Goal: Task Accomplishment & Management: Complete application form

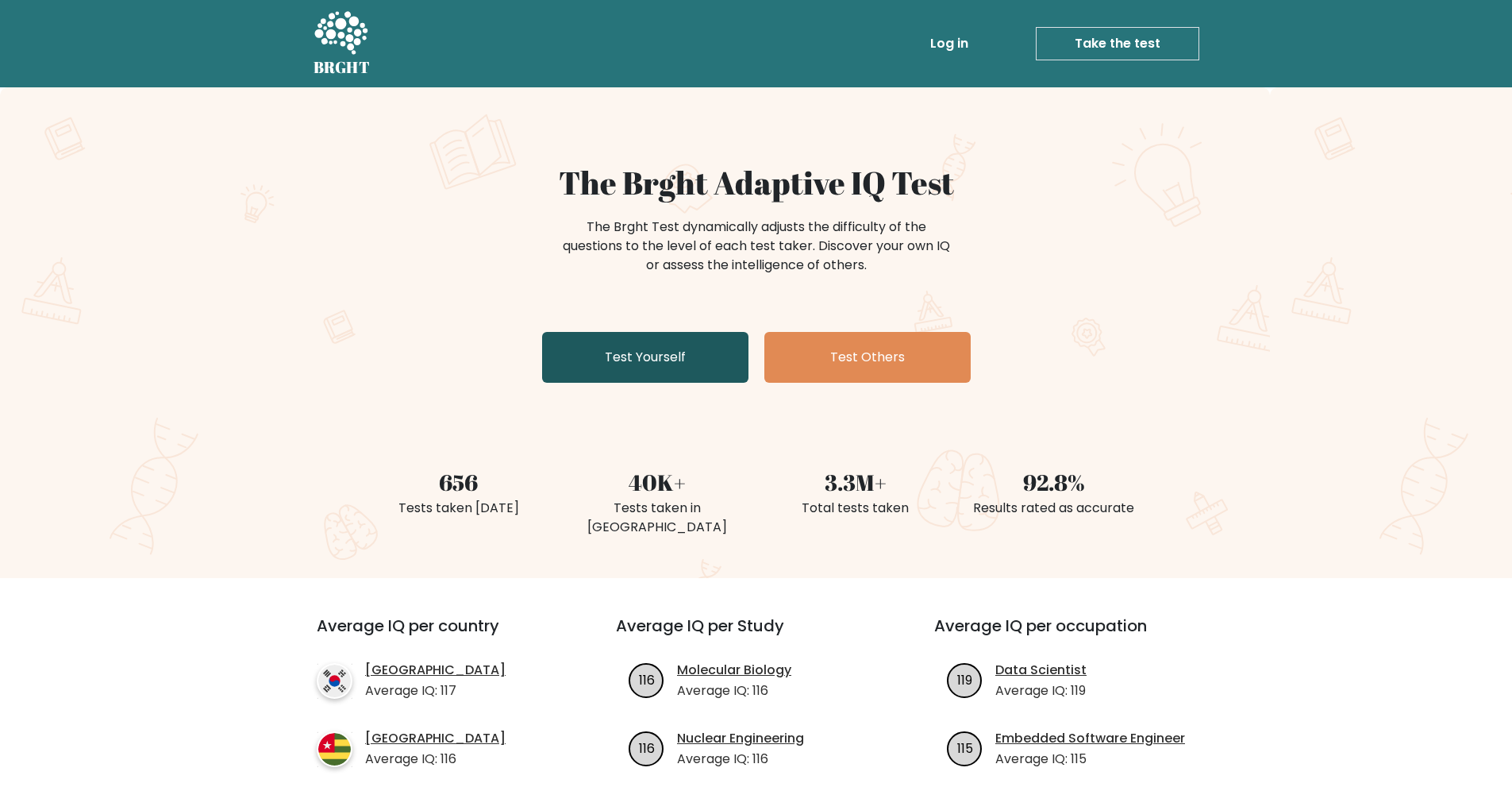
click at [669, 373] on link "Test Yourself" at bounding box center [646, 357] width 207 height 51
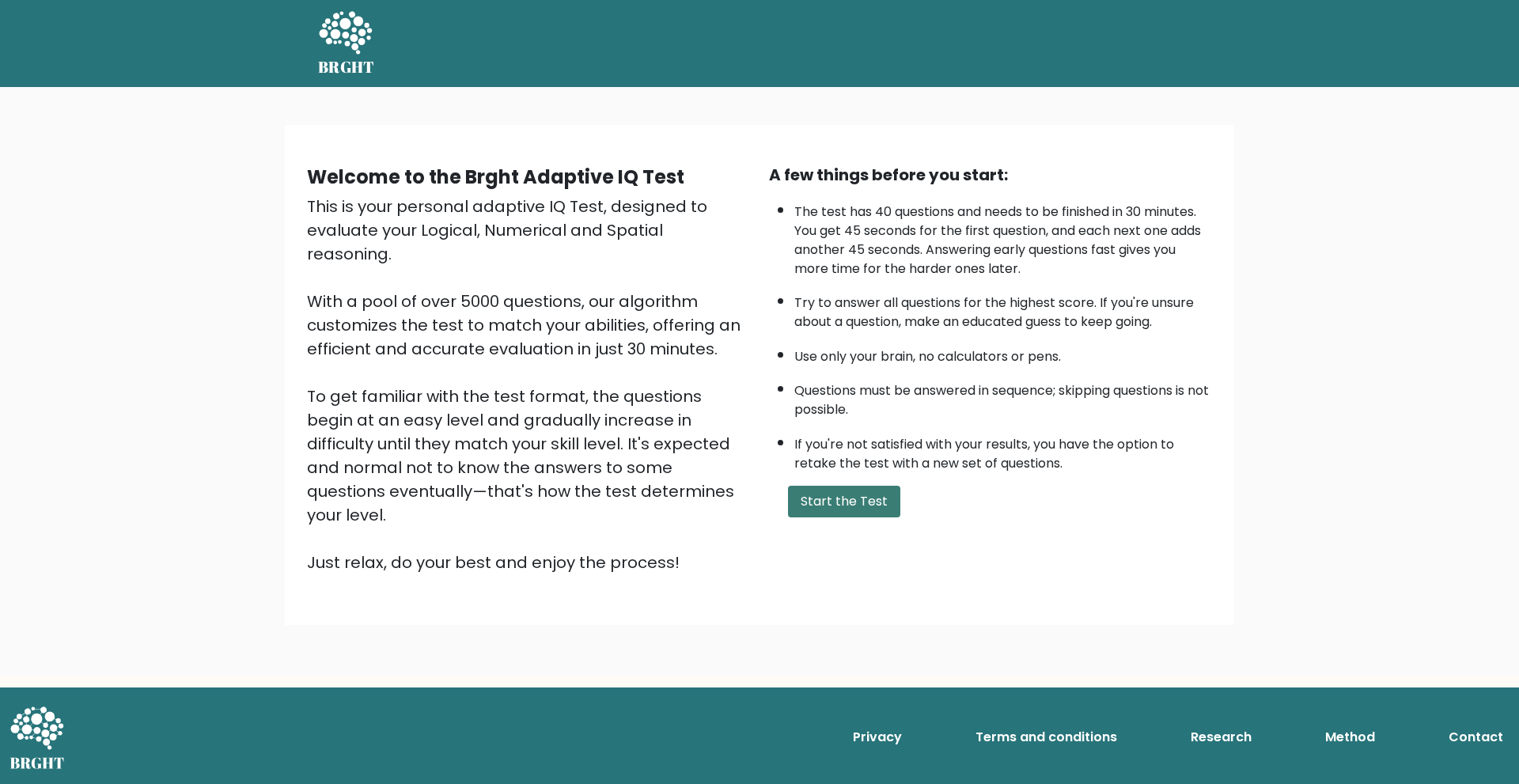
click at [852, 509] on button "Start the Test" at bounding box center [844, 502] width 112 height 32
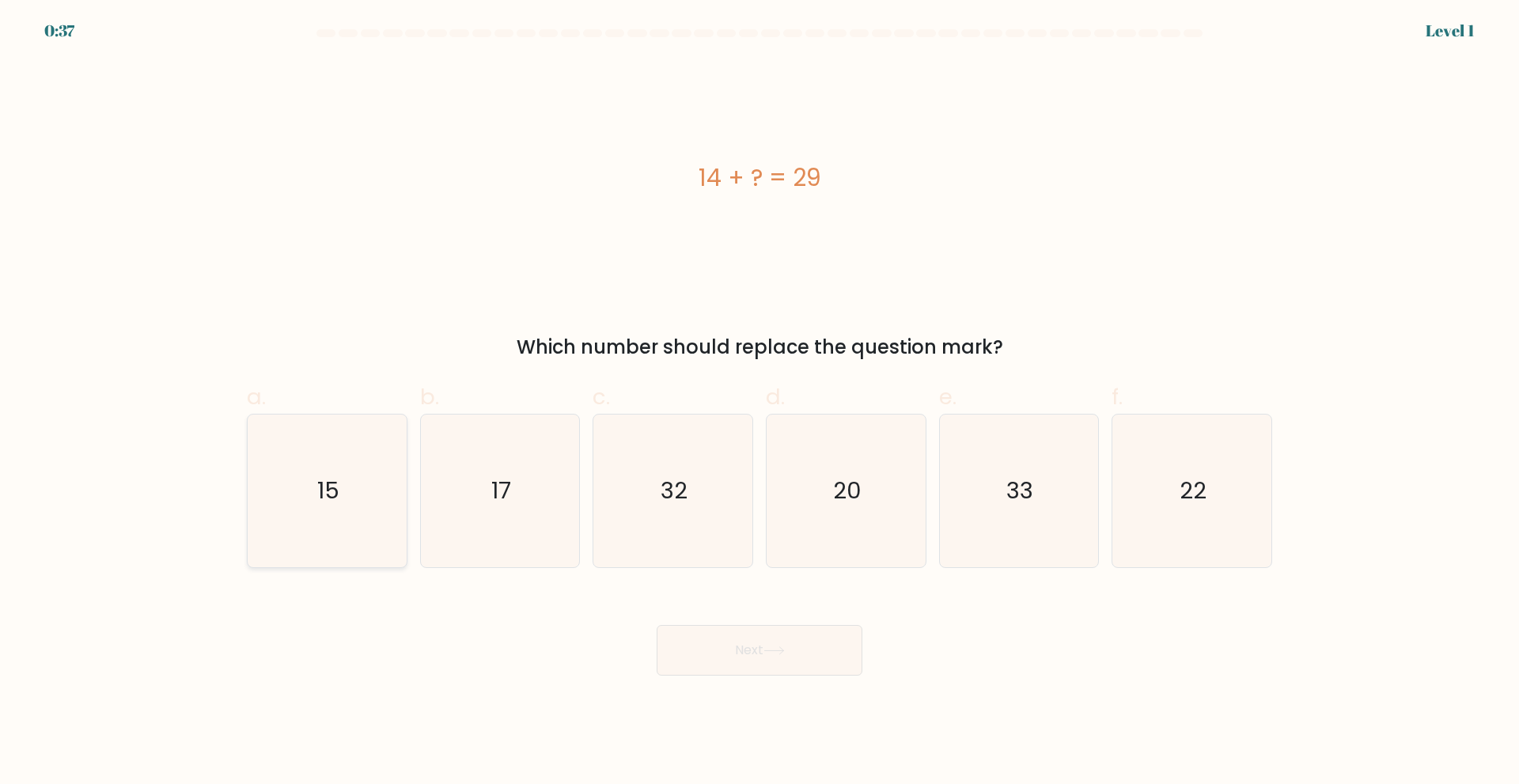
click at [337, 482] on text "15" at bounding box center [328, 490] width 22 height 32
click at [760, 403] on input "a. 15" at bounding box center [760, 397] width 1 height 10
radio input "true"
click at [763, 659] on button "Next" at bounding box center [760, 649] width 206 height 50
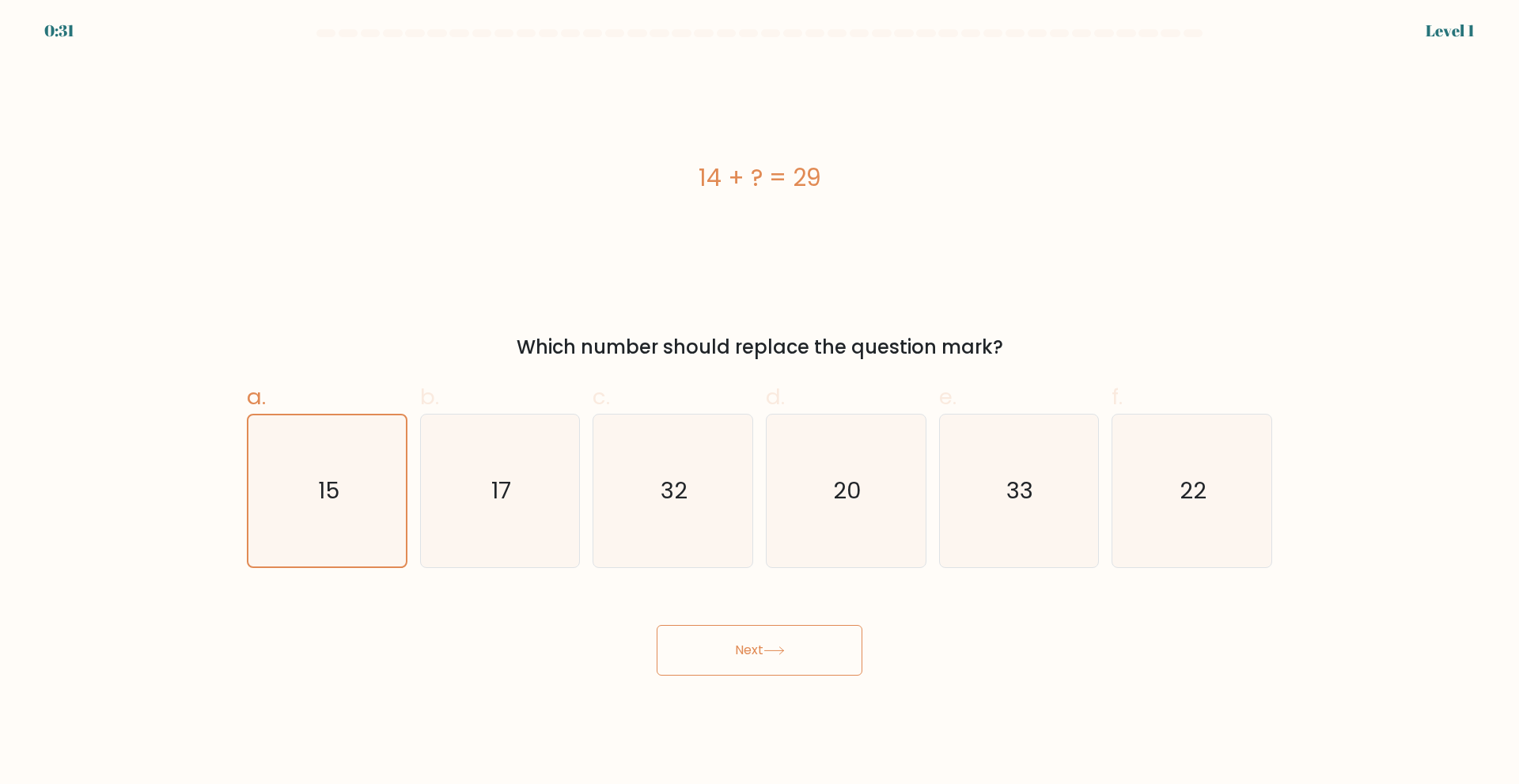
click at [763, 659] on button "Next" at bounding box center [760, 649] width 206 height 50
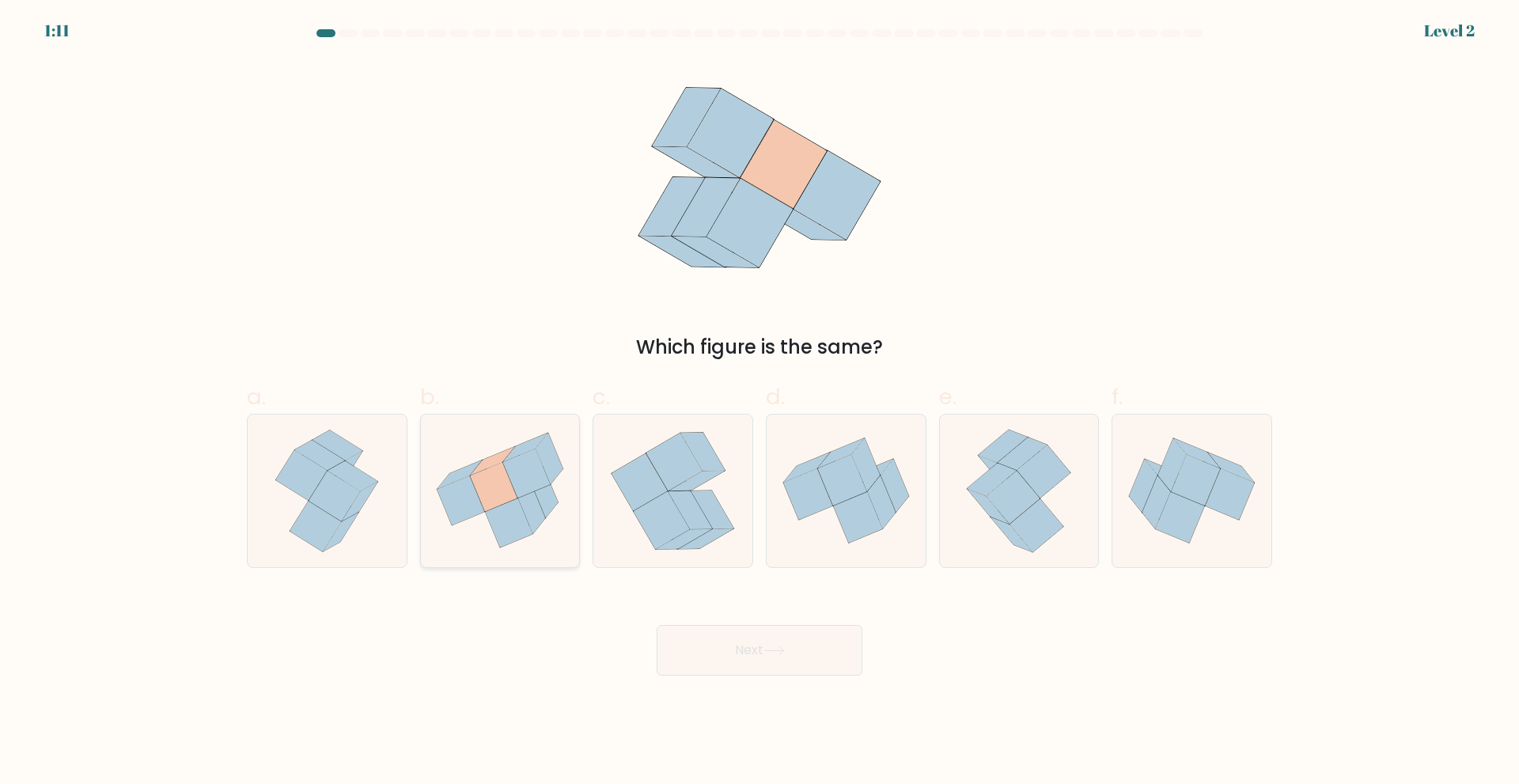
click at [512, 528] on icon at bounding box center [509, 523] width 48 height 49
click at [760, 403] on input "b." at bounding box center [760, 397] width 1 height 10
radio input "true"
click at [759, 643] on button "Next" at bounding box center [760, 649] width 206 height 50
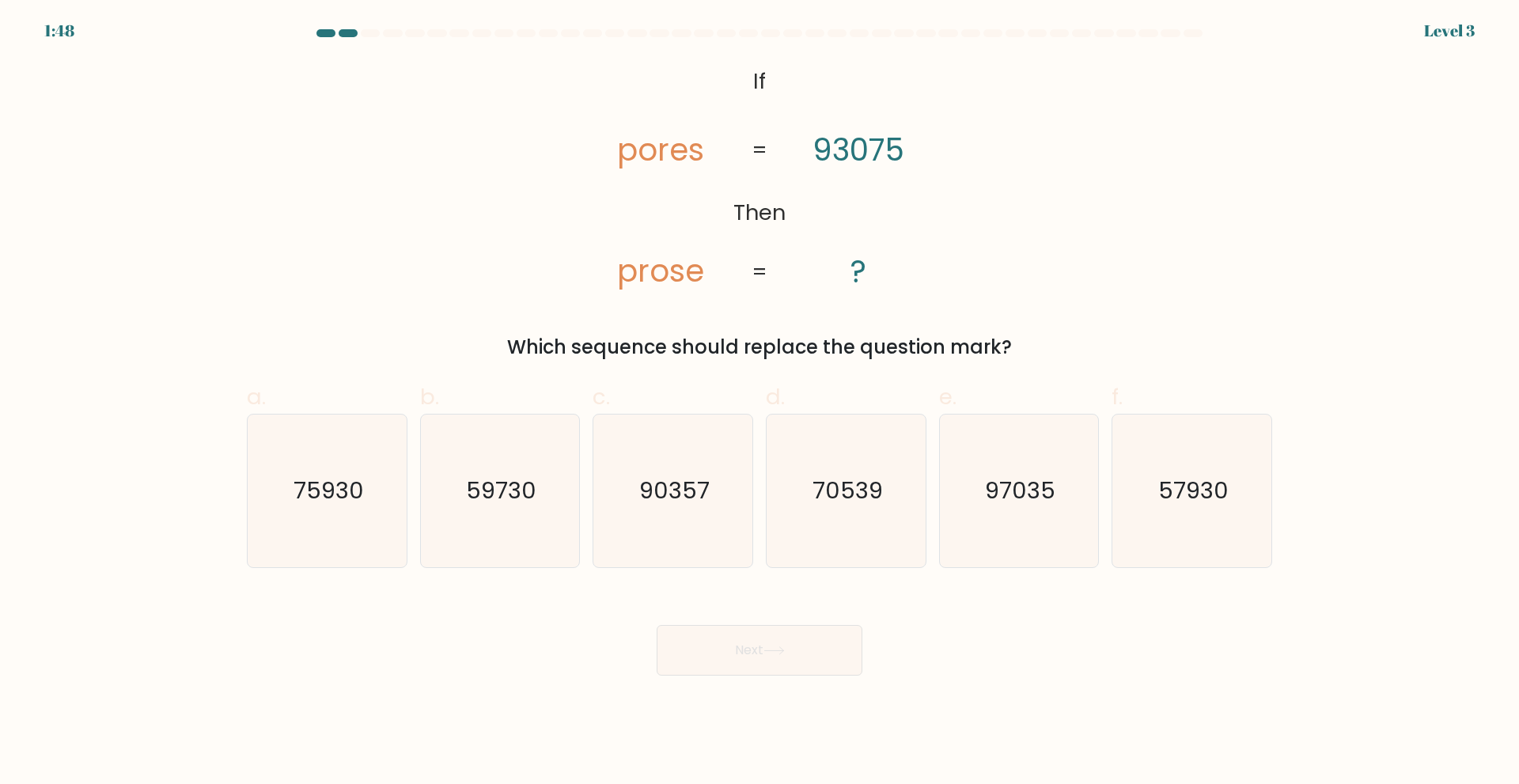
click at [759, 643] on button "Next" at bounding box center [760, 649] width 206 height 50
click at [727, 489] on icon "90357" at bounding box center [672, 491] width 152 height 152
click at [760, 403] on input "c. 90357" at bounding box center [760, 397] width 1 height 10
radio input "true"
click at [800, 638] on button "Next" at bounding box center [760, 649] width 206 height 50
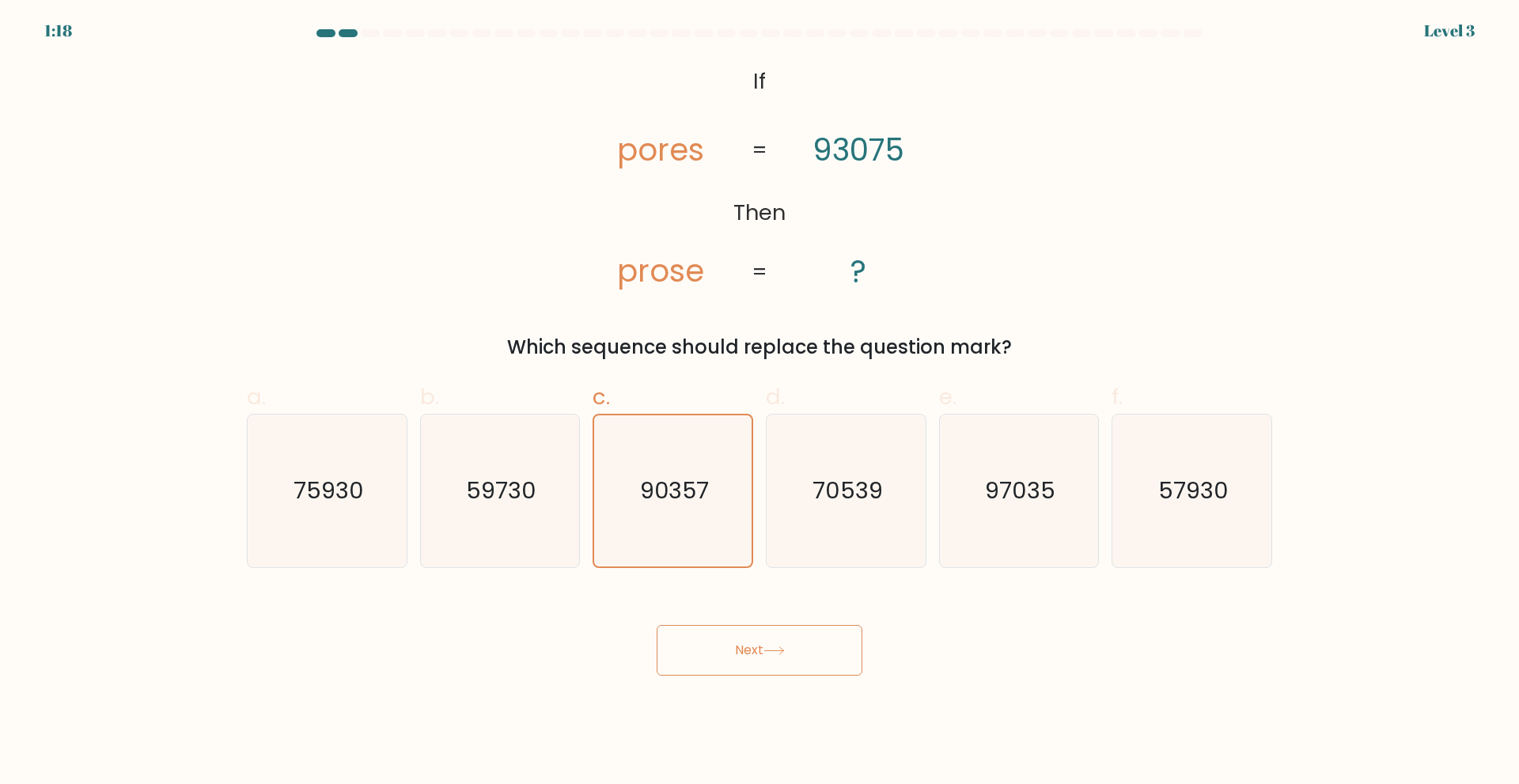
click at [800, 638] on button "Next" at bounding box center [760, 649] width 206 height 50
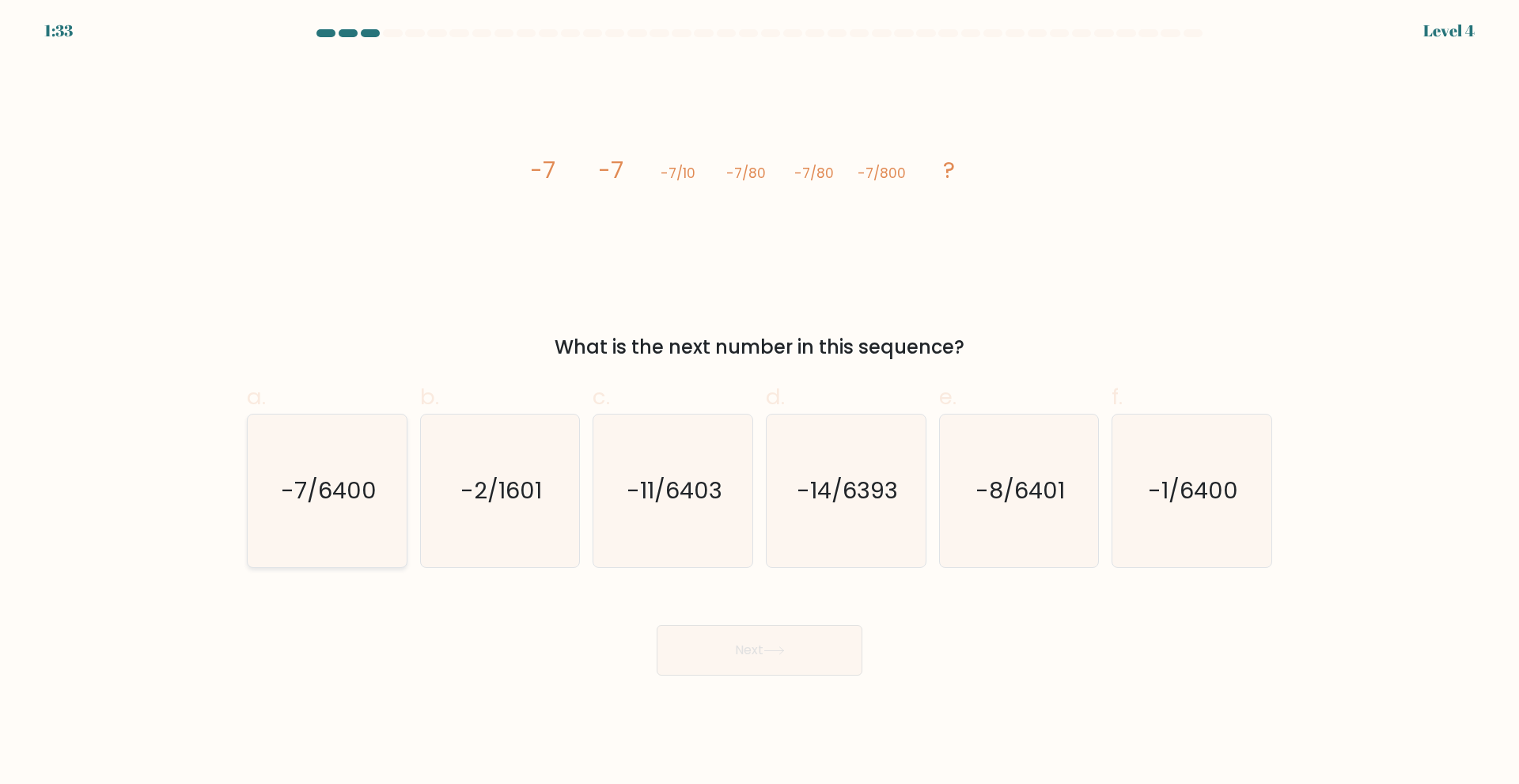
click at [370, 498] on text "-7/6400" at bounding box center [329, 490] width 96 height 32
click at [760, 403] on input "a. -7/6400" at bounding box center [760, 397] width 1 height 10
radio input "true"
click at [785, 643] on button "Next" at bounding box center [760, 649] width 206 height 50
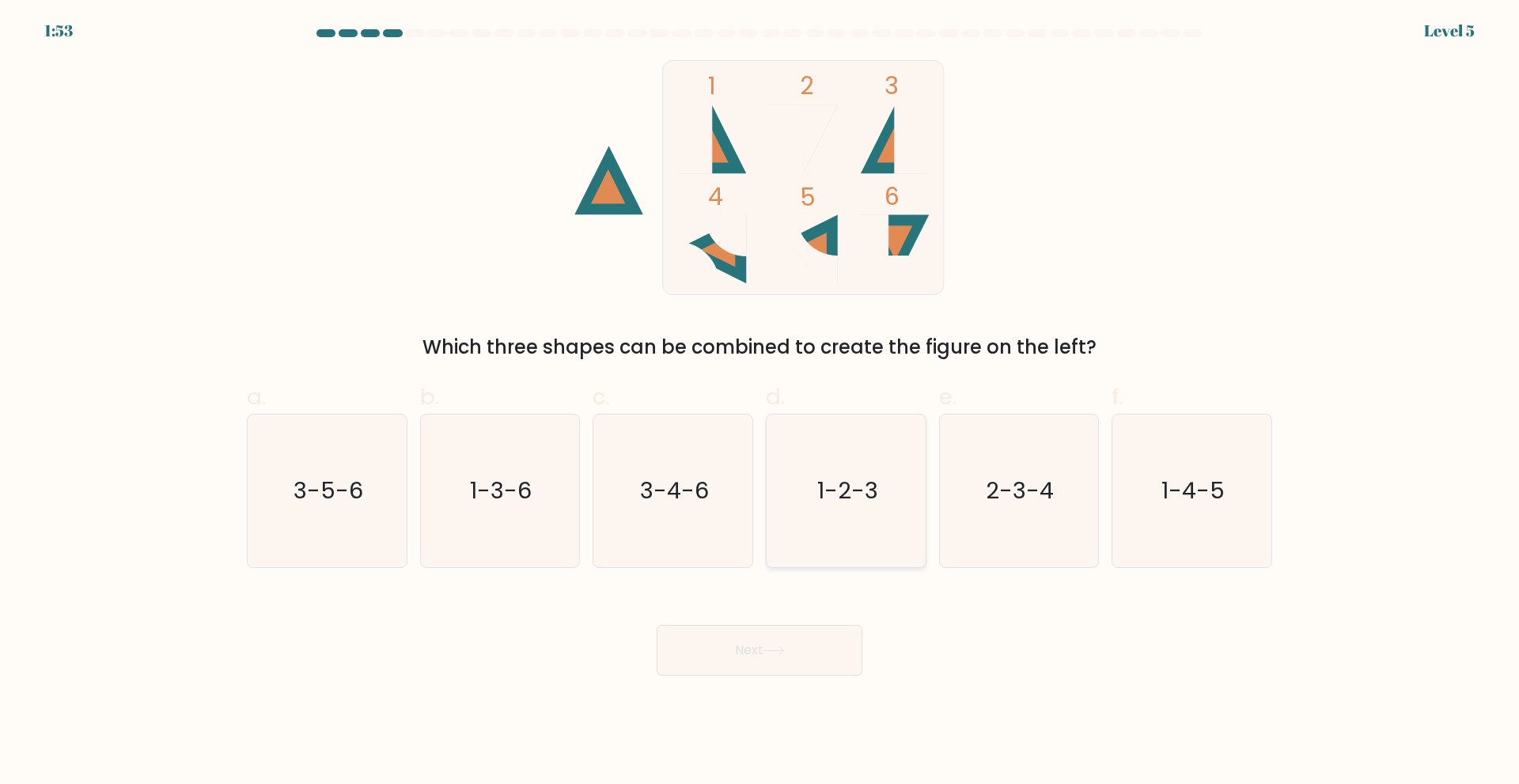
click at [864, 502] on text "1-2-3" at bounding box center [848, 490] width 61 height 32
click at [760, 403] on input "d. 1-2-3" at bounding box center [760, 397] width 1 height 10
radio input "true"
click at [864, 502] on text "1-2-3" at bounding box center [848, 490] width 59 height 32
click at [760, 403] on input "d. 1-2-3" at bounding box center [760, 397] width 1 height 10
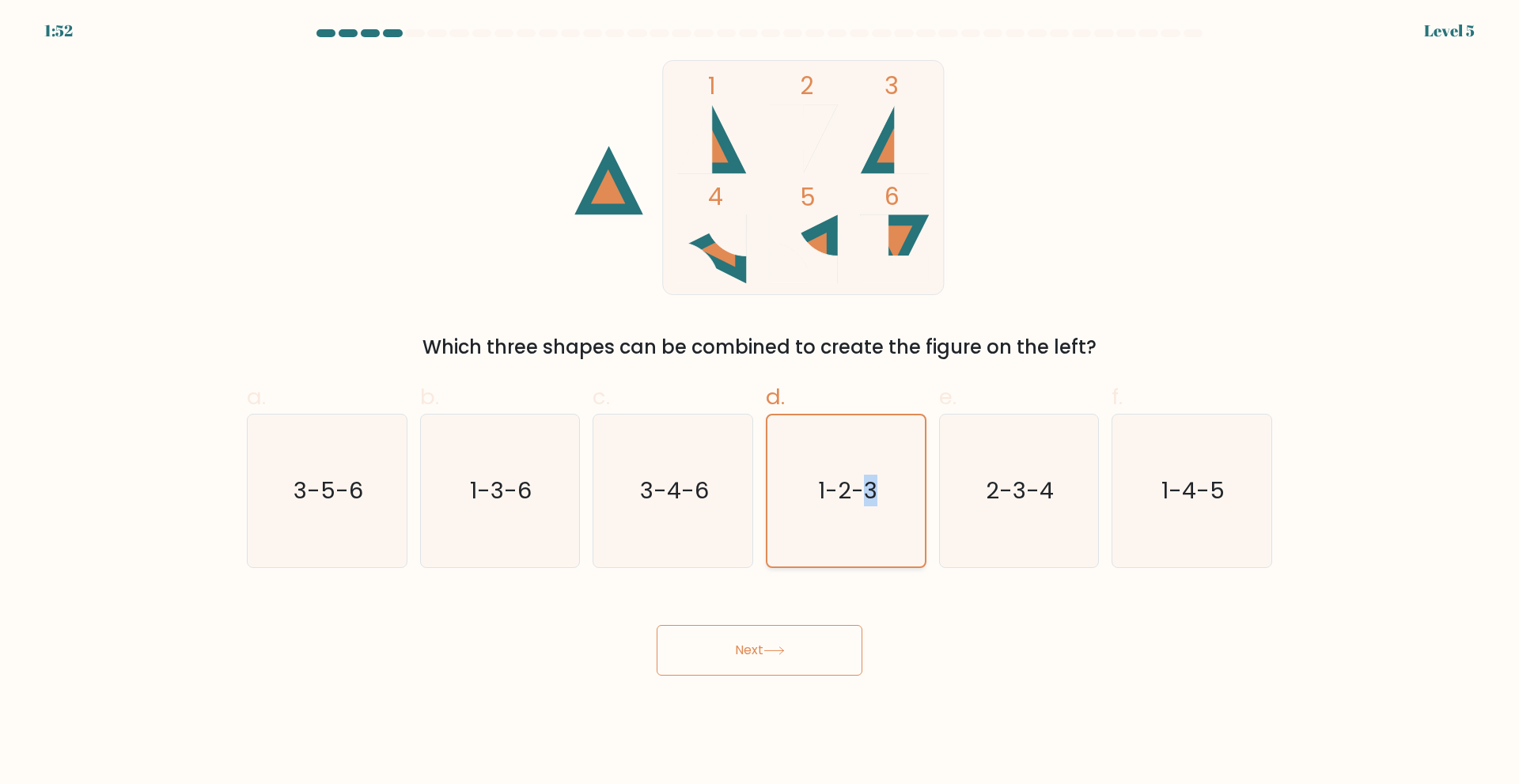
click at [864, 502] on text "1-2-3" at bounding box center [848, 490] width 59 height 32
click at [760, 403] on input "d. 1-2-3" at bounding box center [760, 397] width 1 height 10
click at [806, 649] on button "Next" at bounding box center [760, 649] width 206 height 50
click at [750, 654] on button "Next" at bounding box center [760, 649] width 206 height 50
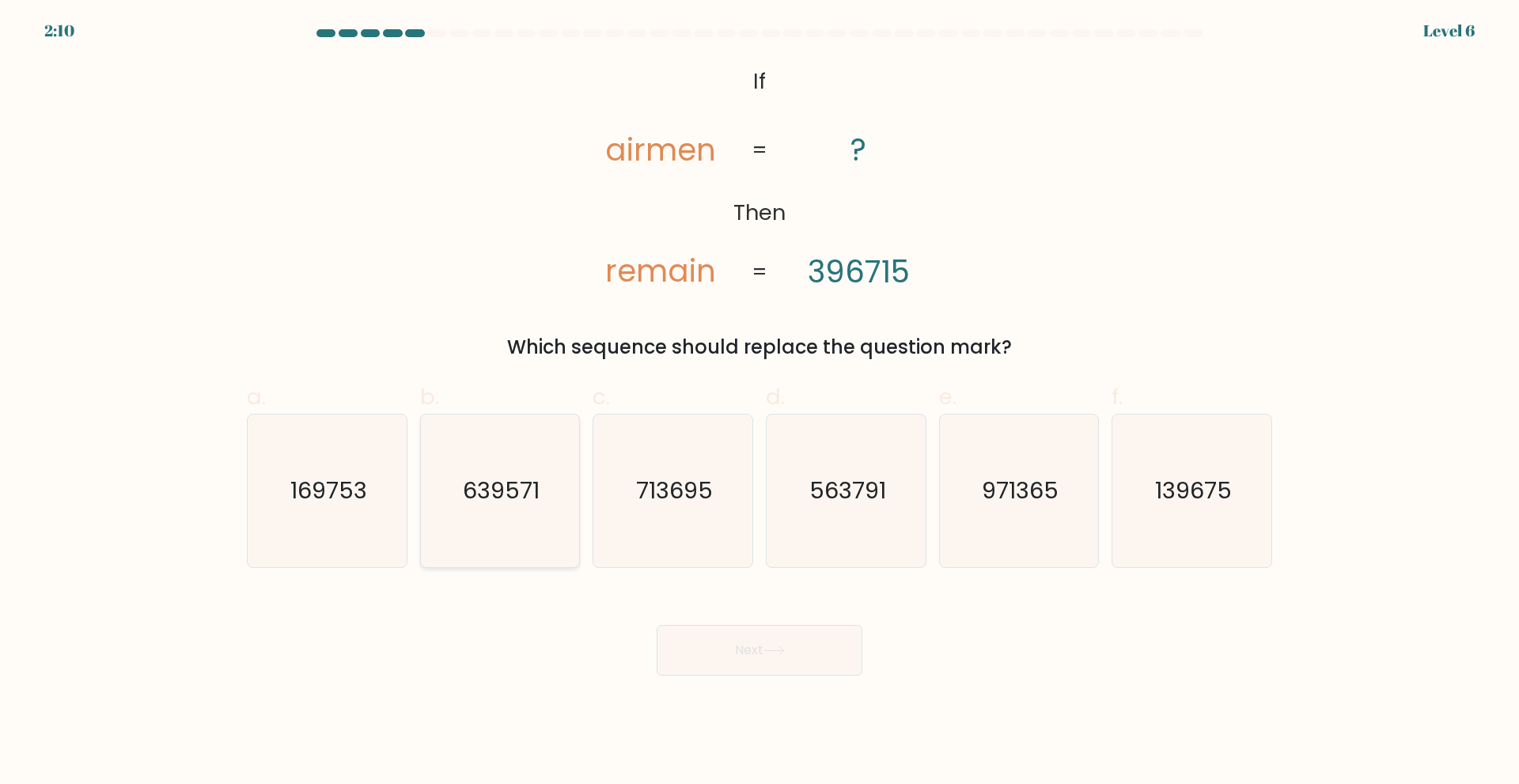
click at [517, 521] on icon "639571" at bounding box center [499, 491] width 152 height 152
click at [760, 403] on input "b. 639571" at bounding box center [760, 397] width 1 height 10
radio input "true"
click at [788, 668] on button "Next" at bounding box center [760, 649] width 206 height 50
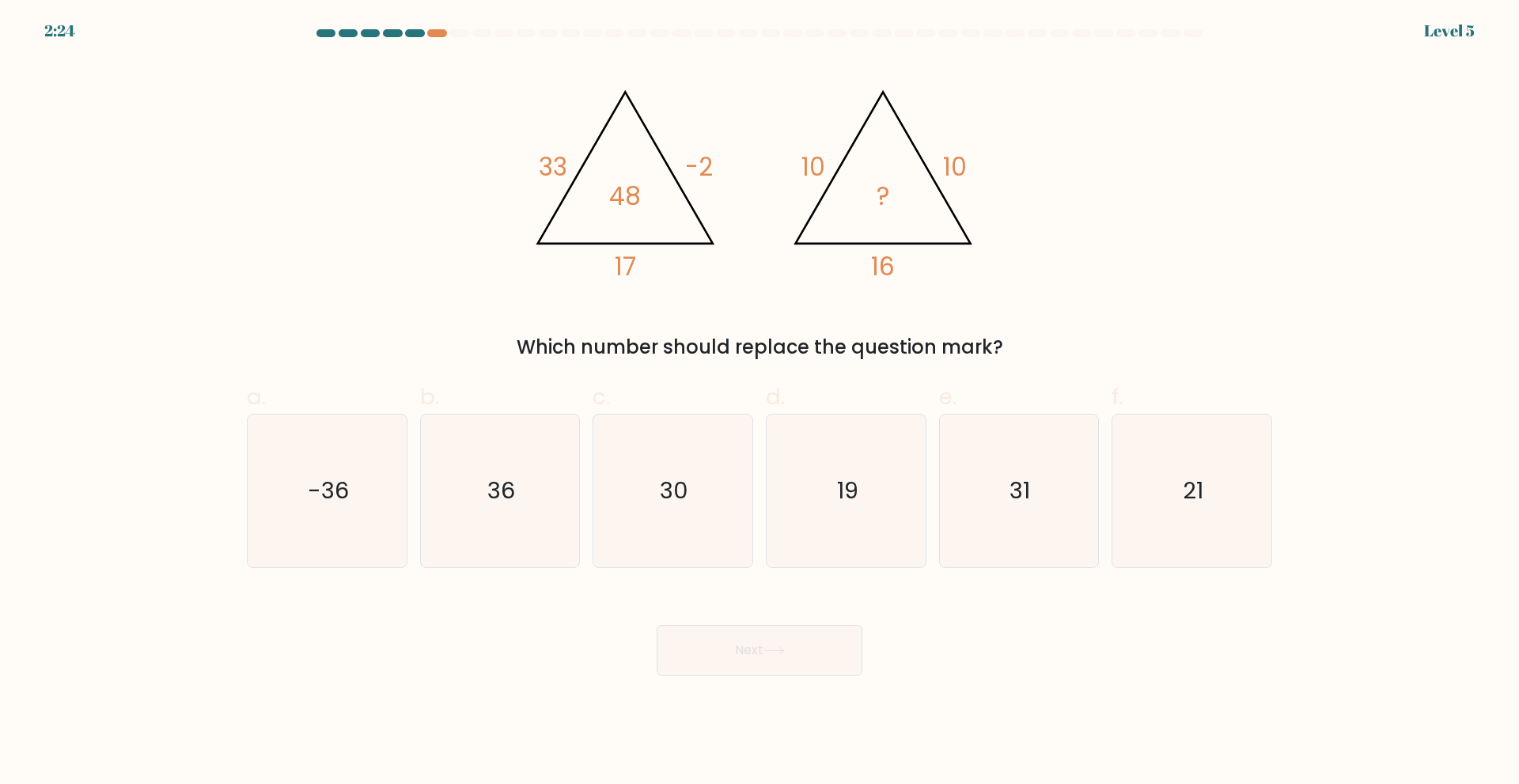
drag, startPoint x: 1022, startPoint y: 302, endPoint x: 910, endPoint y: 682, distance: 396.2
click at [910, 682] on body "2:24 Level 5" at bounding box center [760, 392] width 1519 height 784
click at [953, 672] on div "Next" at bounding box center [760, 631] width 1045 height 88
click at [799, 502] on icon "19" at bounding box center [846, 491] width 152 height 152
click at [760, 403] on input "d. 19" at bounding box center [760, 397] width 1 height 10
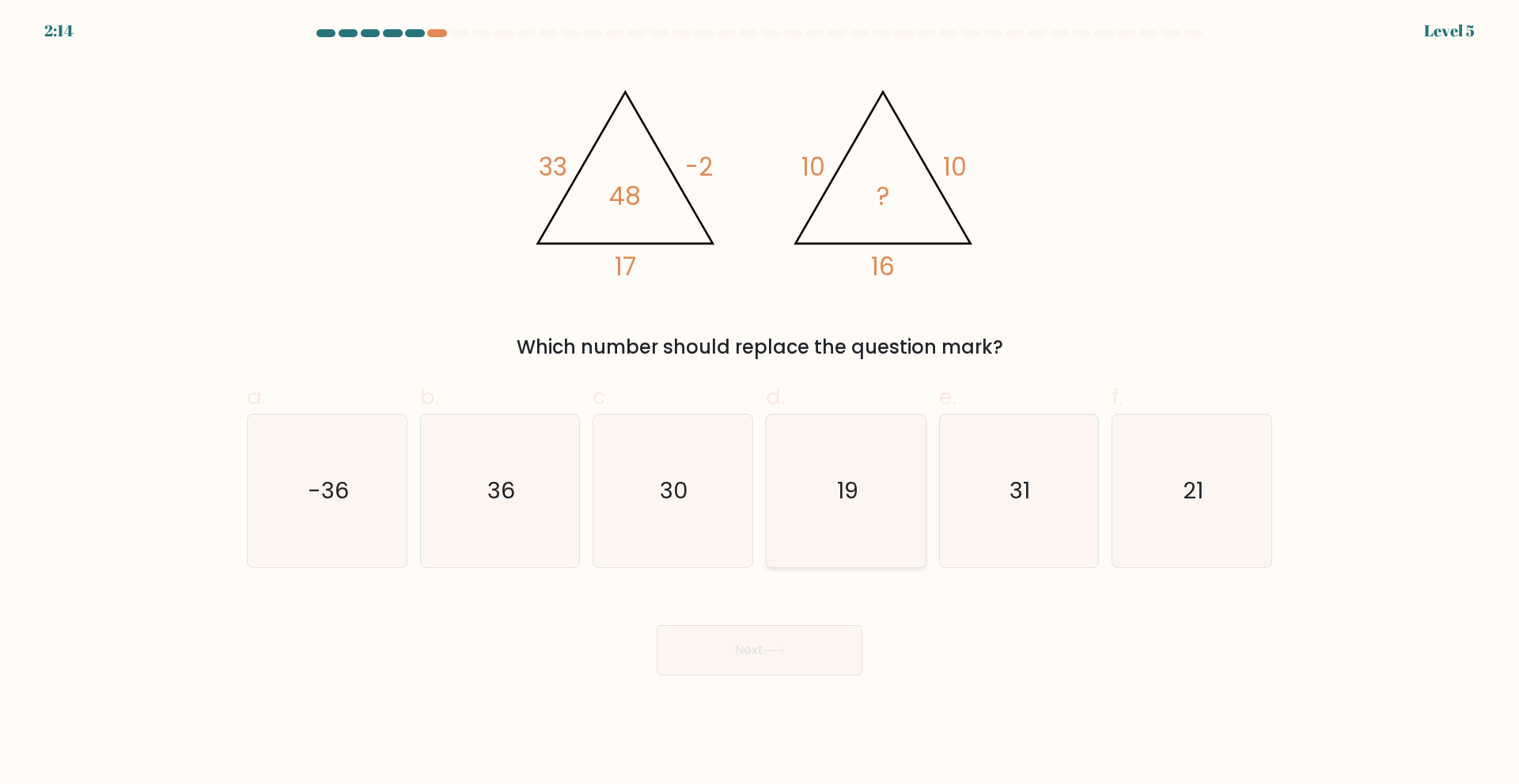
radio input "true"
click at [799, 647] on button "Next" at bounding box center [760, 649] width 206 height 50
click at [766, 658] on button "Next" at bounding box center [760, 649] width 206 height 50
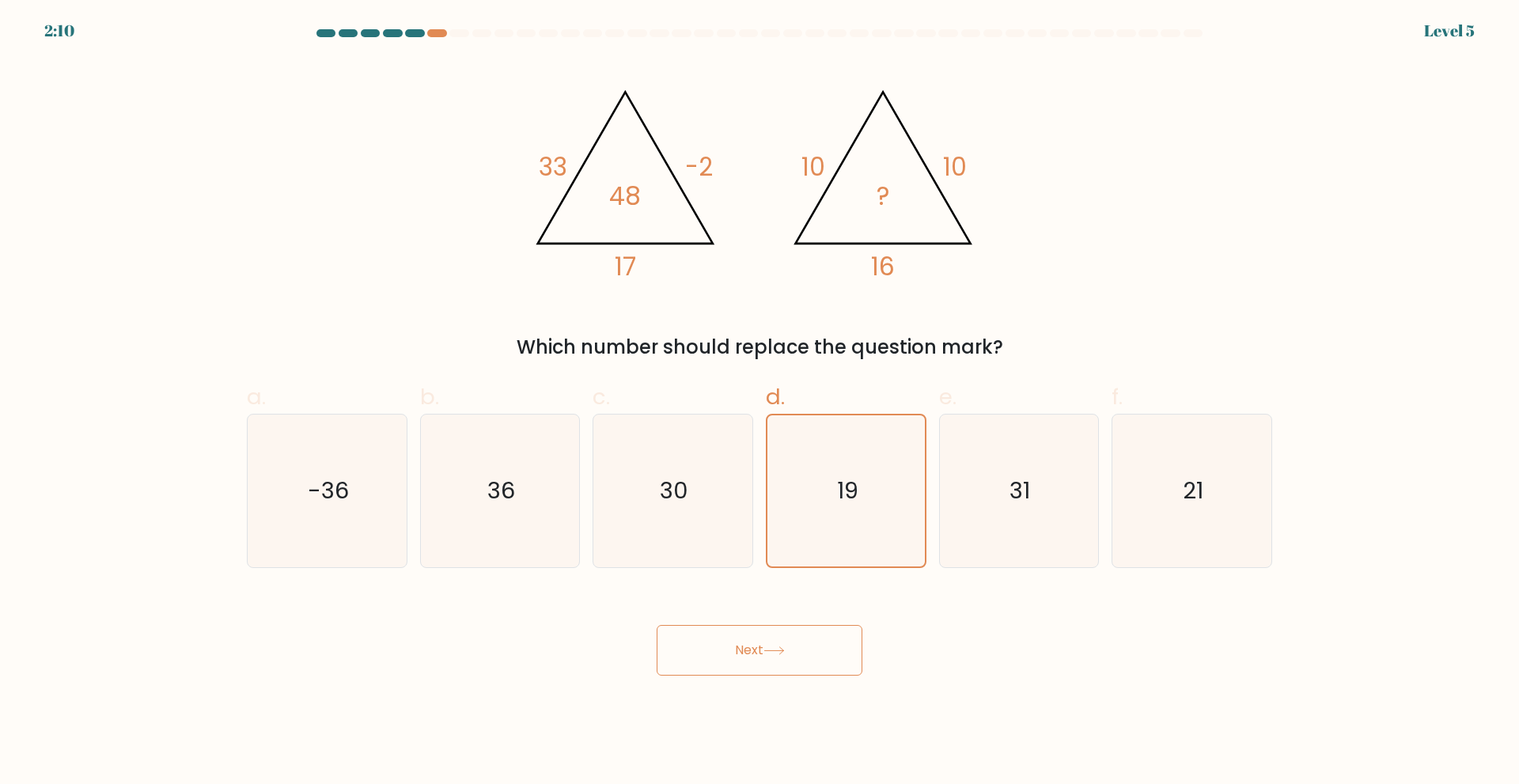
click at [801, 636] on button "Next" at bounding box center [760, 649] width 206 height 50
click at [784, 666] on button "Next" at bounding box center [760, 649] width 206 height 50
drag, startPoint x: 784, startPoint y: 666, endPoint x: 712, endPoint y: 639, distance: 76.9
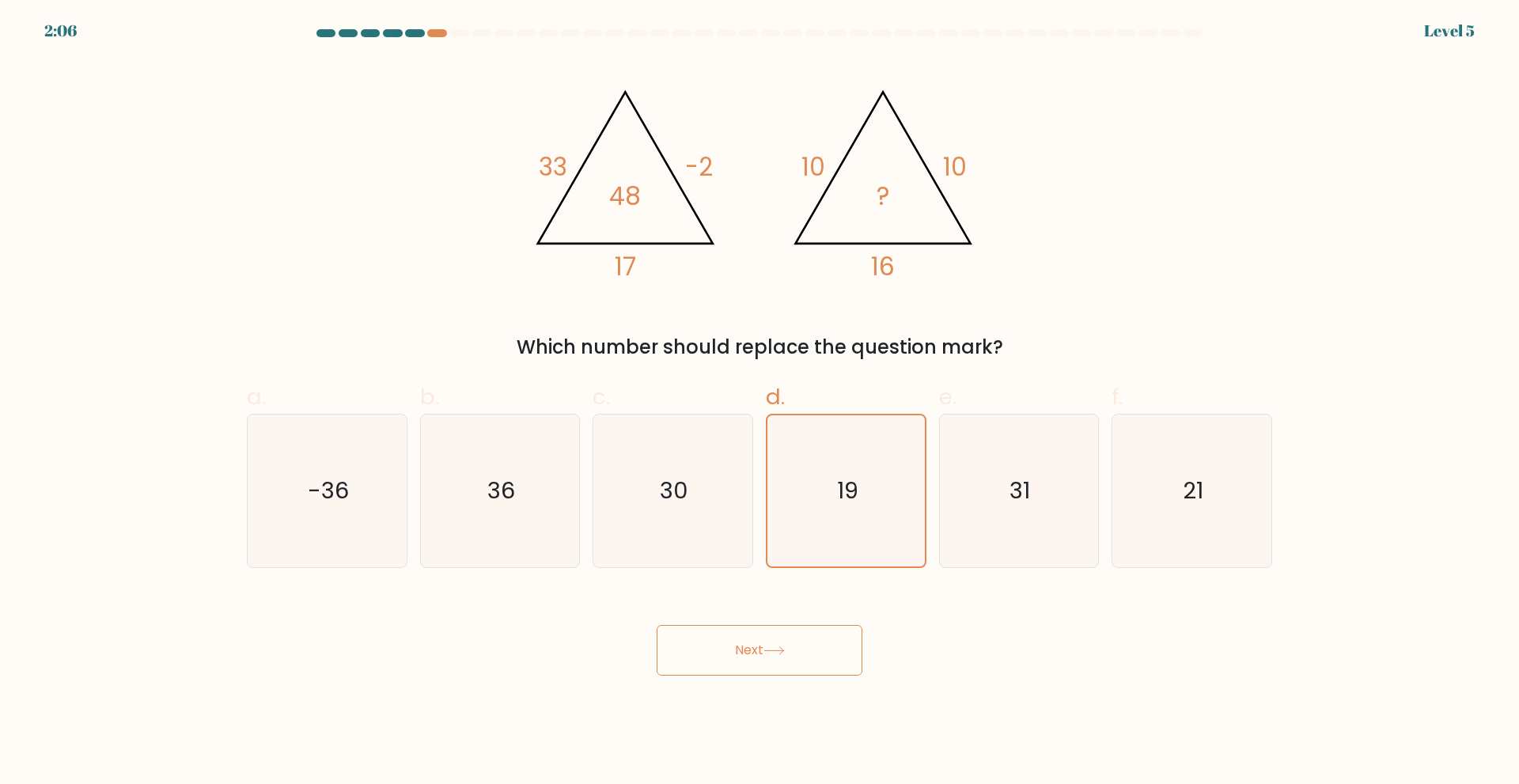
click at [712, 639] on button "Next" at bounding box center [760, 649] width 206 height 50
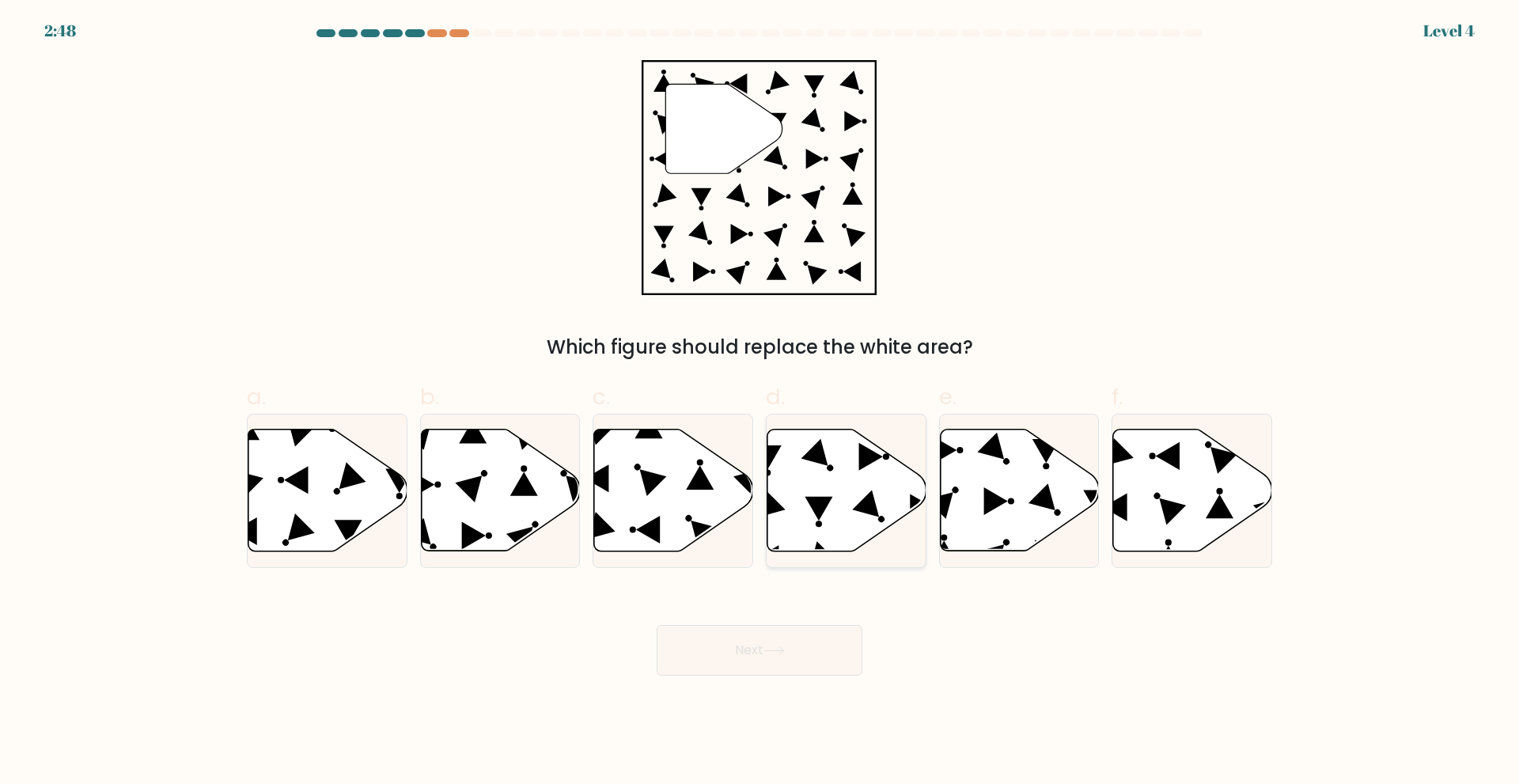
click at [827, 484] on icon at bounding box center [847, 489] width 159 height 122
click at [760, 403] on input "d." at bounding box center [760, 397] width 1 height 10
radio input "true"
click at [827, 484] on icon at bounding box center [847, 489] width 157 height 120
click at [760, 403] on input "d." at bounding box center [760, 397] width 1 height 10
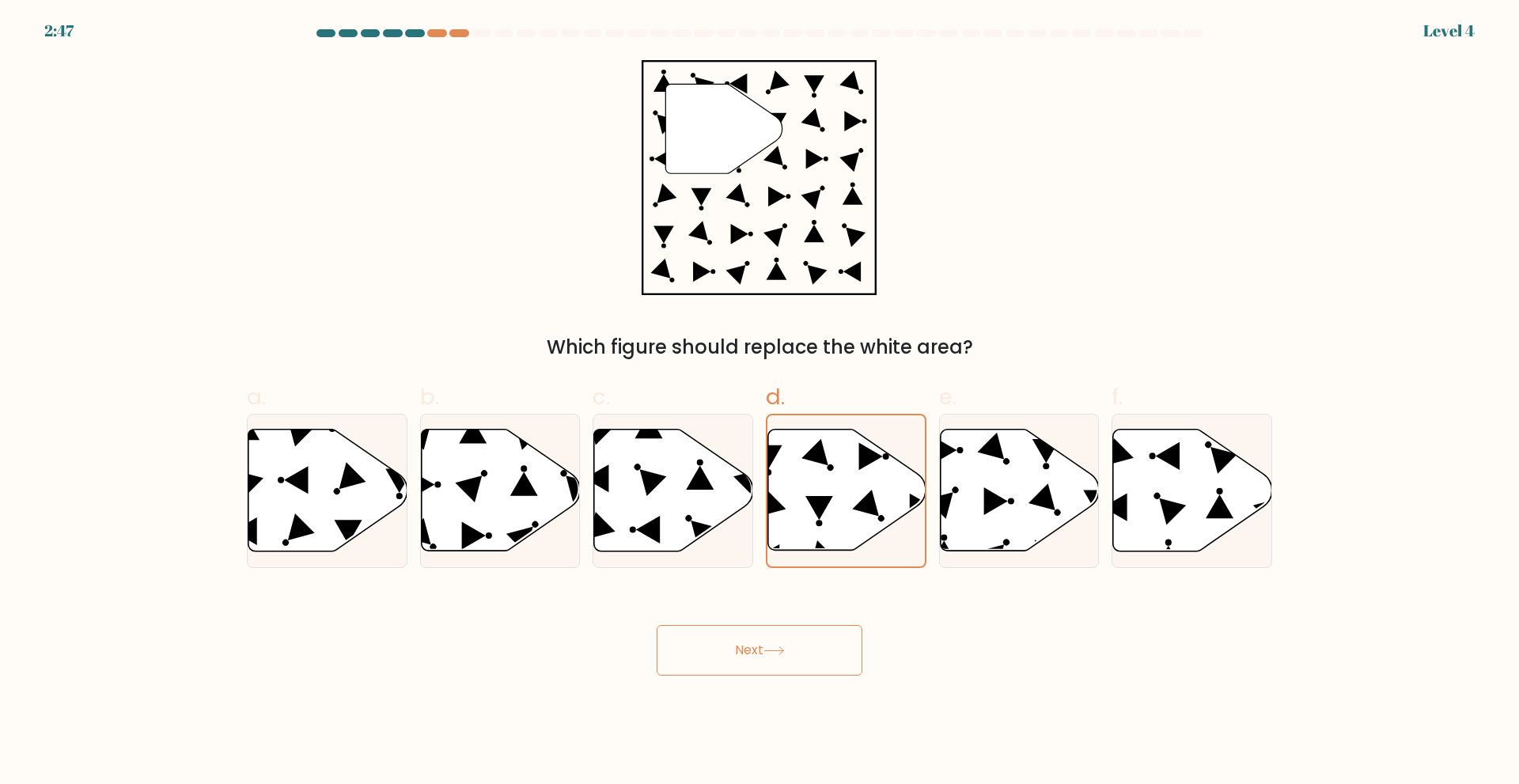
click at [818, 642] on button "Next" at bounding box center [760, 649] width 206 height 50
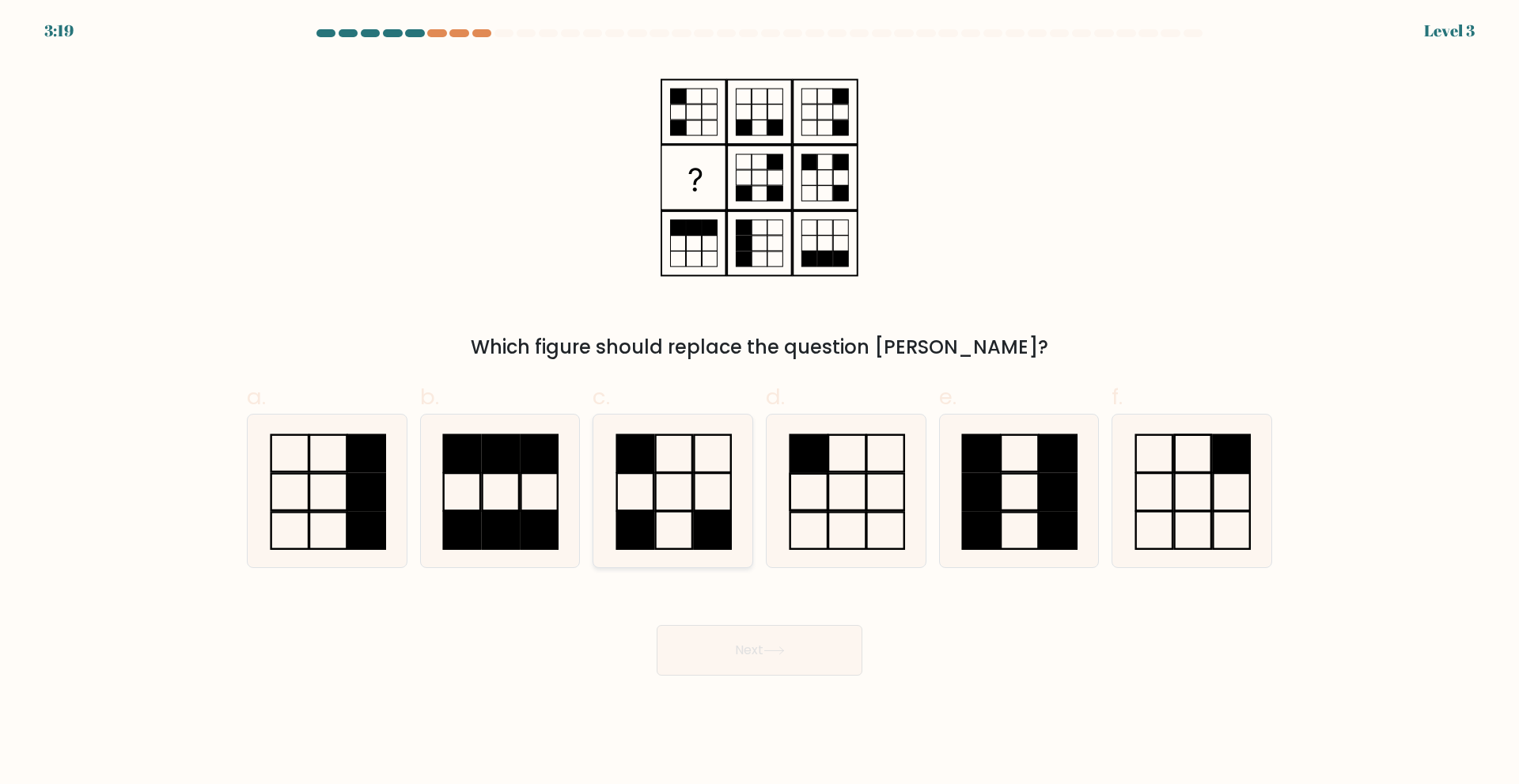
click at [660, 504] on icon at bounding box center [672, 491] width 152 height 152
click at [760, 403] on input "c." at bounding box center [760, 397] width 1 height 10
radio input "true"
click at [660, 504] on icon at bounding box center [672, 490] width 152 height 151
click at [760, 403] on input "c." at bounding box center [760, 397] width 1 height 10
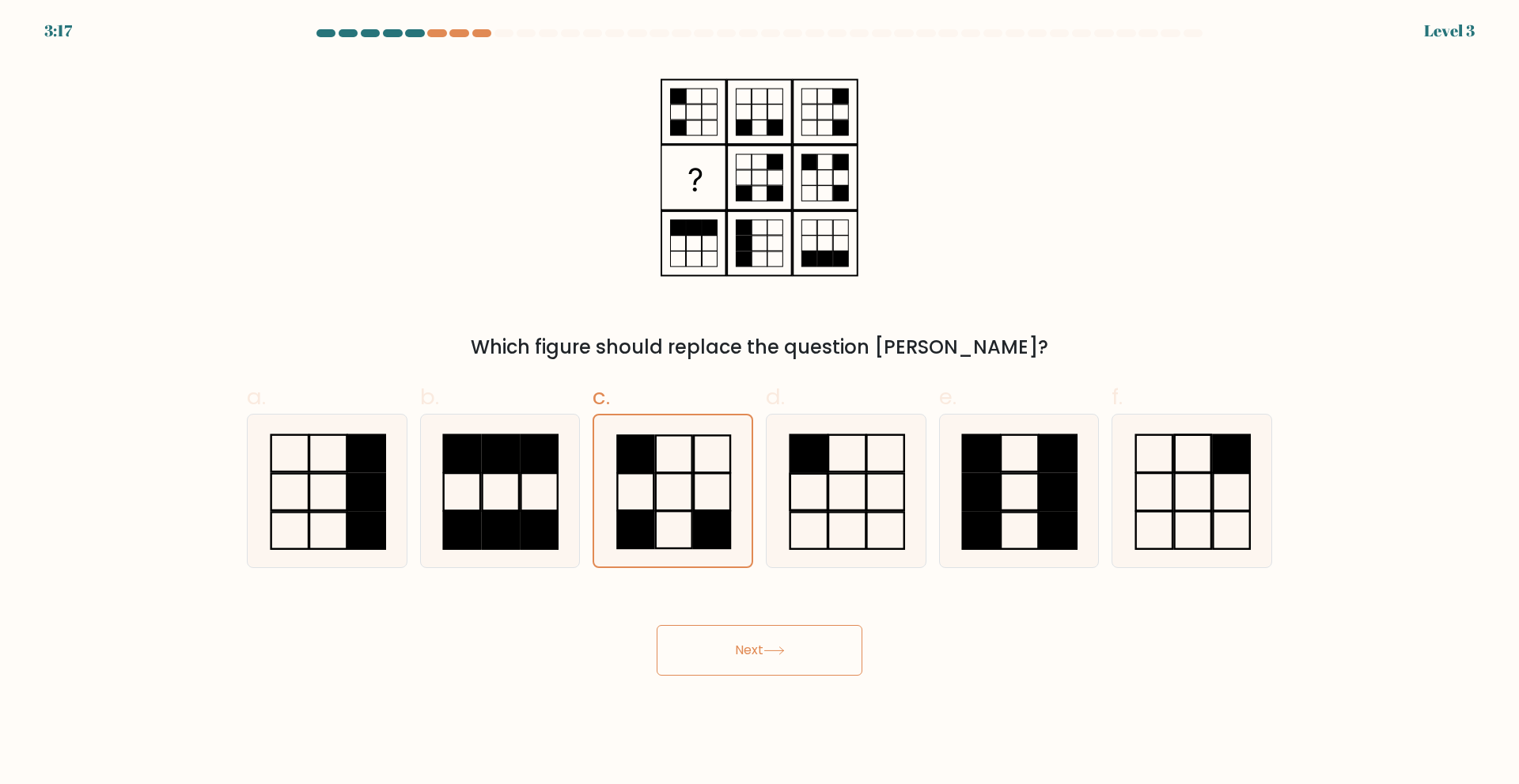
click at [766, 655] on button "Next" at bounding box center [760, 649] width 206 height 50
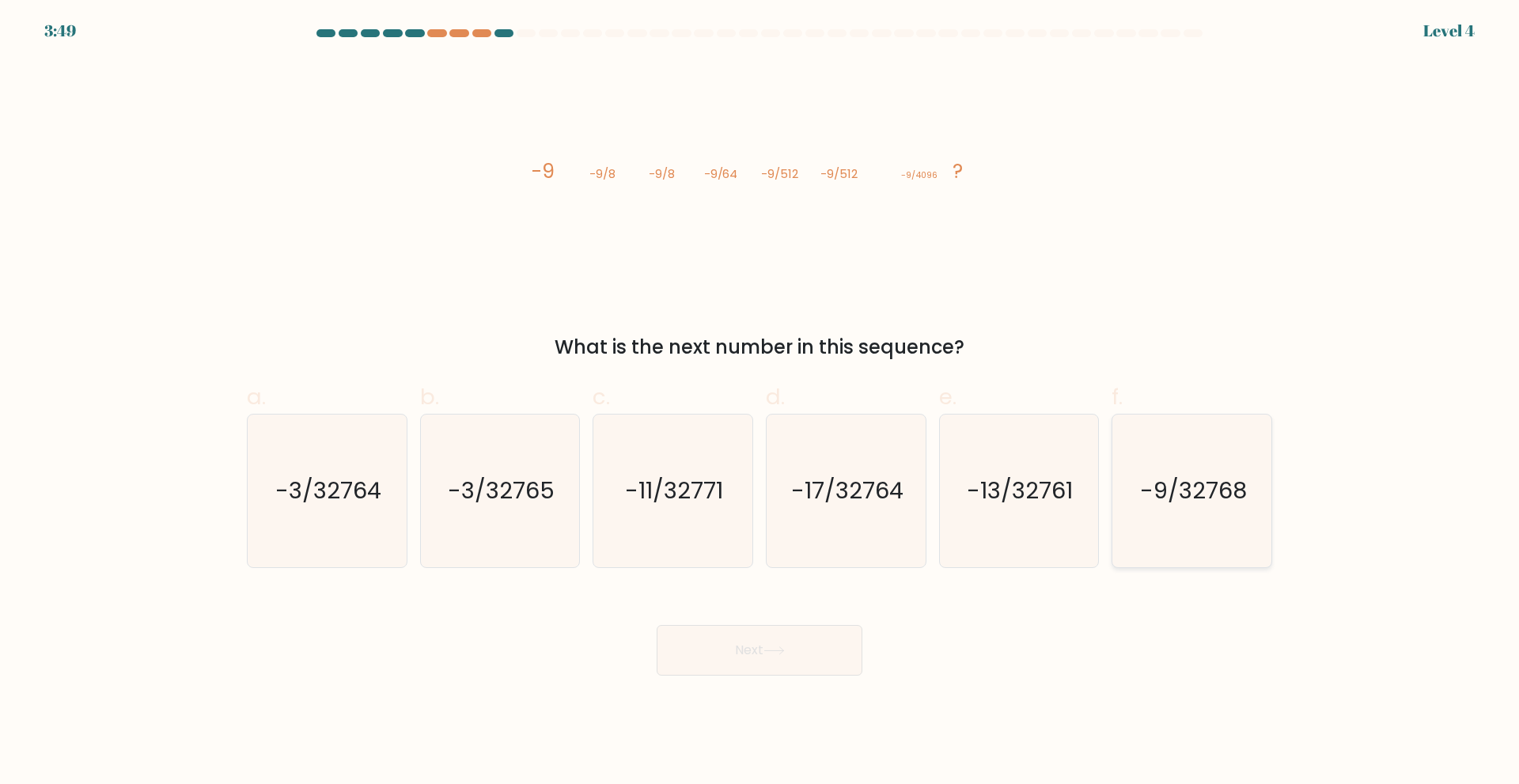
click at [1165, 493] on text "-9/32768" at bounding box center [1193, 490] width 107 height 32
click at [760, 403] on input "f. -9/32768" at bounding box center [760, 397] width 1 height 10
radio input "true"
click at [786, 658] on button "Next" at bounding box center [760, 649] width 206 height 50
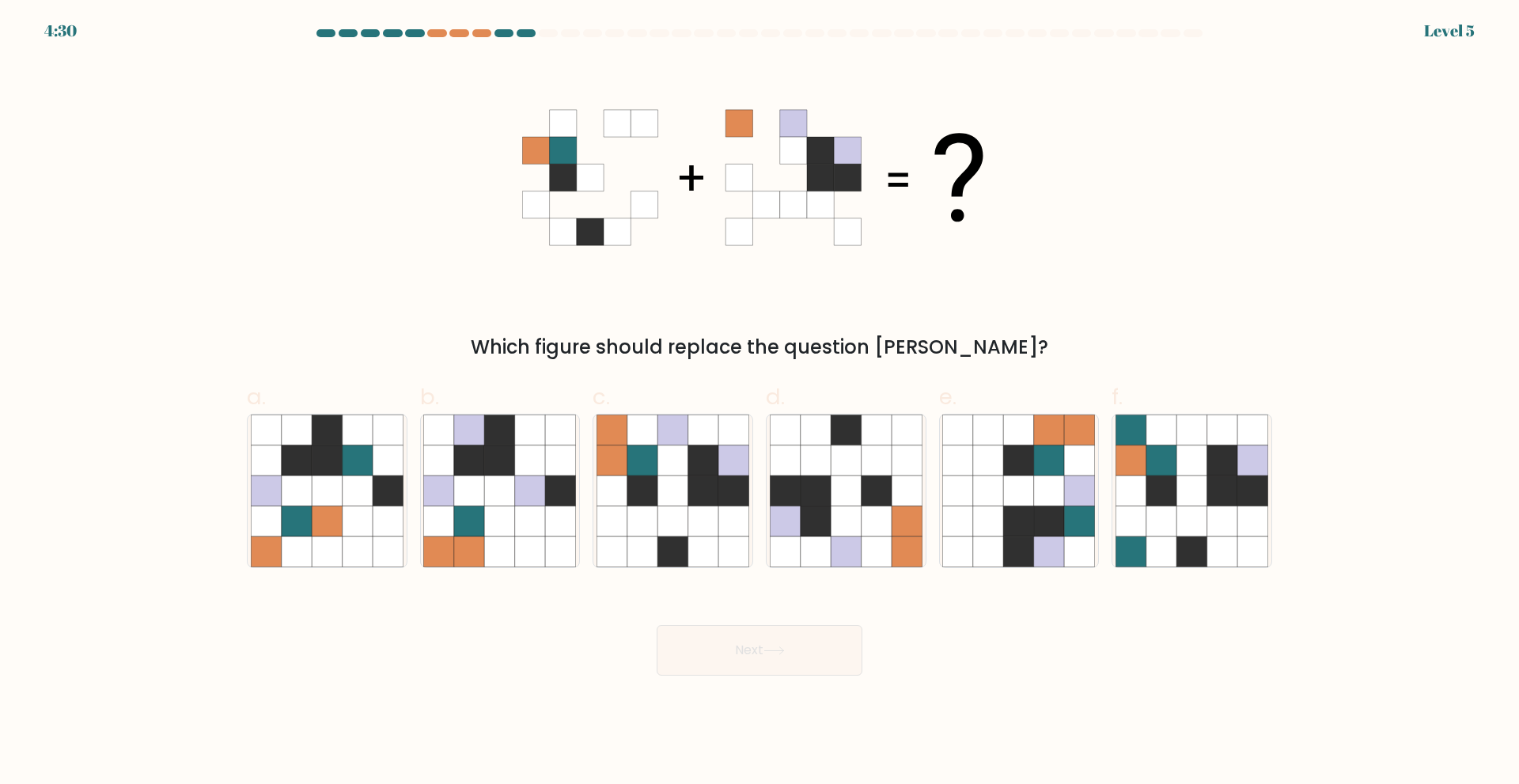
click at [786, 658] on button "Next" at bounding box center [760, 649] width 206 height 50
click at [841, 577] on form at bounding box center [760, 352] width 1519 height 646
click at [675, 491] on icon at bounding box center [672, 490] width 30 height 30
click at [760, 403] on input "c." at bounding box center [760, 397] width 1 height 10
radio input "true"
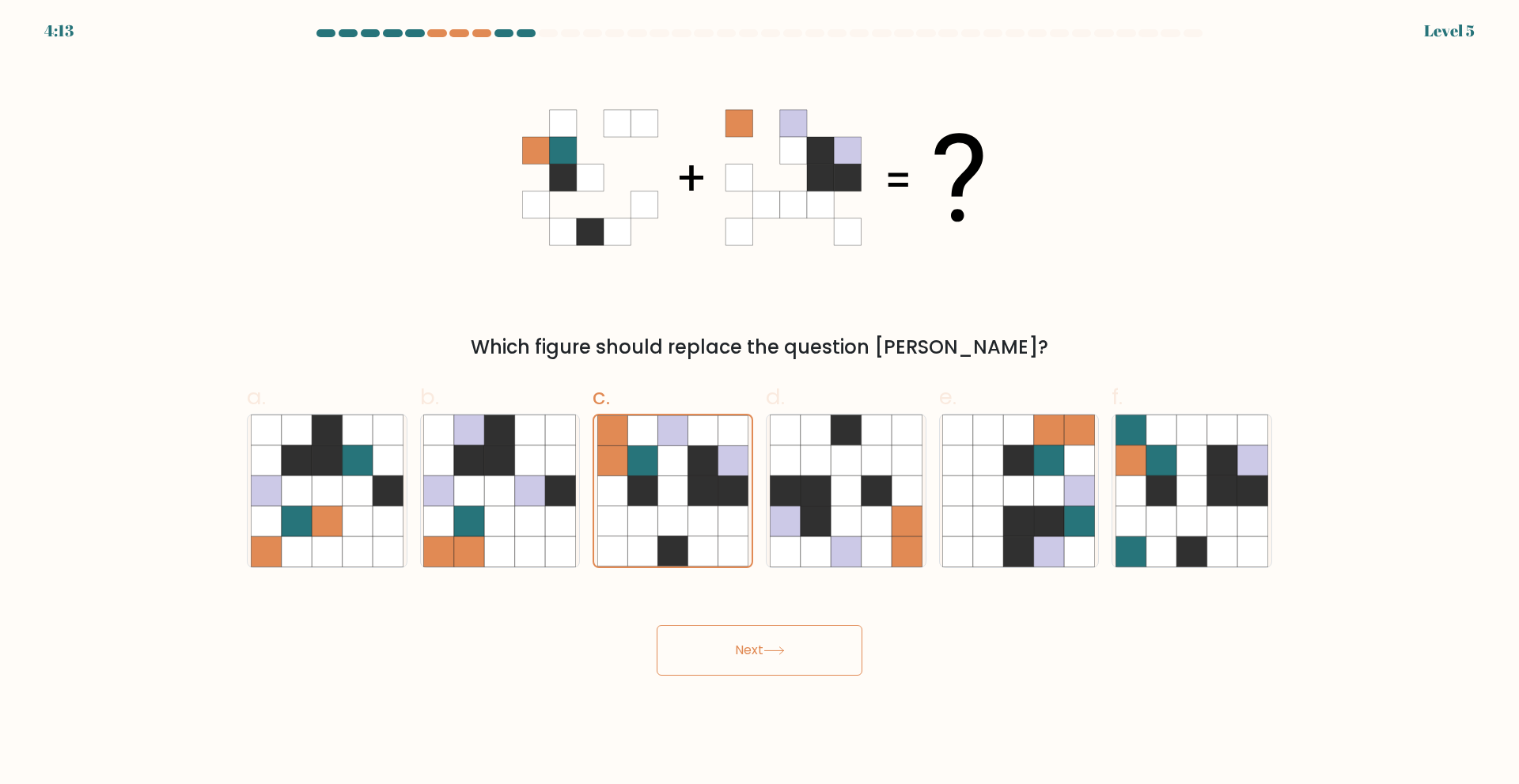
click at [770, 674] on button "Next" at bounding box center [760, 649] width 206 height 50
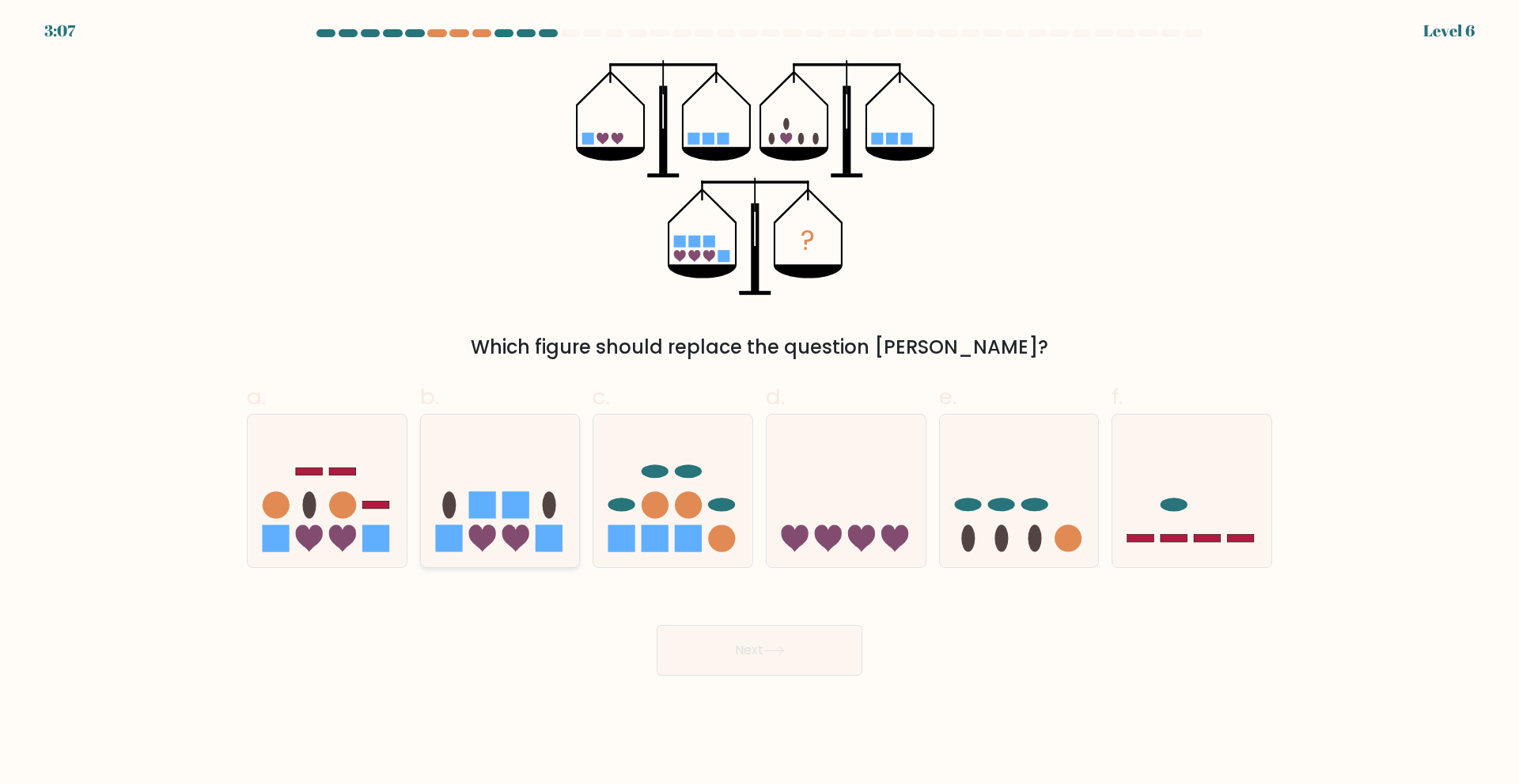
click at [551, 556] on div at bounding box center [500, 491] width 160 height 154
click at [760, 403] on input "b." at bounding box center [760, 397] width 1 height 10
radio input "true"
click at [551, 556] on div at bounding box center [500, 491] width 160 height 154
click at [760, 403] on input "b." at bounding box center [760, 397] width 1 height 10
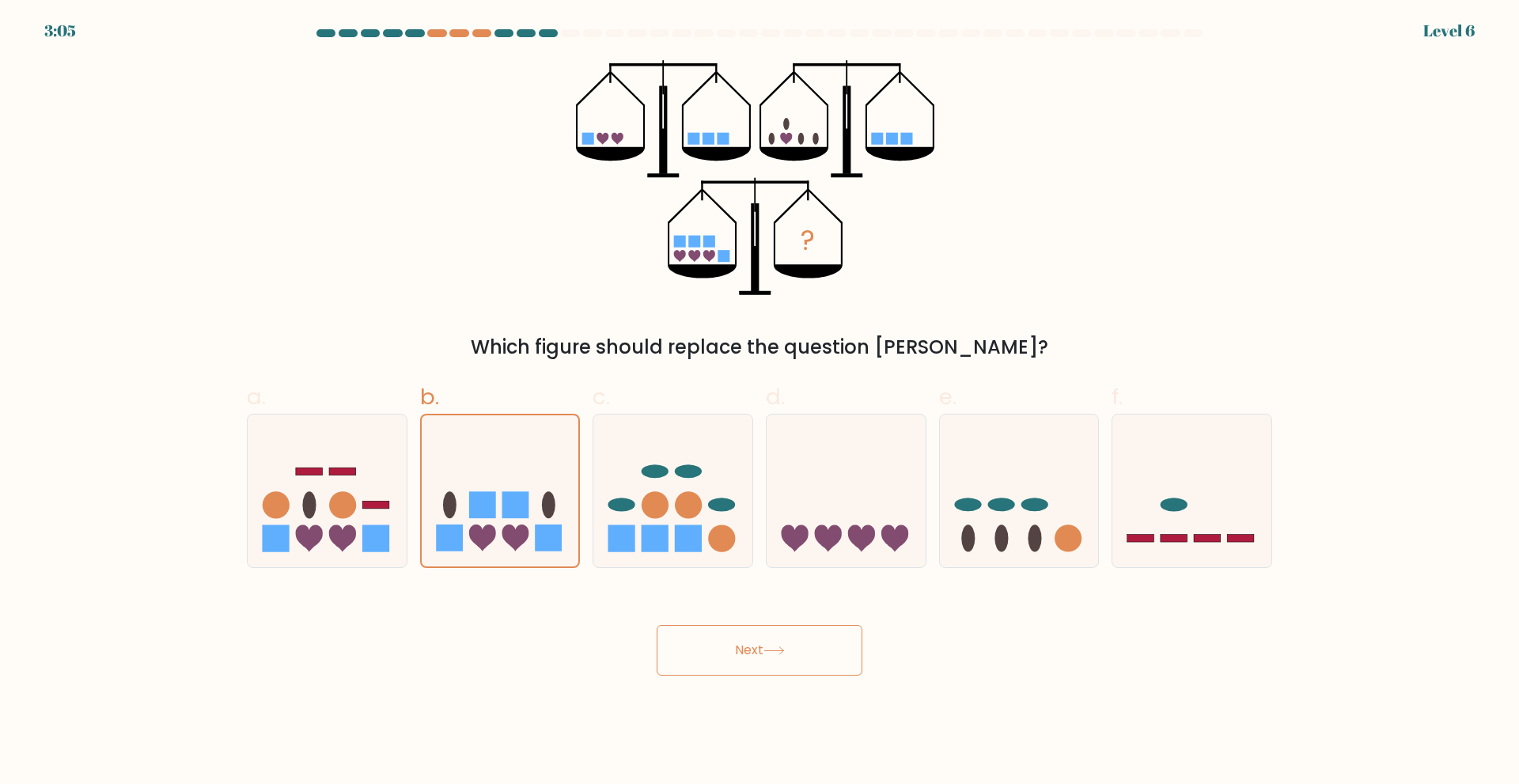
click at [761, 647] on button "Next" at bounding box center [760, 649] width 206 height 50
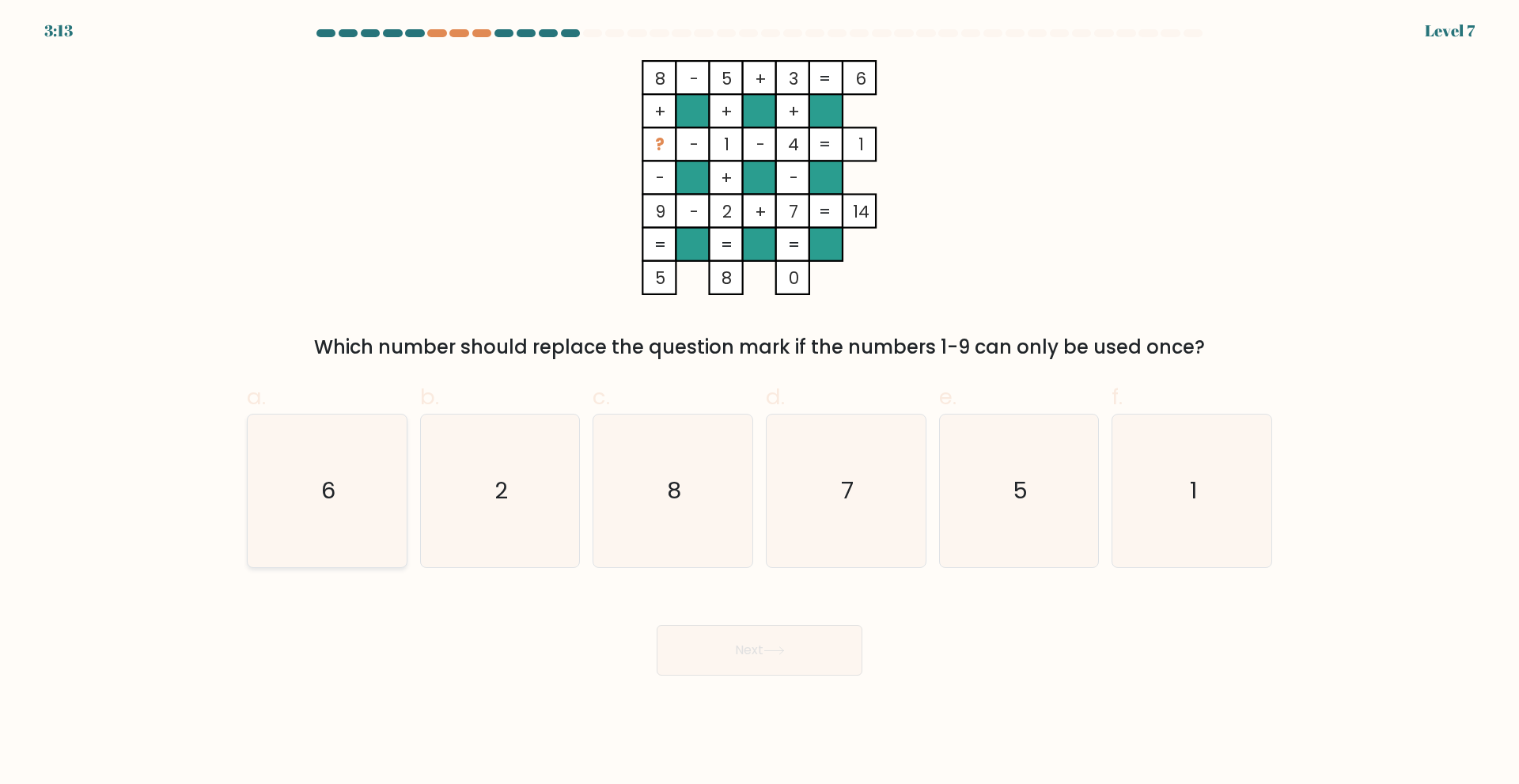
click at [320, 491] on icon "6" at bounding box center [327, 491] width 152 height 152
click at [760, 403] on input "a. 6" at bounding box center [760, 397] width 1 height 10
radio input "true"
click at [742, 632] on button "Next" at bounding box center [760, 649] width 206 height 50
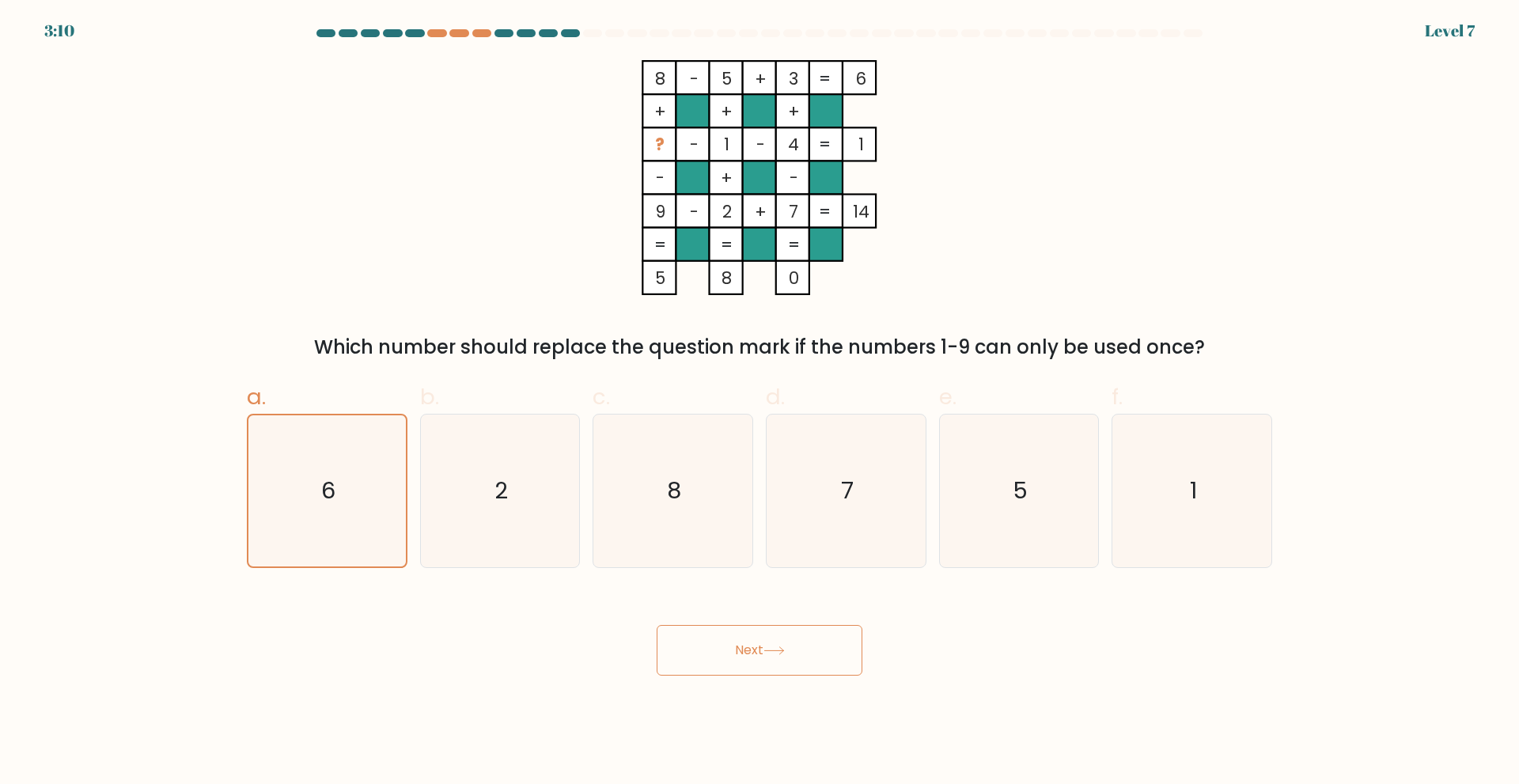
click at [742, 632] on button "Next" at bounding box center [760, 649] width 206 height 50
click at [761, 643] on button "Next" at bounding box center [760, 649] width 206 height 50
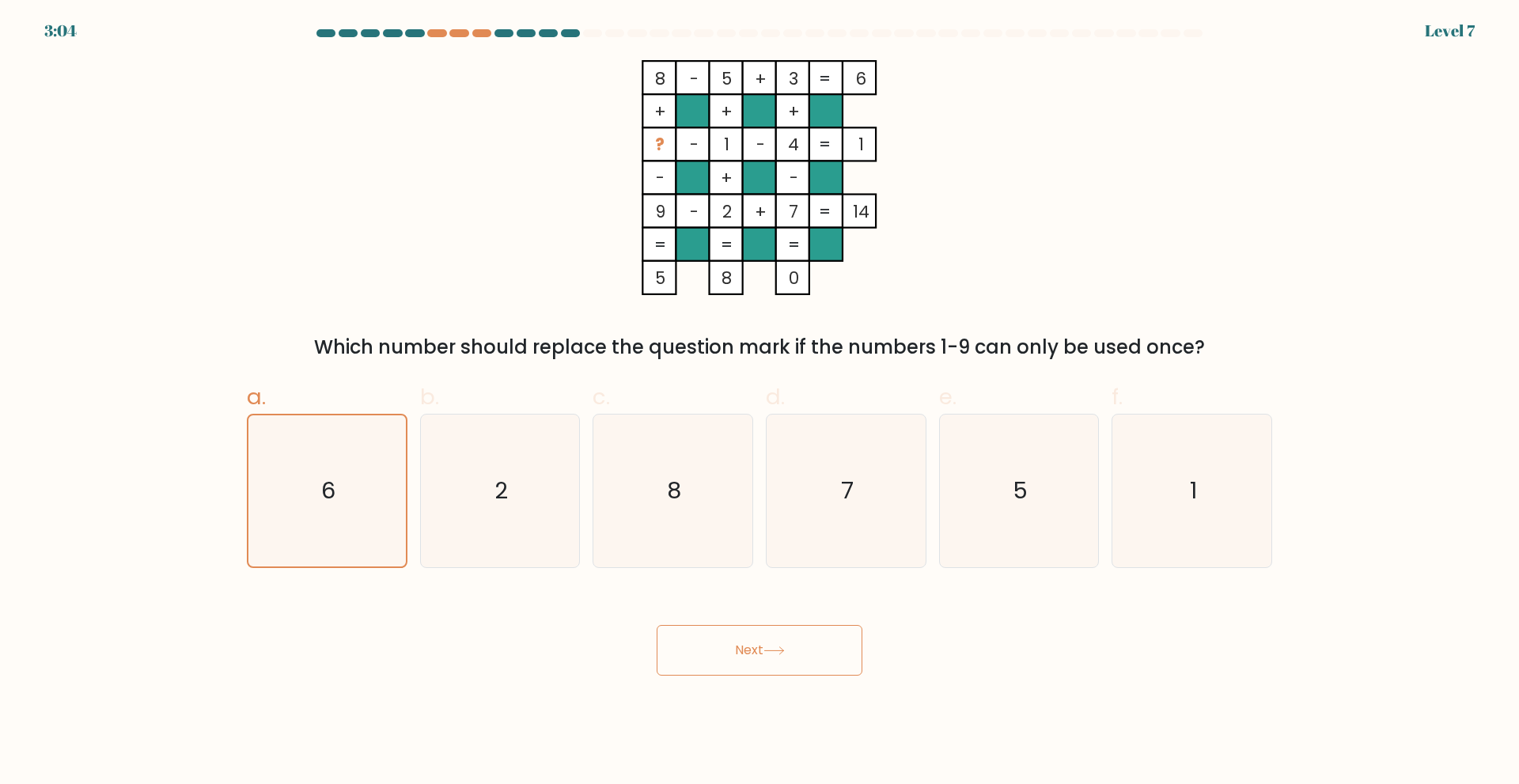
click at [748, 650] on button "Next" at bounding box center [760, 649] width 206 height 50
click at [730, 629] on button "Next" at bounding box center [760, 649] width 206 height 50
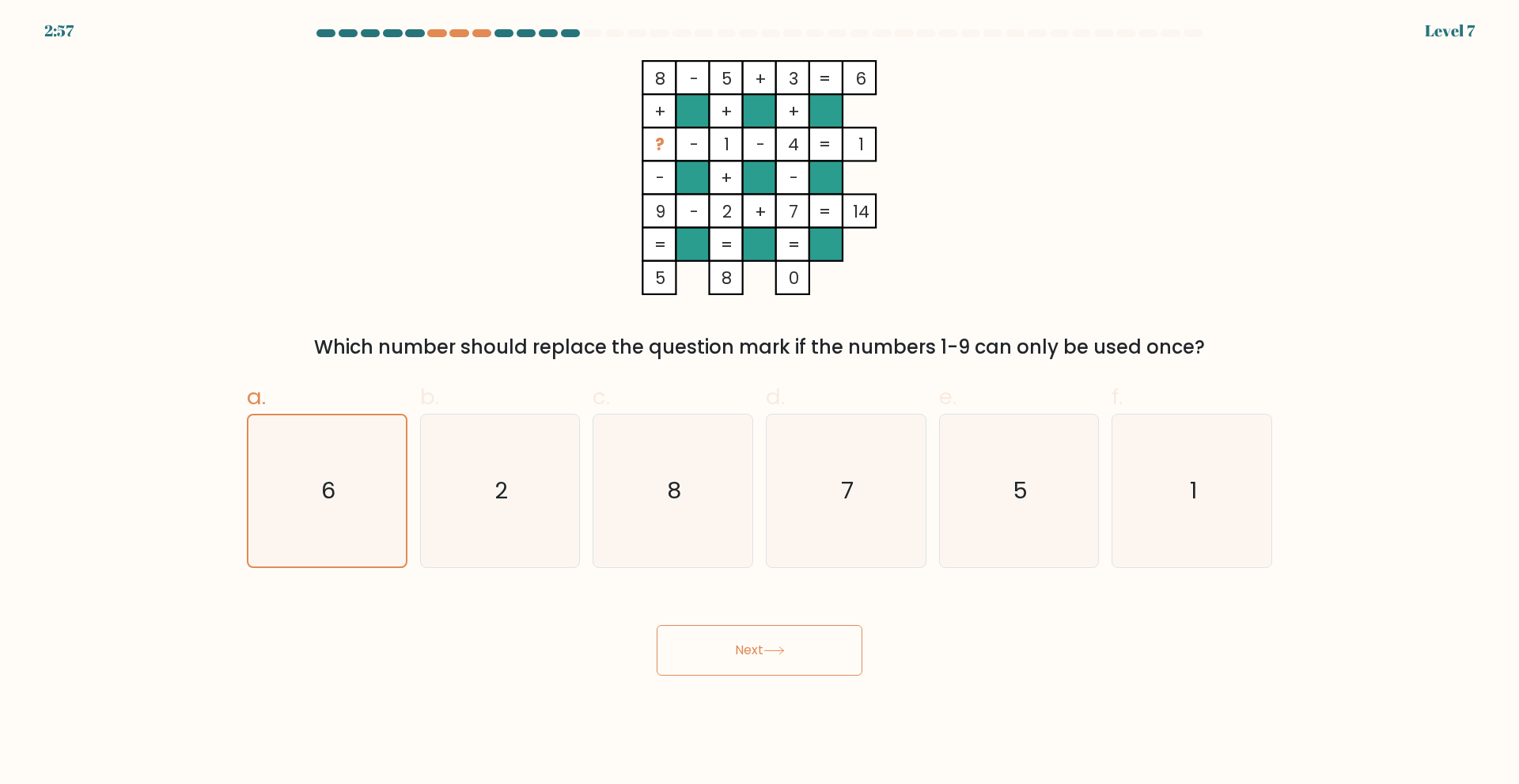
click at [730, 629] on button "Next" at bounding box center [760, 649] width 206 height 50
click at [736, 645] on button "Next" at bounding box center [760, 649] width 206 height 50
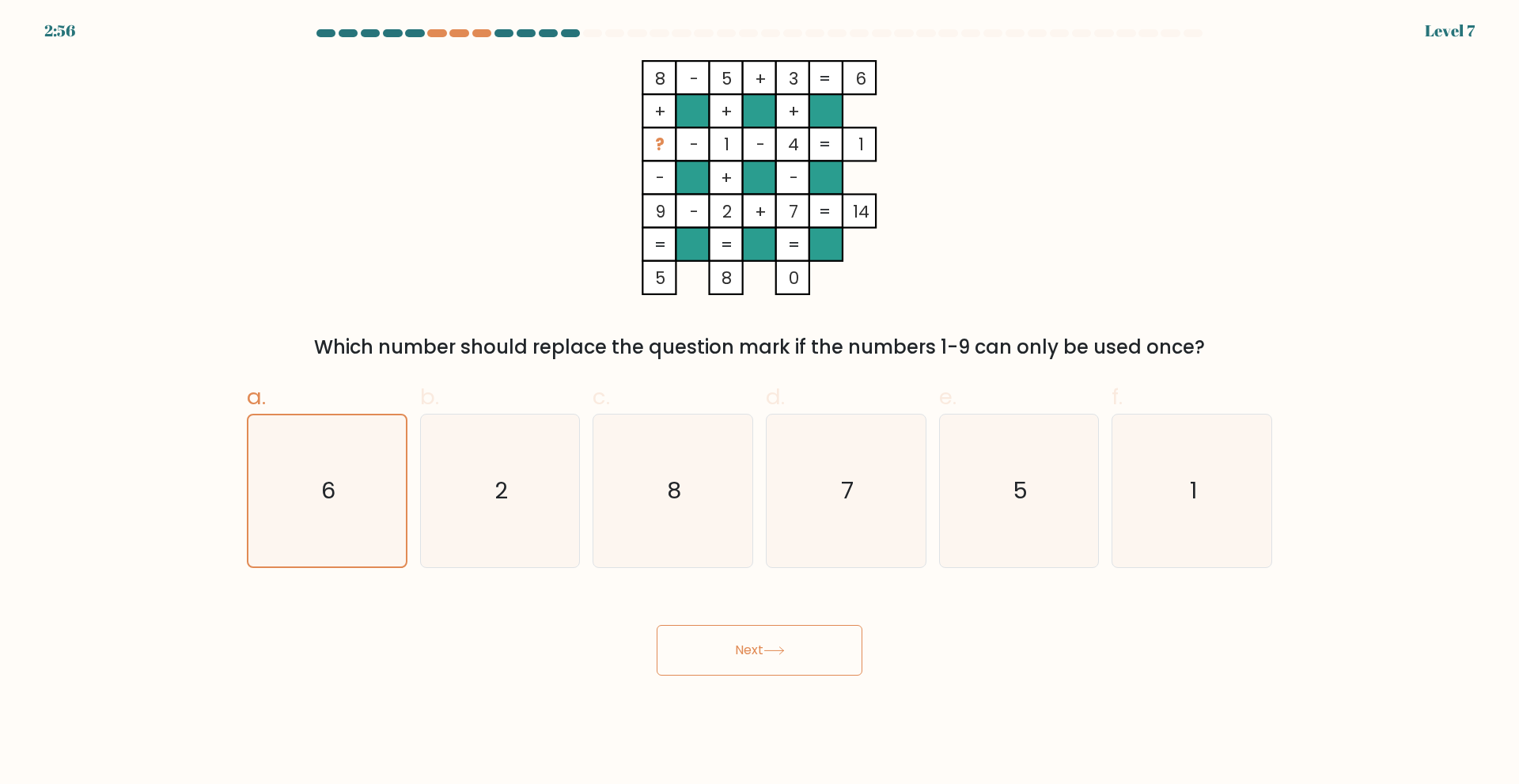
click at [736, 645] on button "Next" at bounding box center [760, 649] width 206 height 50
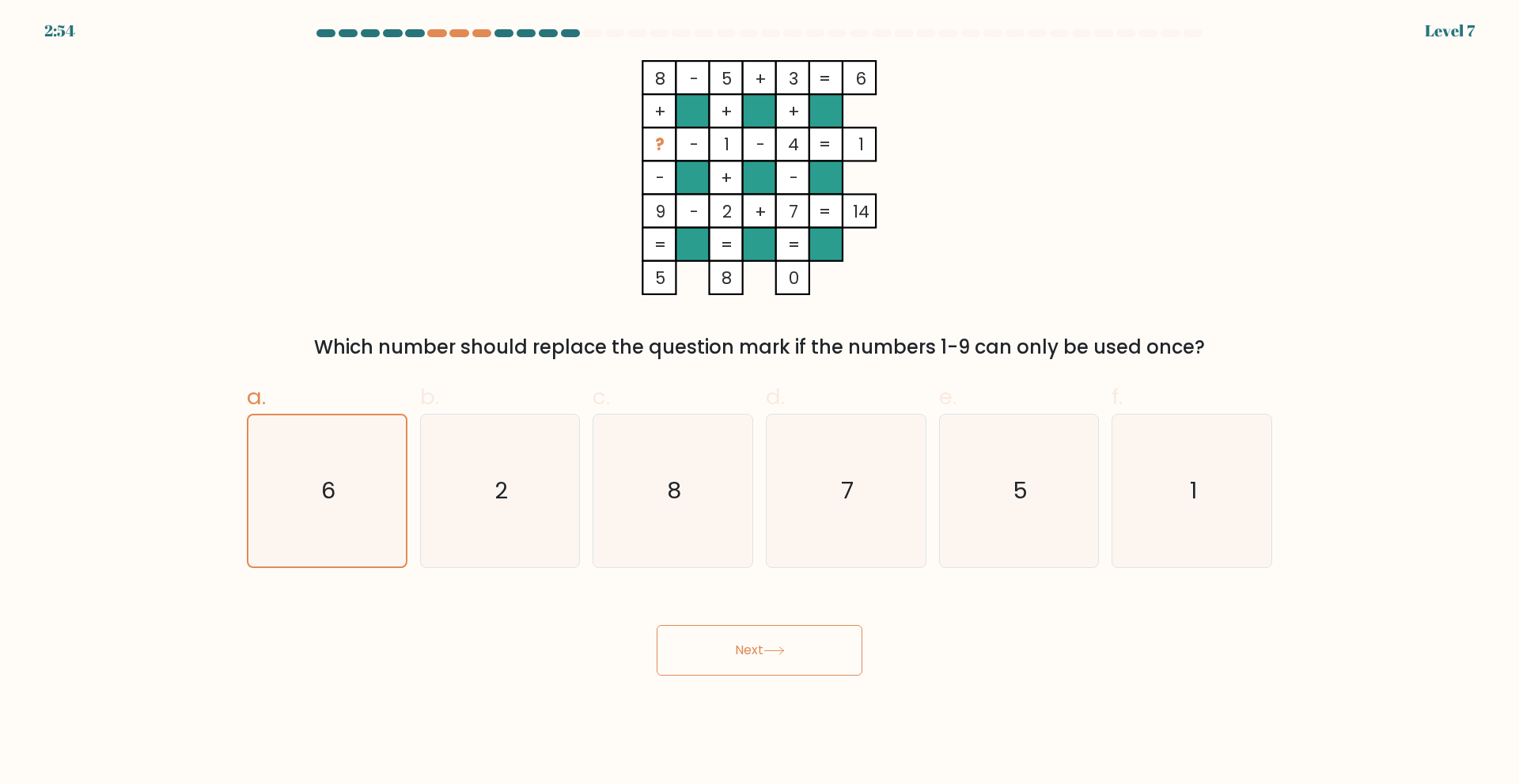
click at [736, 645] on button "Next" at bounding box center [760, 649] width 206 height 50
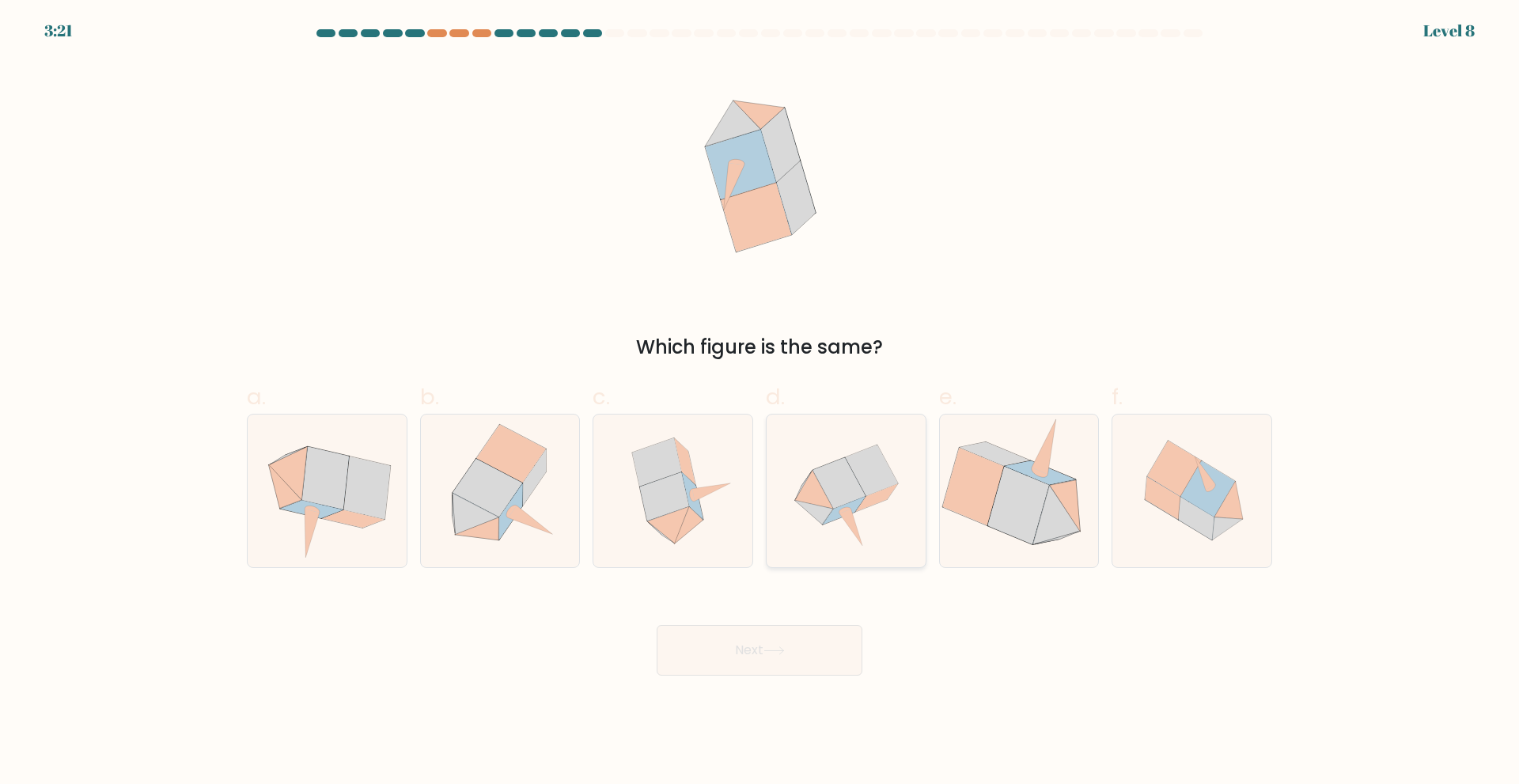
click at [864, 478] on icon at bounding box center [870, 469] width 52 height 50
click at [760, 403] on input "d." at bounding box center [760, 397] width 1 height 10
radio input "true"
click at [864, 478] on icon at bounding box center [870, 470] width 52 height 50
click at [760, 403] on input "d." at bounding box center [760, 397] width 1 height 10
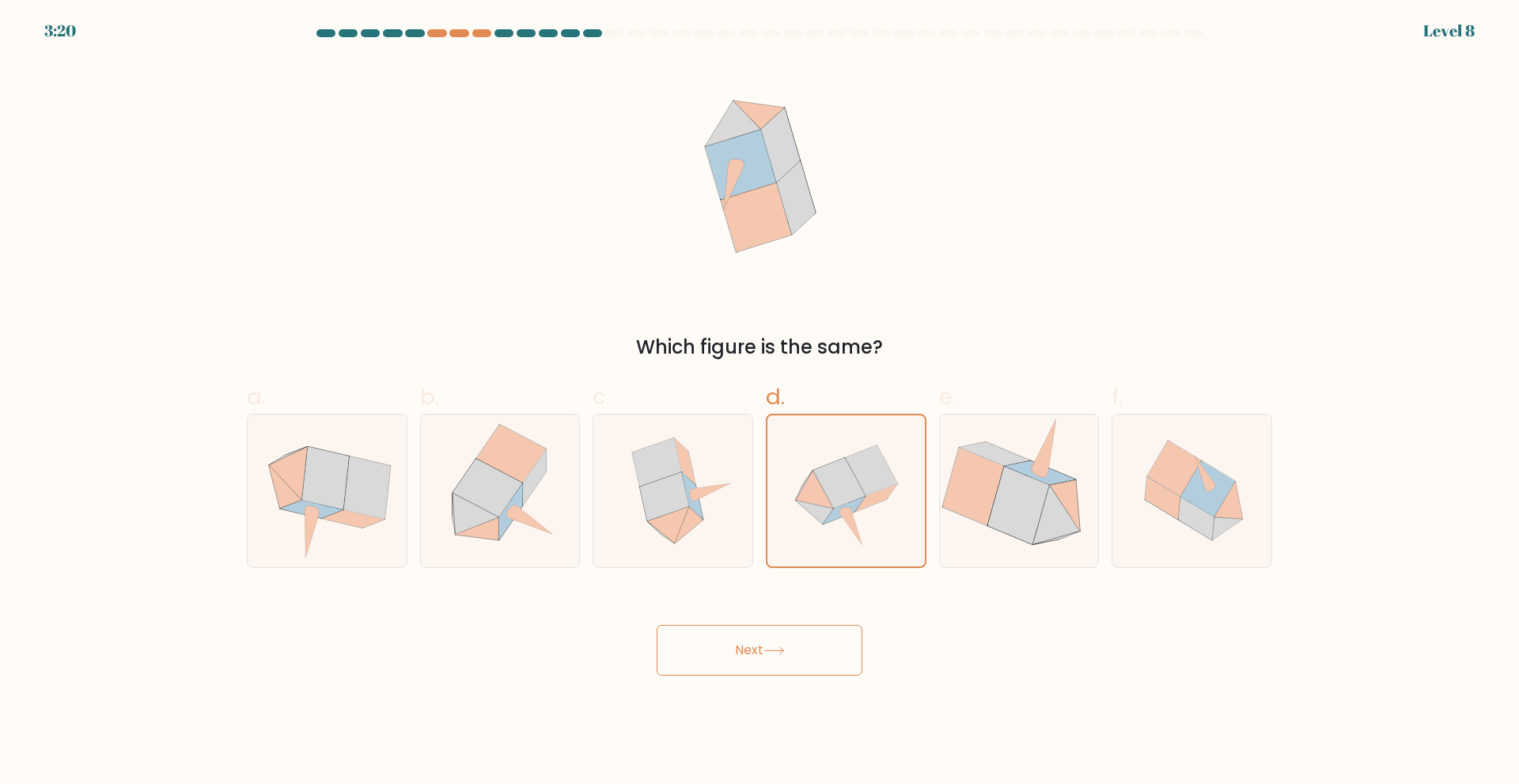
click at [765, 645] on button "Next" at bounding box center [760, 649] width 206 height 50
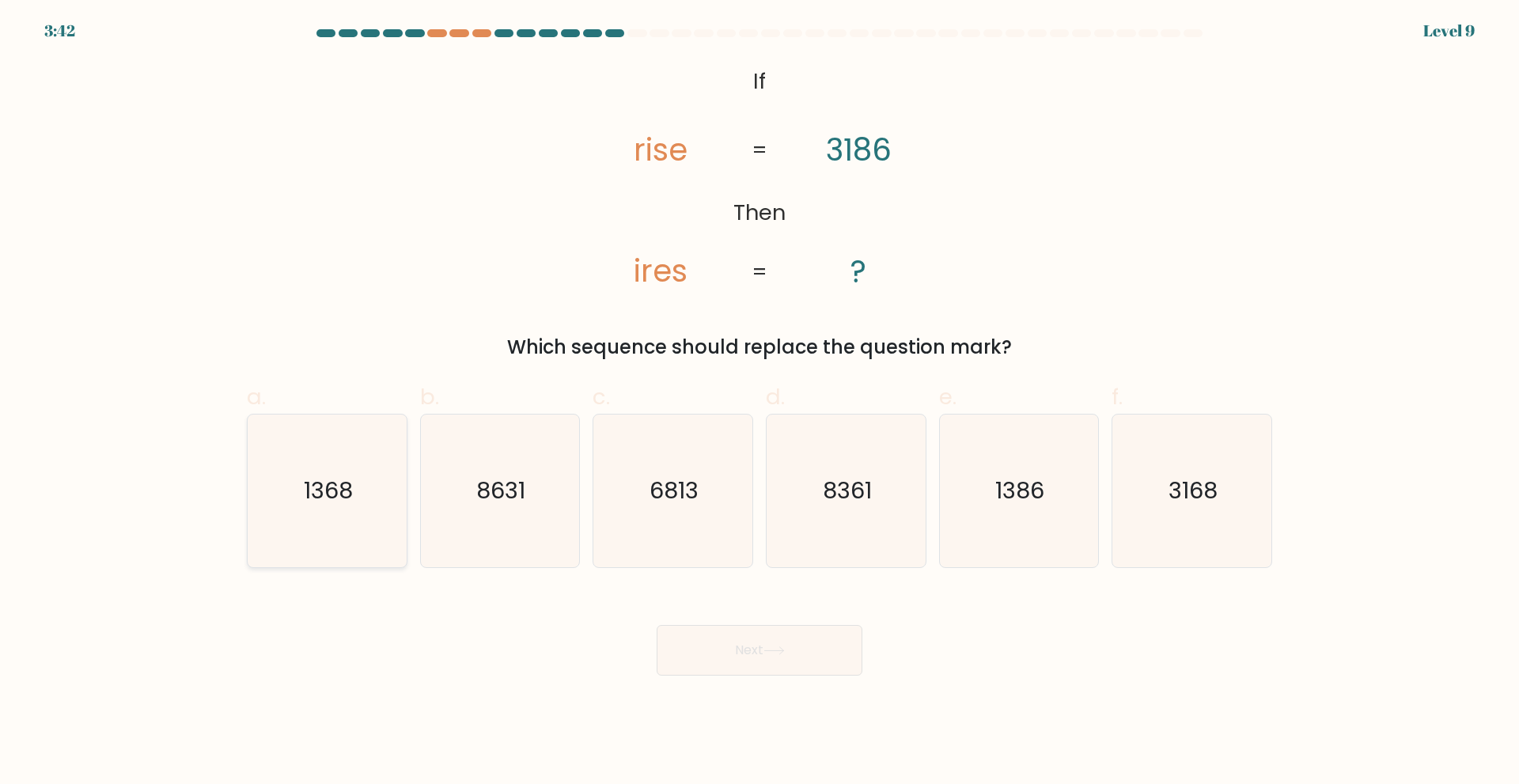
click at [384, 494] on icon "1368" at bounding box center [327, 491] width 152 height 152
click at [760, 403] on input "a. 1368" at bounding box center [760, 397] width 1 height 10
radio input "true"
click at [822, 654] on button "Next" at bounding box center [760, 649] width 206 height 50
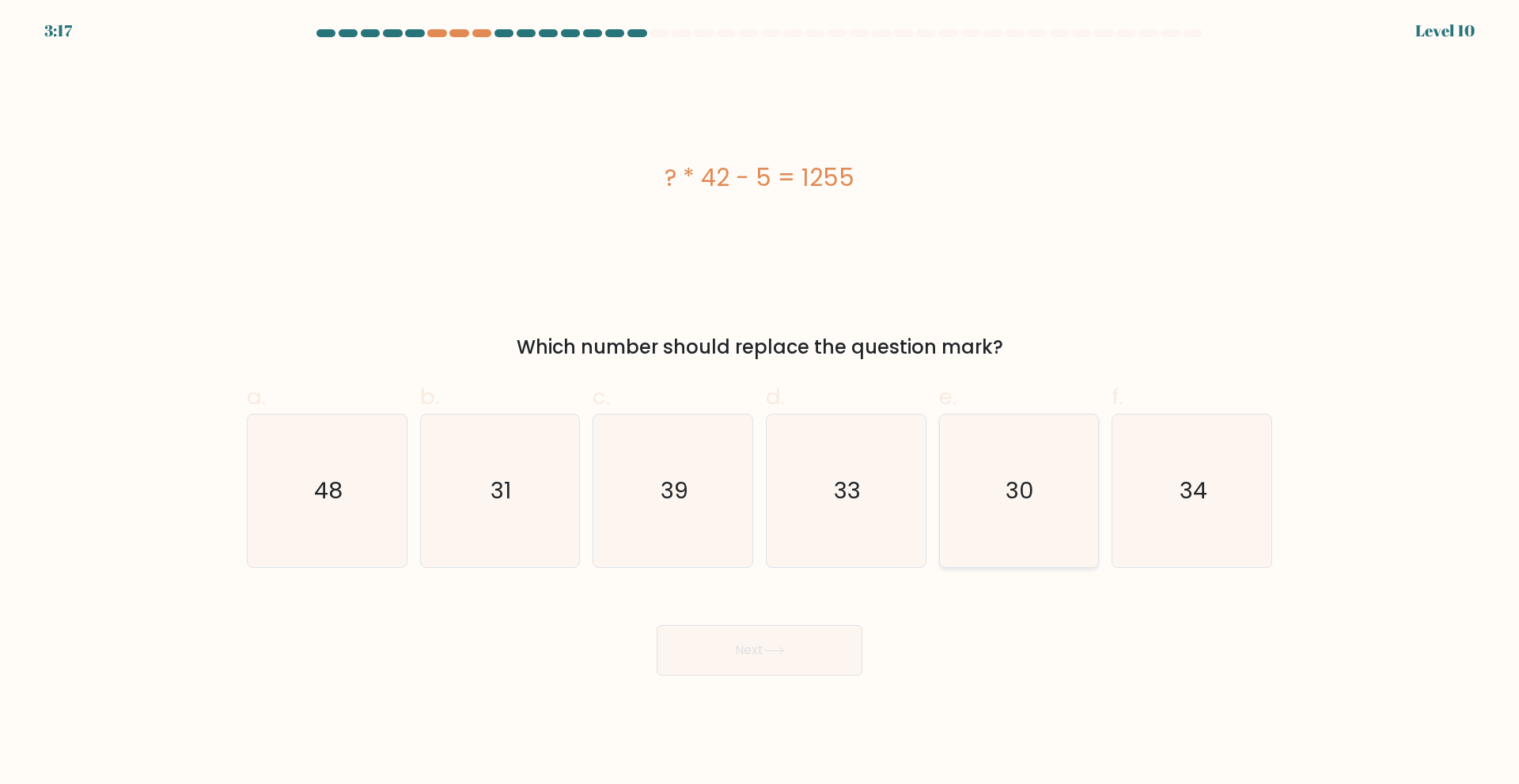
click at [1032, 483] on text "30" at bounding box center [1020, 490] width 29 height 32
click at [760, 403] on input "e. 30" at bounding box center [760, 397] width 1 height 10
radio input "true"
click at [761, 655] on button "Next" at bounding box center [760, 649] width 206 height 50
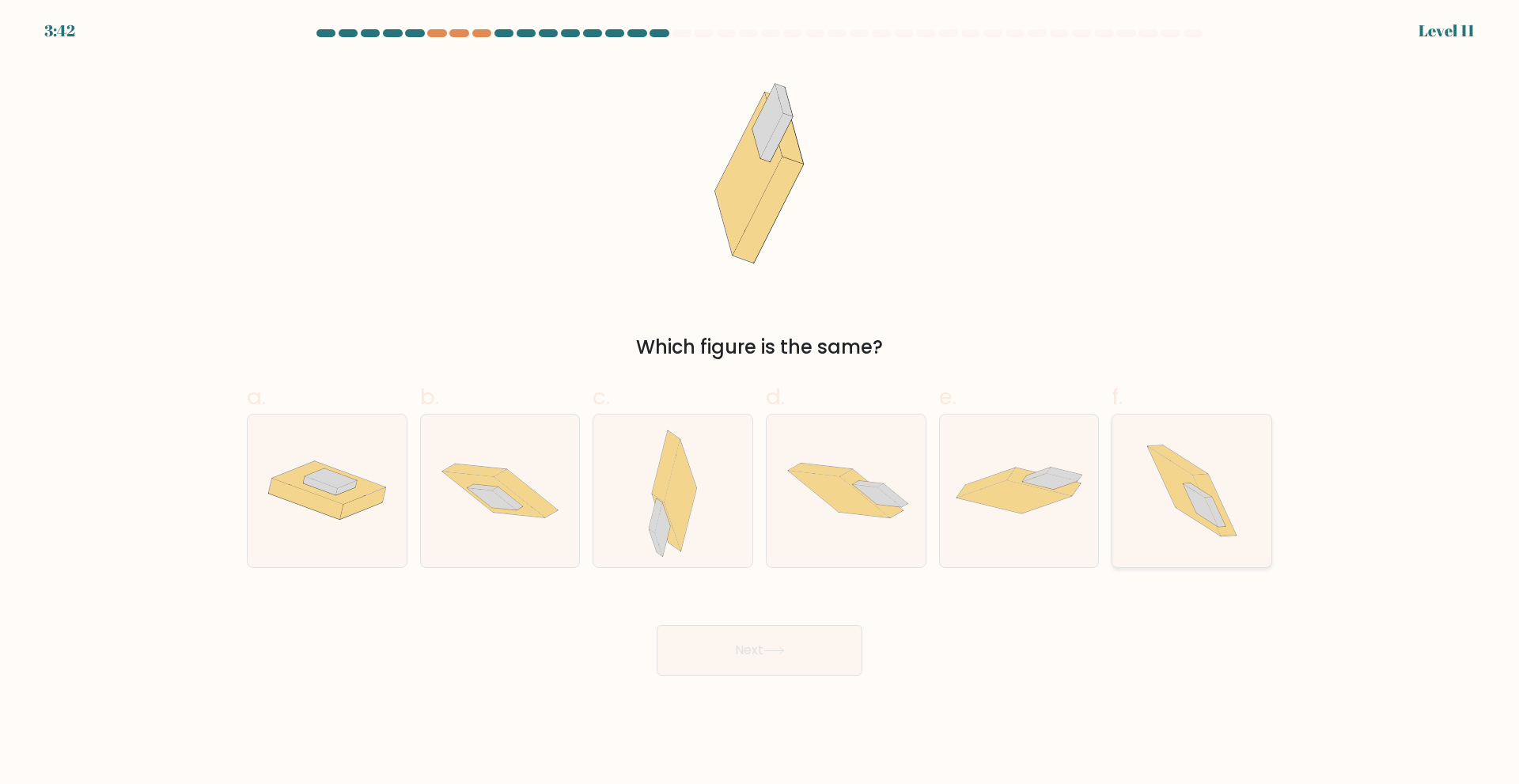
click at [1188, 507] on icon at bounding box center [1183, 491] width 72 height 89
click at [760, 403] on input "f." at bounding box center [760, 397] width 1 height 10
radio input "true"
click at [1188, 507] on icon at bounding box center [1183, 490] width 72 height 88
click at [760, 403] on input "f." at bounding box center [760, 397] width 1 height 10
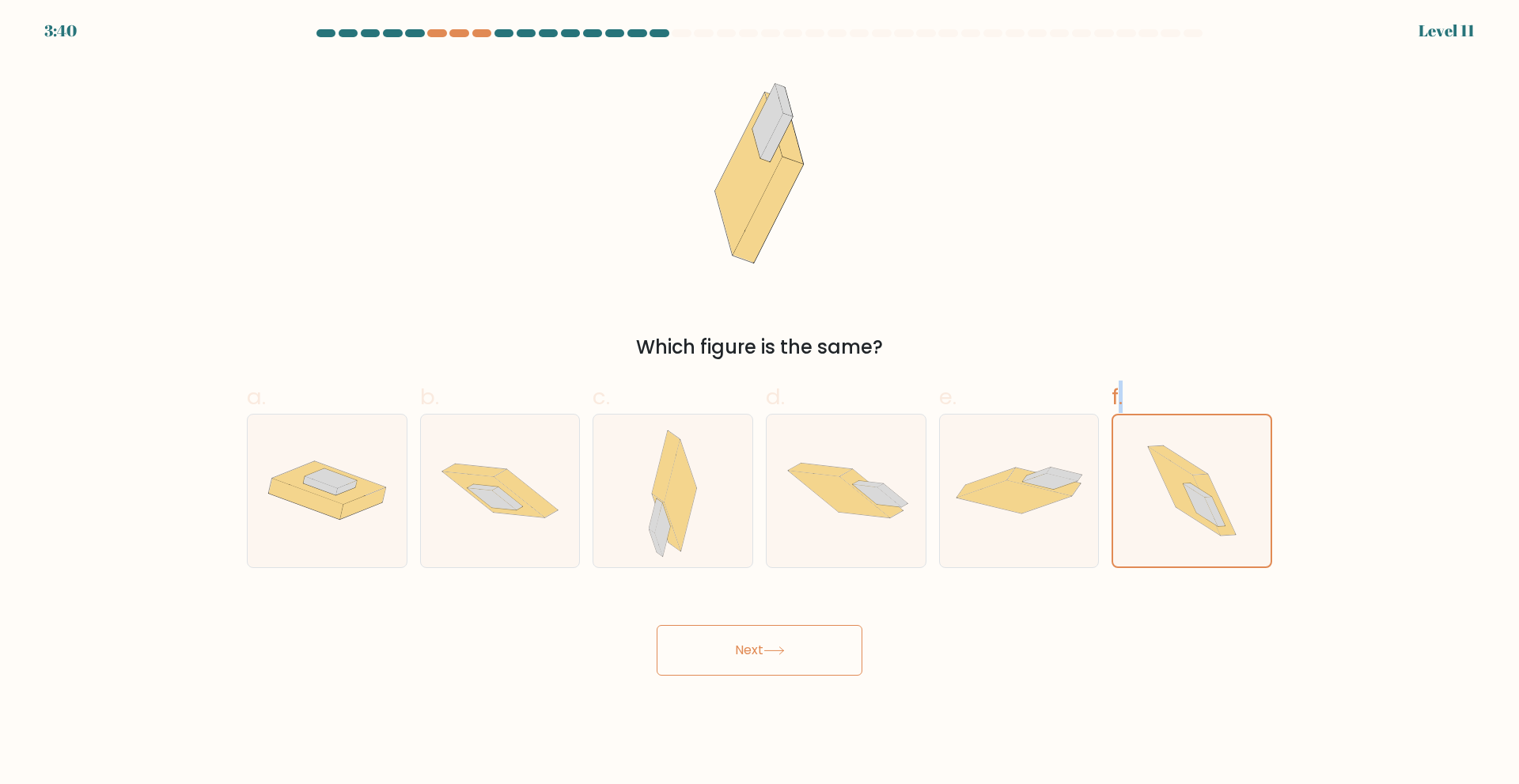
click at [762, 666] on button "Next" at bounding box center [760, 649] width 206 height 50
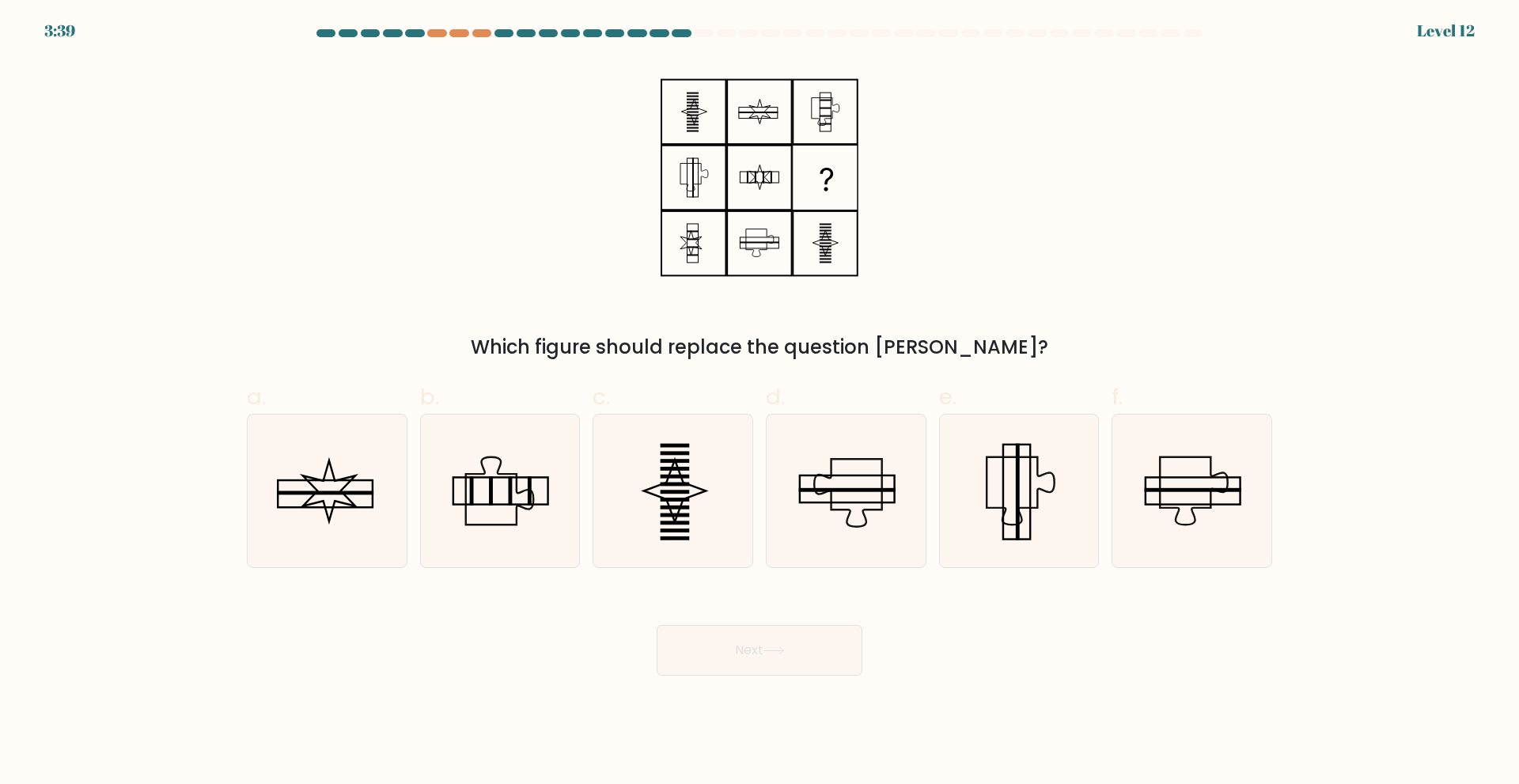
click at [764, 662] on button "Next" at bounding box center [760, 649] width 206 height 50
click at [678, 500] on rect at bounding box center [675, 500] width 30 height 4
click at [760, 403] on input "c." at bounding box center [760, 397] width 1 height 10
radio input "true"
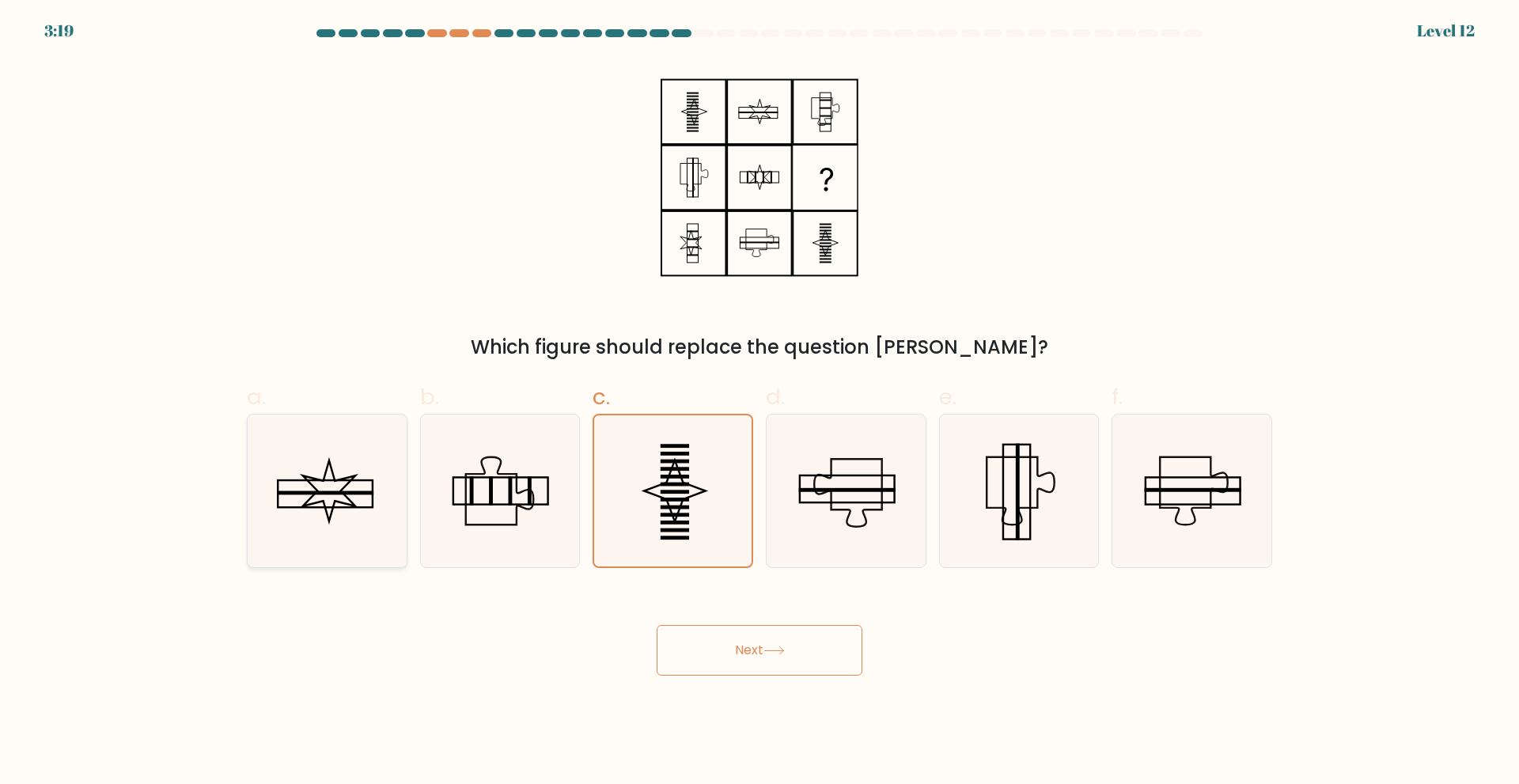
click at [345, 517] on icon at bounding box center [327, 491] width 152 height 152
click at [760, 403] on input "a." at bounding box center [760, 397] width 1 height 10
radio input "true"
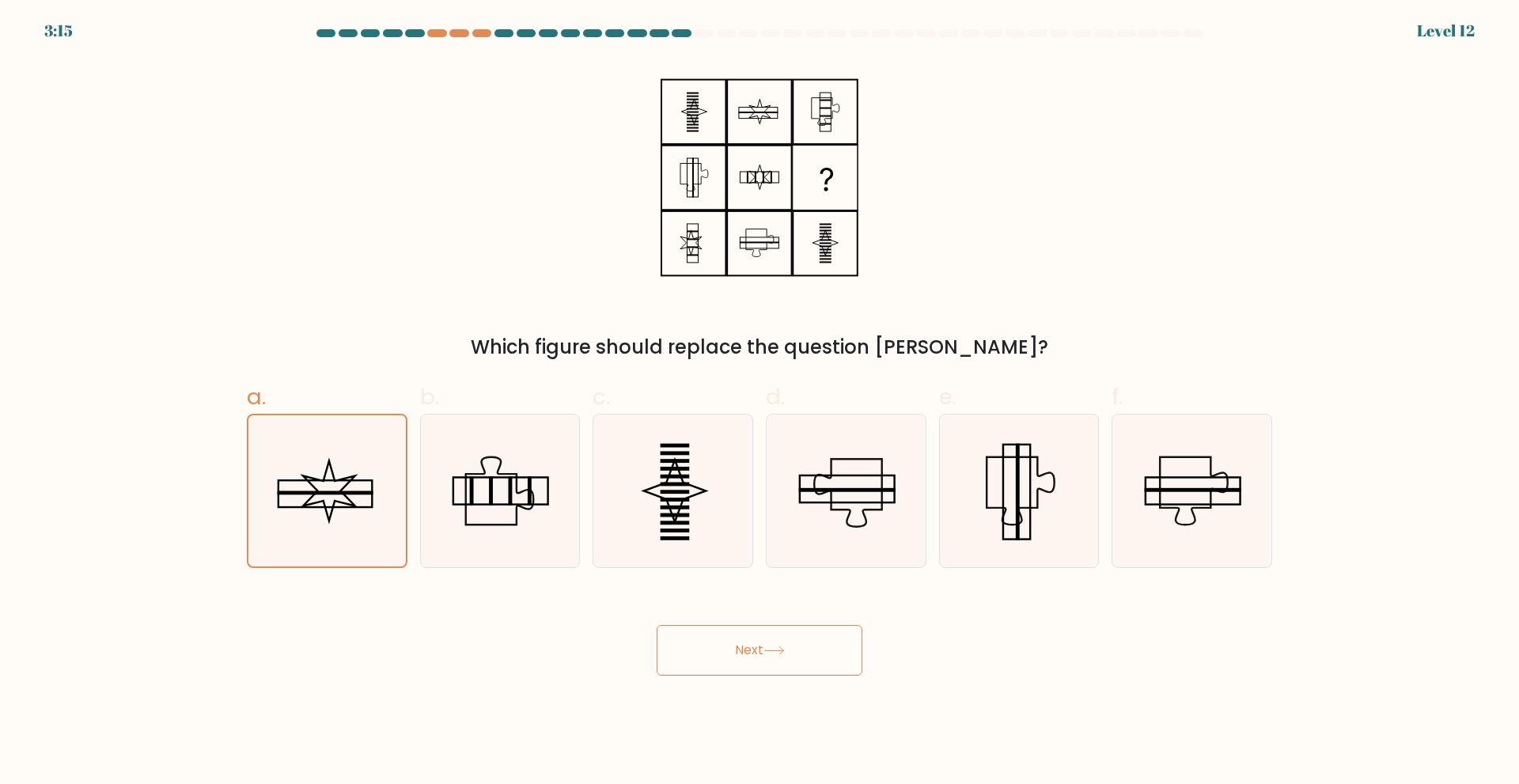
click at [781, 628] on button "Next" at bounding box center [760, 649] width 206 height 50
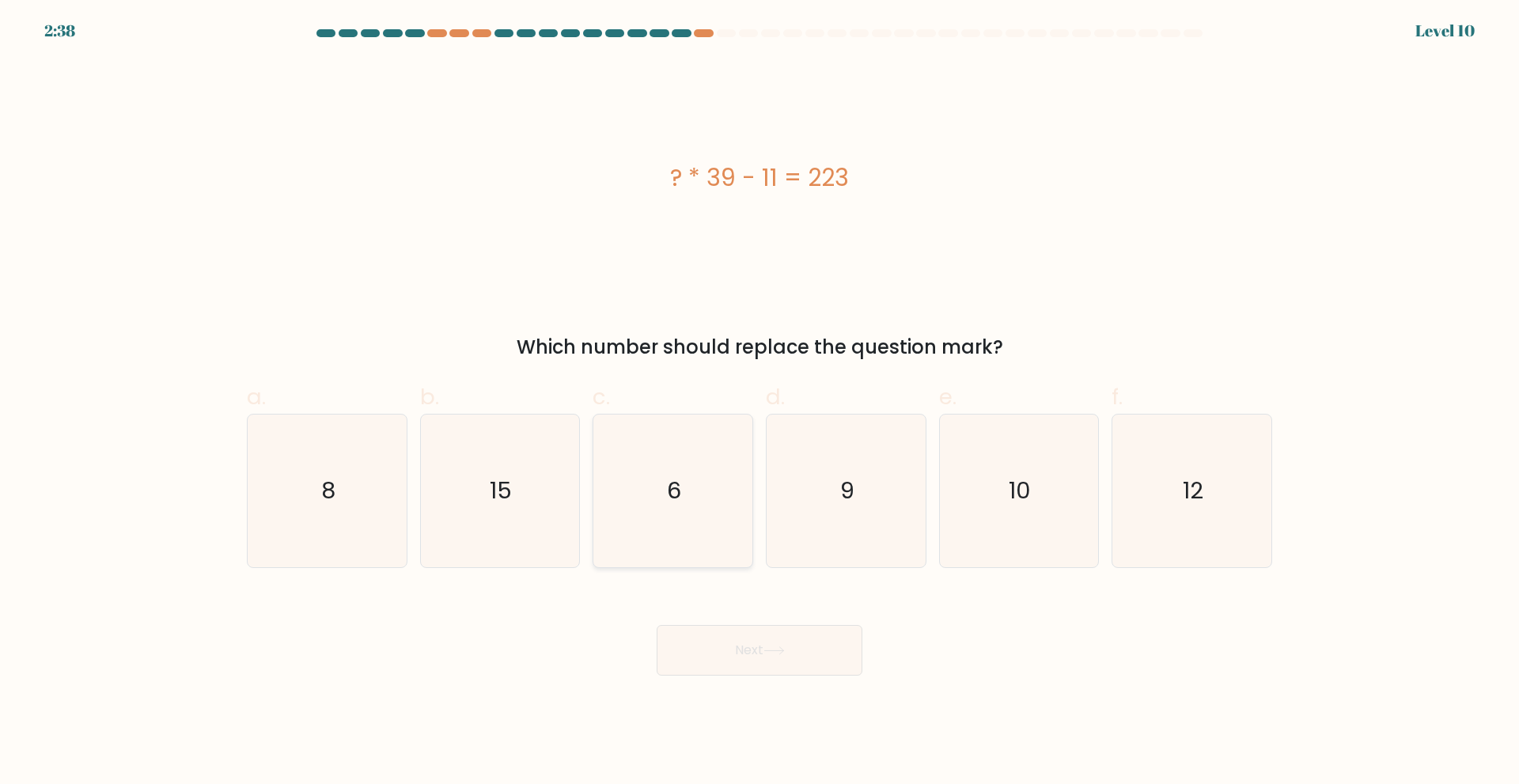
click at [719, 490] on icon "6" at bounding box center [672, 491] width 152 height 152
click at [760, 403] on input "c. 6" at bounding box center [760, 397] width 1 height 10
radio input "true"
click at [777, 636] on button "Next" at bounding box center [760, 649] width 206 height 50
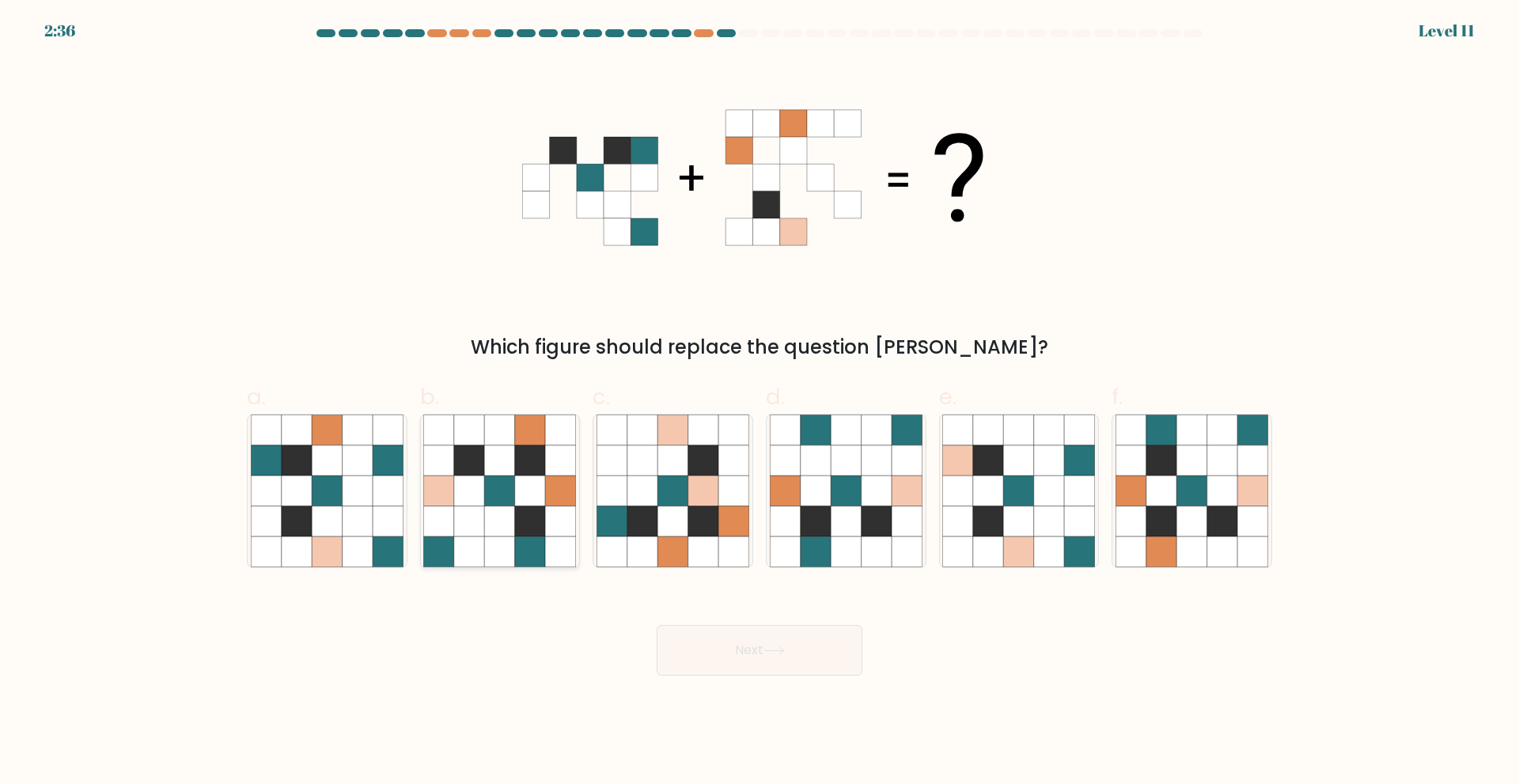
click at [489, 429] on icon at bounding box center [500, 430] width 30 height 30
click at [760, 403] on input "b." at bounding box center [760, 397] width 1 height 10
radio input "true"
click at [524, 467] on icon at bounding box center [530, 460] width 30 height 30
click at [760, 403] on input "b." at bounding box center [760, 397] width 1 height 10
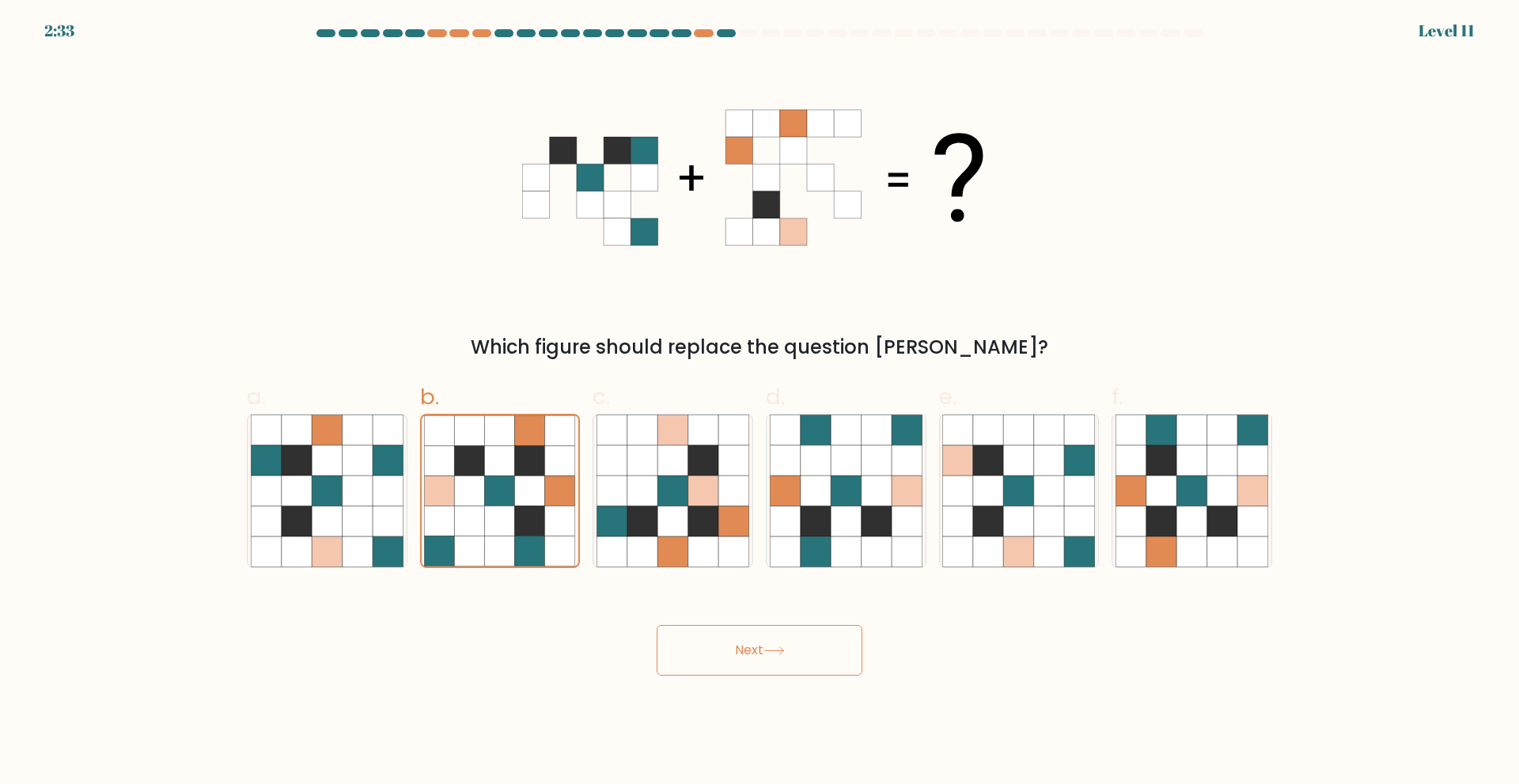
click at [756, 657] on button "Next" at bounding box center [760, 649] width 206 height 50
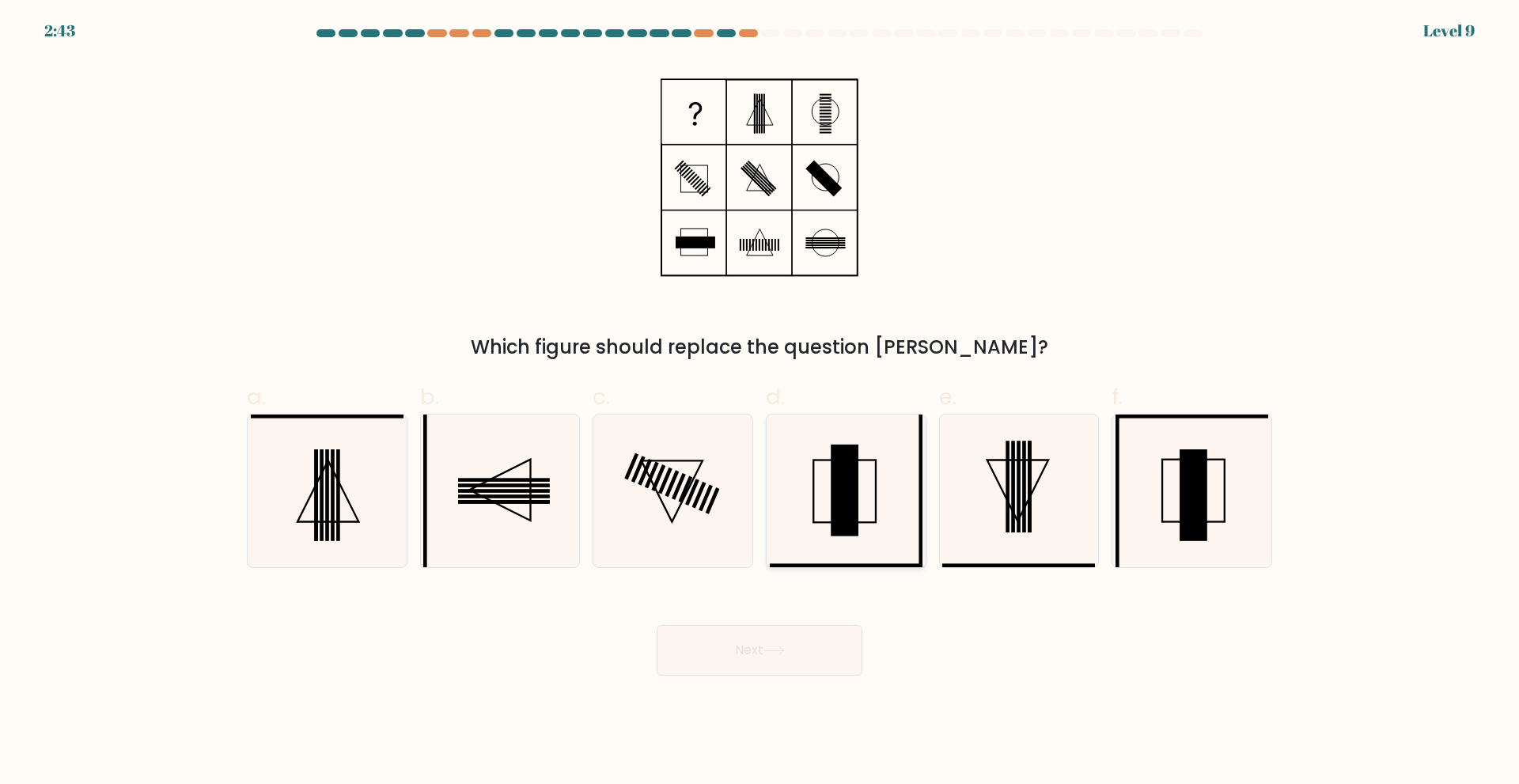
click at [847, 527] on rect at bounding box center [845, 489] width 28 height 92
click at [760, 403] on input "d." at bounding box center [760, 397] width 1 height 10
radio input "true"
click at [766, 662] on button "Next" at bounding box center [760, 649] width 206 height 50
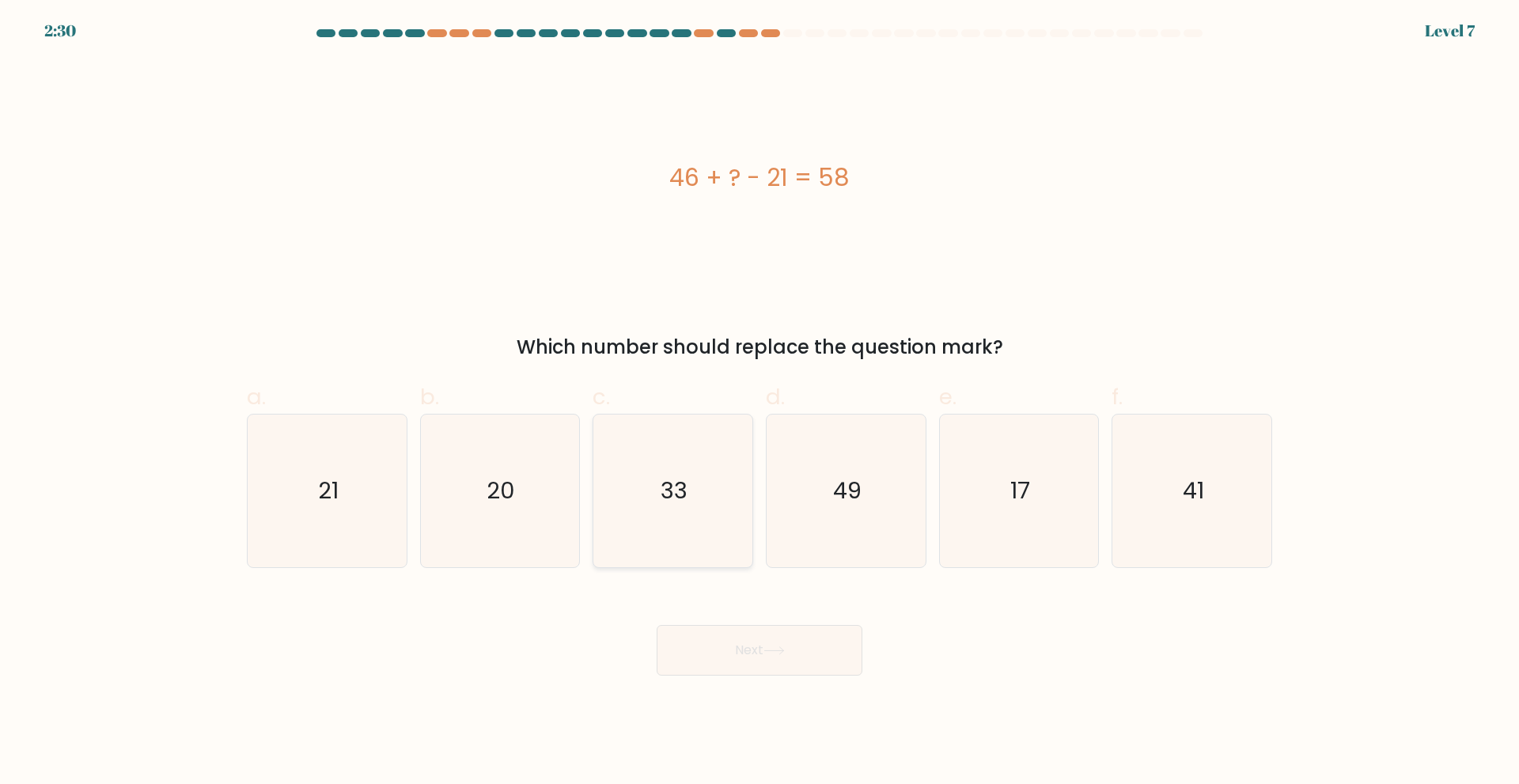
click at [667, 500] on text "33" at bounding box center [674, 490] width 27 height 32
click at [760, 403] on input "c. 33" at bounding box center [760, 397] width 1 height 10
radio input "true"
click at [765, 640] on button "Next" at bounding box center [760, 649] width 206 height 50
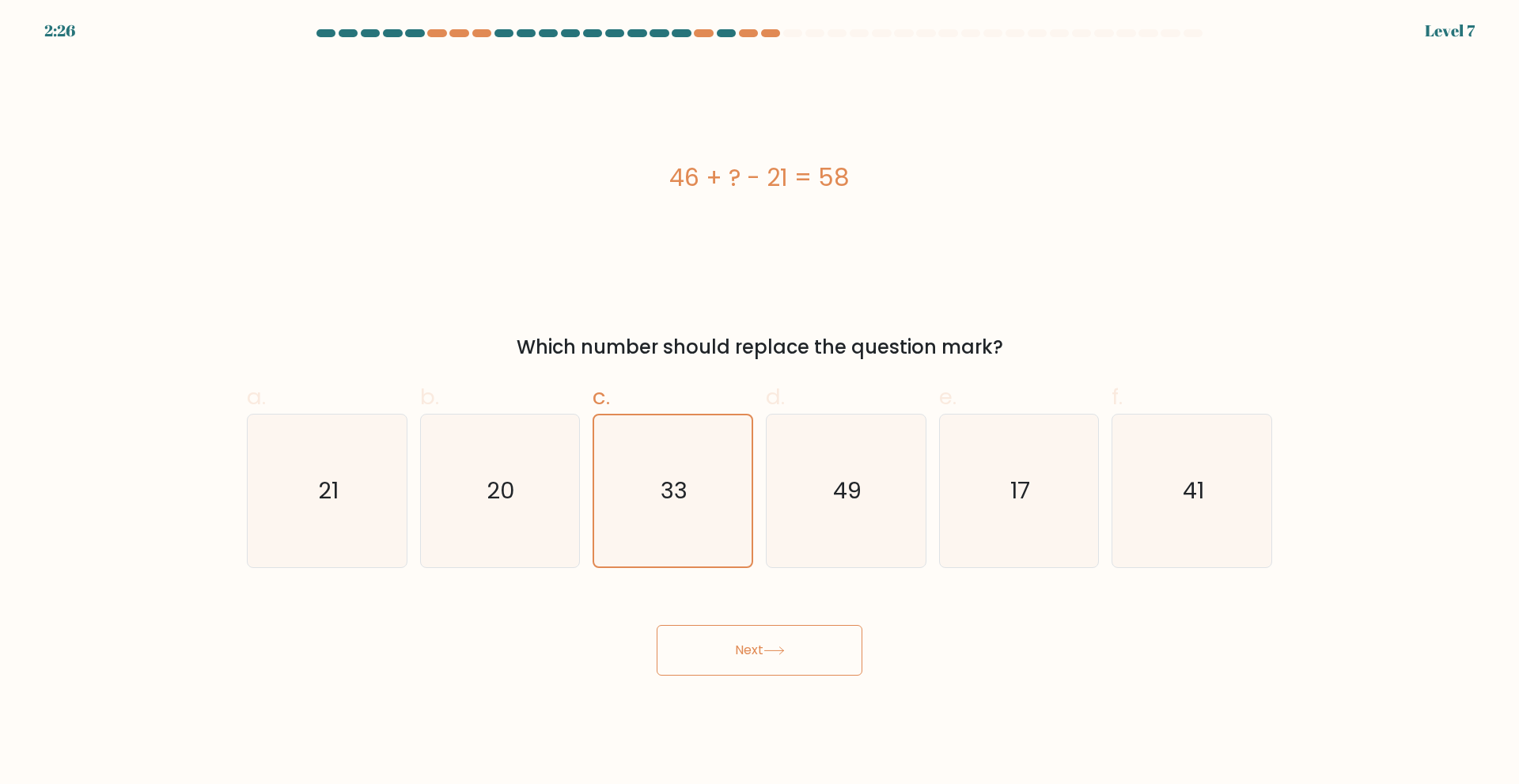
click at [765, 640] on button "Next" at bounding box center [760, 649] width 206 height 50
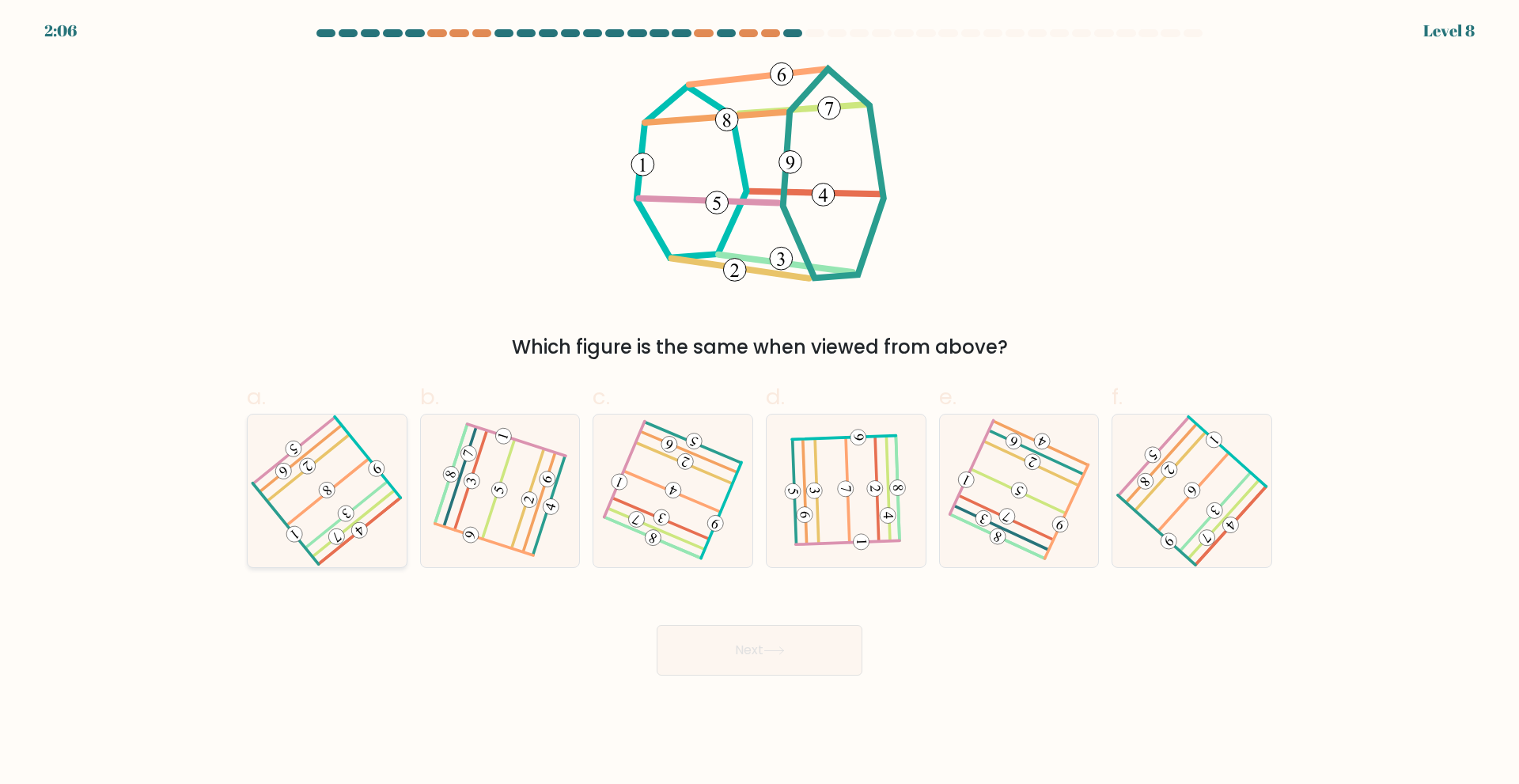
click at [316, 503] on 188 at bounding box center [328, 491] width 82 height 66
click at [760, 403] on input "a." at bounding box center [760, 397] width 1 height 10
radio input "true"
click at [1192, 517] on icon at bounding box center [1191, 490] width 122 height 122
click at [760, 403] on input "f." at bounding box center [760, 397] width 1 height 10
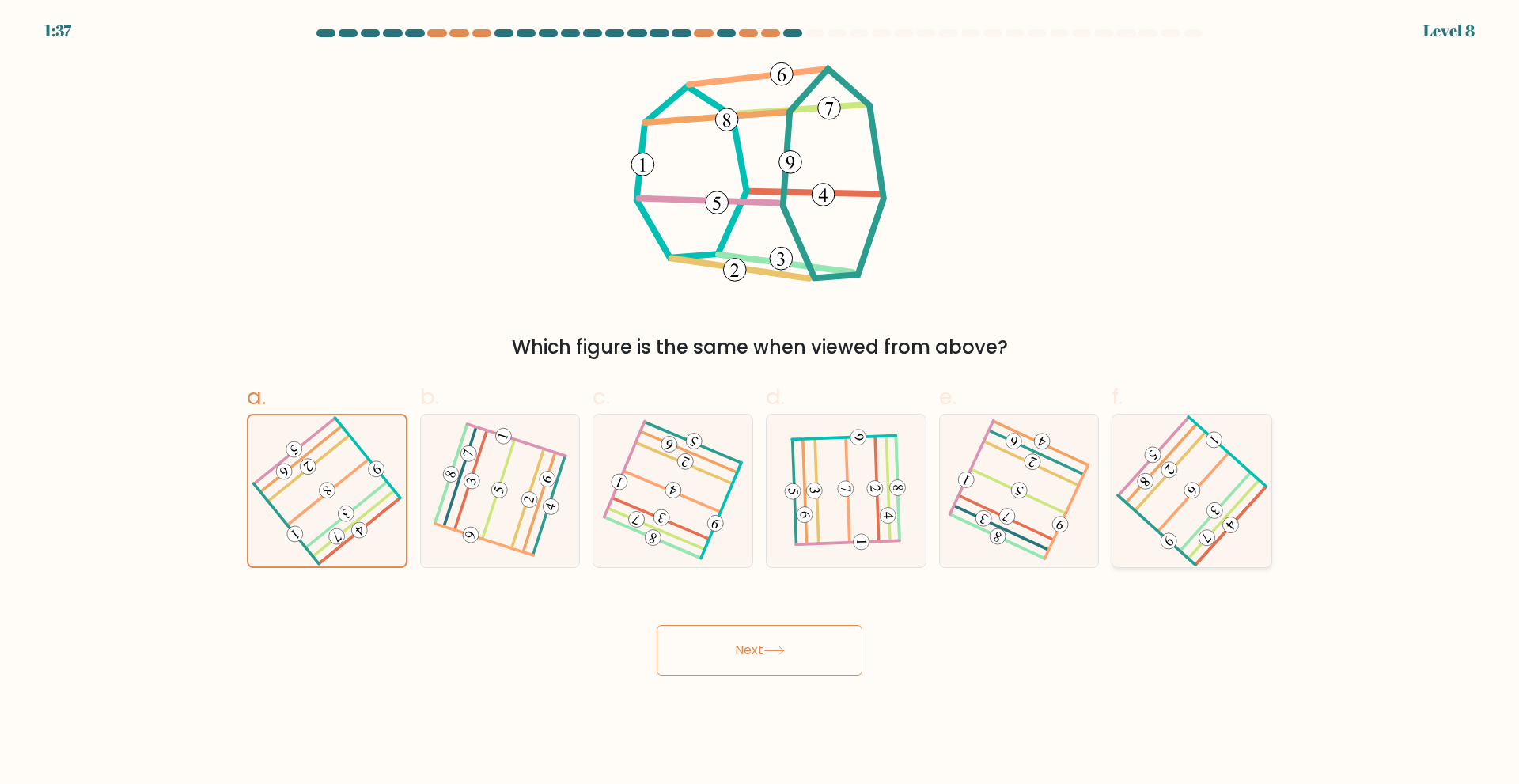
radio input "true"
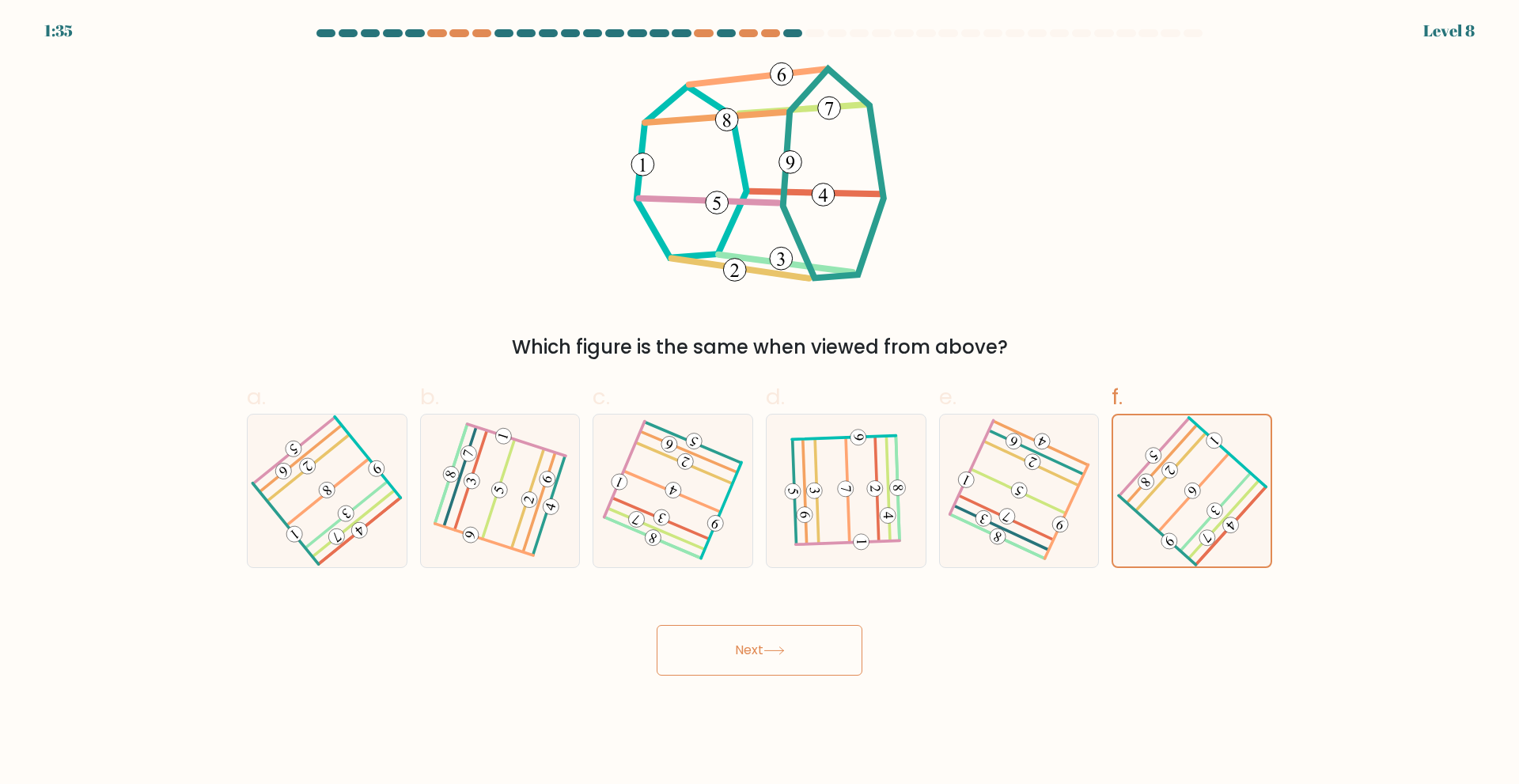
click at [819, 642] on button "Next" at bounding box center [760, 649] width 206 height 50
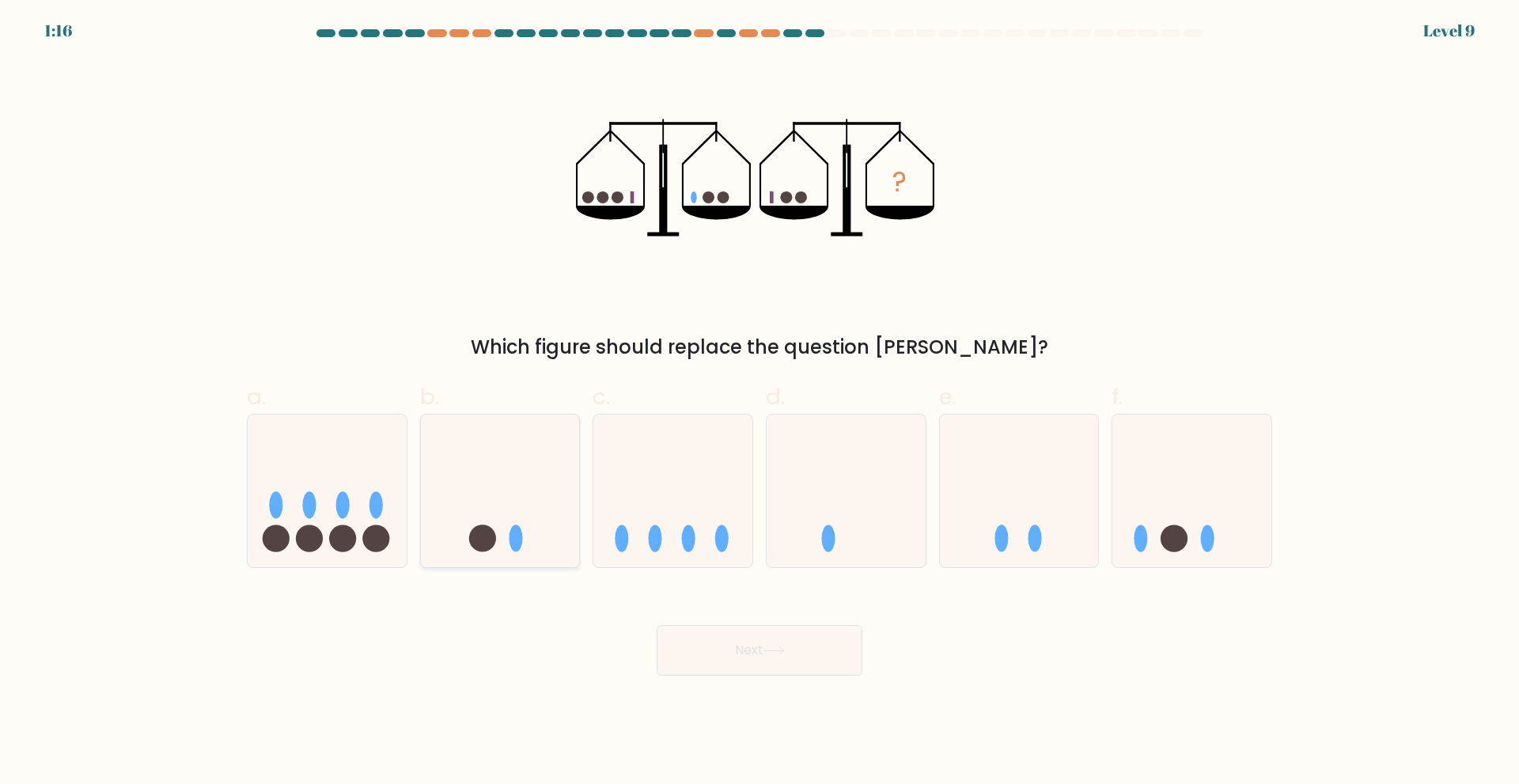
click at [527, 515] on icon at bounding box center [500, 490] width 159 height 132
click at [760, 403] on input "b." at bounding box center [760, 397] width 1 height 10
radio input "true"
click at [733, 656] on button "Next" at bounding box center [760, 649] width 206 height 50
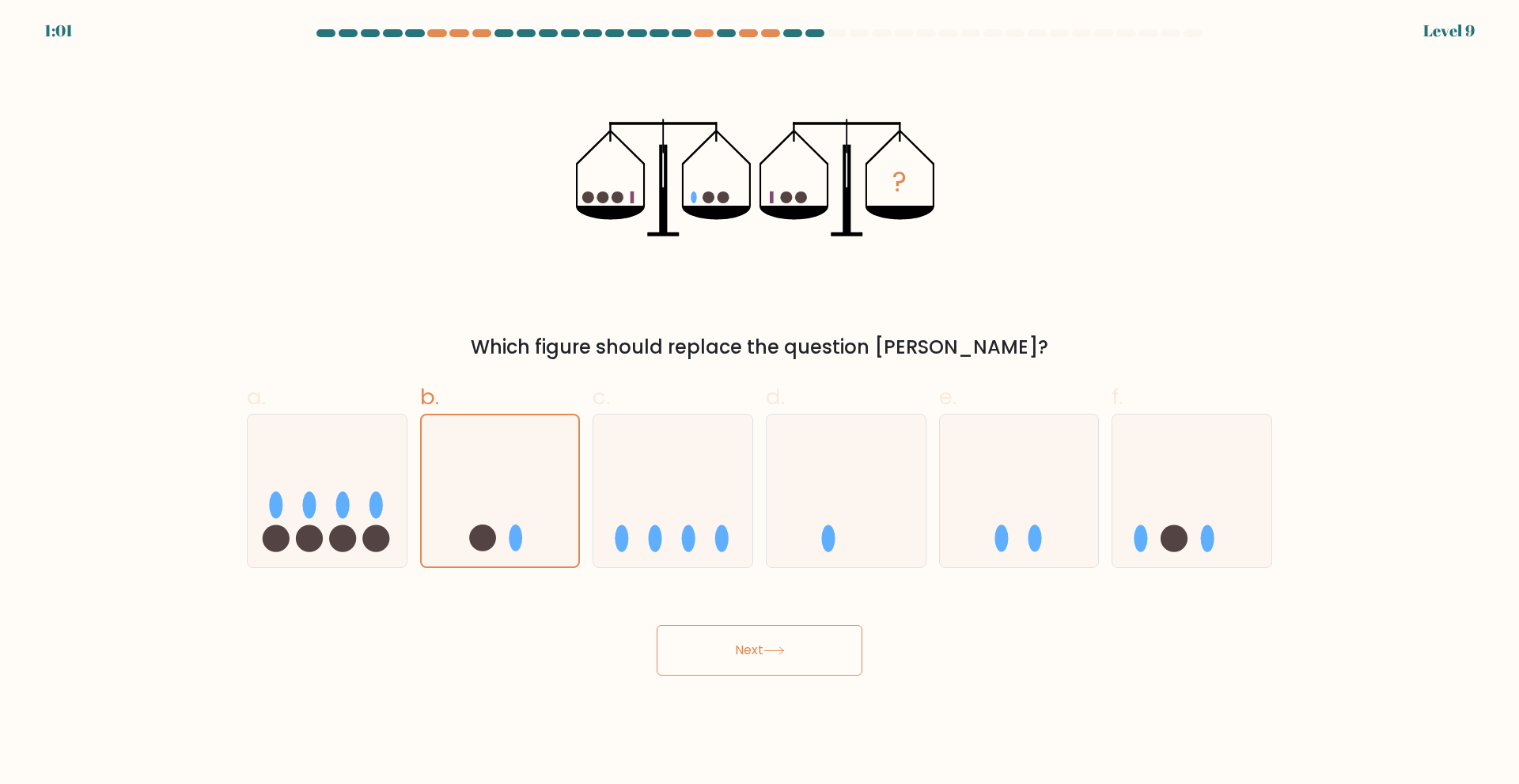
click at [733, 656] on button "Next" at bounding box center [760, 649] width 206 height 50
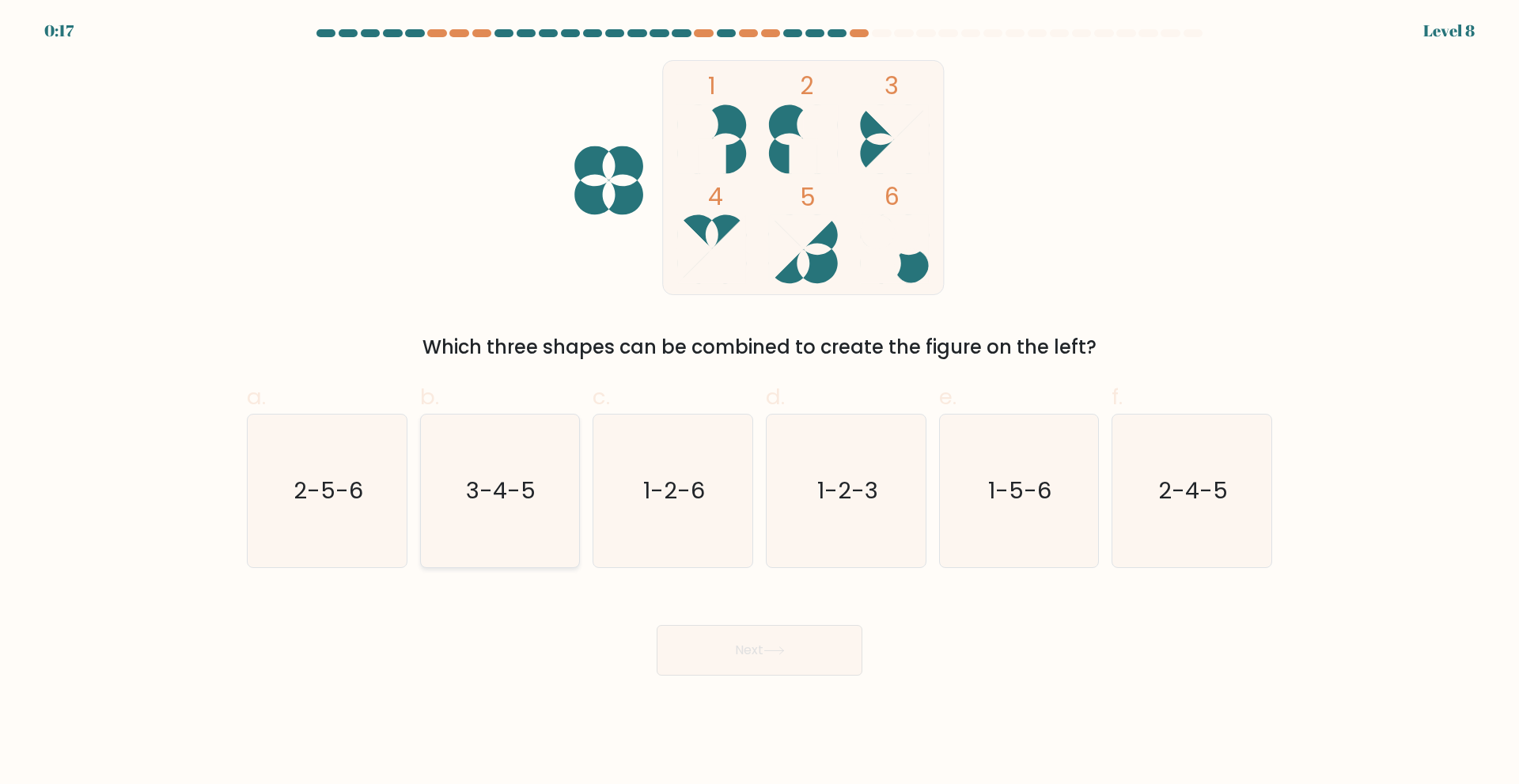
click at [551, 464] on icon "3-4-5" at bounding box center [499, 491] width 152 height 152
click at [760, 403] on input "b. 3-4-5" at bounding box center [760, 397] width 1 height 10
radio input "true"
click at [803, 665] on button "Next" at bounding box center [760, 649] width 206 height 50
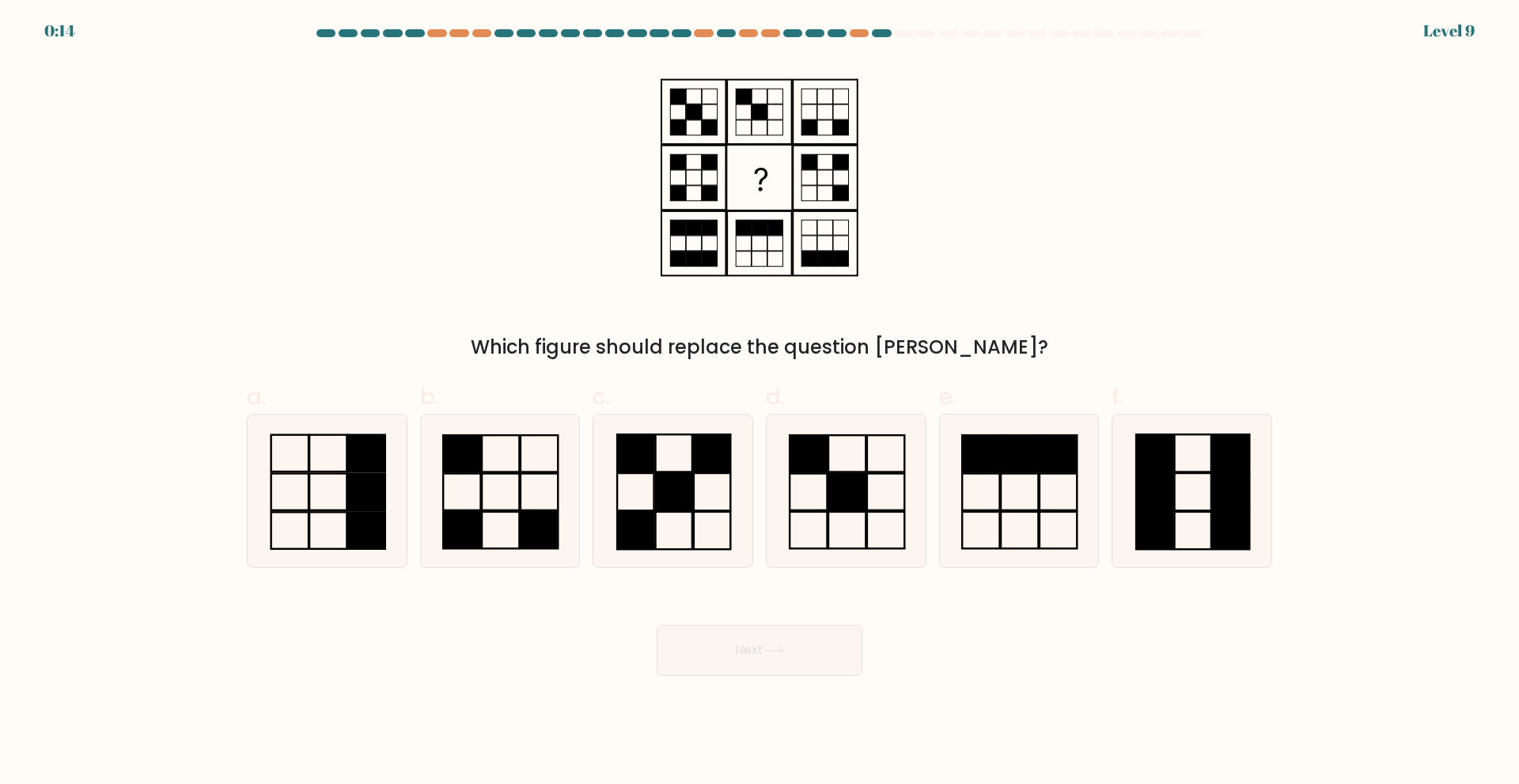
click at [803, 665] on button "Next" at bounding box center [760, 649] width 206 height 50
click at [517, 513] on icon at bounding box center [499, 491] width 152 height 152
click at [760, 403] on input "b." at bounding box center [760, 397] width 1 height 10
radio input "true"
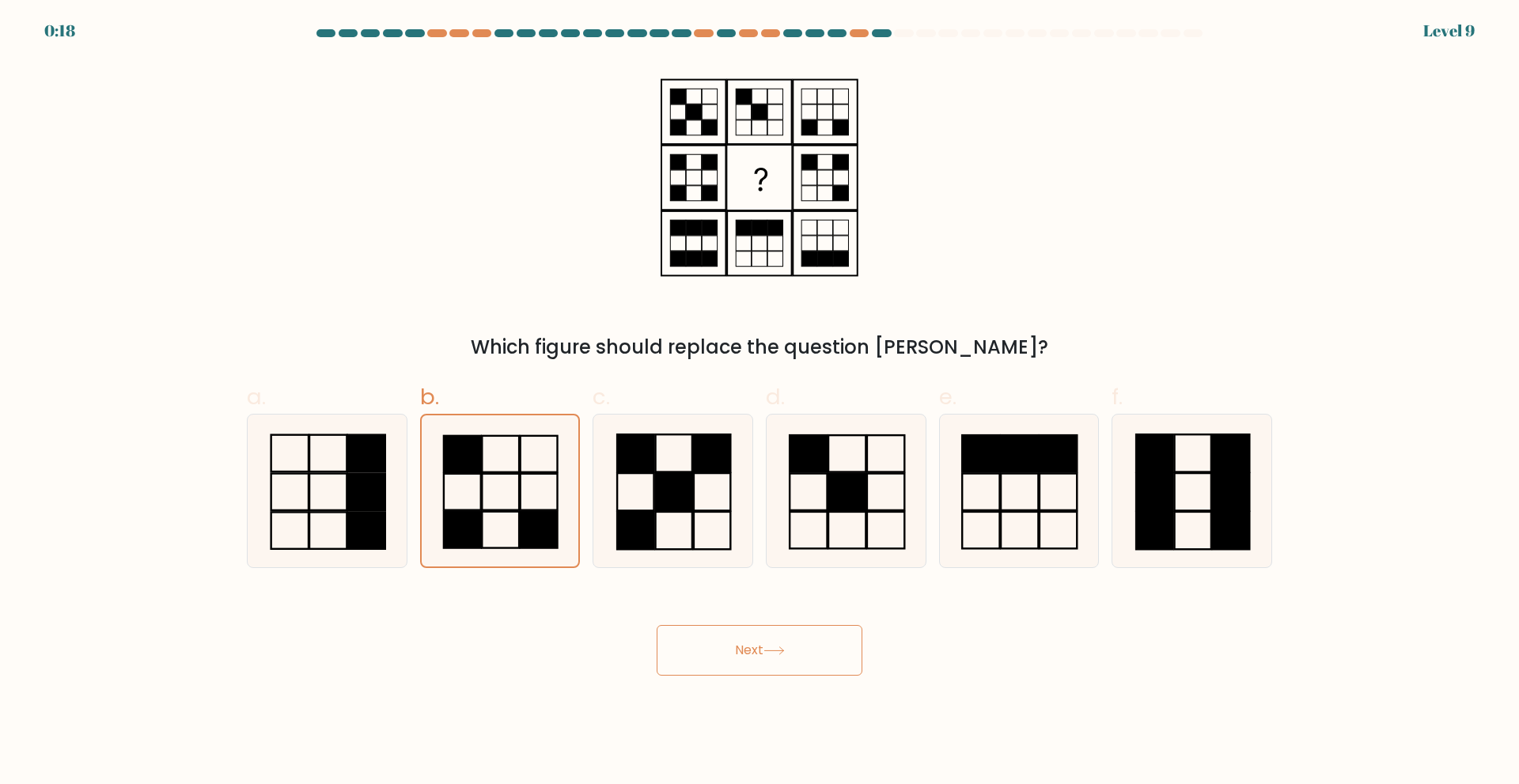
click at [746, 661] on button "Next" at bounding box center [760, 649] width 206 height 50
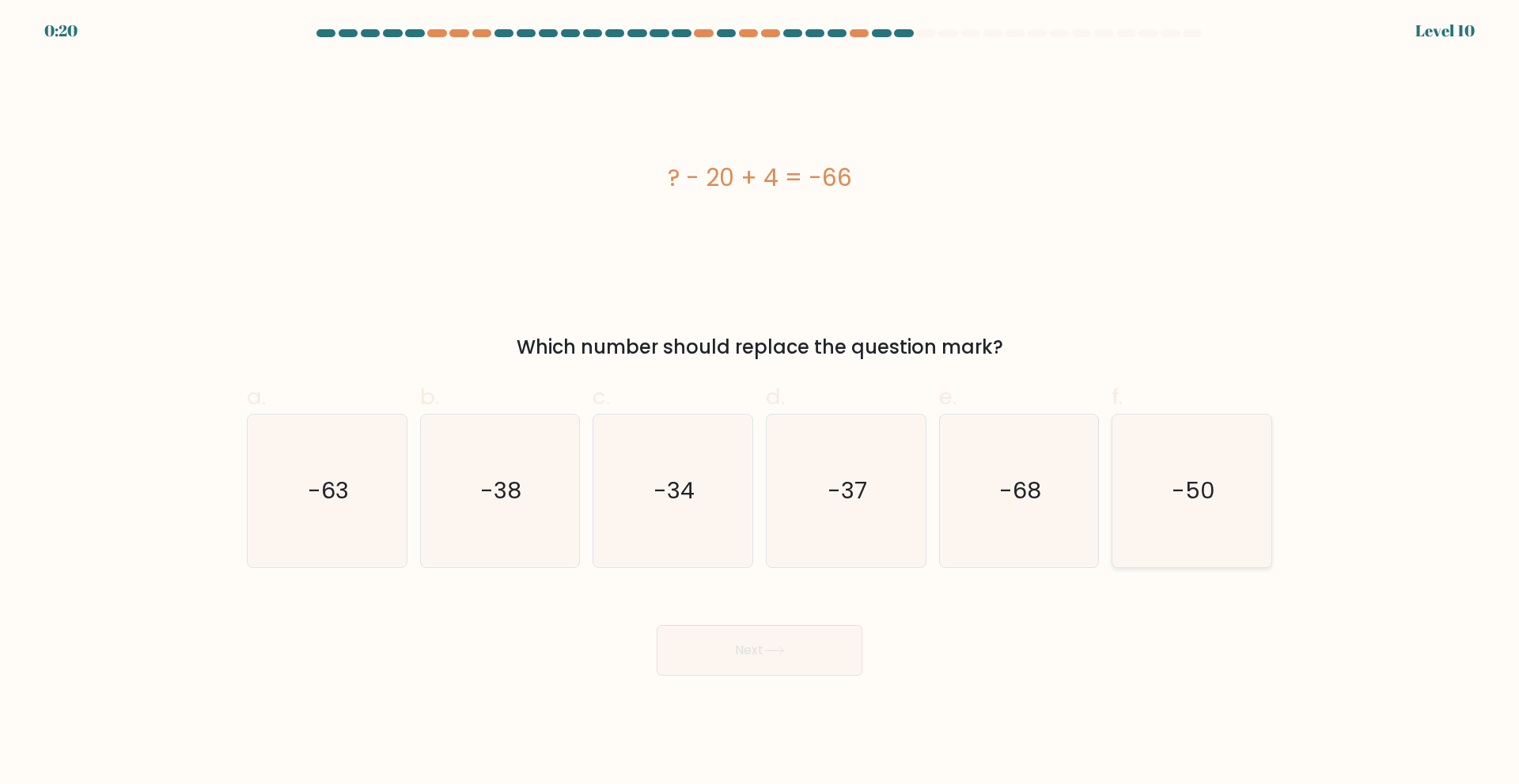
click at [1156, 537] on icon "-50" at bounding box center [1191, 491] width 152 height 152
click at [760, 403] on input "f. -50" at bounding box center [760, 397] width 1 height 10
radio input "true"
click at [703, 656] on button "Next" at bounding box center [760, 649] width 206 height 50
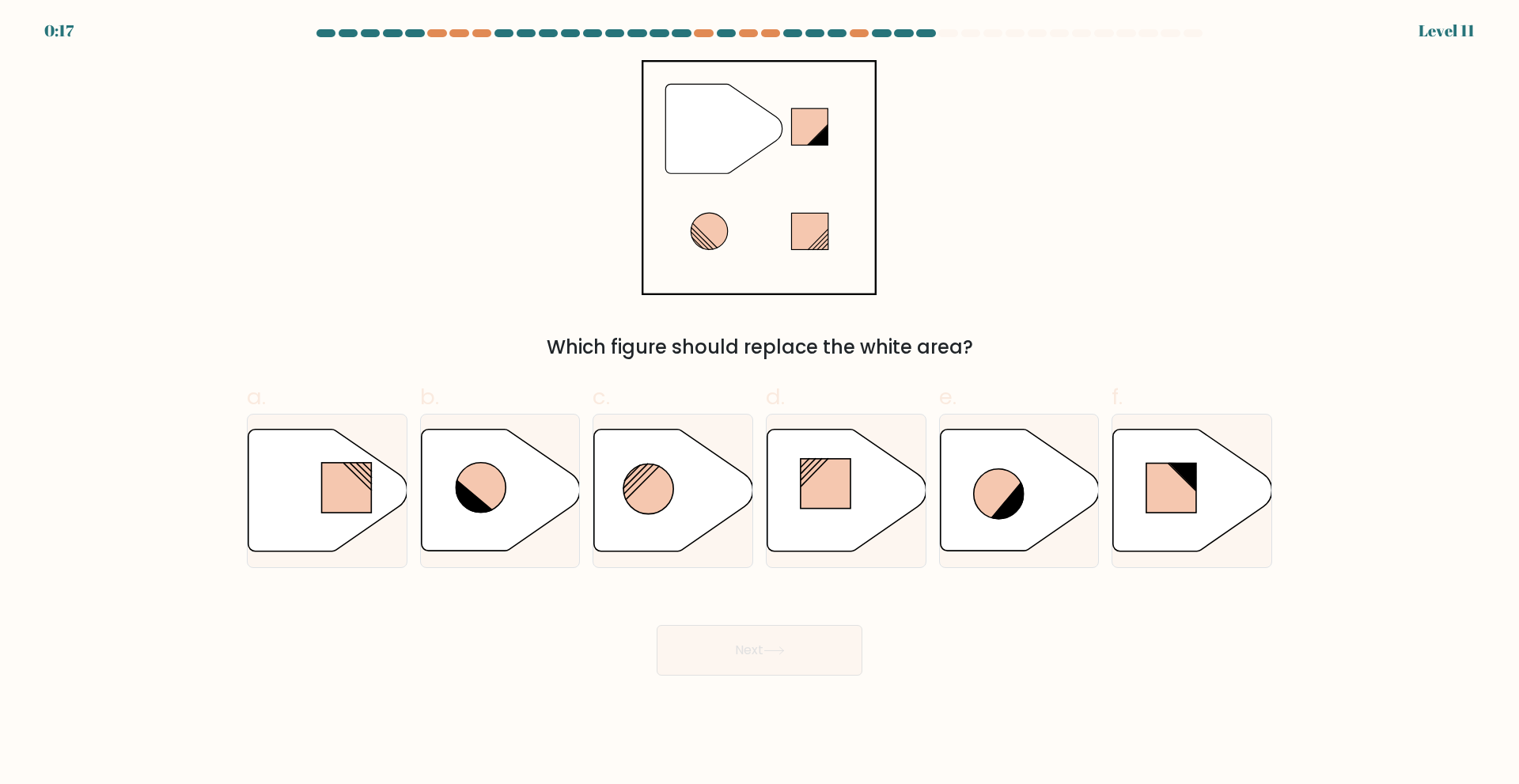
click at [703, 656] on button "Next" at bounding box center [760, 649] width 206 height 50
click at [470, 533] on icon at bounding box center [500, 489] width 159 height 122
click at [760, 403] on input "b." at bounding box center [760, 397] width 1 height 10
radio input "true"
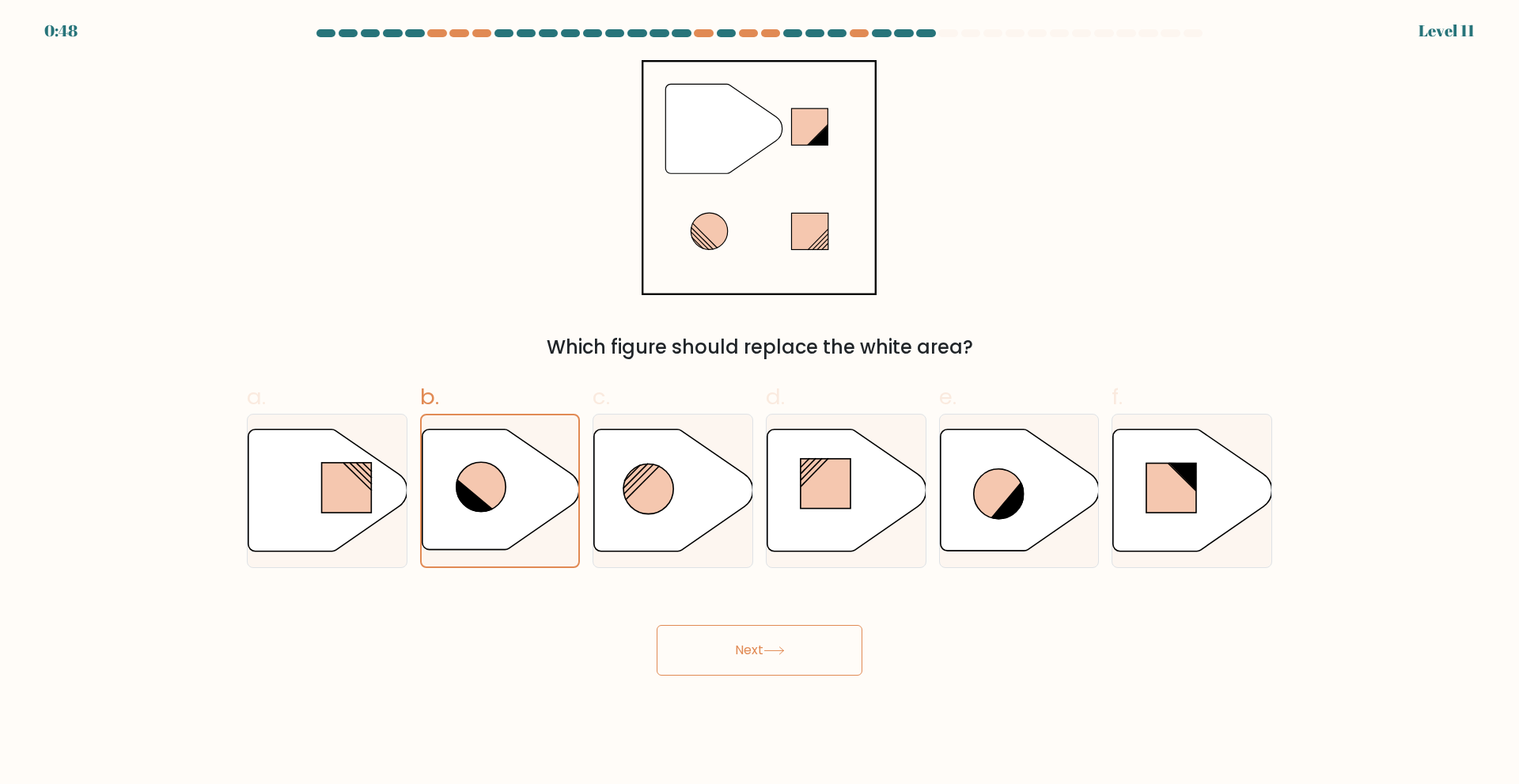
click at [751, 654] on button "Next" at bounding box center [760, 649] width 206 height 50
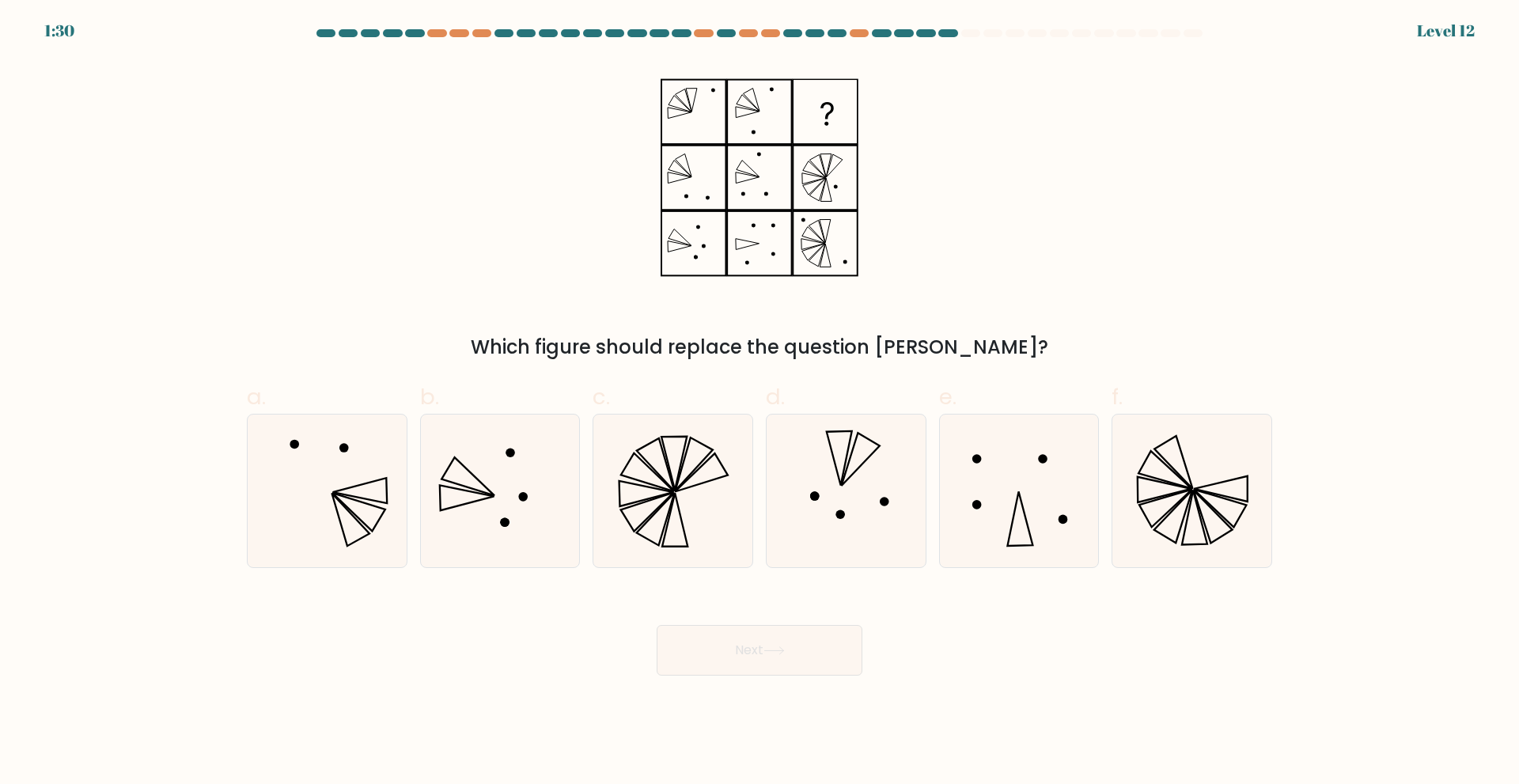
click at [751, 654] on button "Next" at bounding box center [760, 649] width 206 height 50
click at [654, 490] on icon at bounding box center [672, 491] width 152 height 152
click at [760, 403] on input "c." at bounding box center [760, 397] width 1 height 10
radio input "true"
click at [794, 639] on button "Next" at bounding box center [760, 649] width 206 height 50
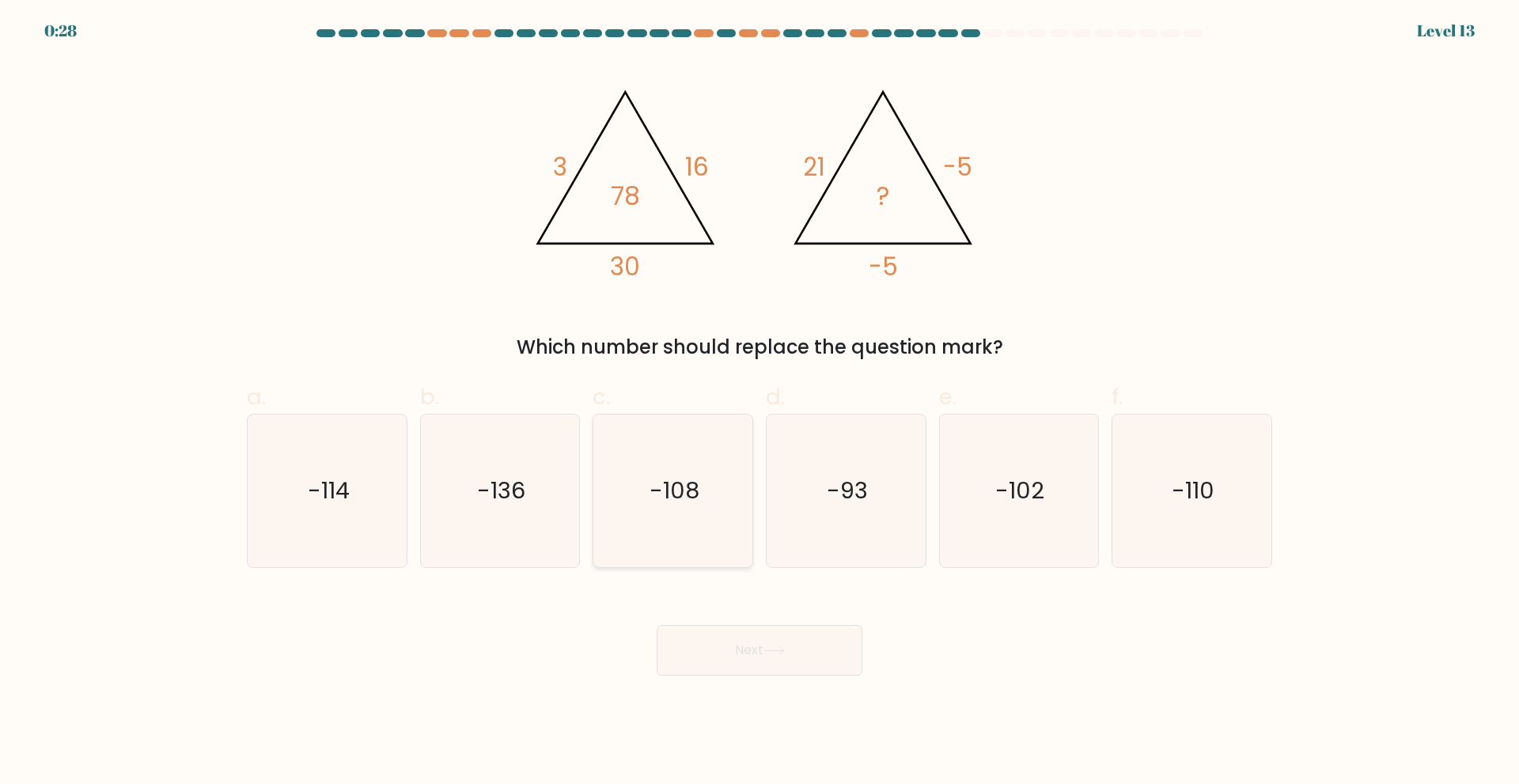
click at [686, 477] on text "-108" at bounding box center [674, 490] width 50 height 32
click at [760, 403] on input "c. -108" at bounding box center [760, 397] width 1 height 10
radio input "true"
click at [769, 653] on icon at bounding box center [774, 650] width 22 height 9
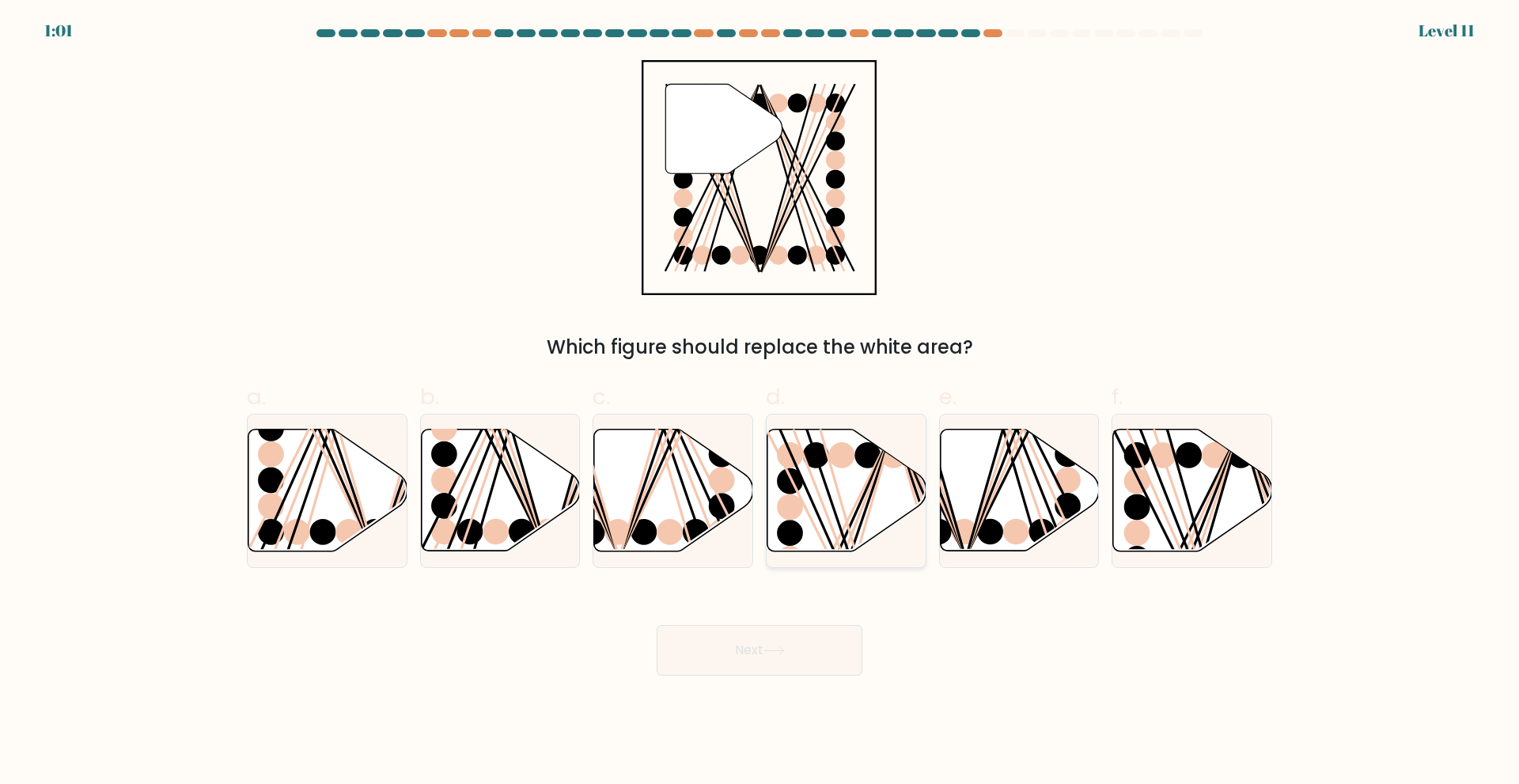
click at [851, 502] on icon at bounding box center [847, 489] width 159 height 122
click at [760, 403] on input "d." at bounding box center [760, 397] width 1 height 10
radio input "true"
click at [764, 678] on body "0:59 Level 11" at bounding box center [760, 392] width 1519 height 784
drag, startPoint x: 764, startPoint y: 678, endPoint x: 758, endPoint y: 670, distance: 10.0
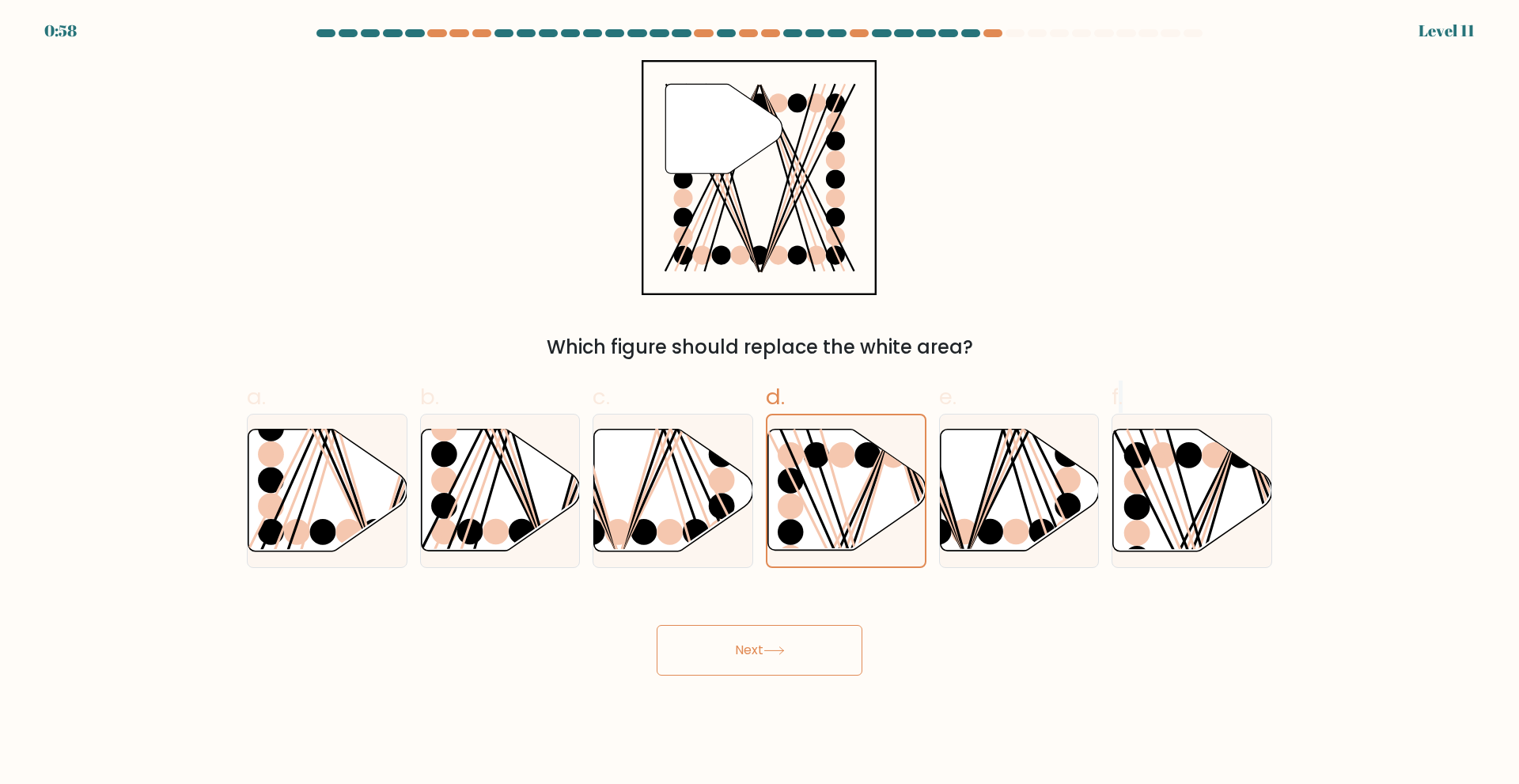
click at [758, 670] on body "0:58 Level 11" at bounding box center [760, 392] width 1519 height 784
click at [758, 670] on button "Next" at bounding box center [760, 649] width 206 height 50
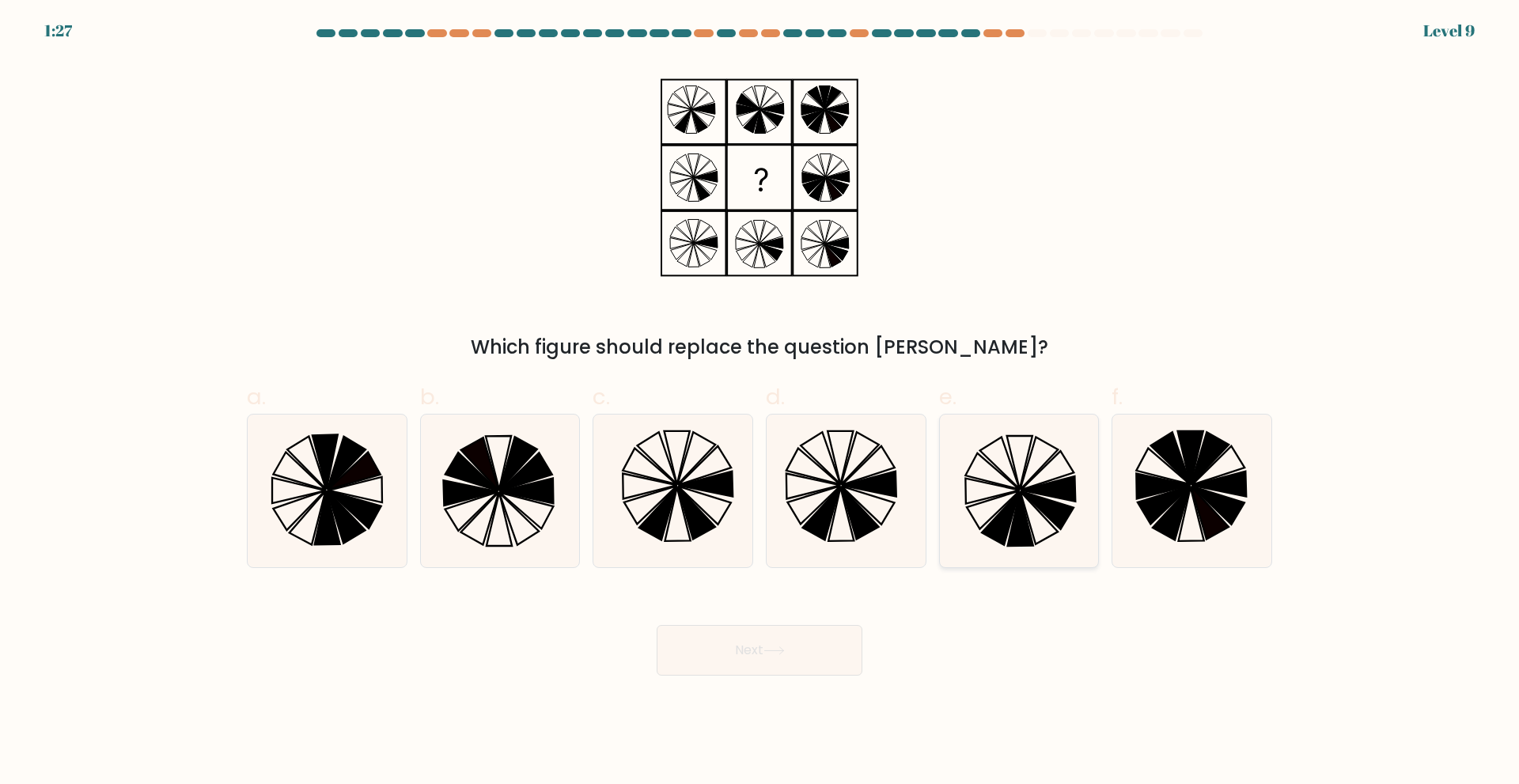
click at [1041, 515] on icon at bounding box center [1018, 491] width 152 height 152
click at [760, 403] on input "e." at bounding box center [760, 397] width 1 height 10
radio input "true"
click at [747, 674] on button "Next" at bounding box center [760, 649] width 206 height 50
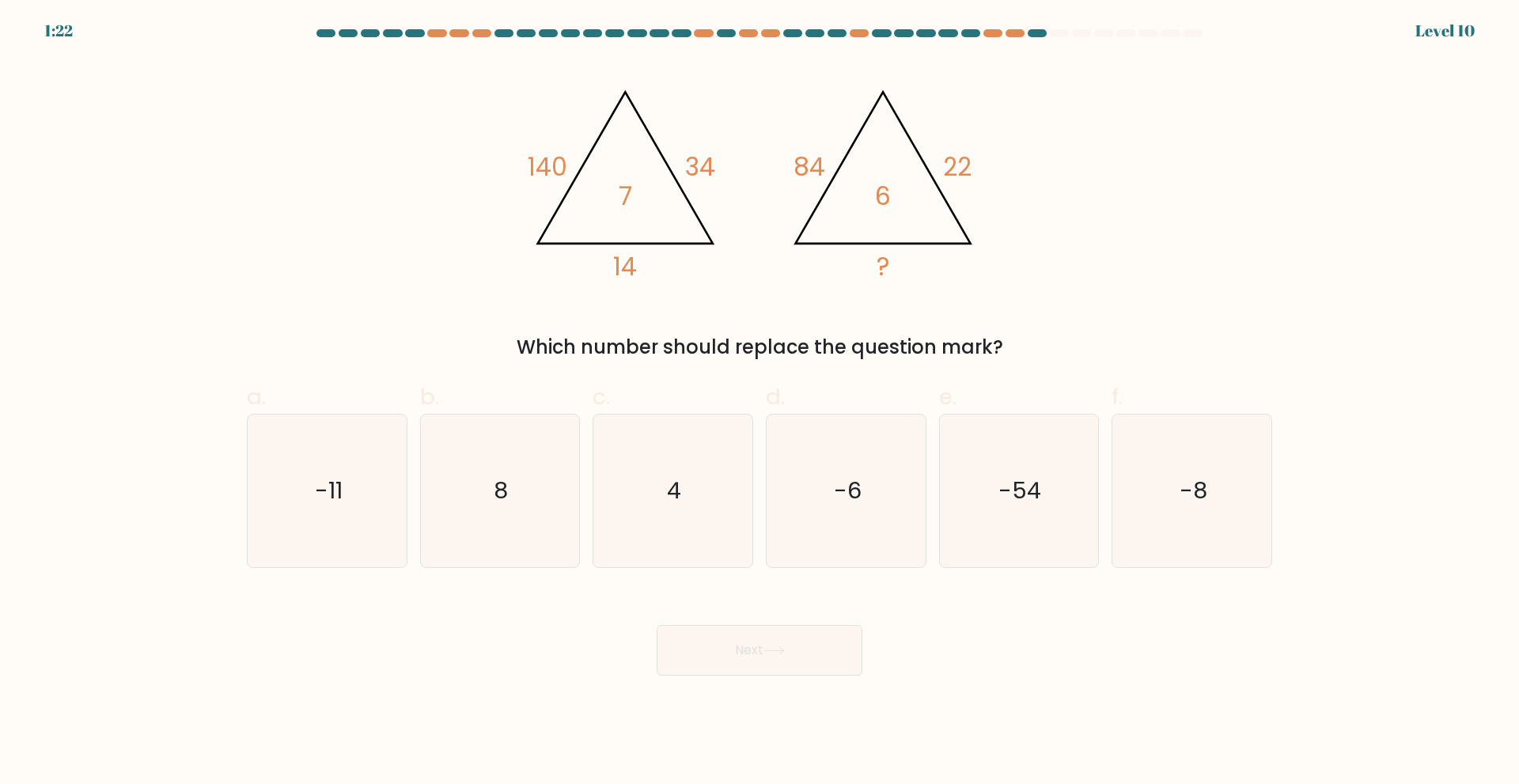
click at [726, 658] on button "Next" at bounding box center [760, 649] width 206 height 50
click at [1198, 484] on text "-8" at bounding box center [1193, 490] width 28 height 32
click at [760, 403] on input "f. -8" at bounding box center [760, 397] width 1 height 10
radio input "true"
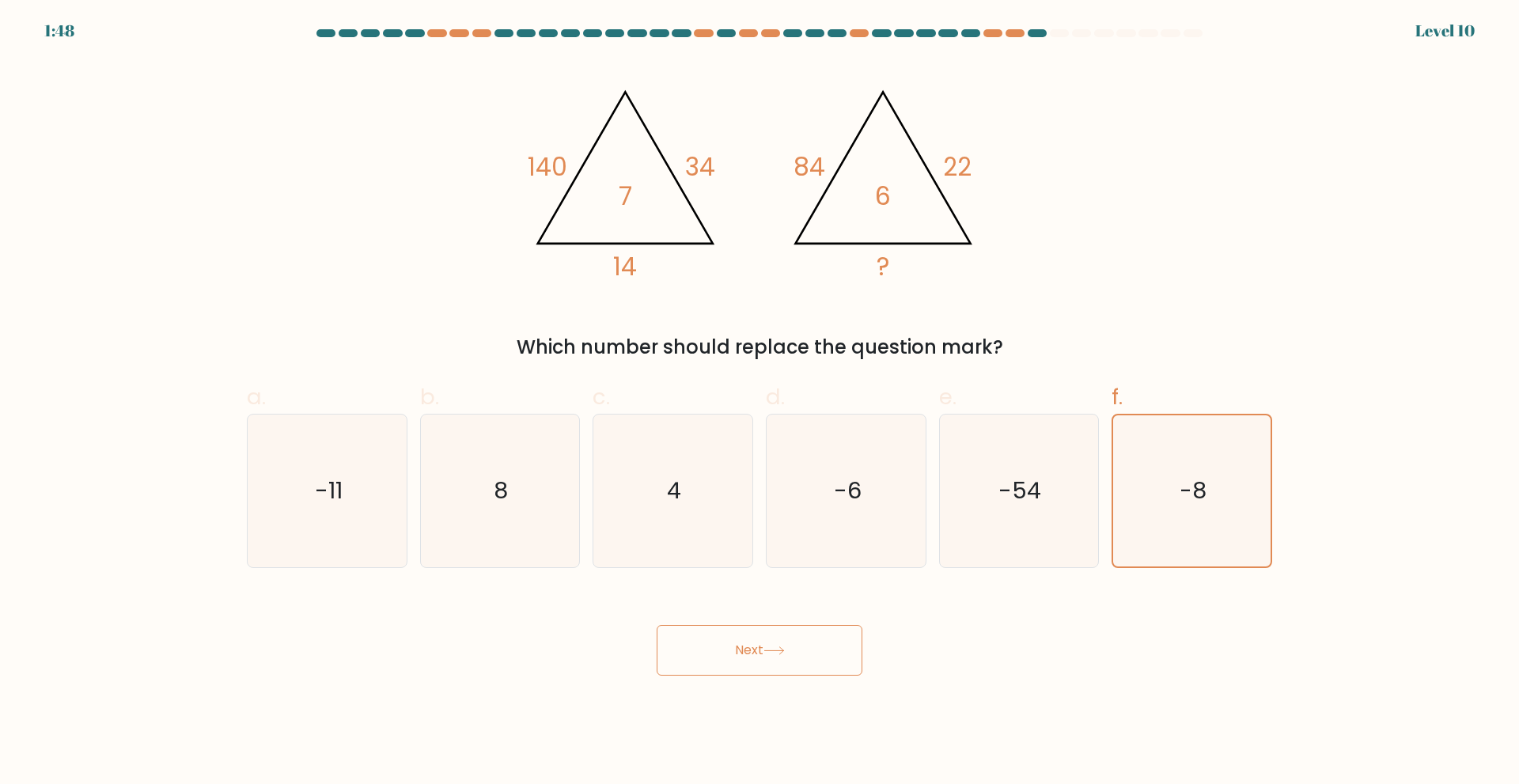
click at [769, 649] on icon at bounding box center [774, 650] width 22 height 9
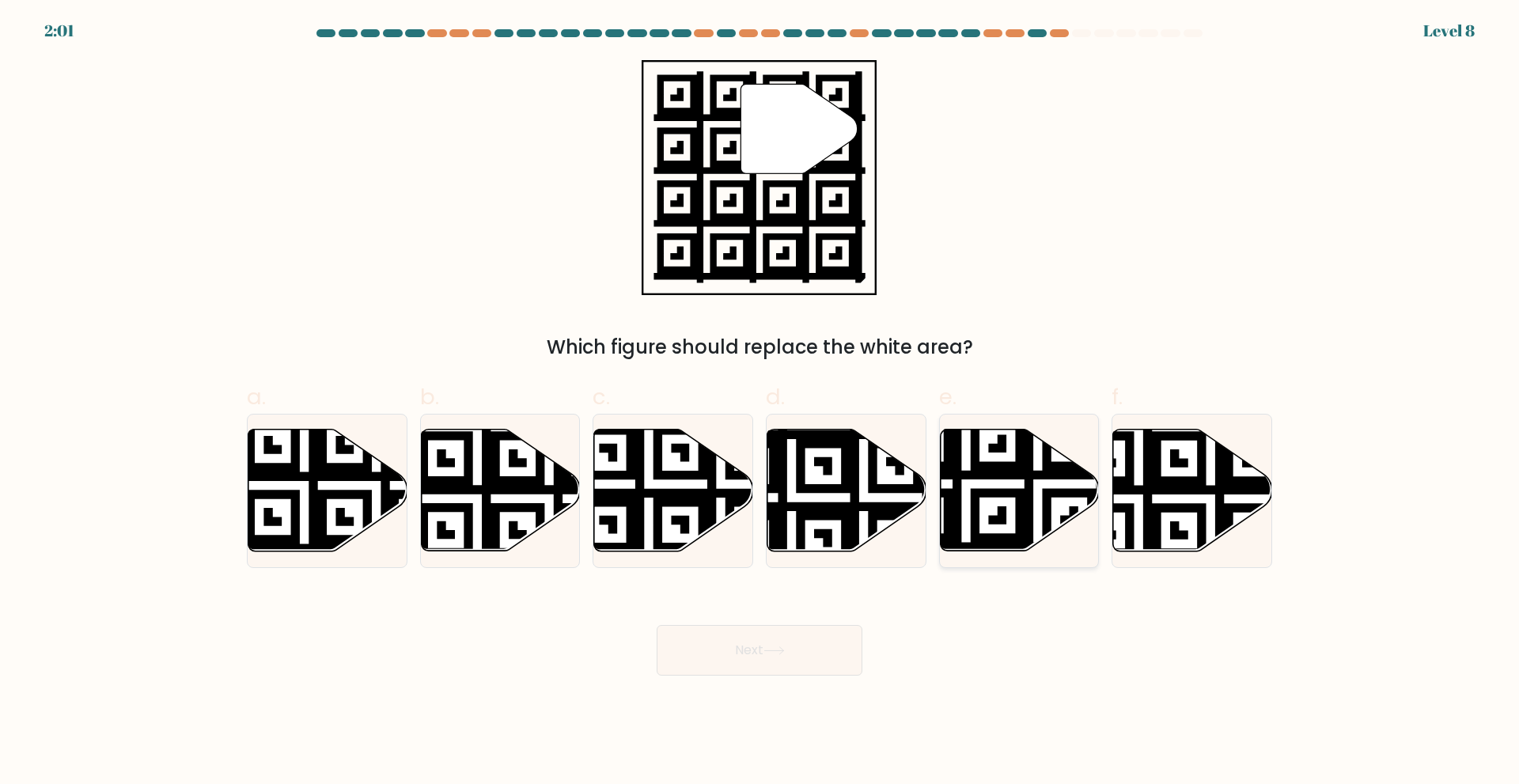
click at [1013, 510] on icon at bounding box center [1019, 489] width 159 height 122
click at [760, 403] on input "e." at bounding box center [760, 397] width 1 height 10
radio input "true"
click at [812, 640] on button "Next" at bounding box center [760, 649] width 206 height 50
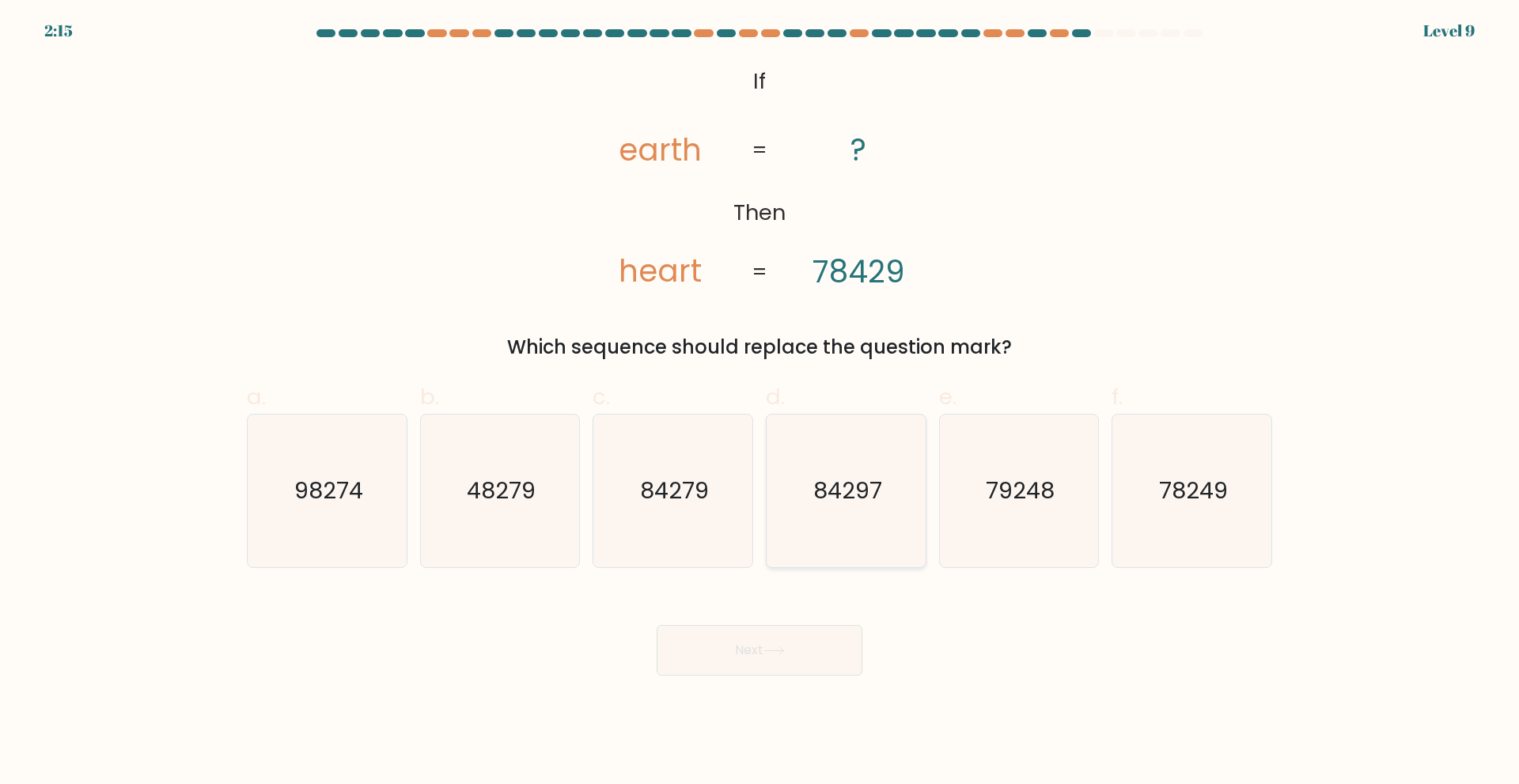
click at [853, 488] on text "84297" at bounding box center [848, 490] width 69 height 32
click at [760, 403] on input "d. 84297" at bounding box center [760, 397] width 1 height 10
radio input "true"
click at [781, 639] on button "Next" at bounding box center [760, 649] width 206 height 50
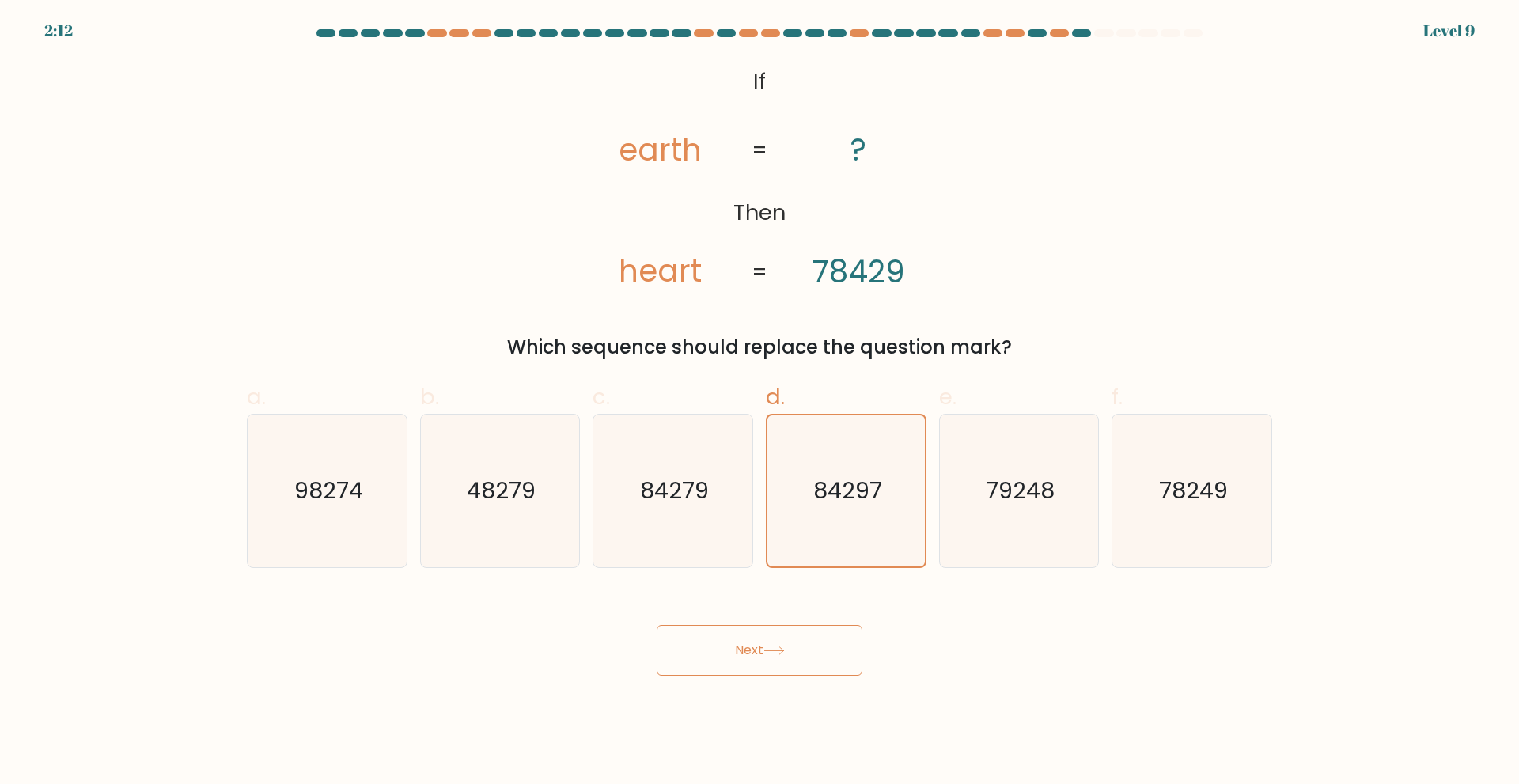
click at [781, 639] on button "Next" at bounding box center [760, 649] width 206 height 50
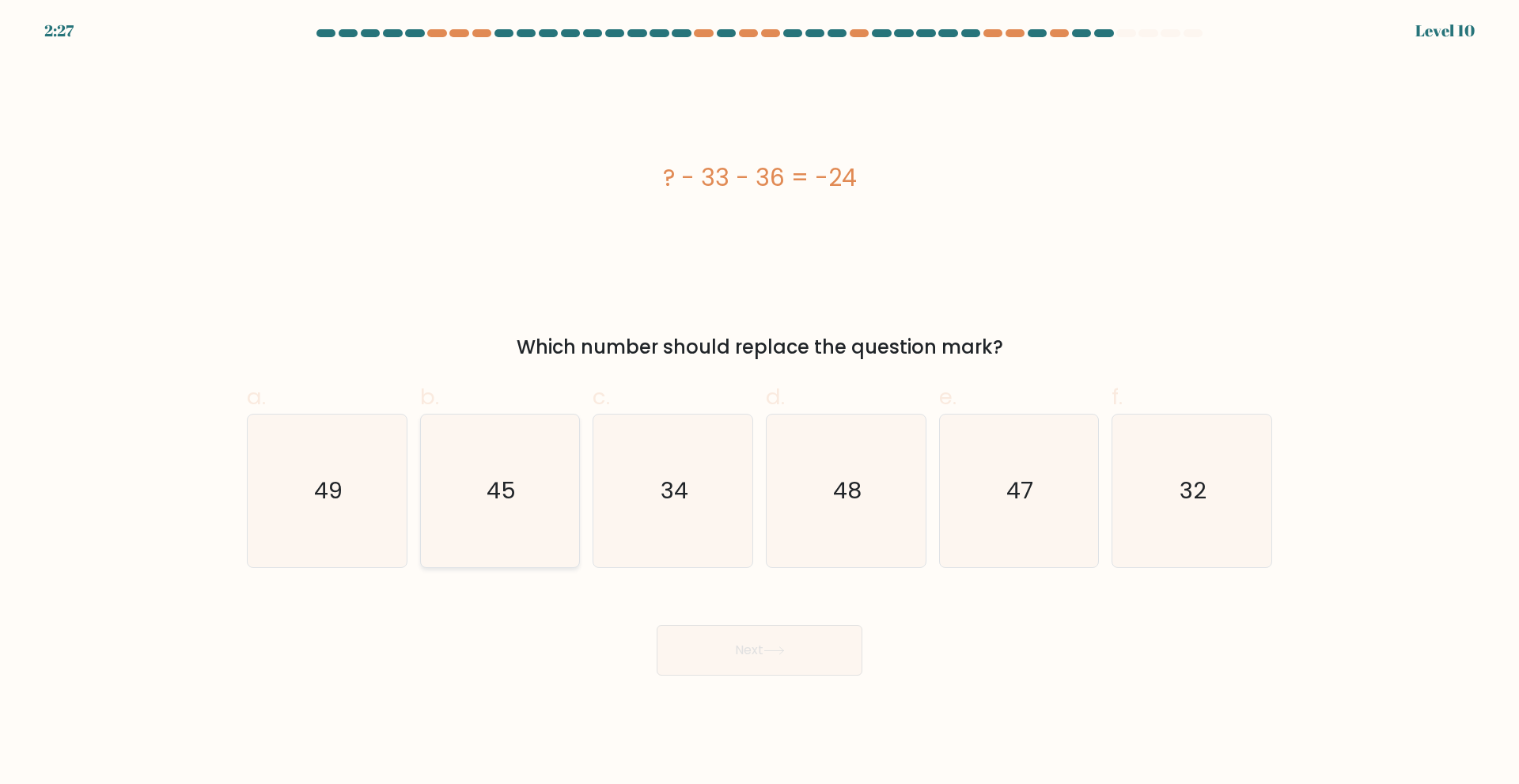
click at [574, 490] on icon "45" at bounding box center [499, 491] width 152 height 152
click at [760, 403] on input "b. 45" at bounding box center [760, 397] width 1 height 10
radio input "true"
click at [755, 650] on button "Next" at bounding box center [760, 649] width 206 height 50
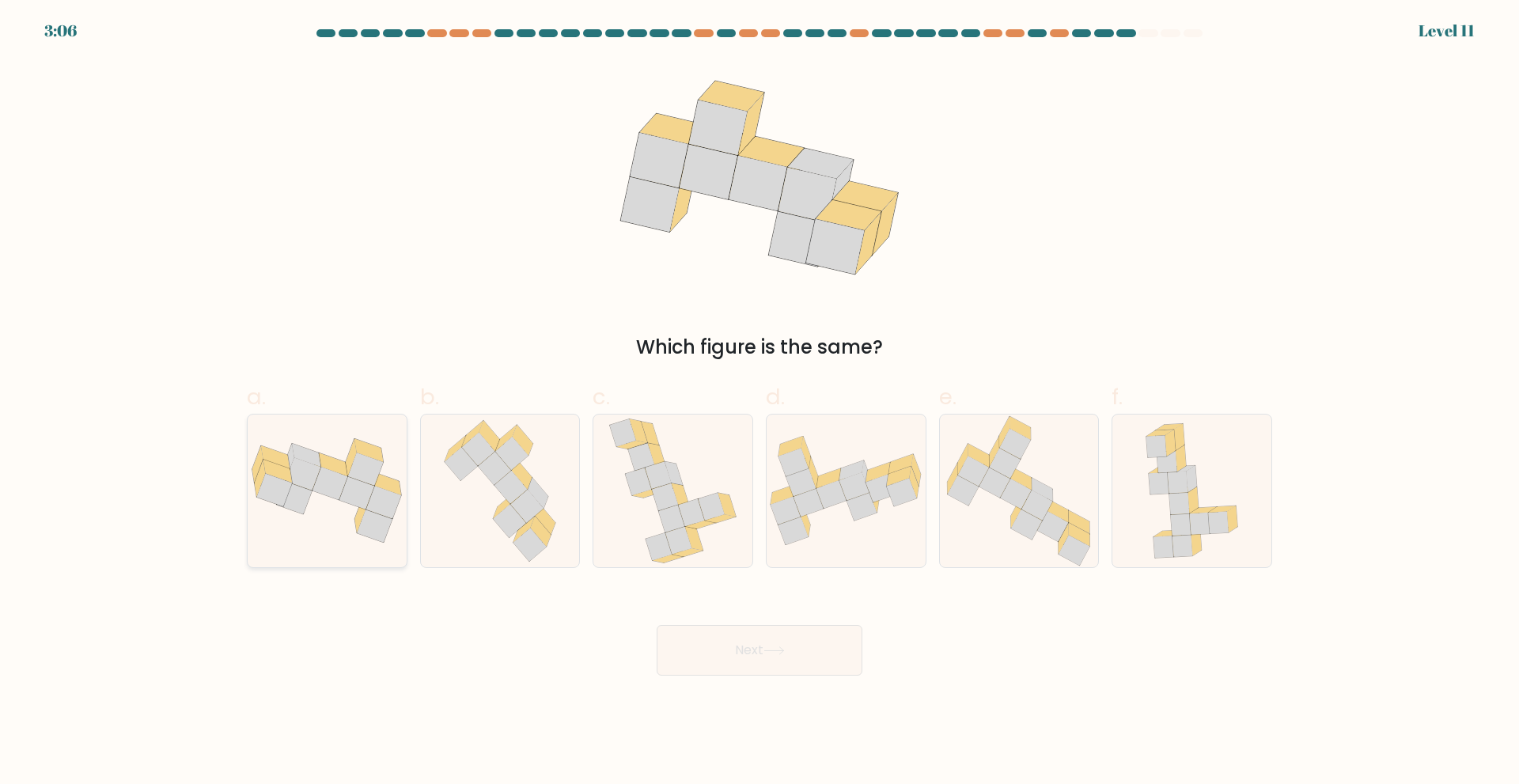
click at [317, 548] on div at bounding box center [327, 491] width 160 height 154
click at [760, 403] on input "a." at bounding box center [760, 397] width 1 height 10
radio input "true"
click at [551, 539] on icon at bounding box center [499, 491] width 130 height 152
click at [760, 403] on input "b." at bounding box center [760, 397] width 1 height 10
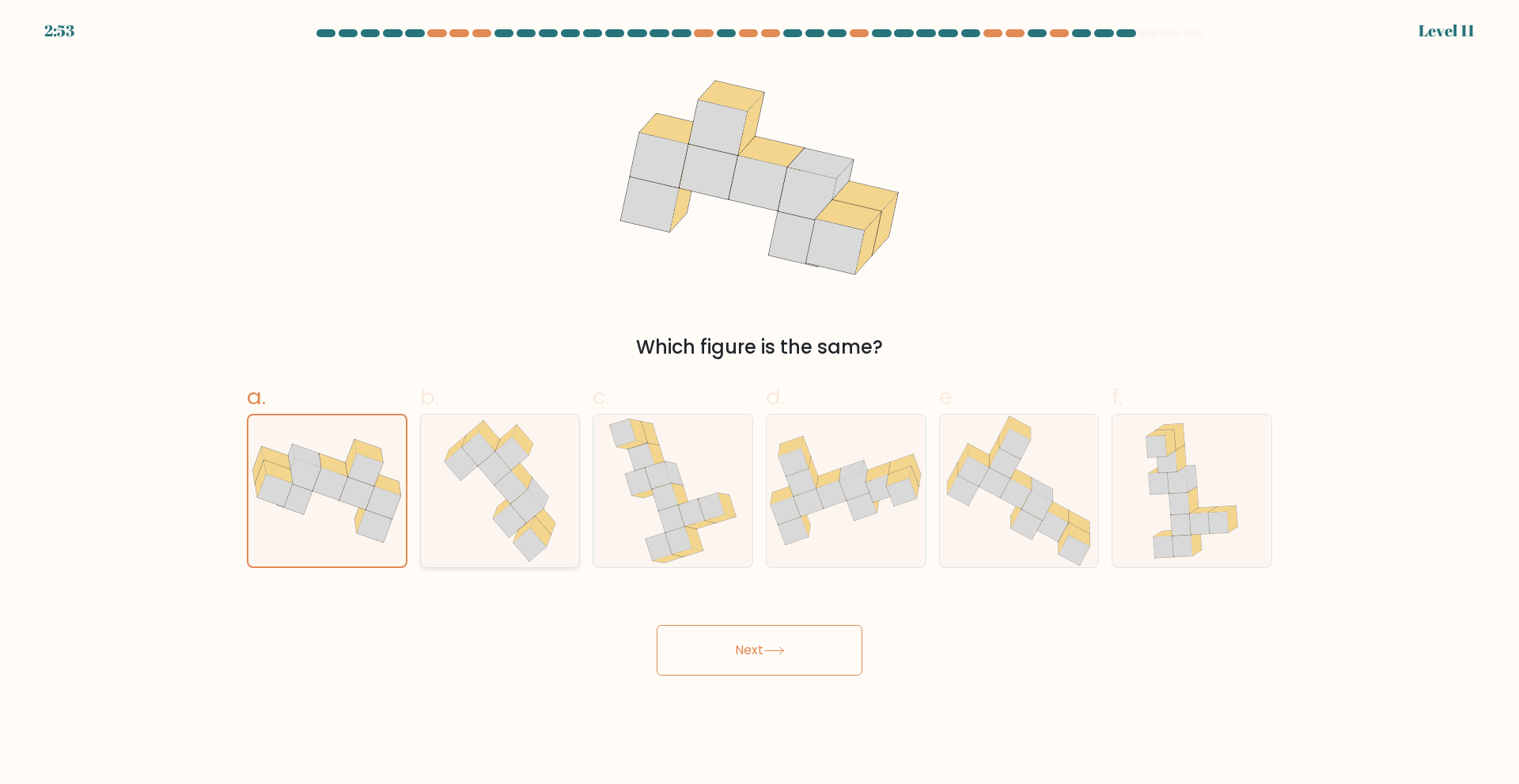
radio input "true"
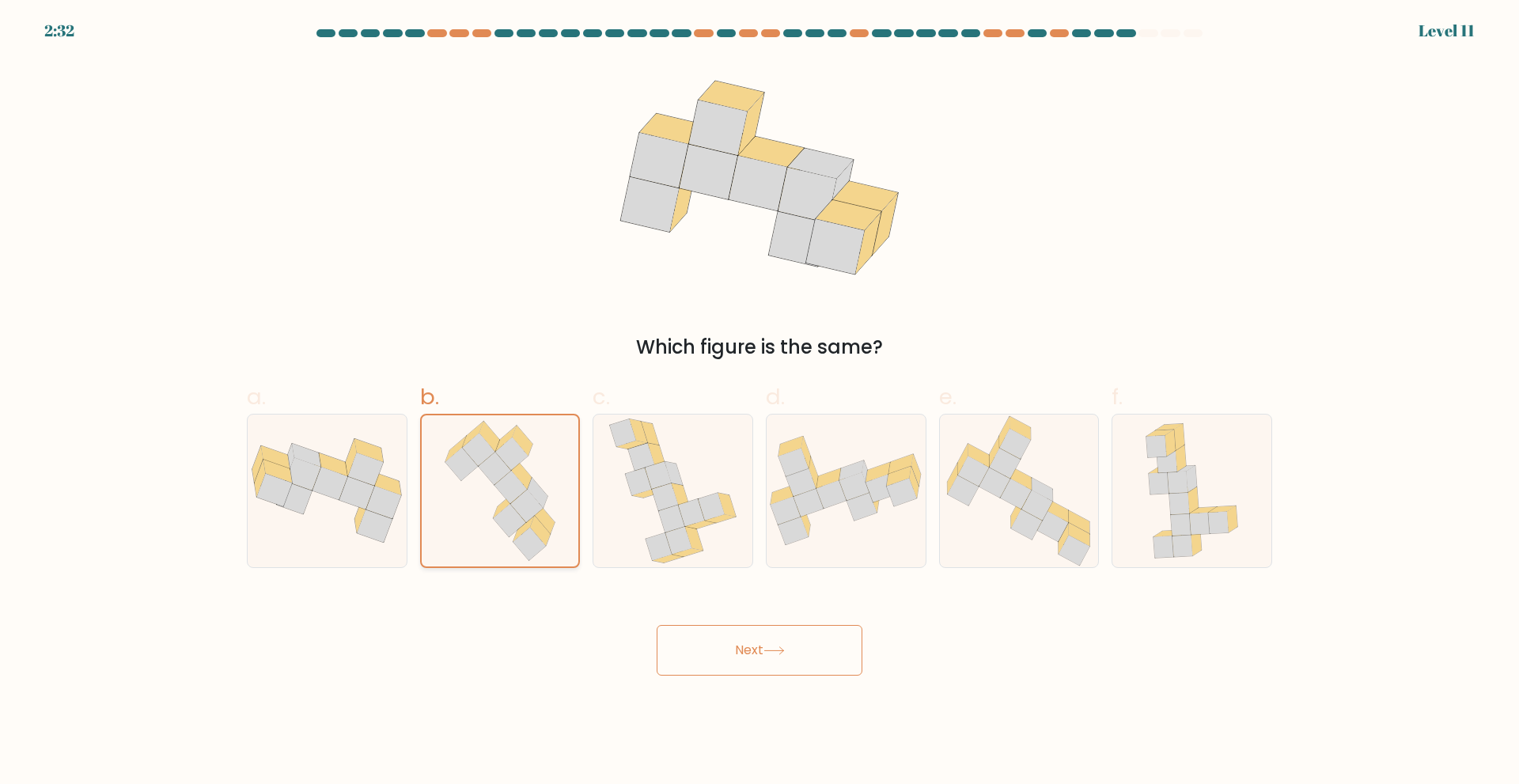
click at [533, 538] on icon at bounding box center [529, 544] width 33 height 34
click at [760, 403] on input "b." at bounding box center [760, 397] width 1 height 10
click at [723, 653] on button "Next" at bounding box center [760, 649] width 206 height 50
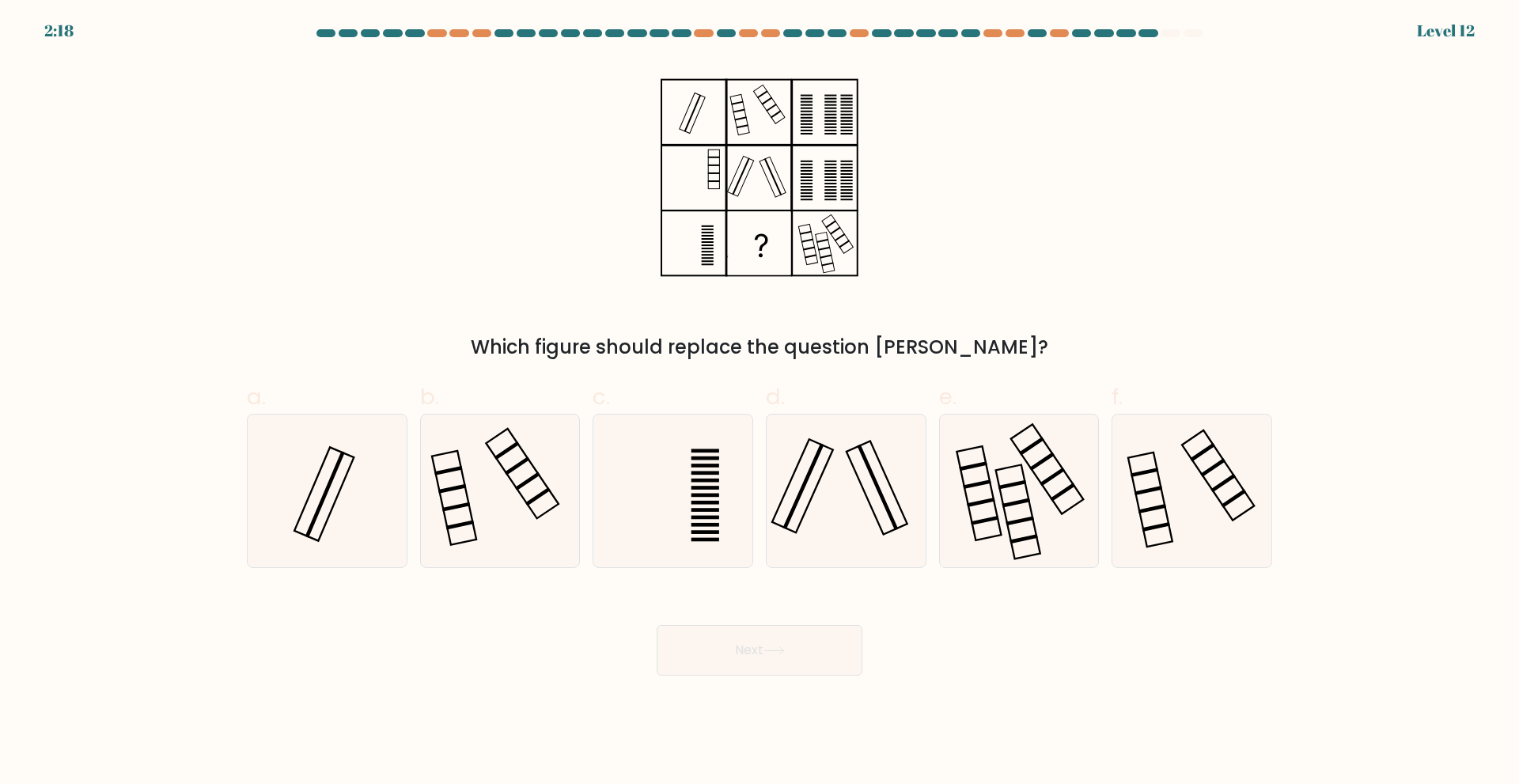
click at [723, 653] on button "Next" at bounding box center [760, 649] width 206 height 50
click at [834, 473] on icon at bounding box center [846, 491] width 152 height 152
click at [760, 403] on input "d." at bounding box center [760, 397] width 1 height 10
radio input "true"
click at [773, 644] on button "Next" at bounding box center [760, 649] width 206 height 50
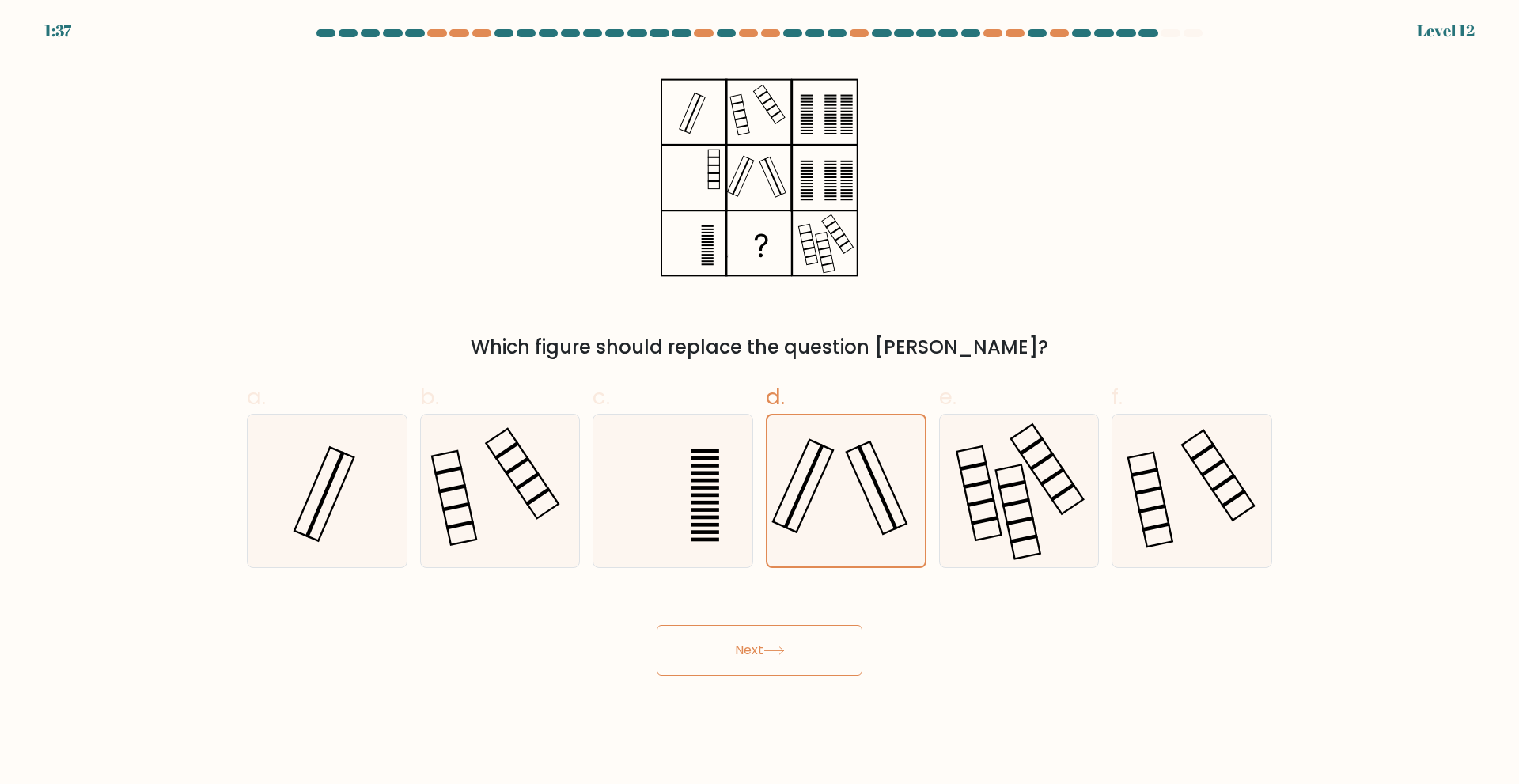
click at [773, 644] on button "Next" at bounding box center [760, 649] width 206 height 50
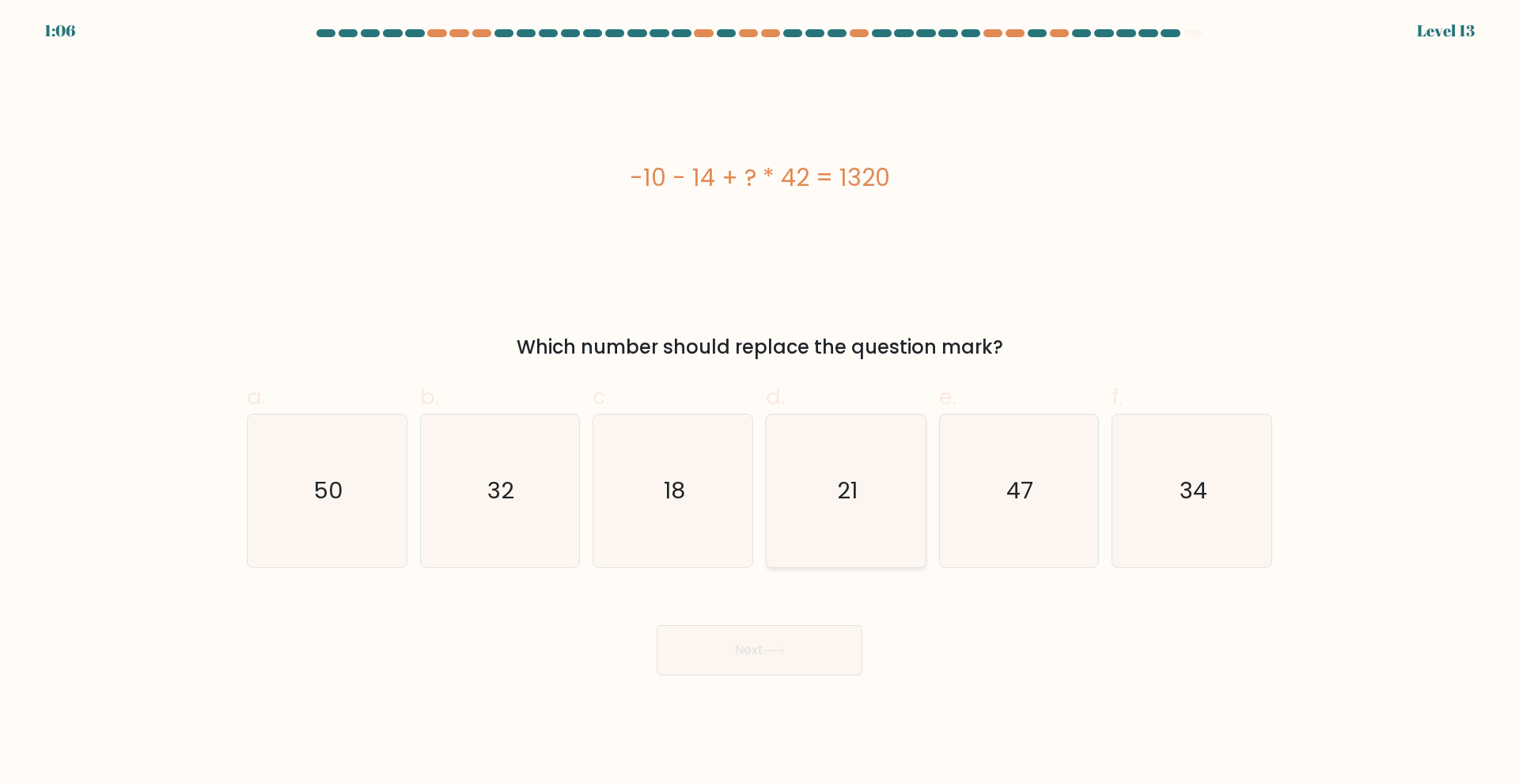
click at [843, 512] on icon "21" at bounding box center [846, 491] width 152 height 152
click at [760, 403] on input "d. 21" at bounding box center [760, 397] width 1 height 10
radio input "true"
click at [773, 653] on icon at bounding box center [774, 650] width 22 height 9
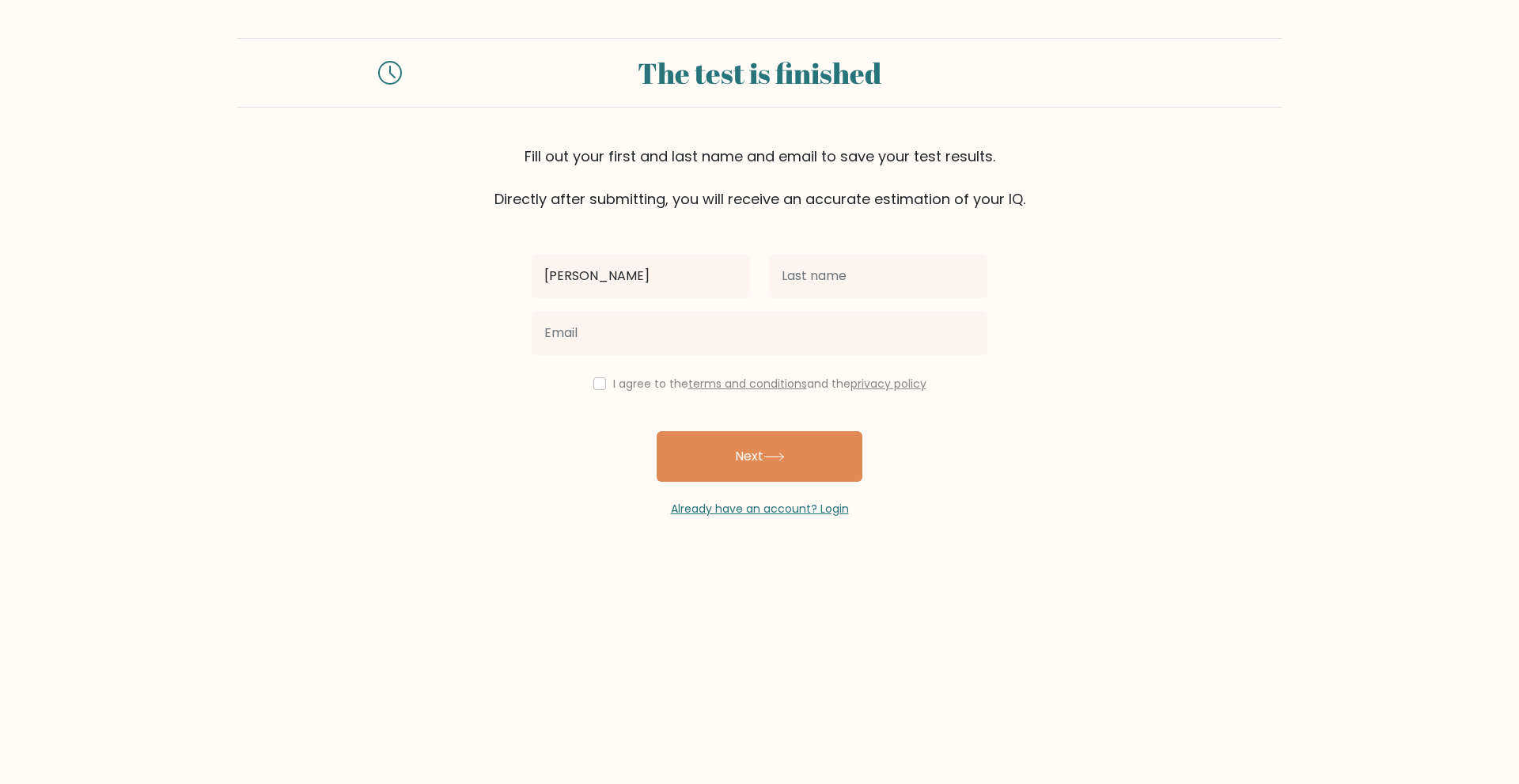
type input "[PERSON_NAME]"
click at [869, 264] on input "text" at bounding box center [878, 275] width 218 height 45
type input "tubes"
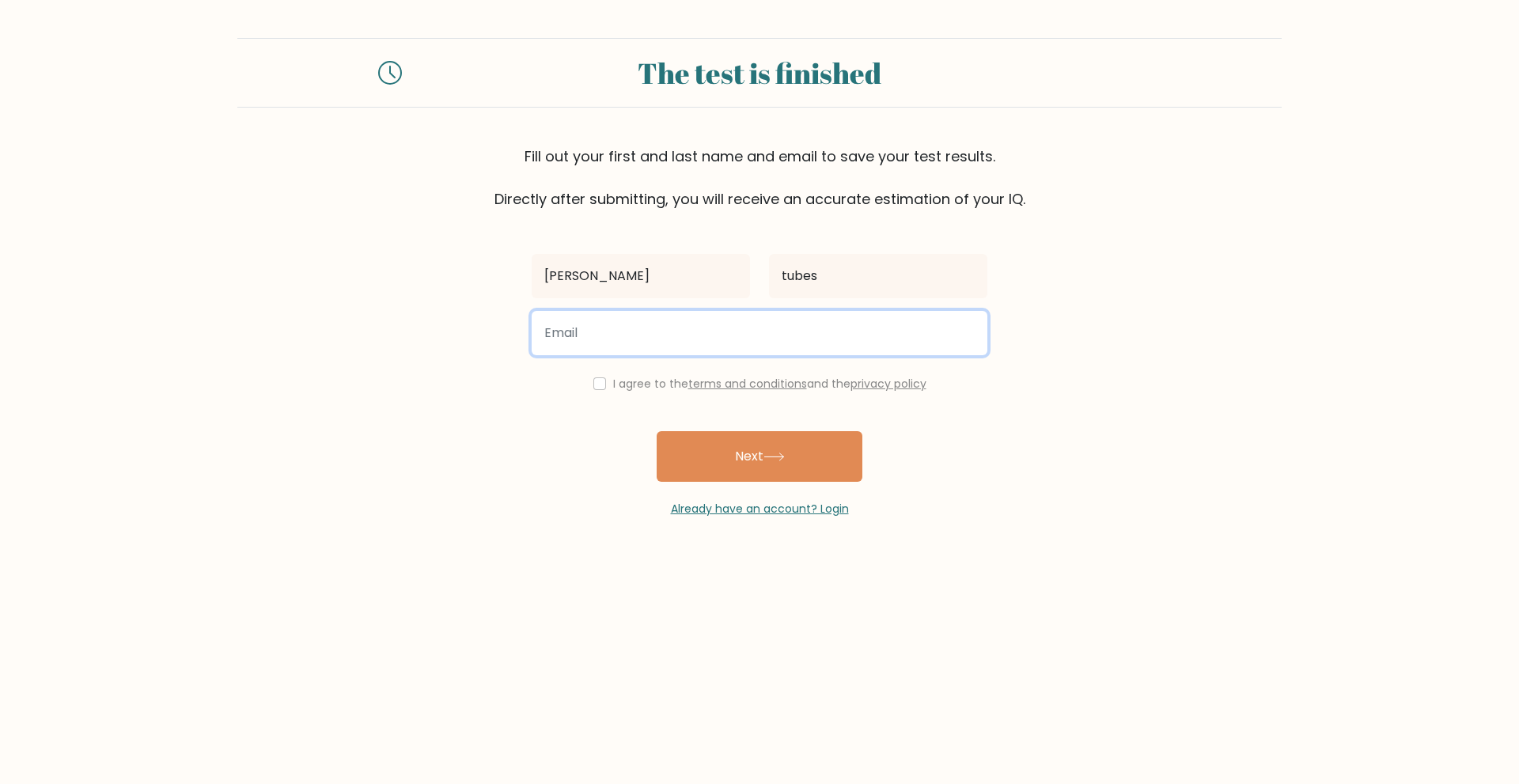
click at [780, 343] on input "email" at bounding box center [760, 333] width 456 height 45
type input "t"
type input "c"
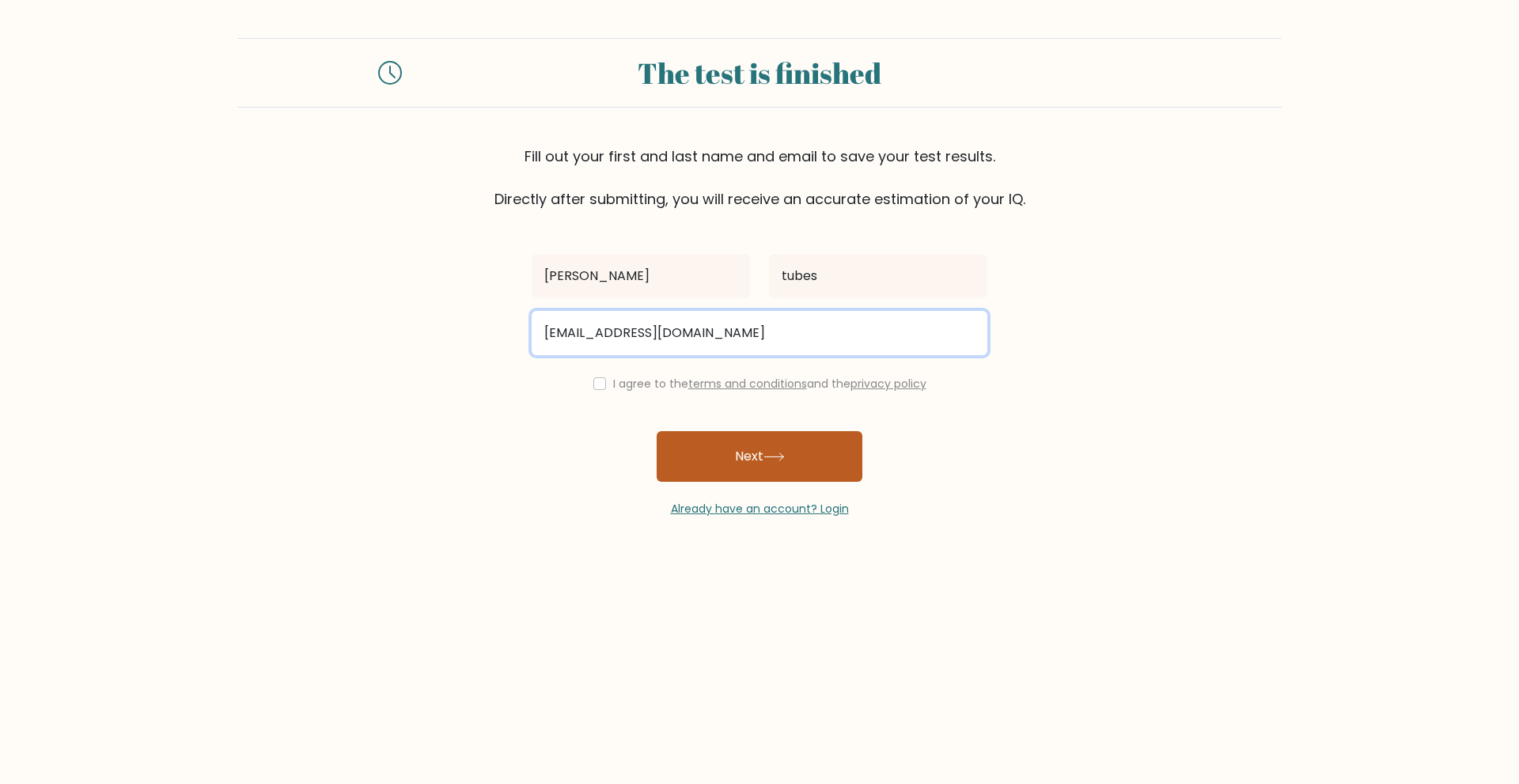
type input "melissatshuma63@gmail.com"
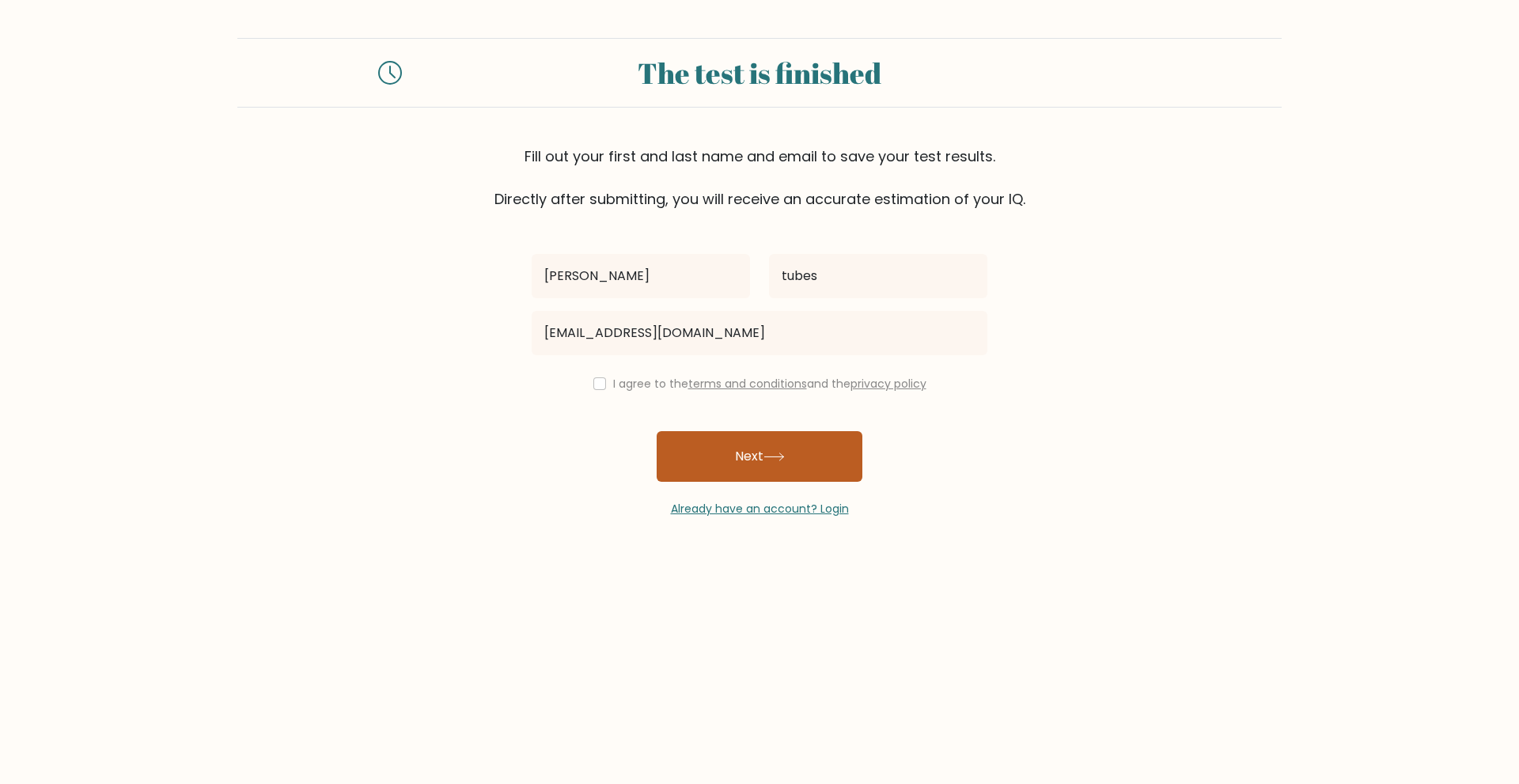
click at [795, 467] on button "Next" at bounding box center [760, 455] width 206 height 50
click at [595, 387] on input "checkbox" at bounding box center [599, 383] width 13 height 13
checkbox input "true"
click at [710, 464] on button "Next" at bounding box center [760, 455] width 206 height 50
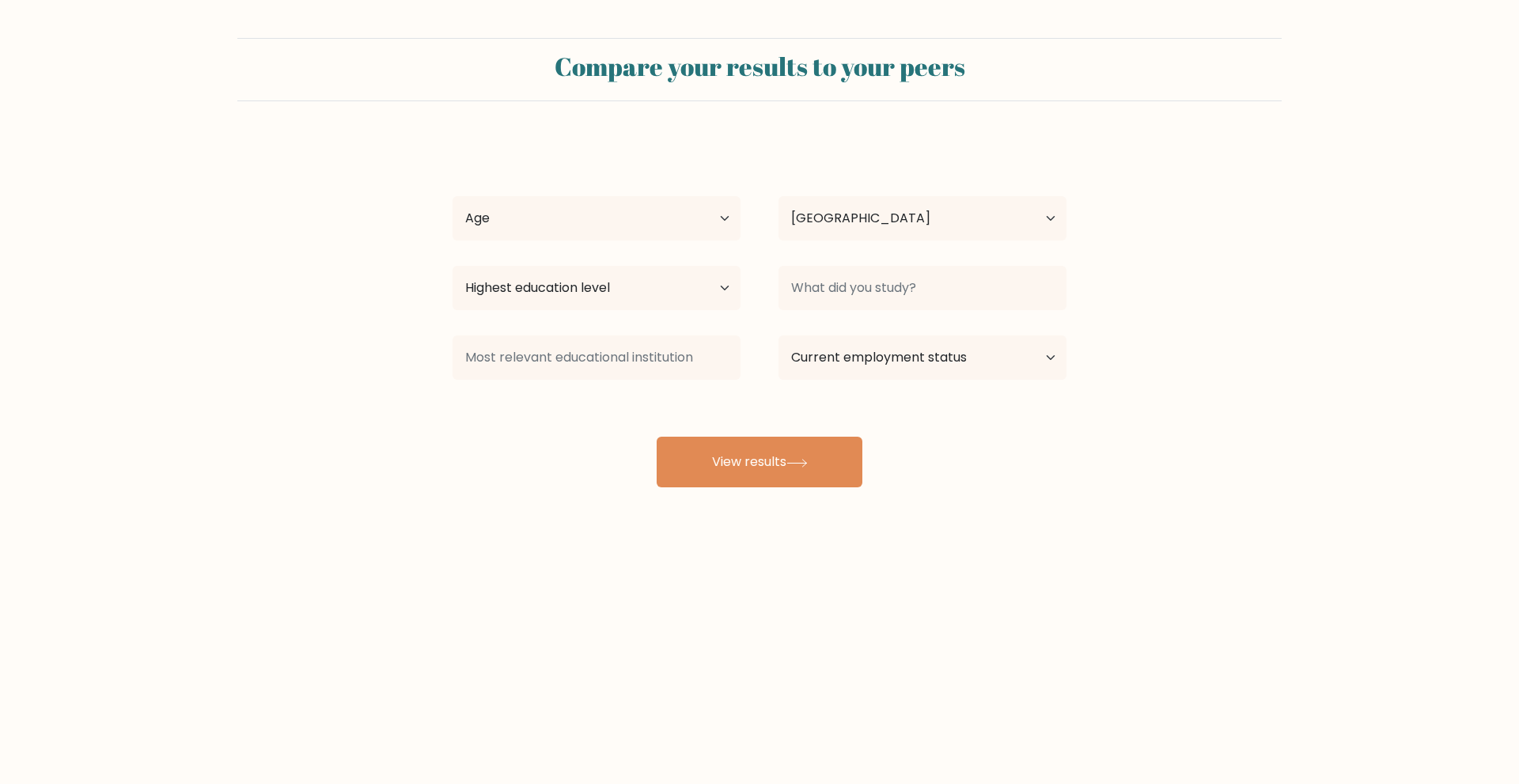
select select "CA"
click at [725, 218] on select "Age Under [DEMOGRAPHIC_DATA] [DEMOGRAPHIC_DATA] [DEMOGRAPHIC_DATA] [DEMOGRAPHIC…" at bounding box center [596, 218] width 288 height 45
select select "min_18"
click at [453, 196] on select "Age Under [DEMOGRAPHIC_DATA] [DEMOGRAPHIC_DATA] [DEMOGRAPHIC_DATA] [DEMOGRAPHIC…" at bounding box center [596, 218] width 288 height 45
click at [867, 230] on select "Country [GEOGRAPHIC_DATA] [GEOGRAPHIC_DATA] [GEOGRAPHIC_DATA] [US_STATE] [GEOGR…" at bounding box center [922, 218] width 288 height 45
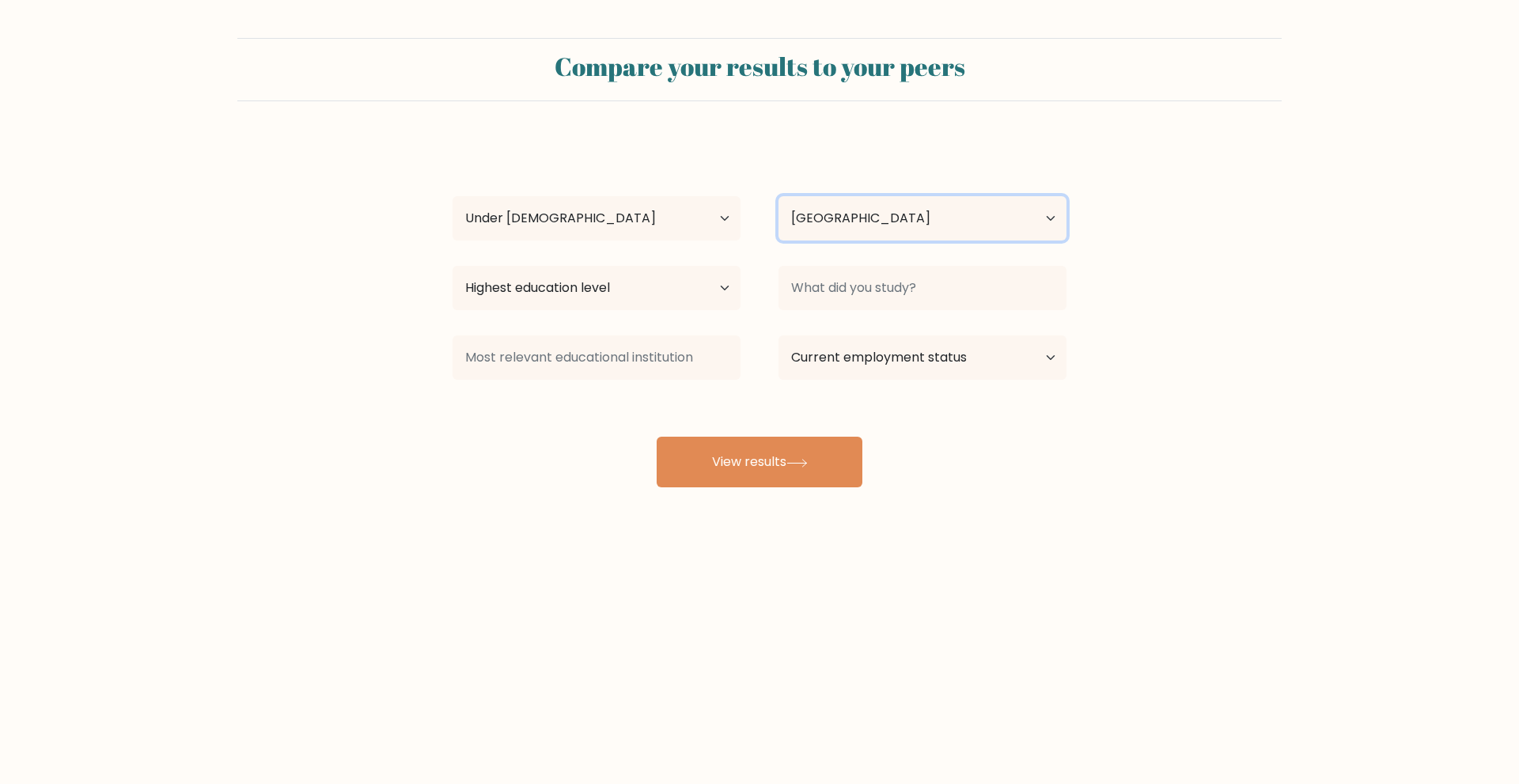
select select "ZW"
click at [778, 196] on select "Country [GEOGRAPHIC_DATA] [GEOGRAPHIC_DATA] [GEOGRAPHIC_DATA] [US_STATE] [GEOGR…" at bounding box center [922, 218] width 288 height 45
click at [718, 292] on select "Highest education level No schooling Primary Lower Secondary Upper Secondary Oc…" at bounding box center [596, 287] width 288 height 45
select select "upper_secondary"
click at [453, 265] on select "Highest education level No schooling Primary Lower Secondary Upper Secondary Oc…" at bounding box center [596, 287] width 288 height 45
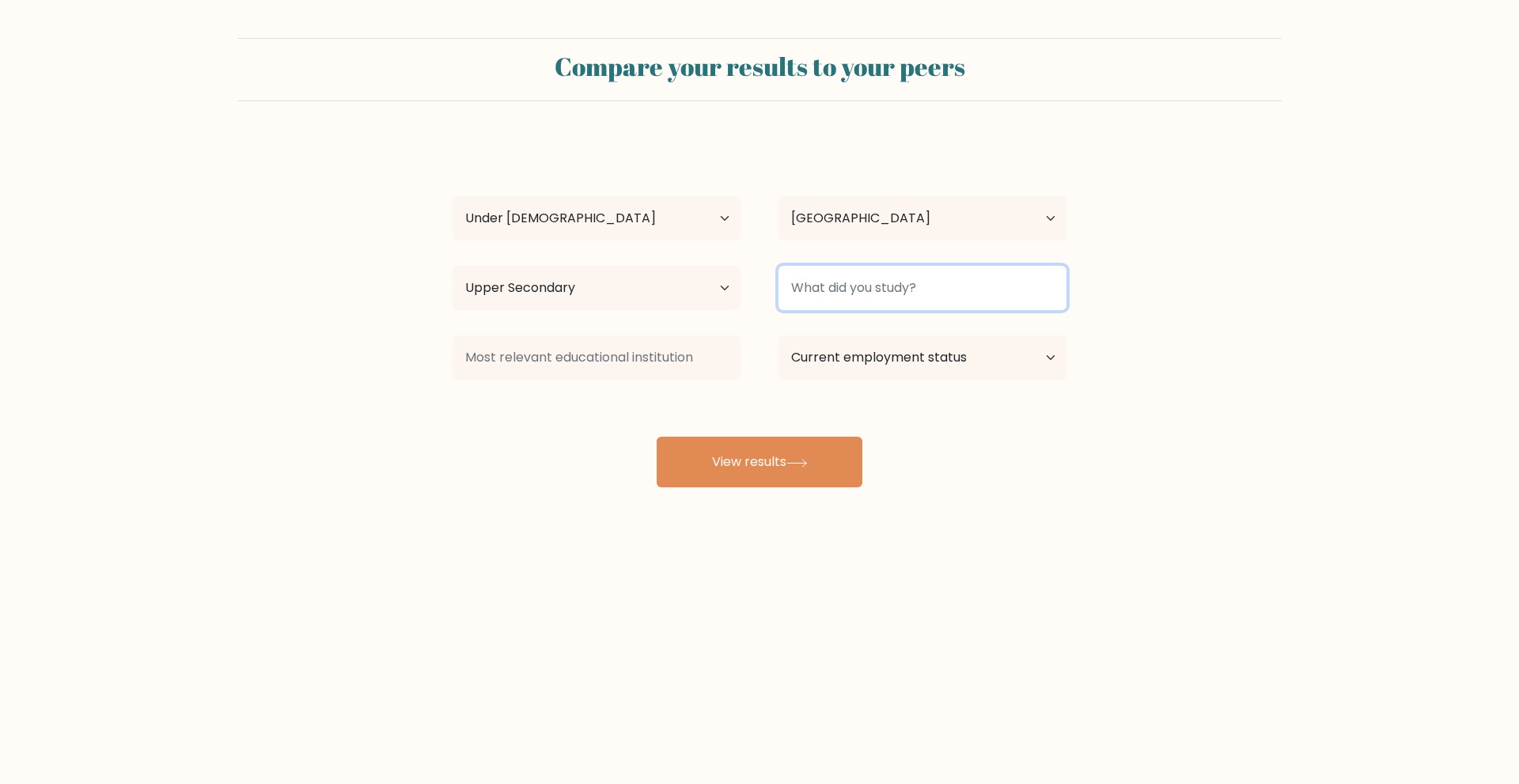
click at [962, 285] on input at bounding box center [922, 287] width 288 height 45
type input "b"
type input "M"
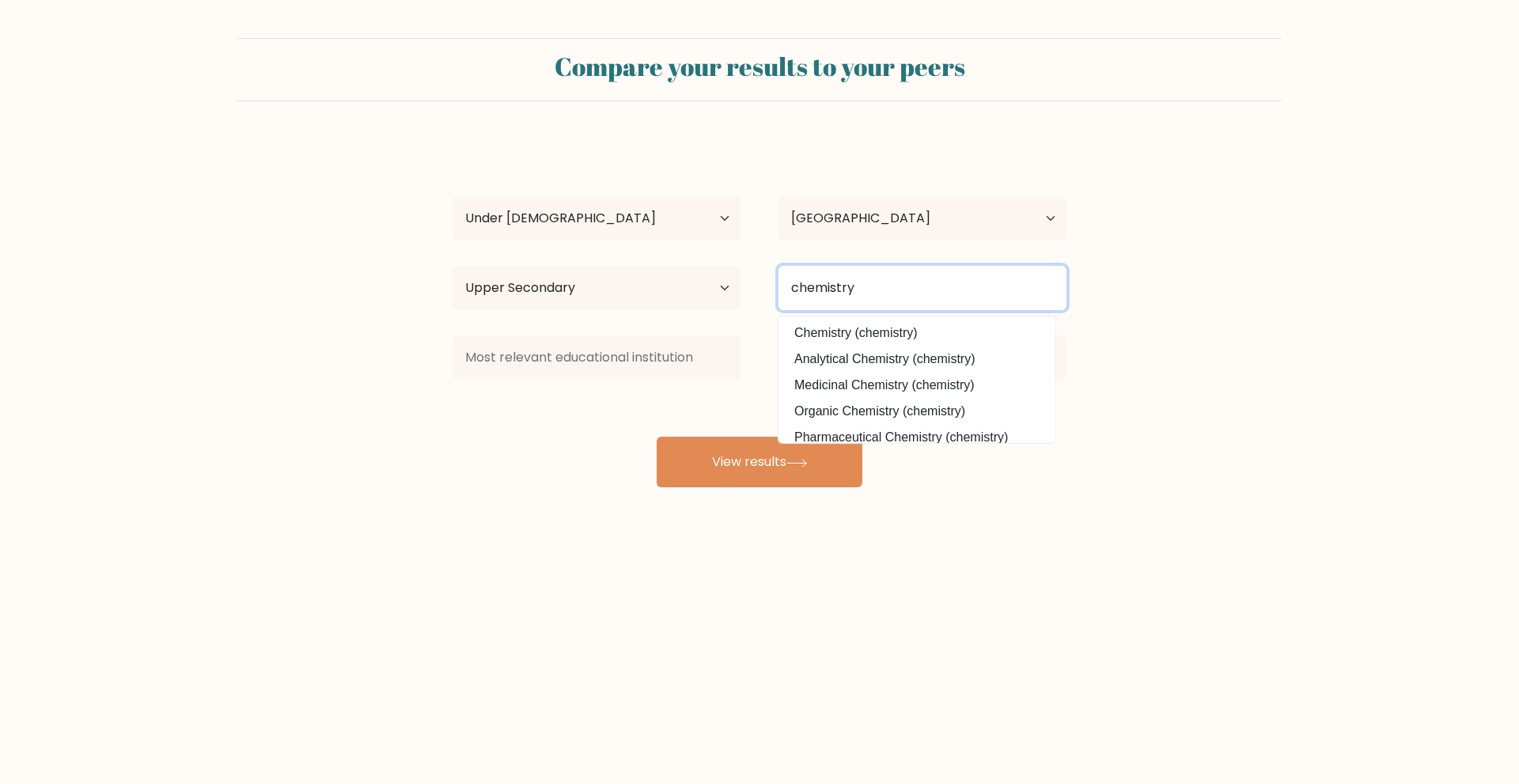
type input "chemistry"
click at [912, 318] on div "[PERSON_NAME] tubes Age Under [DEMOGRAPHIC_DATA] [DEMOGRAPHIC_DATA] [DEMOGRAPHI…" at bounding box center [759, 314] width 633 height 348
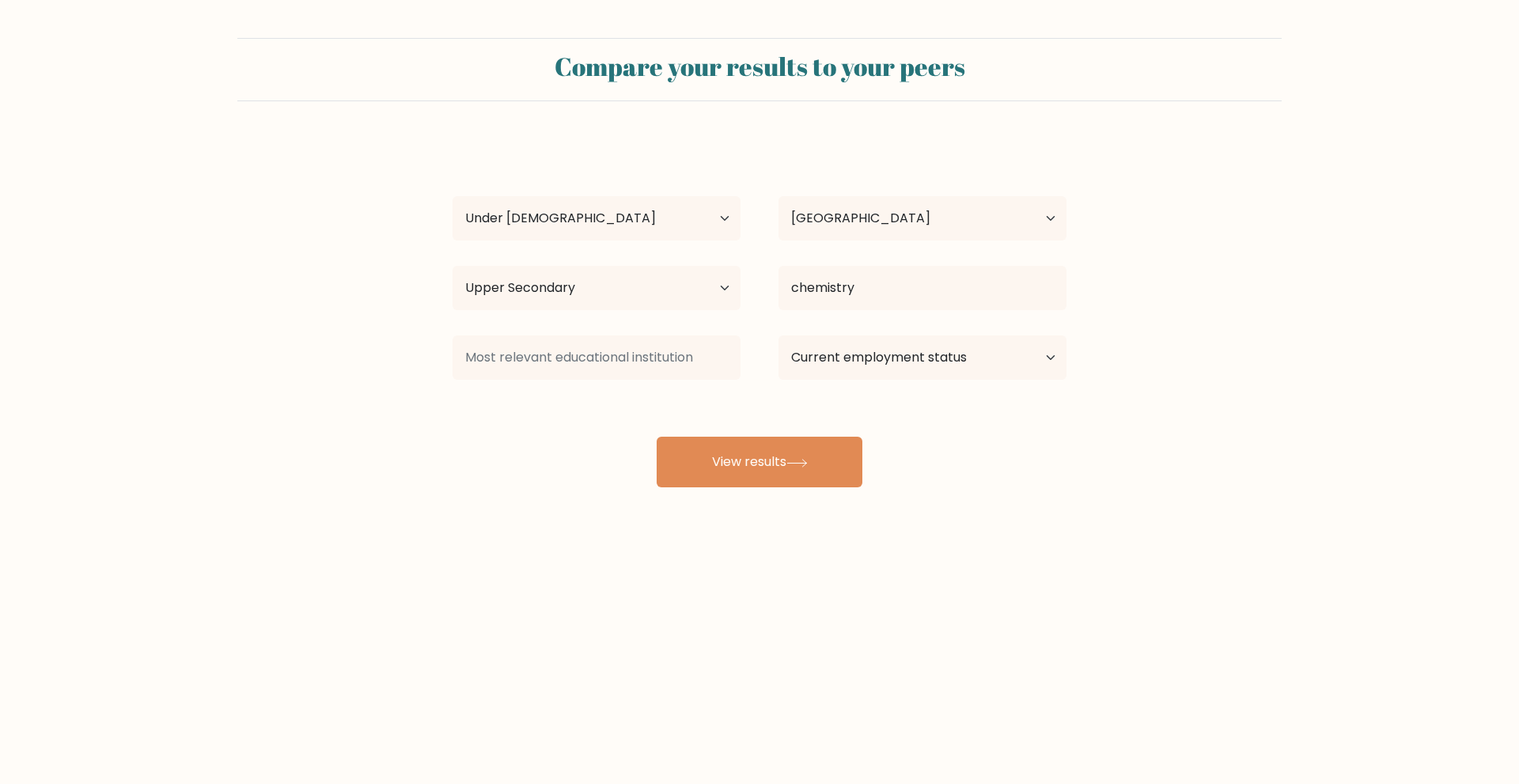
drag, startPoint x: 913, startPoint y: 313, endPoint x: 917, endPoint y: 303, distance: 10.8
click at [917, 303] on div "chemistry Chemistry (chemistry) Analytical Chemistry (chemistry) Medicinal Chem…" at bounding box center [922, 288] width 326 height 57
click at [917, 303] on input "chemistry" at bounding box center [922, 287] width 288 height 45
click at [931, 291] on input "chemistry" at bounding box center [922, 287] width 288 height 45
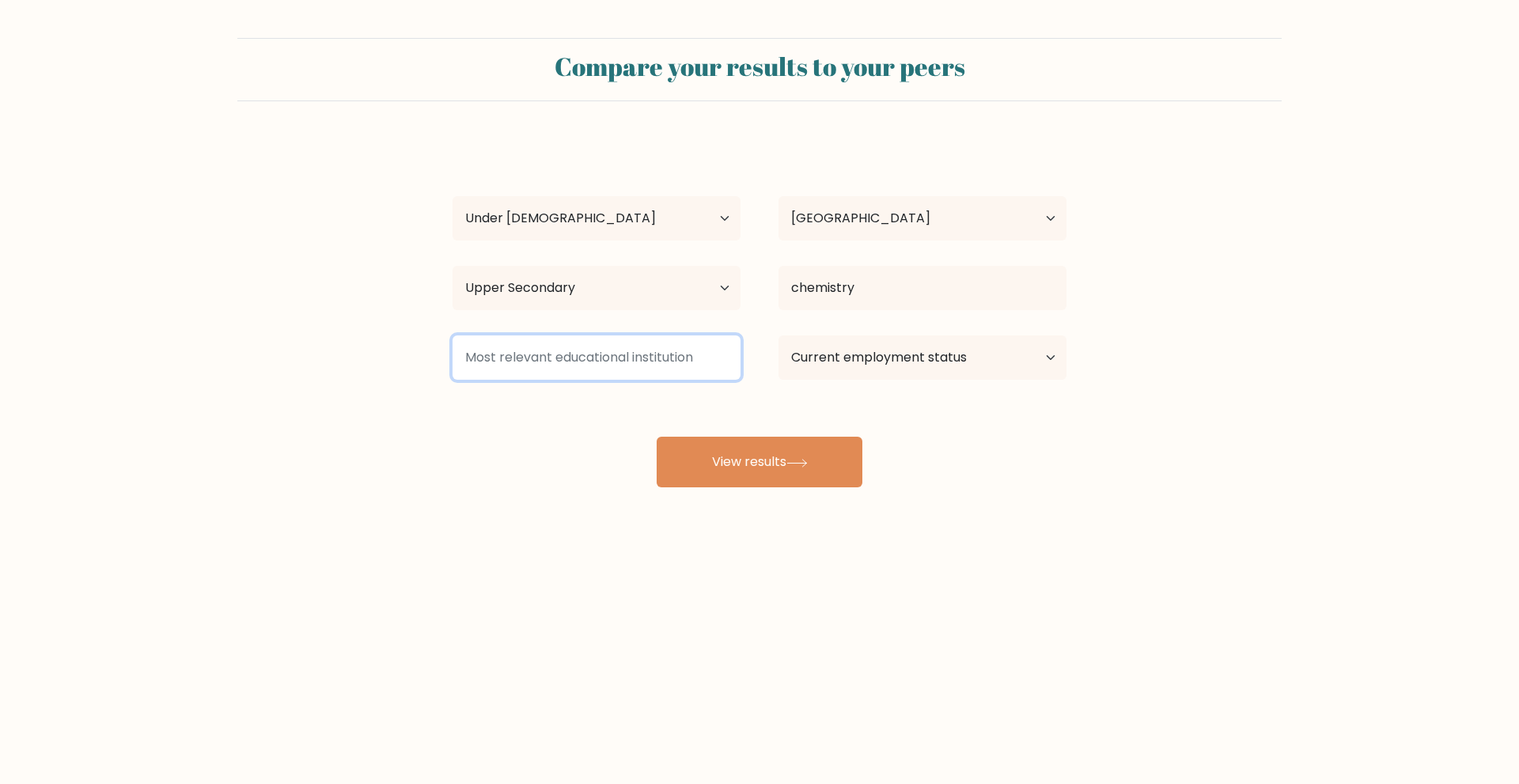
click at [702, 349] on input at bounding box center [596, 357] width 288 height 45
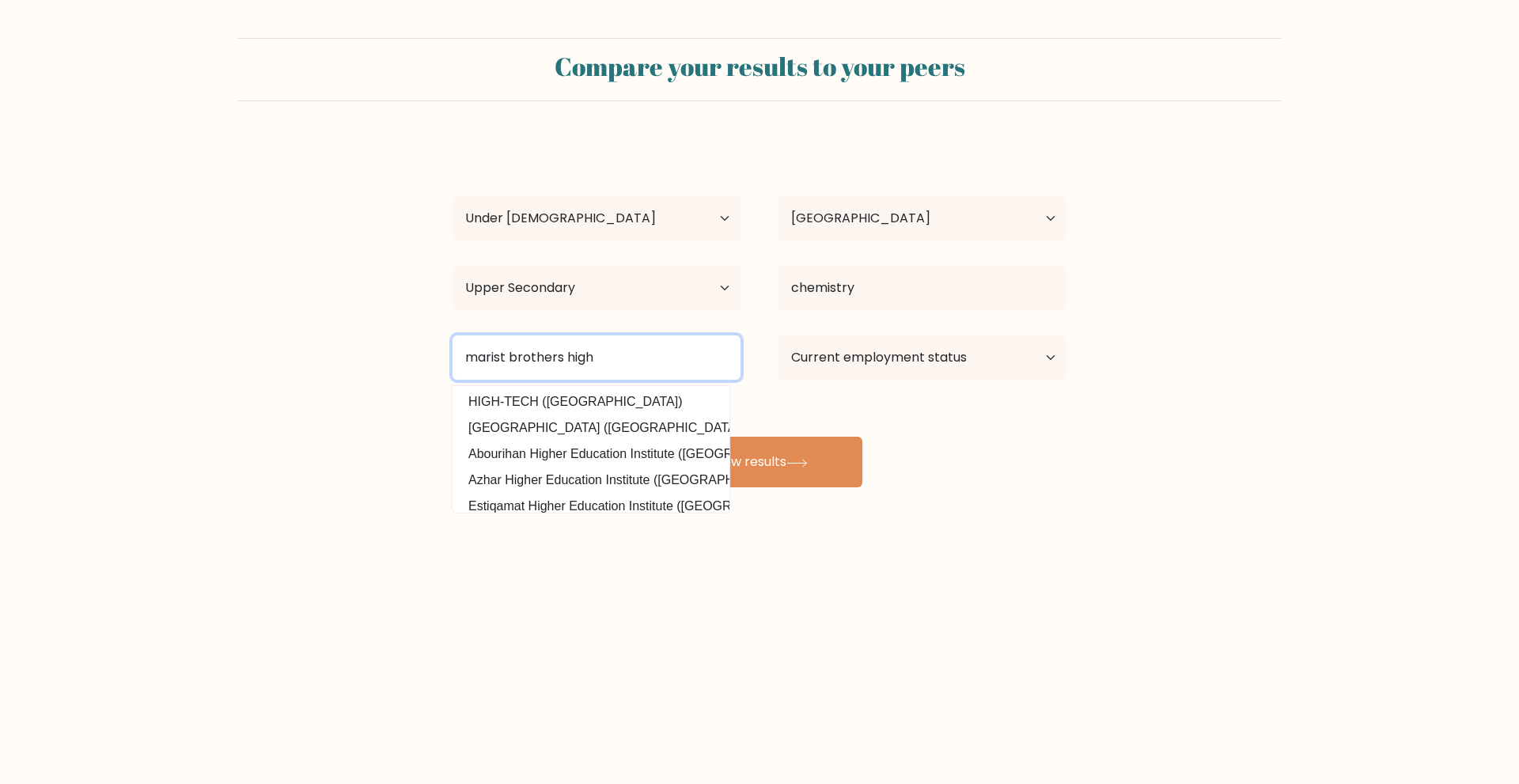
scroll to position [154, 0]
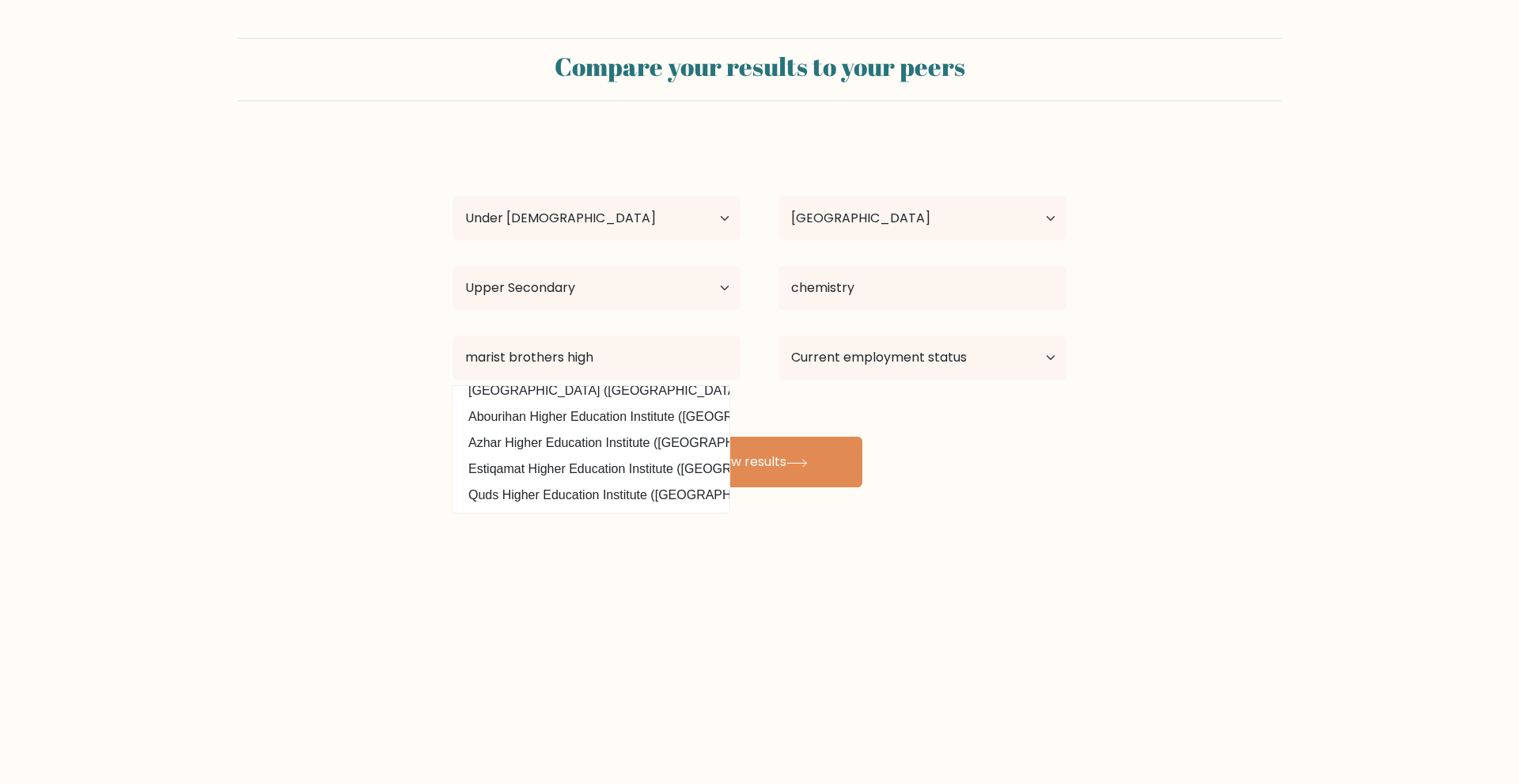
click at [710, 498] on div "Compare your results to your peers [PERSON_NAME] tubes Age Under [DEMOGRAPHIC_D…" at bounding box center [760, 300] width 1519 height 600
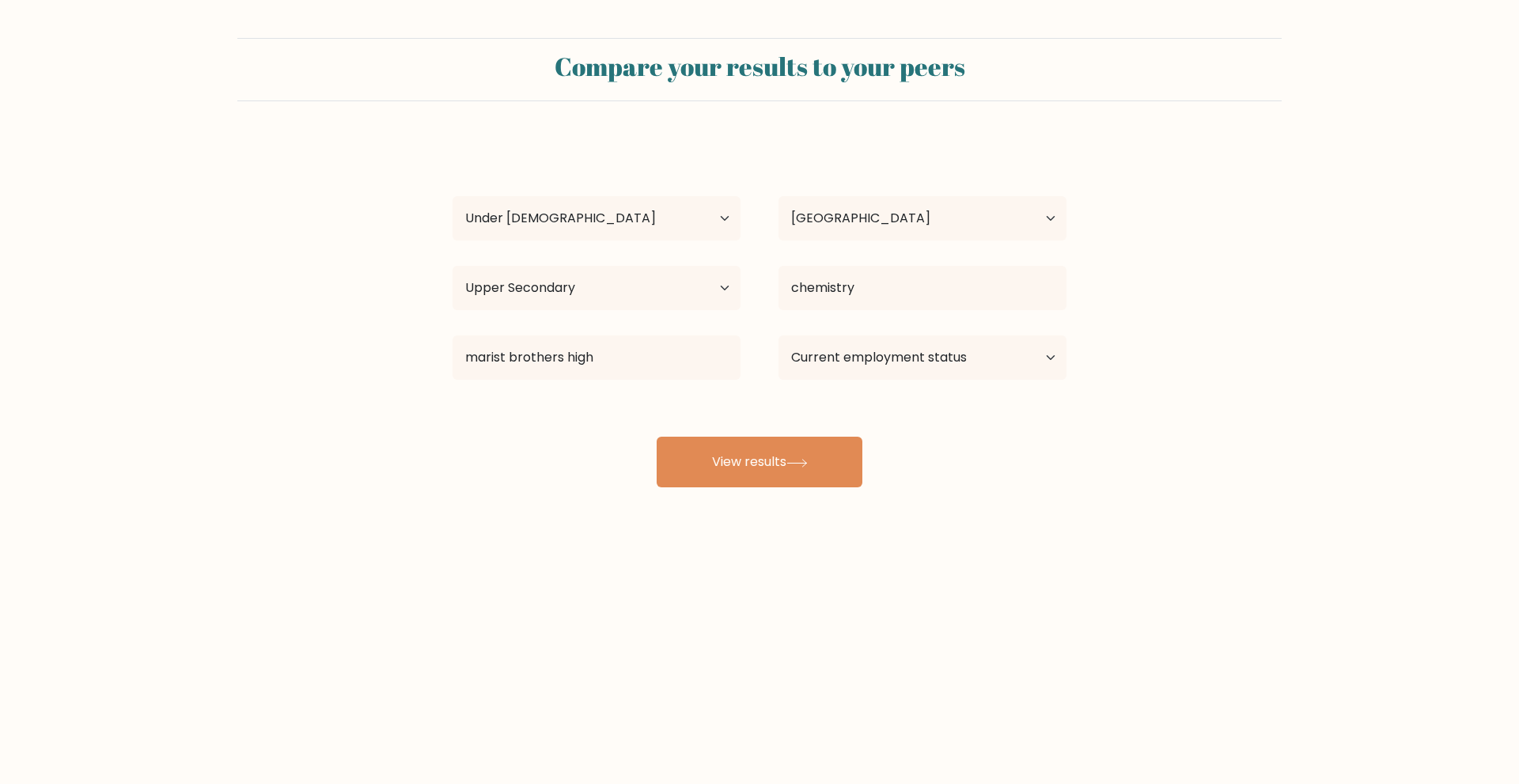
click at [710, 498] on div "Compare your results to your peers [PERSON_NAME] tubes Age Under [DEMOGRAPHIC_D…" at bounding box center [760, 300] width 1519 height 600
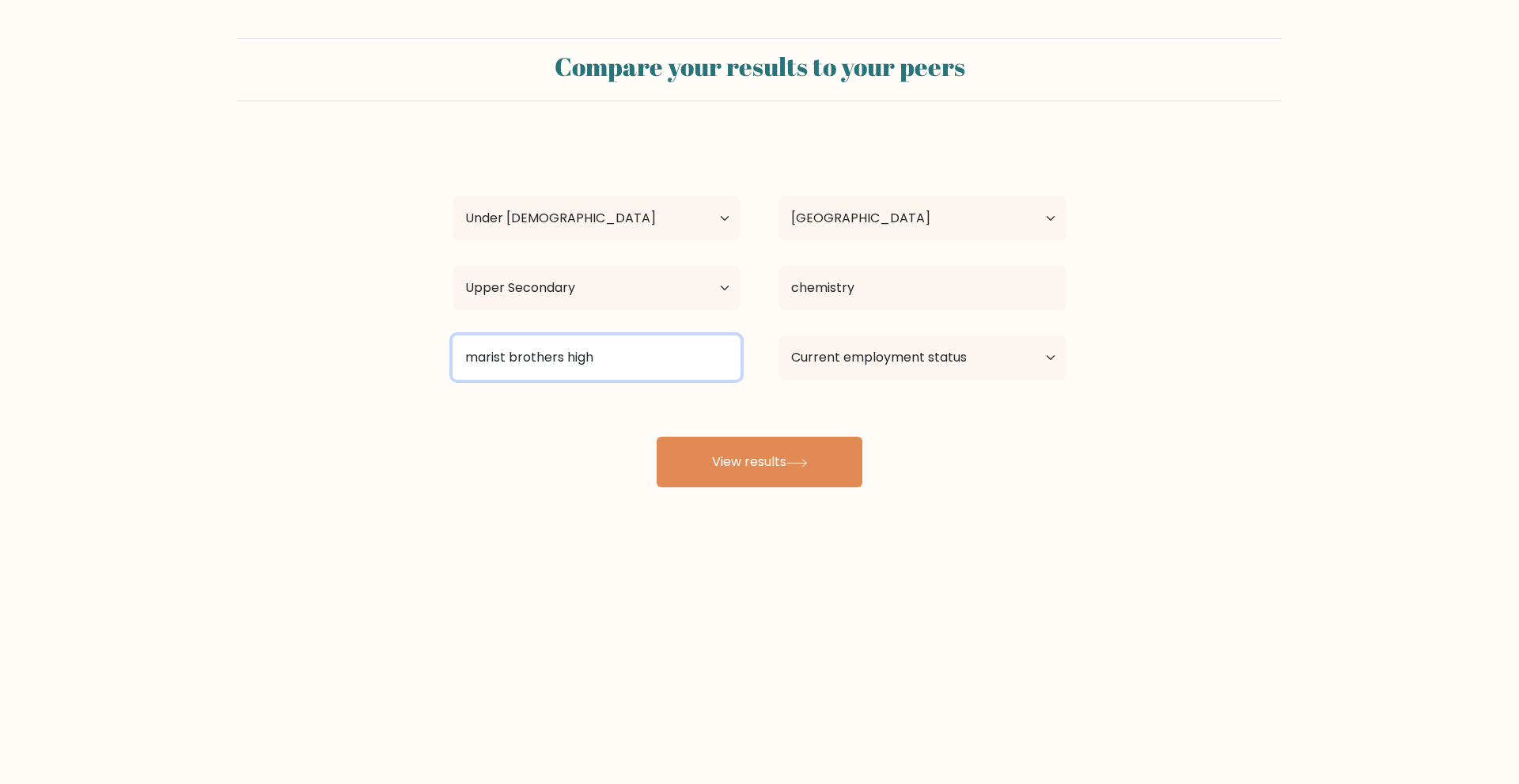
click at [640, 367] on input "marist brothers high" at bounding box center [596, 357] width 288 height 45
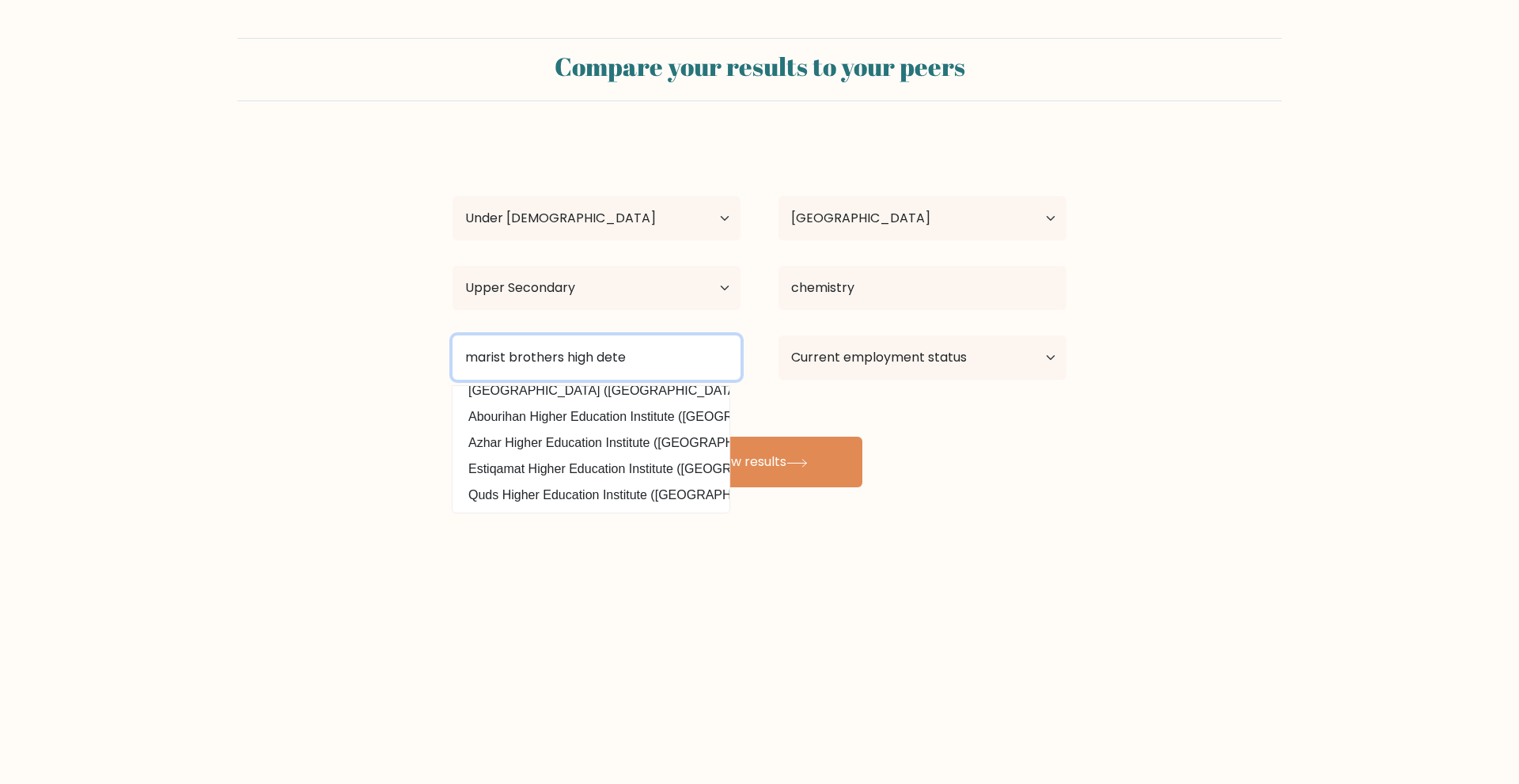
type input "marist brothers high dete"
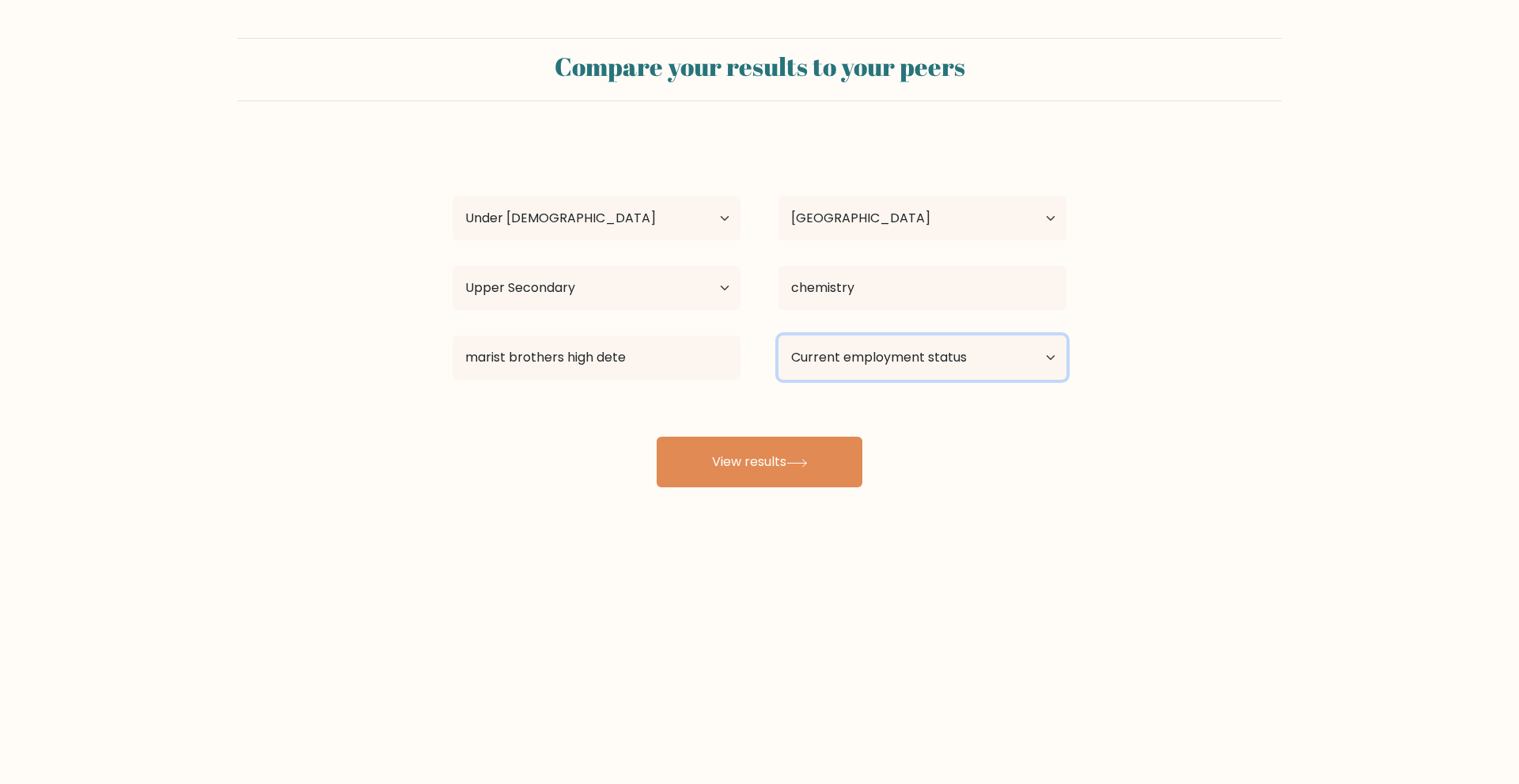
click at [998, 348] on select "Current employment status Employed Student Retired Other / prefer not to answer" at bounding box center [922, 357] width 288 height 45
select select "student"
click at [778, 336] on select "Current employment status Employed Student Retired Other / prefer not to answer" at bounding box center [922, 357] width 288 height 45
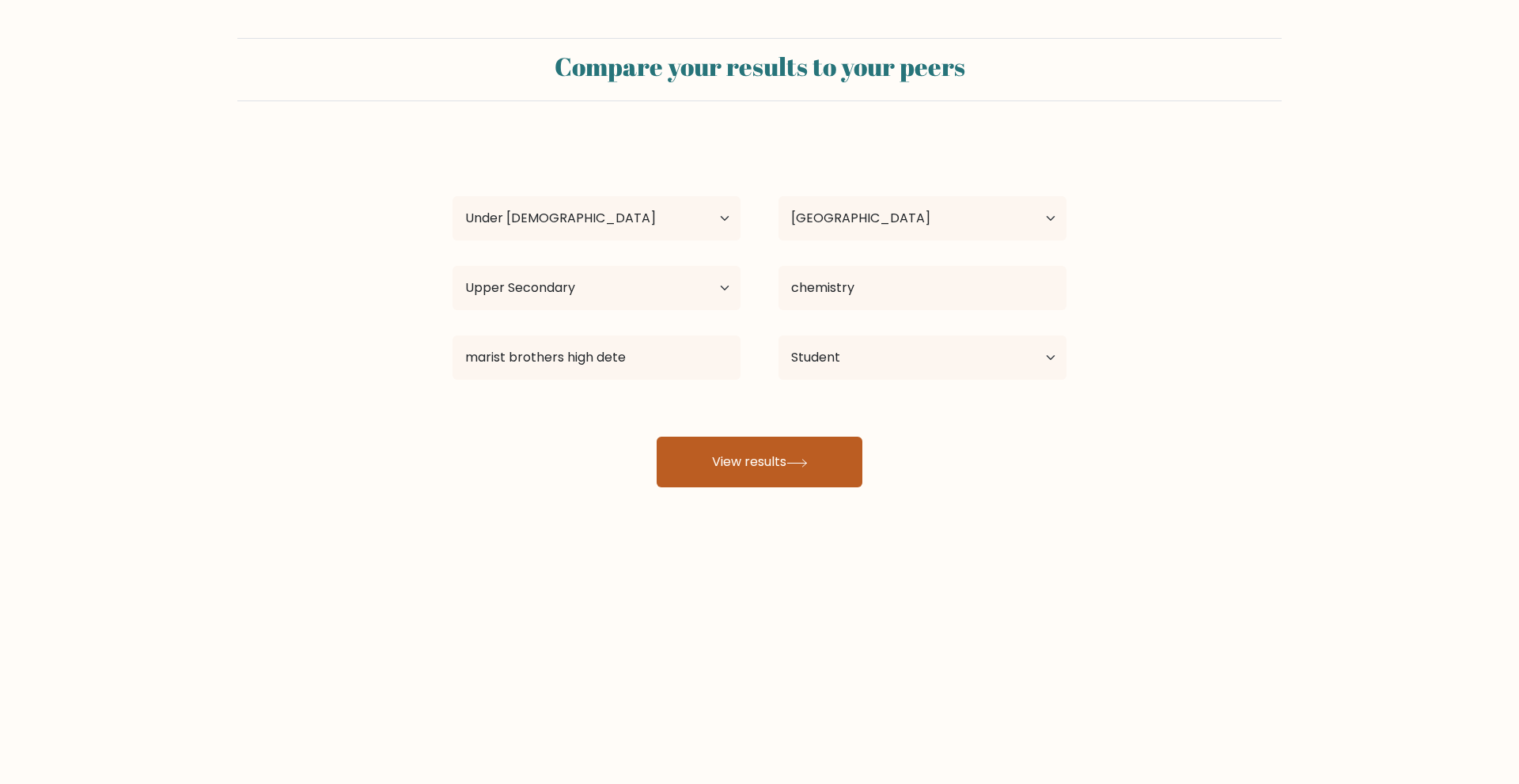
click at [823, 454] on button "View results" at bounding box center [760, 461] width 206 height 50
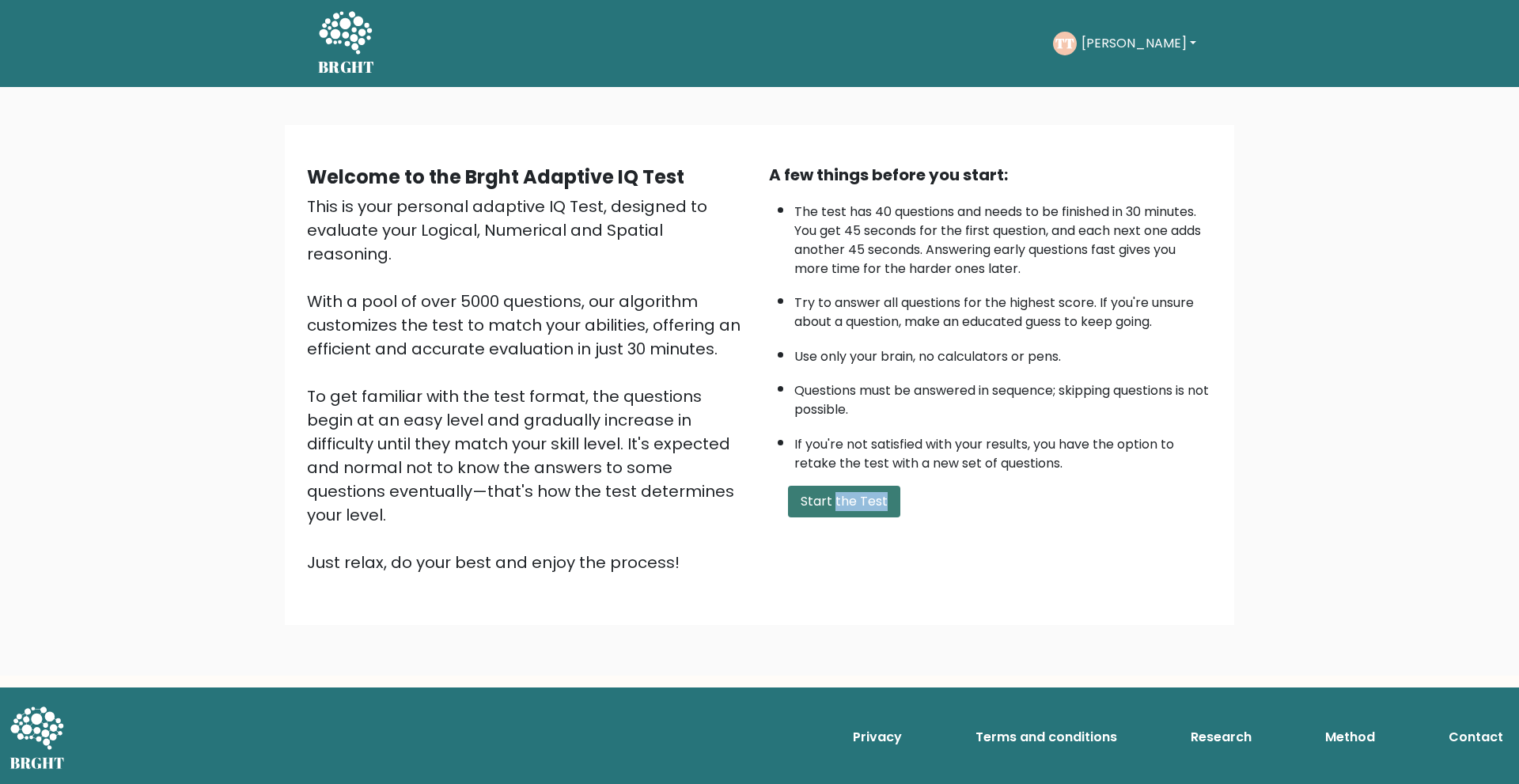
drag, startPoint x: 851, startPoint y: 521, endPoint x: 834, endPoint y: 501, distance: 26.2
click at [834, 501] on div "A few things before you start: The test has 40 questions and needs to be finish…" at bounding box center [990, 368] width 462 height 411
click at [834, 501] on button "Start the Test" at bounding box center [844, 502] width 112 height 32
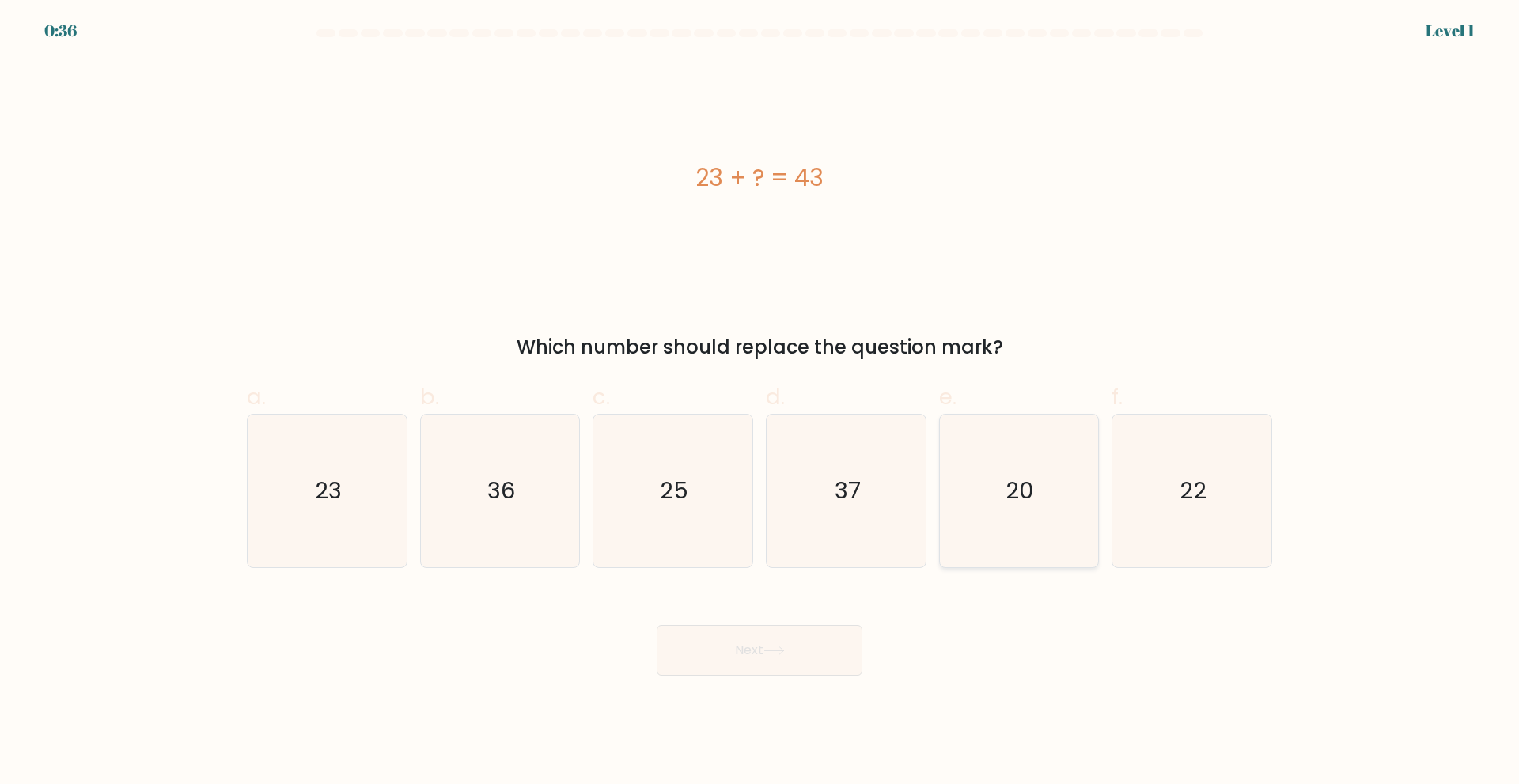
click at [1053, 497] on icon "20" at bounding box center [1018, 491] width 152 height 152
click at [760, 403] on input "e. 20" at bounding box center [760, 397] width 1 height 10
radio input "true"
click at [772, 638] on button "Next" at bounding box center [760, 649] width 206 height 50
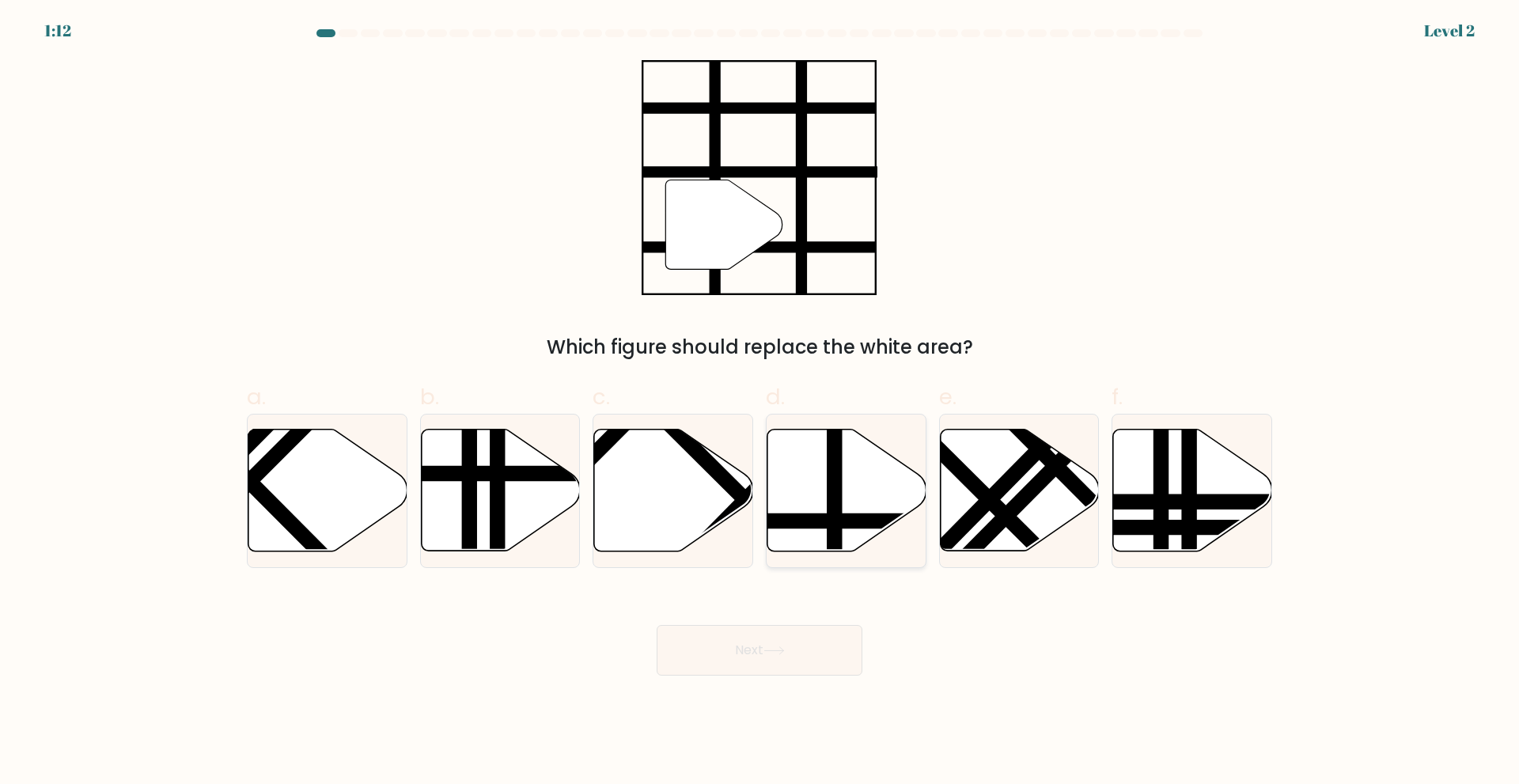
click at [835, 515] on line at bounding box center [835, 426] width 0 height 321
click at [760, 403] on input "d." at bounding box center [760, 397] width 1 height 10
radio input "true"
click at [750, 659] on button "Next" at bounding box center [760, 649] width 206 height 50
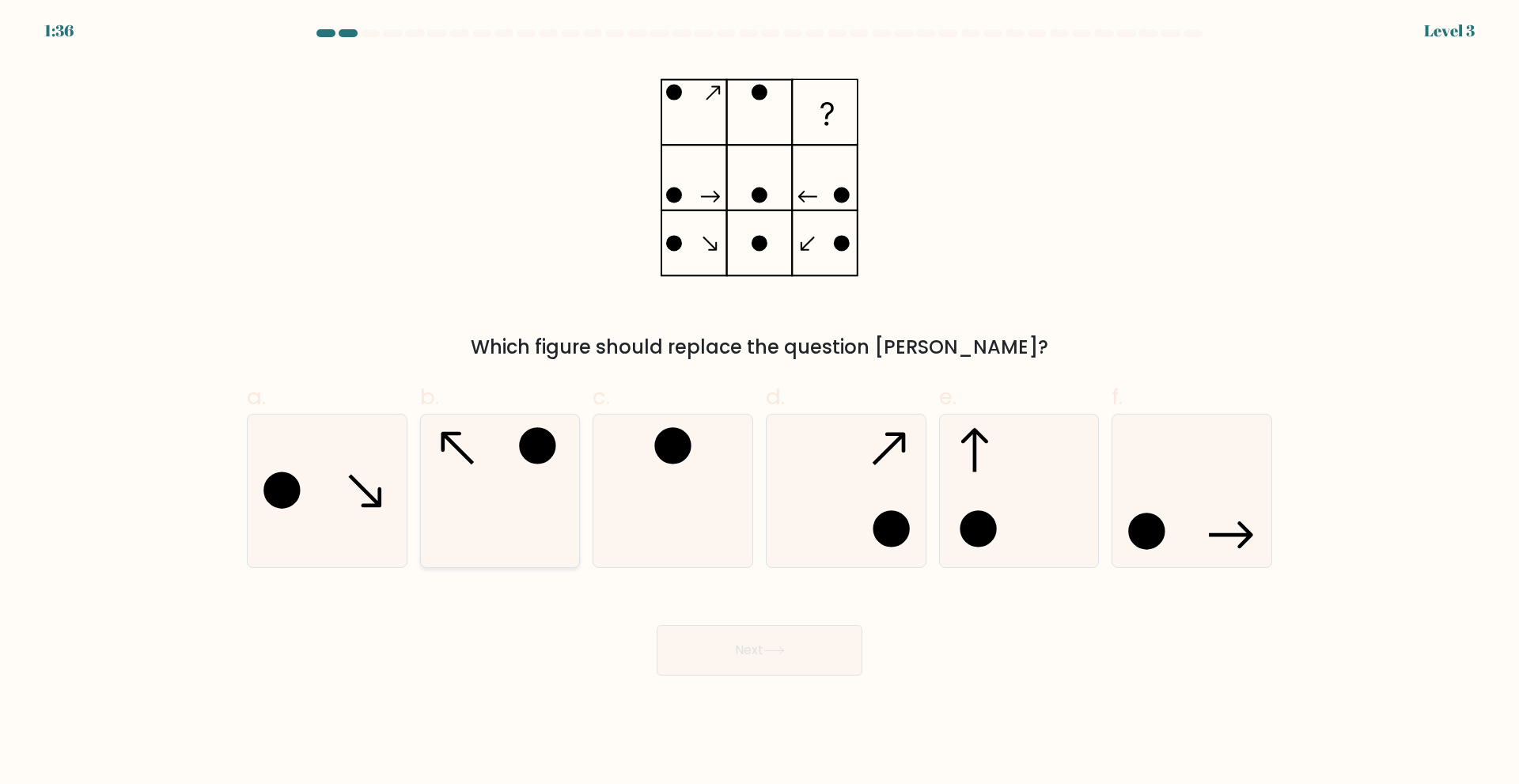
click at [509, 459] on icon at bounding box center [499, 491] width 152 height 152
click at [760, 403] on input "b." at bounding box center [760, 397] width 1 height 10
radio input "true"
click at [705, 644] on button "Next" at bounding box center [760, 649] width 206 height 50
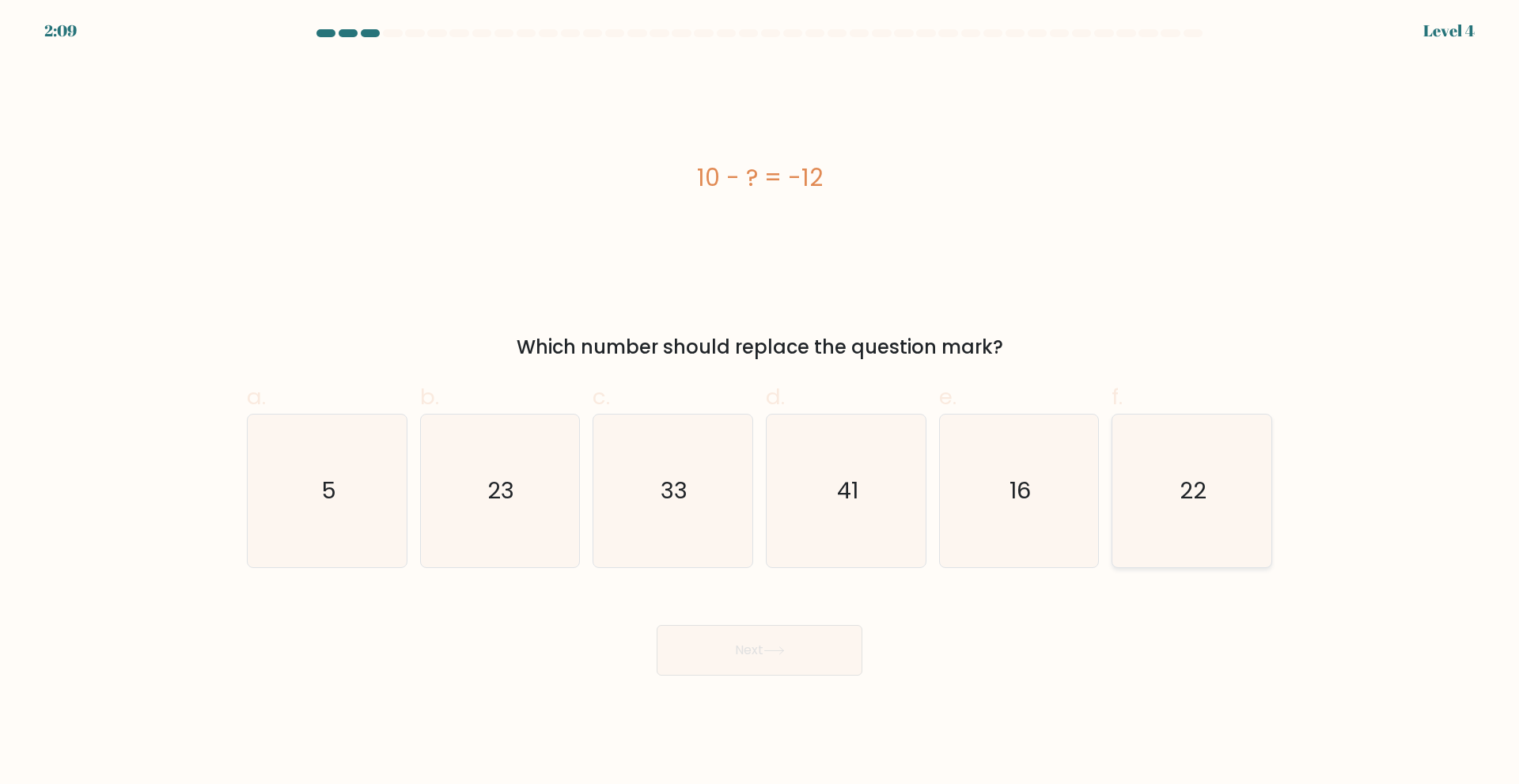
click at [1174, 484] on icon "22" at bounding box center [1191, 491] width 152 height 152
click at [760, 403] on input "f. 22" at bounding box center [760, 397] width 1 height 10
radio input "true"
click at [757, 642] on button "Next" at bounding box center [760, 649] width 206 height 50
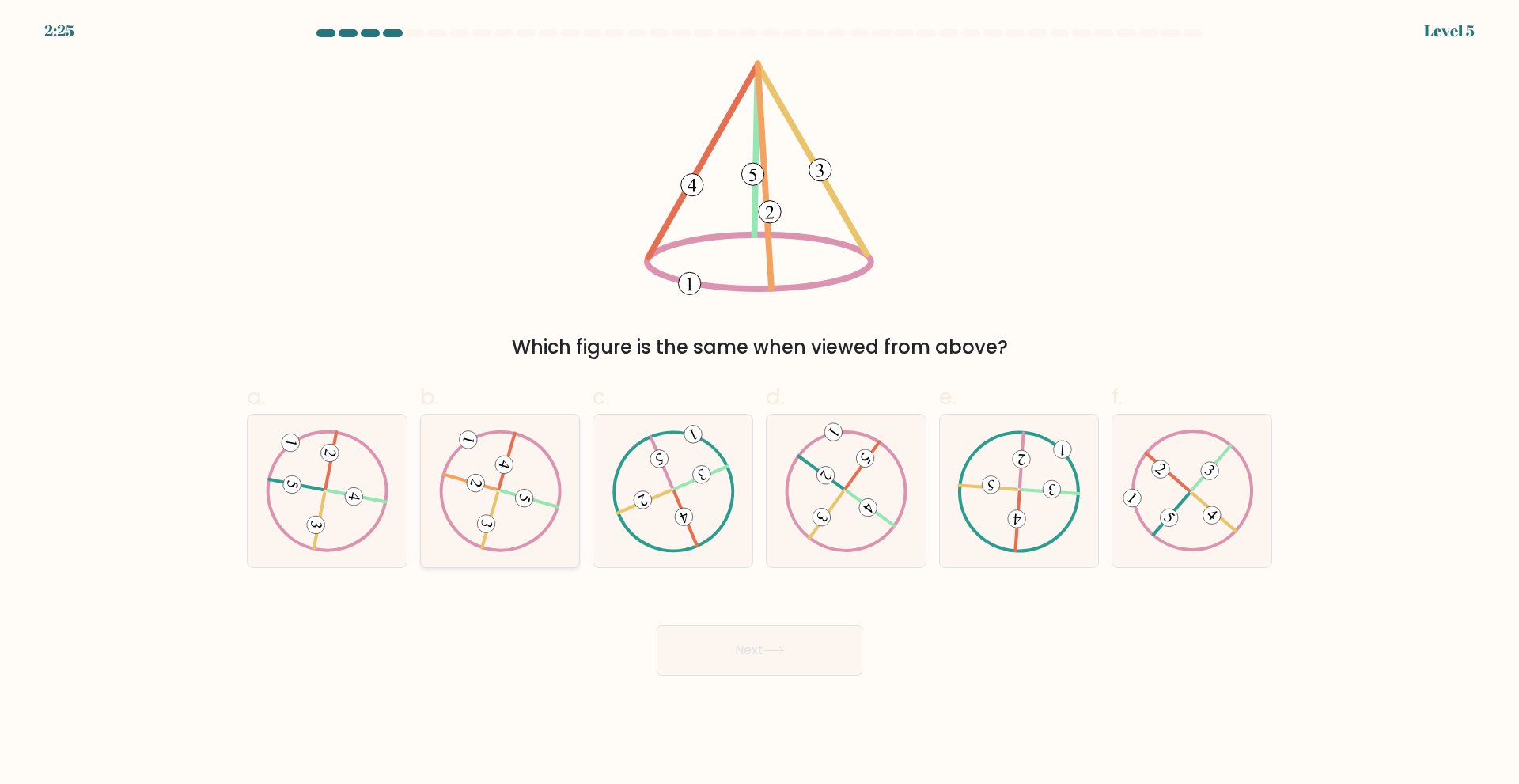
click at [459, 483] on icon at bounding box center [500, 490] width 124 height 122
click at [760, 403] on input "b." at bounding box center [760, 397] width 1 height 10
radio input "true"
click at [760, 622] on div "Next" at bounding box center [760, 631] width 1045 height 88
click at [769, 646] on icon at bounding box center [774, 650] width 22 height 9
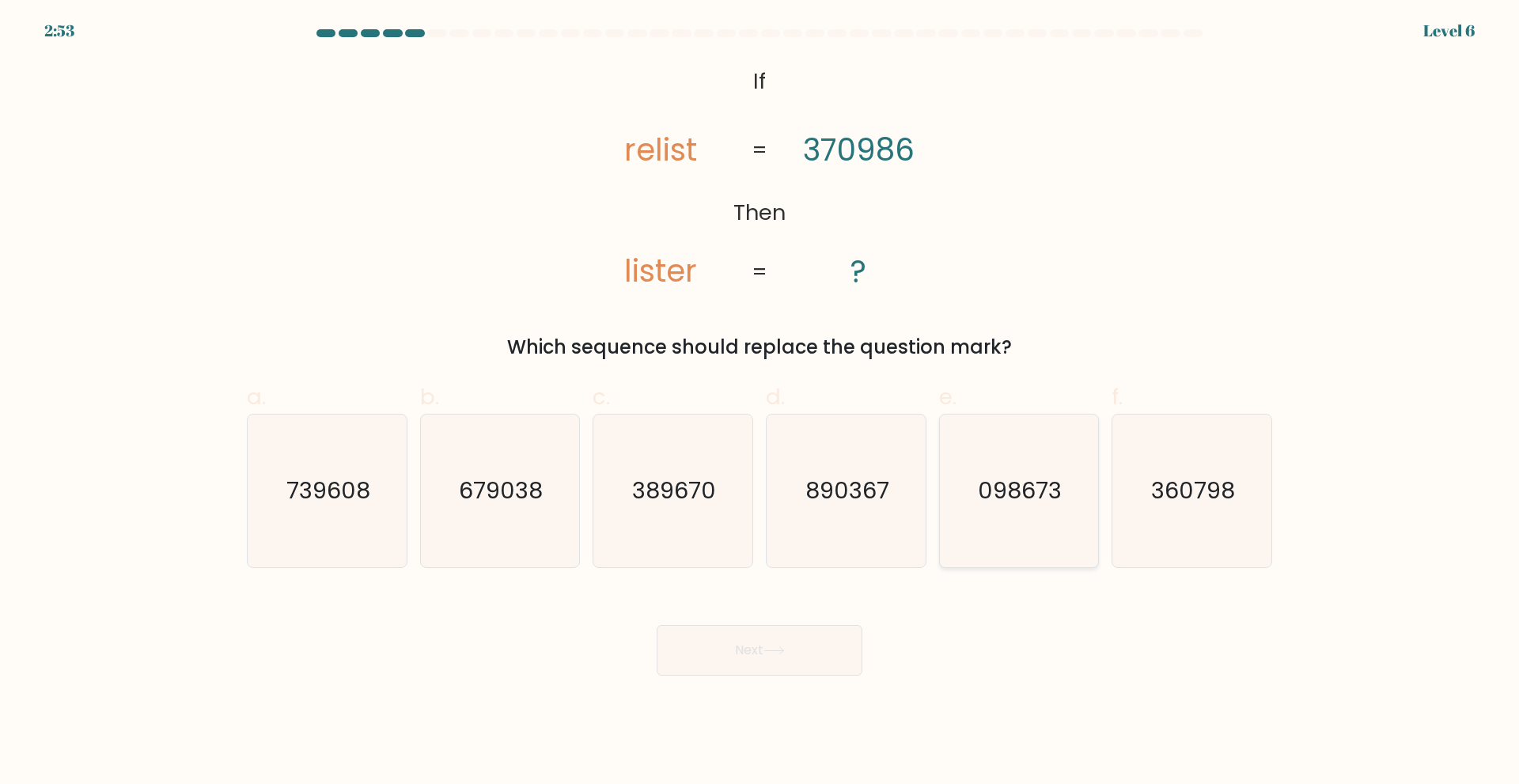
click at [1006, 516] on icon "098673" at bounding box center [1018, 491] width 152 height 152
click at [760, 403] on input "e. 098673" at bounding box center [760, 397] width 1 height 10
radio input "true"
click at [745, 658] on button "Next" at bounding box center [760, 649] width 206 height 50
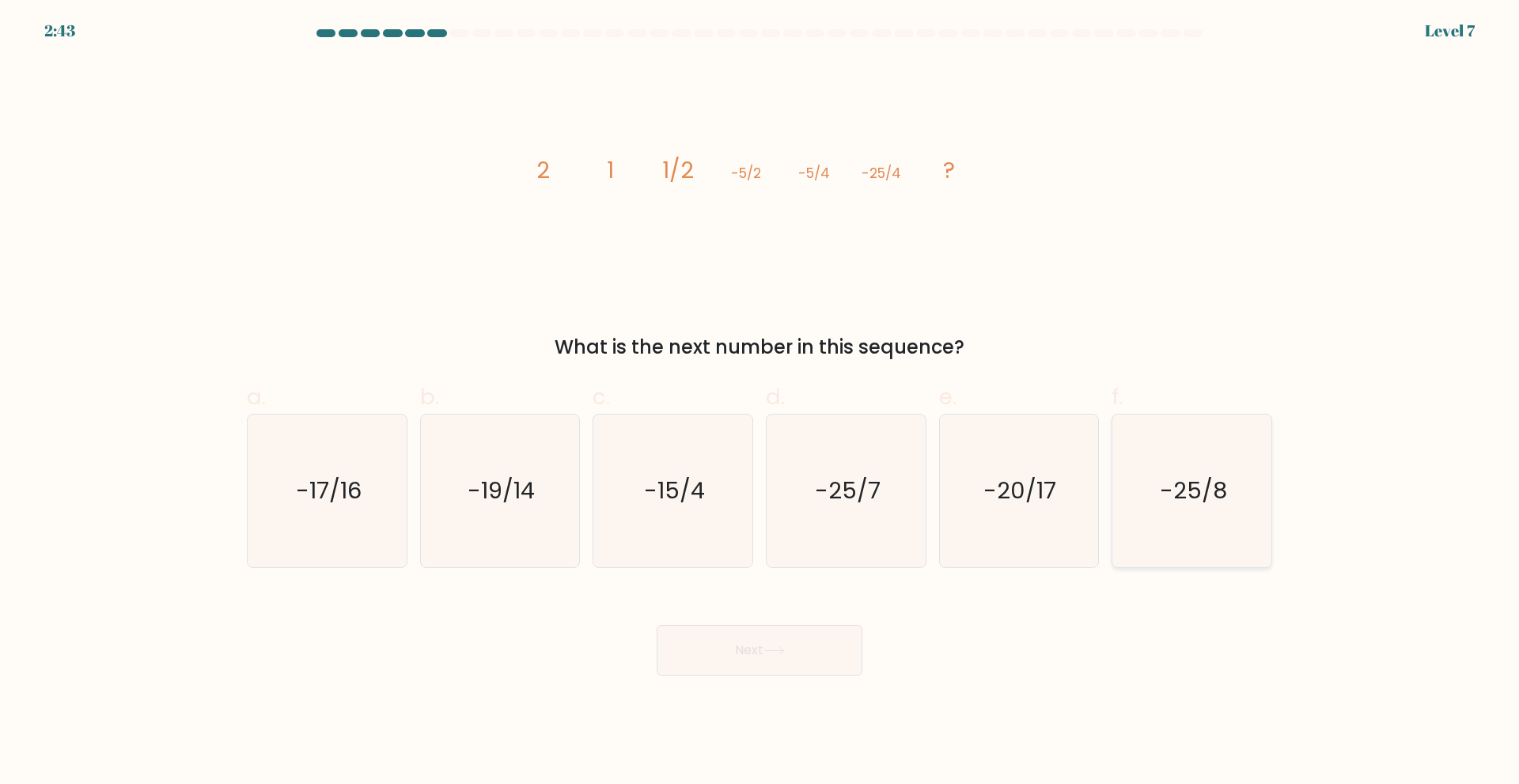
click at [1175, 529] on icon "-25/8" at bounding box center [1191, 491] width 152 height 152
click at [760, 403] on input "f. -25/8" at bounding box center [760, 397] width 1 height 10
radio input "true"
click at [804, 642] on button "Next" at bounding box center [760, 649] width 206 height 50
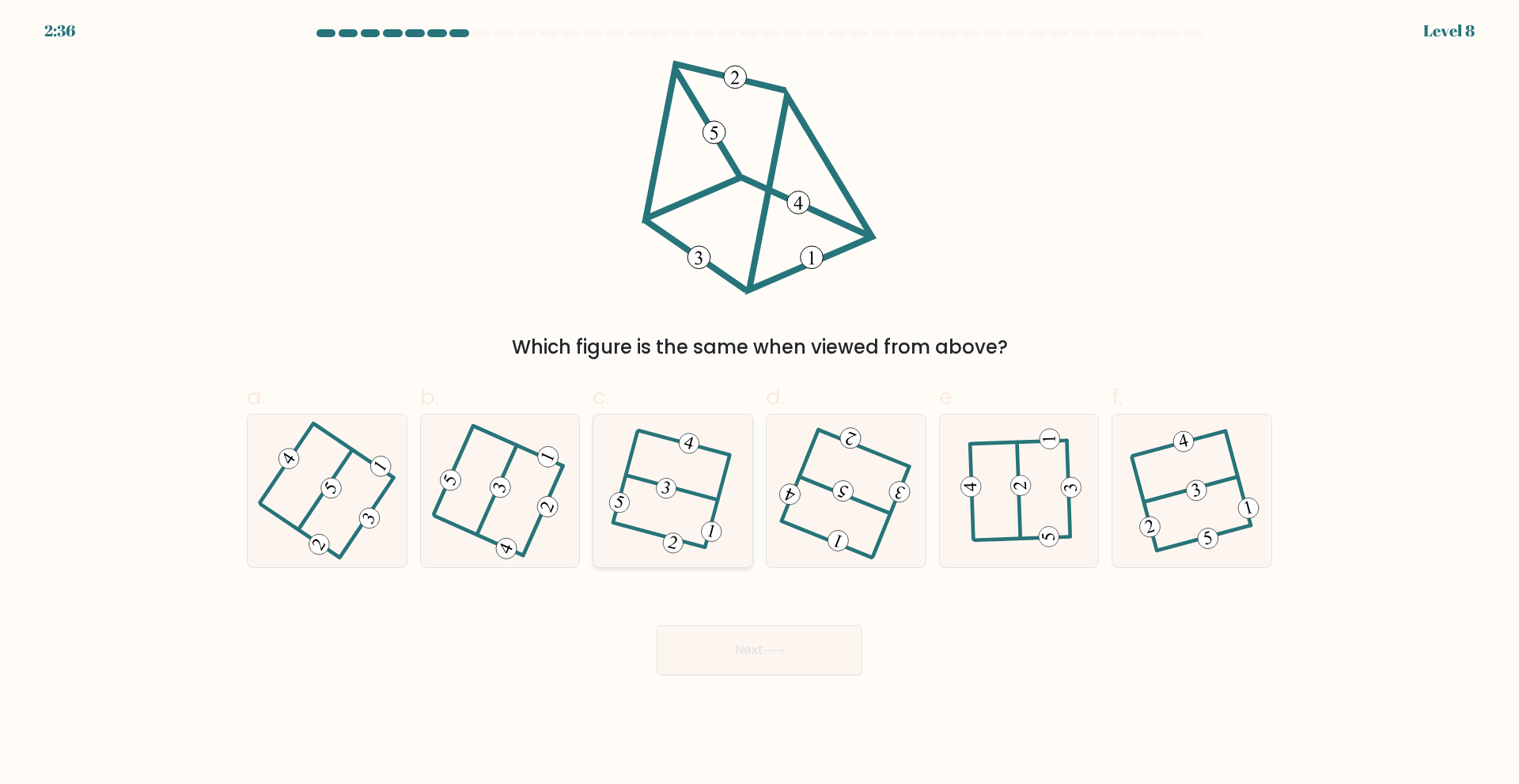
click at [660, 537] on 506 at bounding box center [659, 535] width 91 height 25
click at [760, 403] on input "c." at bounding box center [760, 397] width 1 height 10
radio input "true"
click at [719, 641] on button "Next" at bounding box center [760, 649] width 206 height 50
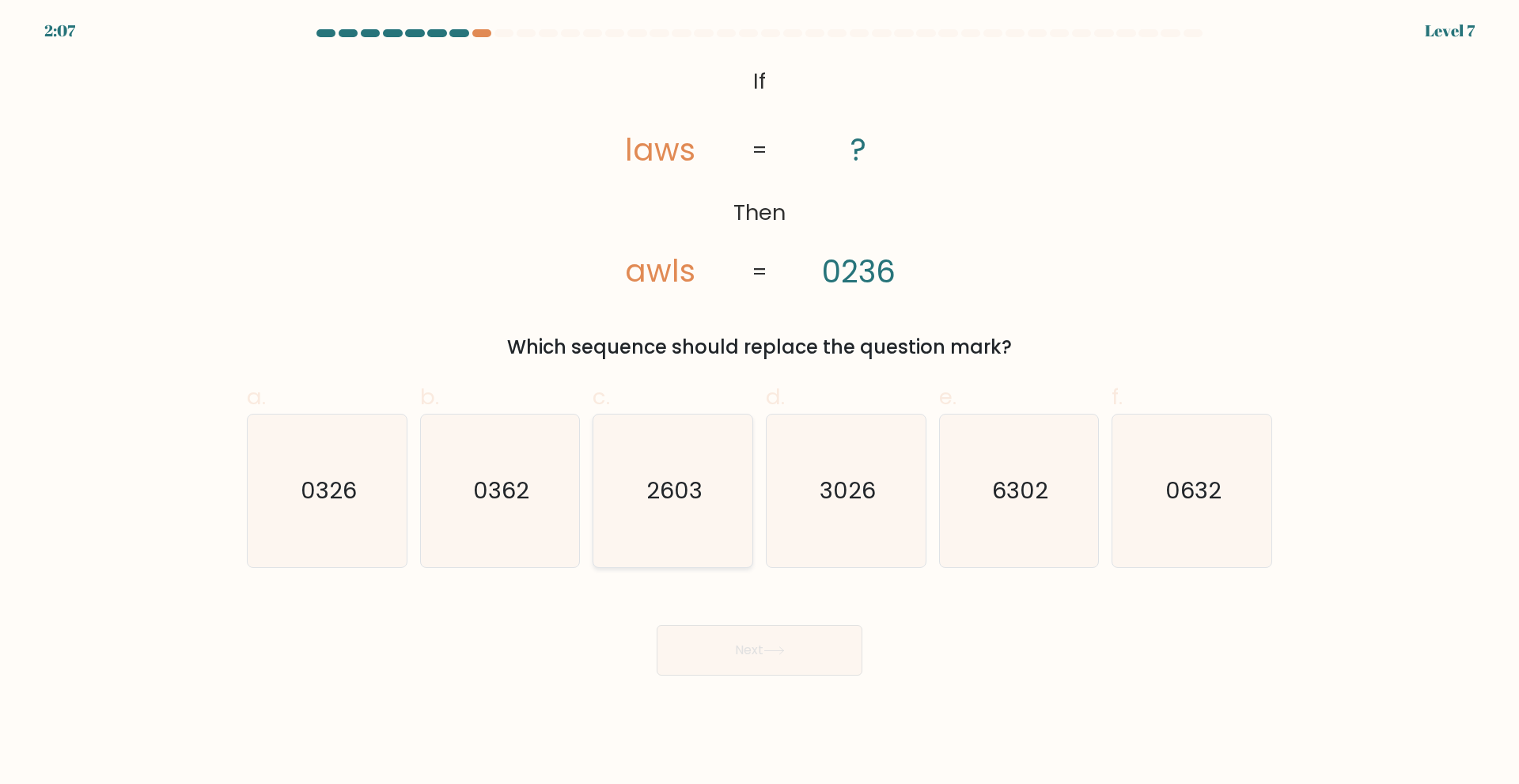
click at [715, 532] on icon "2603" at bounding box center [672, 491] width 152 height 152
click at [760, 403] on input "c. 2603" at bounding box center [760, 397] width 1 height 10
radio input "true"
click at [791, 640] on button "Next" at bounding box center [760, 649] width 206 height 50
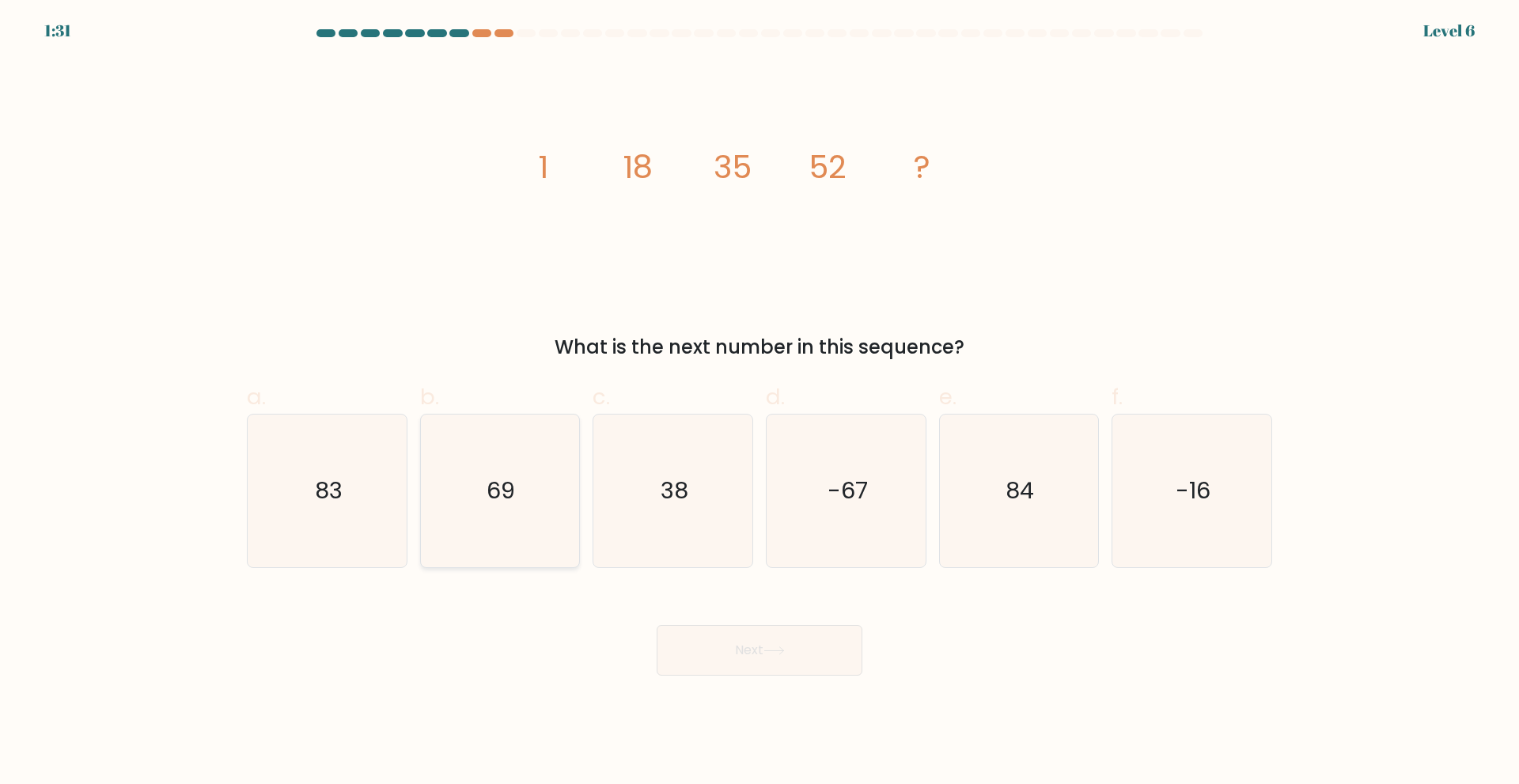
click at [545, 471] on icon "69" at bounding box center [499, 491] width 152 height 152
click at [760, 403] on input "b. 69" at bounding box center [760, 397] width 1 height 10
radio input "true"
click at [769, 665] on button "Next" at bounding box center [760, 649] width 206 height 50
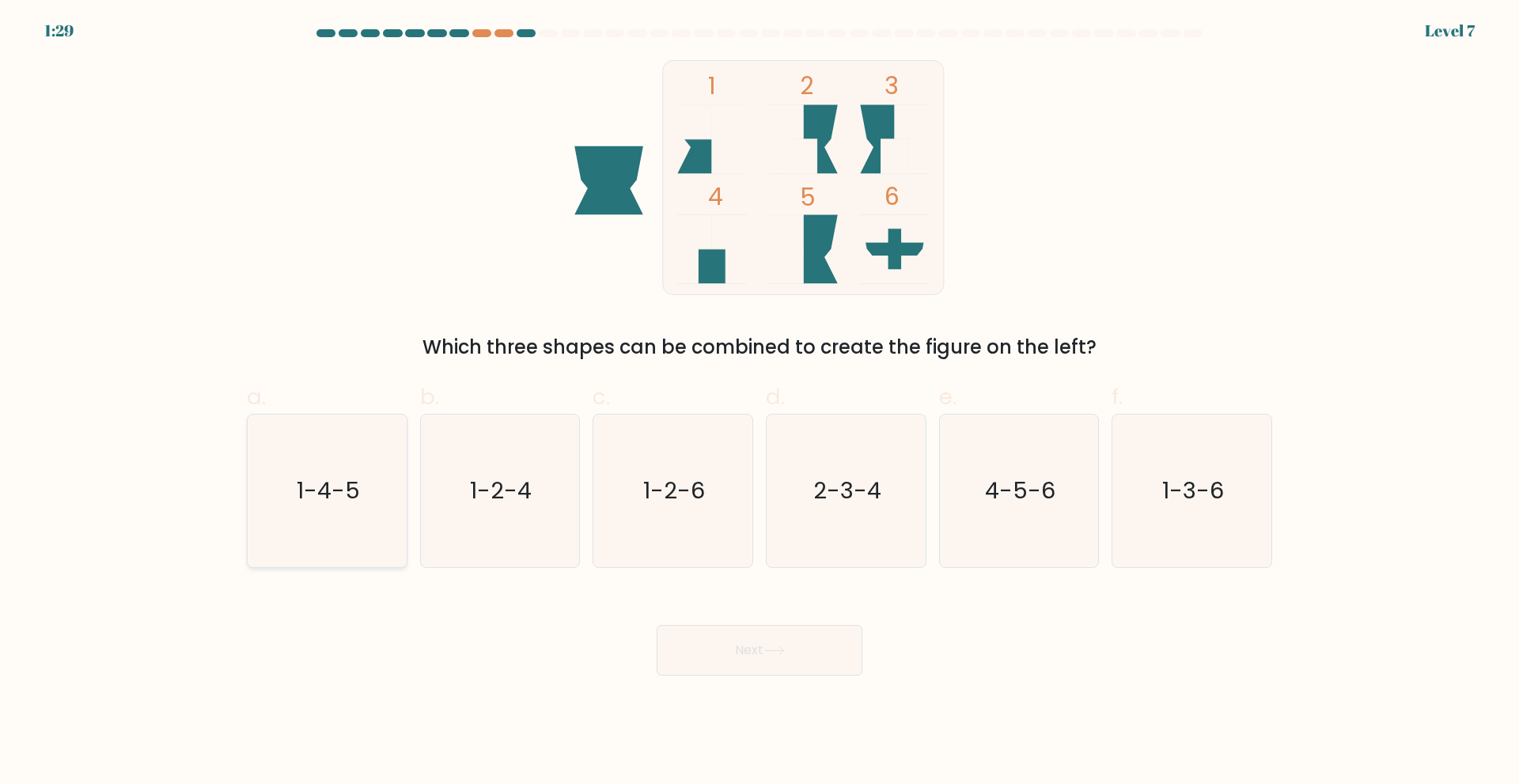
click at [364, 465] on icon "1-4-5" at bounding box center [327, 491] width 152 height 152
click at [760, 403] on input "a. 1-4-5" at bounding box center [760, 397] width 1 height 10
radio input "true"
click at [778, 627] on button "Next" at bounding box center [760, 649] width 206 height 50
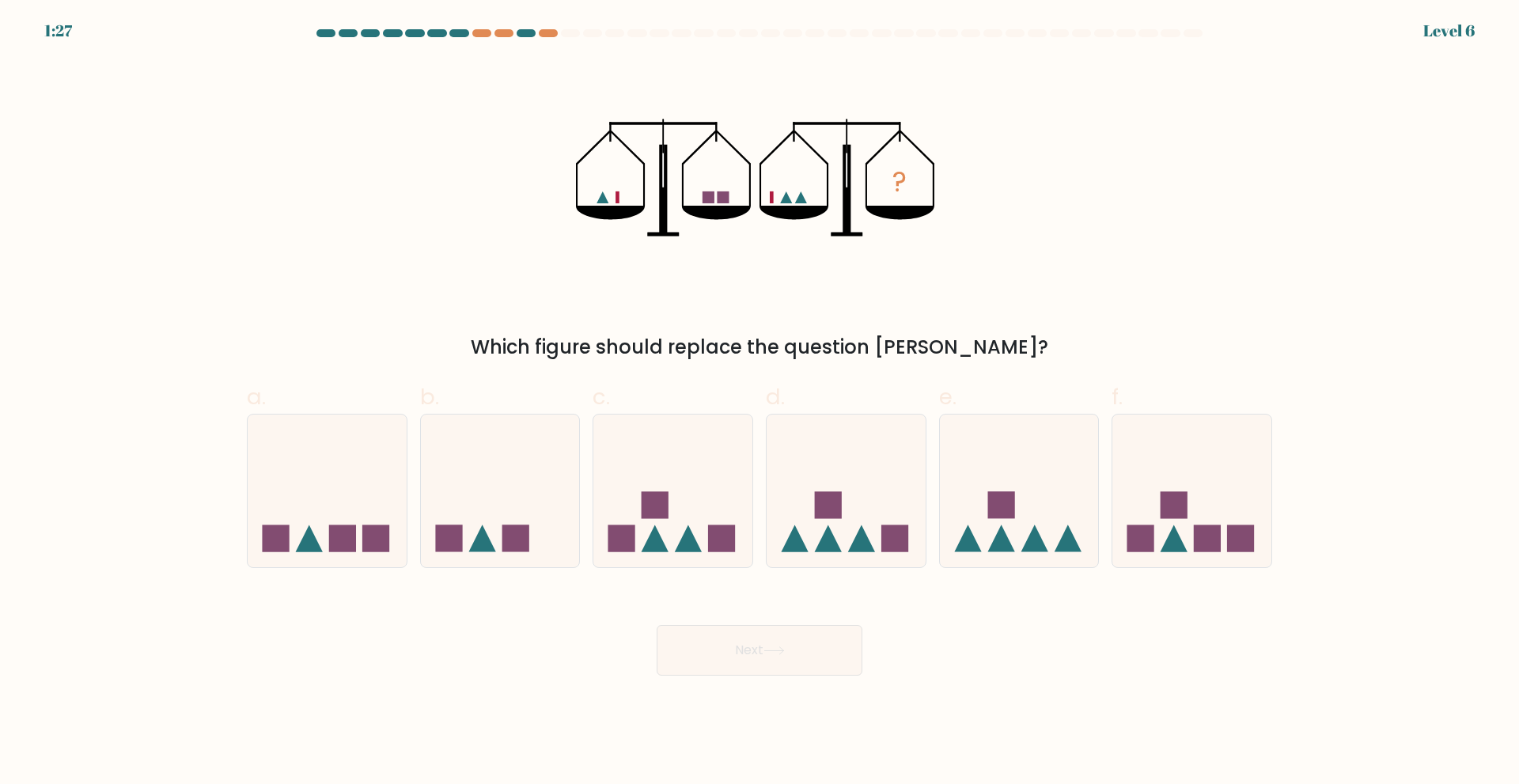
click at [778, 637] on button "Next" at bounding box center [760, 649] width 206 height 50
click at [493, 498] on icon at bounding box center [500, 490] width 159 height 132
click at [760, 403] on input "b." at bounding box center [760, 397] width 1 height 10
radio input "true"
click at [781, 651] on icon at bounding box center [774, 650] width 22 height 9
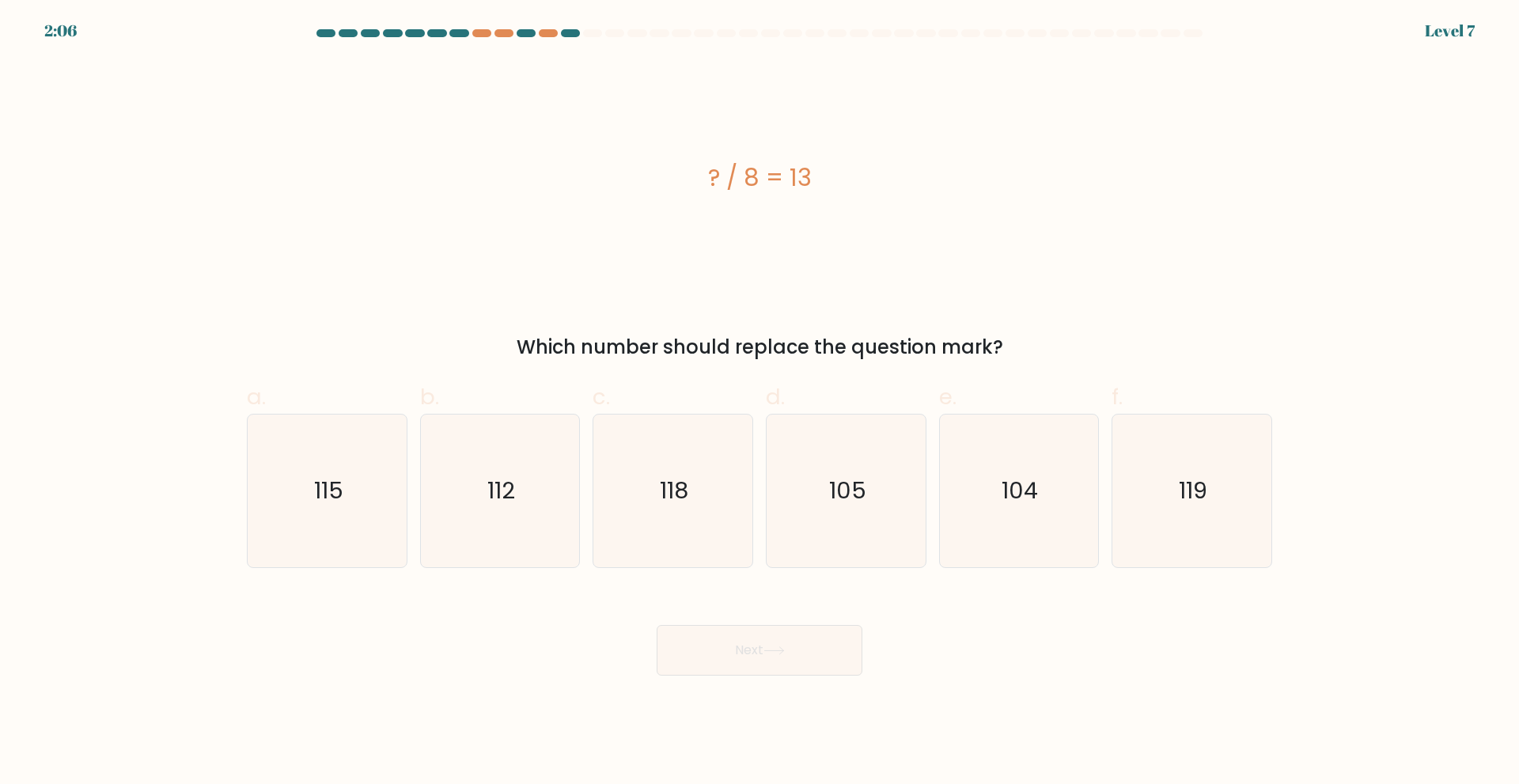
click at [1067, 707] on body "2:06 Level 7 a." at bounding box center [760, 392] width 1519 height 784
click at [994, 489] on icon "104" at bounding box center [1018, 491] width 152 height 152
click at [760, 403] on input "e. 104" at bounding box center [760, 397] width 1 height 10
radio input "true"
click at [749, 662] on button "Next" at bounding box center [760, 649] width 206 height 50
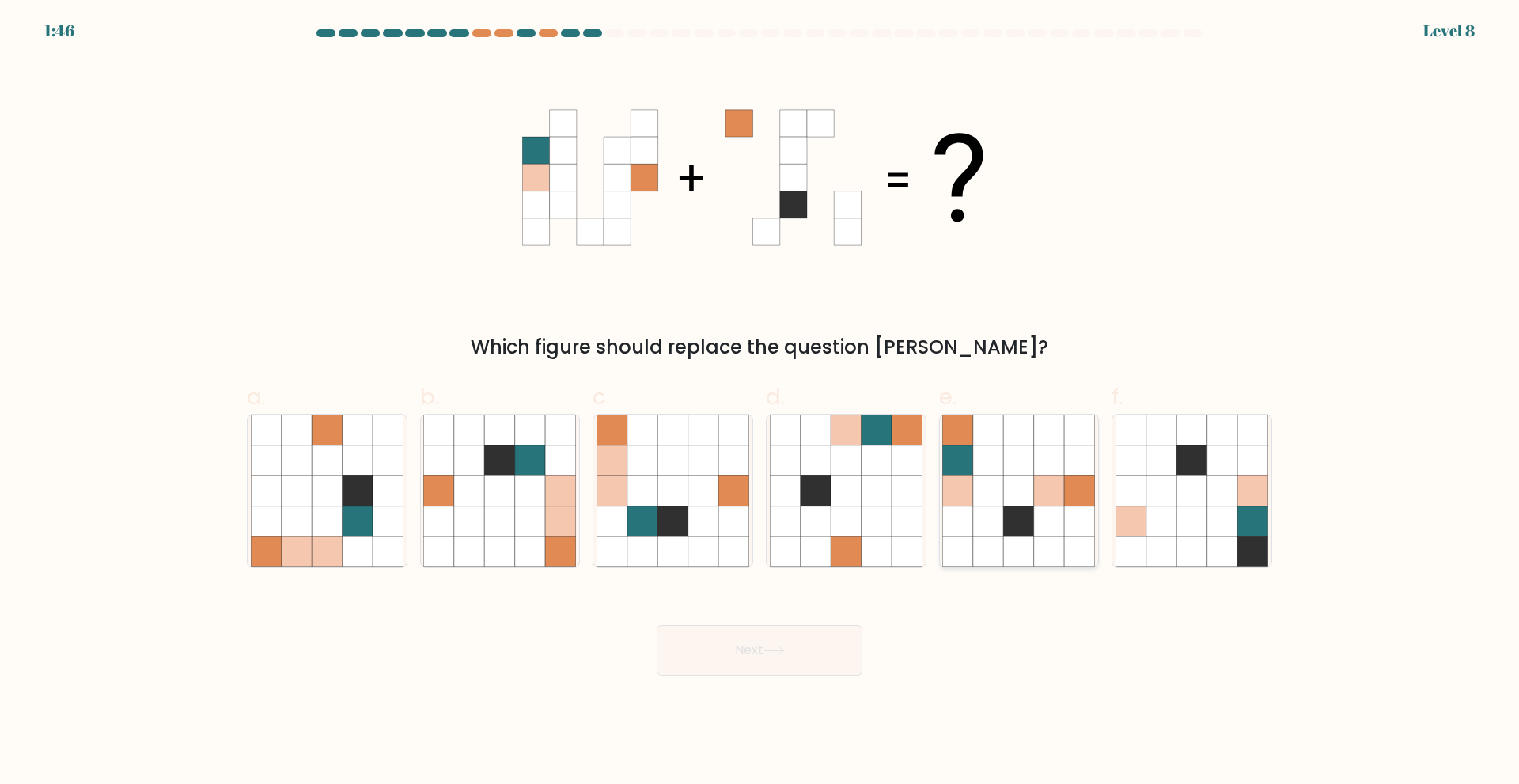
click at [970, 477] on icon at bounding box center [958, 490] width 30 height 30
click at [760, 403] on input "e." at bounding box center [760, 397] width 1 height 10
radio input "true"
click at [769, 666] on button "Next" at bounding box center [760, 649] width 206 height 50
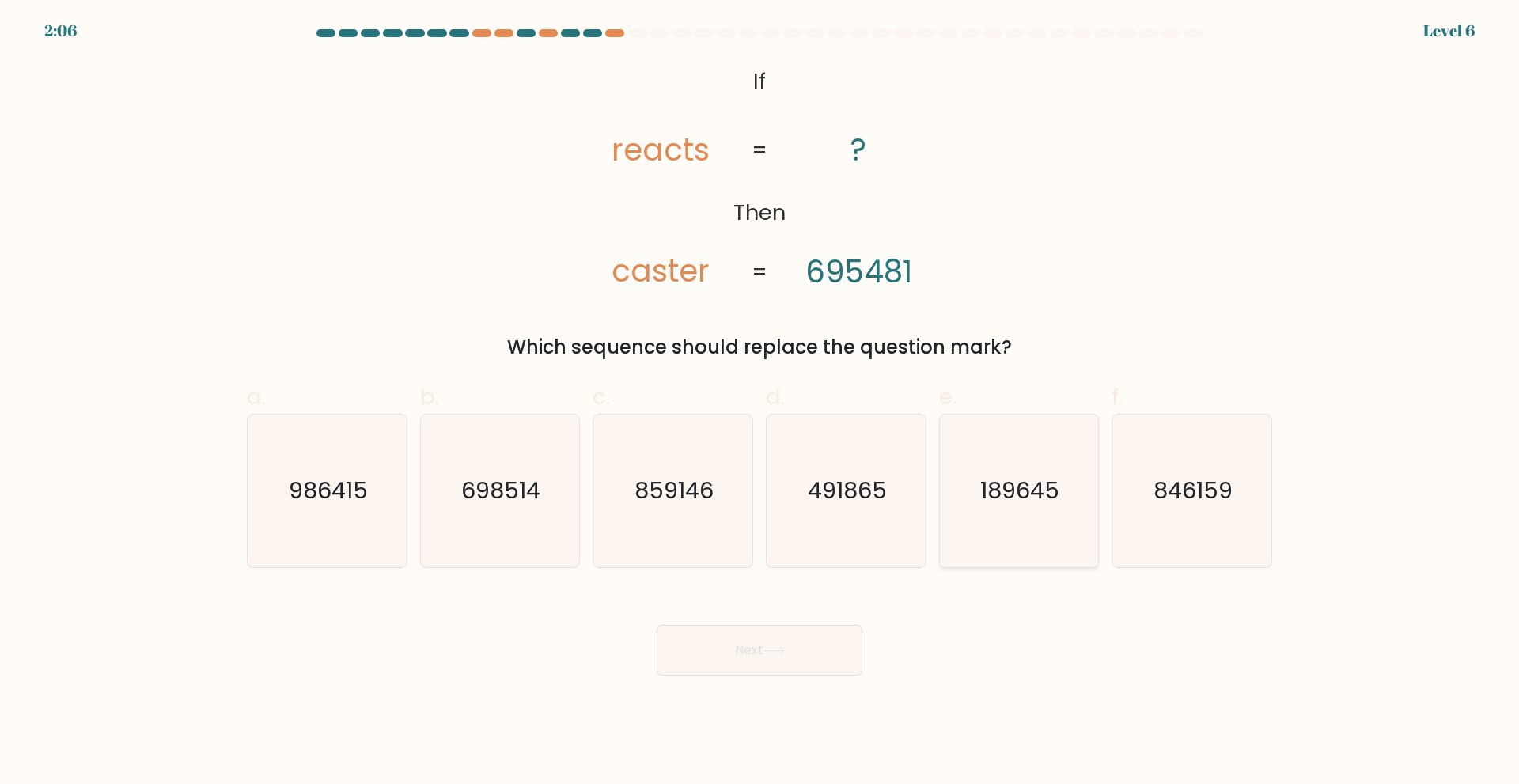
click at [1006, 502] on text "189645" at bounding box center [1021, 490] width 79 height 32
click at [760, 403] on input "e. 189645" at bounding box center [760, 397] width 1 height 10
radio input "true"
drag, startPoint x: 778, startPoint y: 619, endPoint x: 767, endPoint y: 652, distance: 34.8
click at [767, 652] on div "Next" at bounding box center [760, 631] width 1045 height 88
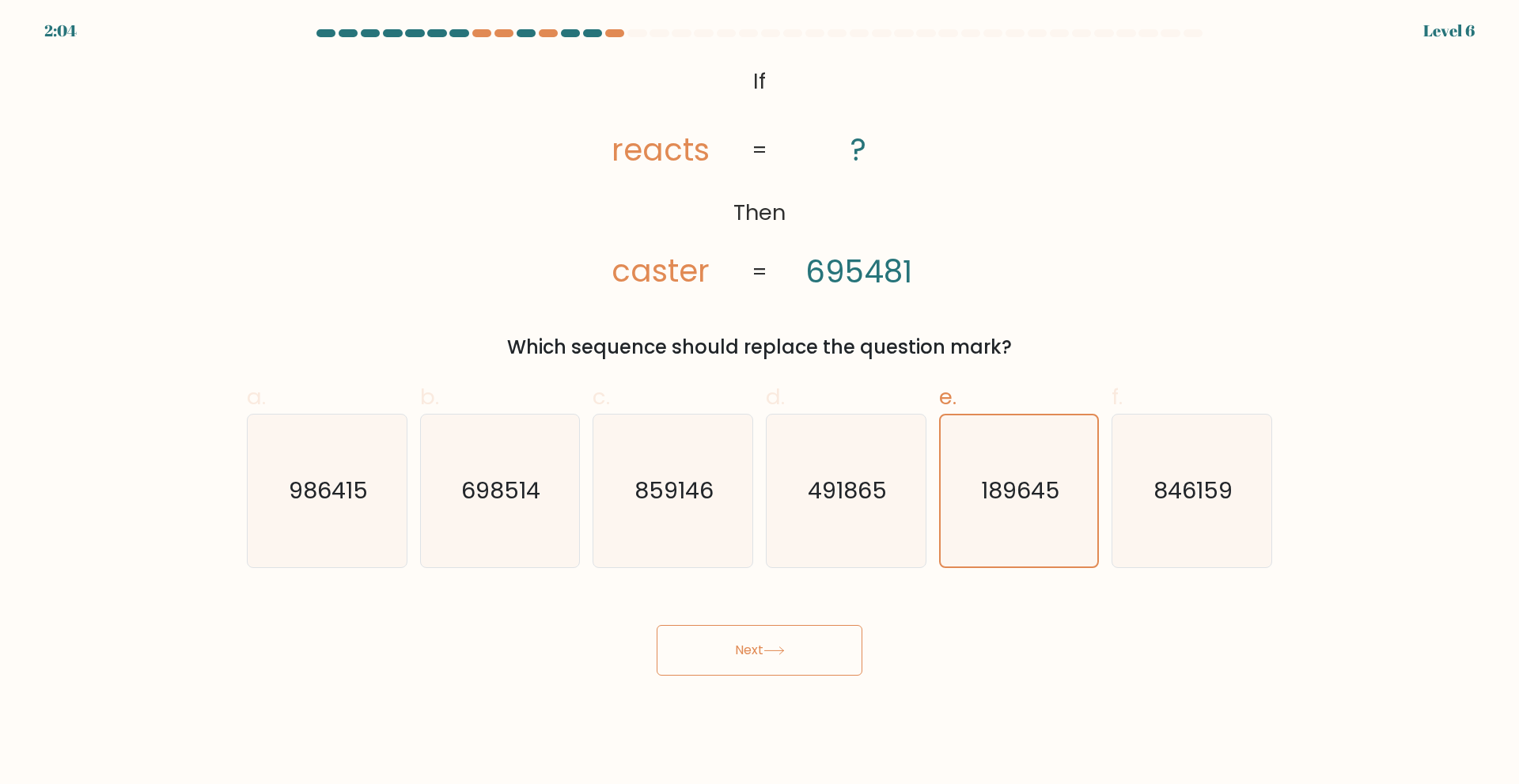
click at [767, 652] on icon at bounding box center [774, 650] width 22 height 9
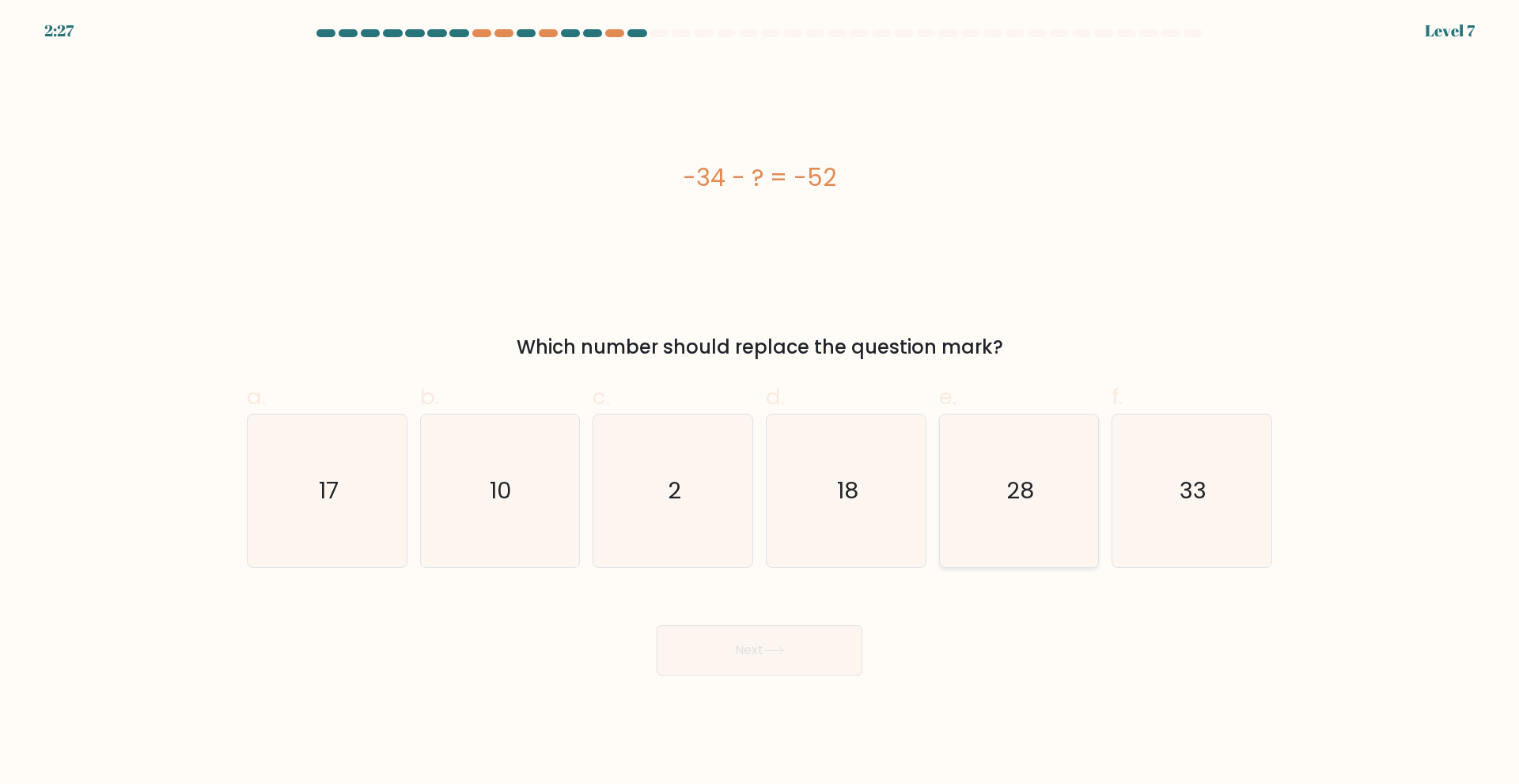
click at [984, 492] on icon "28" at bounding box center [1018, 491] width 152 height 152
click at [760, 403] on input "e. 28" at bounding box center [760, 397] width 1 height 10
radio input "true"
click at [883, 494] on icon "18" at bounding box center [846, 491] width 152 height 152
click at [760, 403] on input "d. 18" at bounding box center [760, 397] width 1 height 10
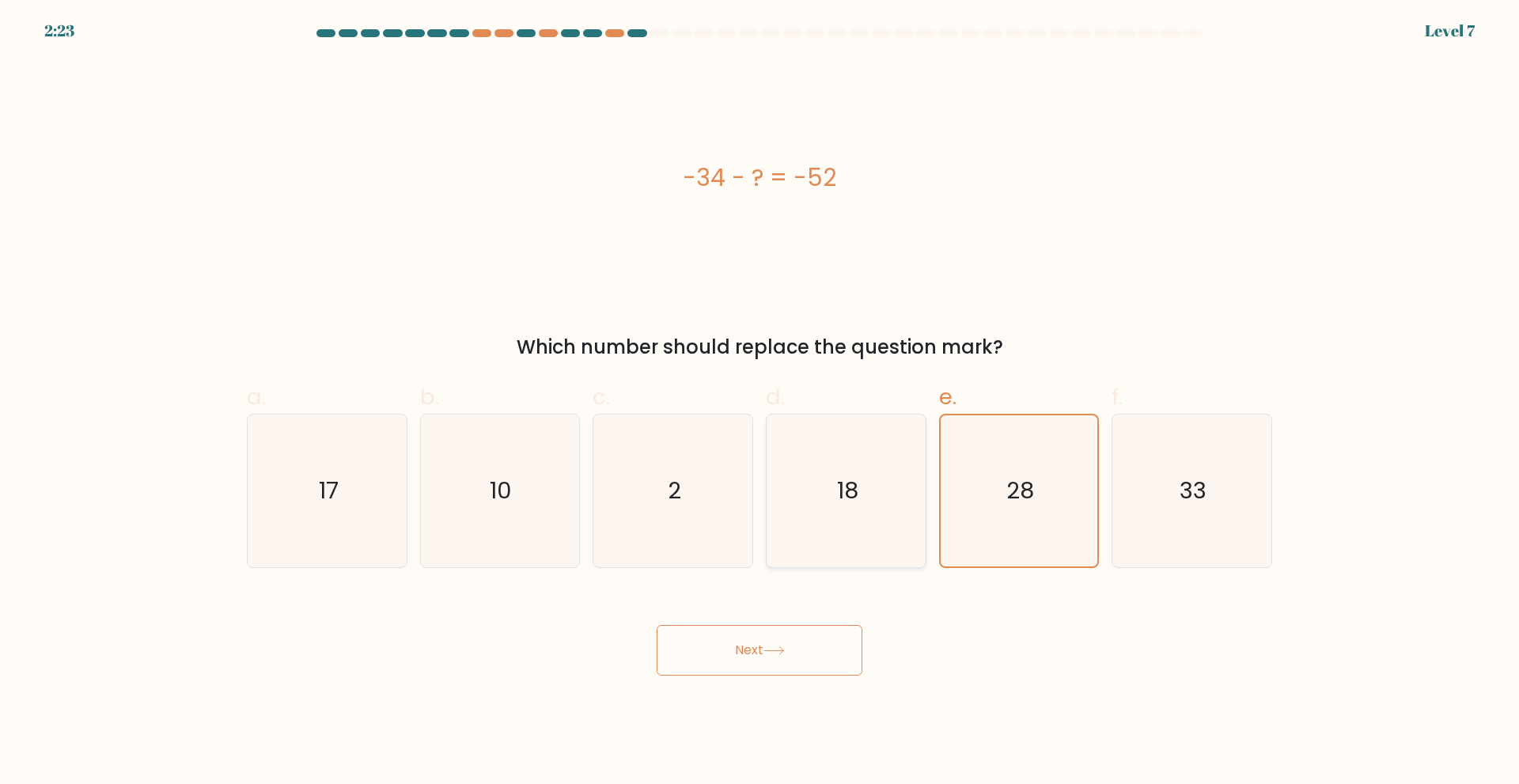
radio input "true"
click at [781, 632] on button "Next" at bounding box center [760, 649] width 206 height 50
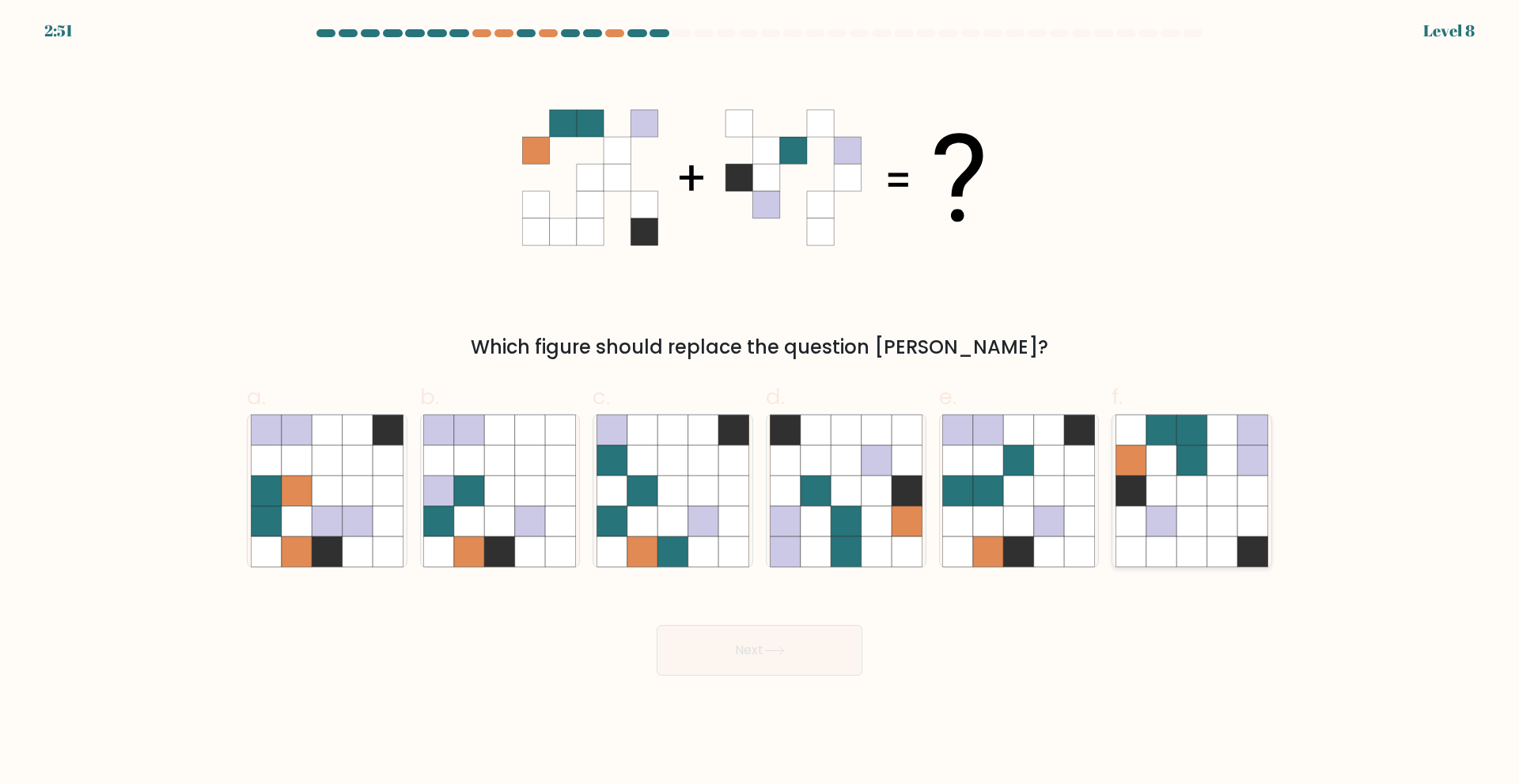
click at [1188, 444] on icon at bounding box center [1191, 430] width 30 height 30
click at [760, 403] on input "f." at bounding box center [760, 397] width 1 height 10
radio input "true"
click at [738, 654] on button "Next" at bounding box center [760, 649] width 206 height 50
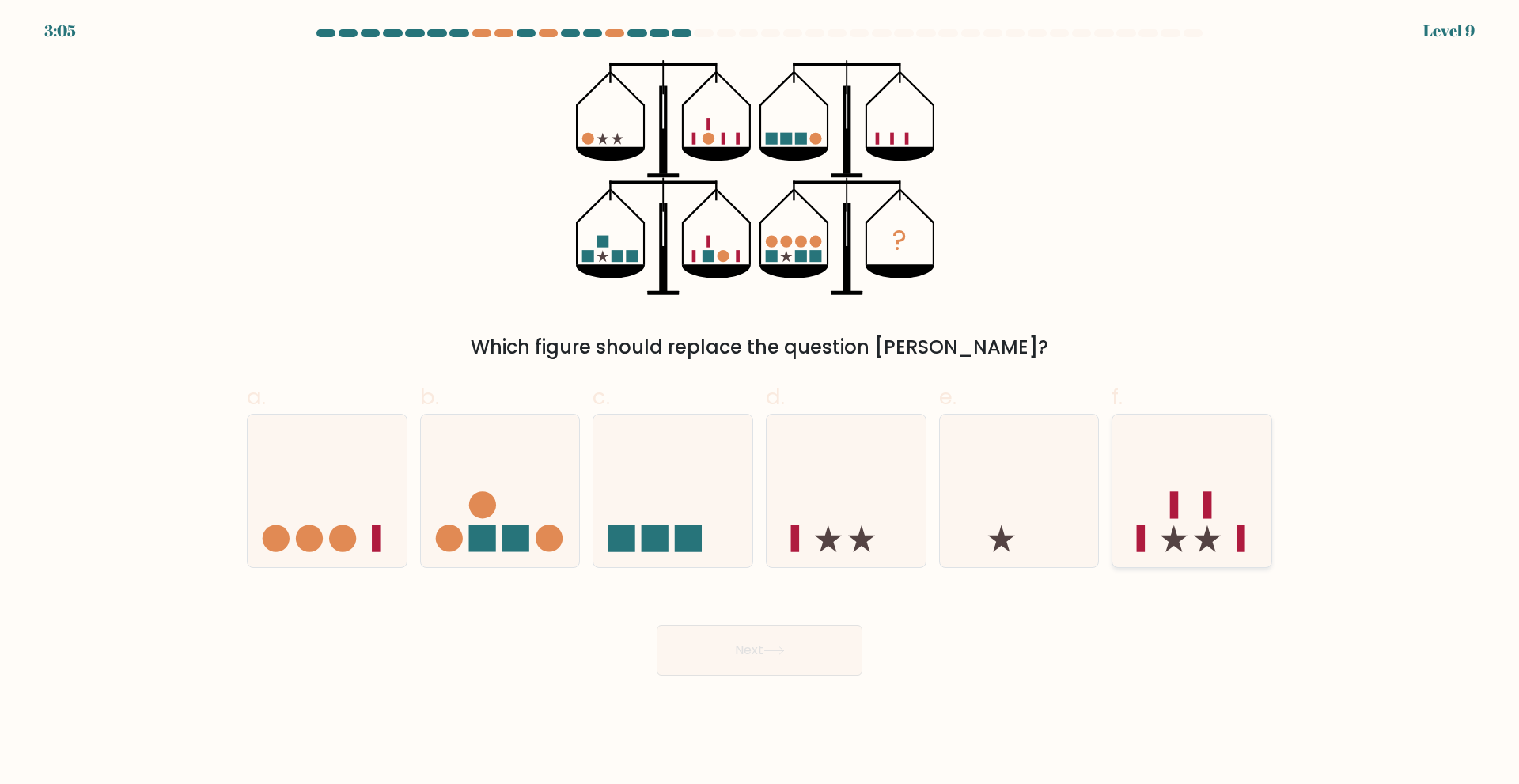
click at [1155, 537] on icon at bounding box center [1191, 490] width 159 height 132
click at [760, 403] on input "f." at bounding box center [760, 397] width 1 height 10
radio input "true"
click at [778, 652] on icon at bounding box center [774, 650] width 22 height 9
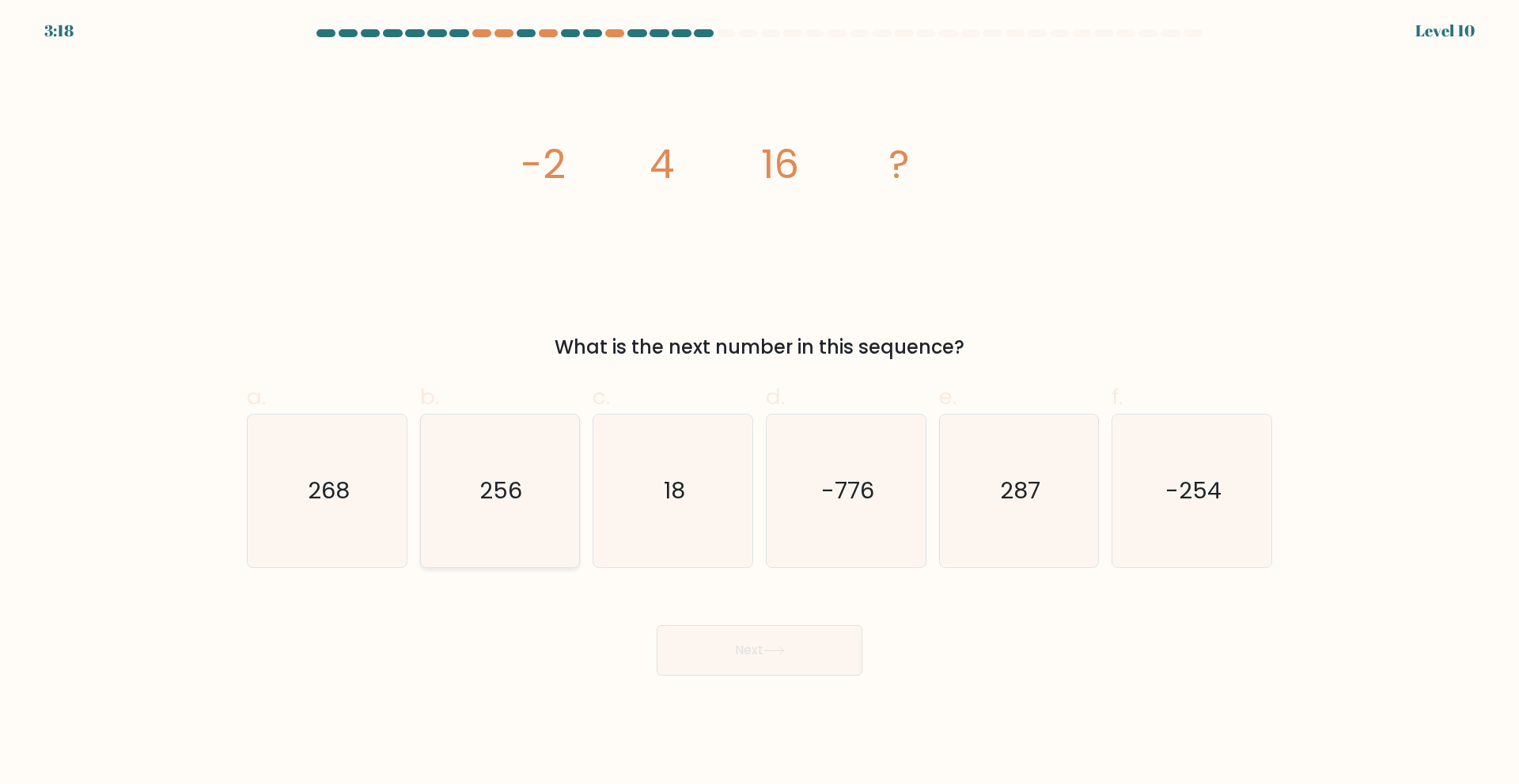
click at [546, 513] on icon "256" at bounding box center [499, 491] width 152 height 152
click at [760, 403] on input "b. 256" at bounding box center [760, 397] width 1 height 10
radio input "true"
click at [761, 632] on button "Next" at bounding box center [760, 649] width 206 height 50
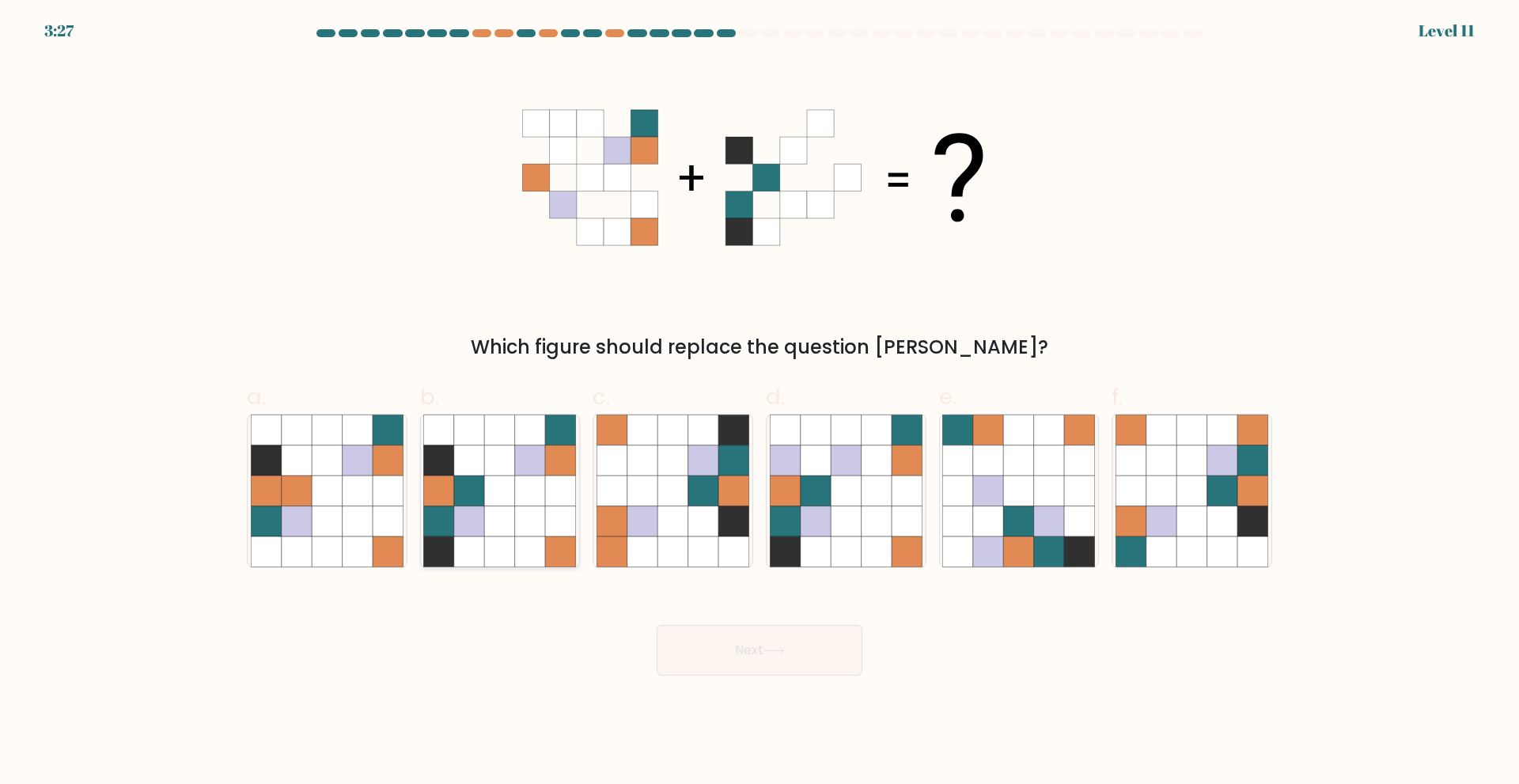
click at [496, 522] on icon at bounding box center [500, 521] width 30 height 30
click at [760, 403] on input "b." at bounding box center [760, 397] width 1 height 10
radio input "true"
click at [824, 658] on button "Next" at bounding box center [760, 649] width 206 height 50
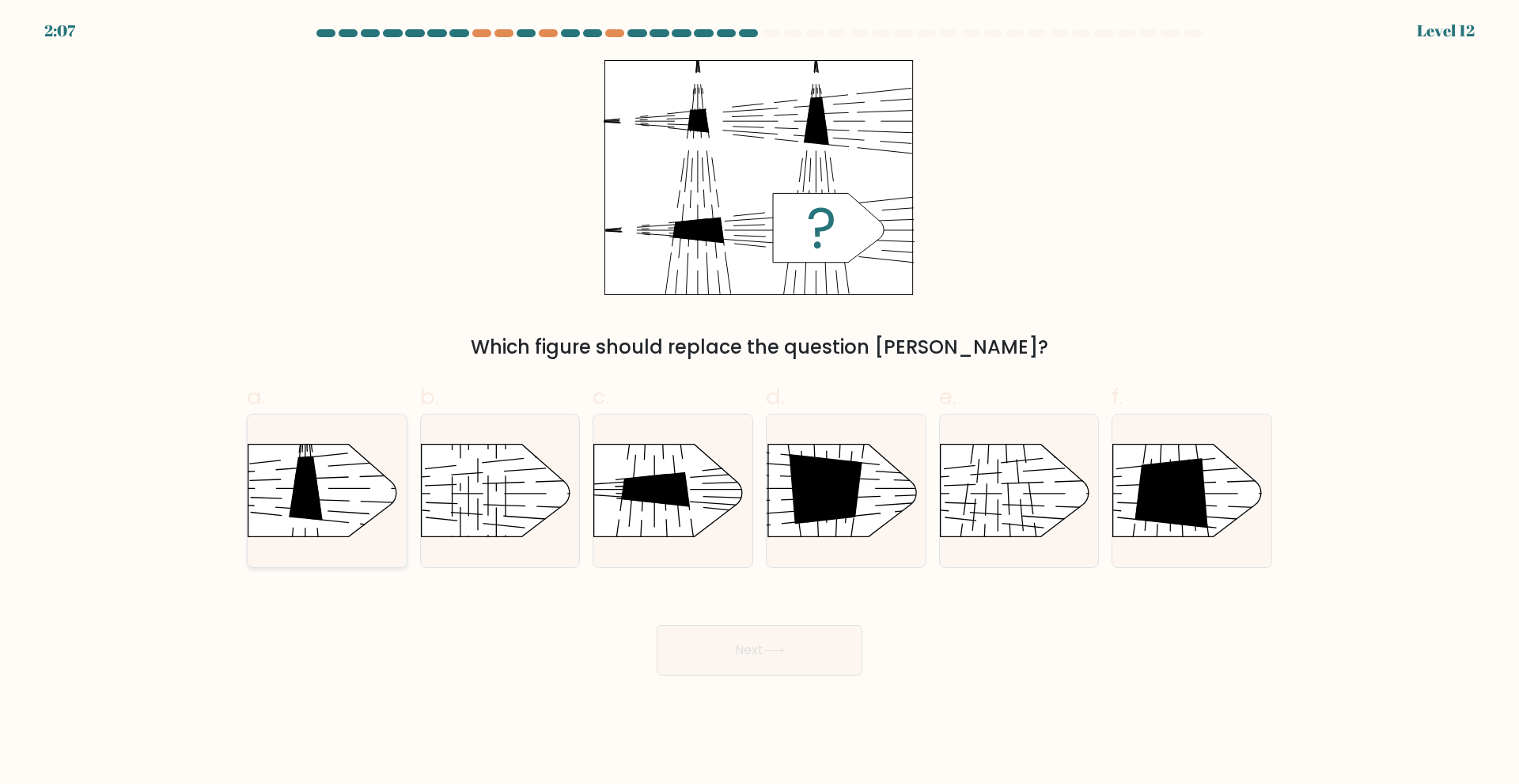
click at [319, 498] on icon at bounding box center [306, 487] width 34 height 64
click at [760, 403] on input "a." at bounding box center [760, 397] width 1 height 10
radio input "true"
click at [802, 655] on button "Next" at bounding box center [760, 649] width 206 height 50
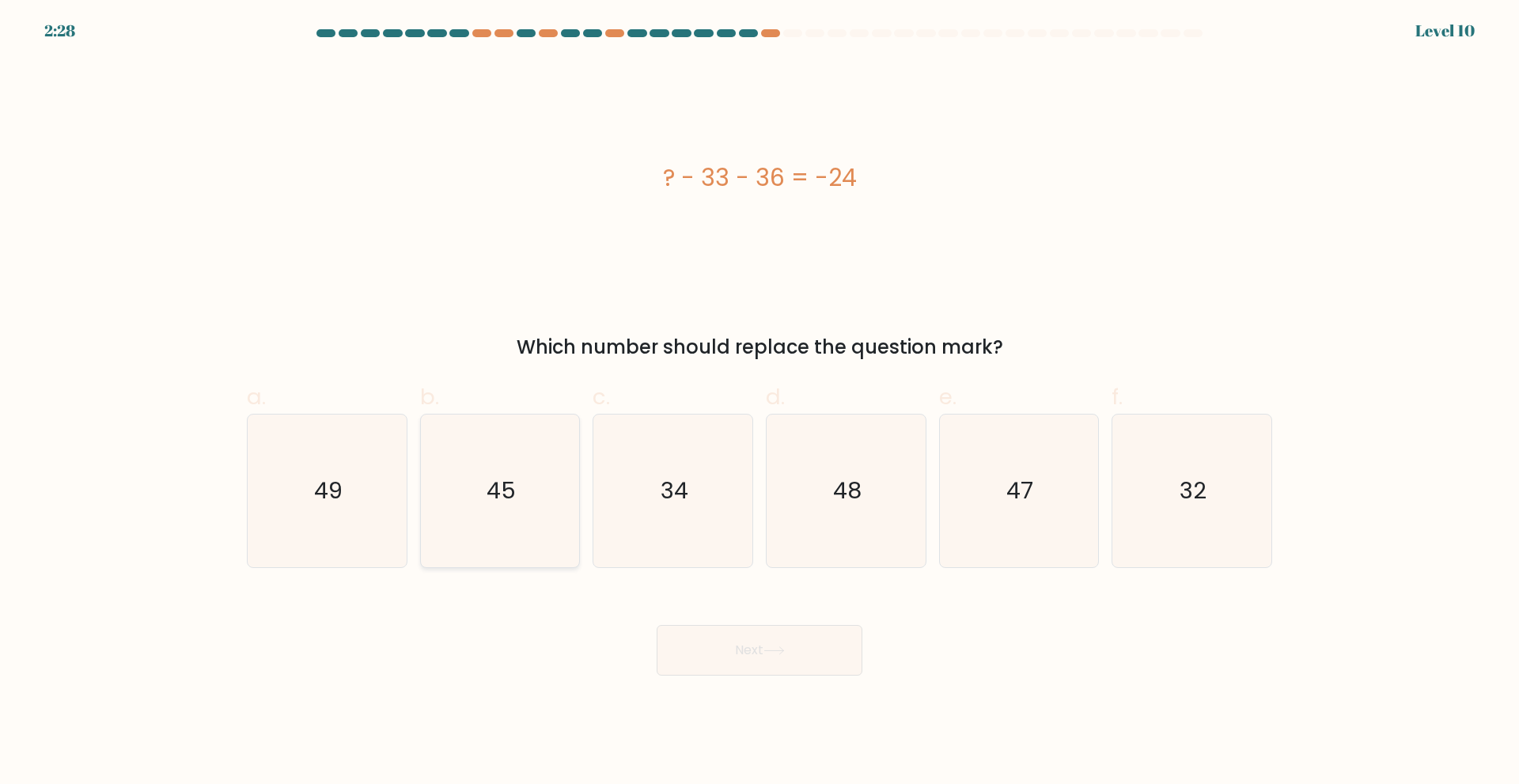
click at [539, 438] on icon "45" at bounding box center [499, 491] width 152 height 152
click at [760, 403] on input "b. 45" at bounding box center [760, 397] width 1 height 10
radio input "true"
click at [778, 648] on icon at bounding box center [774, 650] width 22 height 9
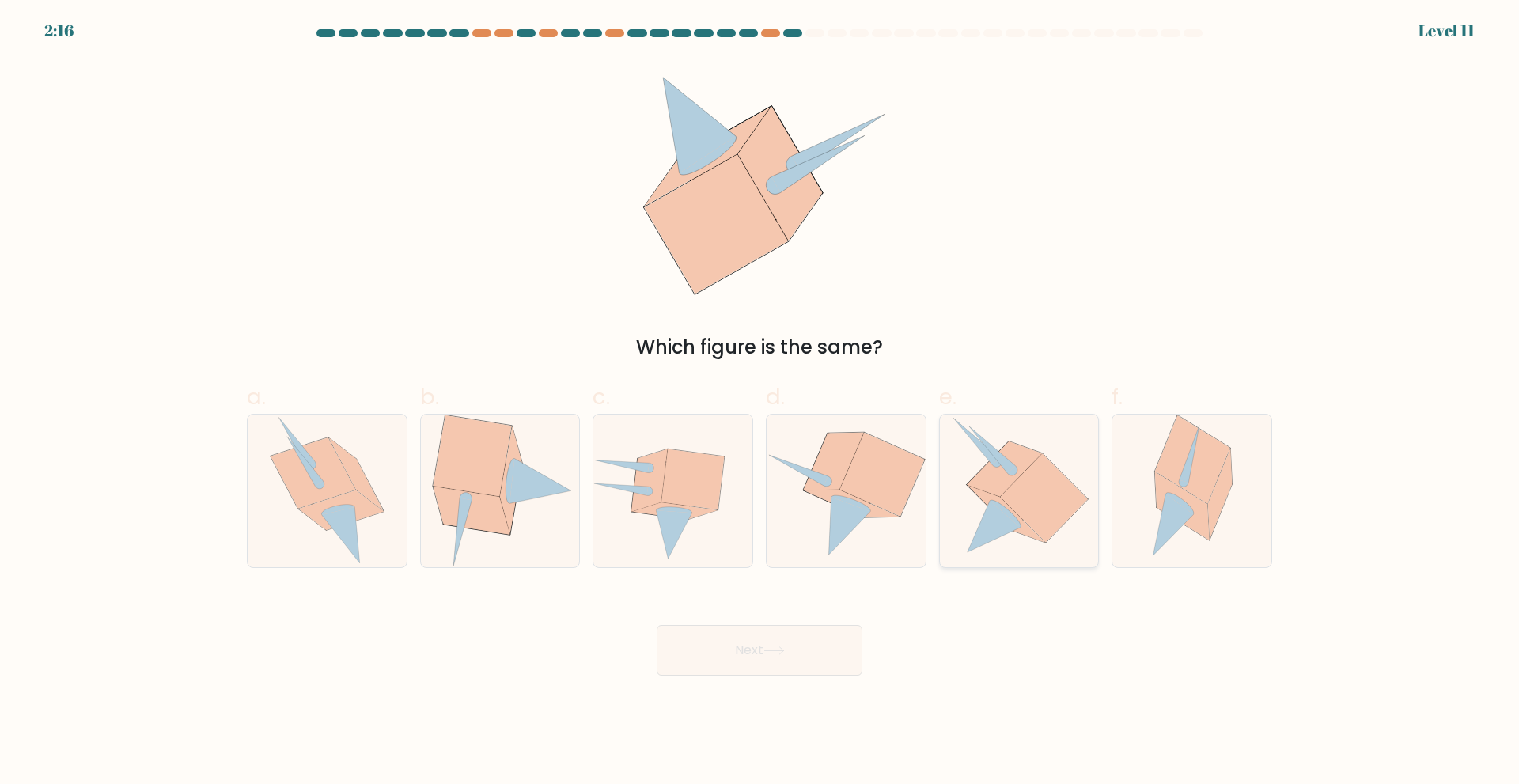
click at [1038, 540] on icon at bounding box center [1019, 491] width 140 height 152
click at [760, 403] on input "e." at bounding box center [760, 397] width 1 height 10
radio input "true"
click at [750, 642] on button "Next" at bounding box center [760, 649] width 206 height 50
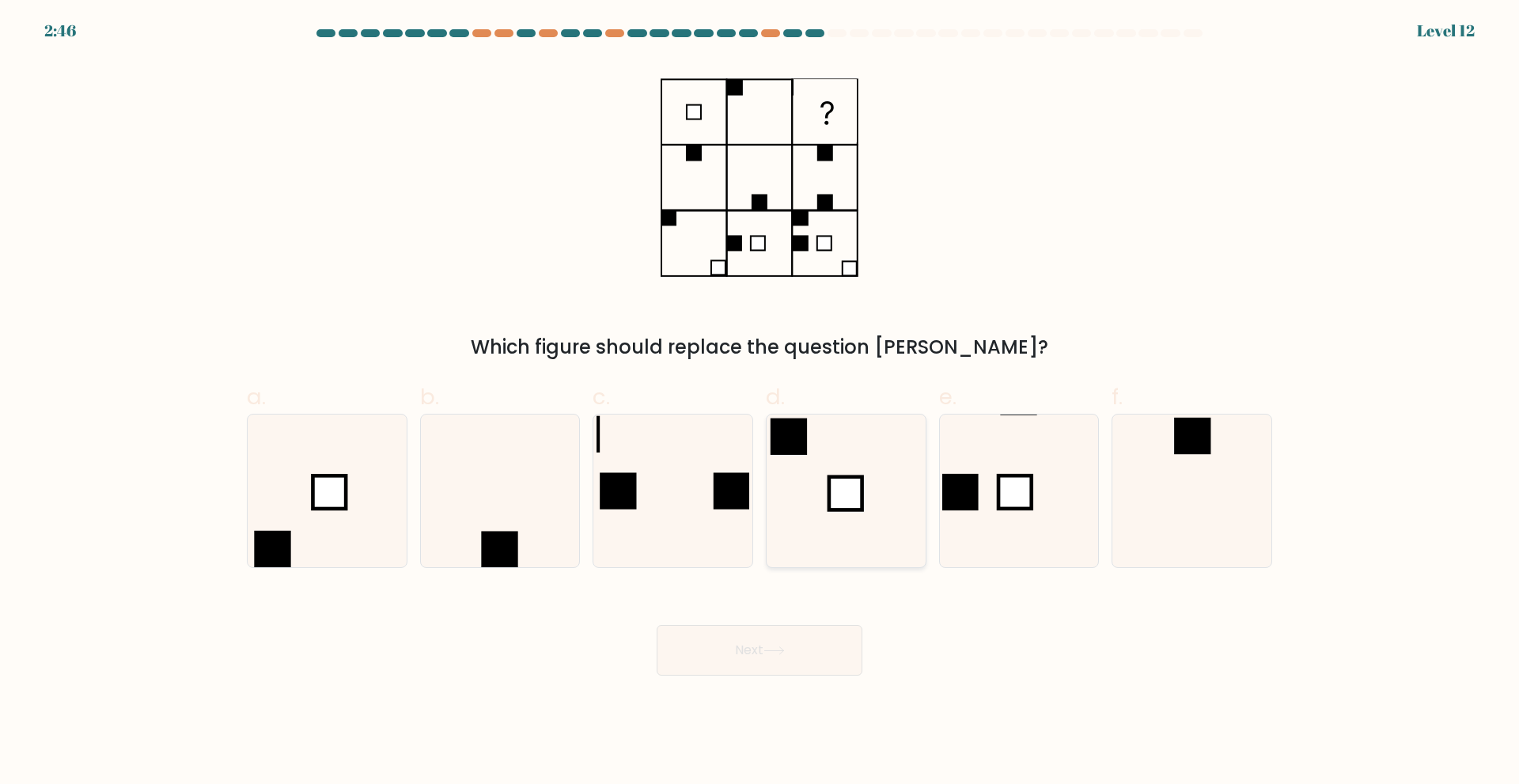
click at [860, 515] on icon at bounding box center [846, 491] width 152 height 152
click at [760, 403] on input "d." at bounding box center [760, 397] width 1 height 10
radio input "true"
click at [774, 642] on button "Next" at bounding box center [760, 649] width 206 height 50
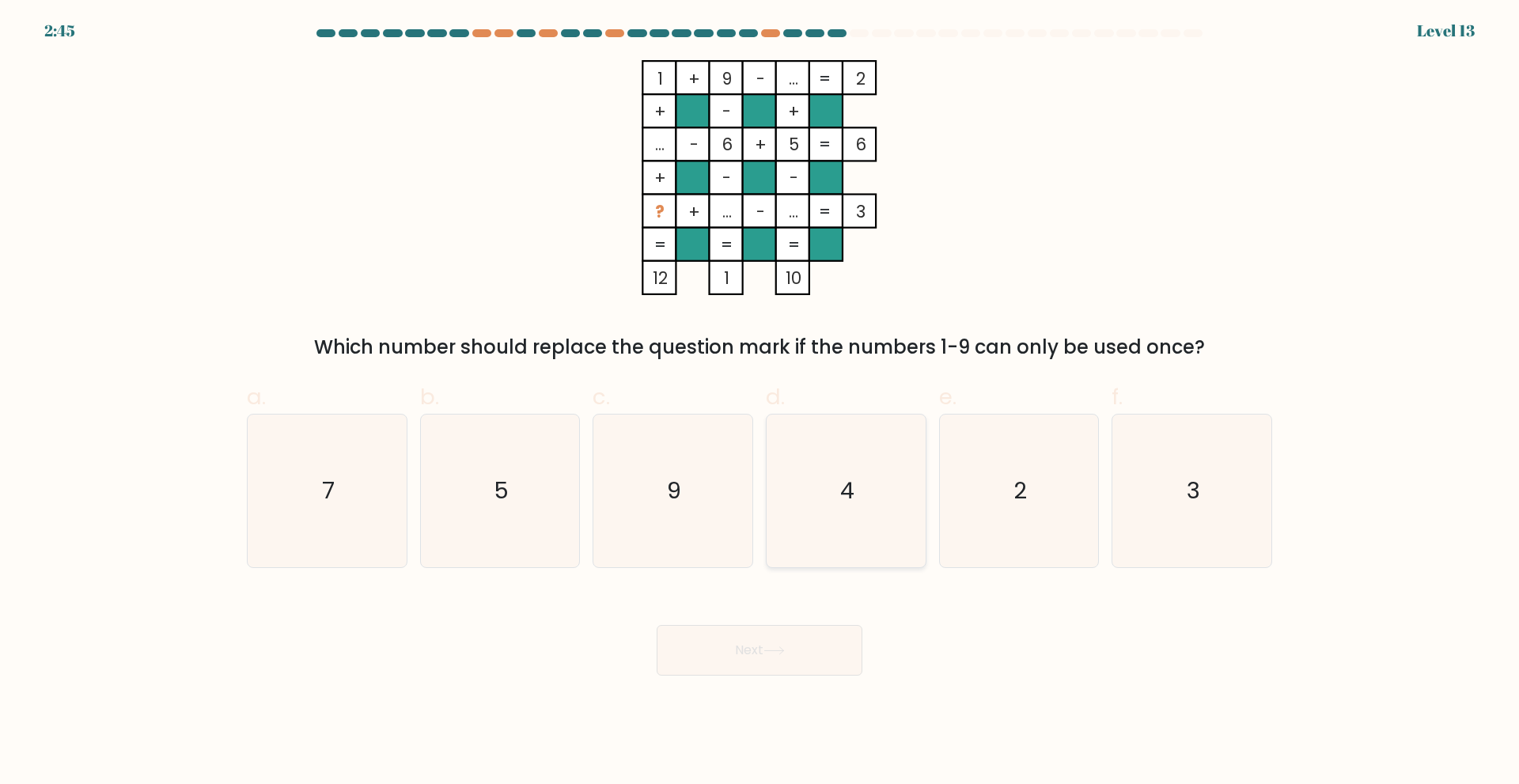
click at [885, 502] on icon "4" at bounding box center [846, 491] width 152 height 152
click at [760, 403] on input "d. 4" at bounding box center [760, 397] width 1 height 10
radio input "true"
click at [782, 647] on icon at bounding box center [774, 650] width 22 height 9
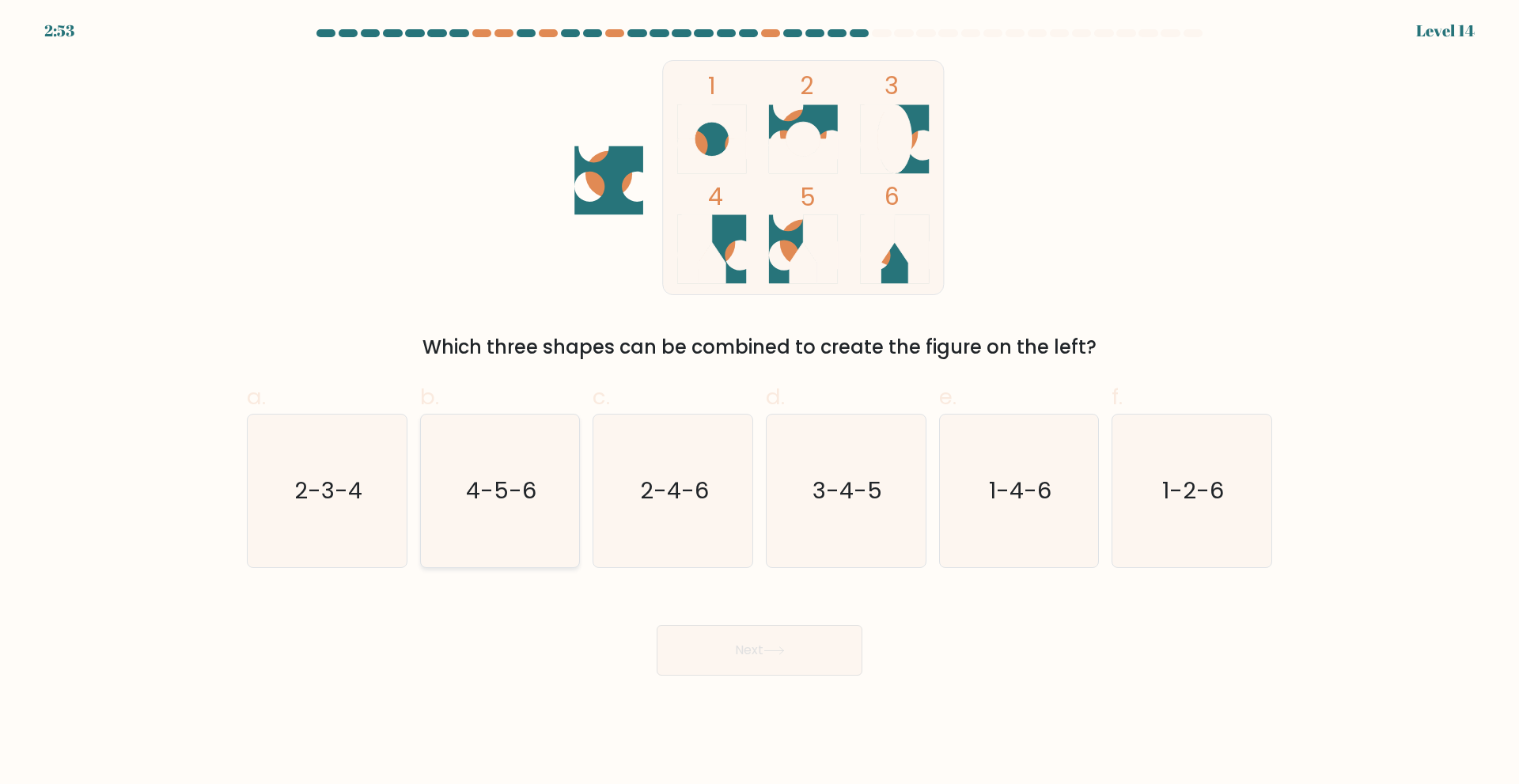
click at [533, 479] on text "4-5-6" at bounding box center [501, 490] width 70 height 32
click at [760, 403] on input "b. 4-5-6" at bounding box center [760, 397] width 1 height 10
radio input "true"
click at [836, 645] on button "Next" at bounding box center [760, 649] width 206 height 50
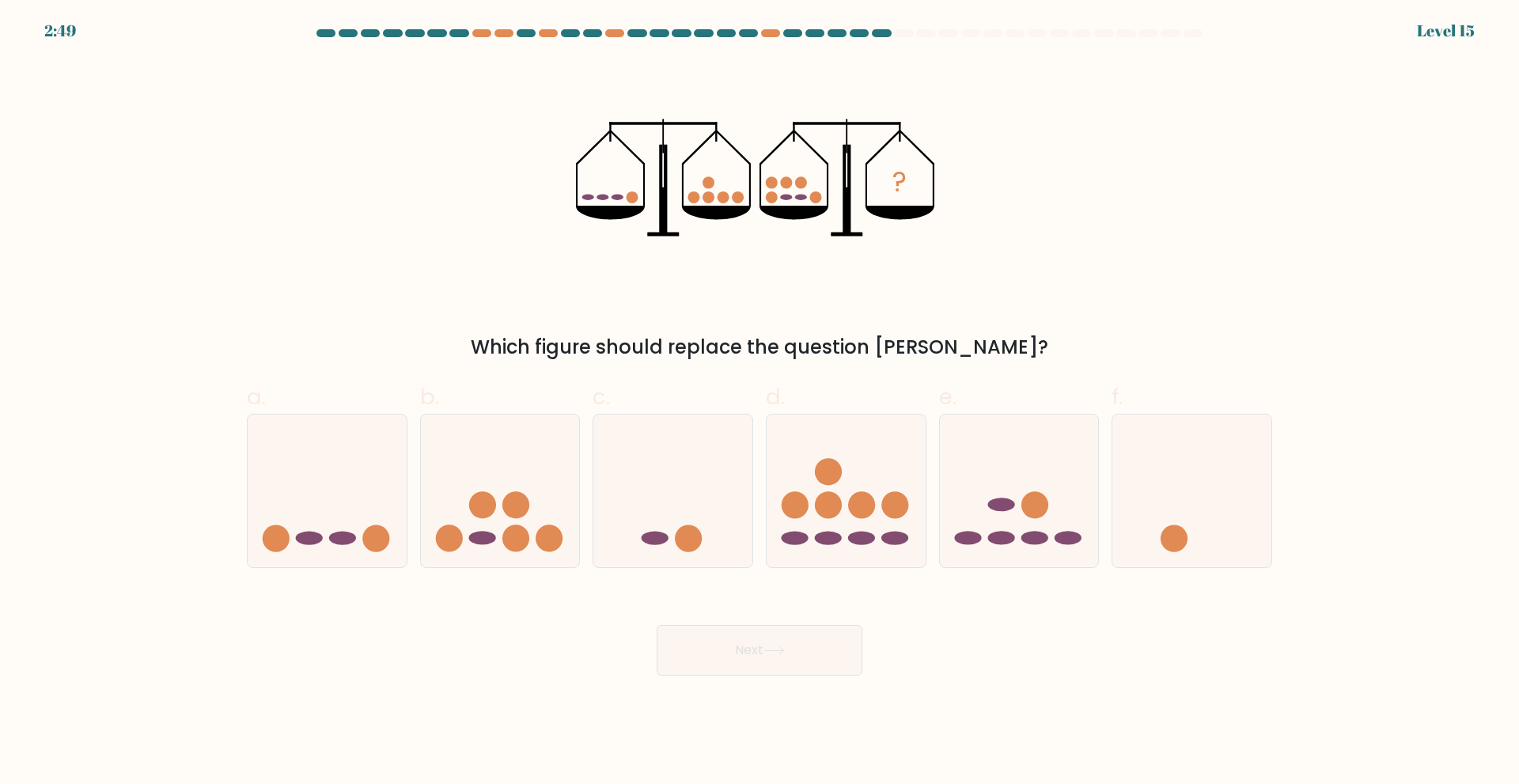
click at [796, 656] on button "Next" at bounding box center [760, 649] width 206 height 50
click at [1026, 537] on ellipse at bounding box center [1034, 539] width 27 height 14
click at [760, 403] on input "e." at bounding box center [760, 397] width 1 height 10
radio input "true"
click at [792, 637] on button "Next" at bounding box center [760, 649] width 206 height 50
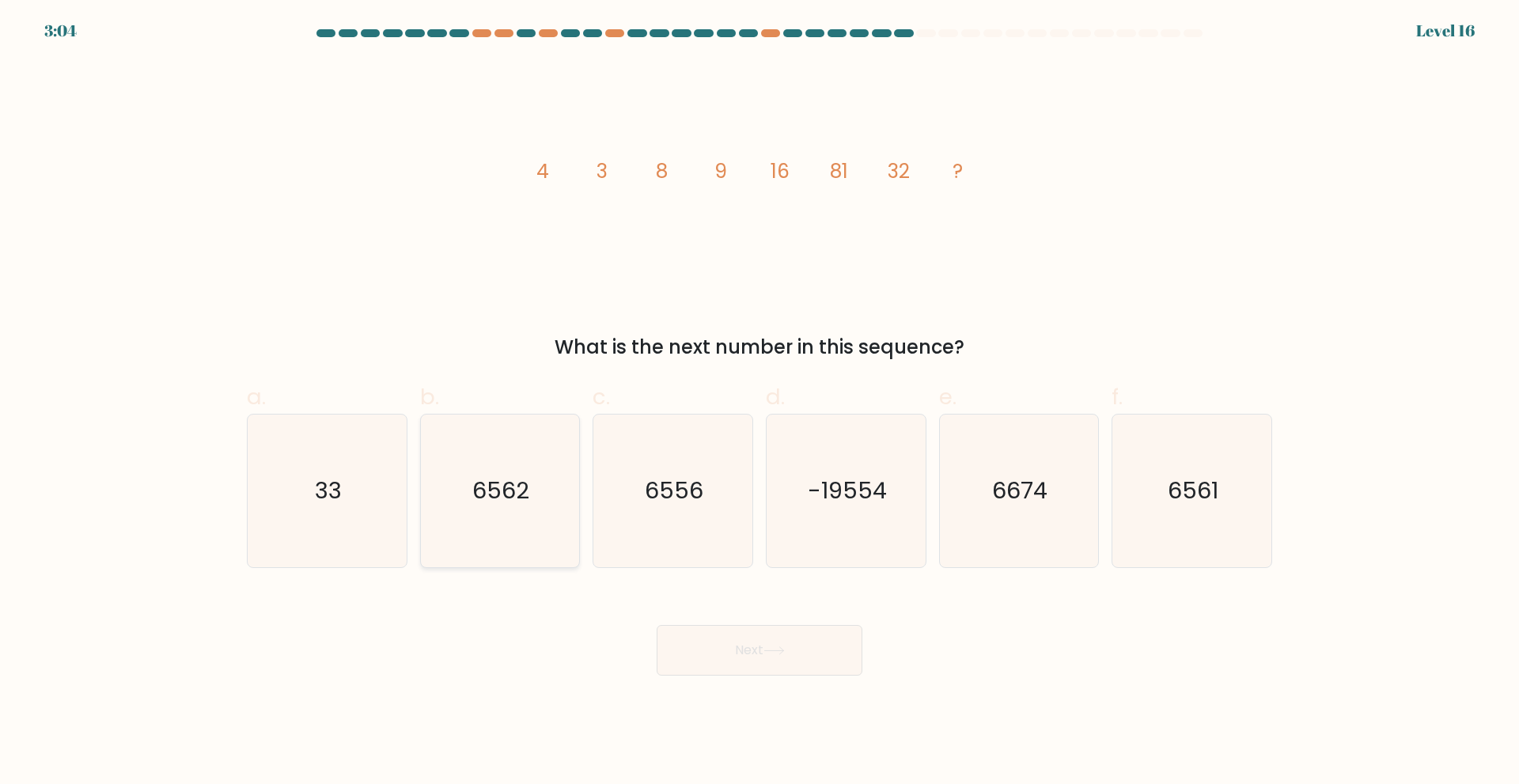
click at [493, 463] on icon "6562" at bounding box center [499, 491] width 152 height 152
click at [760, 403] on input "b. 6562" at bounding box center [760, 397] width 1 height 10
radio input "true"
click at [708, 647] on button "Next" at bounding box center [760, 649] width 206 height 50
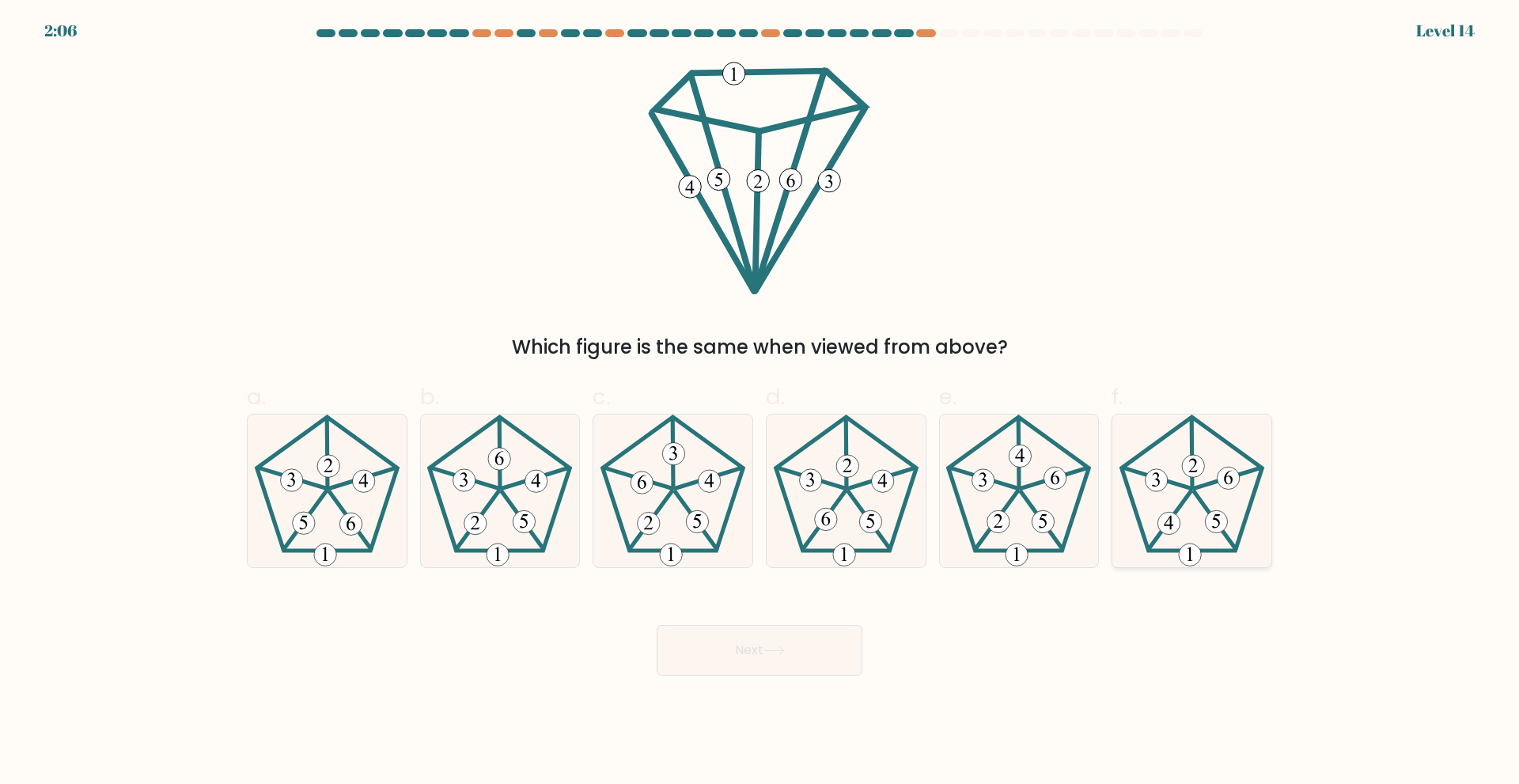
click at [1222, 523] on 649 at bounding box center [1216, 521] width 22 height 22
click at [760, 403] on input "f." at bounding box center [760, 397] width 1 height 10
radio input "true"
click at [781, 637] on button "Next" at bounding box center [760, 649] width 206 height 50
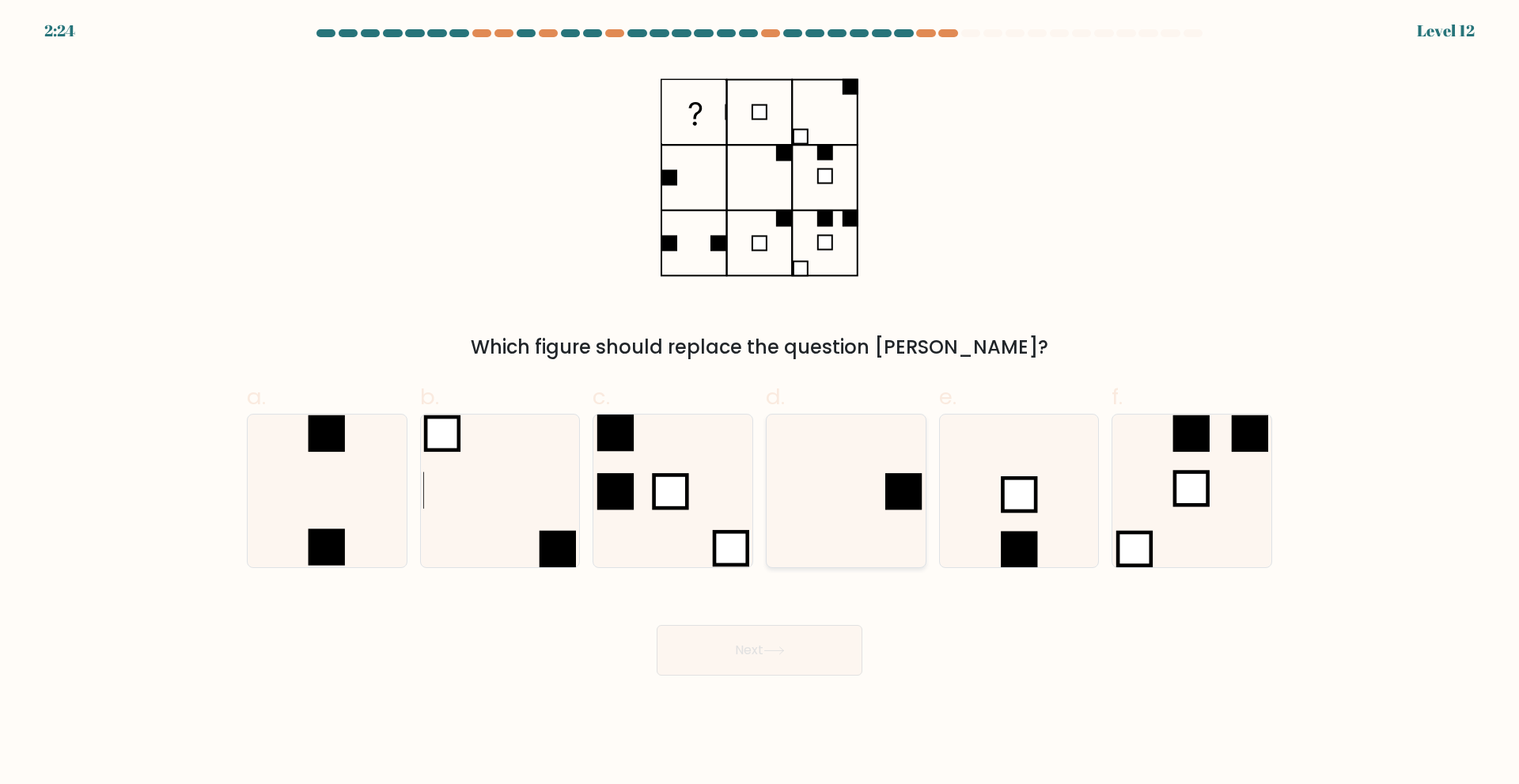
click at [910, 510] on icon at bounding box center [846, 491] width 152 height 152
click at [760, 403] on input "d." at bounding box center [760, 397] width 1 height 10
radio input "true"
click at [734, 639] on button "Next" at bounding box center [760, 649] width 206 height 50
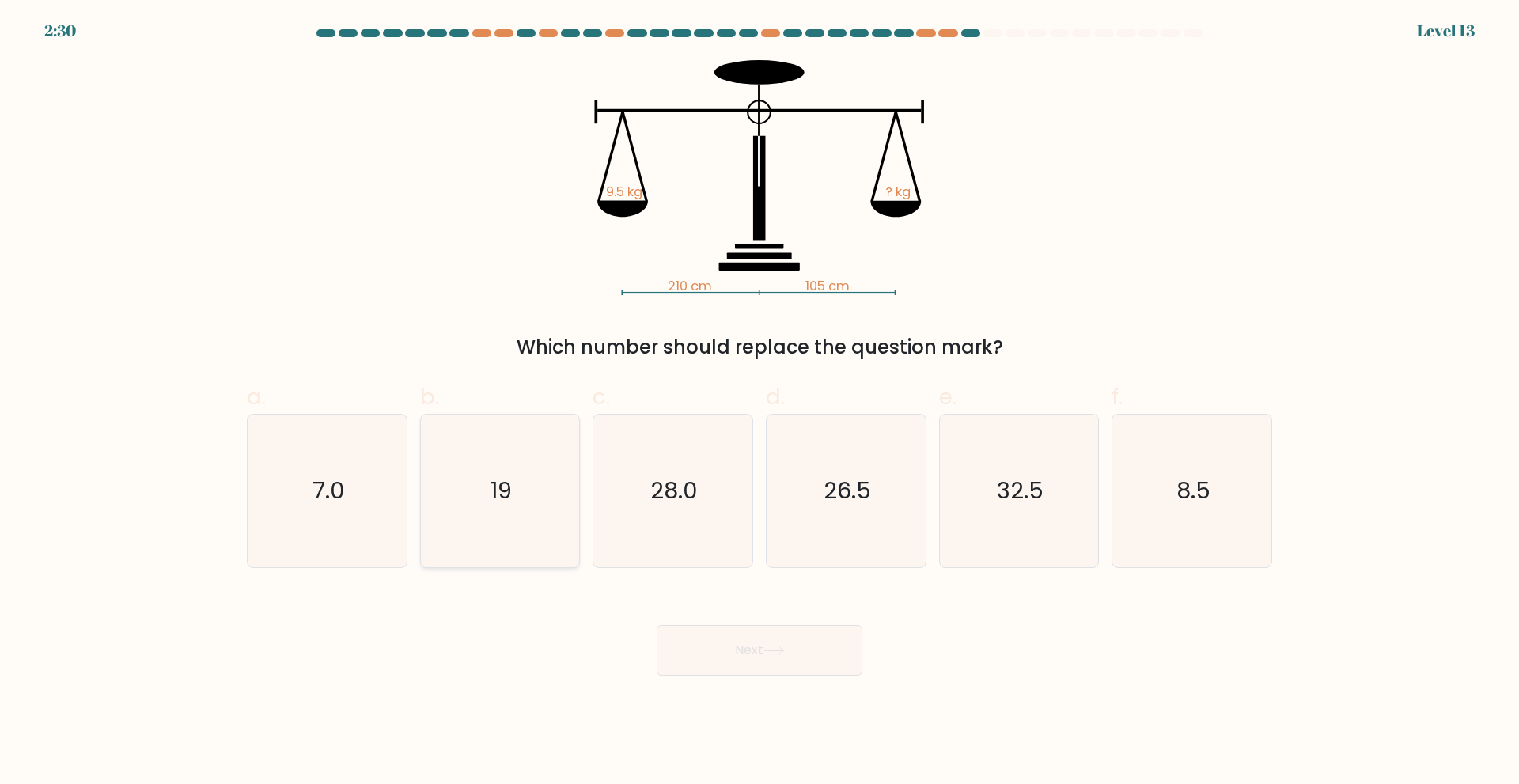
click at [559, 508] on icon "19" at bounding box center [499, 491] width 152 height 152
click at [760, 403] on input "b. 19" at bounding box center [760, 397] width 1 height 10
radio input "true"
click at [796, 648] on button "Next" at bounding box center [760, 649] width 206 height 50
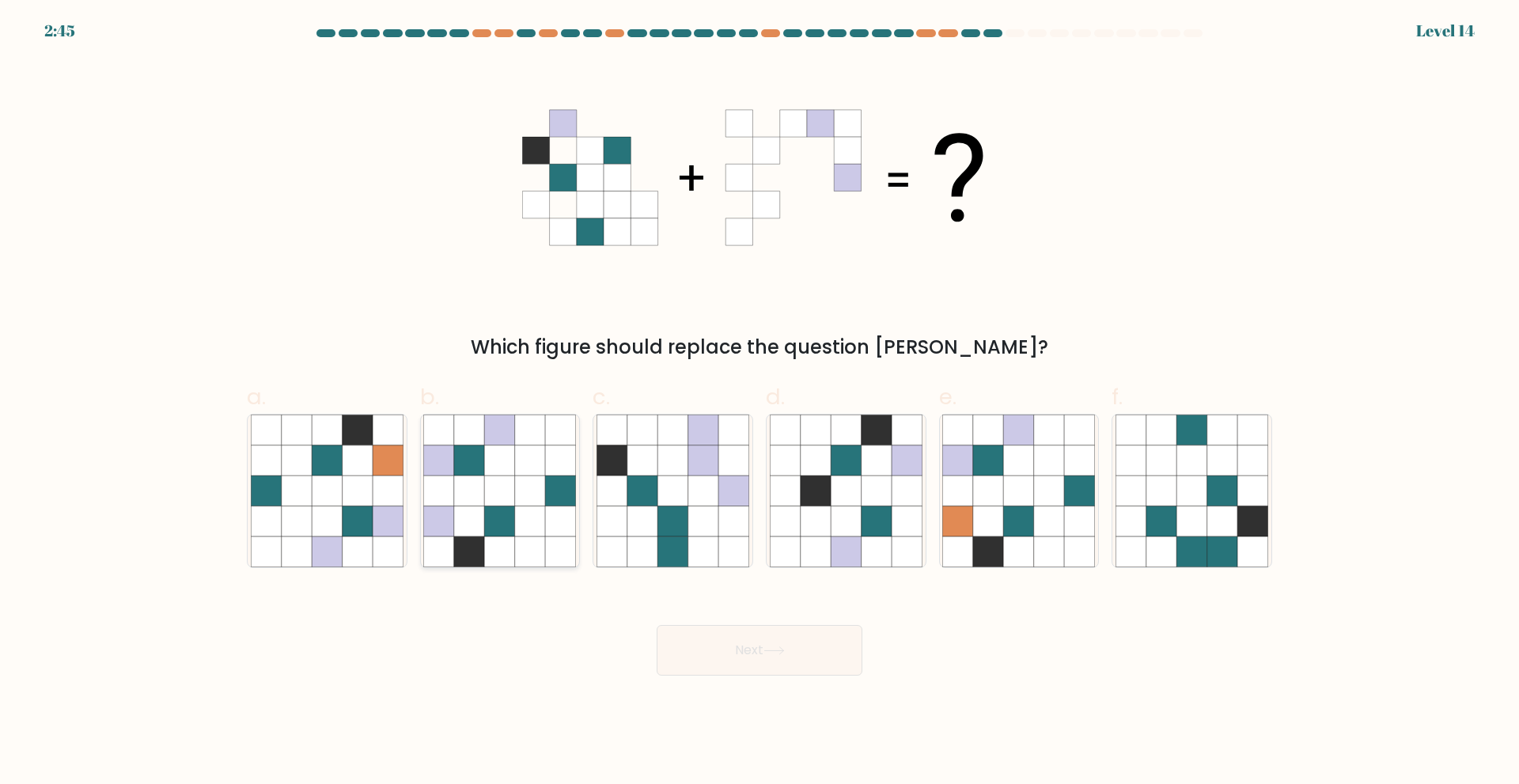
click at [524, 498] on icon at bounding box center [530, 490] width 30 height 30
click at [760, 403] on input "b." at bounding box center [760, 397] width 1 height 10
radio input "true"
click at [454, 507] on icon at bounding box center [440, 521] width 30 height 30
click at [760, 403] on input "b." at bounding box center [760, 397] width 1 height 10
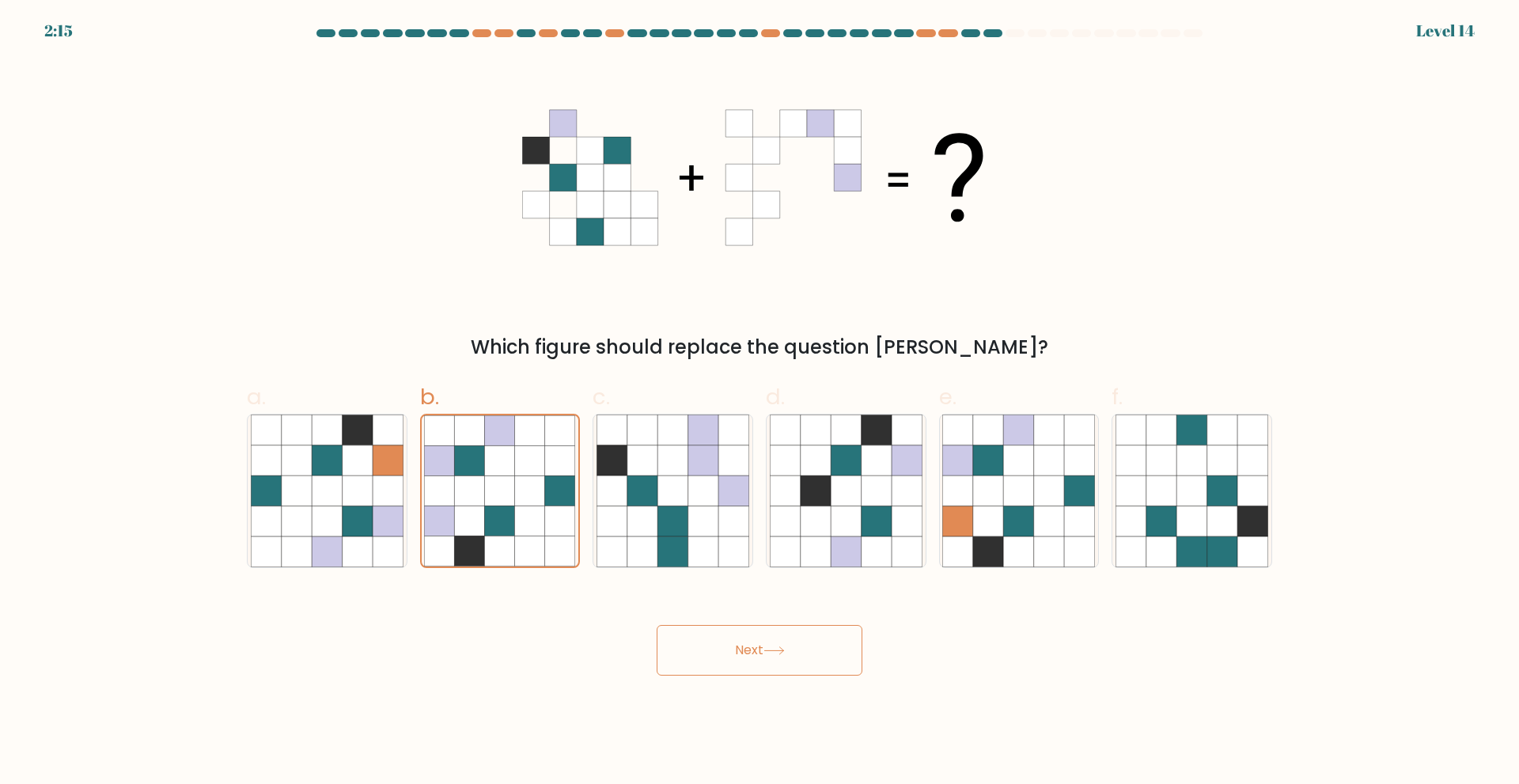
click at [741, 647] on button "Next" at bounding box center [760, 649] width 206 height 50
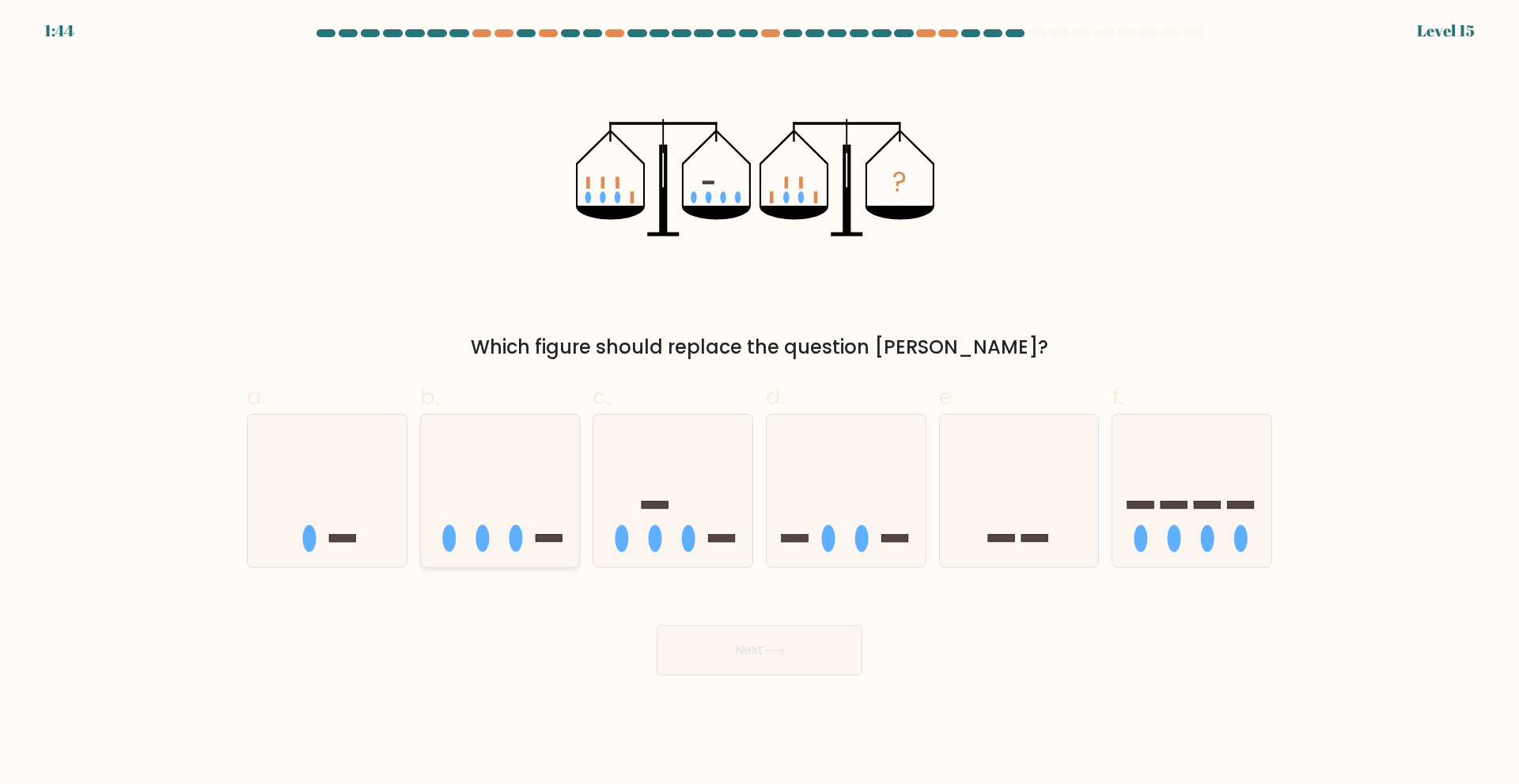
click at [517, 551] on ellipse at bounding box center [516, 538] width 14 height 27
click at [760, 403] on input "b." at bounding box center [760, 397] width 1 height 10
radio input "true"
click at [754, 645] on button "Next" at bounding box center [760, 649] width 206 height 50
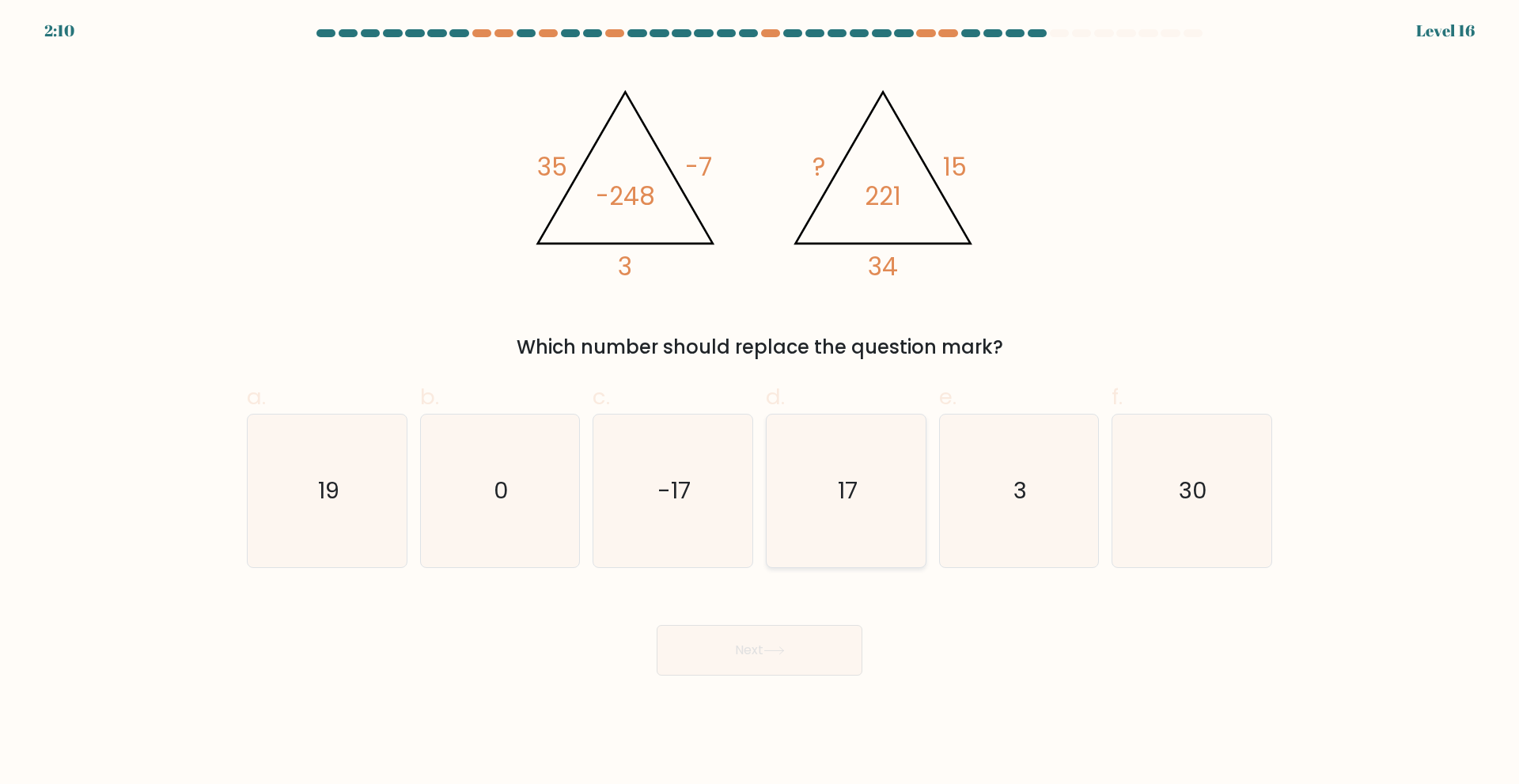
click at [871, 480] on icon "17" at bounding box center [846, 491] width 152 height 152
click at [760, 403] on input "d. 17" at bounding box center [760, 397] width 1 height 10
radio input "true"
click at [780, 666] on button "Next" at bounding box center [760, 649] width 206 height 50
click at [790, 655] on button "Next" at bounding box center [760, 649] width 206 height 50
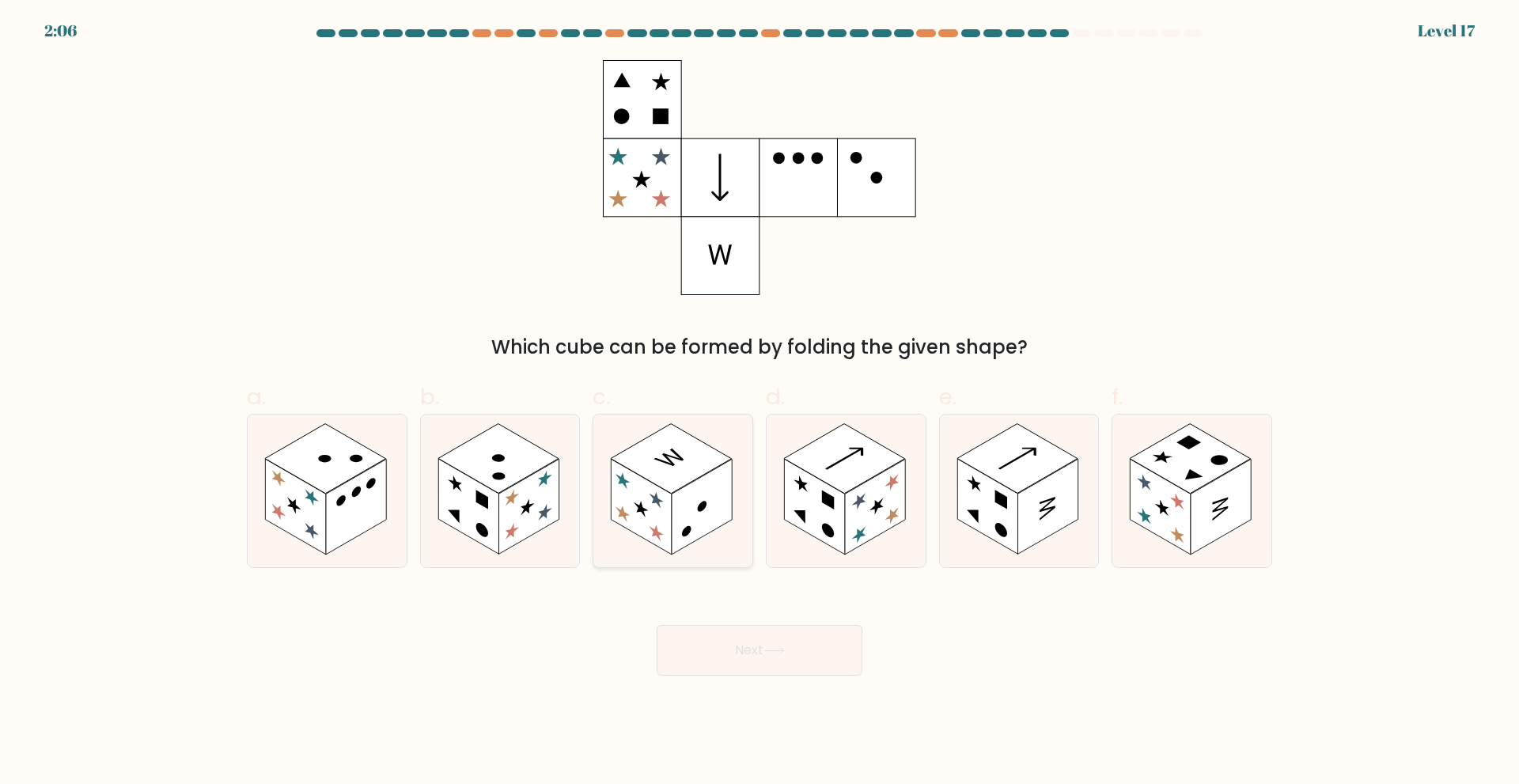
click at [699, 464] on rect at bounding box center [671, 457] width 121 height 69
click at [760, 403] on input "c." at bounding box center [760, 397] width 1 height 10
radio input "true"
click at [758, 654] on button "Next" at bounding box center [760, 649] width 206 height 50
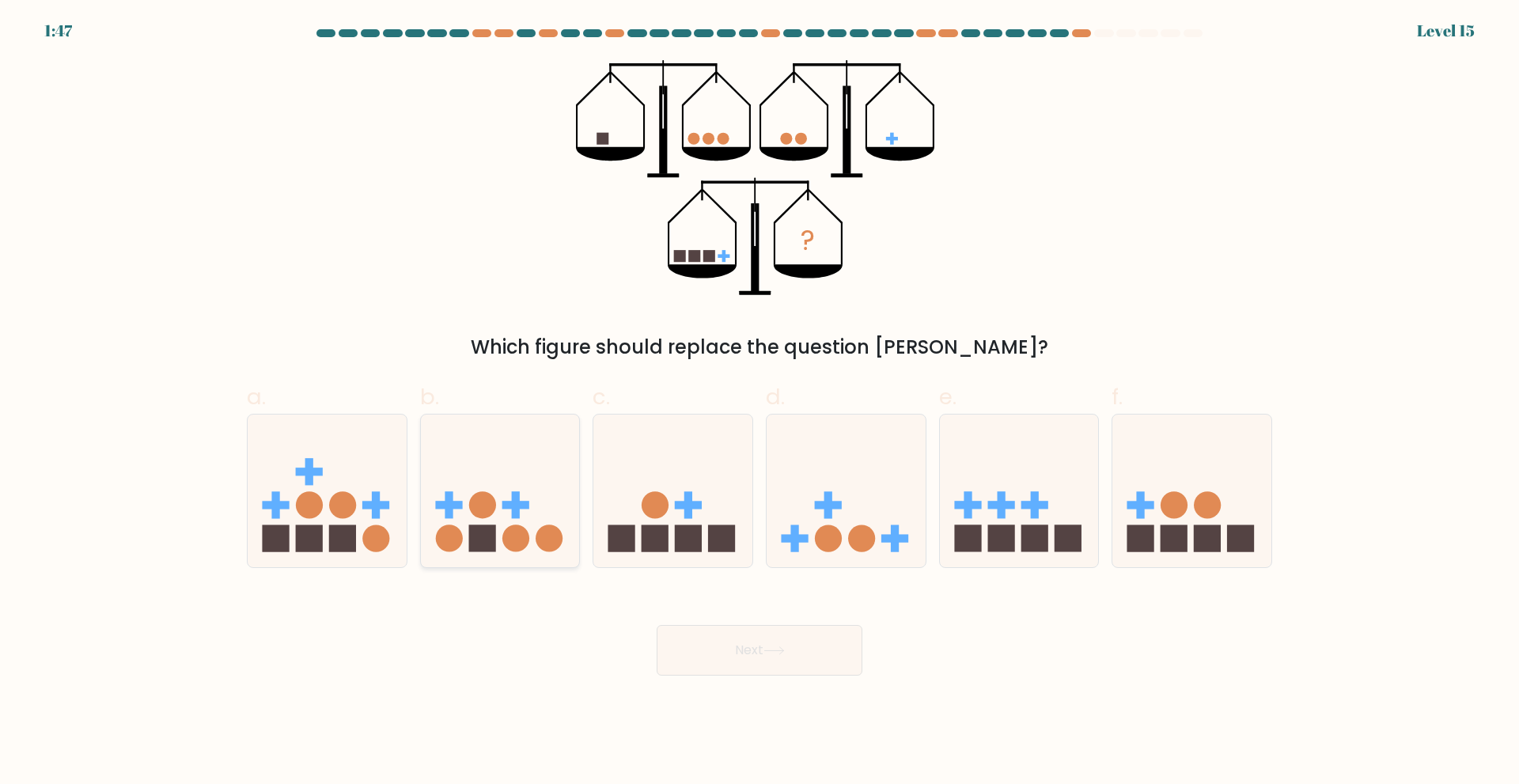
click at [553, 537] on circle at bounding box center [549, 538] width 27 height 27
click at [760, 403] on input "b." at bounding box center [760, 397] width 1 height 10
radio input "true"
click at [722, 638] on button "Next" at bounding box center [760, 649] width 206 height 50
click at [742, 648] on button "Next" at bounding box center [760, 649] width 206 height 50
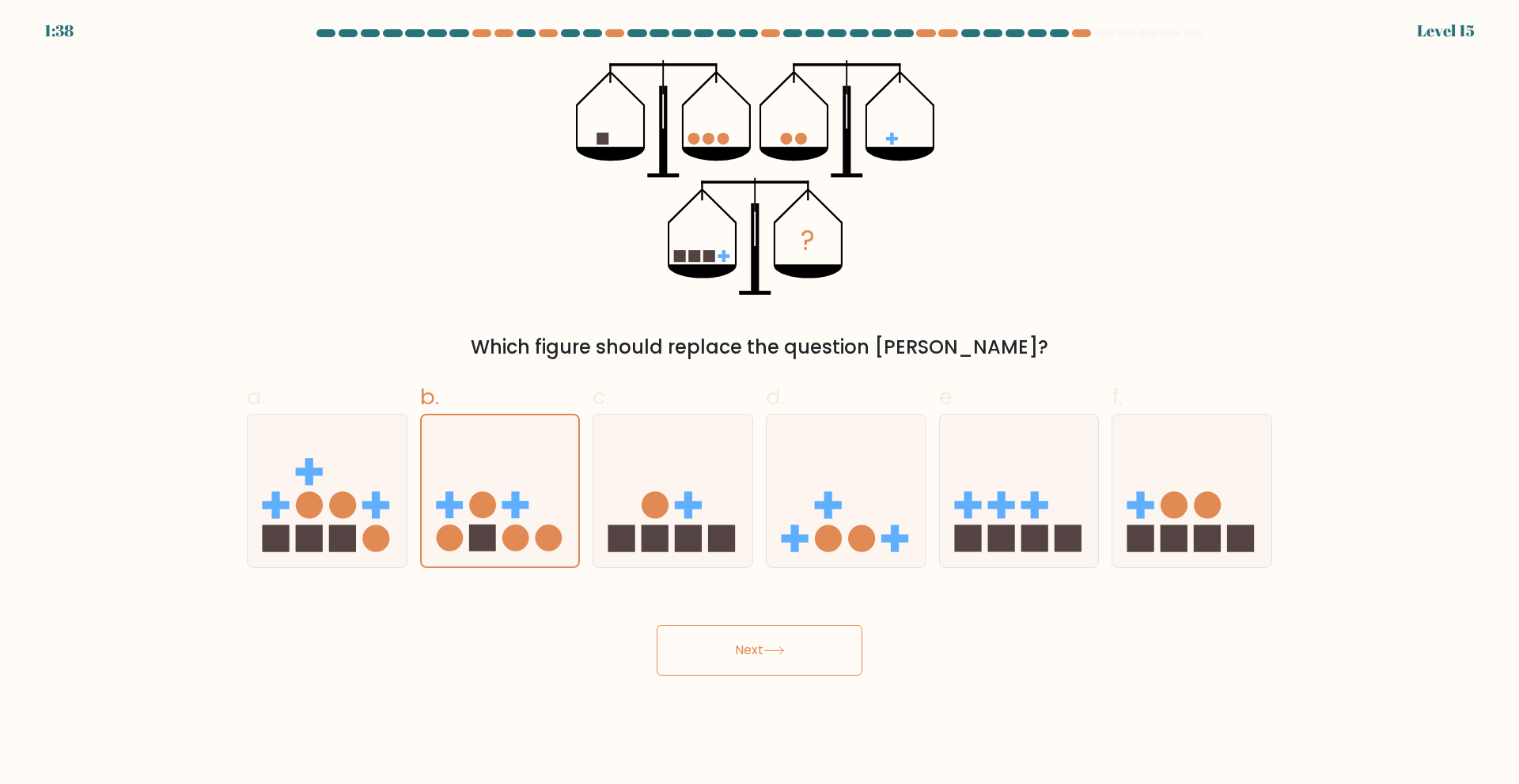
click at [760, 661] on button "Next" at bounding box center [760, 649] width 206 height 50
click at [756, 654] on button "Next" at bounding box center [760, 649] width 206 height 50
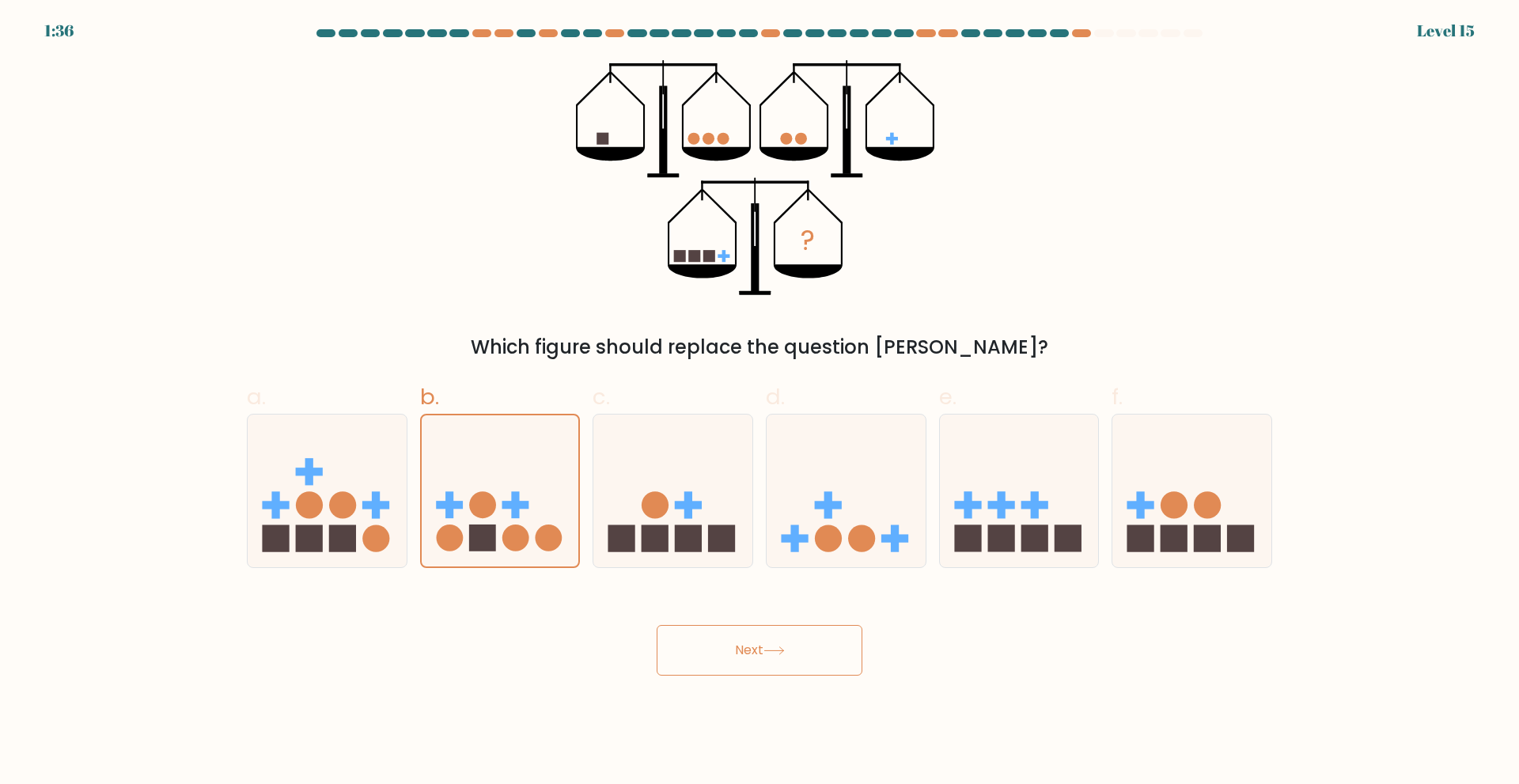
click at [756, 654] on button "Next" at bounding box center [760, 649] width 206 height 50
click at [746, 633] on button "Next" at bounding box center [760, 649] width 206 height 50
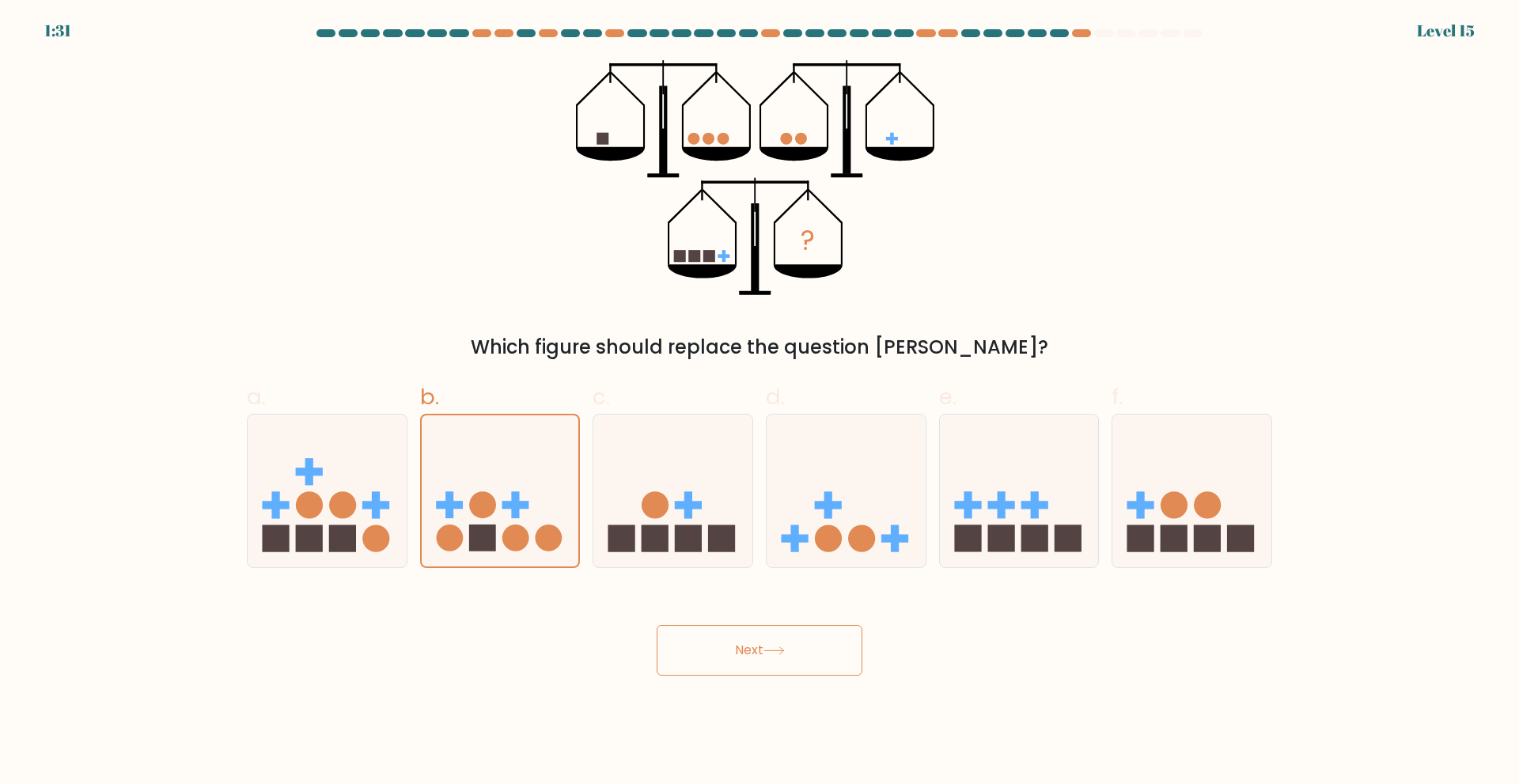
click at [746, 633] on button "Next" at bounding box center [760, 649] width 206 height 50
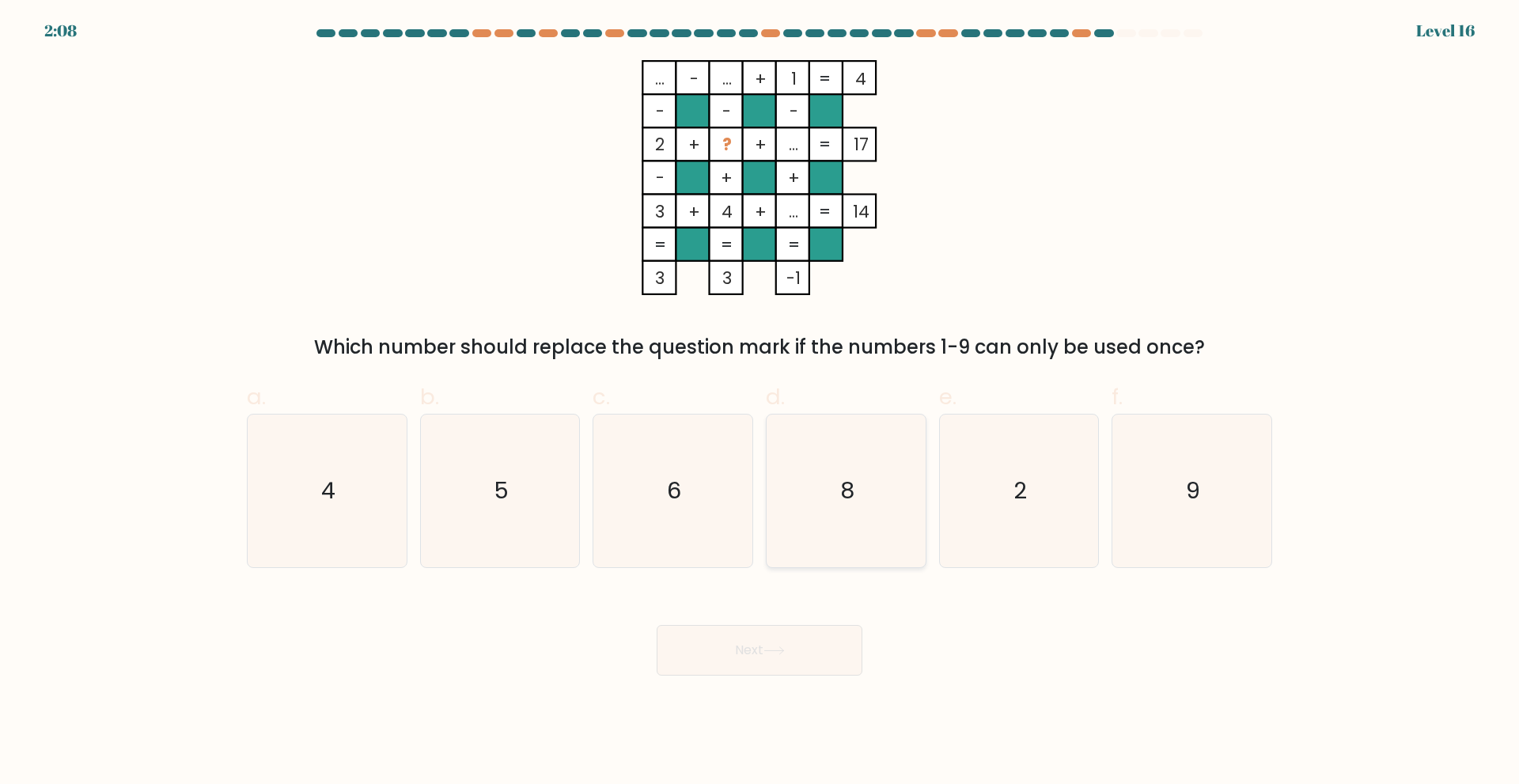
click at [858, 533] on icon "8" at bounding box center [846, 491] width 152 height 152
click at [760, 403] on input "d. 8" at bounding box center [760, 397] width 1 height 10
radio input "true"
click at [1150, 481] on icon "9" at bounding box center [1191, 491] width 152 height 152
click at [760, 403] on input "f. 9" at bounding box center [760, 397] width 1 height 10
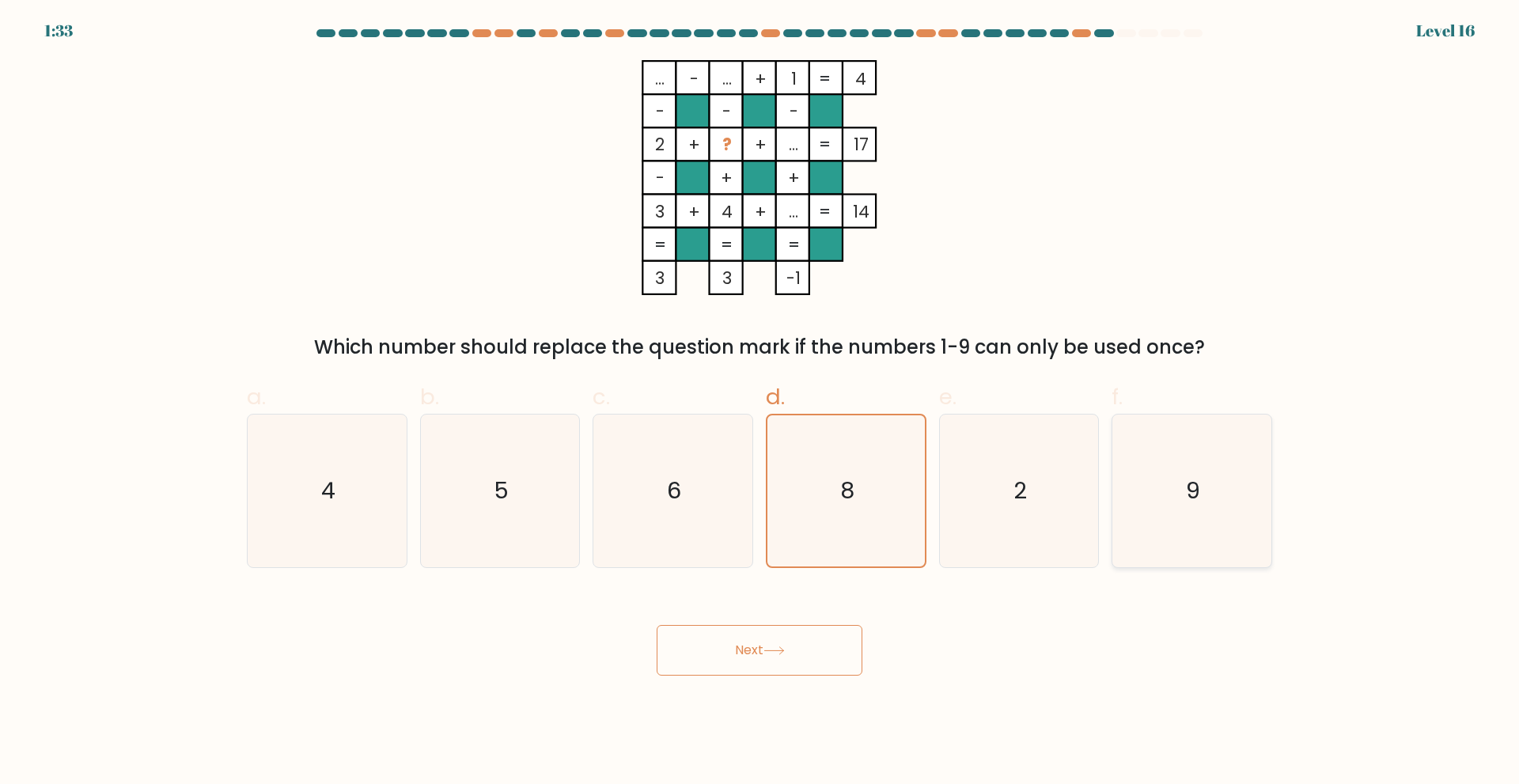
radio input "true"
click at [781, 651] on icon at bounding box center [774, 650] width 22 height 9
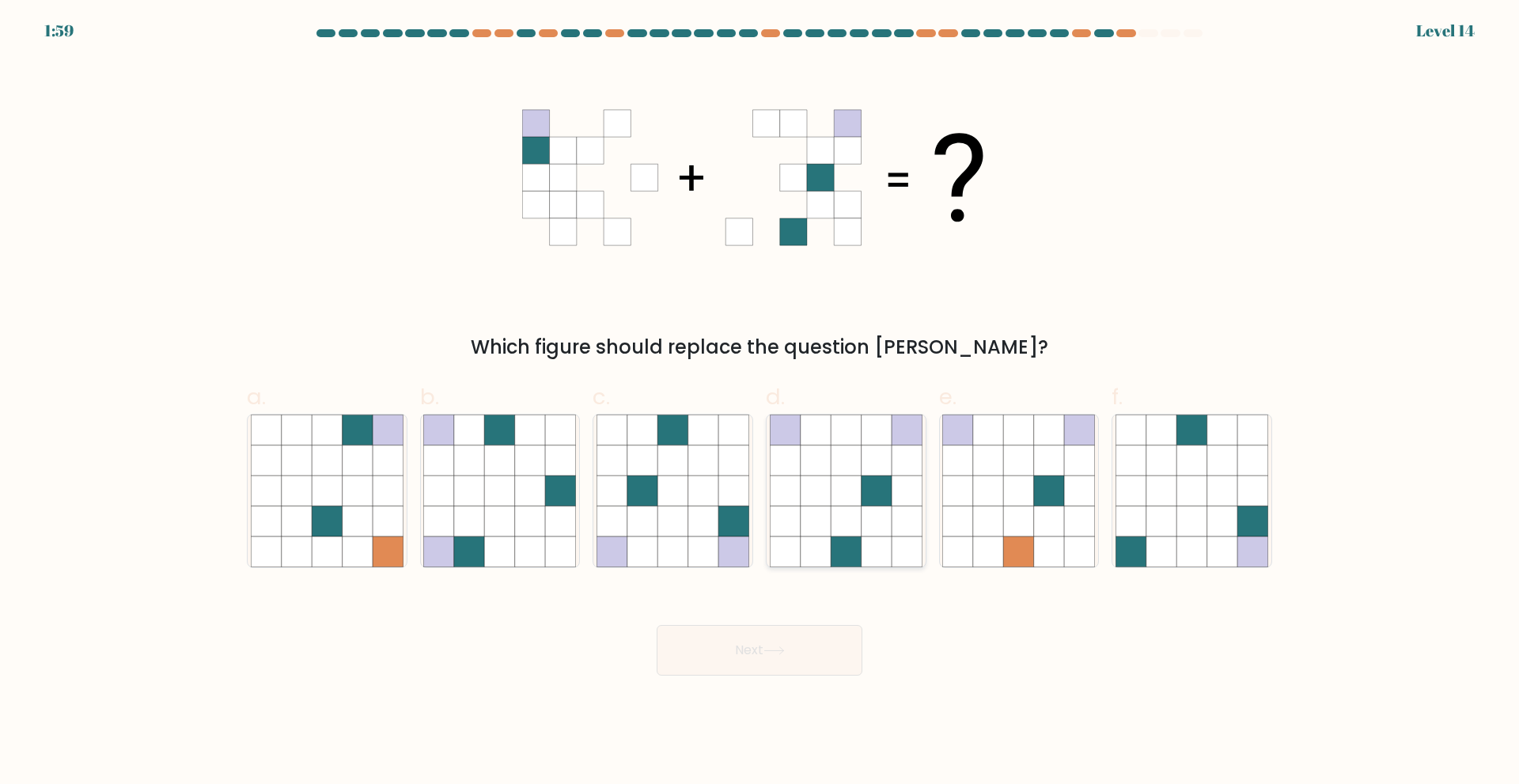
click at [815, 442] on icon at bounding box center [815, 430] width 30 height 30
click at [760, 403] on input "d." at bounding box center [760, 397] width 1 height 10
radio input "true"
click at [848, 542] on icon at bounding box center [846, 550] width 30 height 30
click at [760, 403] on input "d." at bounding box center [760, 397] width 1 height 10
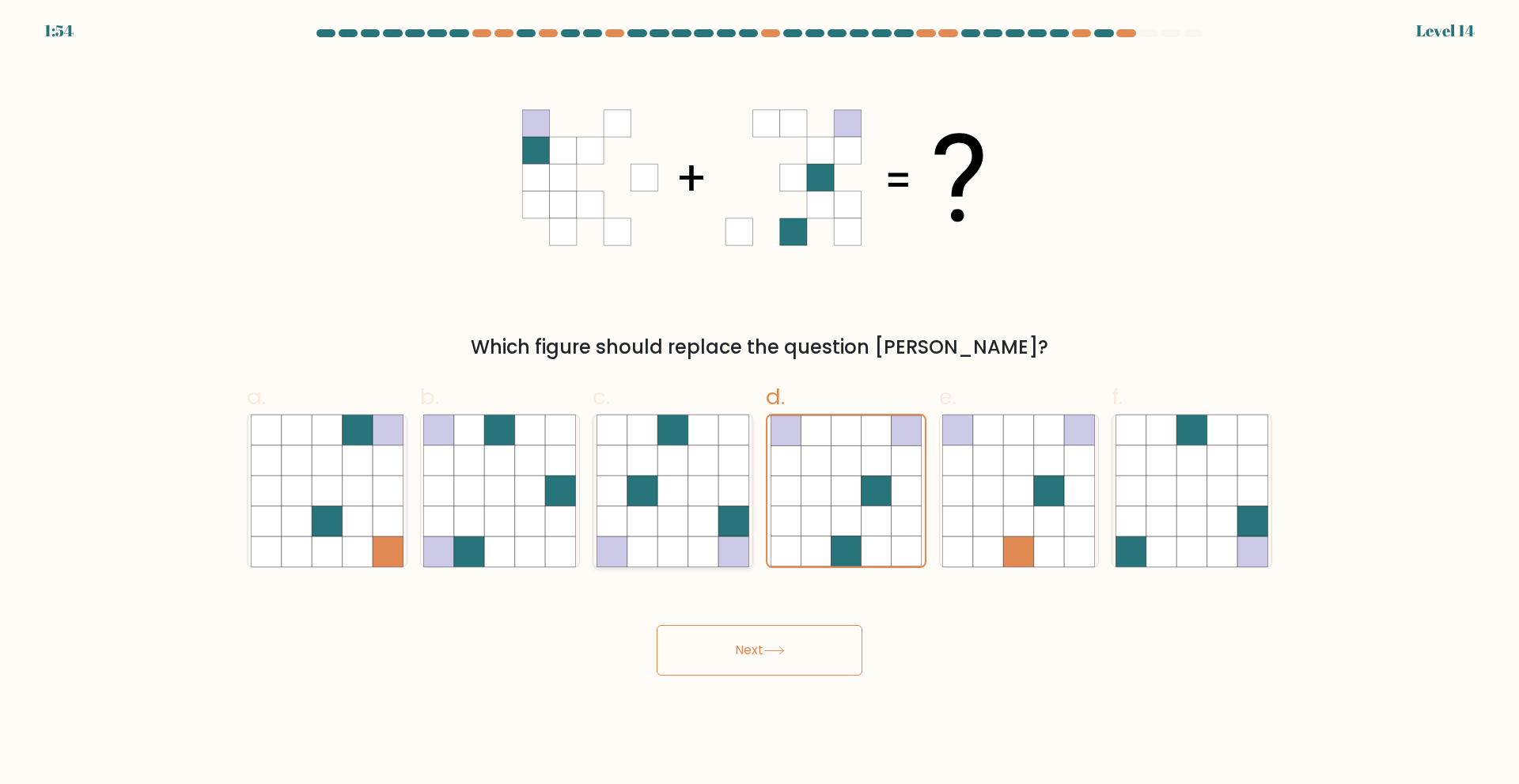
click at [730, 513] on icon at bounding box center [733, 521] width 30 height 30
click at [760, 403] on input "c." at bounding box center [760, 397] width 1 height 10
radio input "true"
click at [895, 531] on icon at bounding box center [906, 521] width 30 height 30
click at [760, 403] on input "d." at bounding box center [760, 397] width 1 height 10
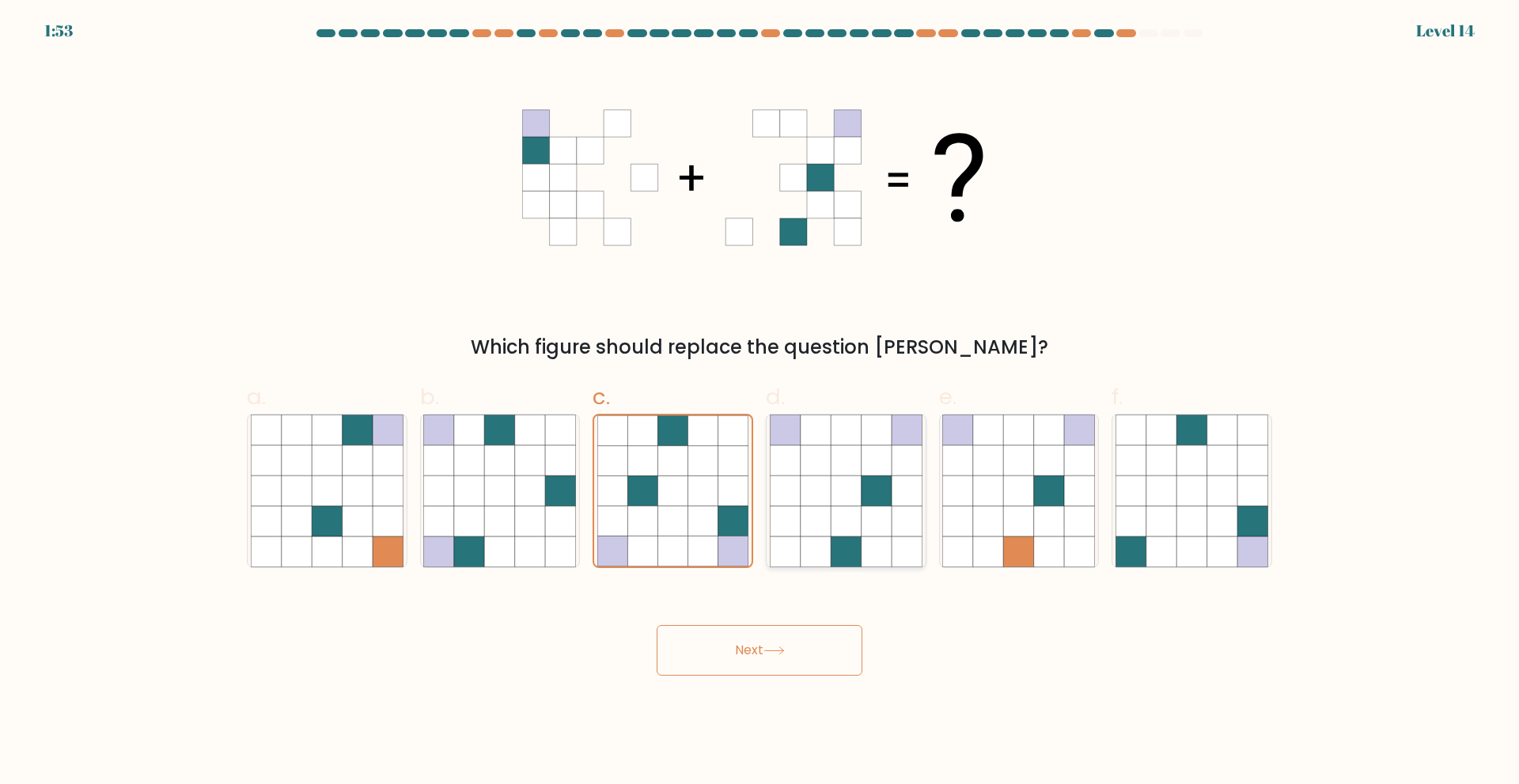
radio input "true"
click at [991, 524] on icon at bounding box center [988, 521] width 30 height 30
click at [760, 403] on input "e." at bounding box center [760, 397] width 1 height 10
radio input "true"
click at [677, 509] on icon at bounding box center [672, 521] width 30 height 30
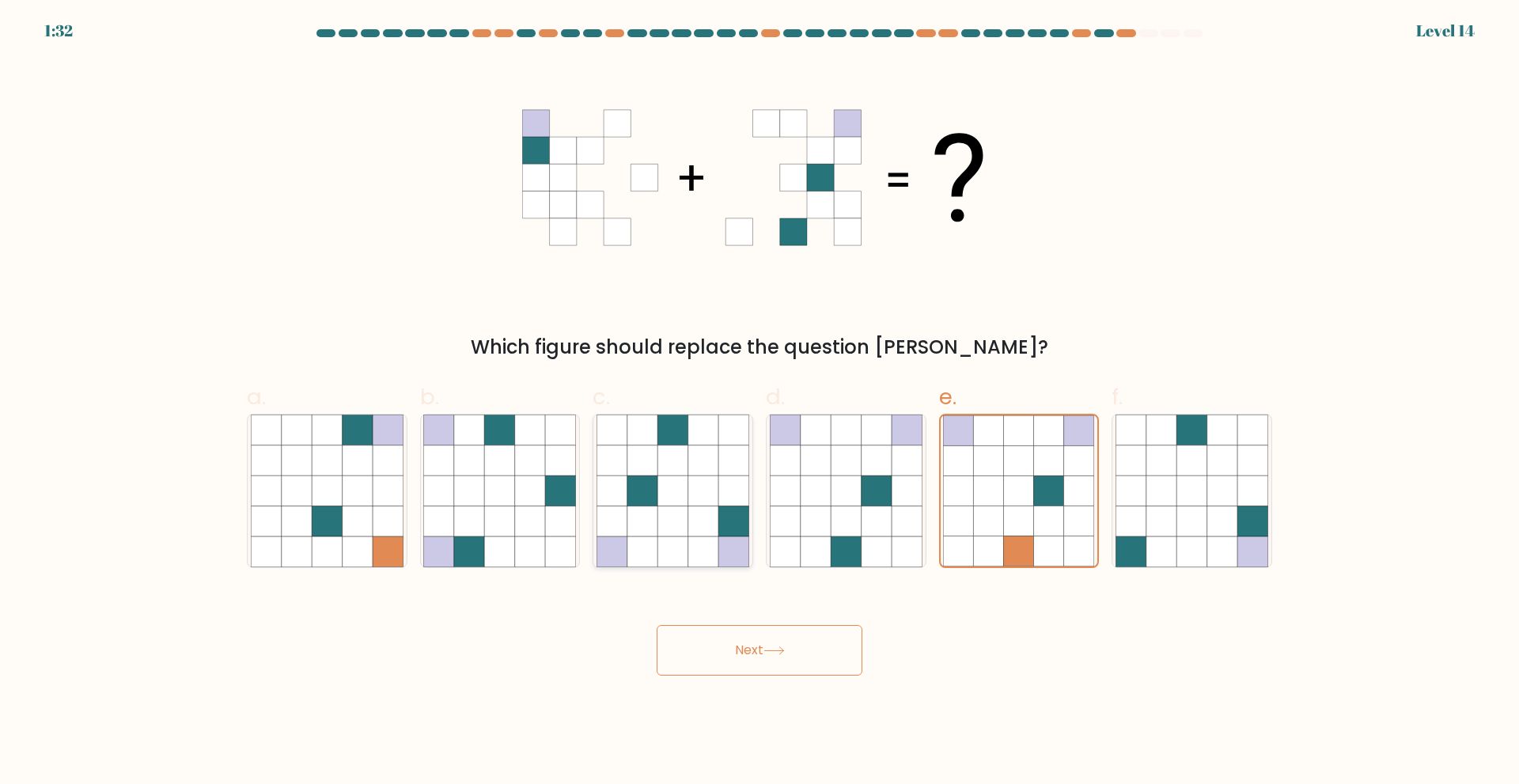
click at [760, 403] on input "c." at bounding box center [760, 397] width 1 height 10
radio input "true"
click at [770, 646] on icon at bounding box center [774, 650] width 22 height 9
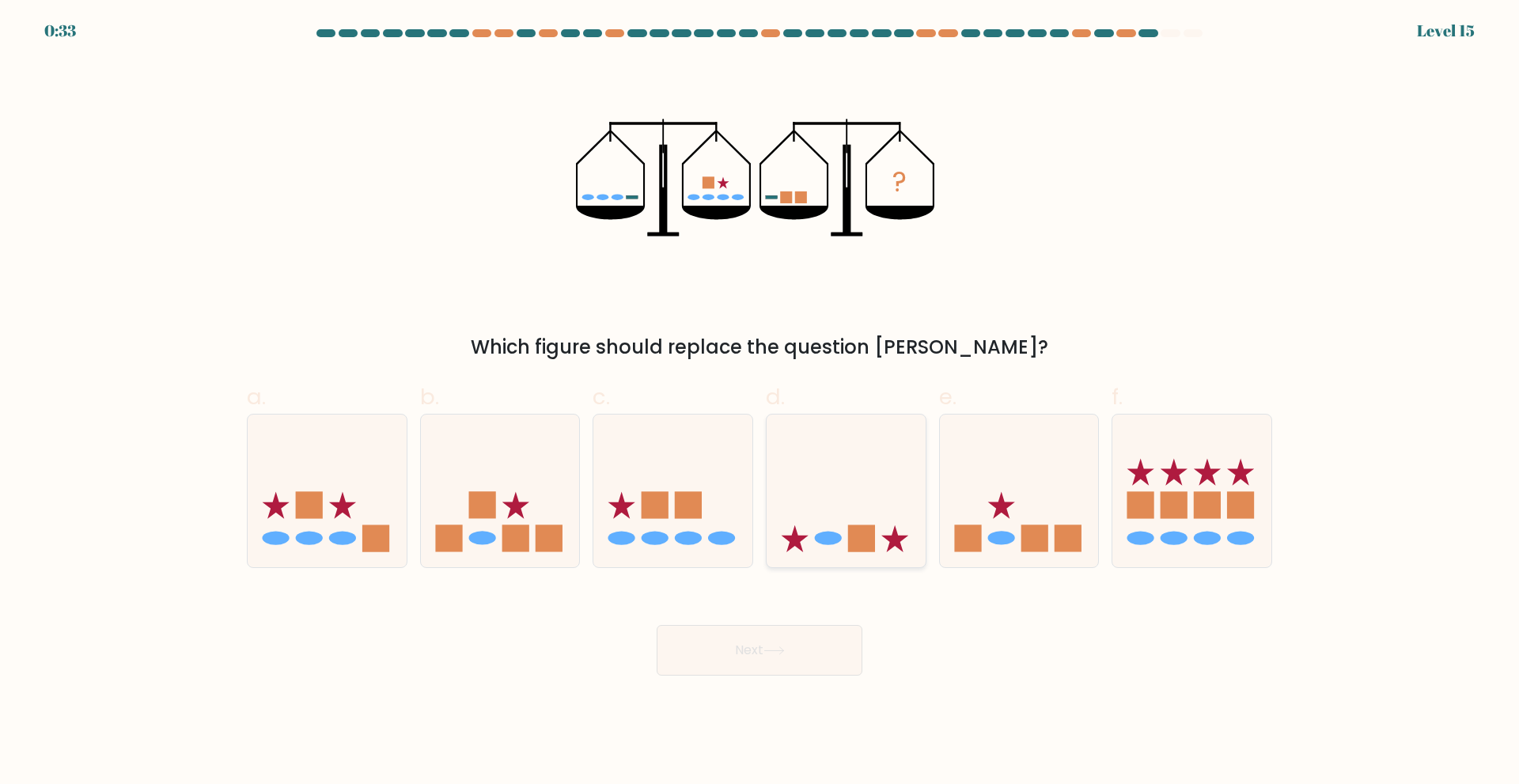
click at [830, 544] on ellipse at bounding box center [828, 539] width 27 height 14
click at [760, 403] on input "d." at bounding box center [760, 397] width 1 height 10
radio input "true"
click at [775, 639] on button "Next" at bounding box center [760, 649] width 206 height 50
click at [775, 640] on button "Next" at bounding box center [760, 649] width 206 height 50
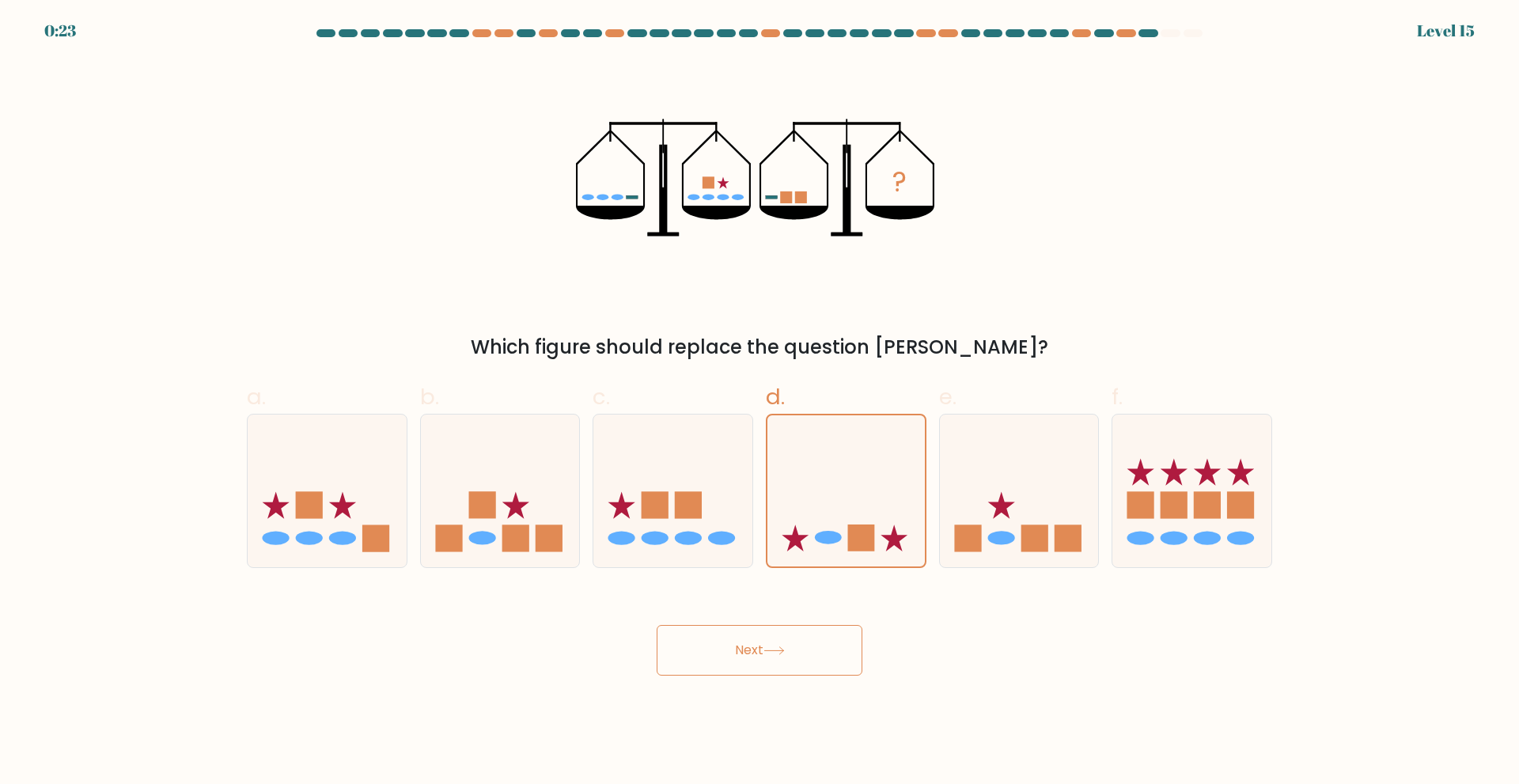
click at [775, 640] on button "Next" at bounding box center [760, 649] width 206 height 50
click at [775, 658] on button "Next" at bounding box center [760, 649] width 206 height 50
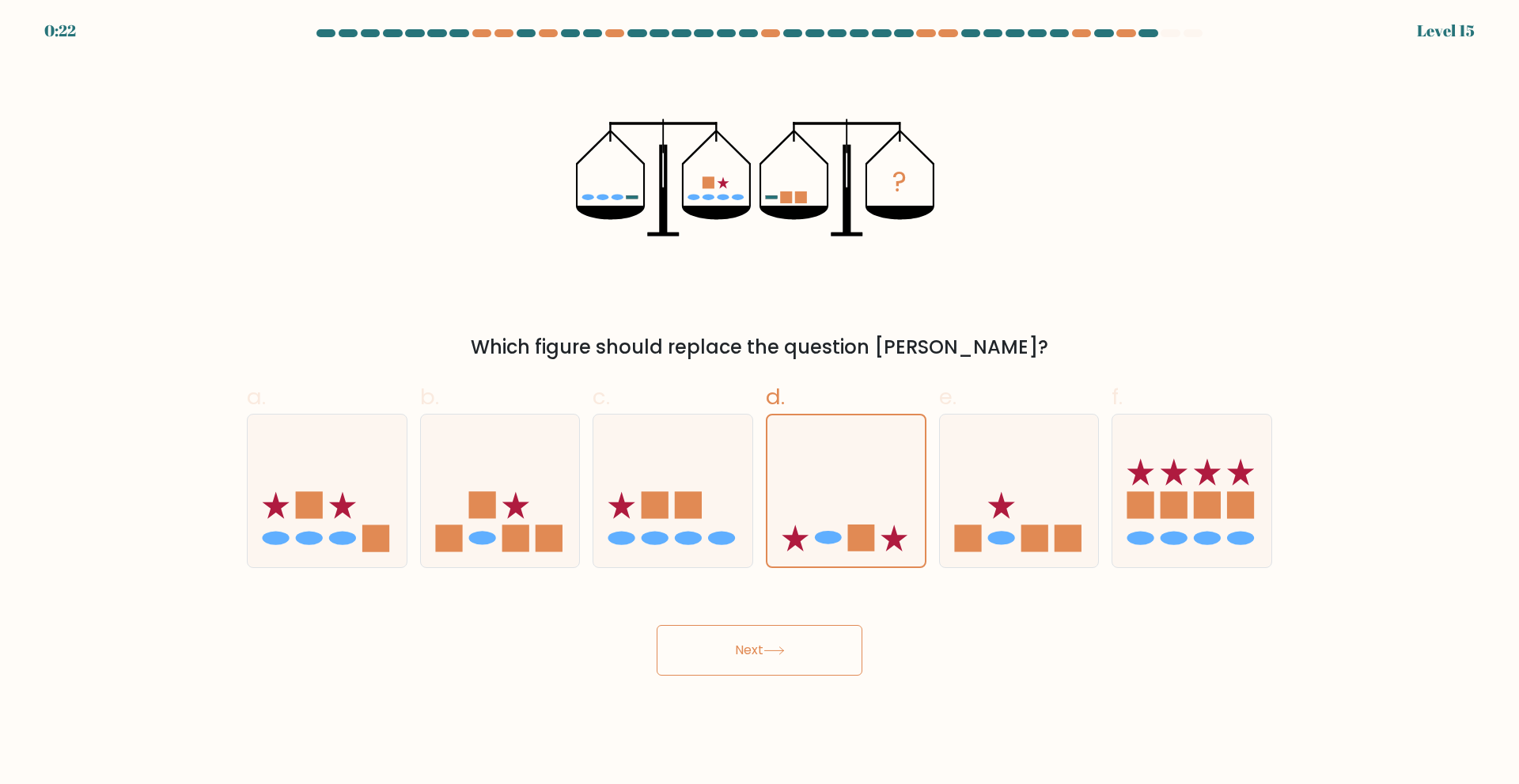
click at [775, 658] on button "Next" at bounding box center [760, 649] width 206 height 50
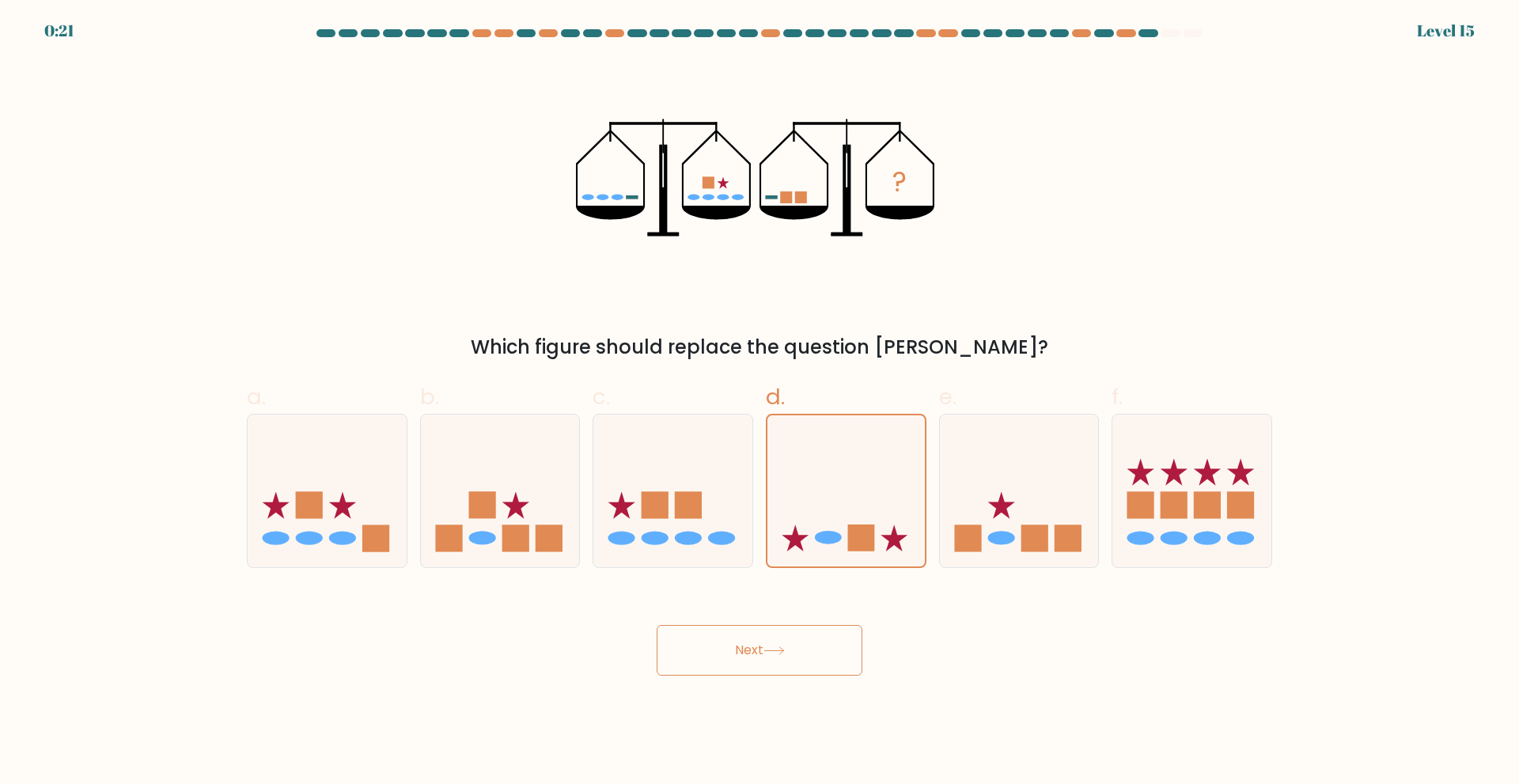
click at [775, 658] on button "Next" at bounding box center [760, 649] width 206 height 50
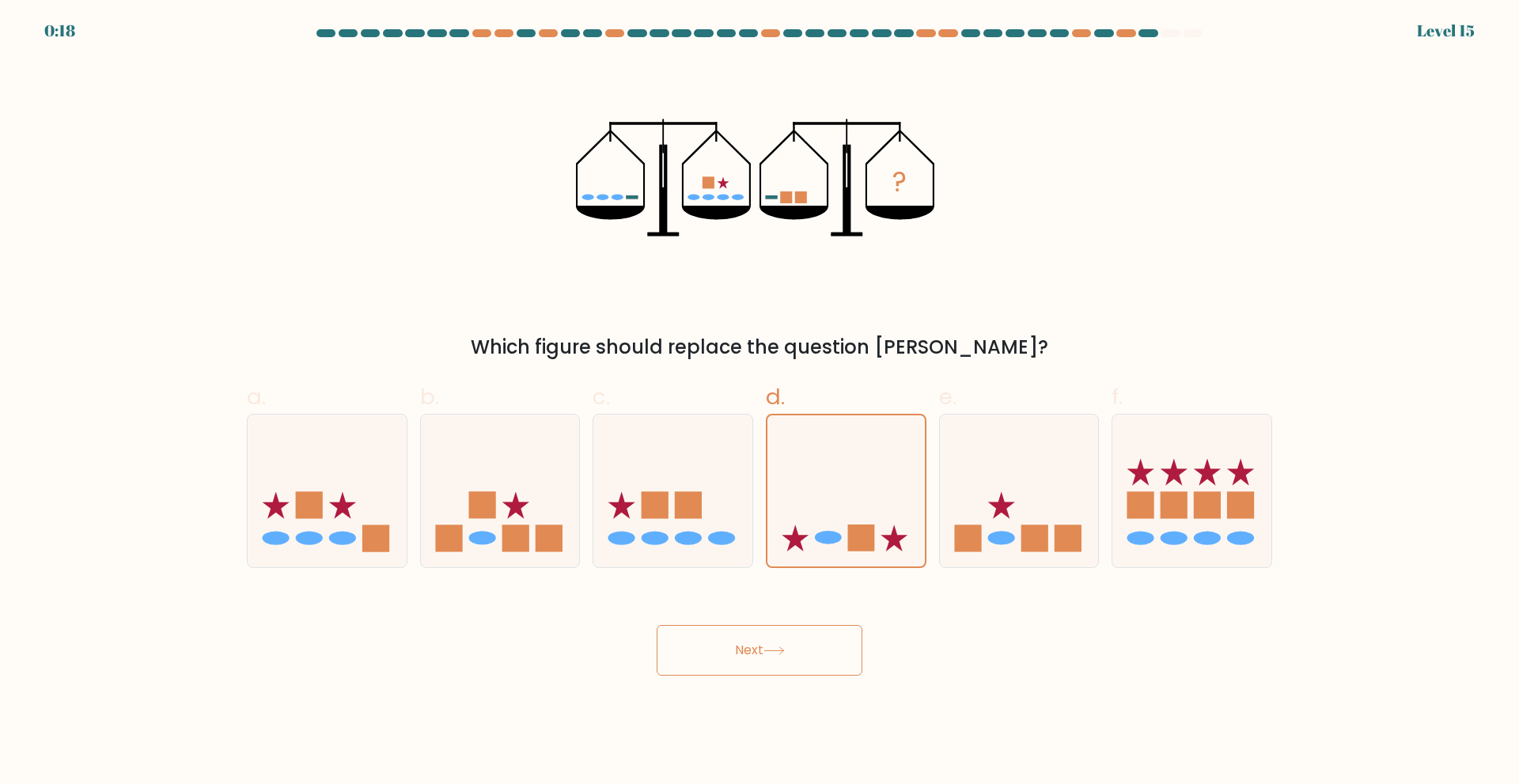
click at [772, 642] on button "Next" at bounding box center [760, 649] width 206 height 50
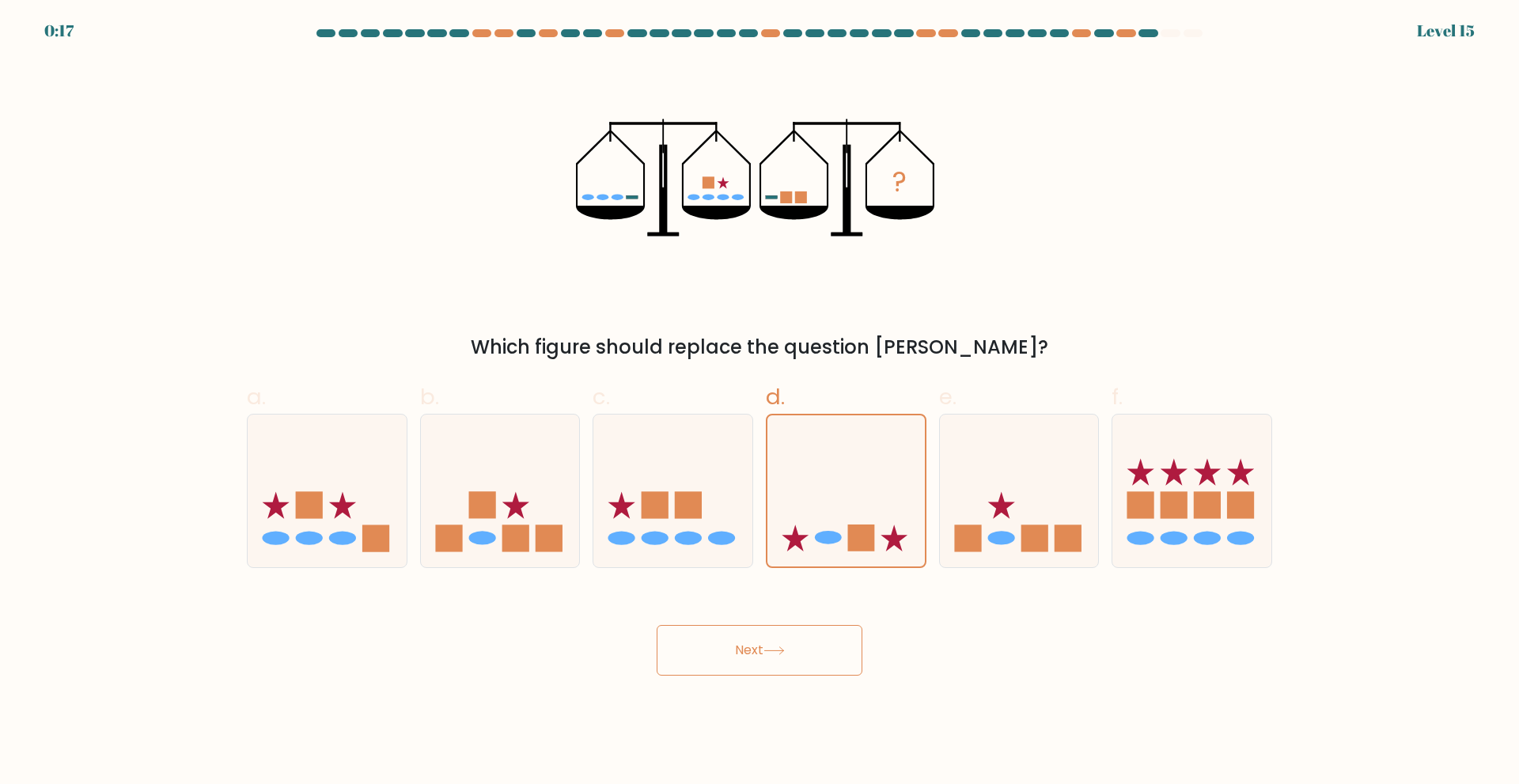
click at [772, 642] on button "Next" at bounding box center [760, 649] width 206 height 50
click at [828, 647] on button "Next" at bounding box center [760, 649] width 206 height 50
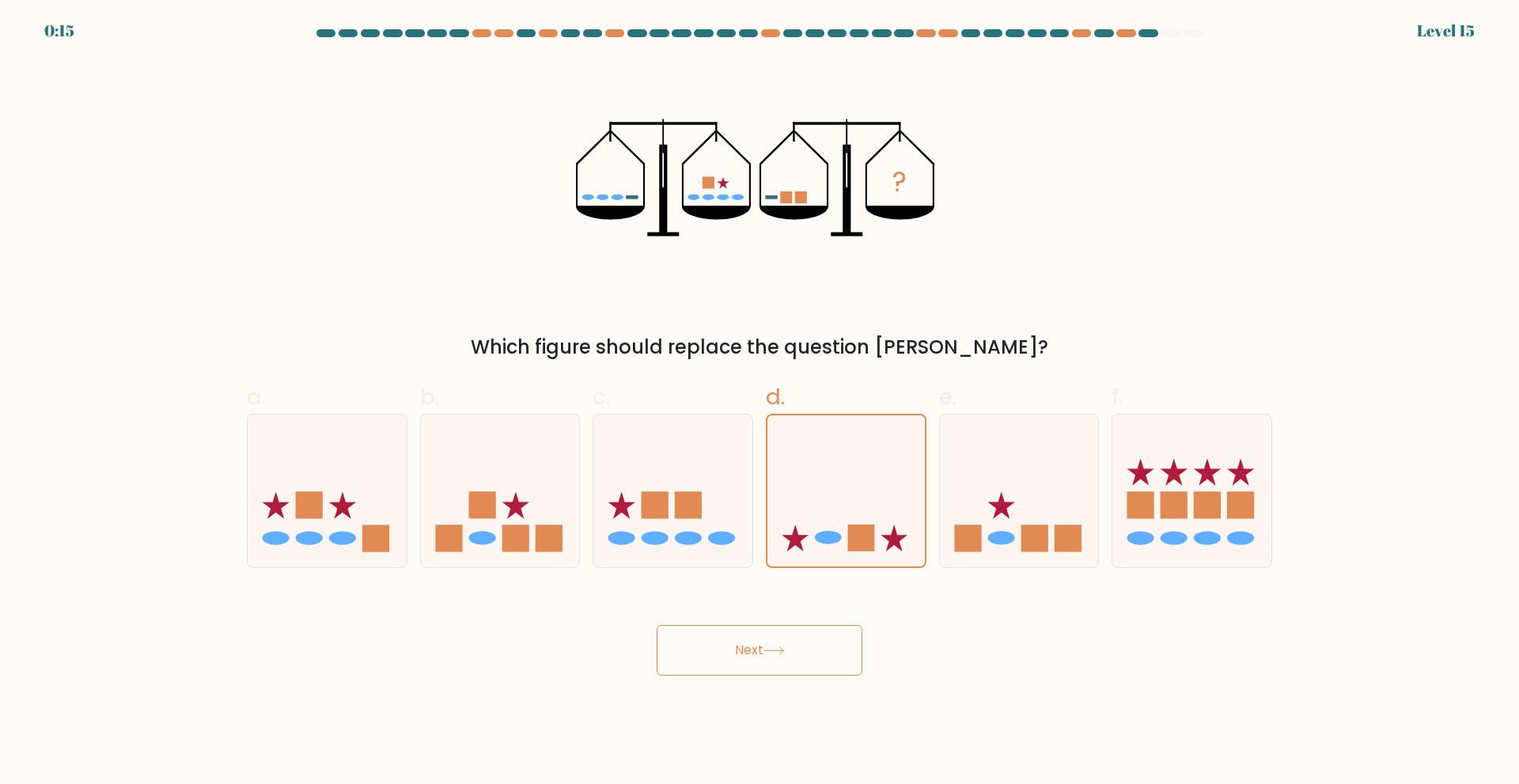
click at [828, 647] on button "Next" at bounding box center [760, 649] width 206 height 50
click at [864, 537] on rect at bounding box center [861, 538] width 27 height 27
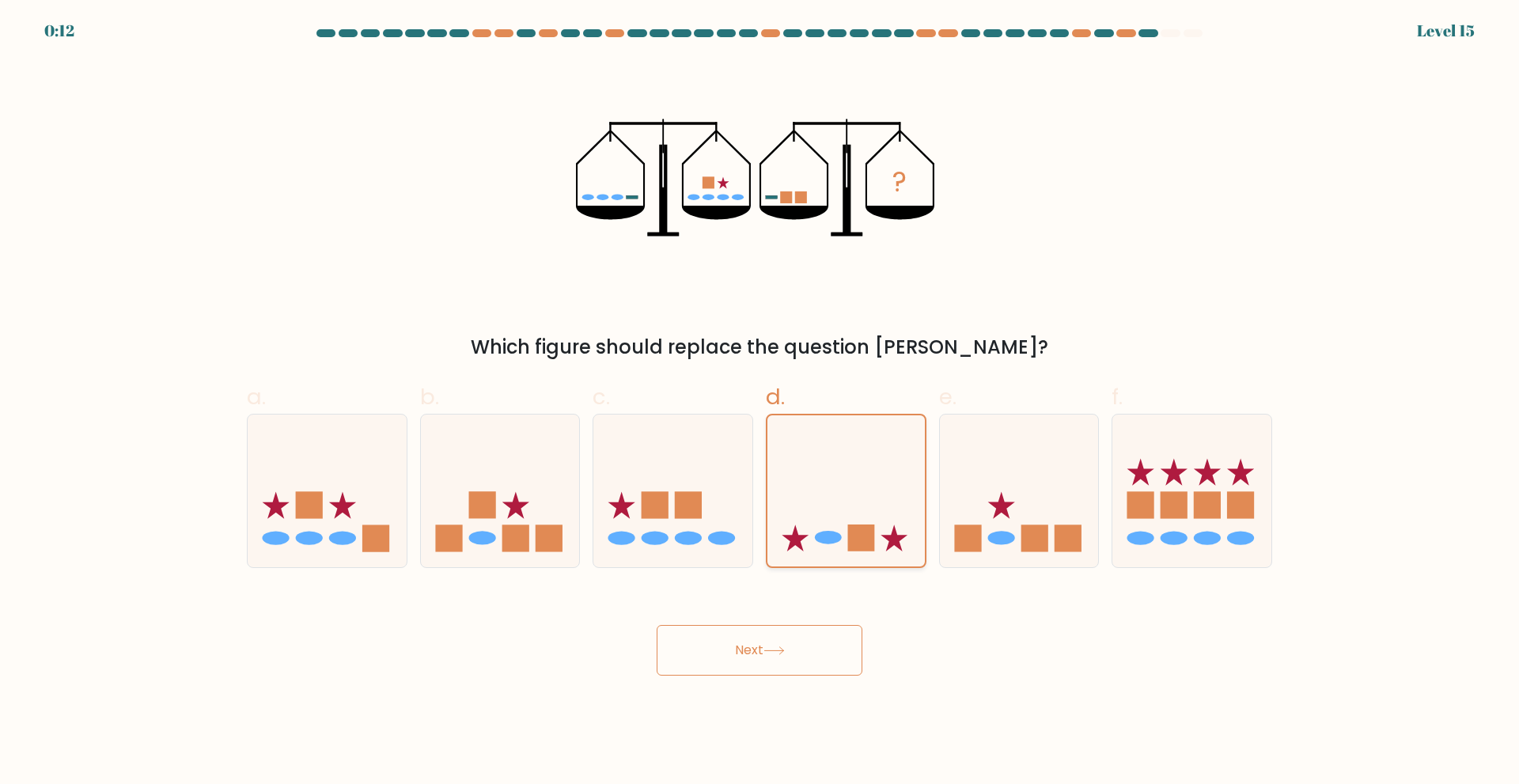
click at [760, 403] on input "d." at bounding box center [760, 397] width 1 height 10
click at [801, 637] on button "Next" at bounding box center [760, 649] width 206 height 50
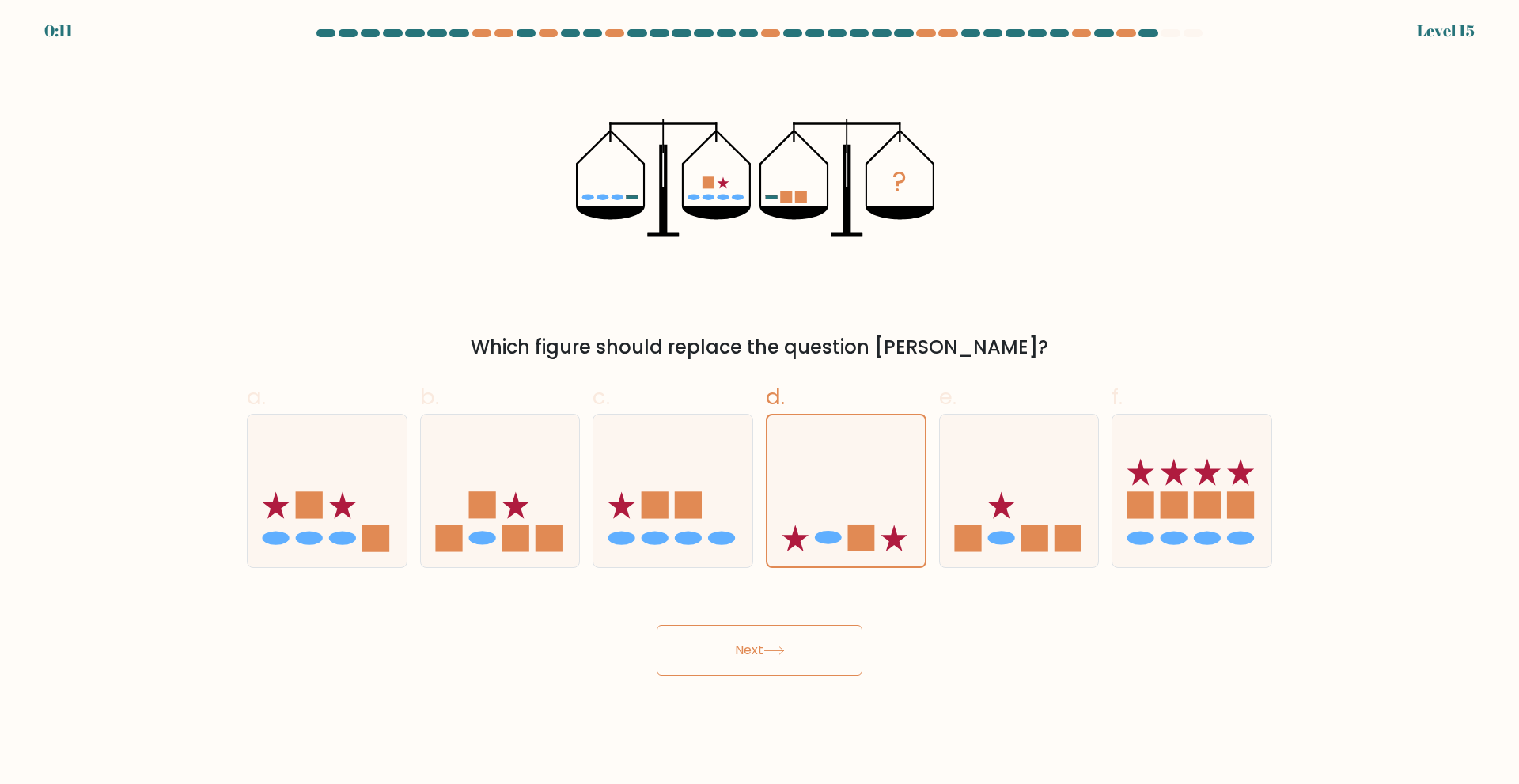
click at [801, 637] on button "Next" at bounding box center [760, 649] width 206 height 50
click at [657, 625] on button "Next" at bounding box center [760, 649] width 206 height 50
click at [801, 637] on button "Next" at bounding box center [760, 649] width 206 height 50
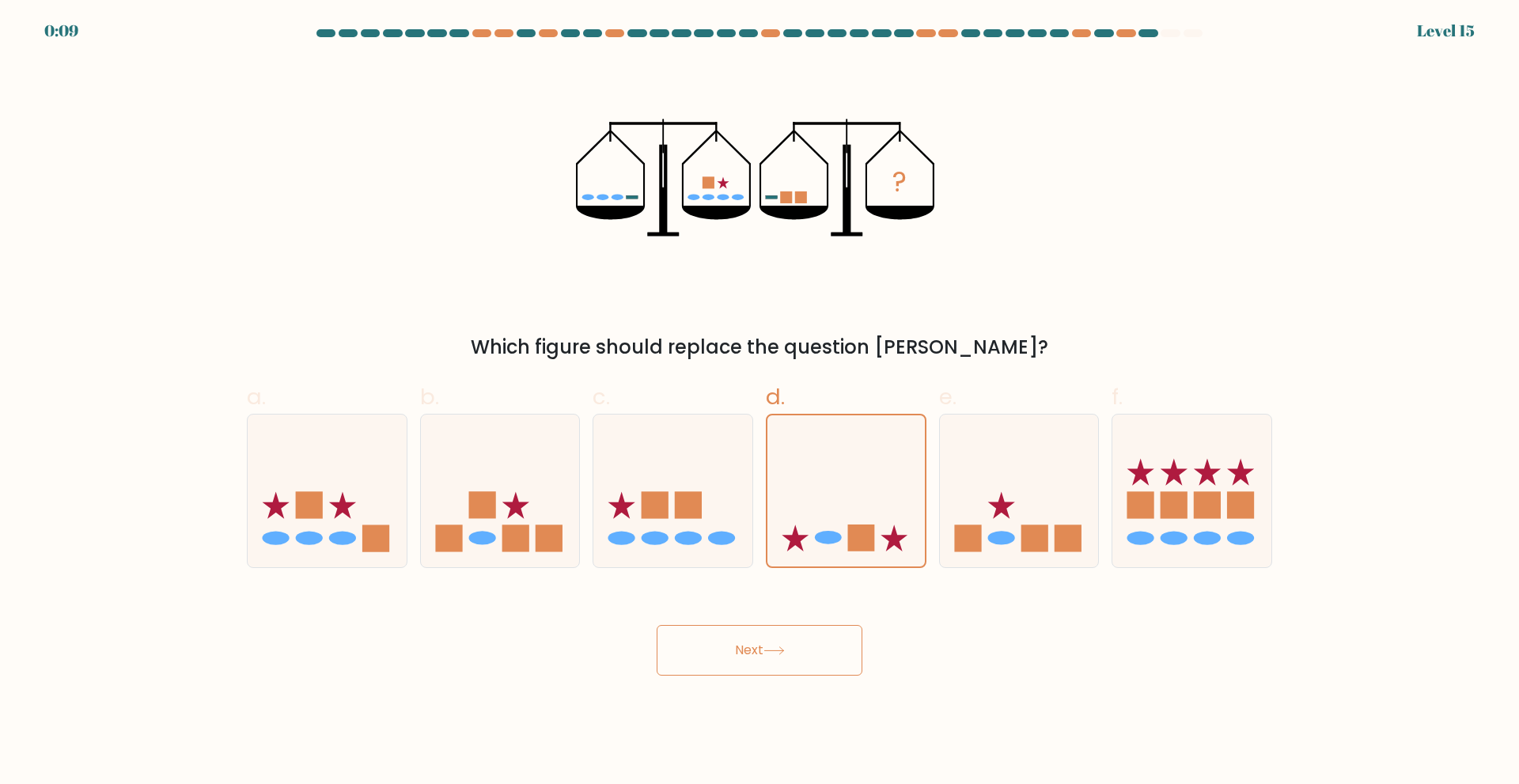
click at [801, 637] on button "Next" at bounding box center [760, 649] width 206 height 50
click at [801, 639] on button "Next" at bounding box center [760, 649] width 206 height 50
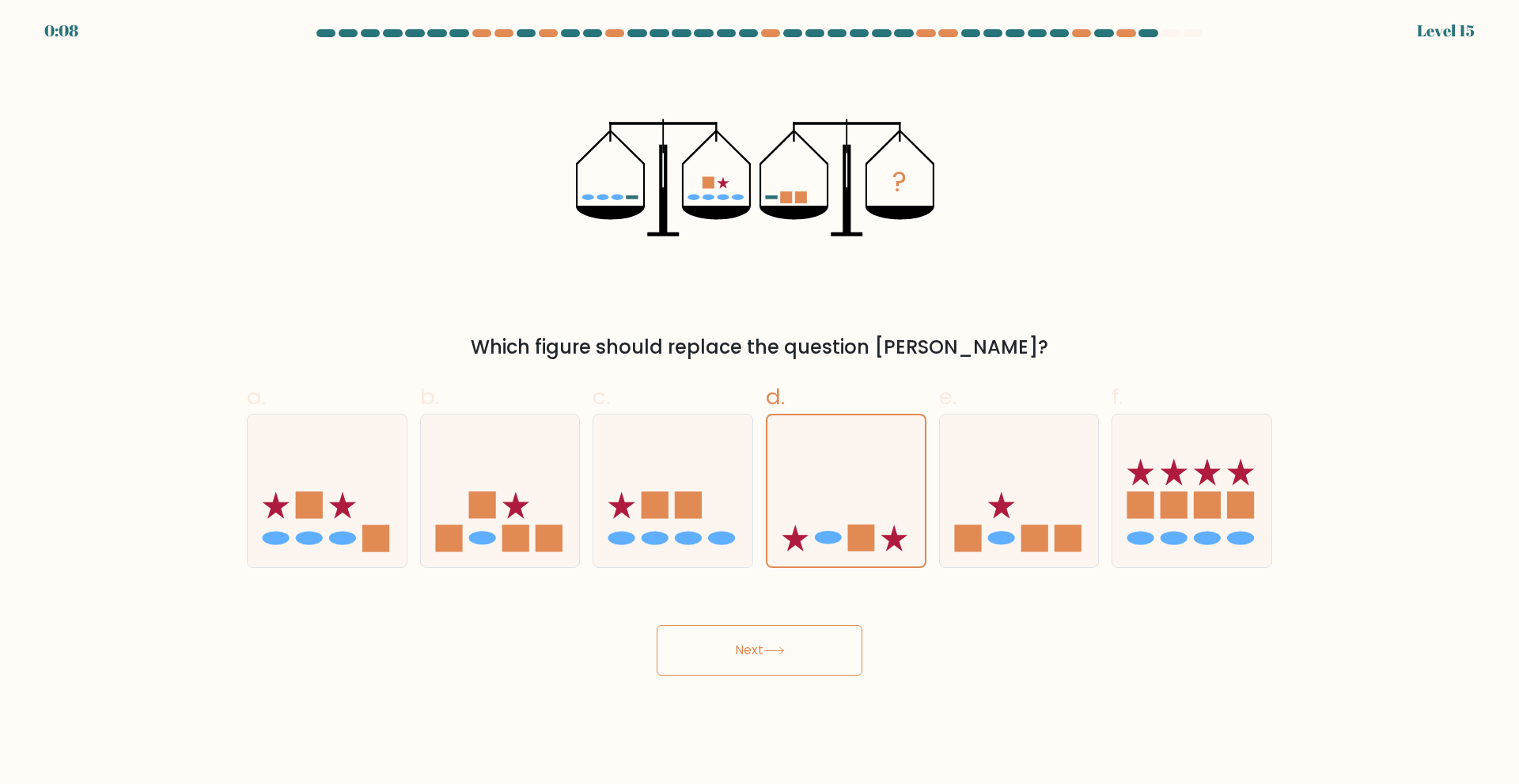
click at [801, 639] on button "Next" at bounding box center [760, 649] width 206 height 50
click at [761, 669] on button "Next" at bounding box center [760, 649] width 206 height 50
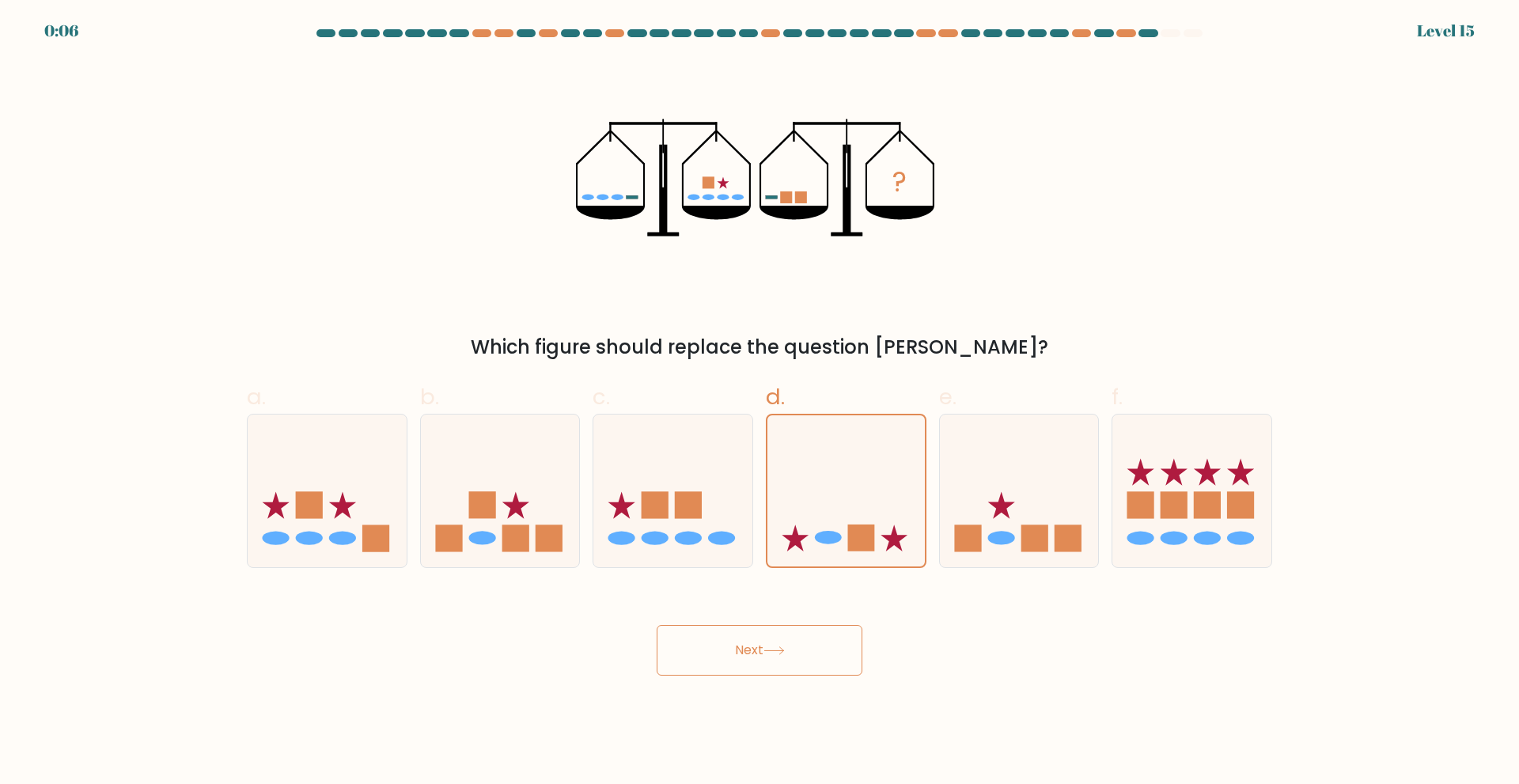
drag, startPoint x: 761, startPoint y: 669, endPoint x: 726, endPoint y: 638, distance: 46.8
click at [726, 638] on button "Next" at bounding box center [760, 649] width 206 height 50
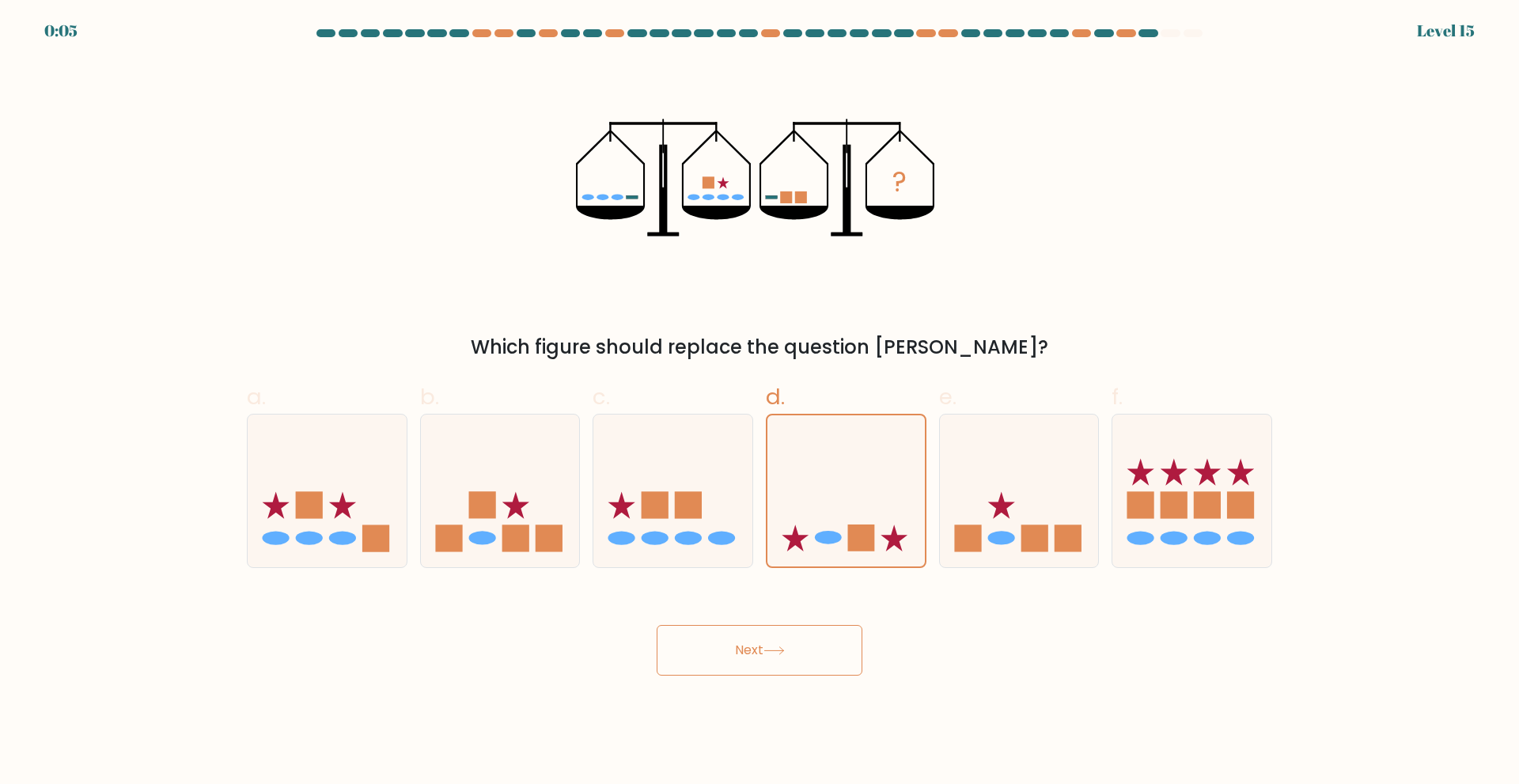
click at [726, 638] on button "Next" at bounding box center [760, 649] width 206 height 50
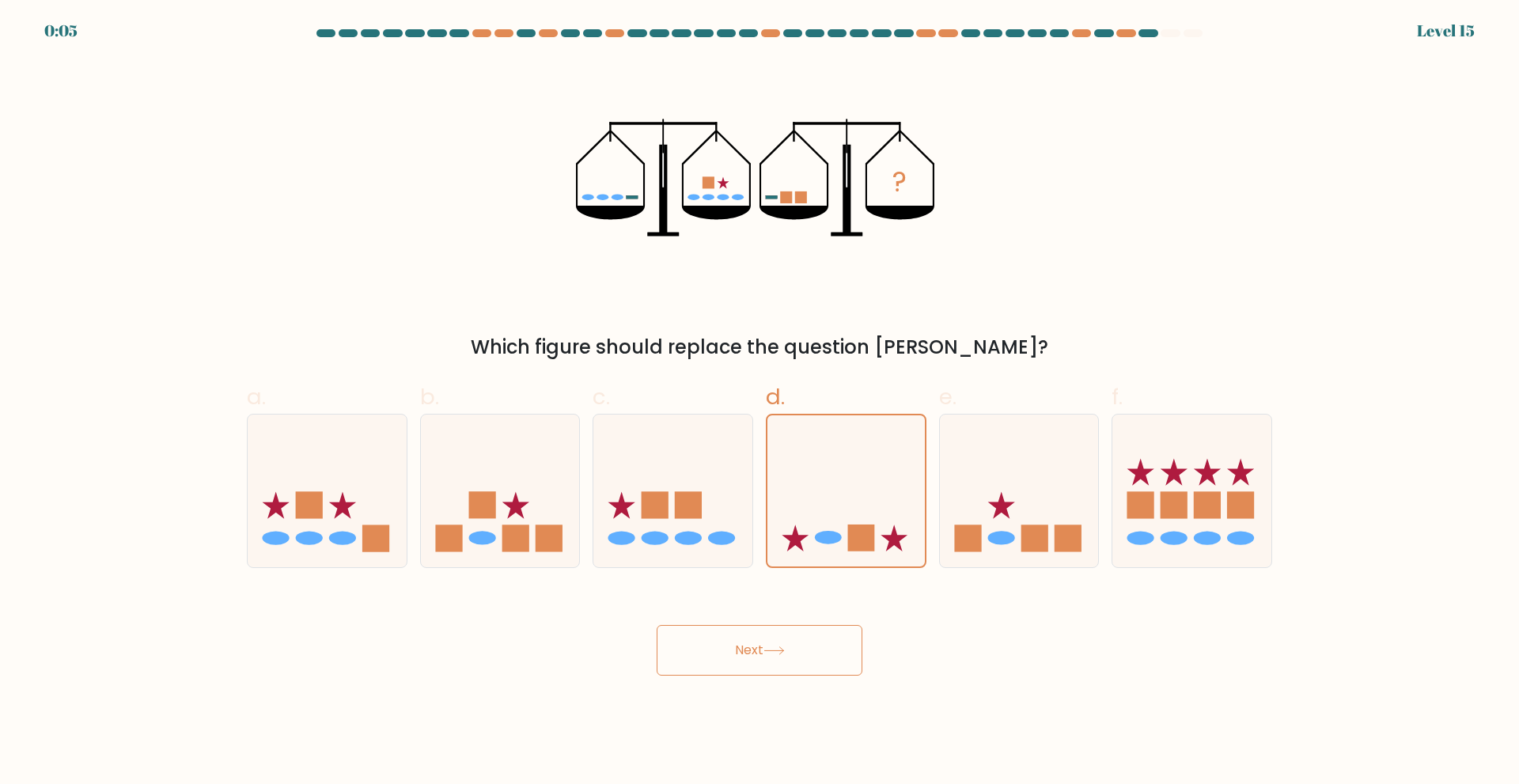
click at [726, 638] on button "Next" at bounding box center [760, 649] width 206 height 50
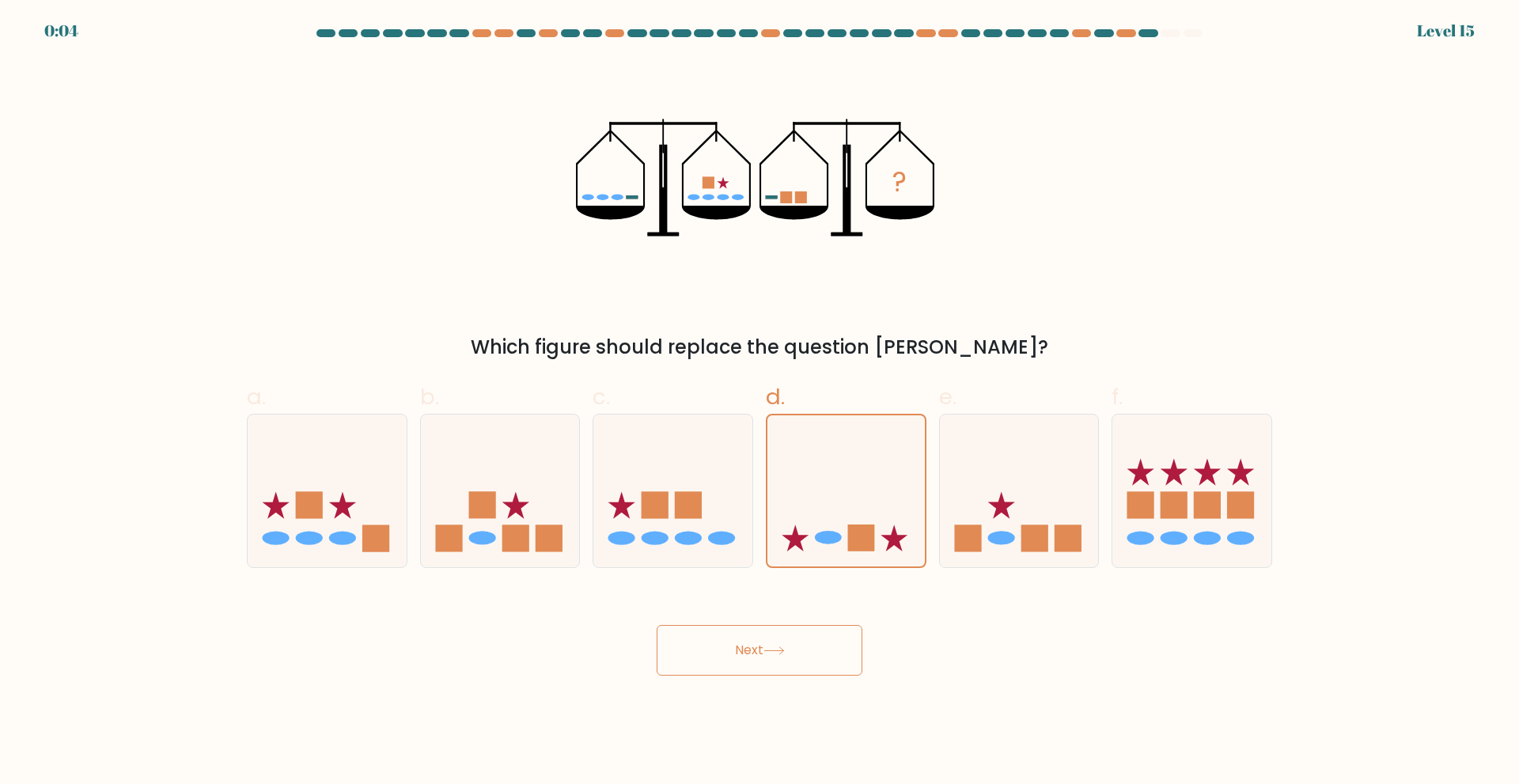
drag, startPoint x: 726, startPoint y: 638, endPoint x: 785, endPoint y: 690, distance: 78.6
click at [785, 690] on body "0:04 Level 15" at bounding box center [760, 392] width 1519 height 784
click at [767, 663] on button "Next" at bounding box center [760, 649] width 206 height 50
drag, startPoint x: 767, startPoint y: 663, endPoint x: 742, endPoint y: 655, distance: 26.2
click at [742, 655] on button "Next" at bounding box center [760, 649] width 206 height 50
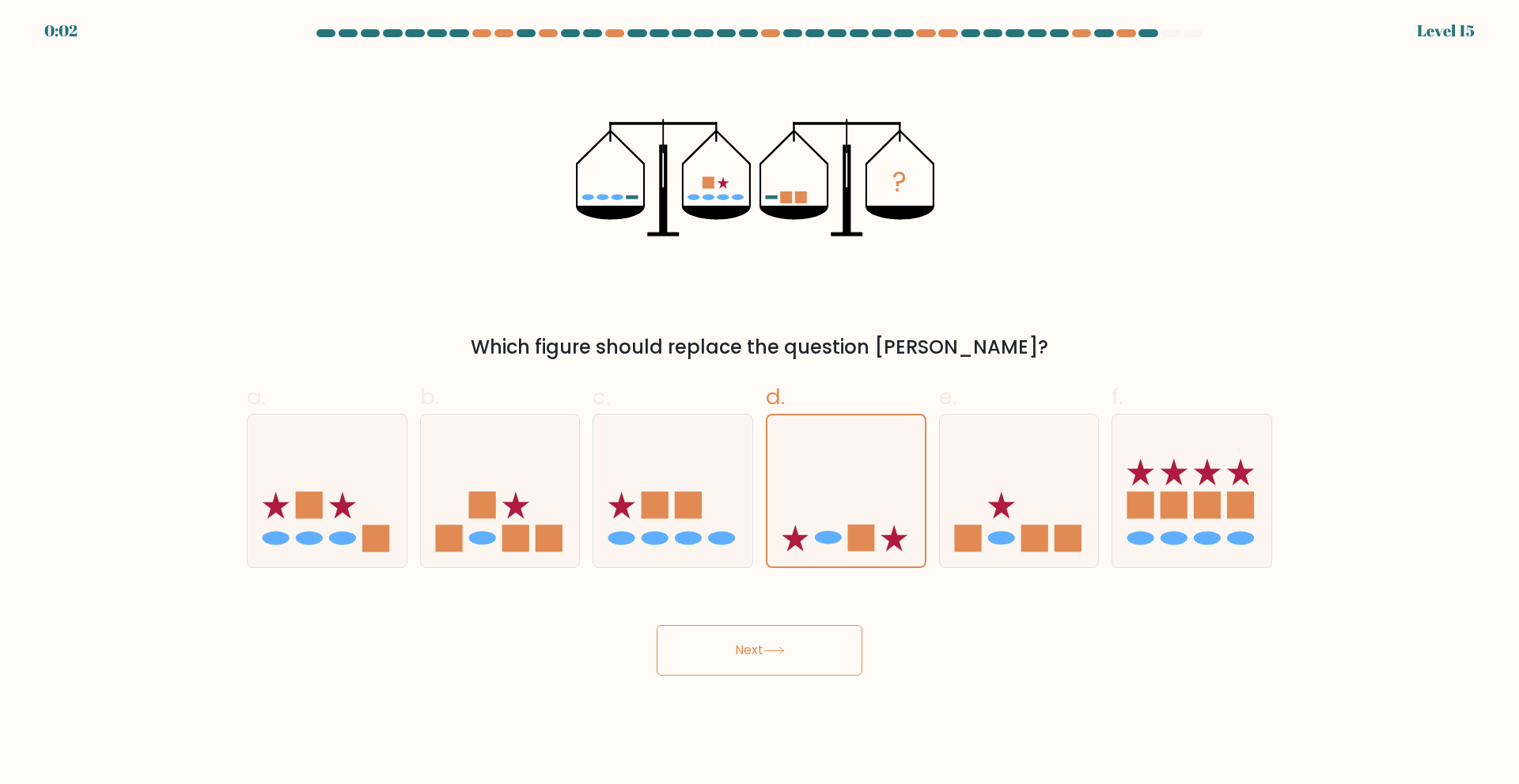
click at [742, 655] on button "Next" at bounding box center [760, 649] width 206 height 50
click at [746, 631] on button "Next" at bounding box center [760, 649] width 206 height 50
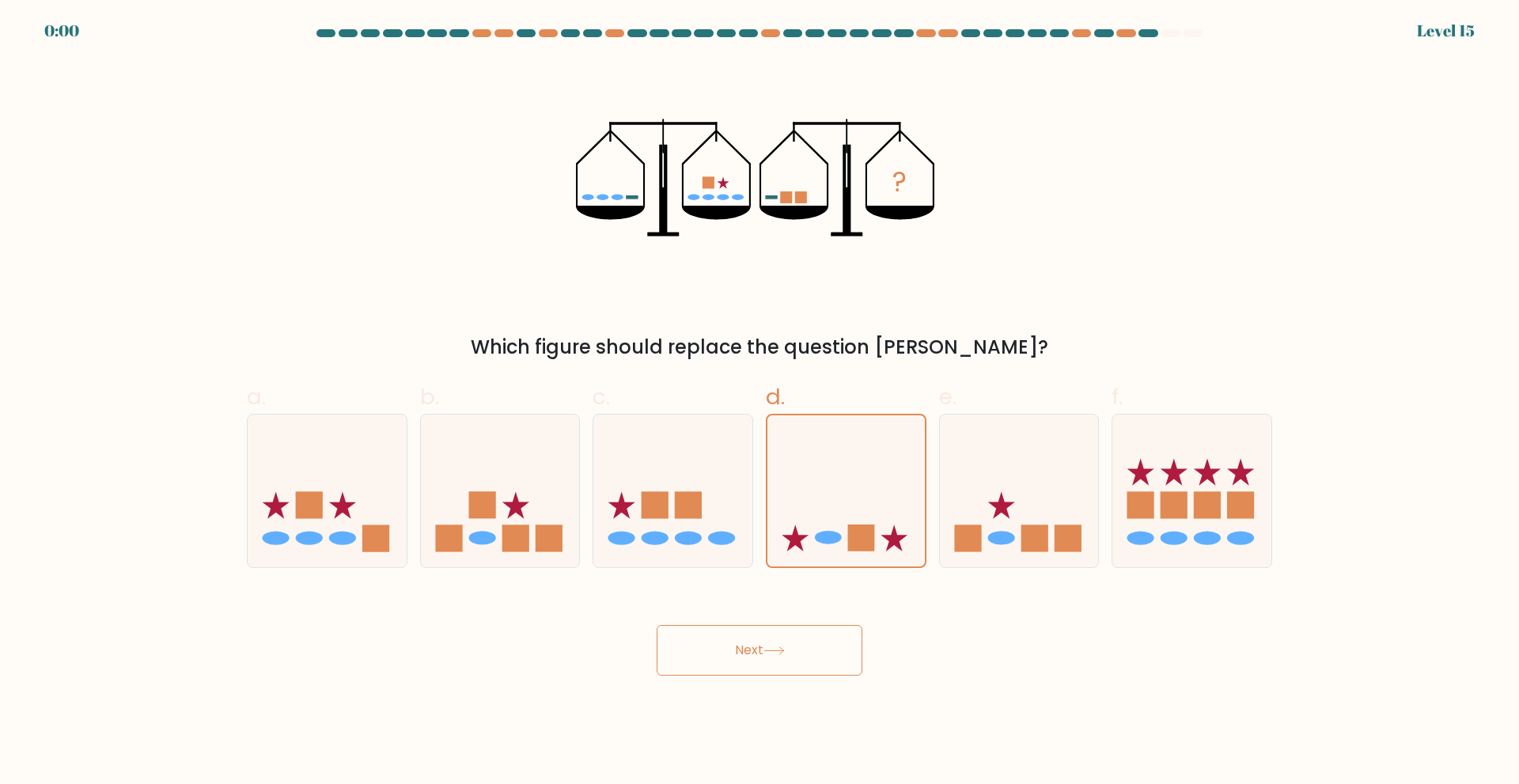
click at [746, 631] on button "Next" at bounding box center [760, 649] width 206 height 50
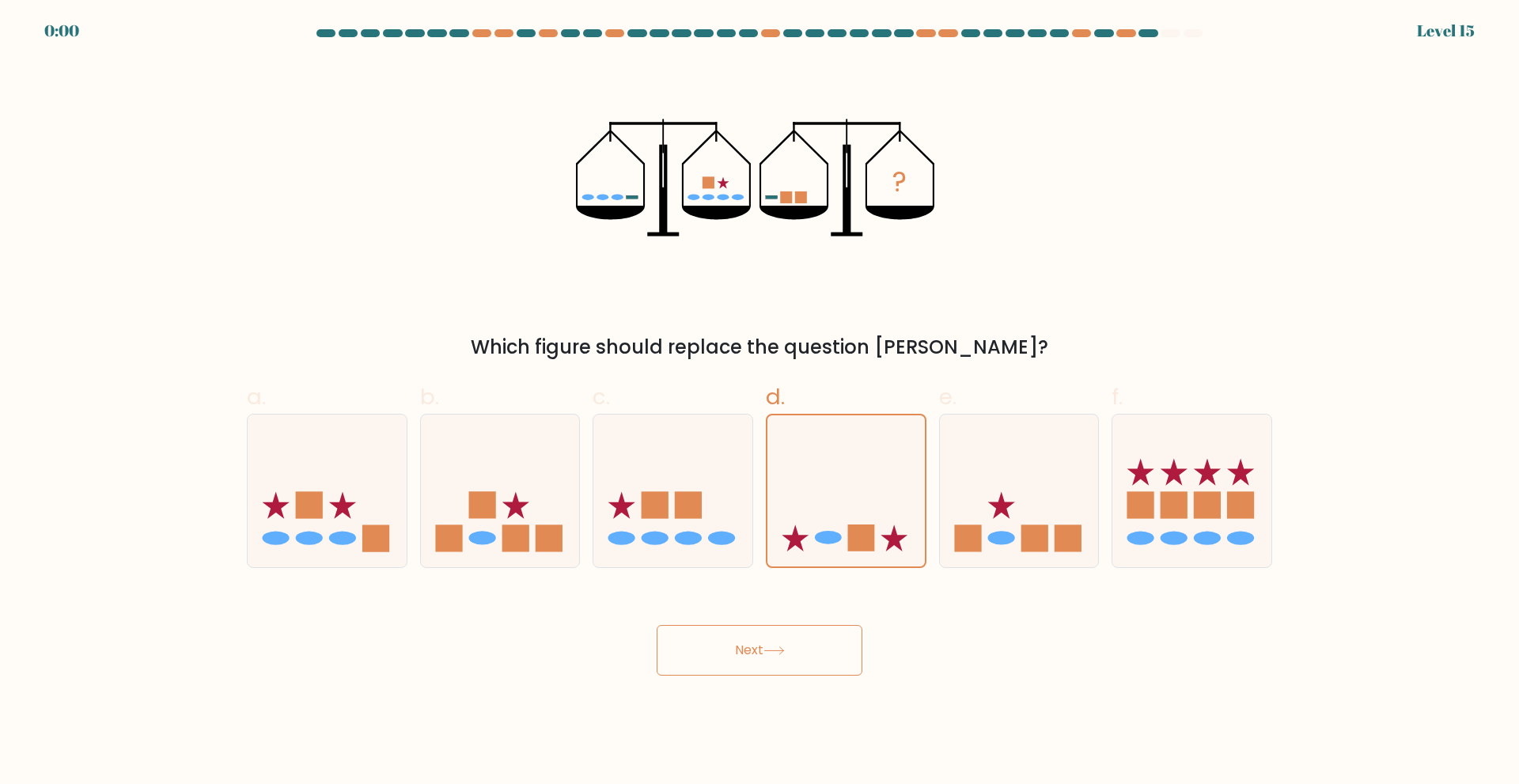
click at [746, 631] on button "Next" at bounding box center [760, 649] width 206 height 50
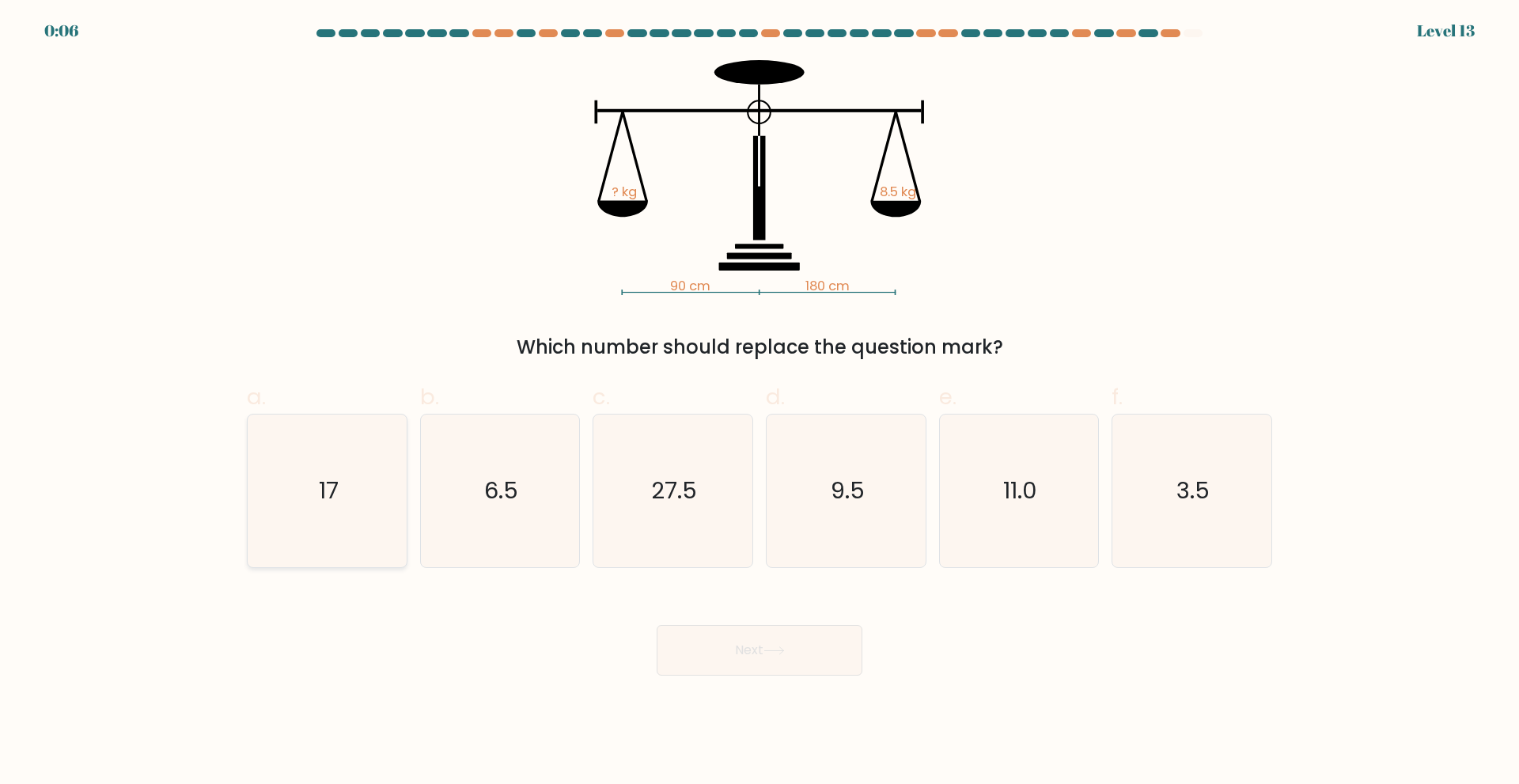
click at [372, 521] on icon "17" at bounding box center [327, 491] width 152 height 152
click at [760, 403] on input "a. 17" at bounding box center [760, 397] width 1 height 10
radio input "true"
click at [781, 661] on button "Next" at bounding box center [760, 649] width 206 height 50
click at [761, 644] on button "Next" at bounding box center [760, 649] width 206 height 50
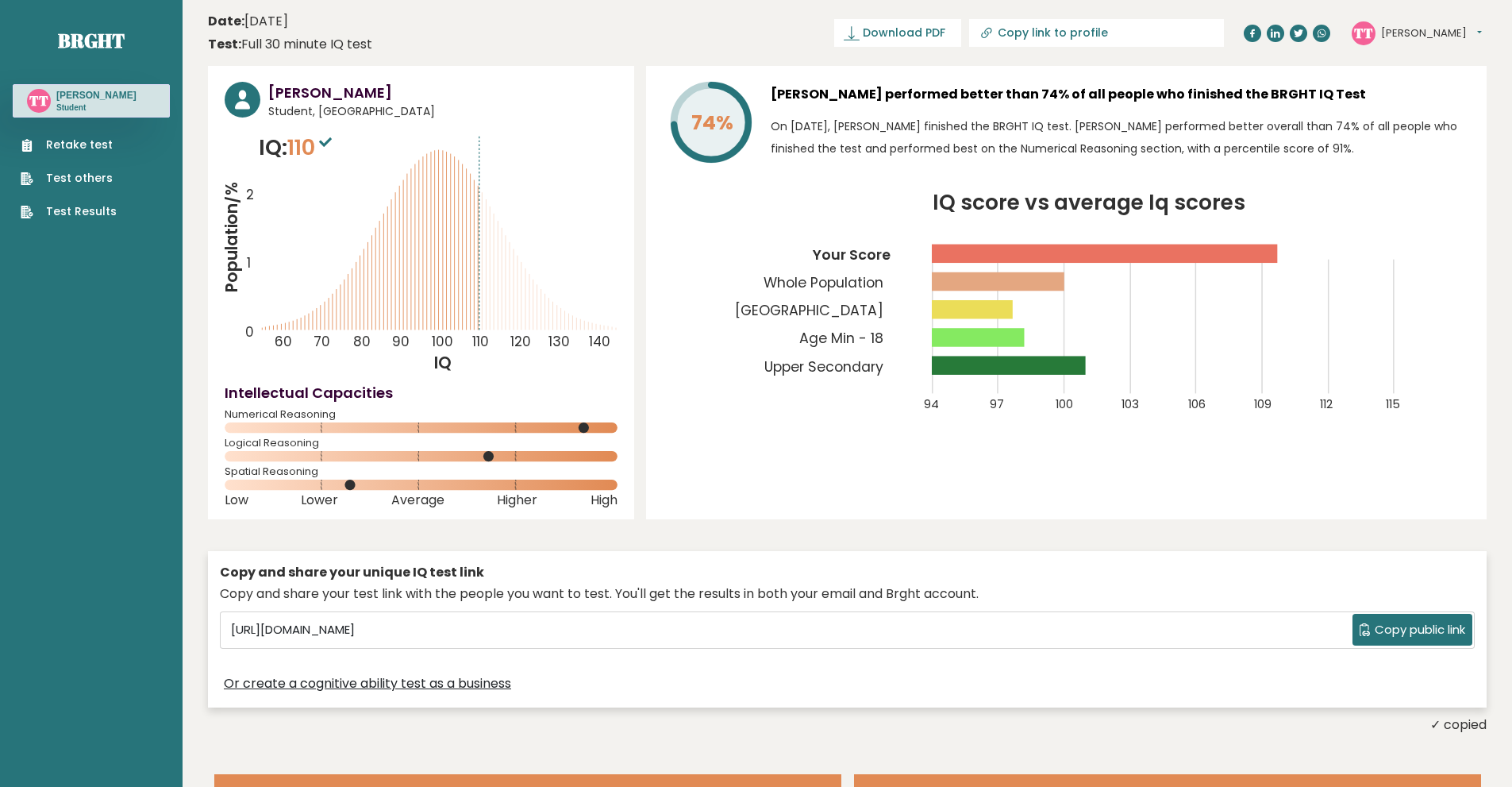
click at [1375, 633] on span "Copy public link" at bounding box center [1420, 630] width 90 height 18
click at [945, 31] on span "Download PDF" at bounding box center [903, 33] width 82 height 17
click at [823, 408] on icon "IQ score vs average Iq scores 94 97 100 103 106 109 112 115 Your Score Whole Po…" at bounding box center [1066, 312] width 807 height 238
drag, startPoint x: 952, startPoint y: 21, endPoint x: 959, endPoint y: 30, distance: 11.4
click at [959, 30] on span "✓ Your PDF is downloaded..." at bounding box center [870, 33] width 180 height 28
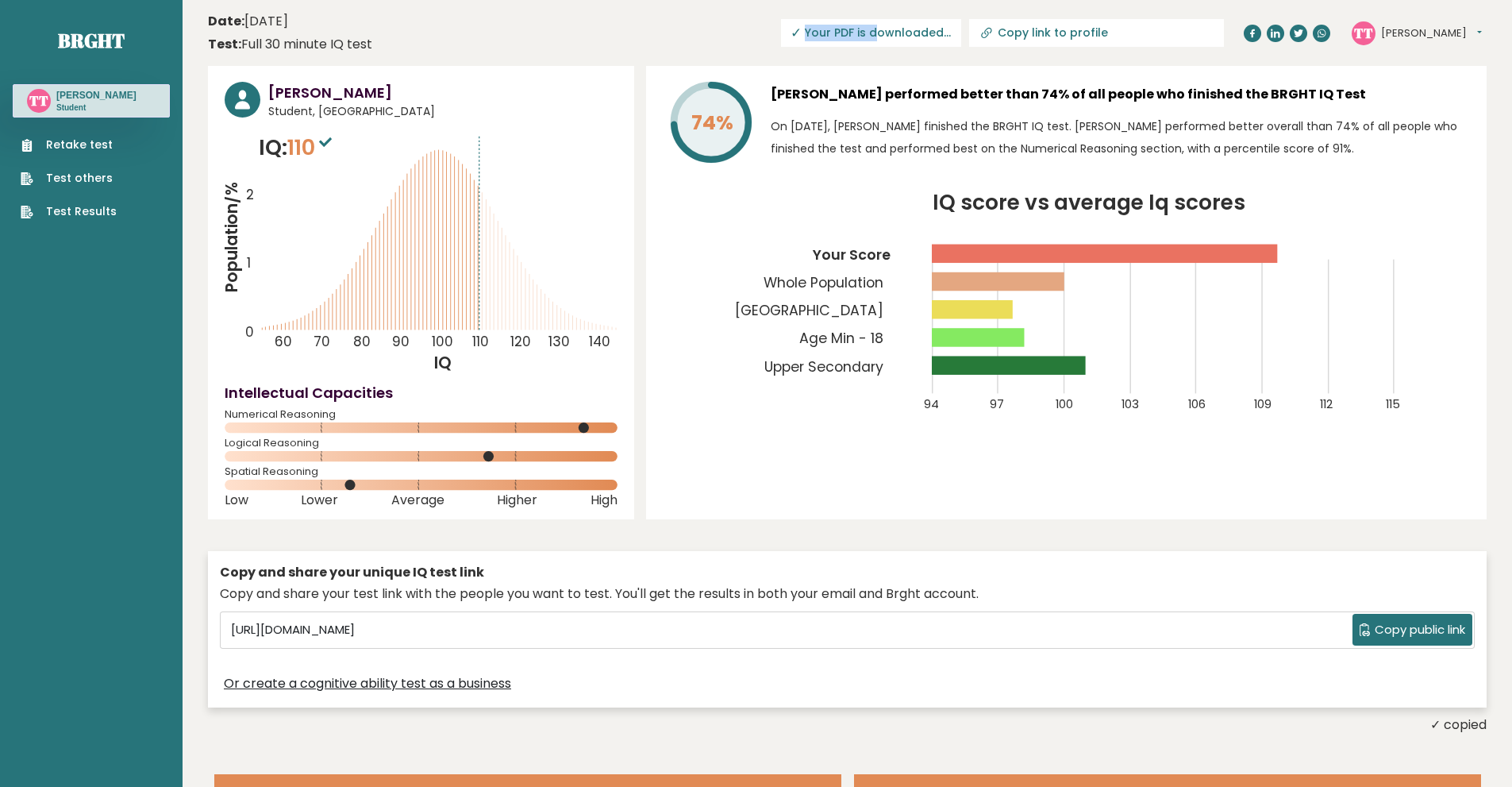
click at [959, 30] on span "✓ Your PDF is downloaded..." at bounding box center [870, 33] width 180 height 28
click at [319, 128] on div "Tony Tubes Student, Zimbabwe IQ: 110 Population/% IQ 0 1 2 60 70 80 90 100 110 …" at bounding box center [420, 292] width 426 height 453
click at [80, 139] on link "Retake test" at bounding box center [69, 144] width 96 height 17
click at [95, 180] on link "Test others" at bounding box center [69, 178] width 96 height 17
click at [91, 146] on link "Retake test" at bounding box center [69, 144] width 96 height 17
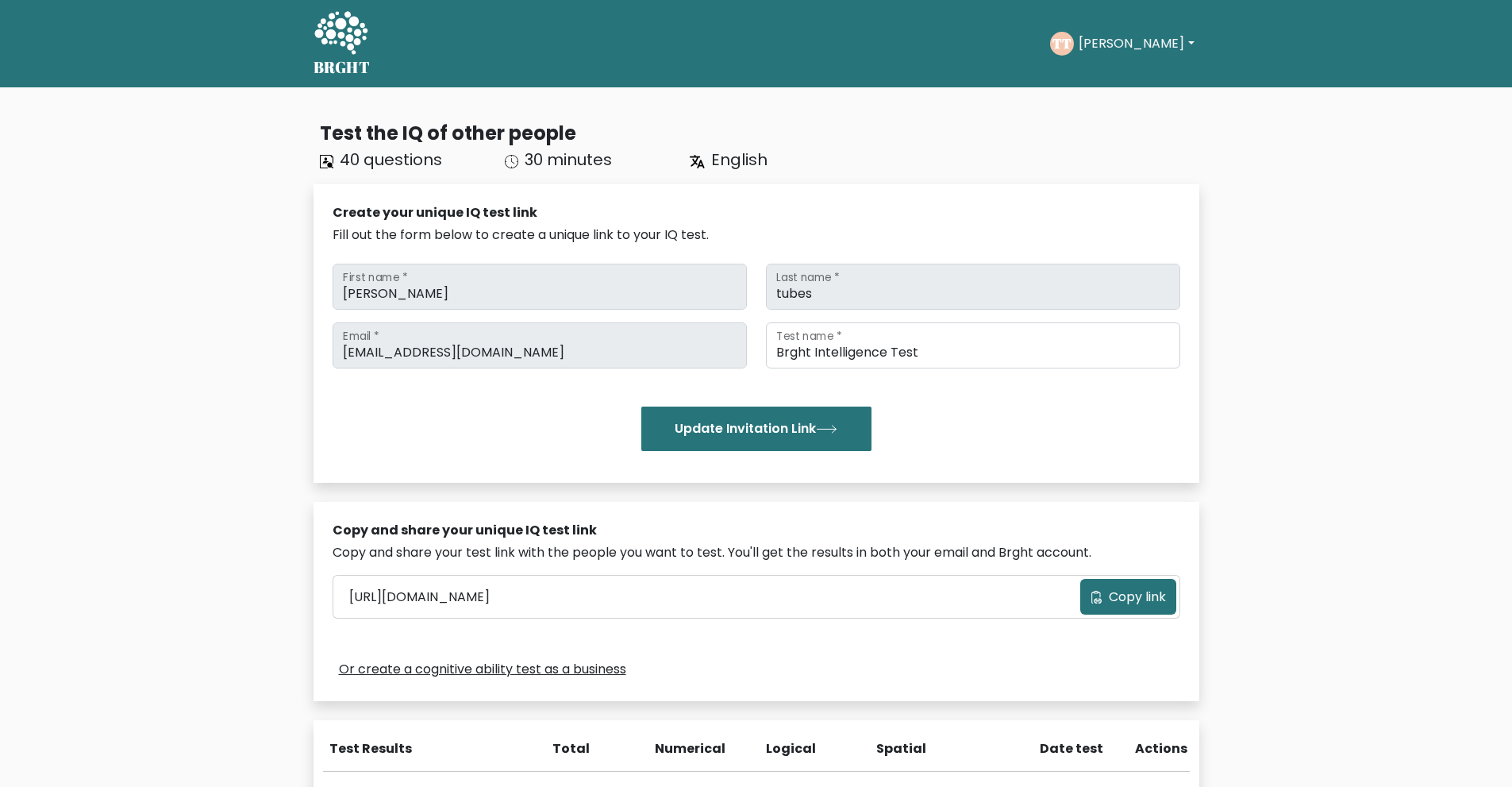
click at [886, 318] on div "[PERSON_NAME] First name * tubes Last name * [EMAIL_ADDRESS][DOMAIN_NAME] Email…" at bounding box center [756, 357] width 847 height 200
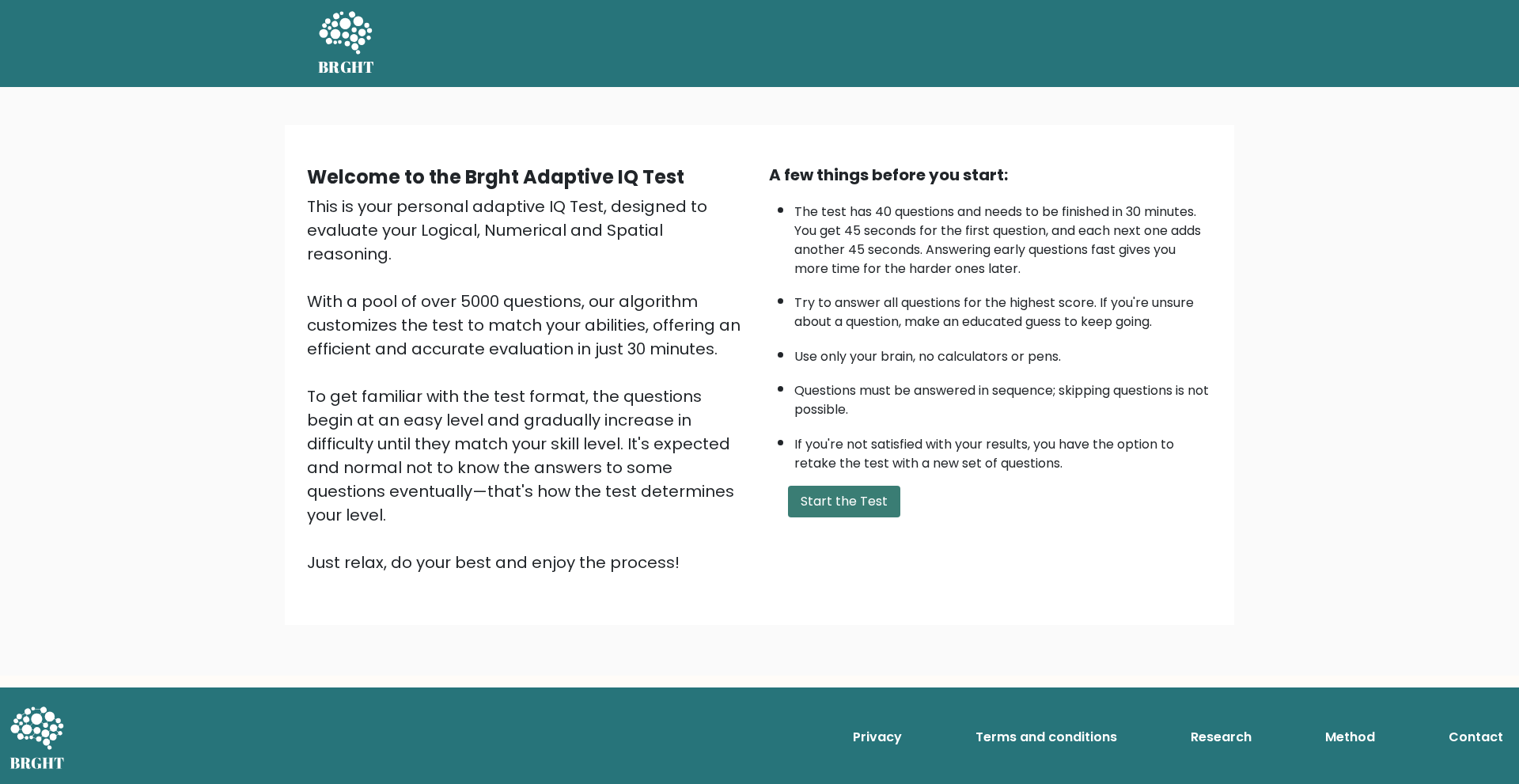
click at [854, 498] on button "Start the Test" at bounding box center [844, 502] width 112 height 32
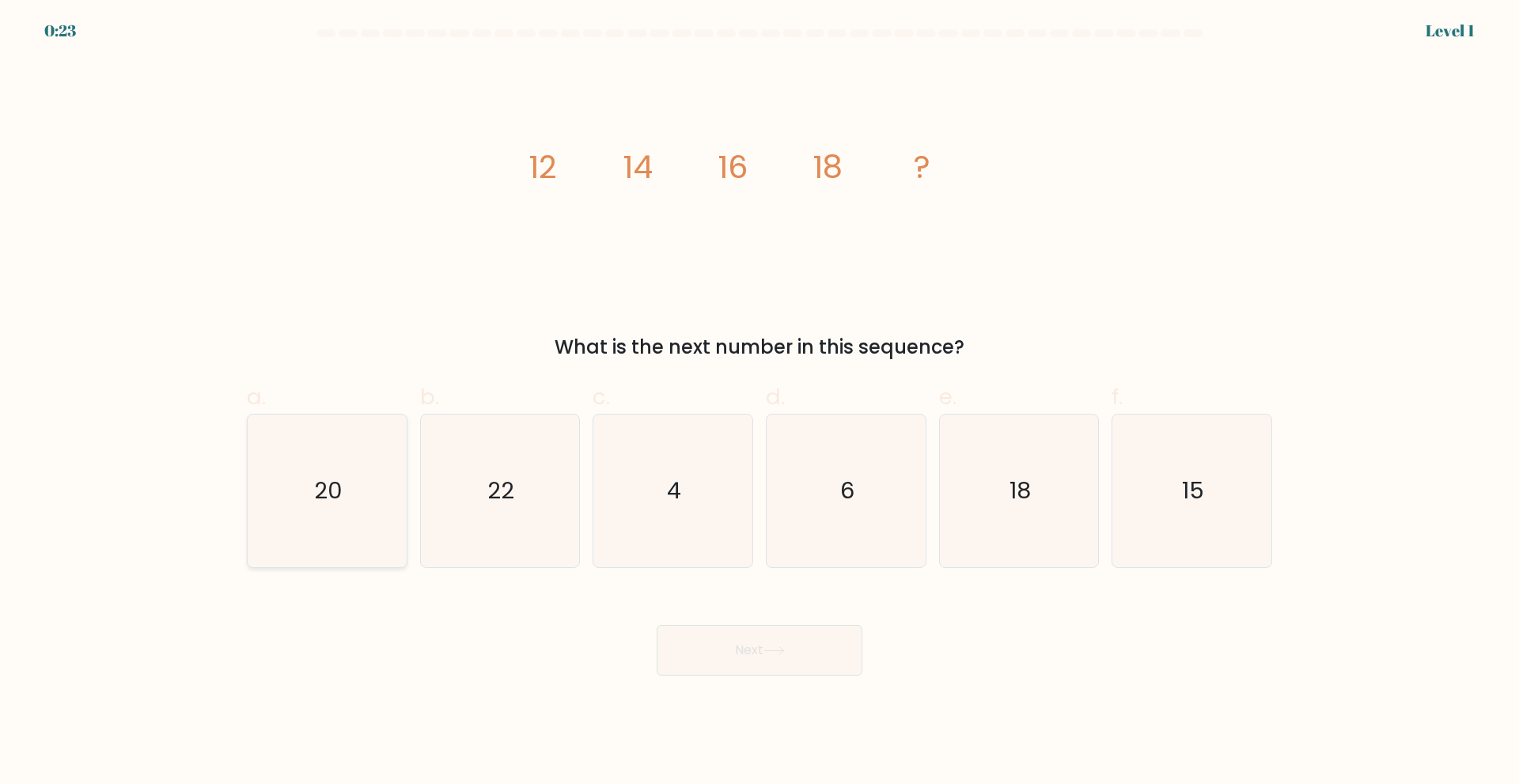
click at [345, 497] on icon "20" at bounding box center [327, 491] width 152 height 152
click at [760, 403] on input "a. 20" at bounding box center [760, 397] width 1 height 10
radio input "true"
click at [738, 644] on button "Next" at bounding box center [760, 649] width 206 height 50
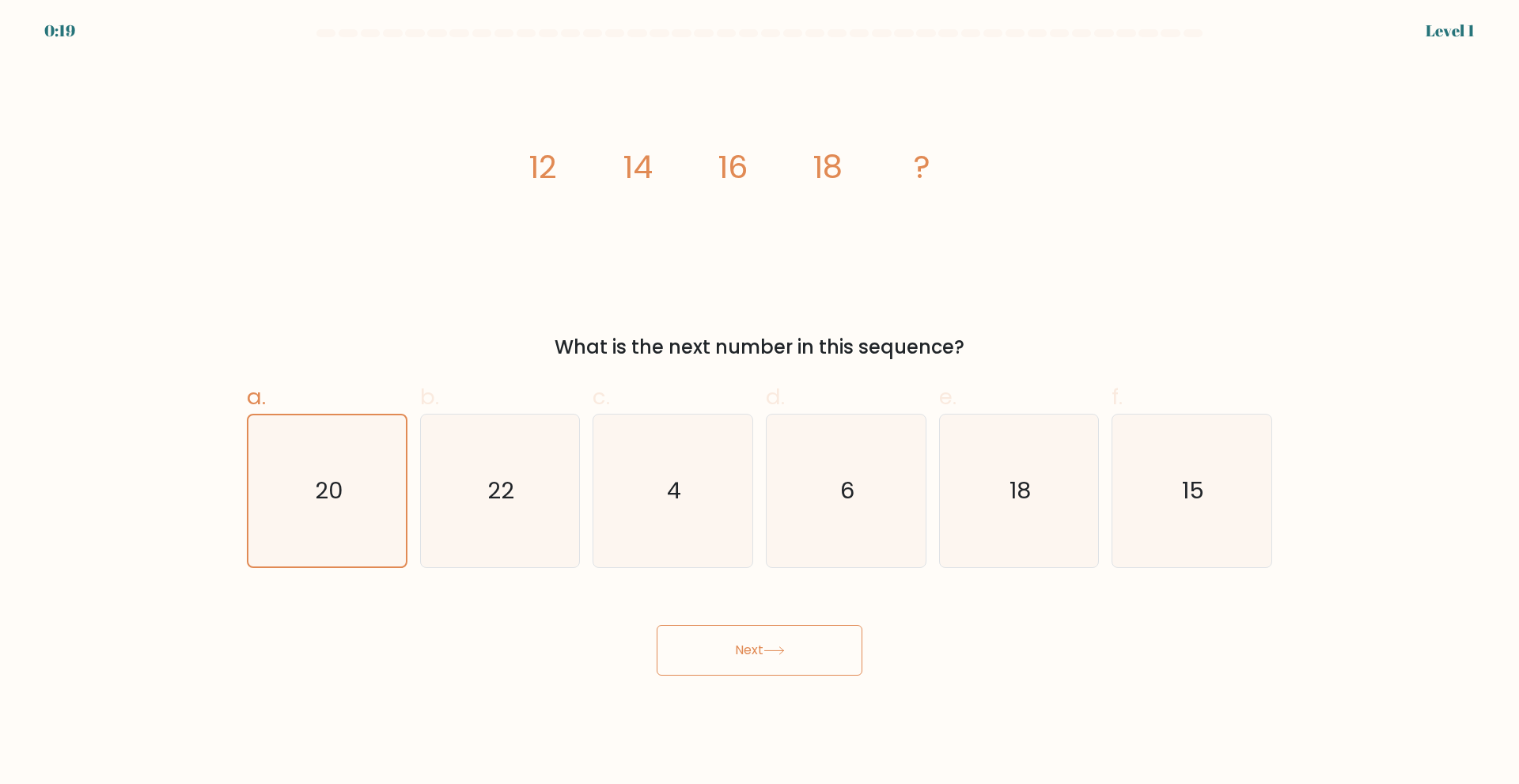
click at [738, 644] on button "Next" at bounding box center [760, 649] width 206 height 50
click at [758, 652] on button "Next" at bounding box center [760, 649] width 206 height 50
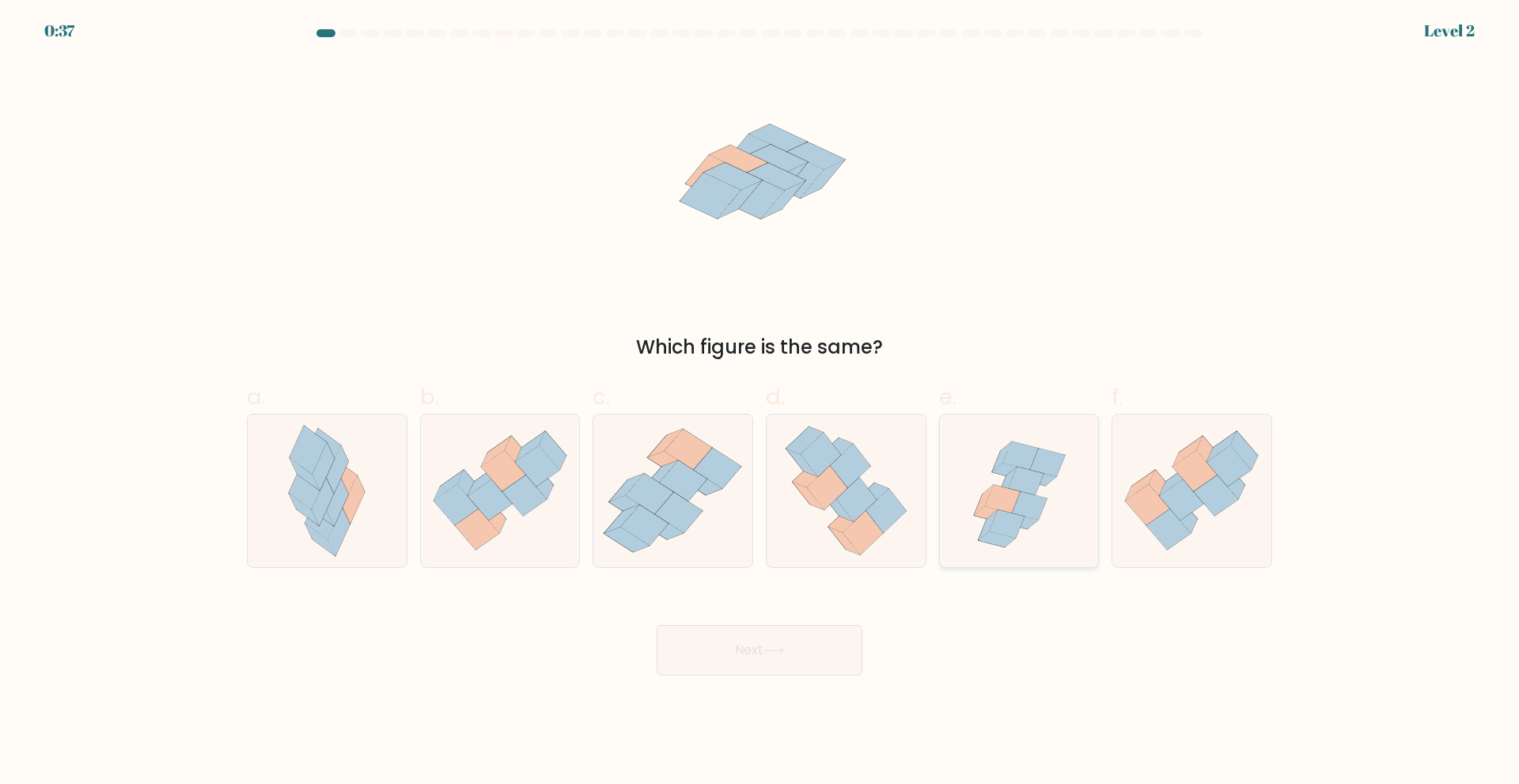
click at [1026, 506] on icon at bounding box center [1029, 506] width 35 height 29
click at [760, 403] on input "e." at bounding box center [760, 397] width 1 height 10
radio input "true"
click at [778, 642] on button "Next" at bounding box center [760, 649] width 206 height 50
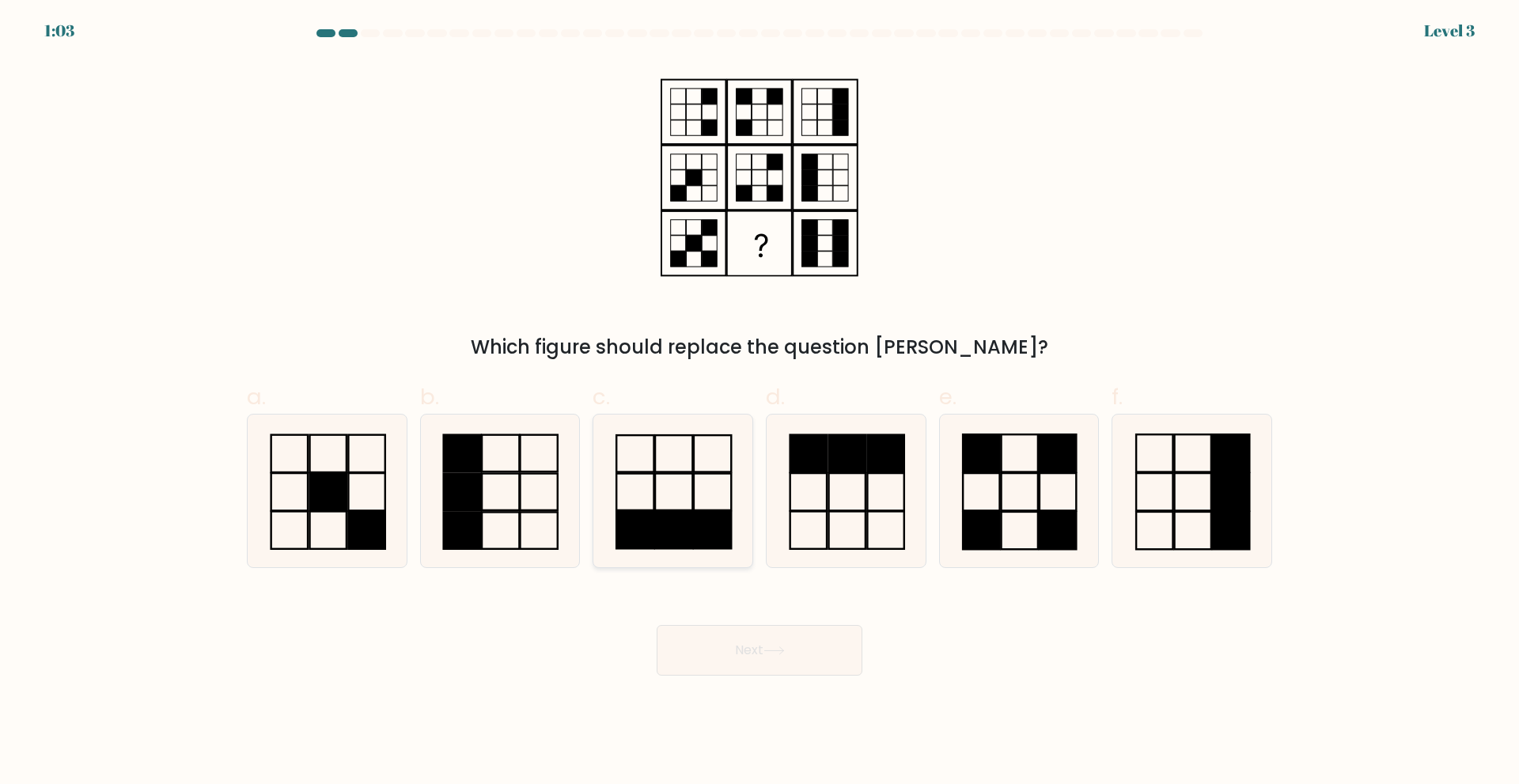
click at [703, 525] on rect at bounding box center [713, 530] width 38 height 37
click at [760, 403] on input "c." at bounding box center [760, 397] width 1 height 10
radio input "true"
click at [745, 641] on button "Next" at bounding box center [760, 649] width 206 height 50
click at [763, 654] on button "Next" at bounding box center [760, 649] width 206 height 50
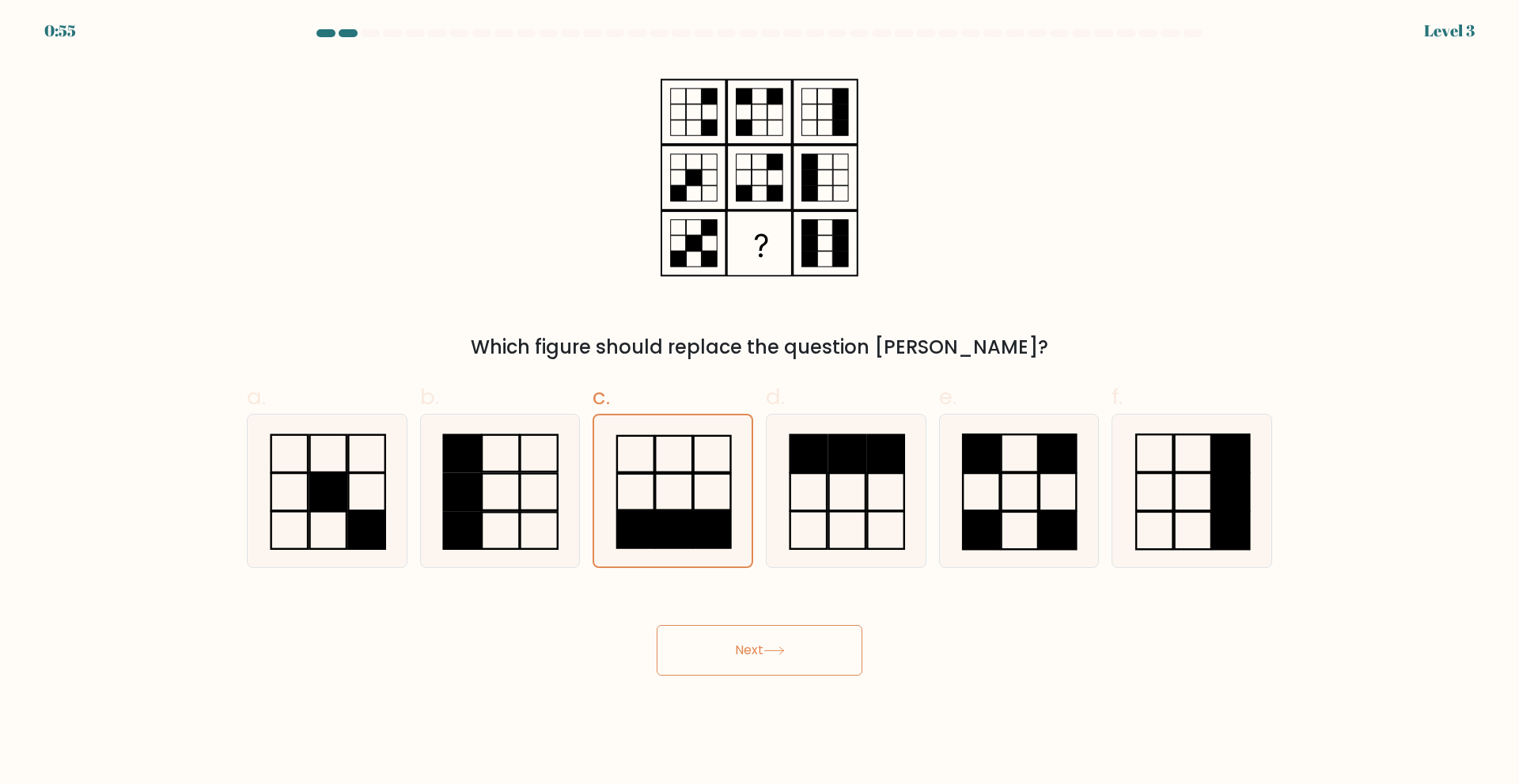
click at [718, 635] on button "Next" at bounding box center [760, 649] width 206 height 50
click at [657, 625] on button "Next" at bounding box center [760, 649] width 206 height 50
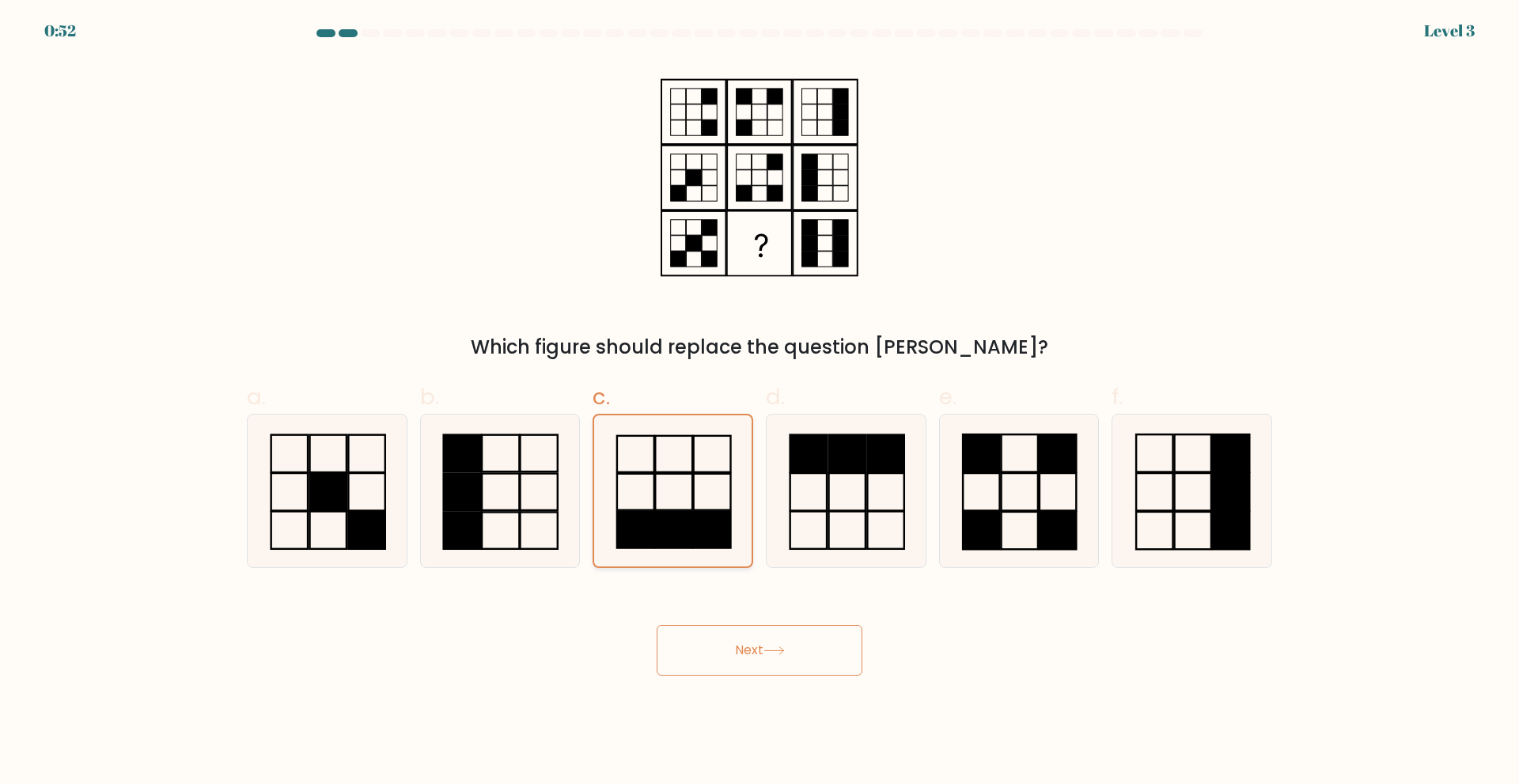
click at [716, 442] on icon at bounding box center [672, 490] width 152 height 151
click at [760, 403] on input "c." at bounding box center [760, 397] width 1 height 10
click at [362, 36] on div at bounding box center [369, 34] width 19 height 8
click at [503, 478] on icon at bounding box center [499, 491] width 152 height 152
click at [760, 403] on input "b." at bounding box center [760, 397] width 1 height 10
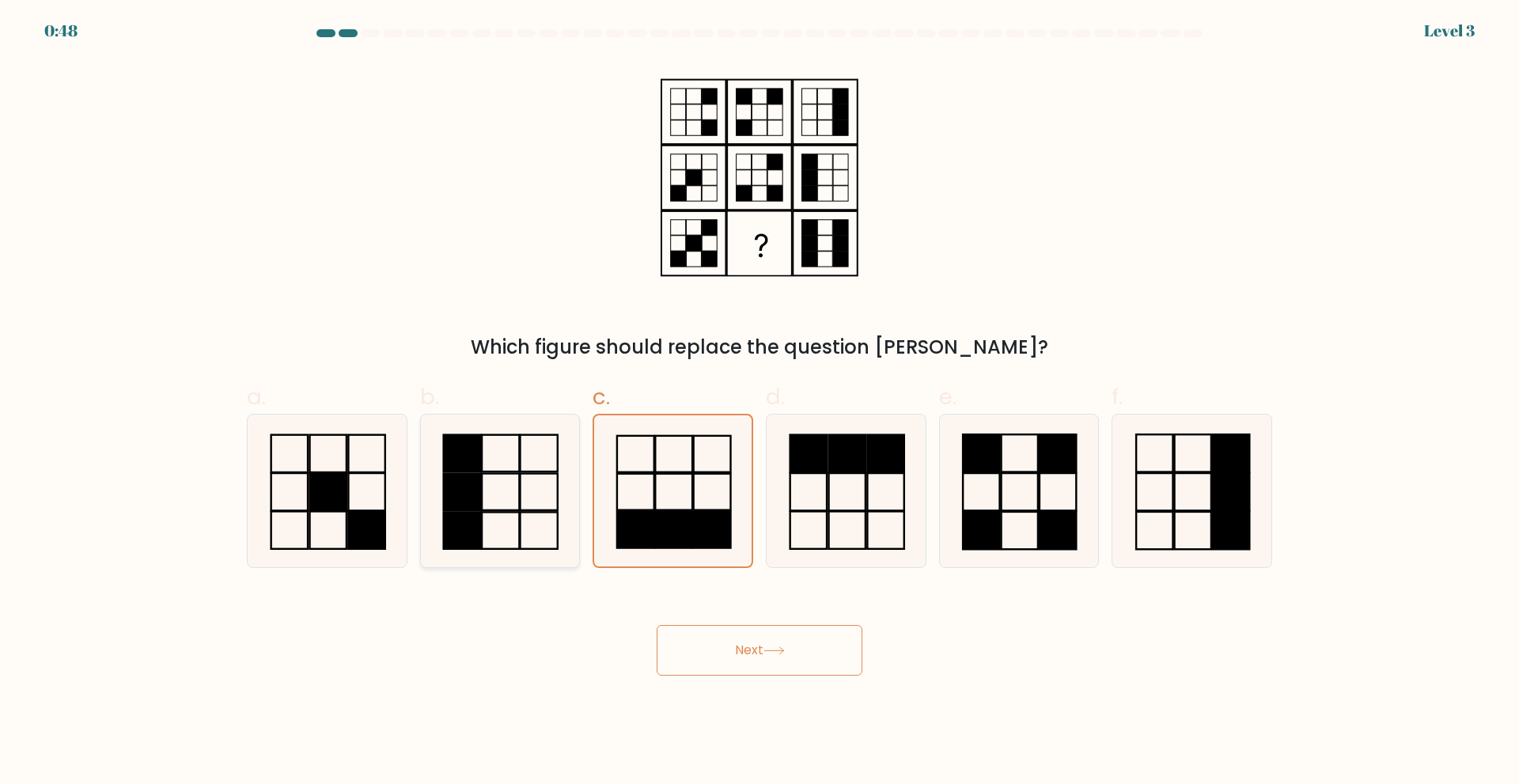
radio input "true"
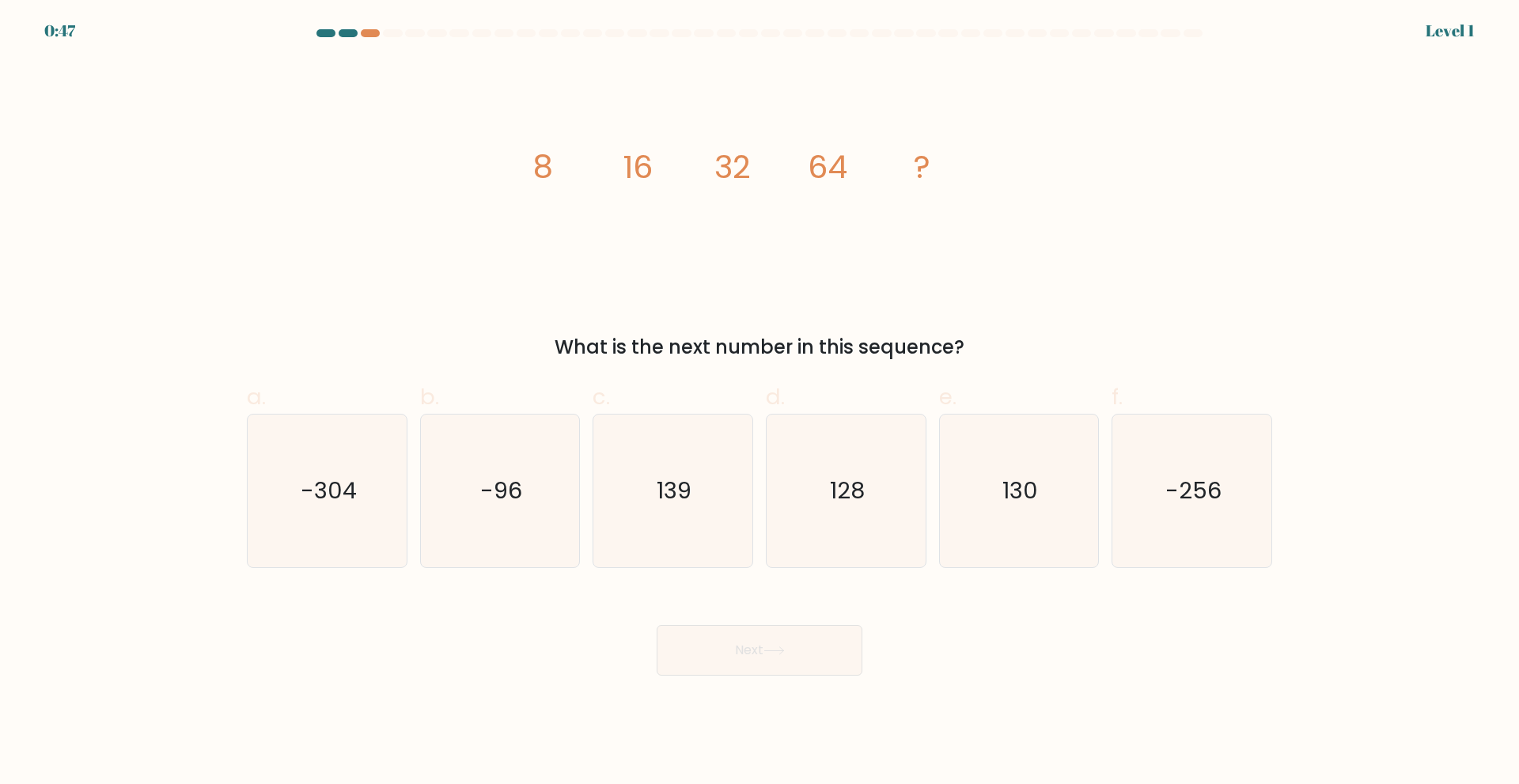
click at [765, 652] on button "Next" at bounding box center [760, 649] width 206 height 50
click at [883, 493] on icon "128" at bounding box center [846, 491] width 152 height 152
click at [760, 403] on input "d. 128" at bounding box center [760, 397] width 1 height 10
radio input "true"
click at [883, 493] on icon "128" at bounding box center [846, 490] width 152 height 151
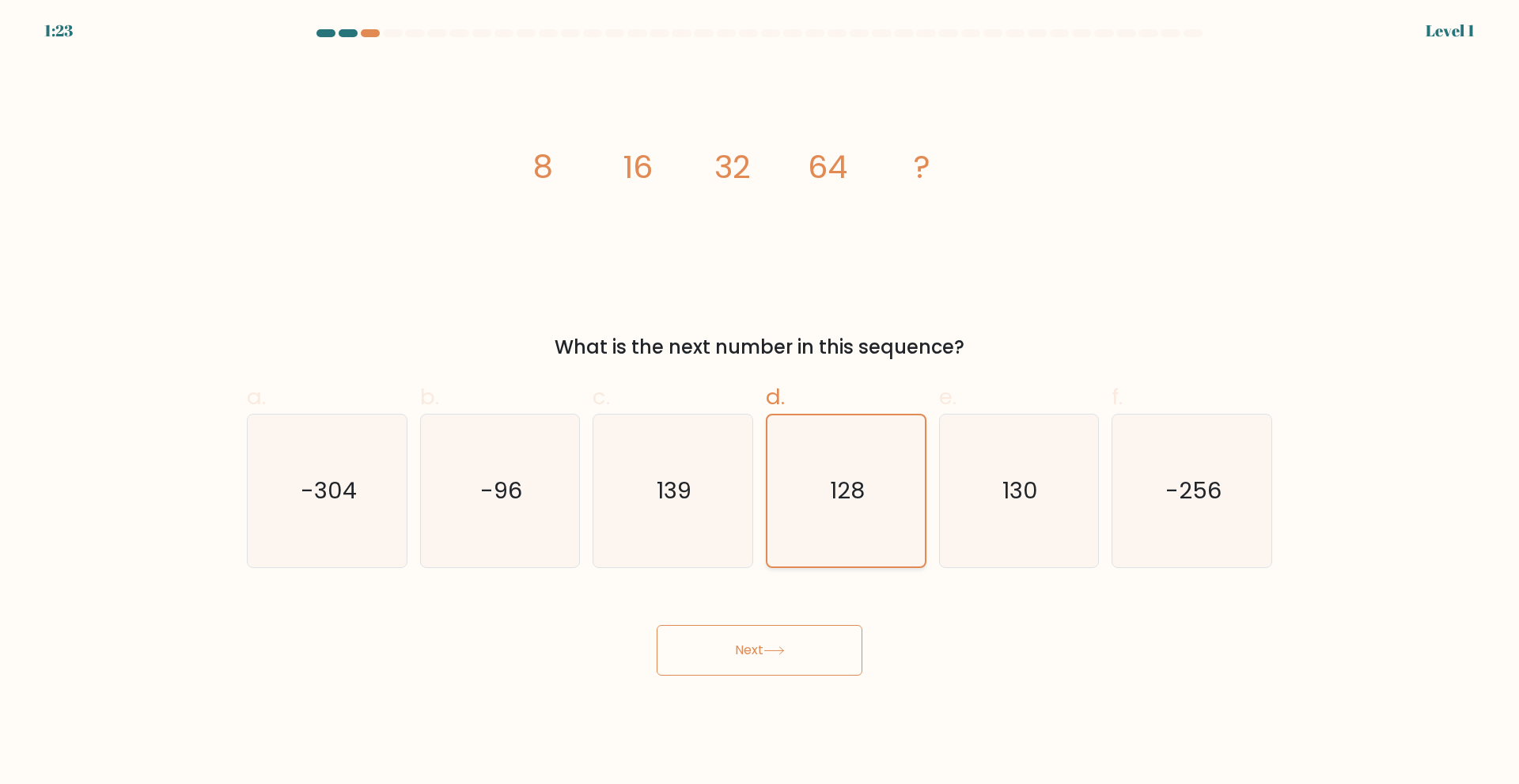
click at [760, 403] on input "d. 128" at bounding box center [760, 397] width 1 height 10
click at [773, 636] on button "Next" at bounding box center [760, 649] width 206 height 50
click at [780, 661] on button "Next" at bounding box center [760, 649] width 206 height 50
drag, startPoint x: 780, startPoint y: 661, endPoint x: 758, endPoint y: 668, distance: 23.1
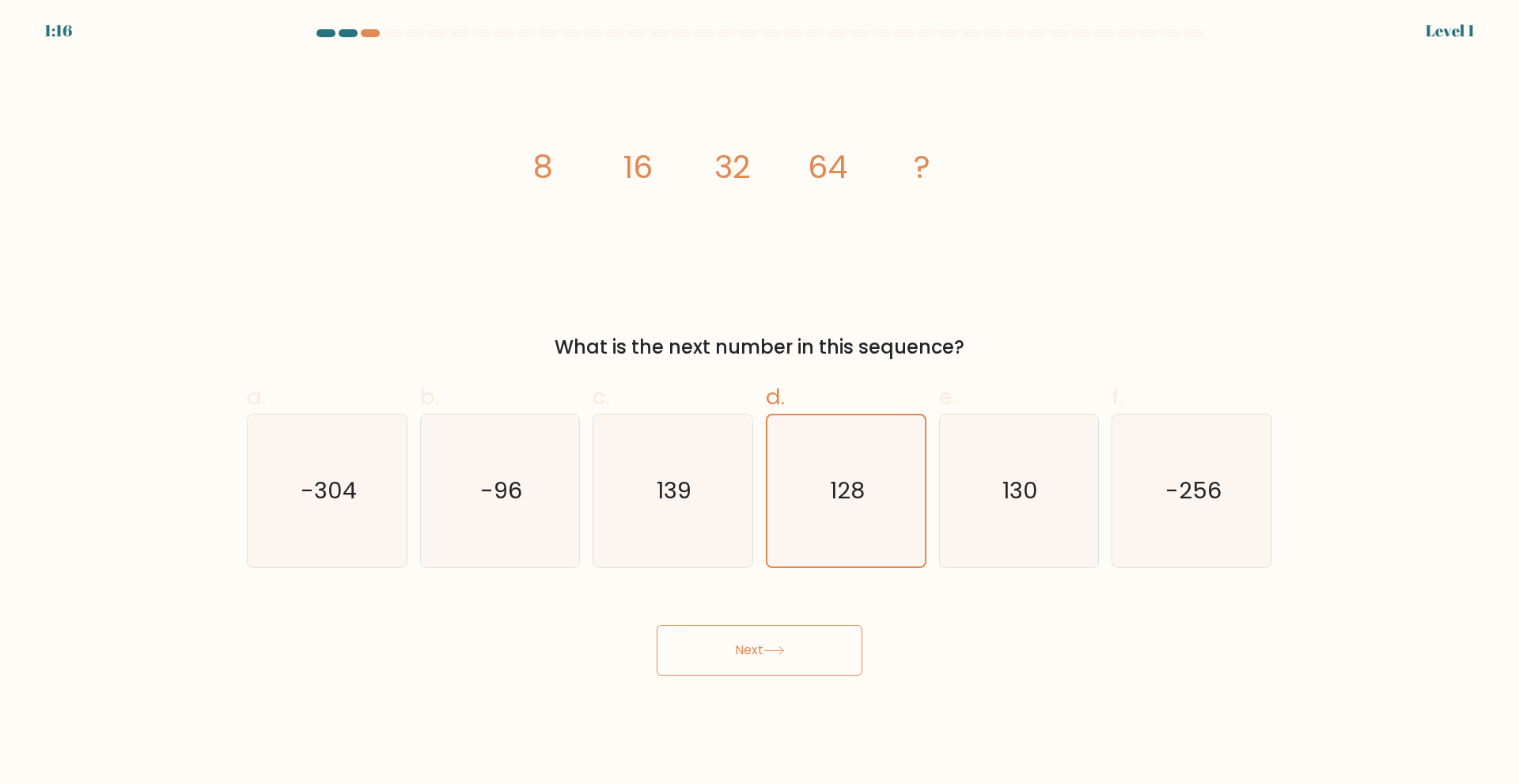
click at [758, 668] on button "Next" at bounding box center [760, 649] width 206 height 50
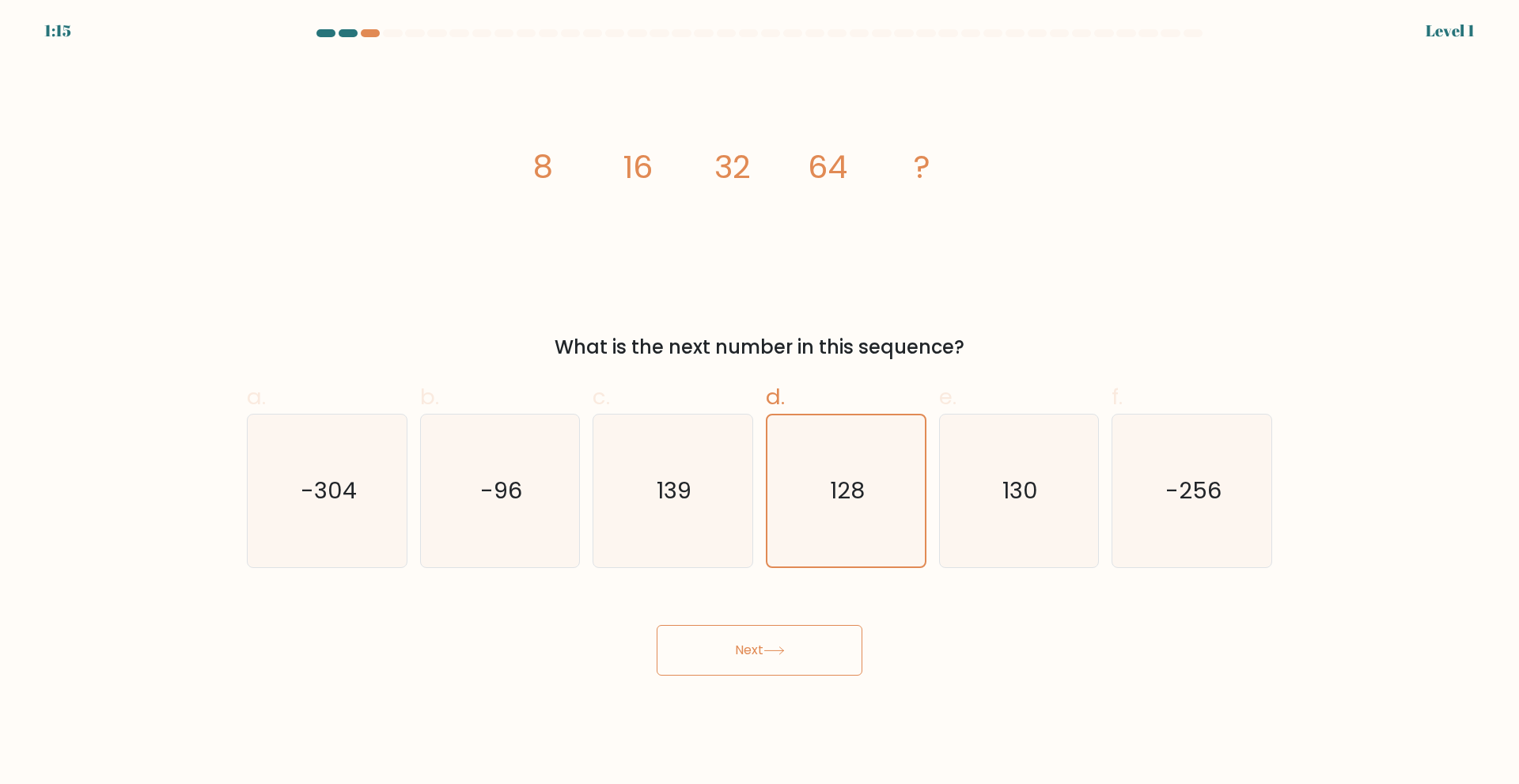
click at [758, 668] on button "Next" at bounding box center [760, 649] width 206 height 50
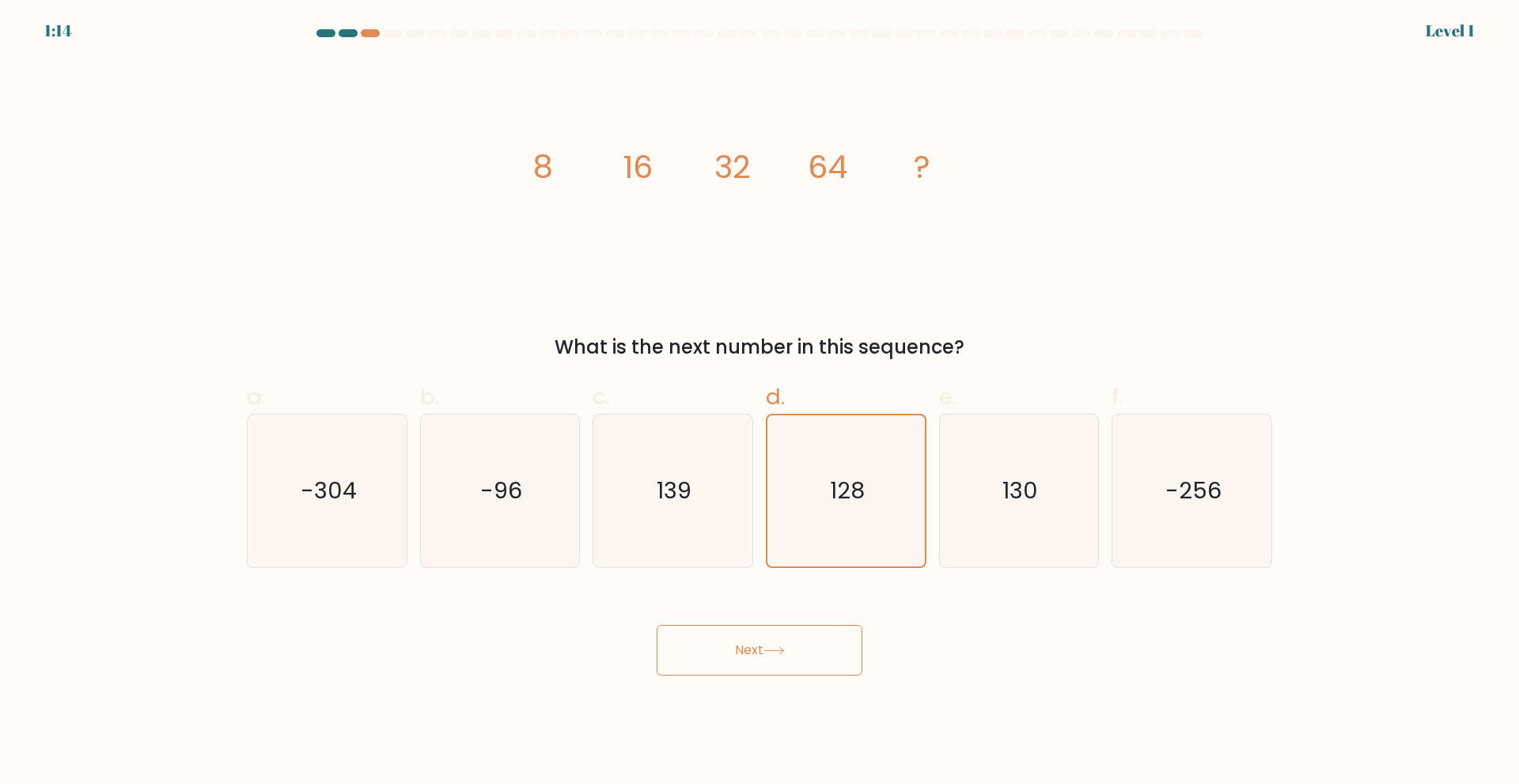
click at [758, 668] on button "Next" at bounding box center [760, 649] width 206 height 50
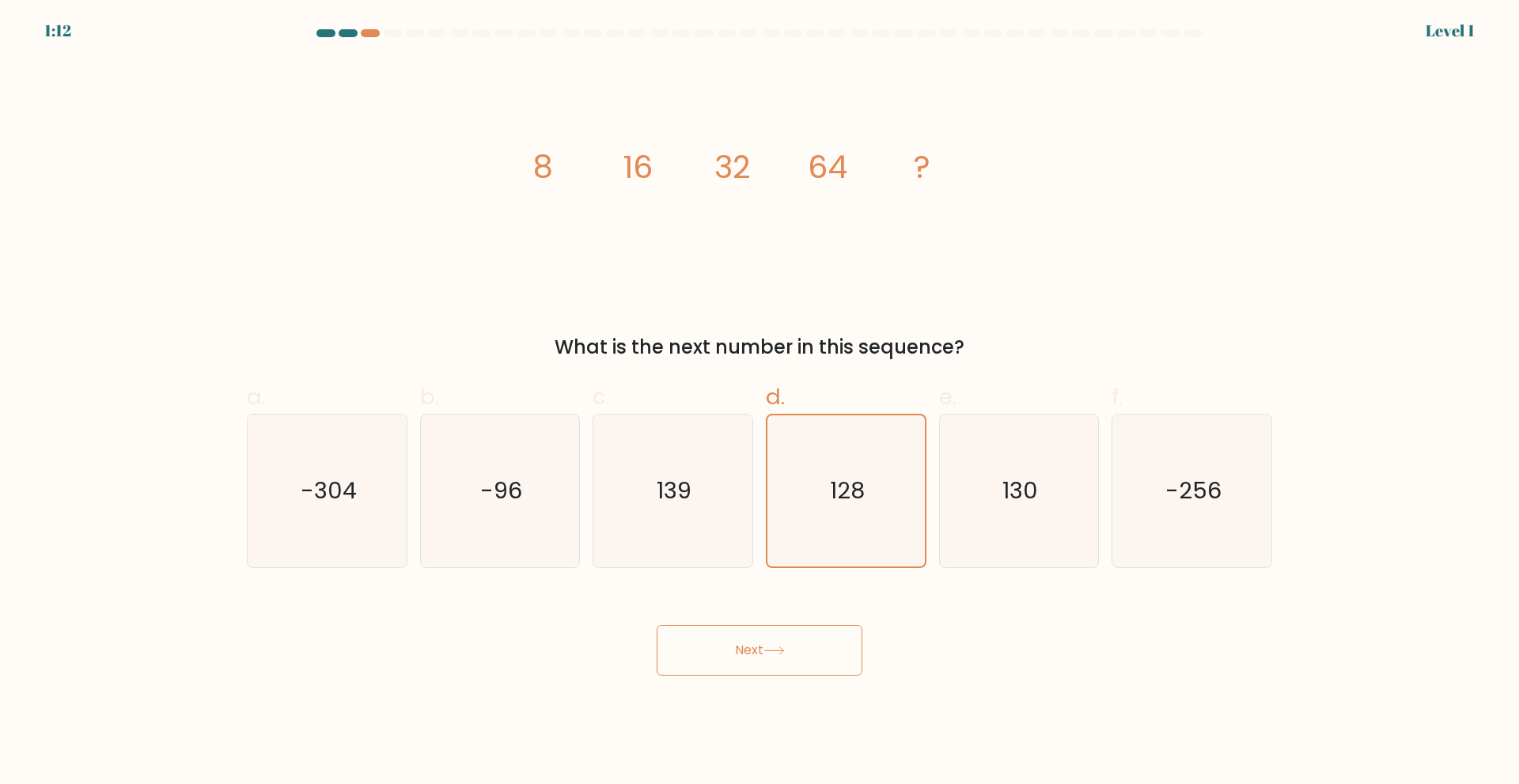
click at [758, 668] on button "Next" at bounding box center [760, 649] width 206 height 50
click at [768, 636] on button "Next" at bounding box center [760, 649] width 206 height 50
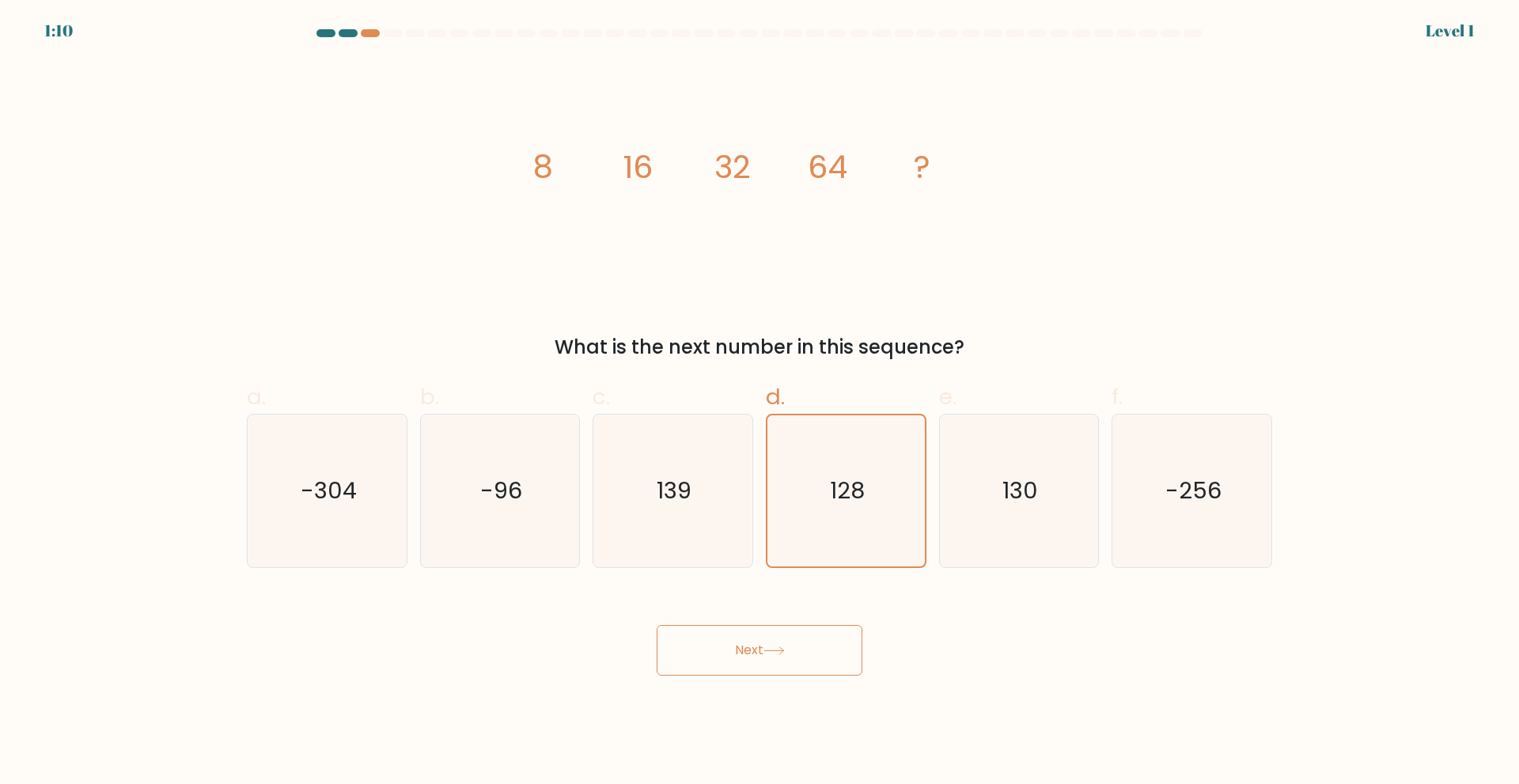
click at [768, 636] on button "Next" at bounding box center [760, 649] width 206 height 50
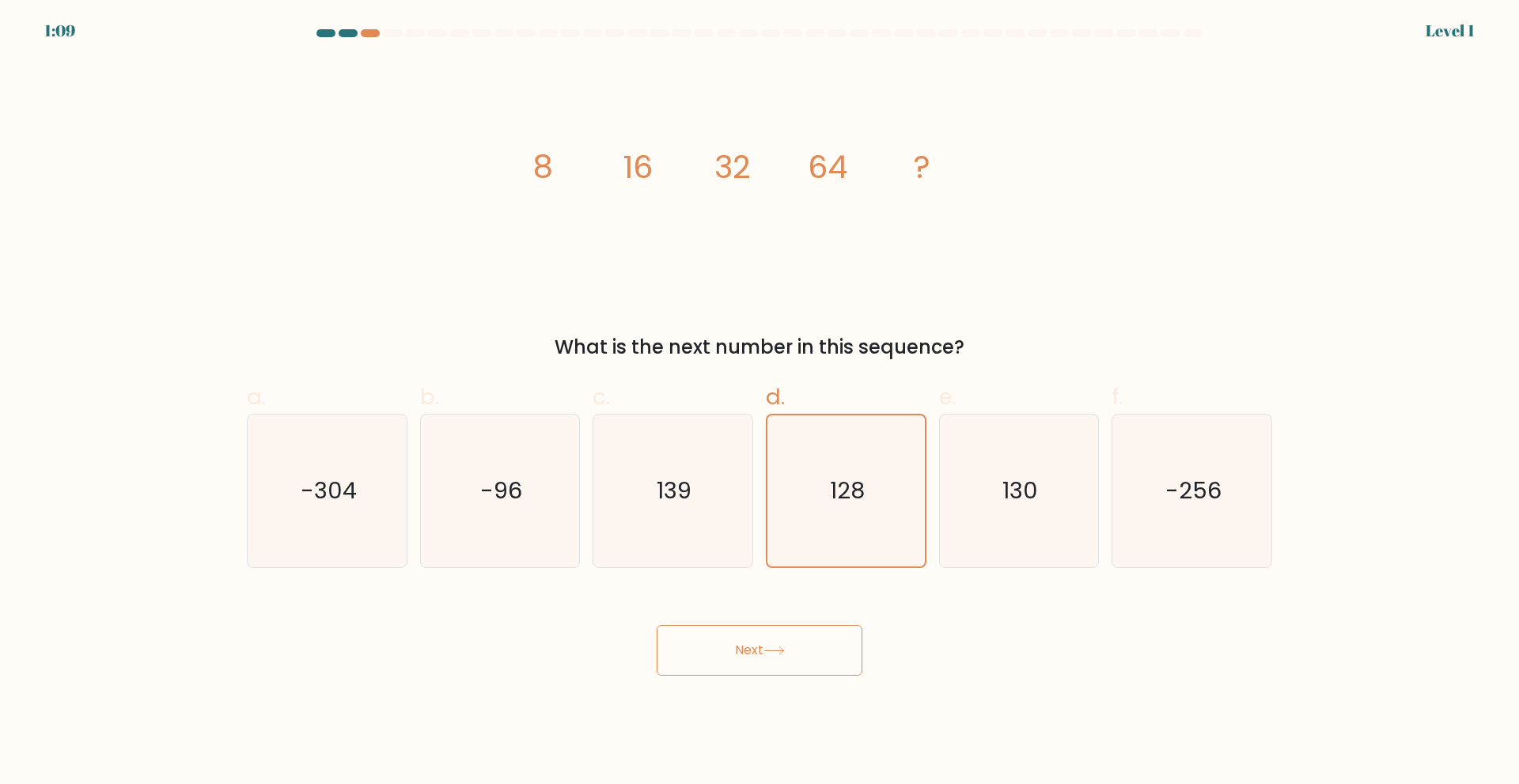
click at [768, 636] on button "Next" at bounding box center [760, 649] width 206 height 50
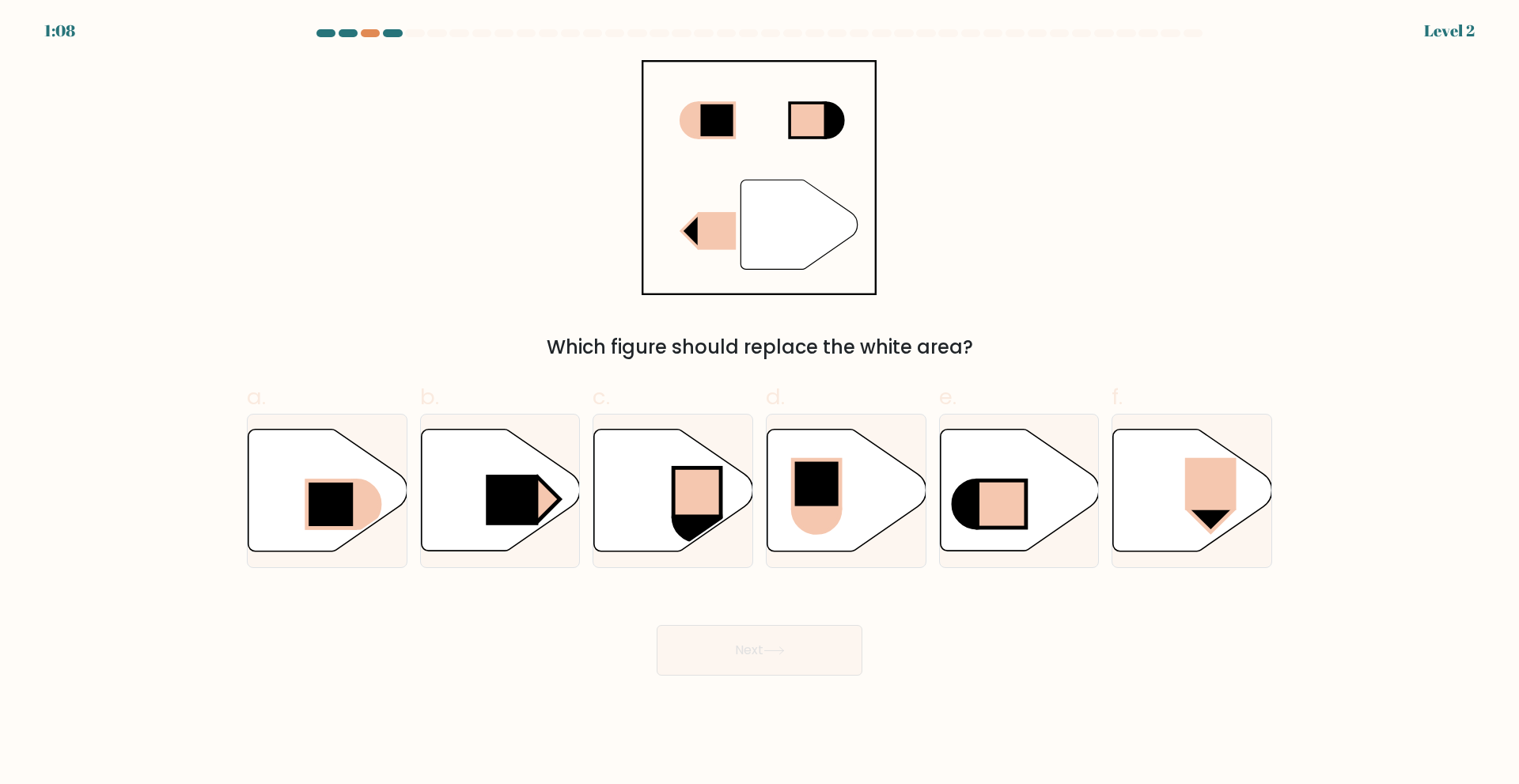
click at [768, 636] on button "Next" at bounding box center [760, 649] width 206 height 50
click at [1186, 509] on rect at bounding box center [1211, 483] width 51 height 52
click at [760, 403] on input "f." at bounding box center [760, 397] width 1 height 10
radio input "true"
click at [512, 510] on rect at bounding box center [512, 499] width 52 height 50
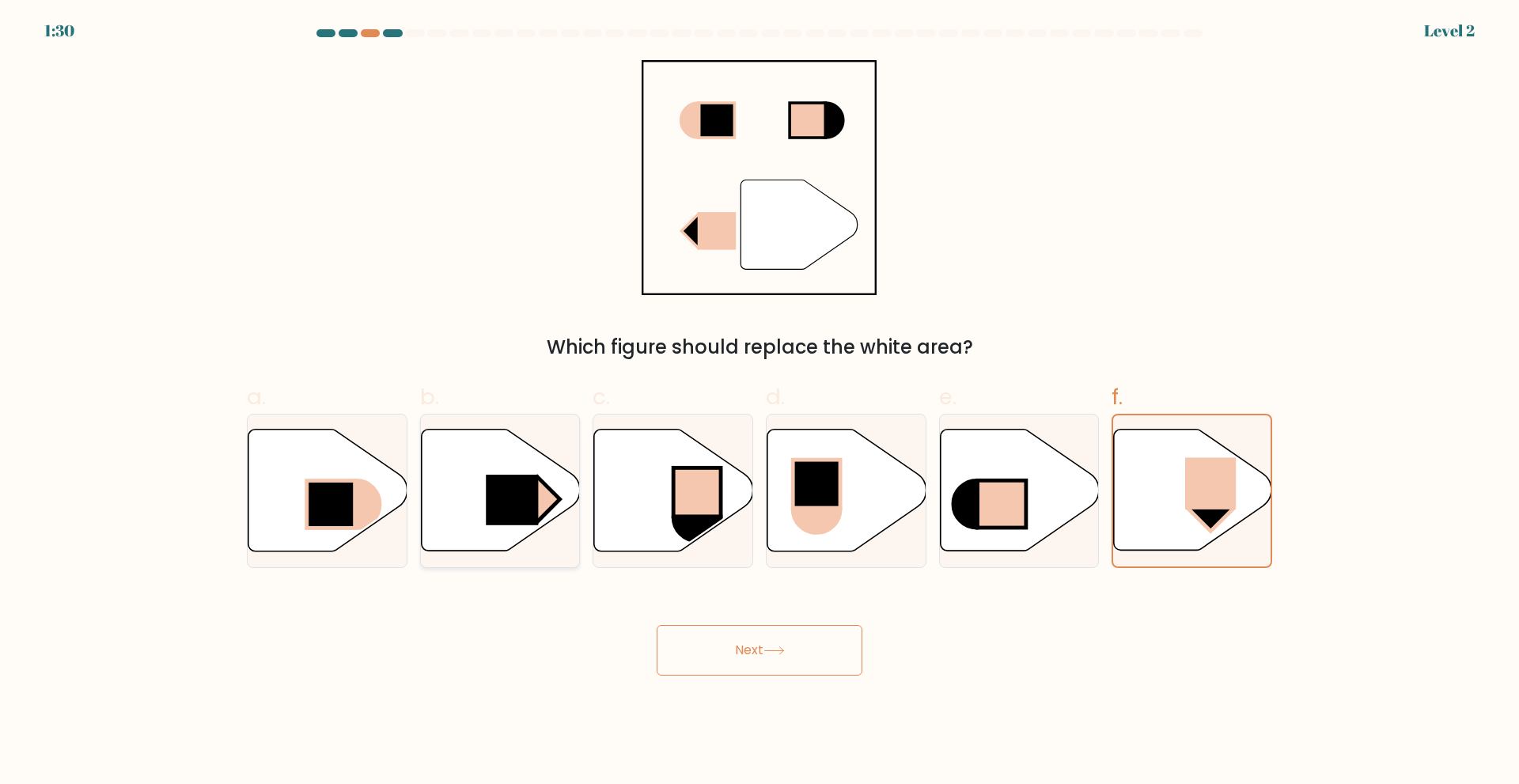
click at [760, 403] on input "b." at bounding box center [760, 397] width 1 height 10
radio input "true"
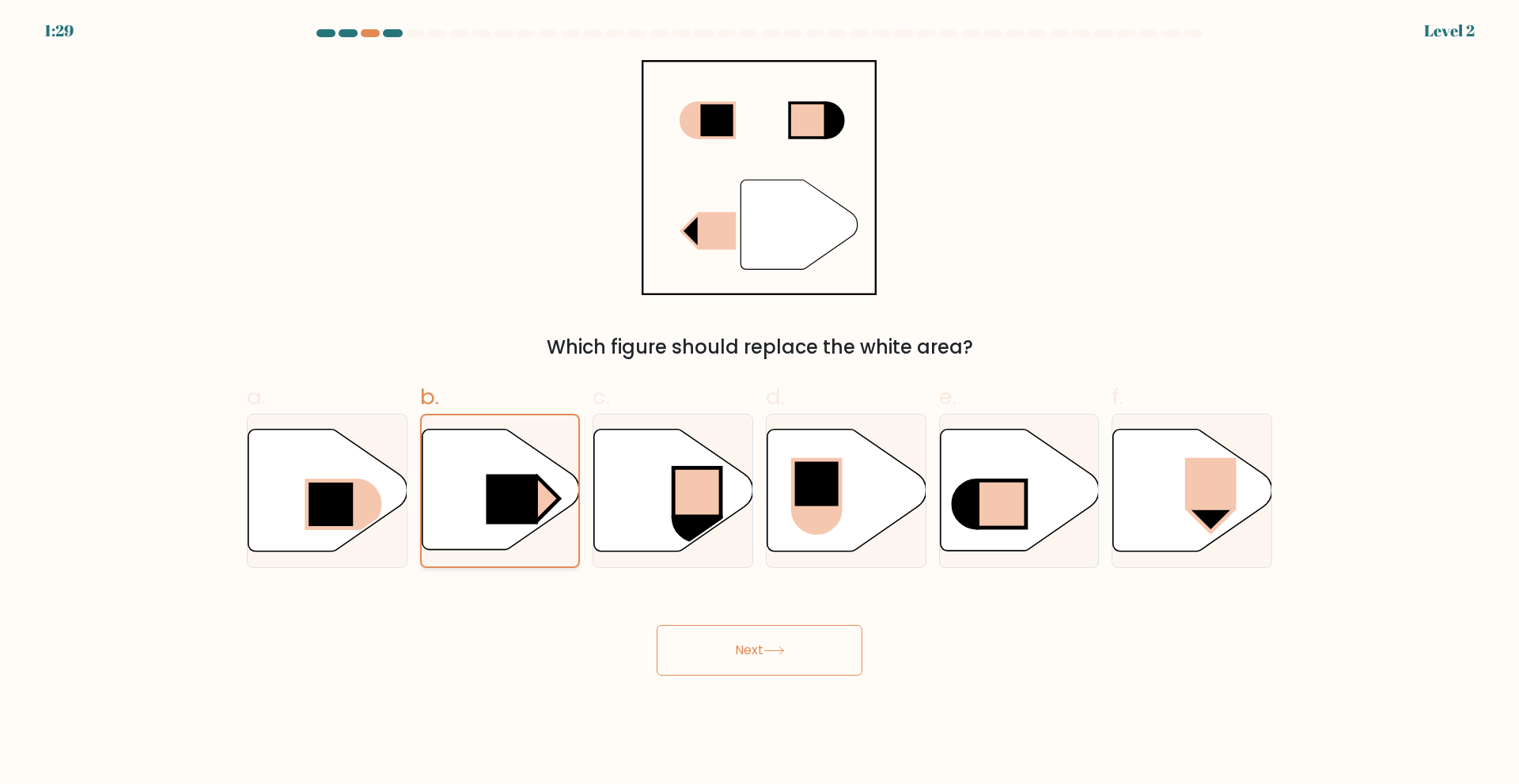
click at [512, 510] on rect at bounding box center [512, 499] width 52 height 49
click at [760, 403] on input "b." at bounding box center [760, 397] width 1 height 10
click at [731, 643] on button "Next" at bounding box center [760, 649] width 206 height 50
click at [733, 645] on button "Next" at bounding box center [760, 649] width 206 height 50
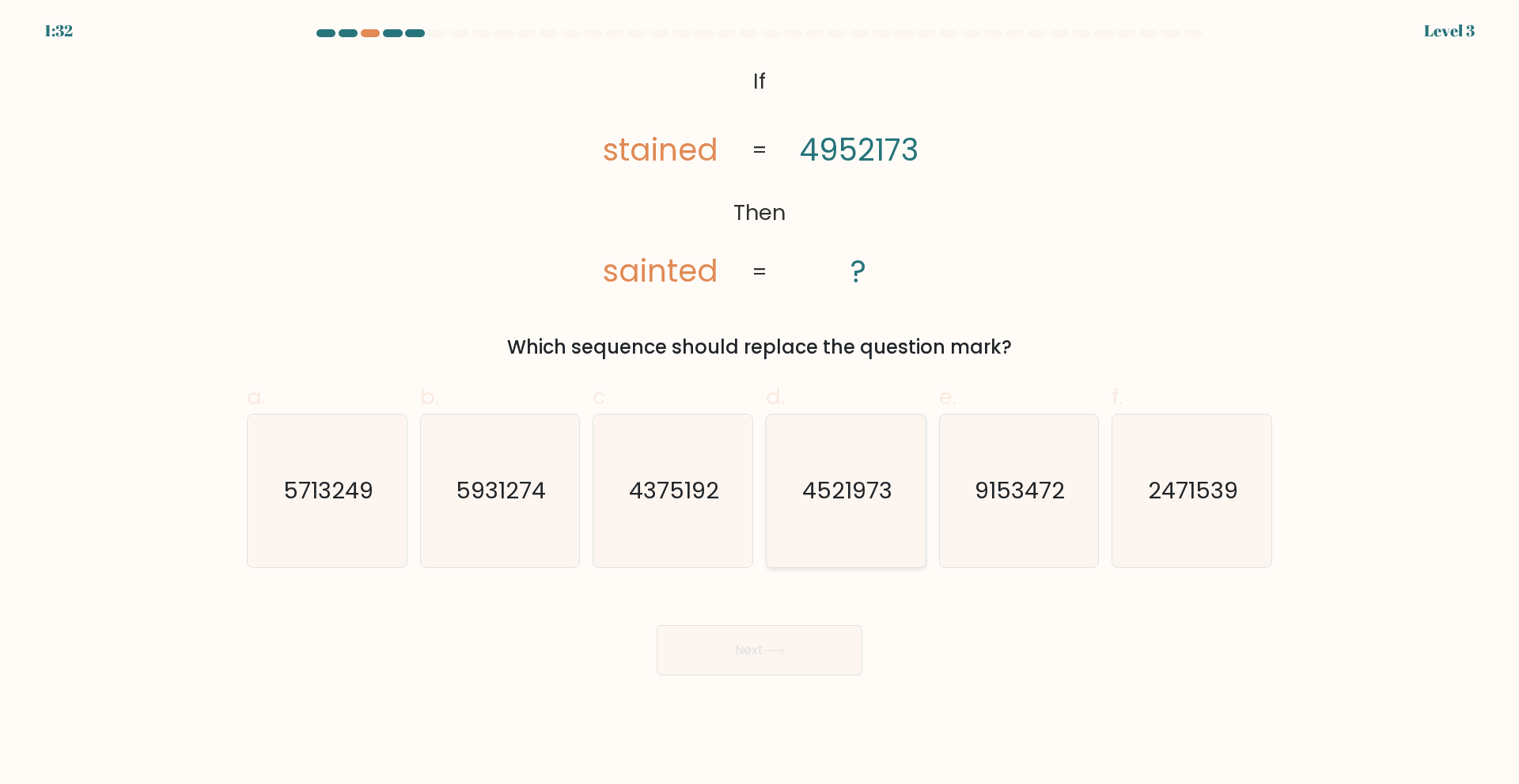
click at [873, 496] on text "4521973" at bounding box center [847, 490] width 90 height 32
click at [760, 403] on input "d. 4521973" at bounding box center [760, 397] width 1 height 10
radio input "true"
click at [714, 637] on button "Next" at bounding box center [760, 649] width 206 height 50
click at [727, 653] on button "Next" at bounding box center [760, 649] width 206 height 50
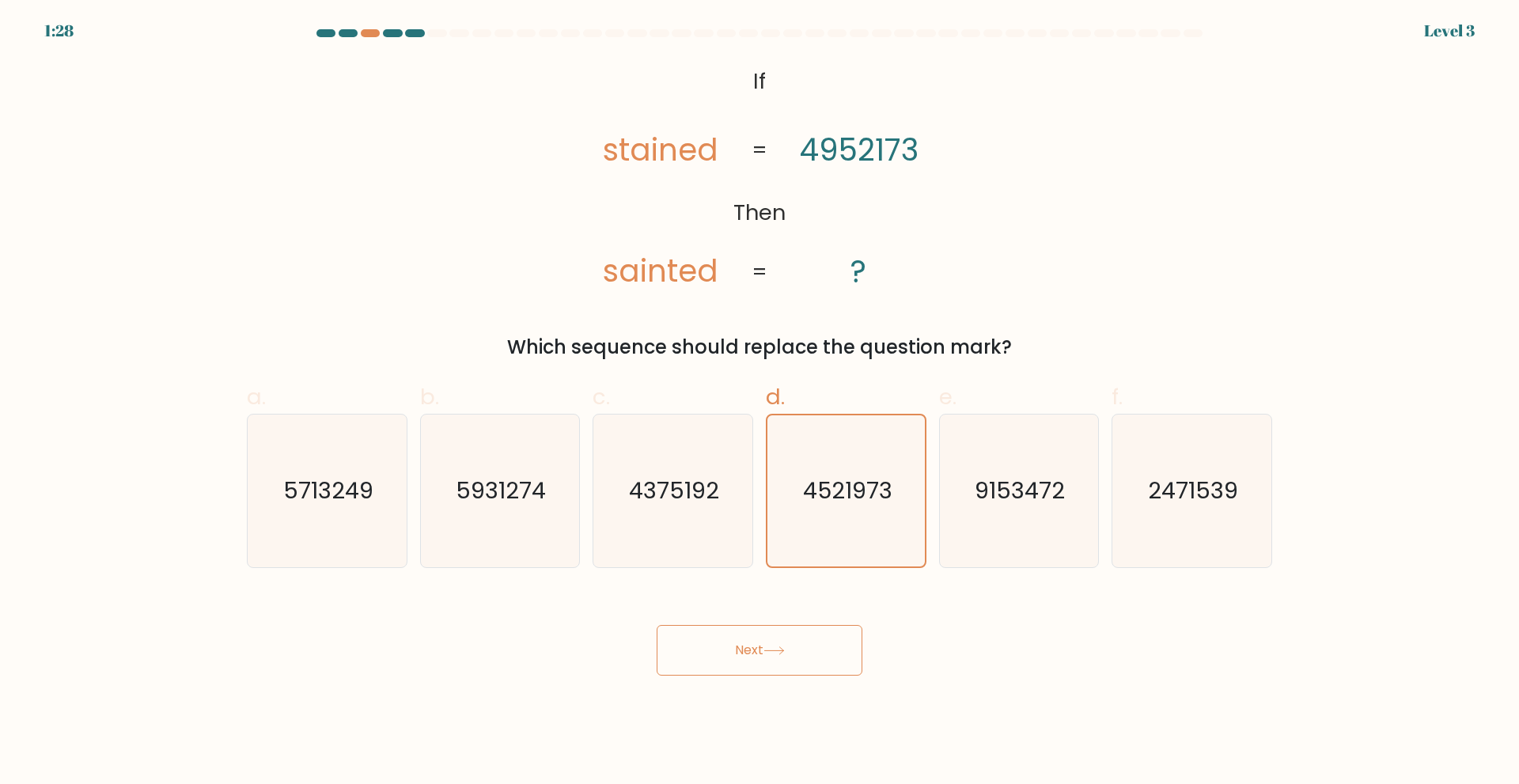
click at [727, 653] on button "Next" at bounding box center [760, 649] width 206 height 50
click at [728, 654] on button "Next" at bounding box center [760, 649] width 206 height 50
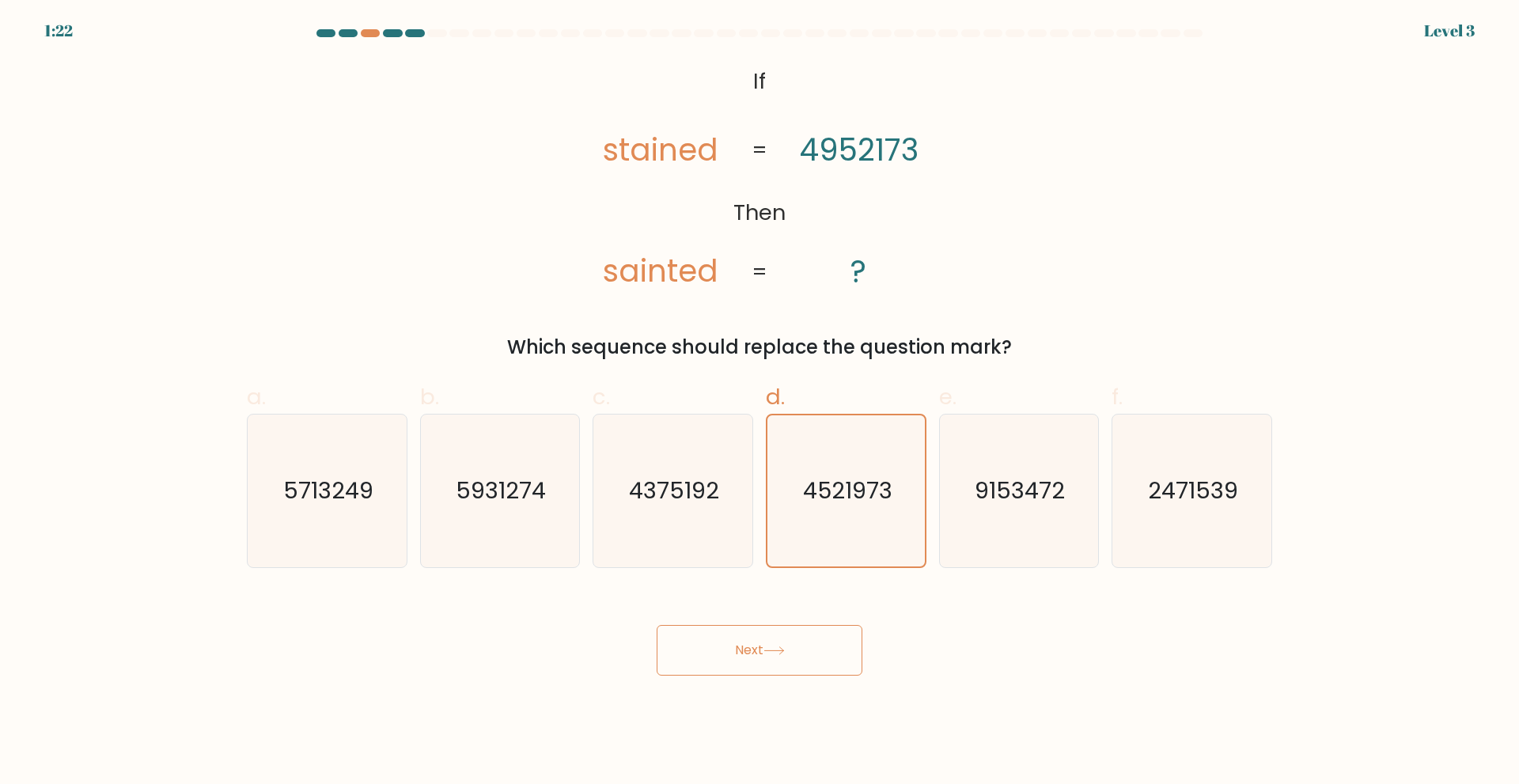
click at [728, 654] on button "Next" at bounding box center [760, 649] width 206 height 50
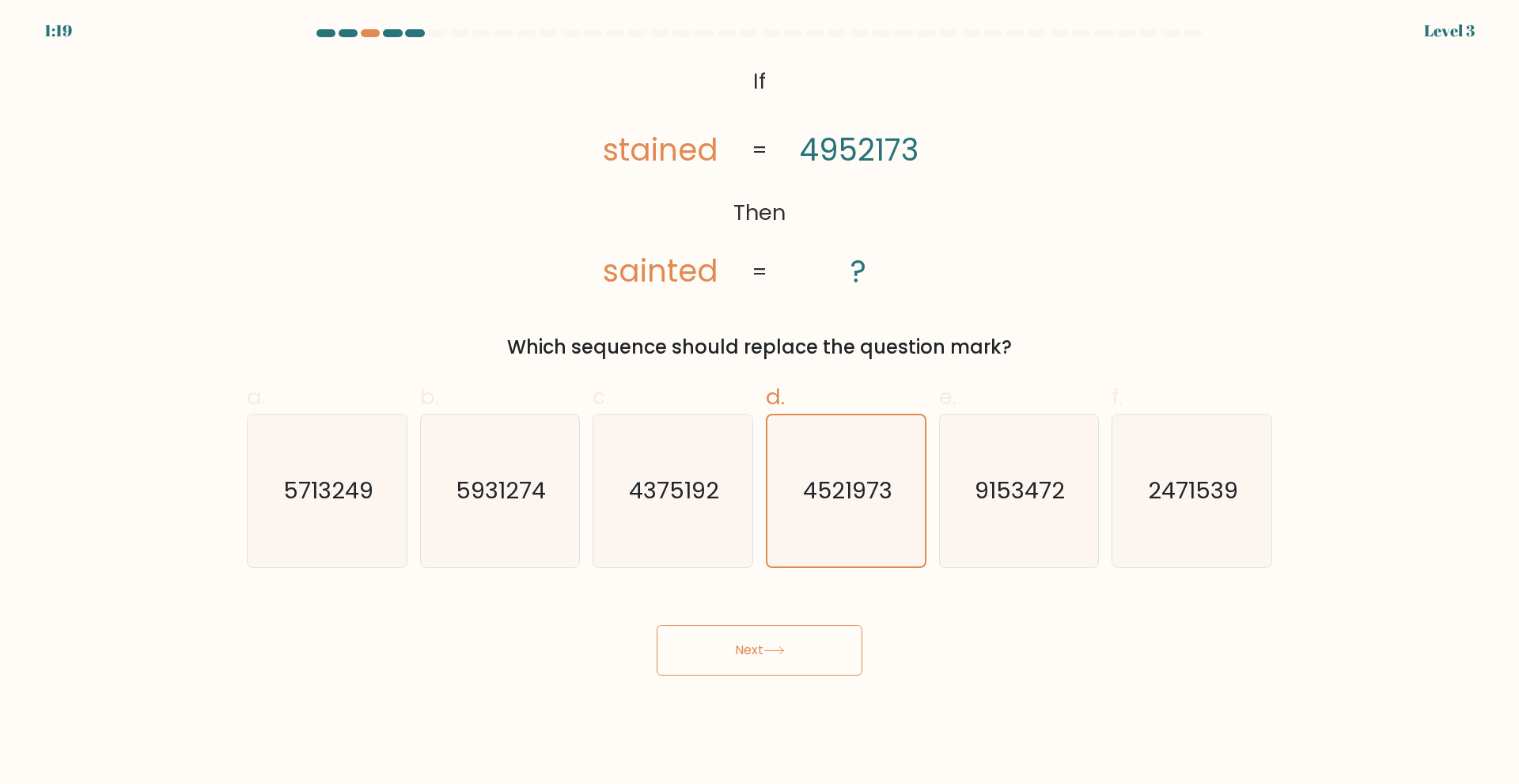
click at [728, 654] on button "Next" at bounding box center [760, 649] width 206 height 50
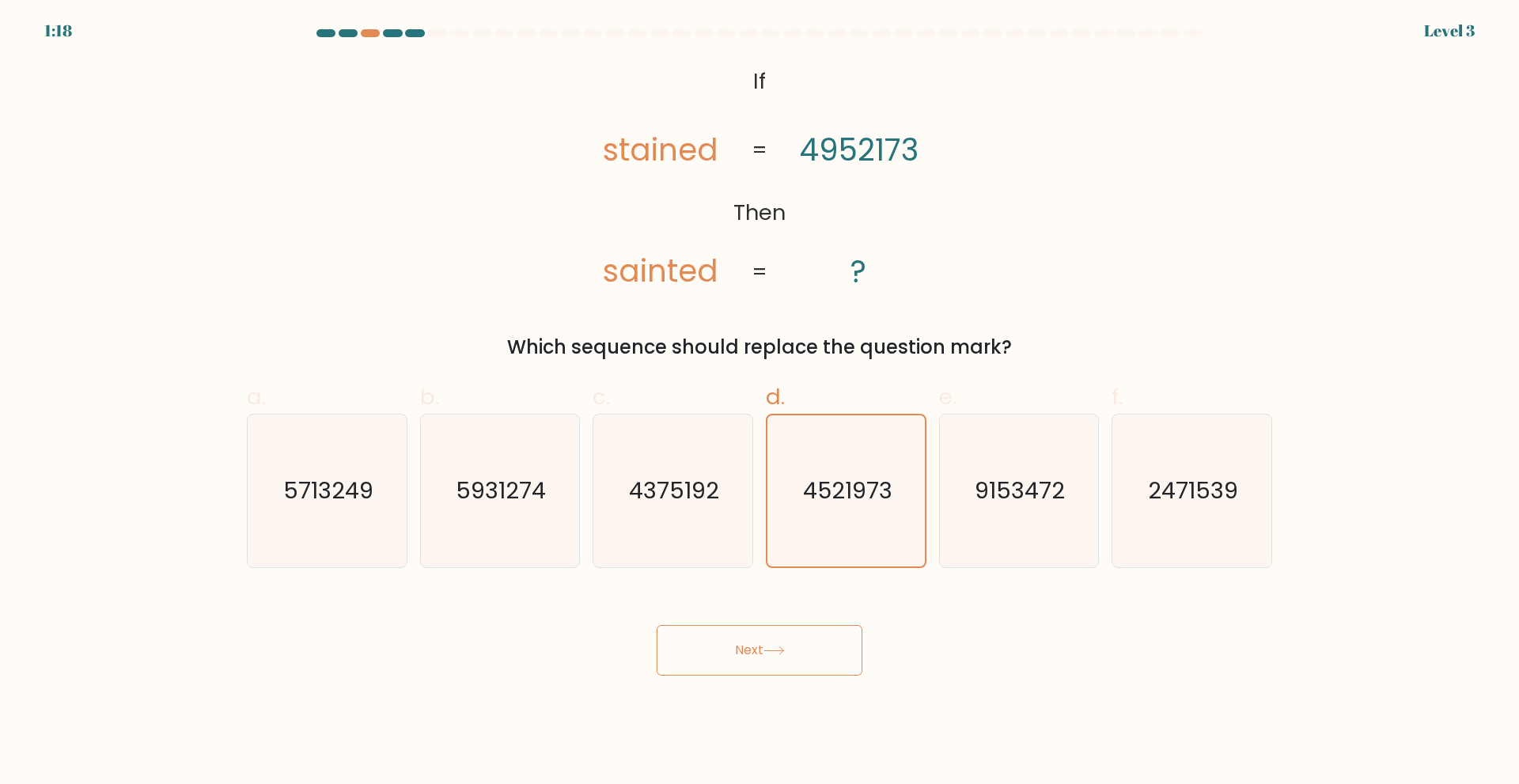
click at [728, 654] on button "Next" at bounding box center [760, 649] width 206 height 50
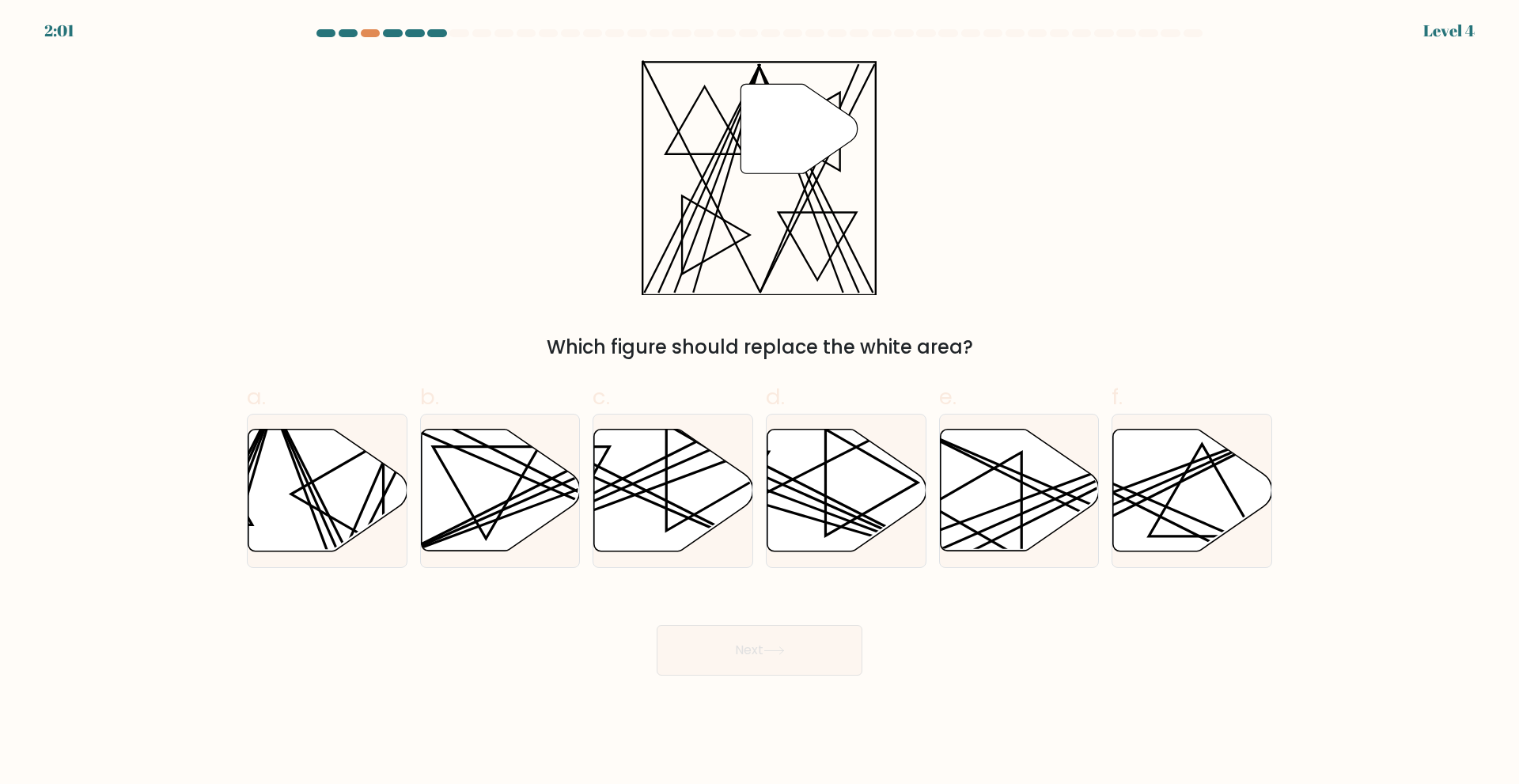
drag, startPoint x: 728, startPoint y: 654, endPoint x: 533, endPoint y: 264, distance: 436.0
click at [533, 264] on div "" Which figure should replace the white area?" at bounding box center [760, 211] width 1045 height 301
click at [1022, 482] on line at bounding box center [1067, 504] width 311 height 155
click at [760, 403] on input "e." at bounding box center [760, 397] width 1 height 10
radio input "true"
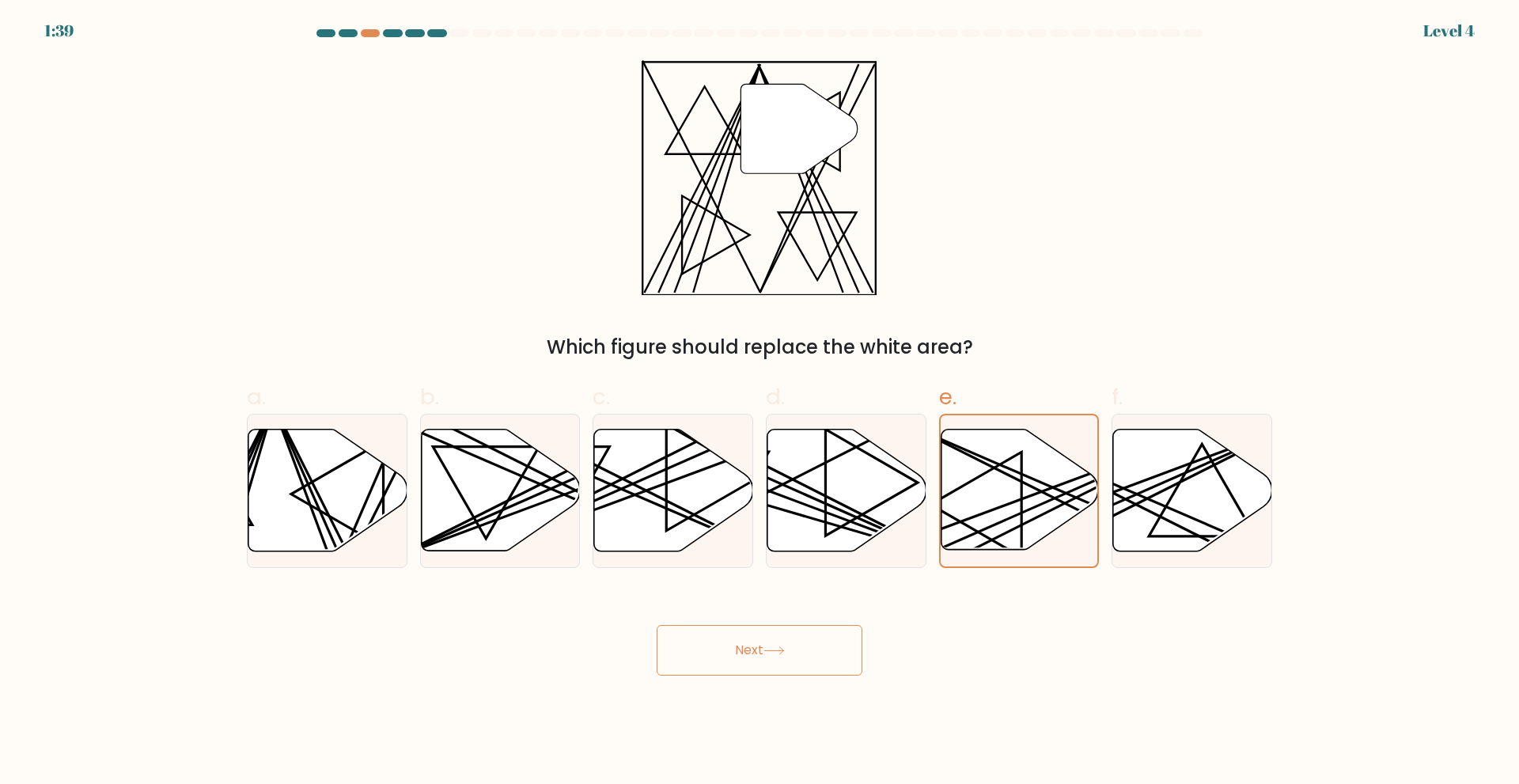
click at [751, 648] on button "Next" at bounding box center [760, 649] width 206 height 50
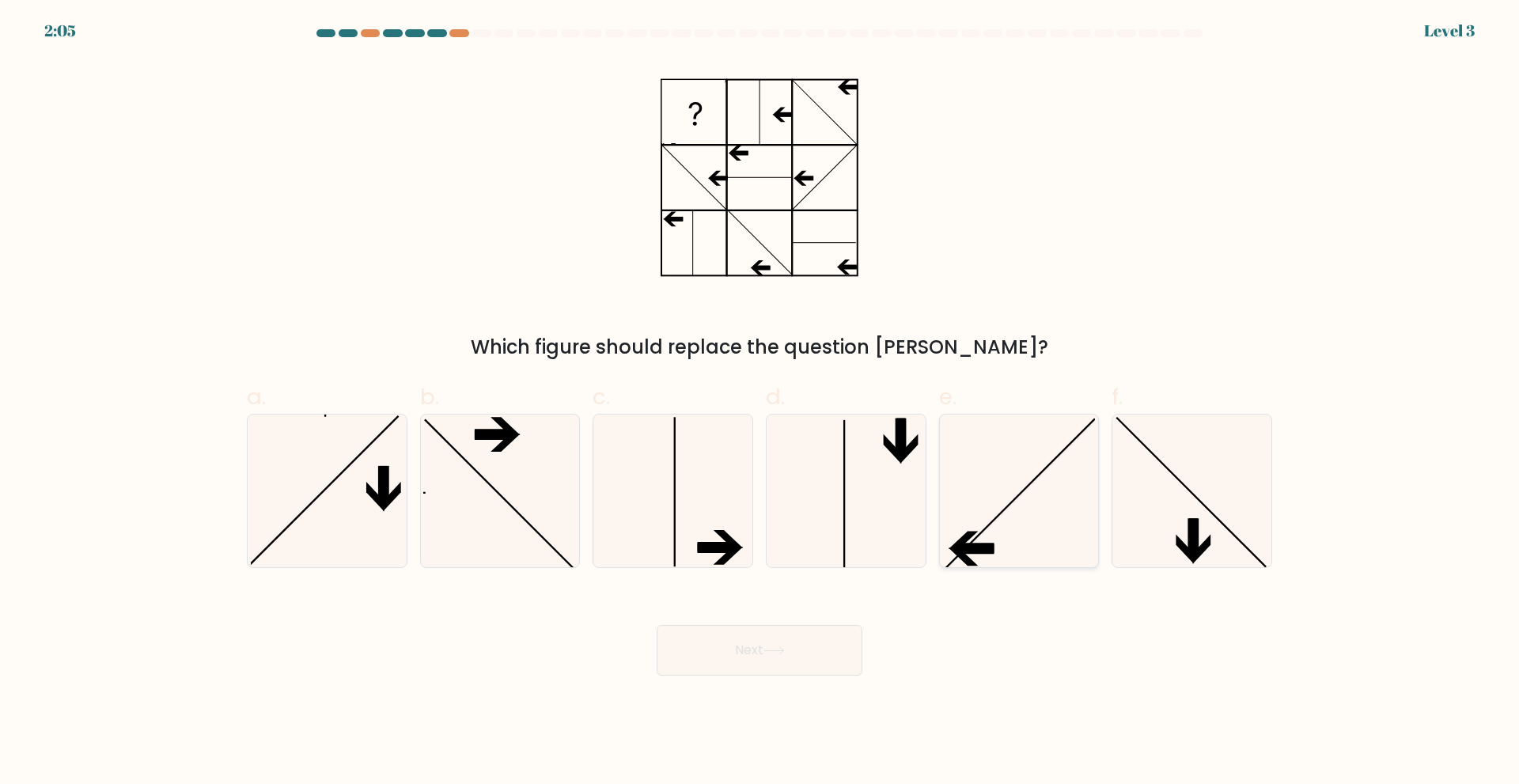
drag, startPoint x: 962, startPoint y: 536, endPoint x: 981, endPoint y: 529, distance: 20.2
click at [981, 529] on icon at bounding box center [1018, 491] width 152 height 152
click at [760, 403] on input "e." at bounding box center [760, 397] width 1 height 10
radio input "true"
click at [981, 529] on icon at bounding box center [1018, 490] width 152 height 151
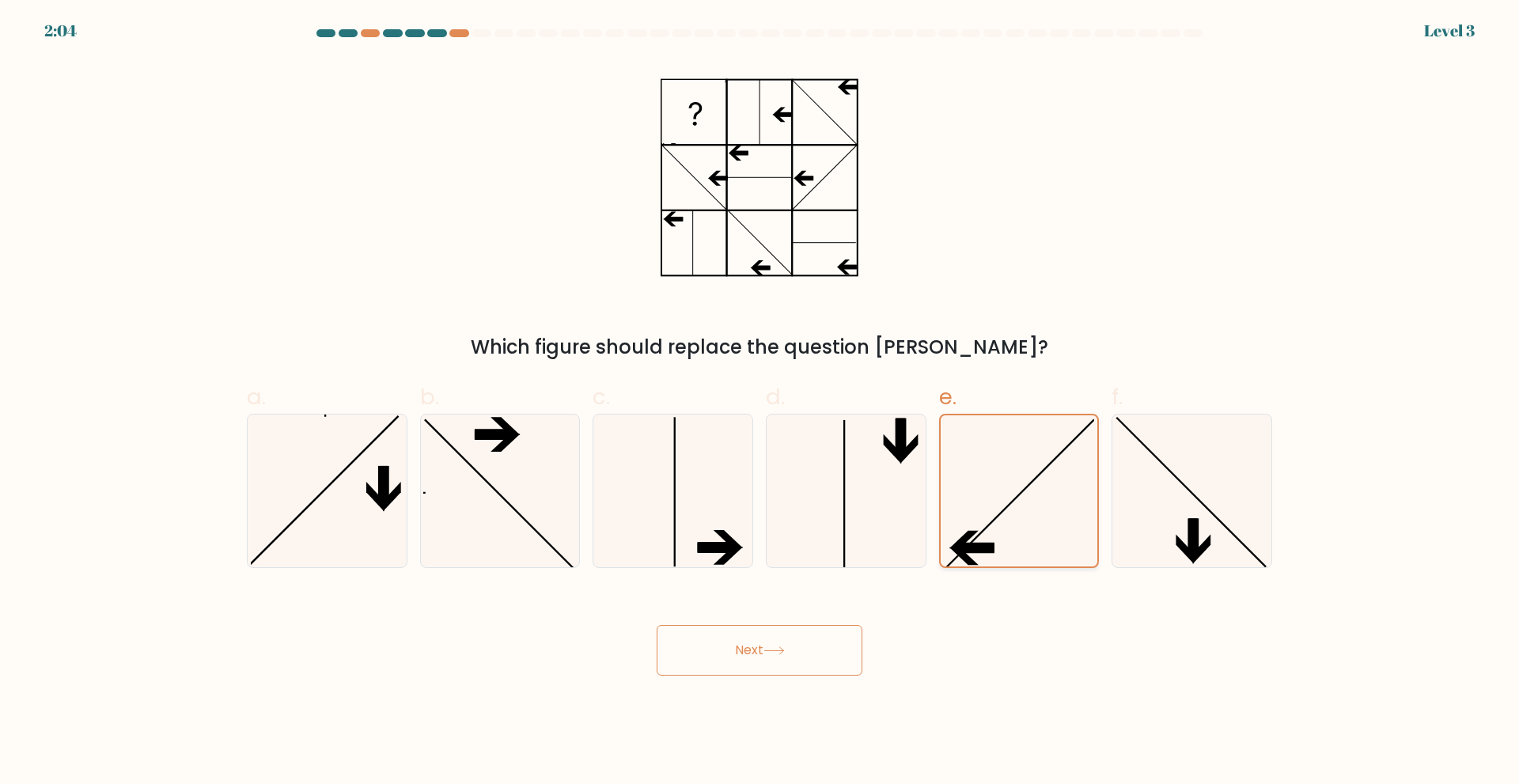
click at [760, 403] on input "e." at bounding box center [760, 397] width 1 height 10
click at [793, 659] on button "Next" at bounding box center [760, 649] width 206 height 50
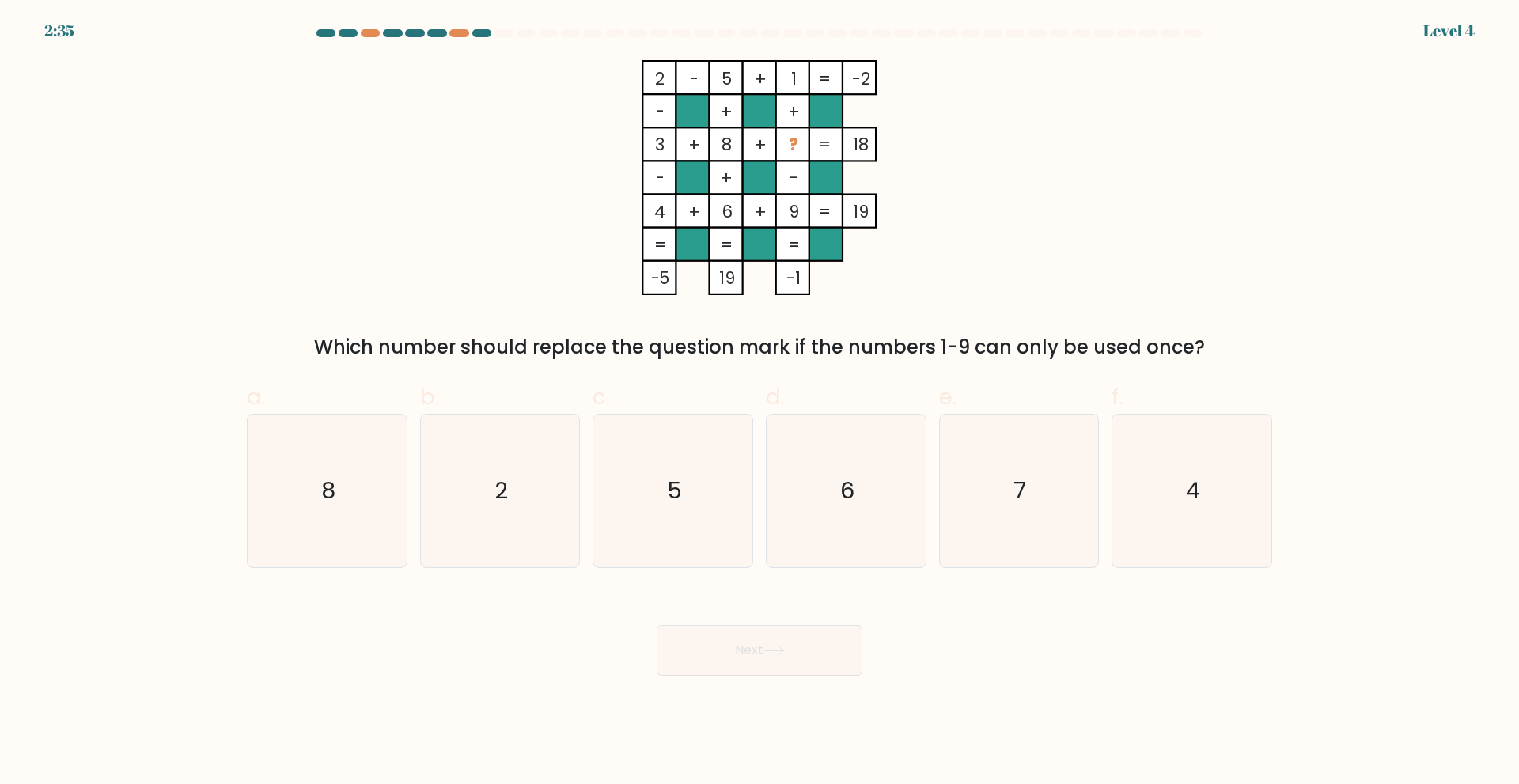
click at [690, 76] on tspan "-" at bounding box center [694, 78] width 9 height 23
click at [722, 211] on tspan "6" at bounding box center [727, 211] width 11 height 23
click at [1034, 502] on icon "7" at bounding box center [1018, 491] width 152 height 152
click at [760, 403] on input "e. 7" at bounding box center [760, 397] width 1 height 10
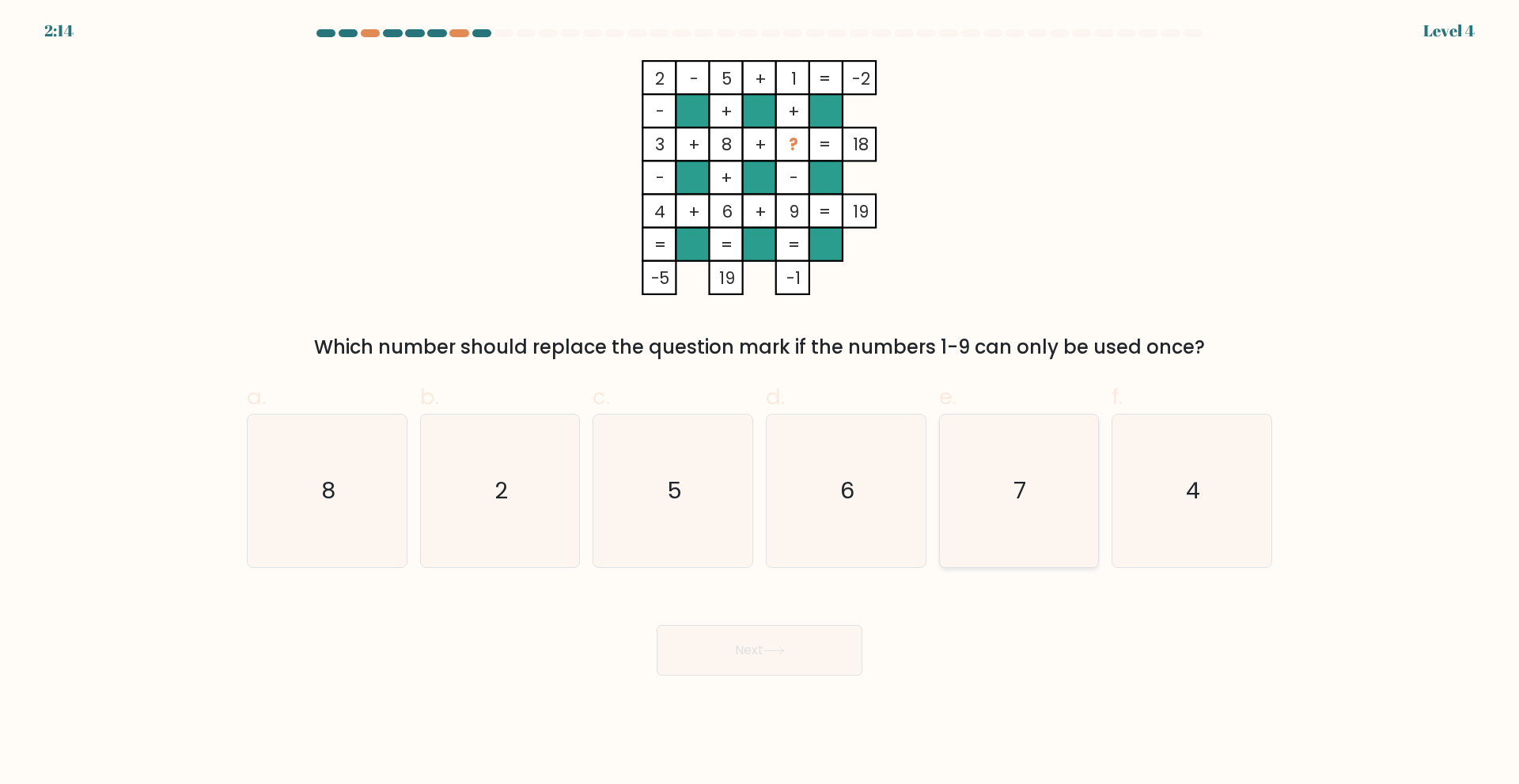
radio input "true"
click at [848, 654] on button "Next" at bounding box center [760, 649] width 206 height 50
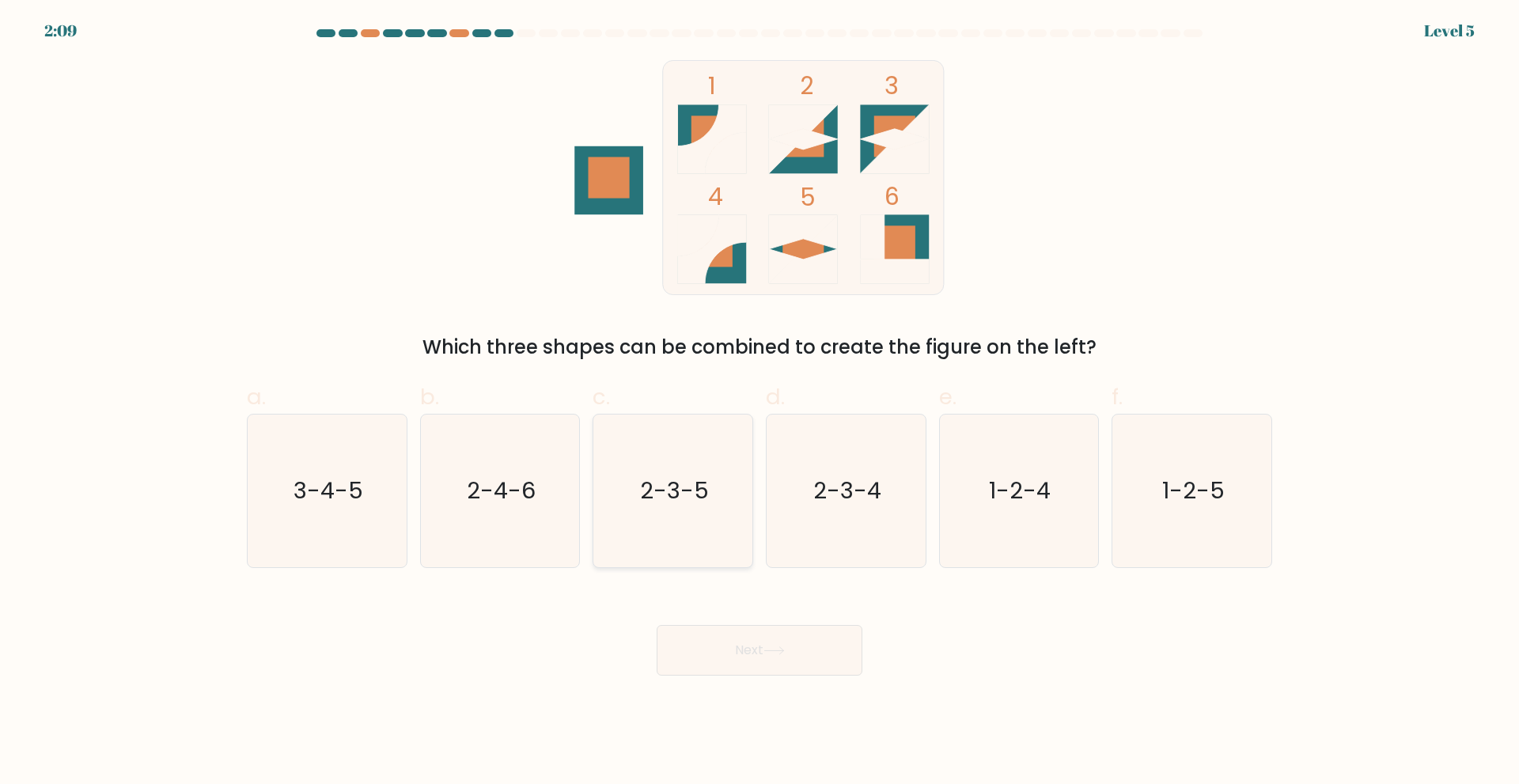
click at [713, 498] on icon "2-3-5" at bounding box center [672, 491] width 152 height 152
click at [760, 403] on input "c. 2-3-5" at bounding box center [760, 397] width 1 height 10
radio input "true"
click at [770, 669] on button "Next" at bounding box center [760, 649] width 206 height 50
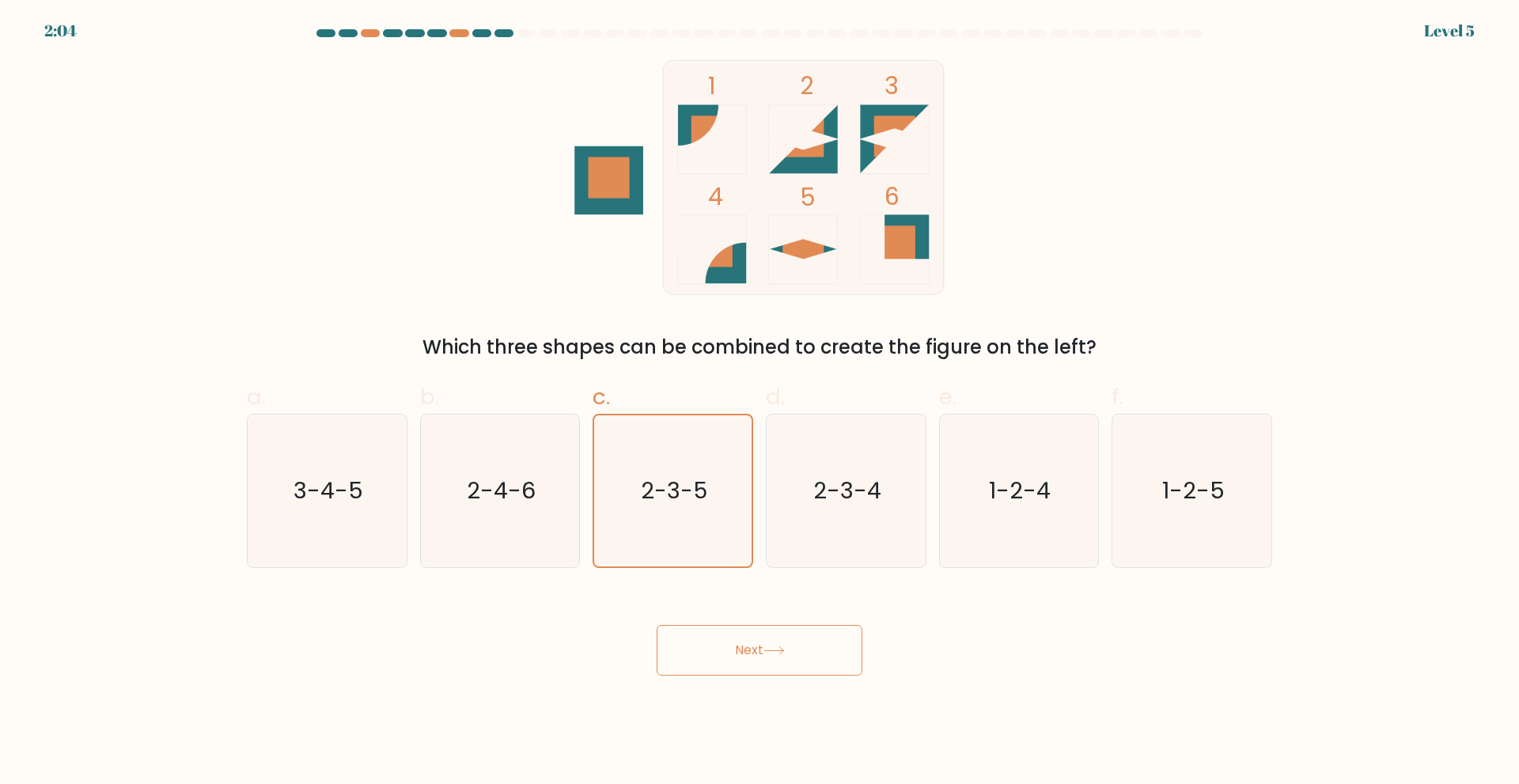
click at [762, 650] on button "Next" at bounding box center [760, 649] width 206 height 50
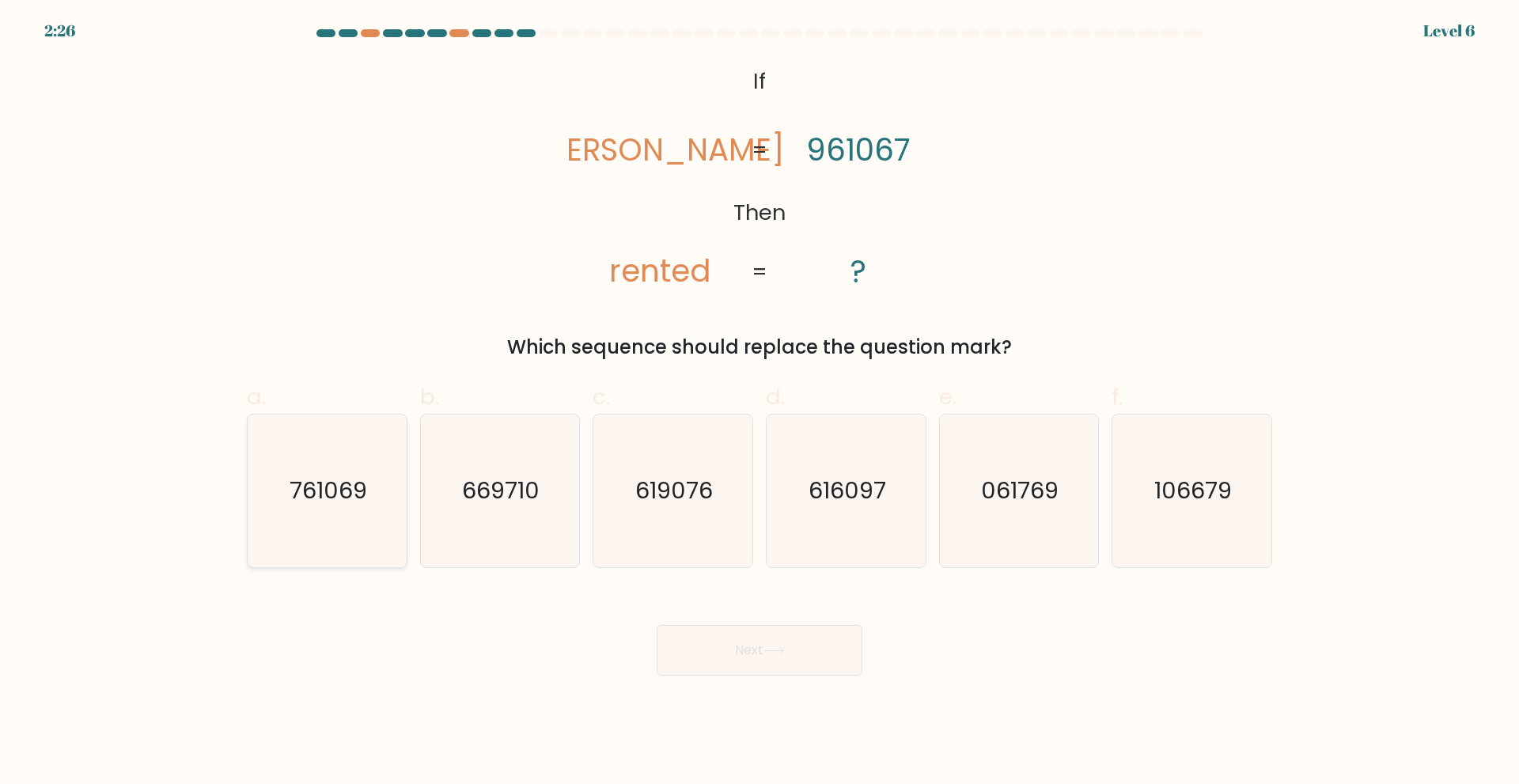
click at [354, 496] on text "761069" at bounding box center [328, 490] width 77 height 32
click at [760, 403] on input "a. 761069" at bounding box center [760, 397] width 1 height 10
radio input "true"
click at [695, 647] on button "Next" at bounding box center [760, 649] width 206 height 50
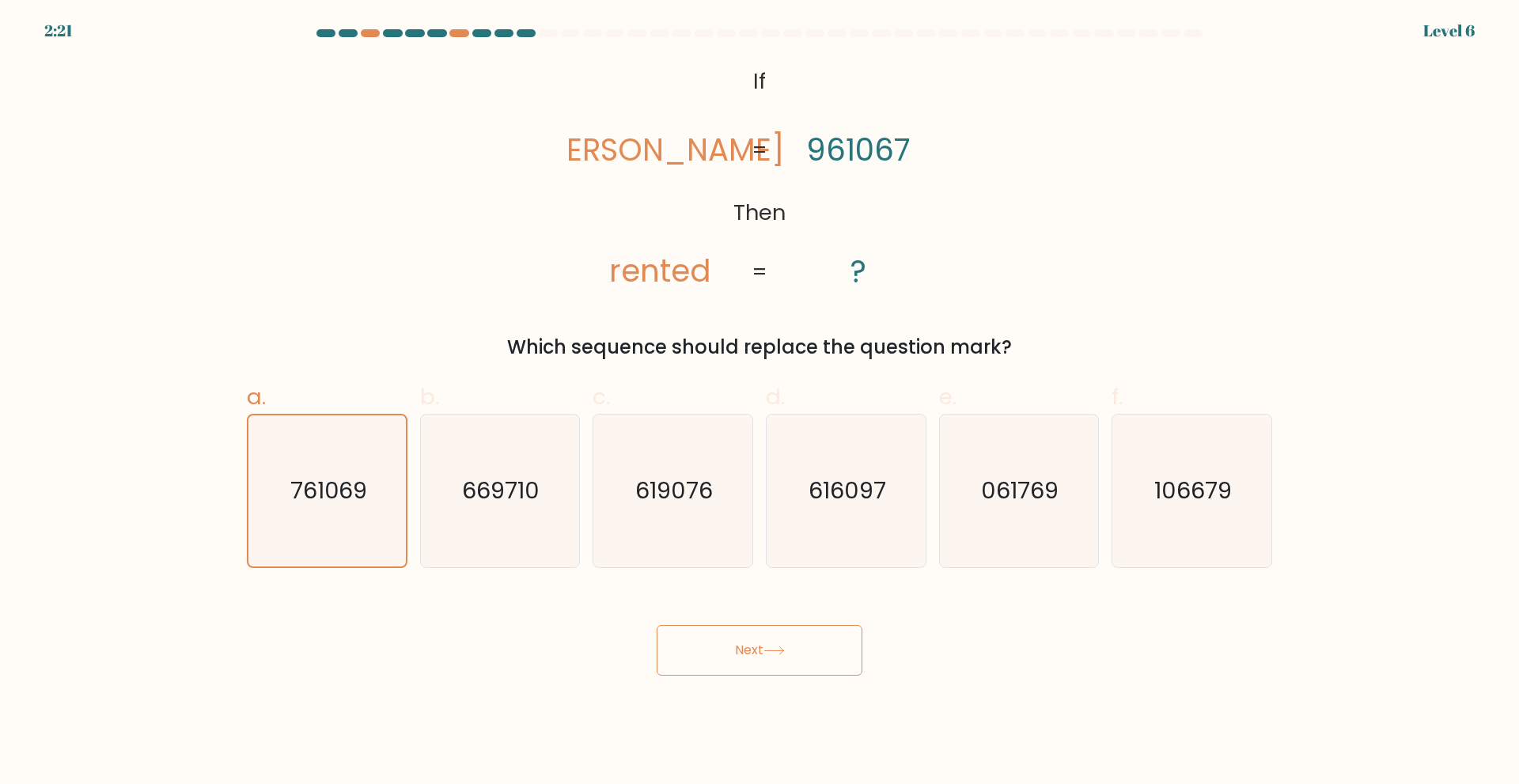
click at [695, 647] on button "Next" at bounding box center [760, 649] width 206 height 50
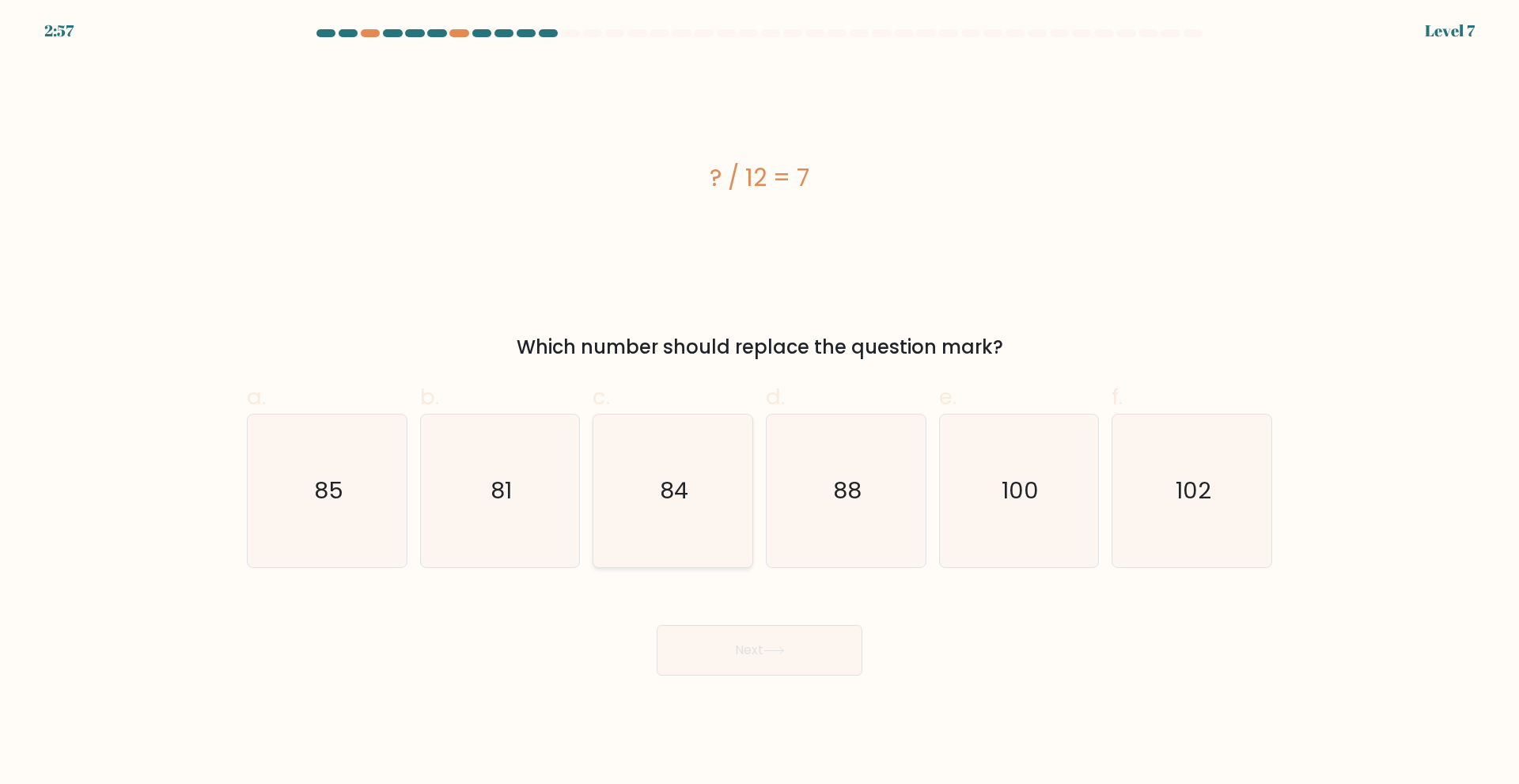
click at [718, 514] on icon "84" at bounding box center [672, 491] width 152 height 152
click at [760, 403] on input "c. 84" at bounding box center [760, 397] width 1 height 10
radio input "true"
click at [753, 641] on button "Next" at bounding box center [760, 649] width 206 height 50
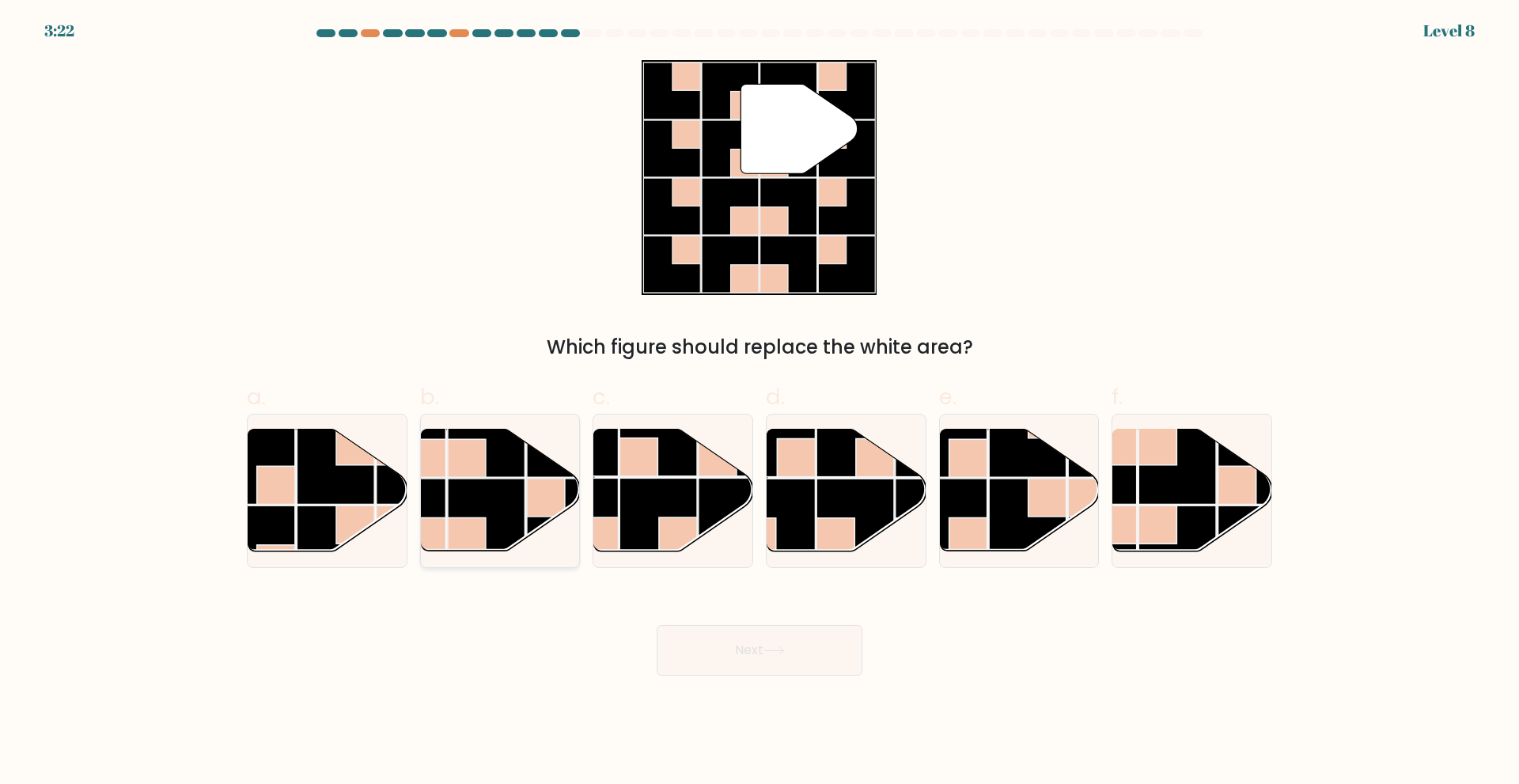
click at [451, 504] on rect at bounding box center [486, 517] width 77 height 77
click at [760, 403] on input "b." at bounding box center [760, 397] width 1 height 10
radio input "true"
click at [733, 660] on button "Next" at bounding box center [760, 649] width 206 height 50
drag, startPoint x: 733, startPoint y: 660, endPoint x: 1168, endPoint y: 526, distance: 455.2
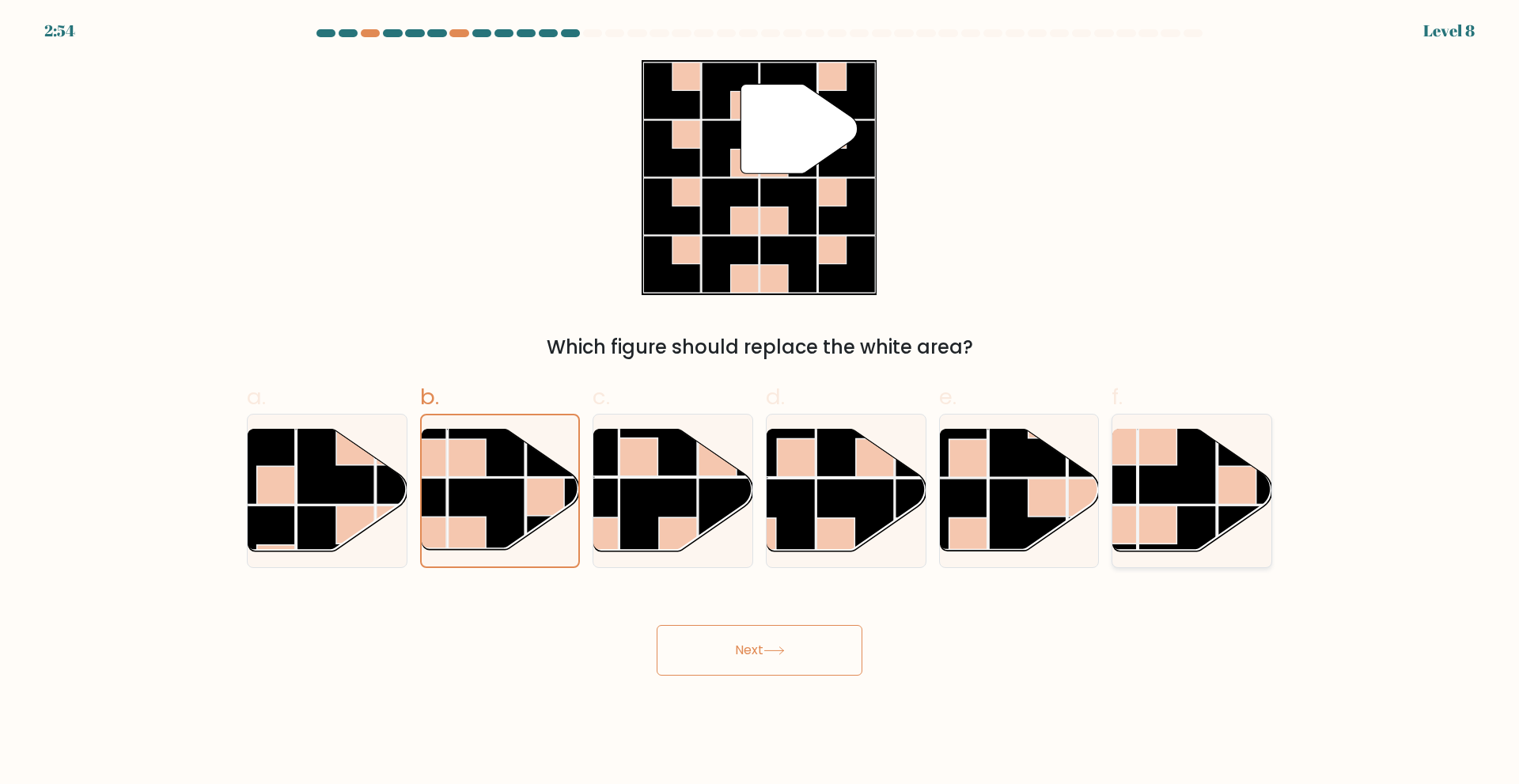
click at [1168, 526] on rect at bounding box center [1158, 525] width 38 height 38
click at [760, 403] on input "f." at bounding box center [760, 397] width 1 height 10
radio input "true"
click at [744, 658] on button "Next" at bounding box center [760, 649] width 206 height 50
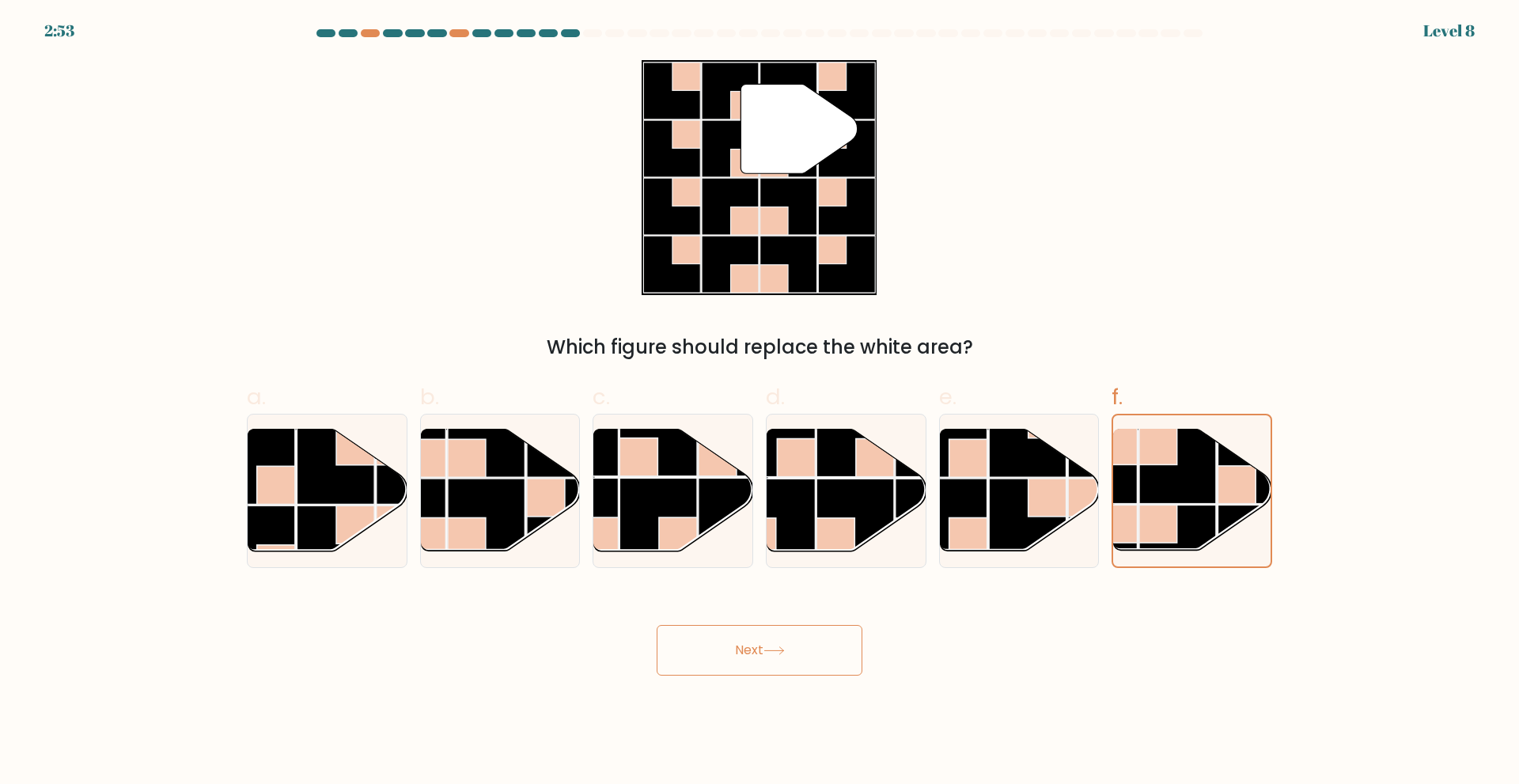
click at [744, 658] on button "Next" at bounding box center [760, 649] width 206 height 50
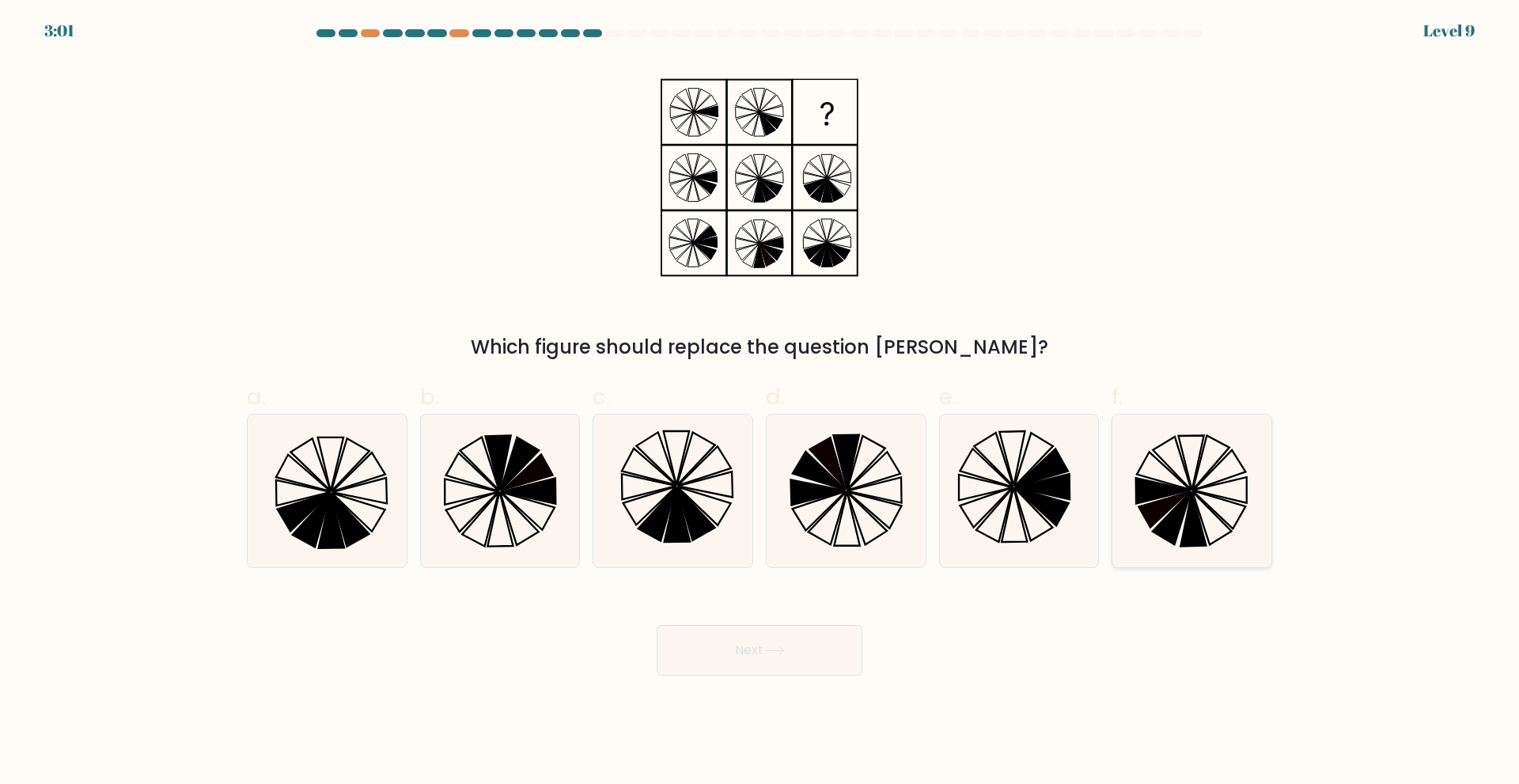
click at [1161, 500] on icon at bounding box center [1165, 509] width 53 height 38
click at [760, 403] on input "f." at bounding box center [760, 397] width 1 height 10
radio input "true"
click at [802, 662] on button "Next" at bounding box center [760, 649] width 206 height 50
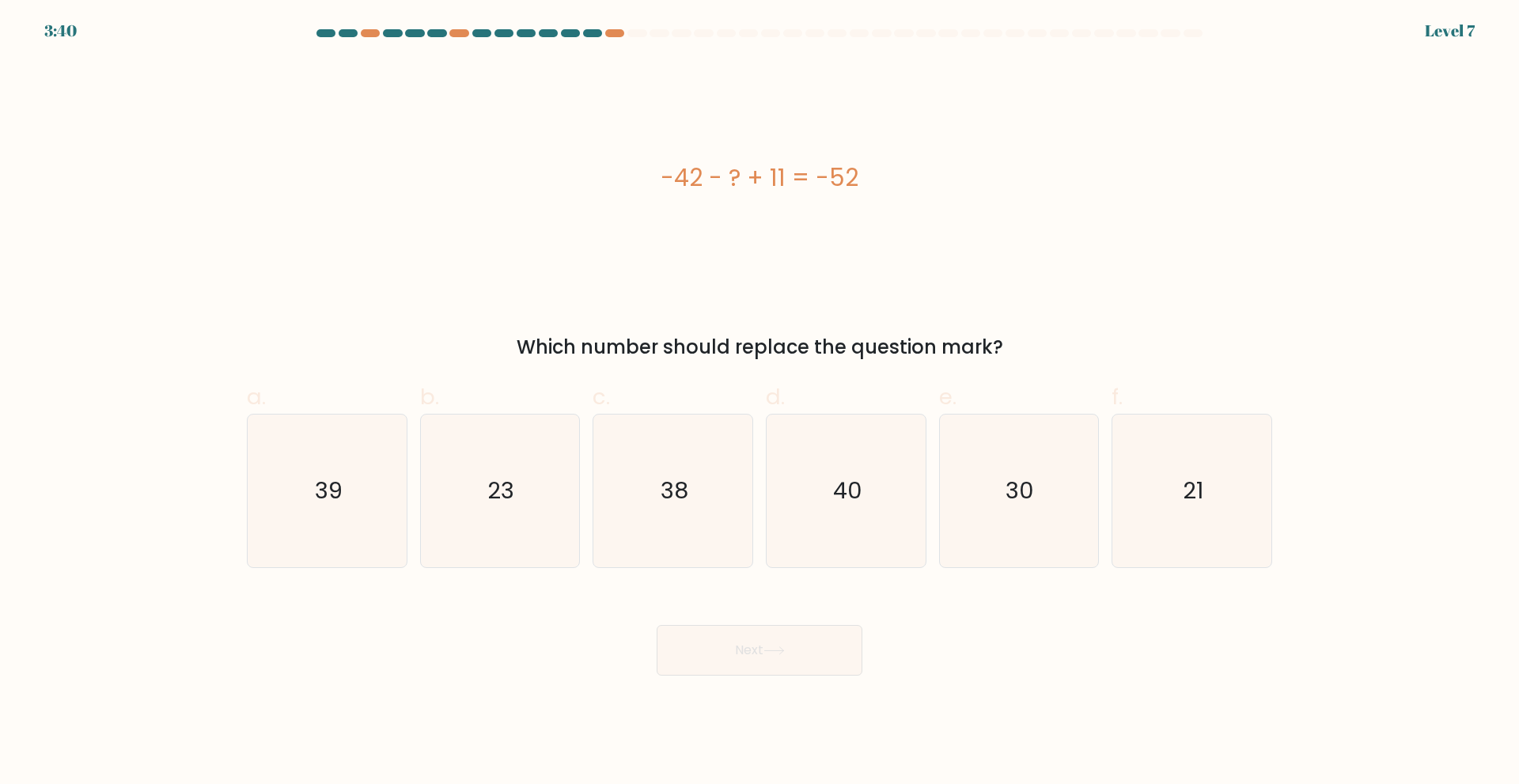
drag, startPoint x: 808, startPoint y: 656, endPoint x: 707, endPoint y: 289, distance: 380.6
click at [707, 289] on div "-42 - ? + 11 = -52" at bounding box center [759, 177] width 1025 height 235
click at [882, 502] on icon "40" at bounding box center [846, 491] width 152 height 152
click at [760, 403] on input "d. 40" at bounding box center [760, 397] width 1 height 10
radio input "true"
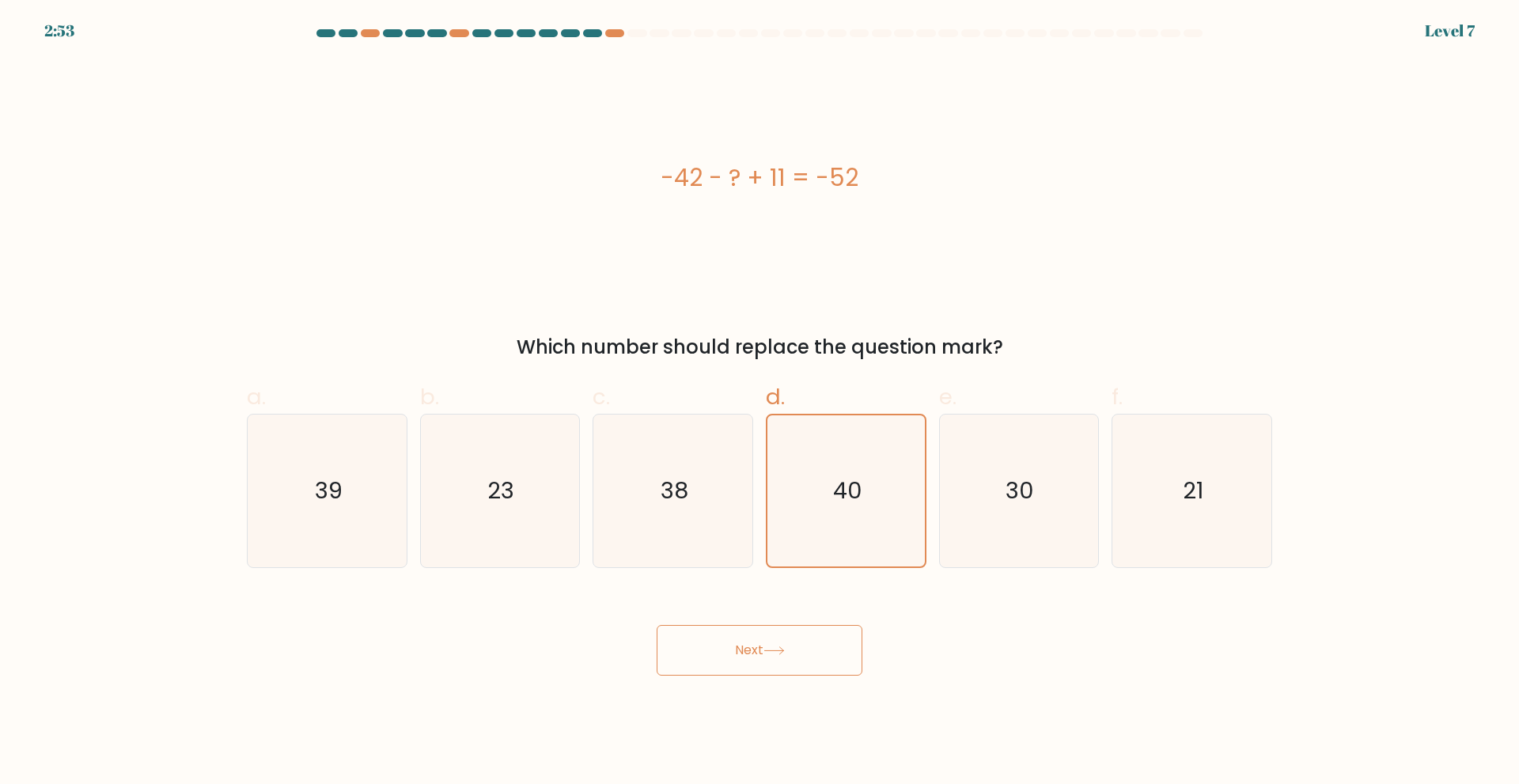
click at [761, 646] on button "Next" at bounding box center [760, 649] width 206 height 50
click at [352, 507] on icon "39" at bounding box center [327, 491] width 152 height 152
click at [760, 403] on input "a. 39" at bounding box center [760, 397] width 1 height 10
radio input "true"
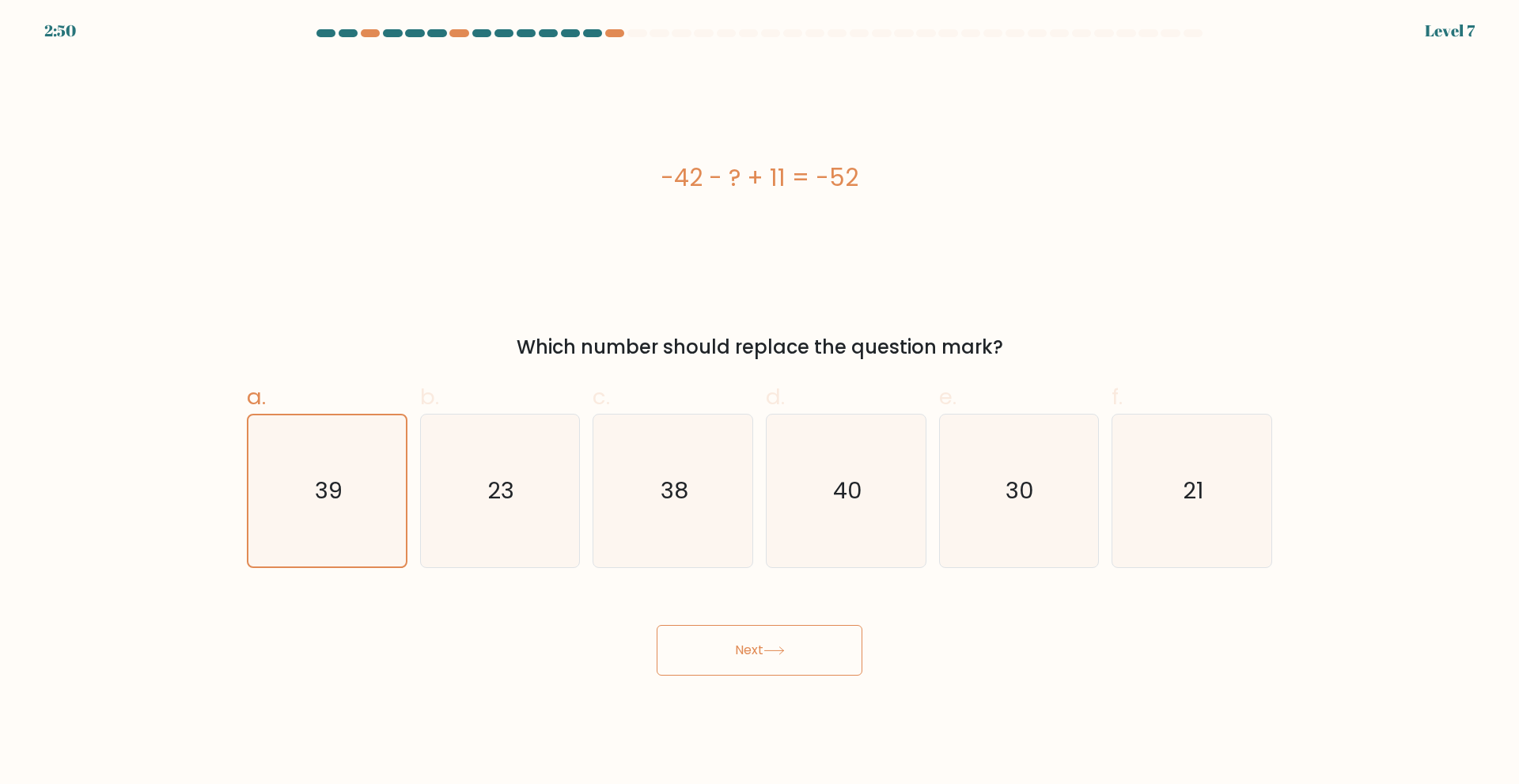
click at [730, 633] on button "Next" at bounding box center [760, 649] width 206 height 50
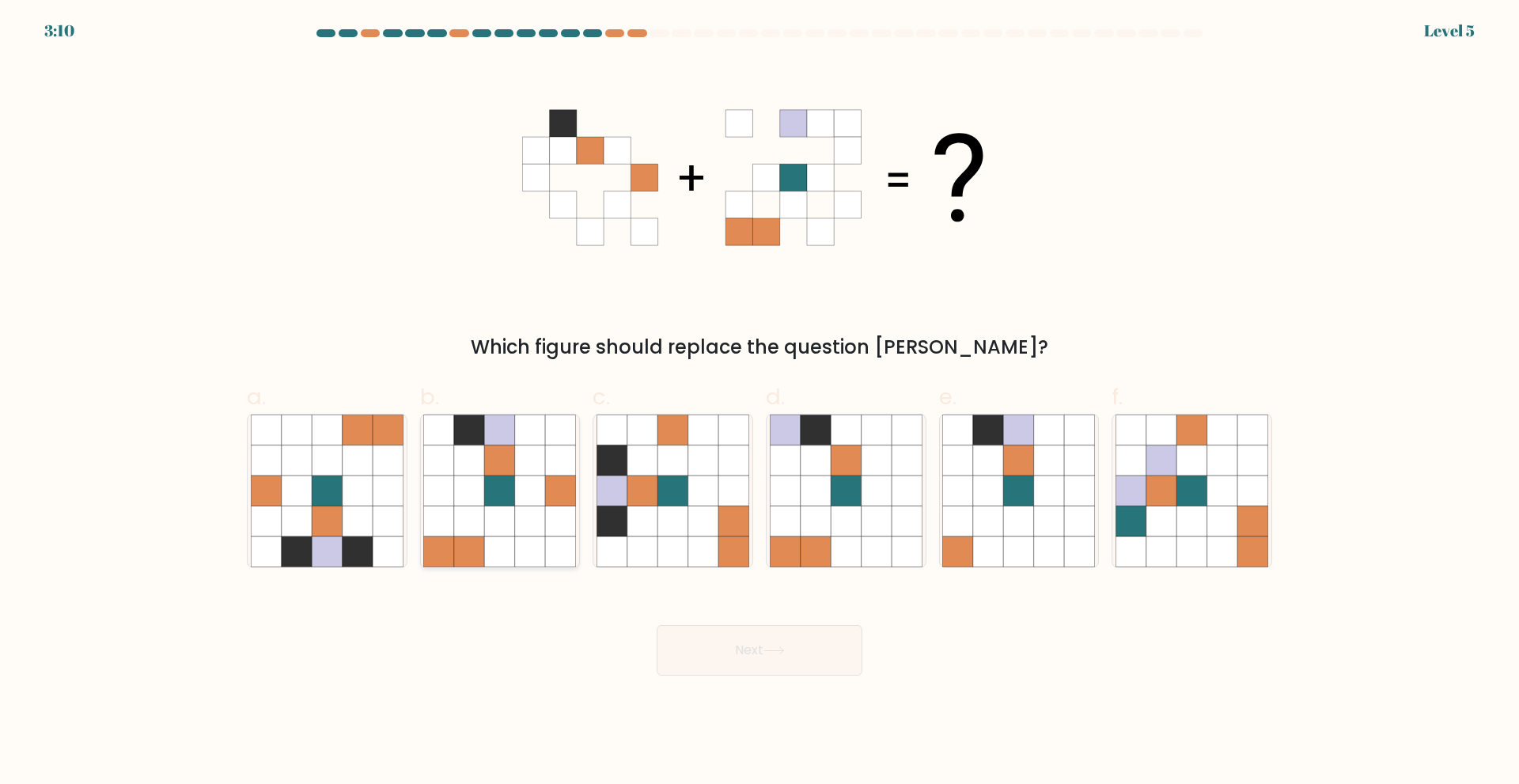
click at [534, 463] on icon at bounding box center [530, 459] width 30 height 30
click at [760, 403] on input "b." at bounding box center [760, 397] width 1 height 10
radio input "true"
click at [534, 463] on icon at bounding box center [530, 460] width 30 height 30
click at [760, 403] on input "b." at bounding box center [760, 397] width 1 height 10
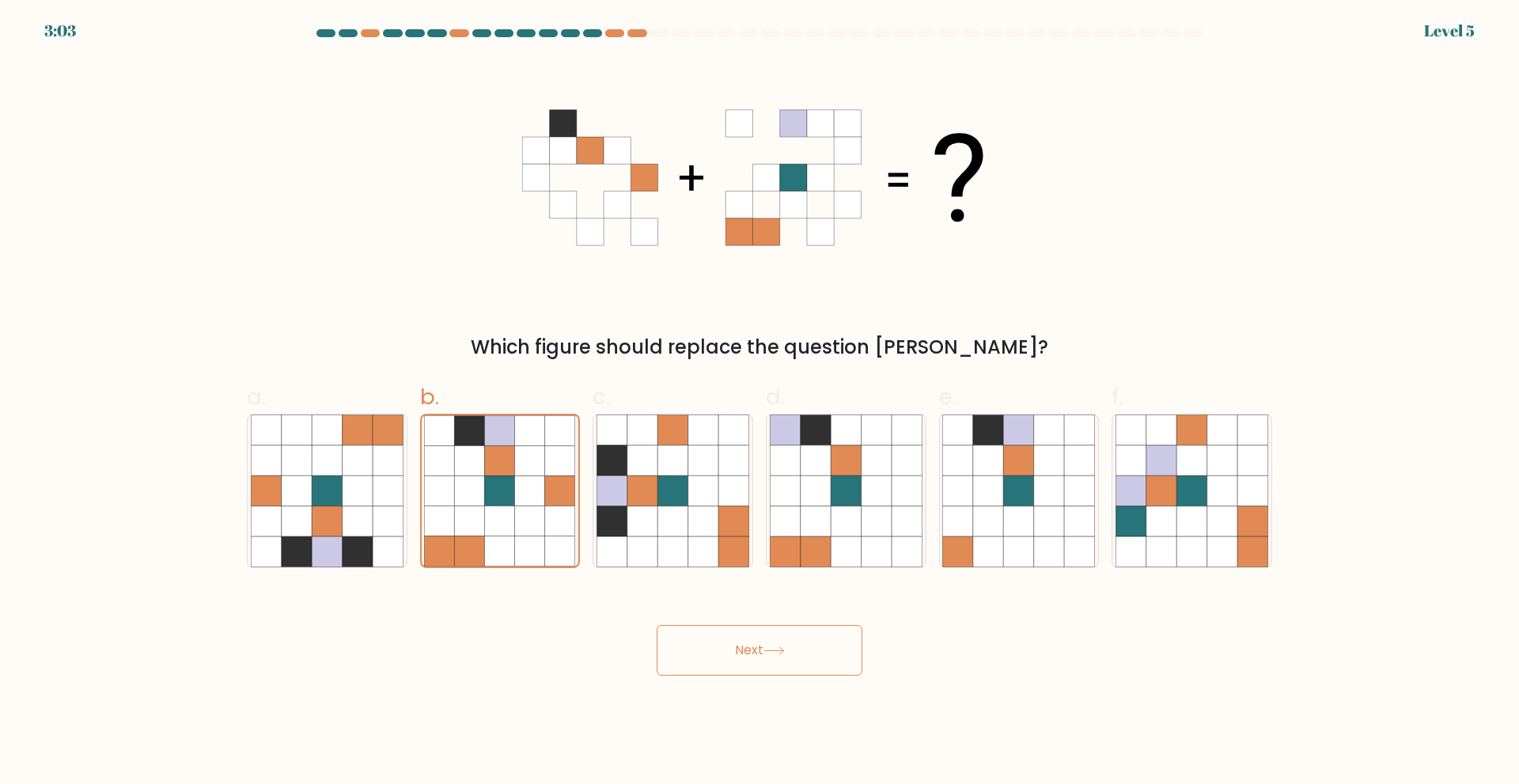
click at [799, 648] on button "Next" at bounding box center [760, 649] width 206 height 50
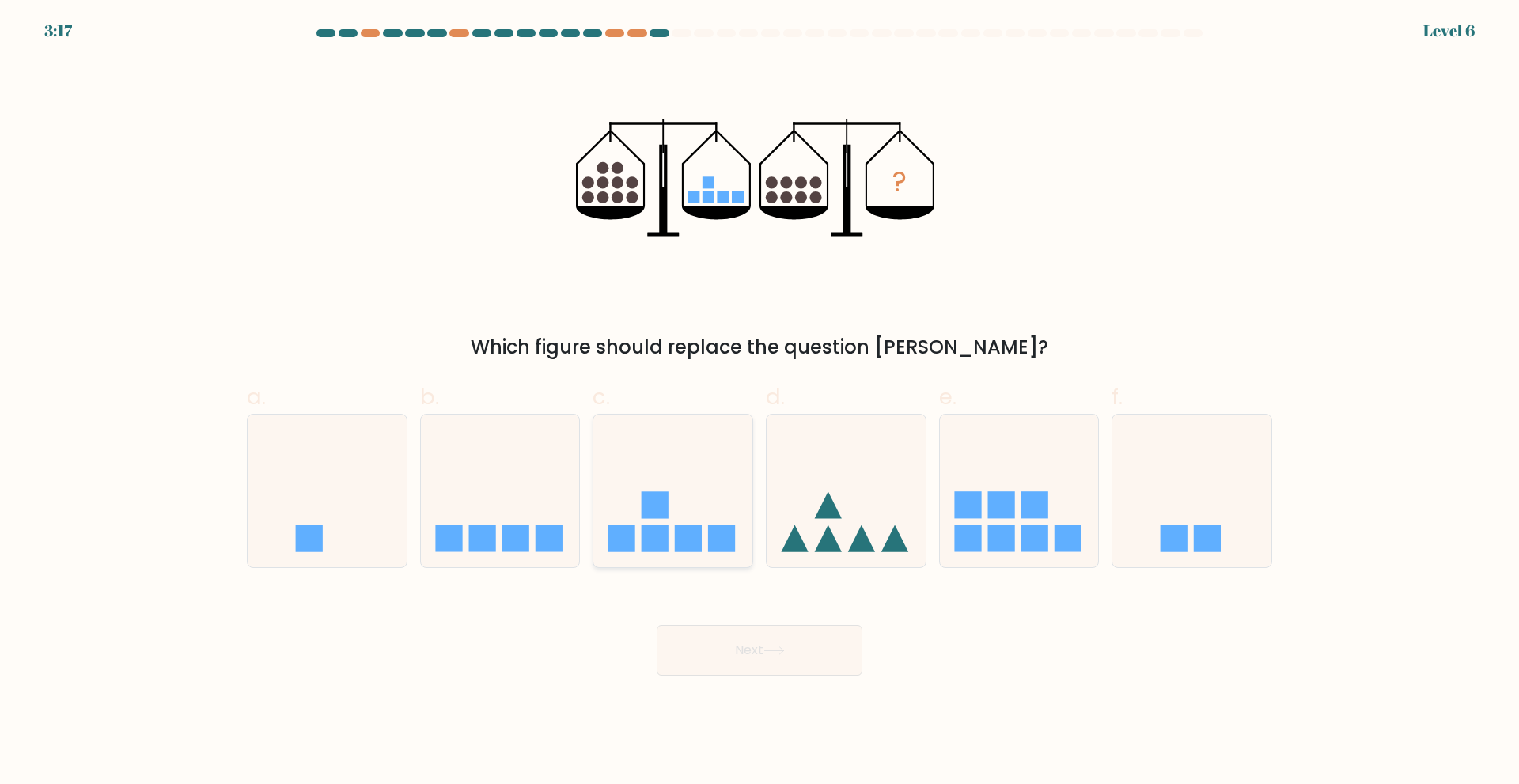
click at [653, 497] on rect at bounding box center [655, 504] width 27 height 27
click at [760, 403] on input "c." at bounding box center [760, 397] width 1 height 10
radio input "true"
click at [778, 653] on icon at bounding box center [774, 650] width 22 height 9
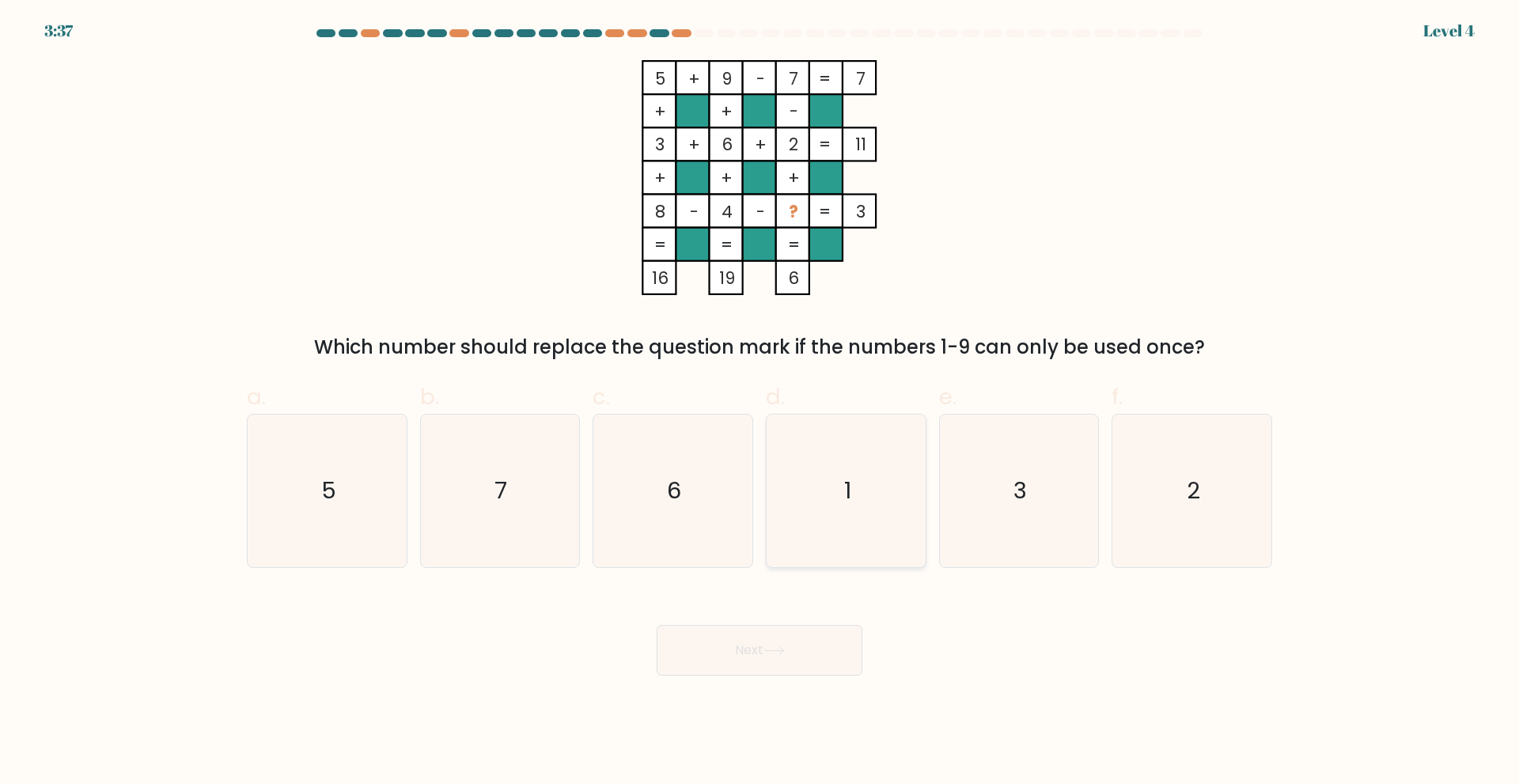
click at [874, 519] on icon "1" at bounding box center [846, 491] width 152 height 152
click at [760, 403] on input "d. 1" at bounding box center [760, 397] width 1 height 10
radio input "true"
click at [794, 656] on button "Next" at bounding box center [760, 649] width 206 height 50
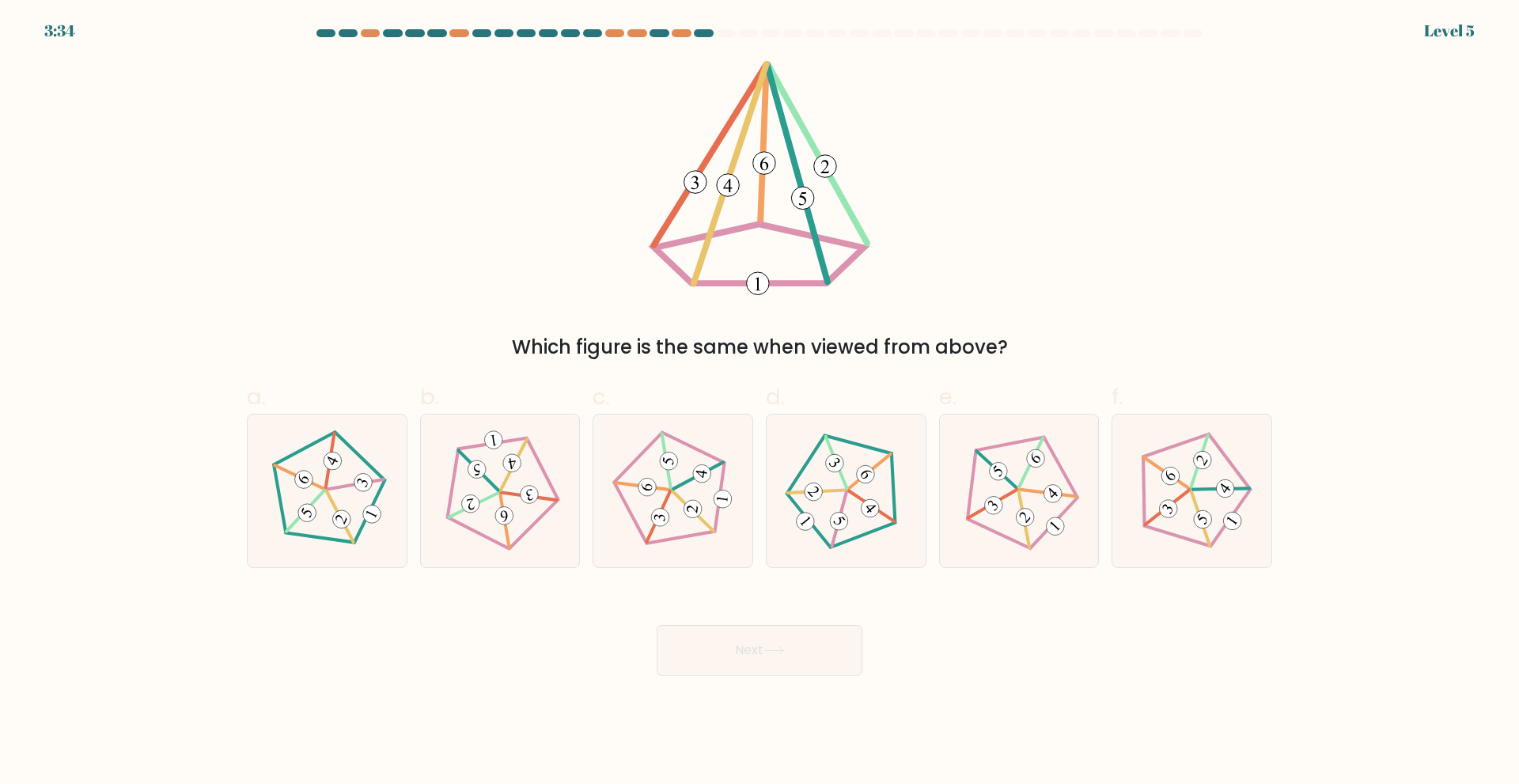
click at [657, 625] on button "Next" at bounding box center [760, 649] width 206 height 50
drag, startPoint x: 534, startPoint y: 482, endPoint x: 544, endPoint y: 502, distance: 22.4
click at [544, 502] on icon at bounding box center [499, 490] width 122 height 122
click at [760, 403] on input "b." at bounding box center [760, 397] width 1 height 10
radio input "true"
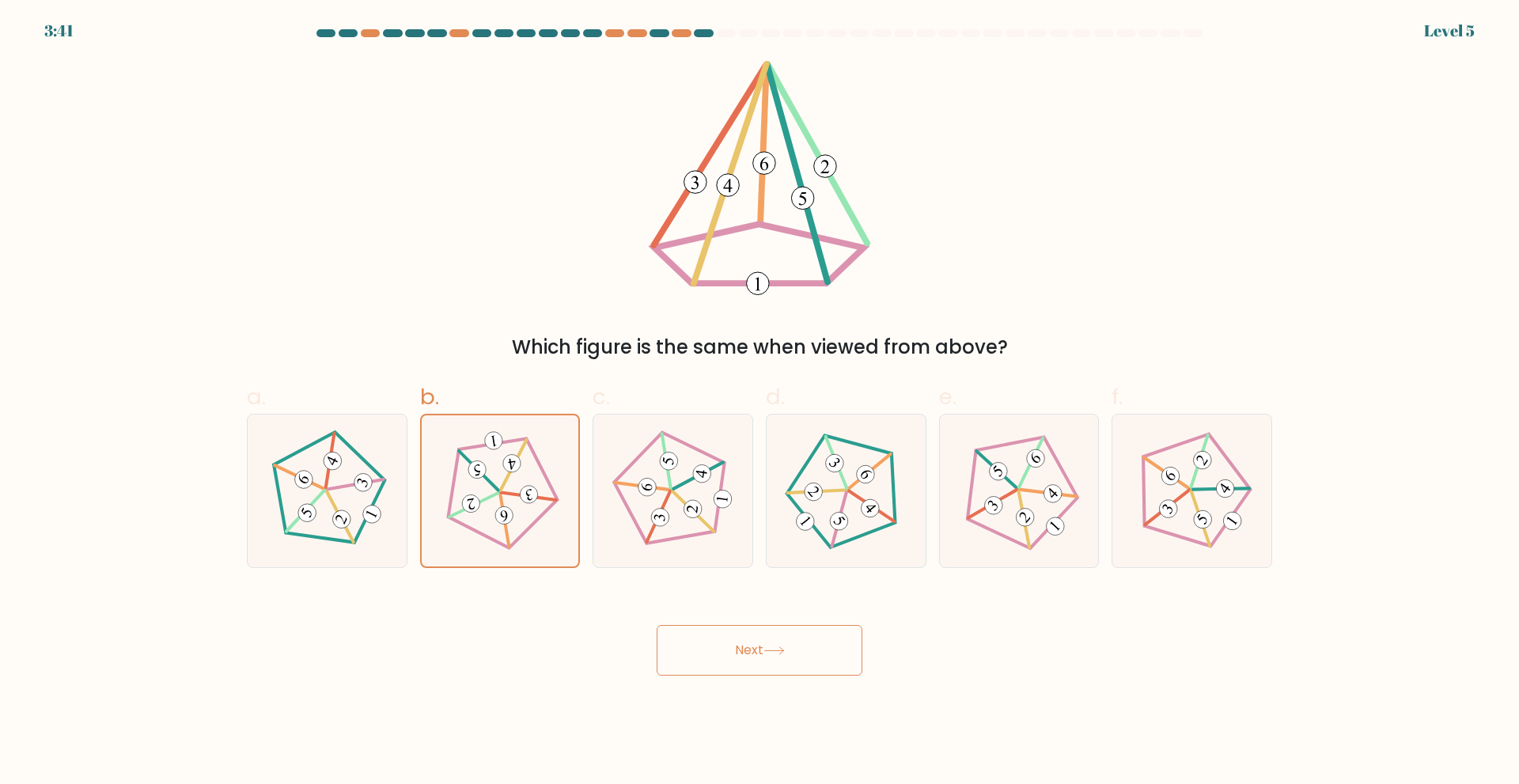
drag, startPoint x: 774, startPoint y: 659, endPoint x: 746, endPoint y: 653, distance: 28.6
click at [746, 653] on button "Next" at bounding box center [760, 649] width 206 height 50
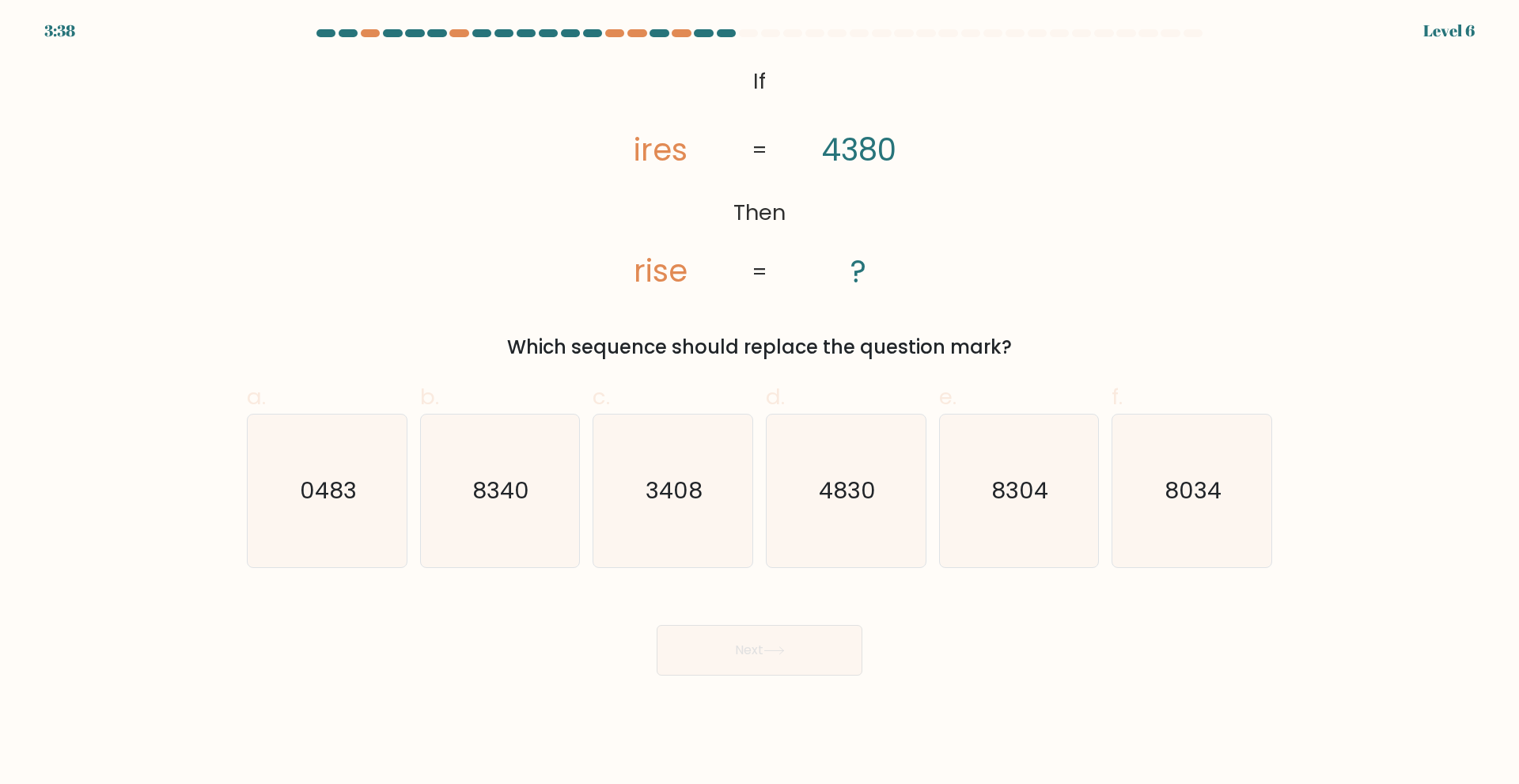
click at [746, 653] on button "Next" at bounding box center [760, 649] width 206 height 50
click at [716, 461] on icon "3408" at bounding box center [672, 491] width 152 height 152
click at [760, 403] on input "c. 3408" at bounding box center [760, 397] width 1 height 10
radio input "true"
click at [716, 461] on icon "3408" at bounding box center [672, 490] width 152 height 151
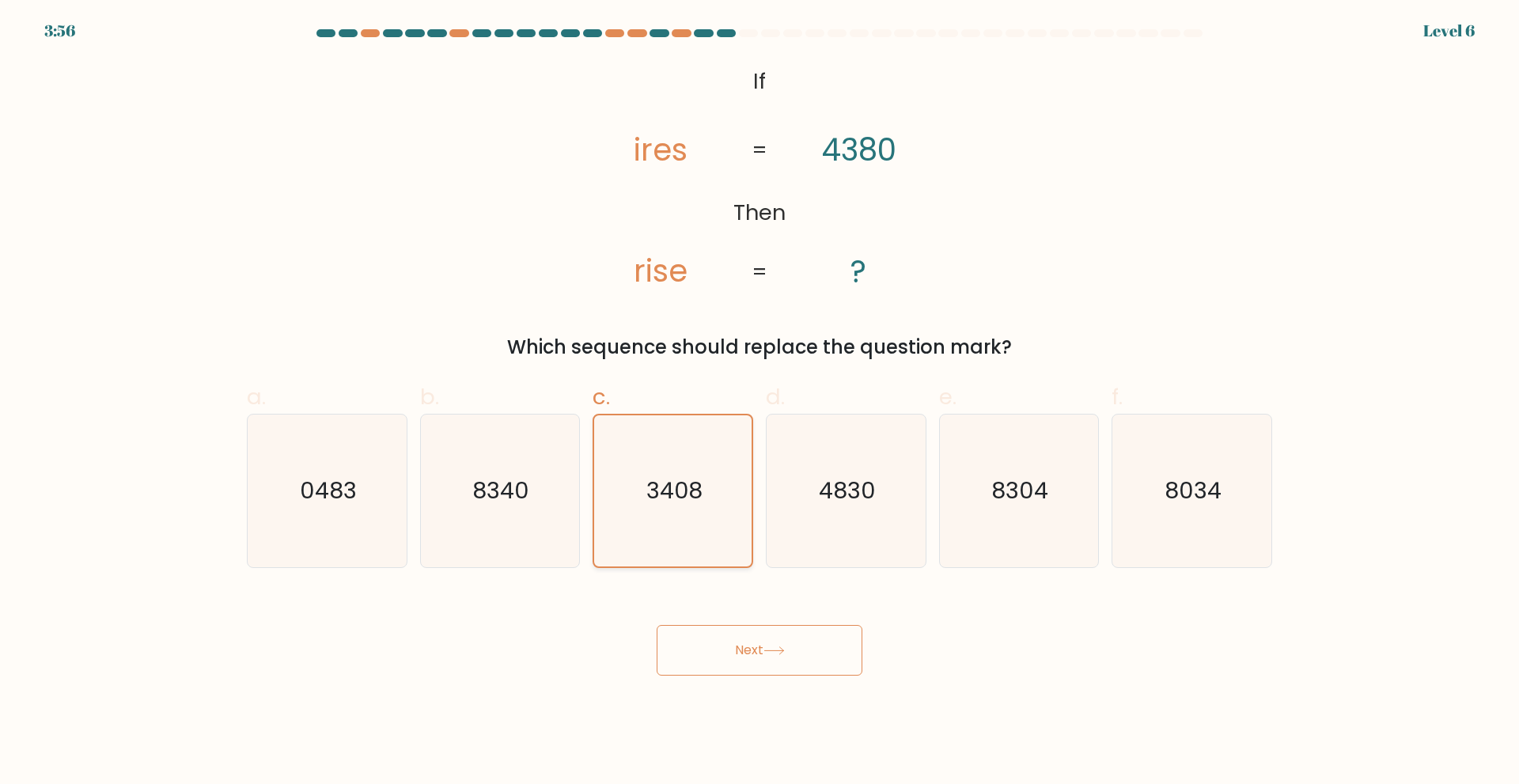
click at [760, 403] on input "c. 3408" at bounding box center [760, 397] width 1 height 10
click at [746, 647] on button "Next" at bounding box center [760, 649] width 206 height 50
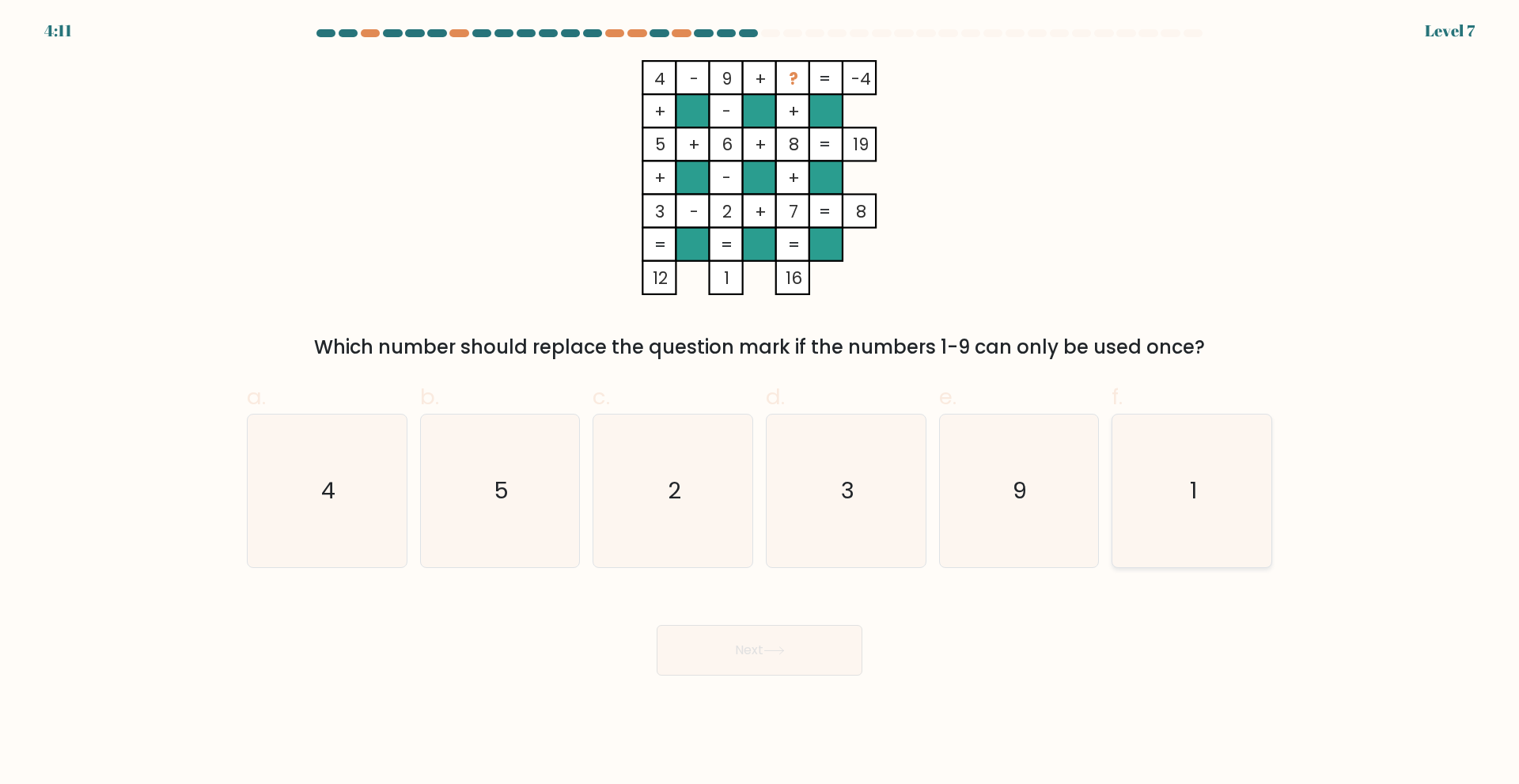
click at [1167, 486] on icon "1" at bounding box center [1191, 491] width 152 height 152
click at [760, 403] on input "f. 1" at bounding box center [760, 397] width 1 height 10
radio input "true"
click at [785, 647] on icon at bounding box center [774, 650] width 22 height 9
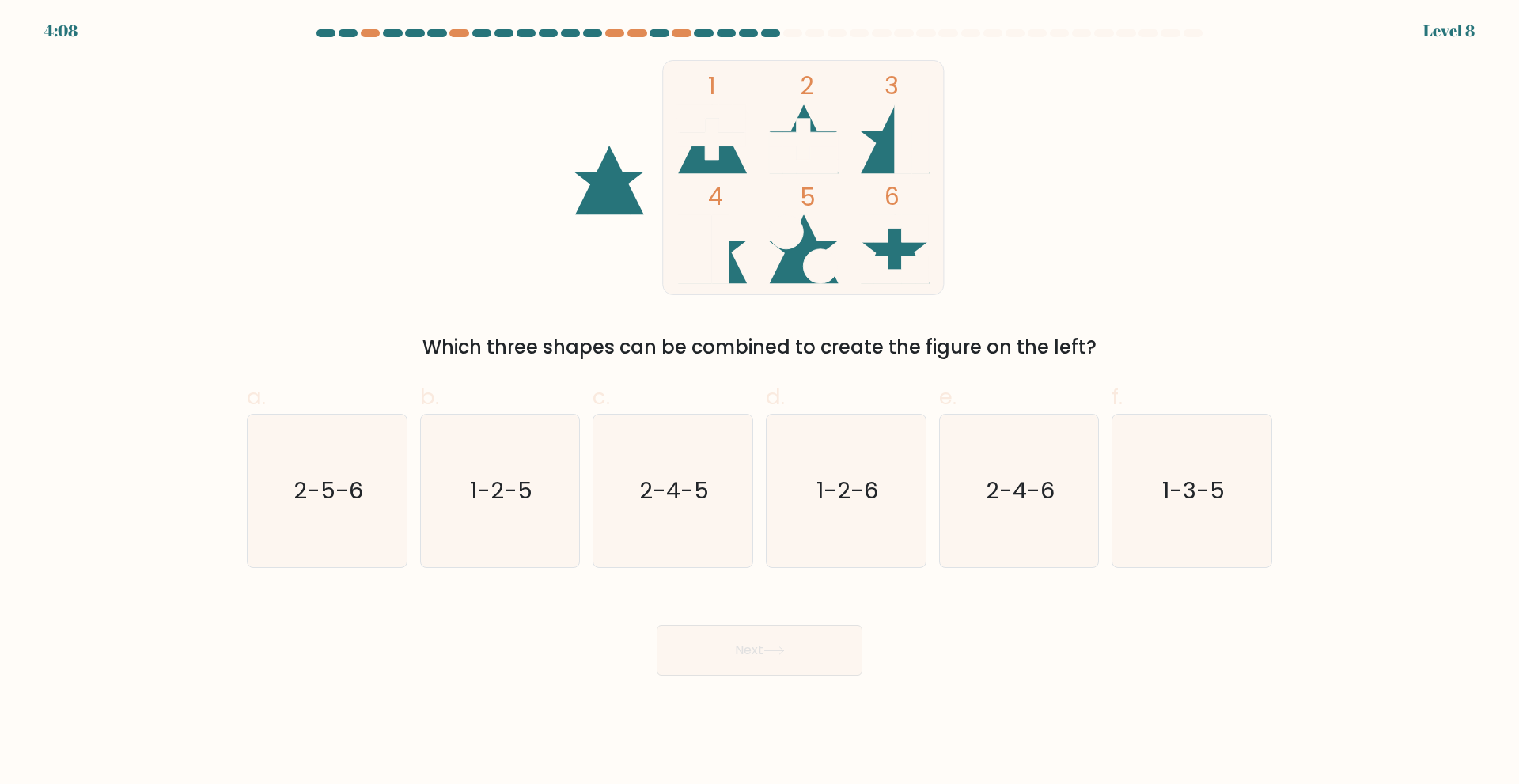
click at [785, 647] on icon at bounding box center [774, 650] width 22 height 9
click at [966, 455] on icon "2-4-6" at bounding box center [1018, 491] width 152 height 152
click at [760, 403] on input "e. 2-4-6" at bounding box center [760, 397] width 1 height 10
radio input "true"
click at [814, 639] on button "Next" at bounding box center [760, 649] width 206 height 50
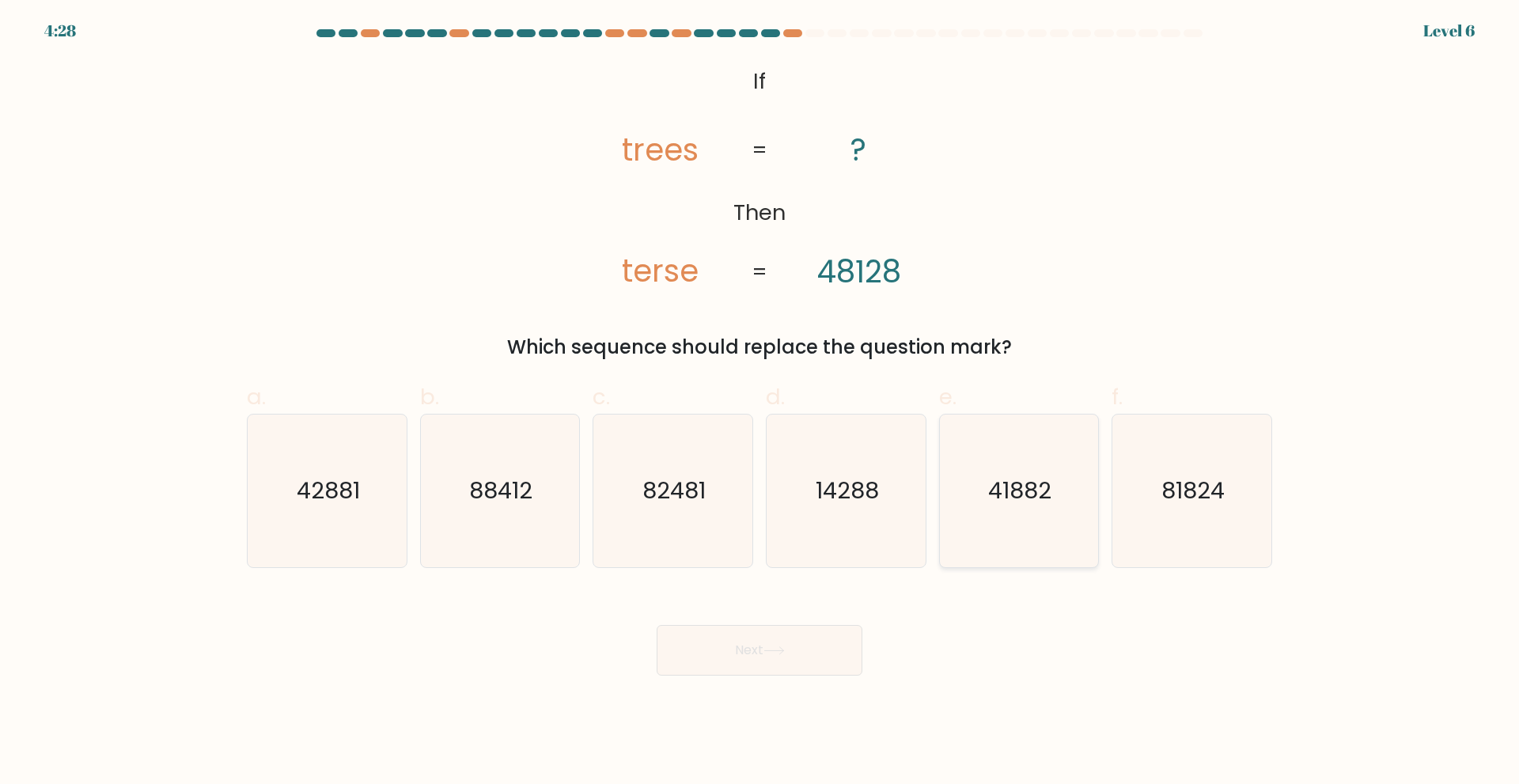
click at [1021, 492] on text "41882" at bounding box center [1021, 490] width 63 height 32
click at [760, 403] on input "e. 41882" at bounding box center [760, 397] width 1 height 10
radio input "true"
click at [766, 639] on button "Next" at bounding box center [760, 649] width 206 height 50
click at [765, 639] on button "Next" at bounding box center [760, 649] width 206 height 50
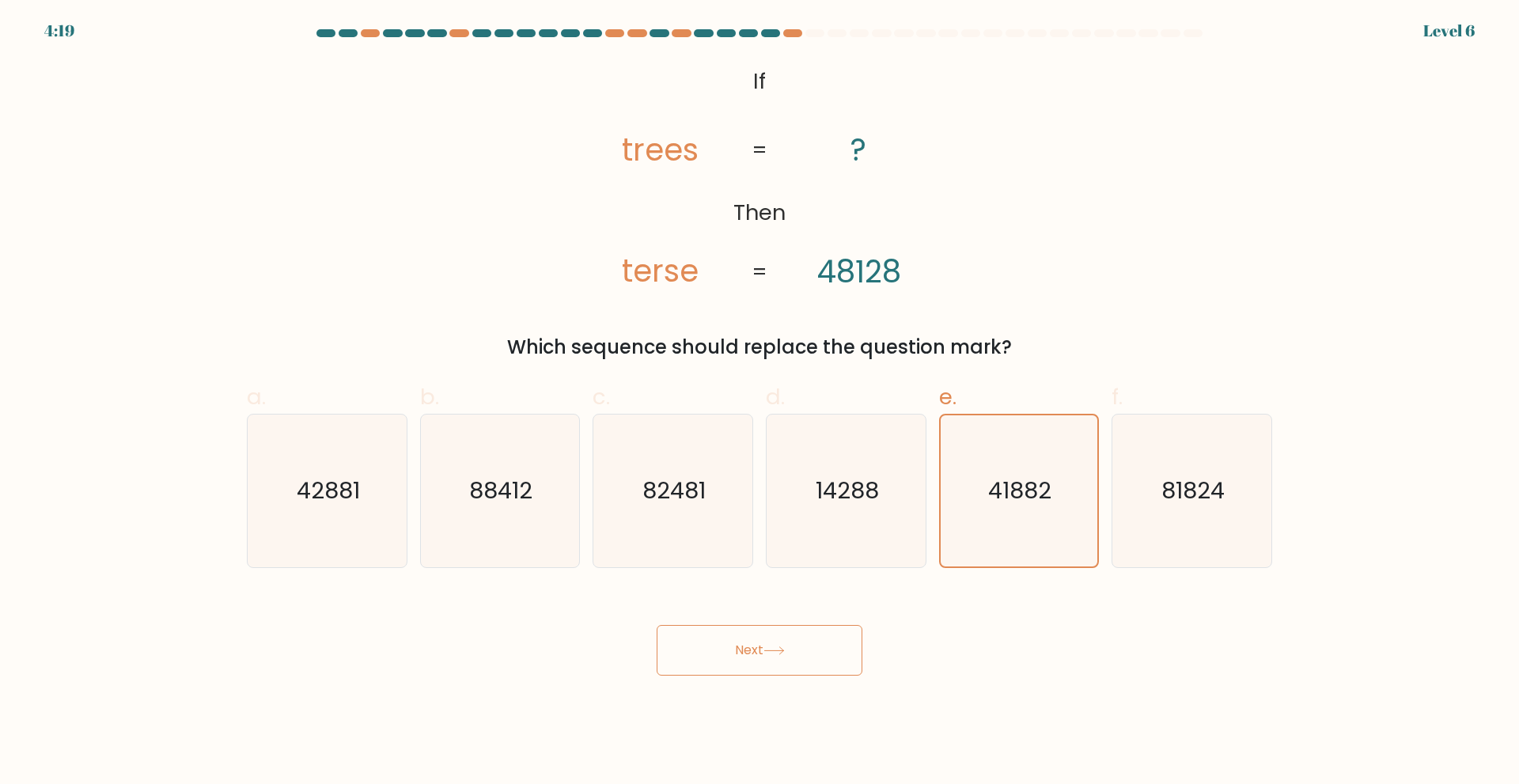
click at [765, 639] on button "Next" at bounding box center [760, 649] width 206 height 50
click at [759, 664] on button "Next" at bounding box center [760, 649] width 206 height 50
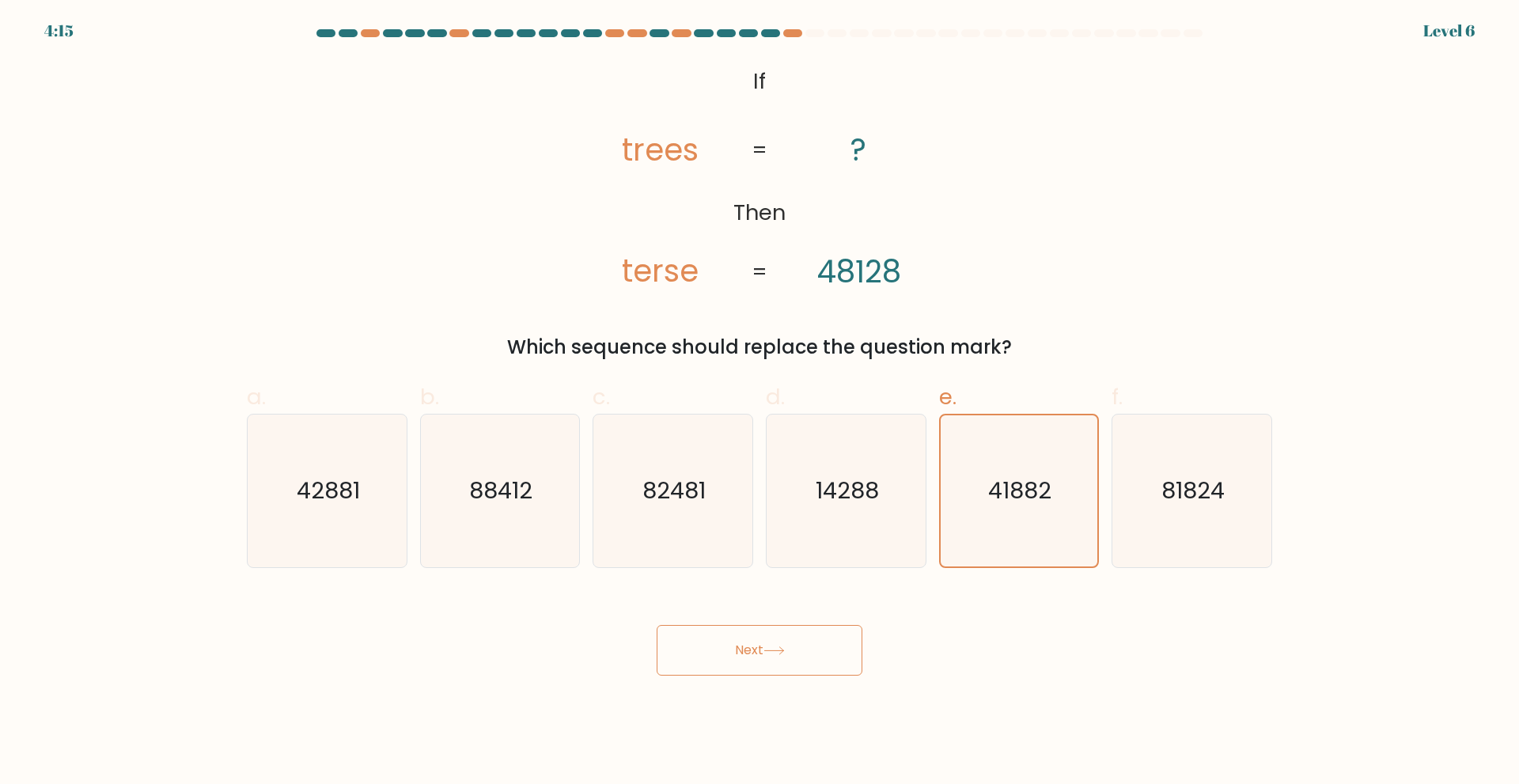
click at [759, 664] on button "Next" at bounding box center [760, 649] width 206 height 50
click at [758, 656] on button "Next" at bounding box center [760, 649] width 206 height 50
drag, startPoint x: 761, startPoint y: 630, endPoint x: 751, endPoint y: 643, distance: 16.4
click at [751, 643] on button "Next" at bounding box center [760, 649] width 206 height 50
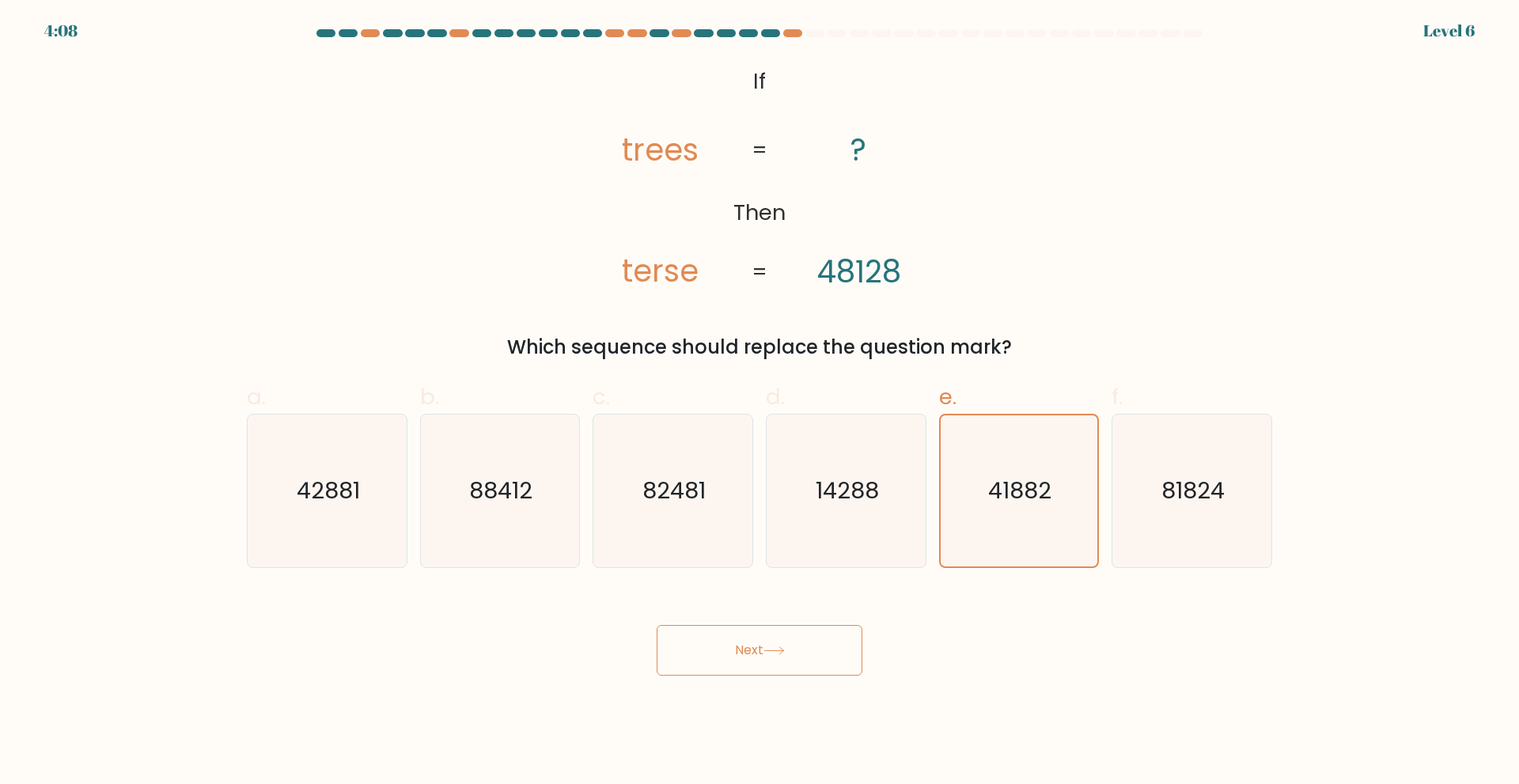
click at [751, 643] on button "Next" at bounding box center [760, 649] width 206 height 50
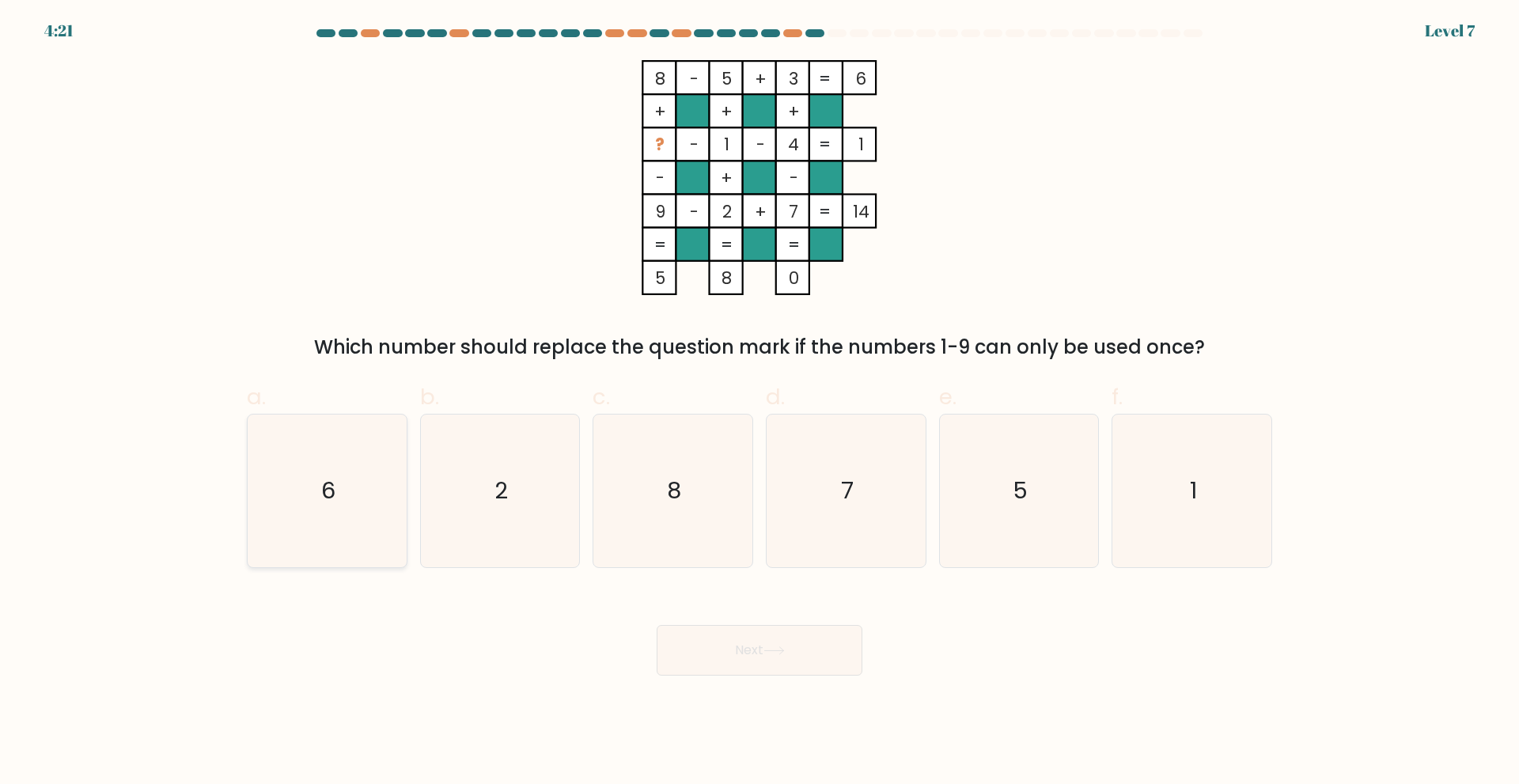
click at [372, 533] on icon "6" at bounding box center [327, 491] width 152 height 152
click at [760, 403] on input "a. 6" at bounding box center [760, 397] width 1 height 10
radio input "true"
click at [815, 643] on button "Next" at bounding box center [760, 649] width 206 height 50
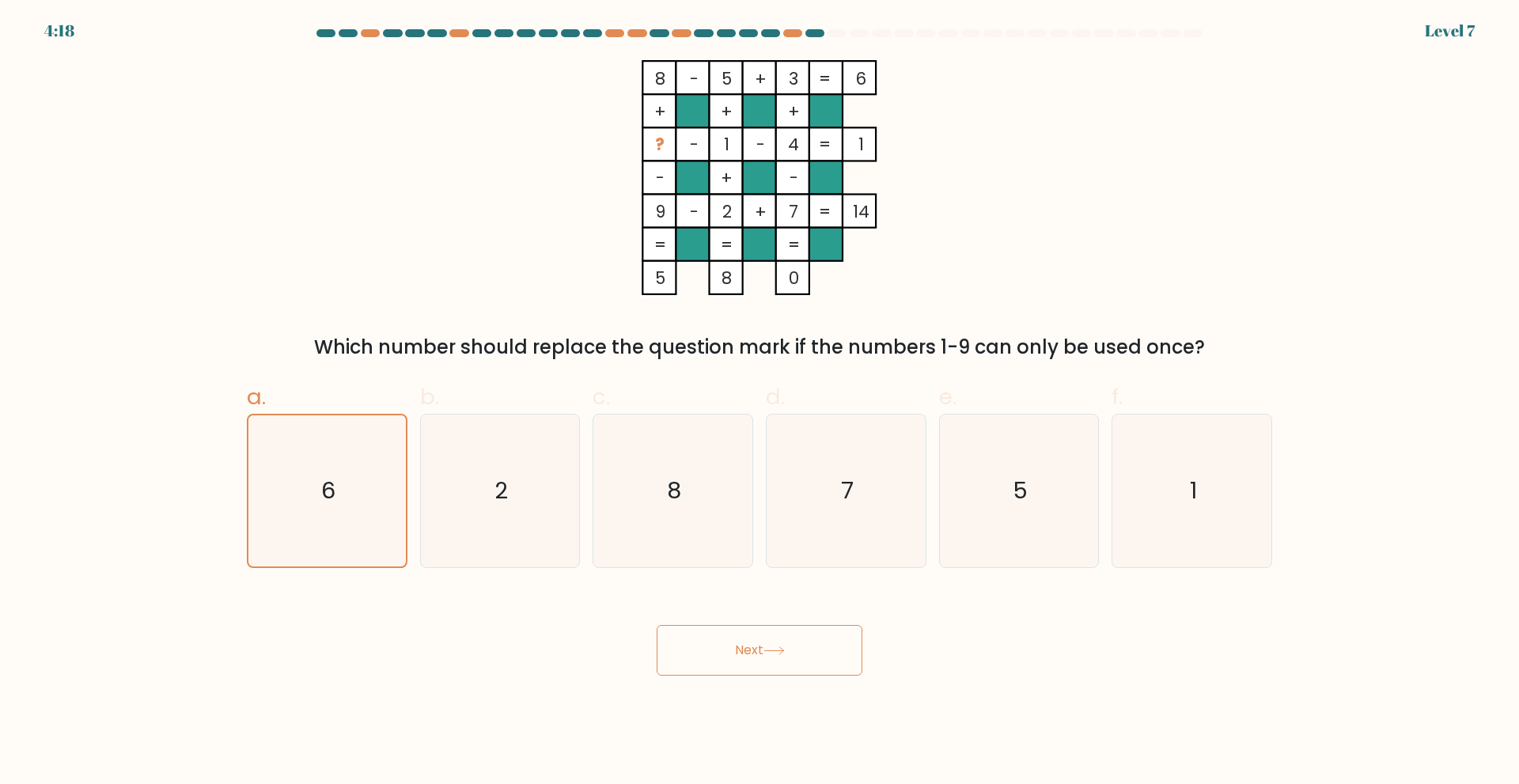
click at [815, 643] on button "Next" at bounding box center [760, 649] width 206 height 50
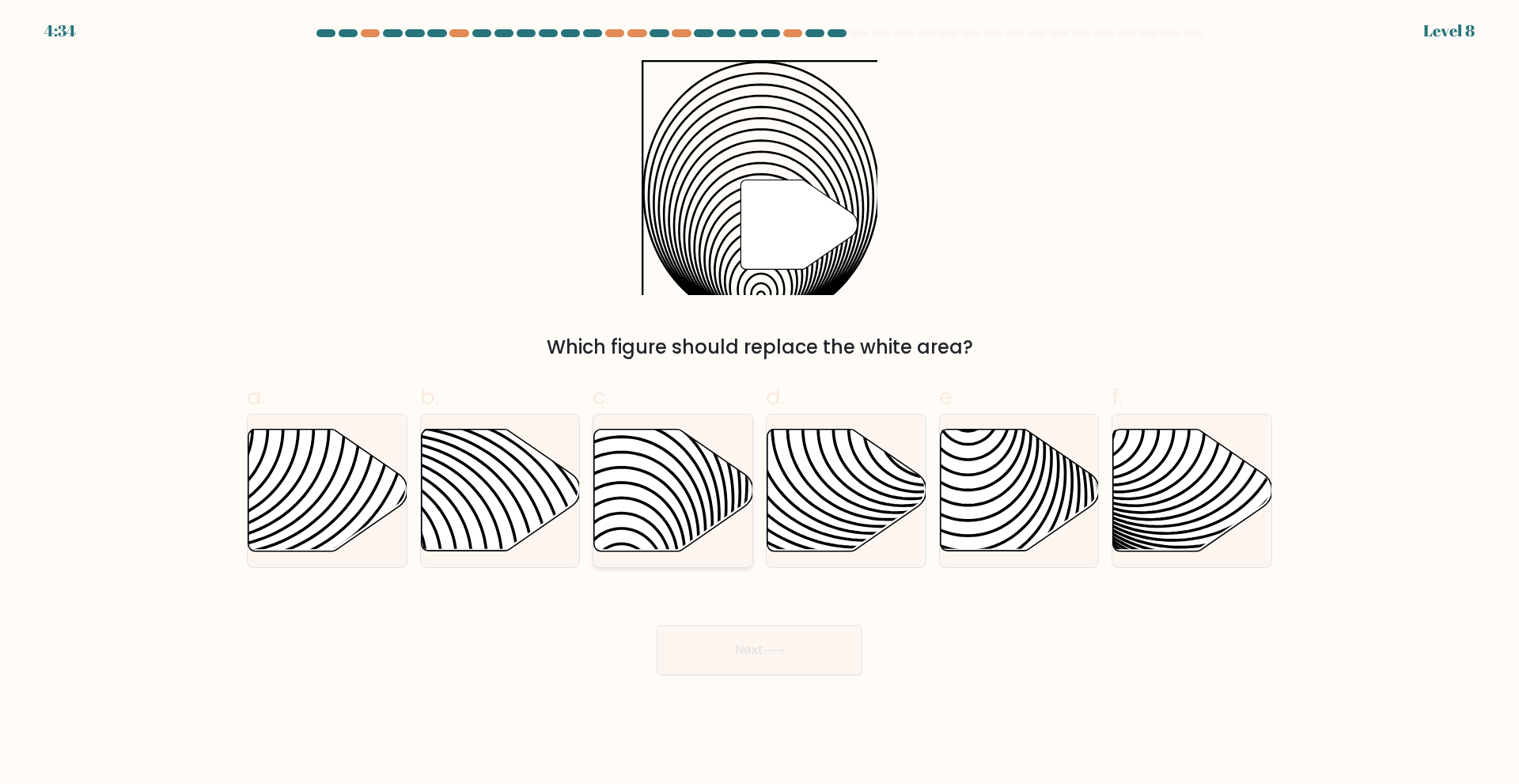
drag, startPoint x: 550, startPoint y: 512, endPoint x: 691, endPoint y: 544, distance: 144.6
click at [691, 544] on icon at bounding box center [623, 429] width 321 height 321
click at [760, 403] on input "c." at bounding box center [760, 397] width 1 height 10
radio input "true"
click at [753, 635] on button "Next" at bounding box center [760, 649] width 206 height 50
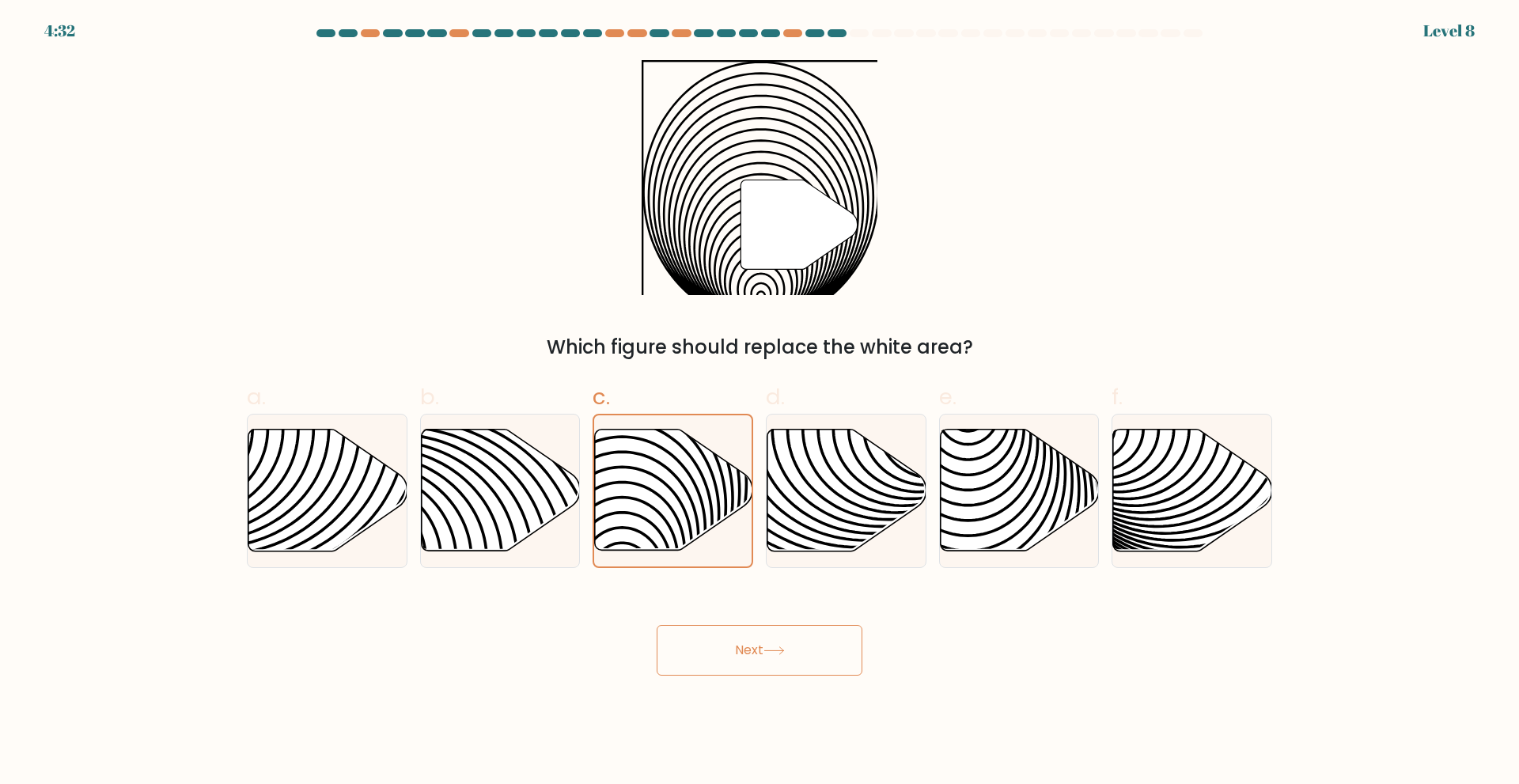
click at [753, 635] on button "Next" at bounding box center [760, 649] width 206 height 50
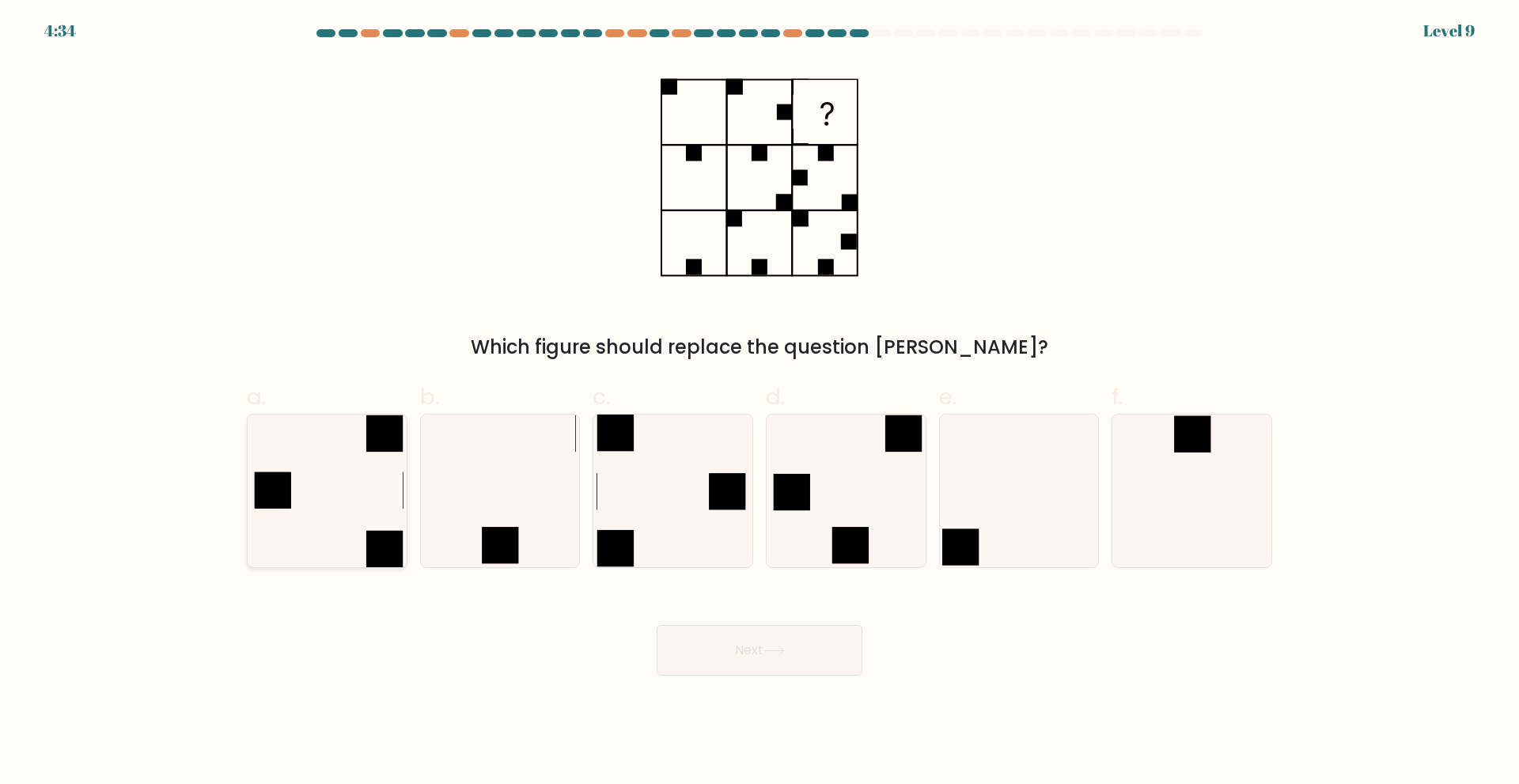
click at [312, 451] on icon at bounding box center [327, 491] width 152 height 152
click at [760, 403] on input "a." at bounding box center [760, 397] width 1 height 10
radio input "true"
click at [312, 451] on icon at bounding box center [327, 490] width 152 height 151
click at [760, 403] on input "a." at bounding box center [760, 397] width 1 height 10
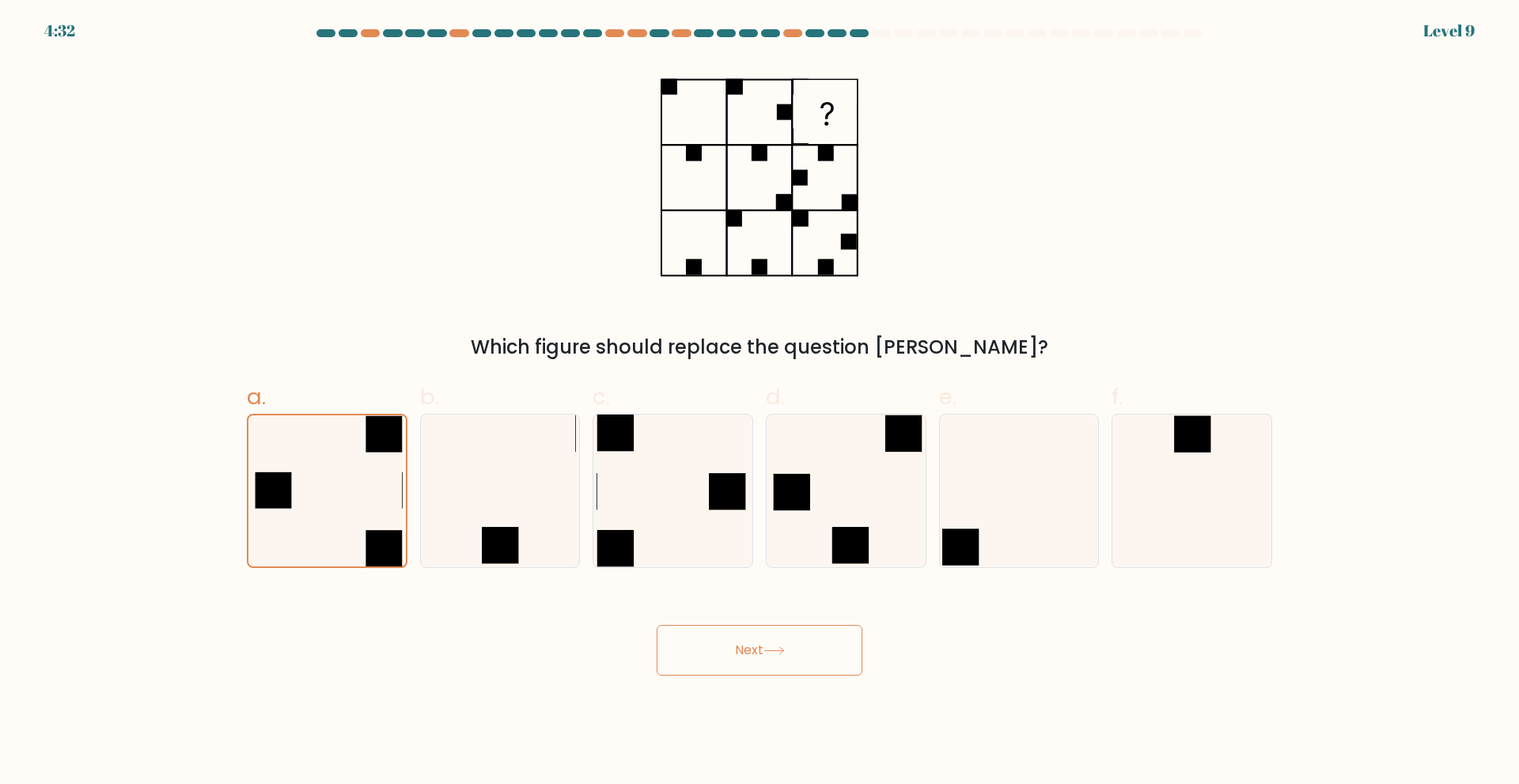
click at [835, 625] on button "Next" at bounding box center [760, 649] width 206 height 50
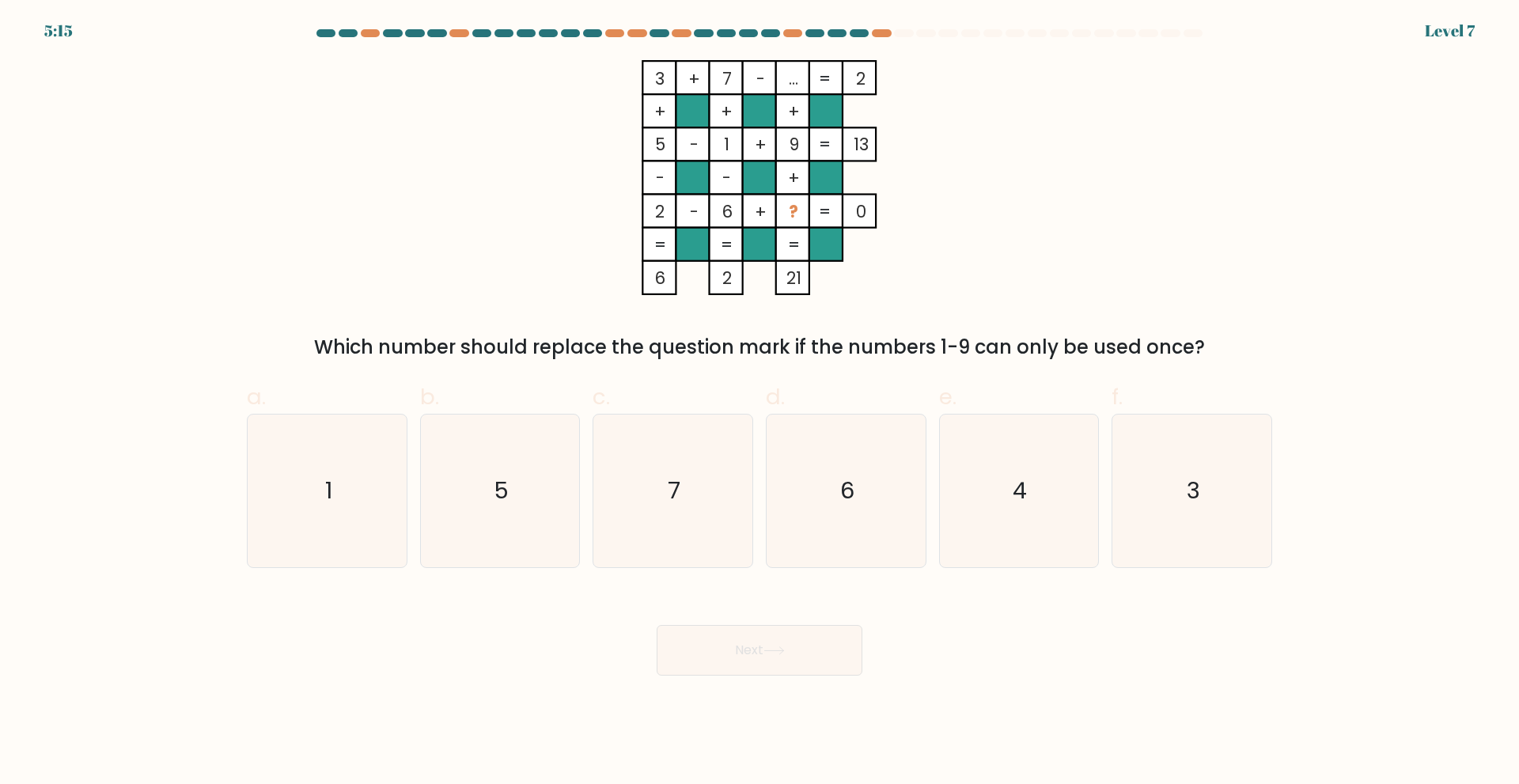
click at [829, 643] on button "Next" at bounding box center [760, 649] width 206 height 50
click at [1028, 500] on icon "4" at bounding box center [1018, 491] width 152 height 152
click at [760, 403] on input "e. 4" at bounding box center [760, 397] width 1 height 10
radio input "true"
click at [815, 654] on button "Next" at bounding box center [760, 649] width 206 height 50
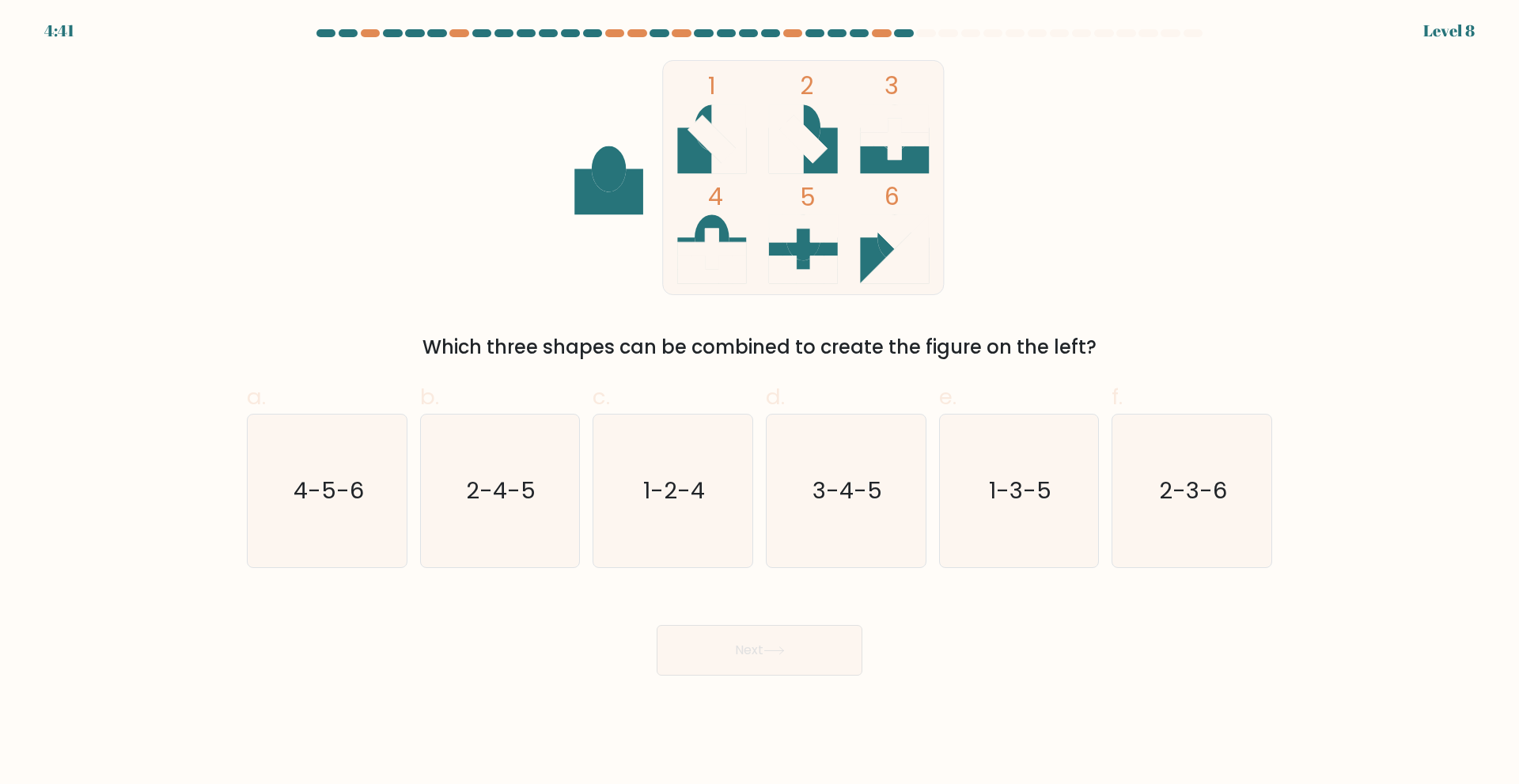
click at [815, 654] on button "Next" at bounding box center [760, 649] width 206 height 50
click at [842, 493] on text "3-4-5" at bounding box center [847, 490] width 69 height 32
click at [760, 403] on input "d. 3-4-5" at bounding box center [760, 397] width 1 height 10
radio input "true"
click at [796, 630] on button "Next" at bounding box center [760, 649] width 206 height 50
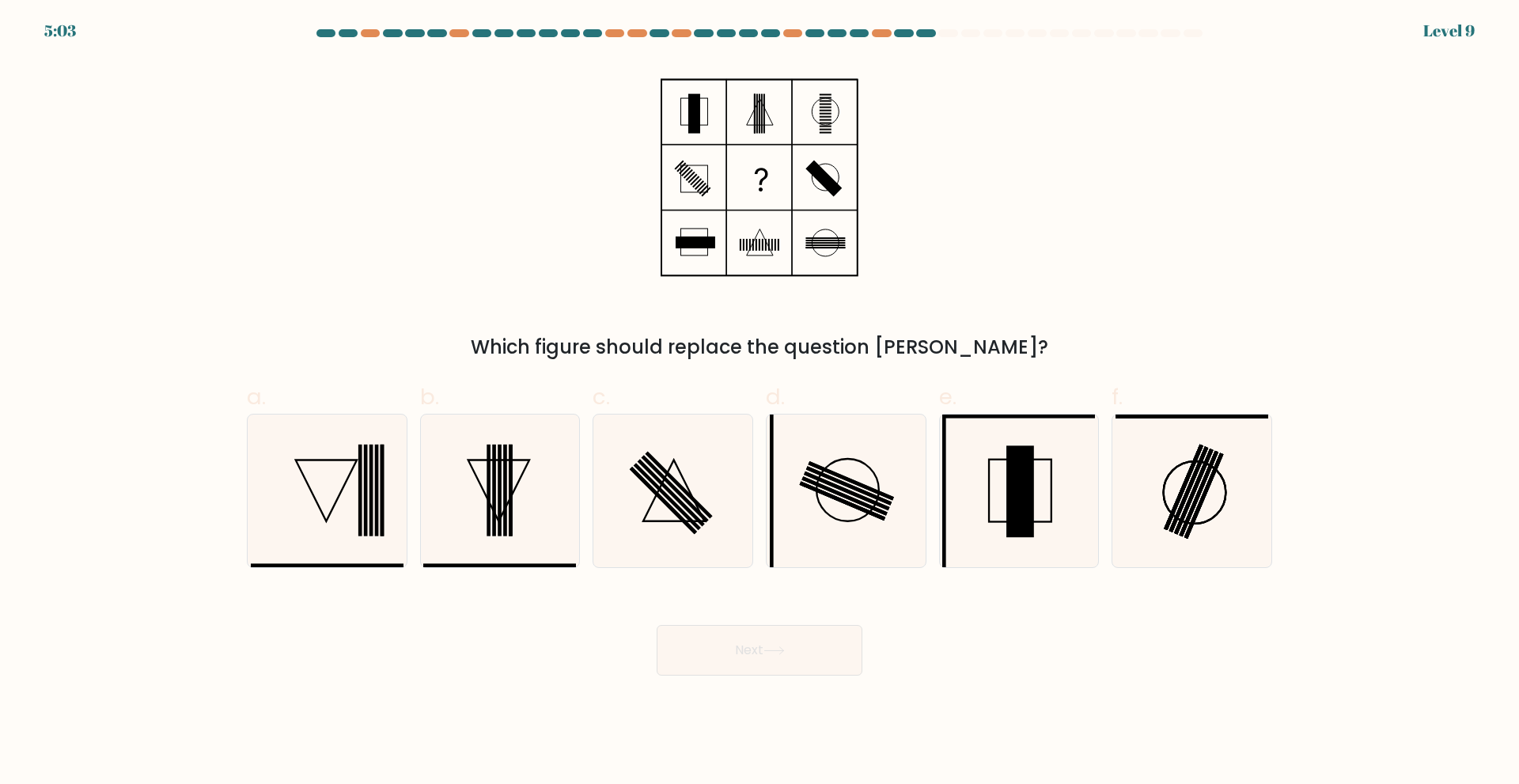
click at [791, 653] on button "Next" at bounding box center [760, 649] width 206 height 50
click at [711, 484] on icon at bounding box center [672, 491] width 152 height 152
click at [760, 403] on input "c." at bounding box center [760, 397] width 1 height 10
radio input "true"
click at [754, 652] on button "Next" at bounding box center [760, 649] width 206 height 50
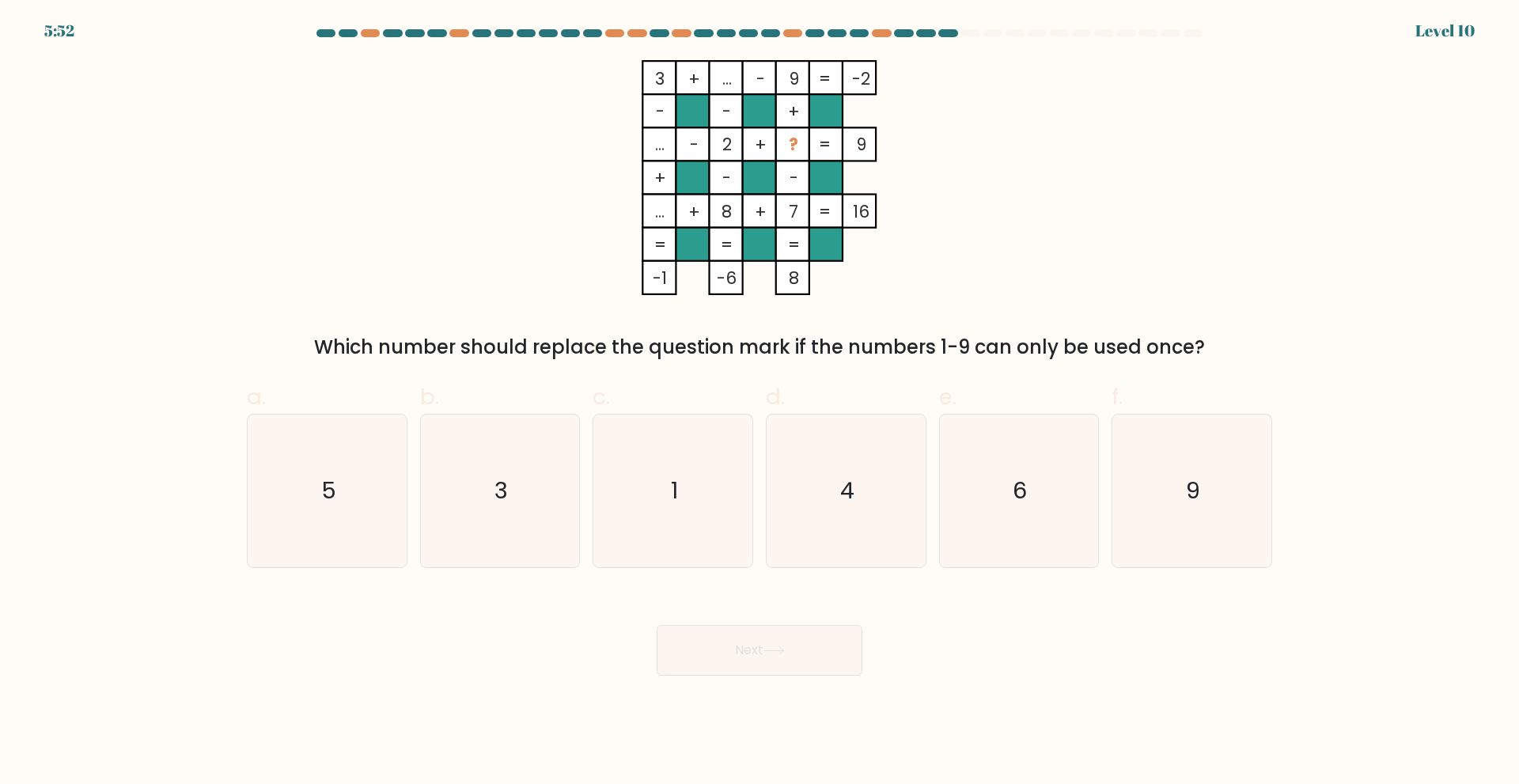
drag, startPoint x: 754, startPoint y: 652, endPoint x: 598, endPoint y: 628, distance: 157.8
click at [598, 628] on div "Next" at bounding box center [760, 631] width 1045 height 88
drag, startPoint x: 313, startPoint y: 469, endPoint x: 355, endPoint y: 494, distance: 48.9
click at [355, 494] on icon "5" at bounding box center [327, 491] width 152 height 152
click at [760, 403] on input "a. 5" at bounding box center [760, 397] width 1 height 10
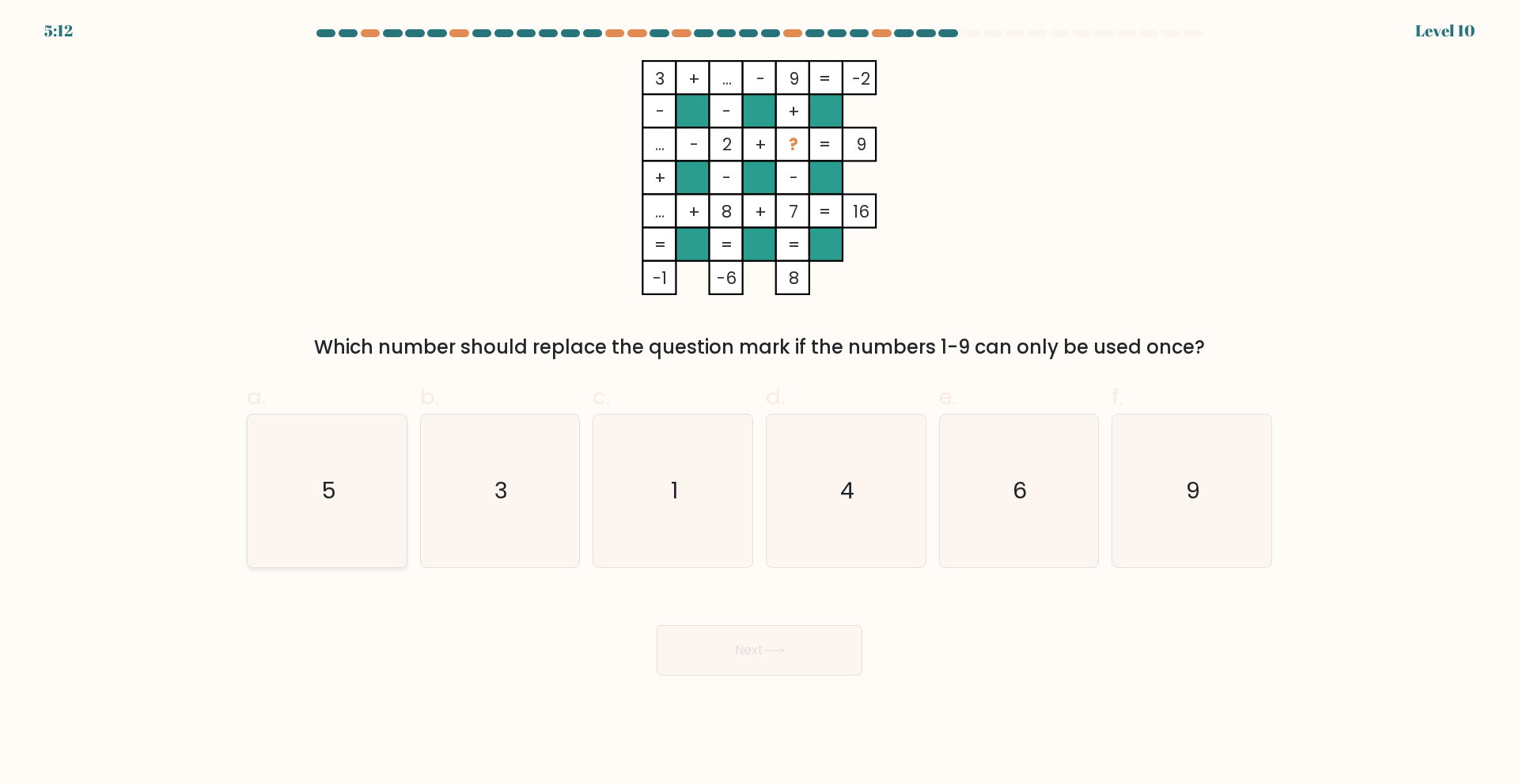
radio input "true"
click at [781, 646] on icon at bounding box center [774, 650] width 22 height 9
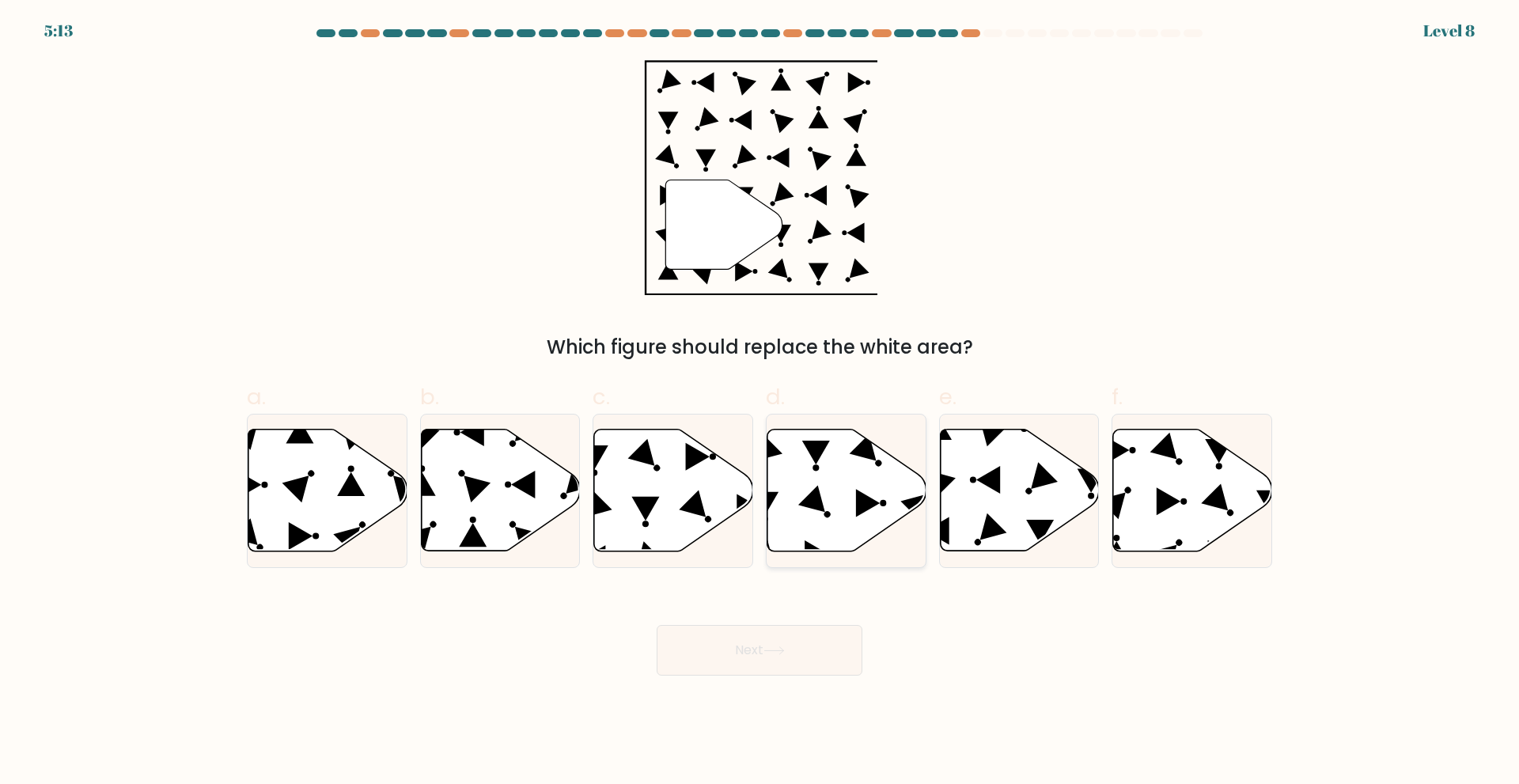
click at [816, 512] on icon at bounding box center [847, 489] width 159 height 122
click at [760, 403] on input "d." at bounding box center [760, 397] width 1 height 10
radio input "true"
click at [1190, 486] on icon at bounding box center [1192, 489] width 159 height 122
click at [760, 403] on input "f." at bounding box center [760, 397] width 1 height 10
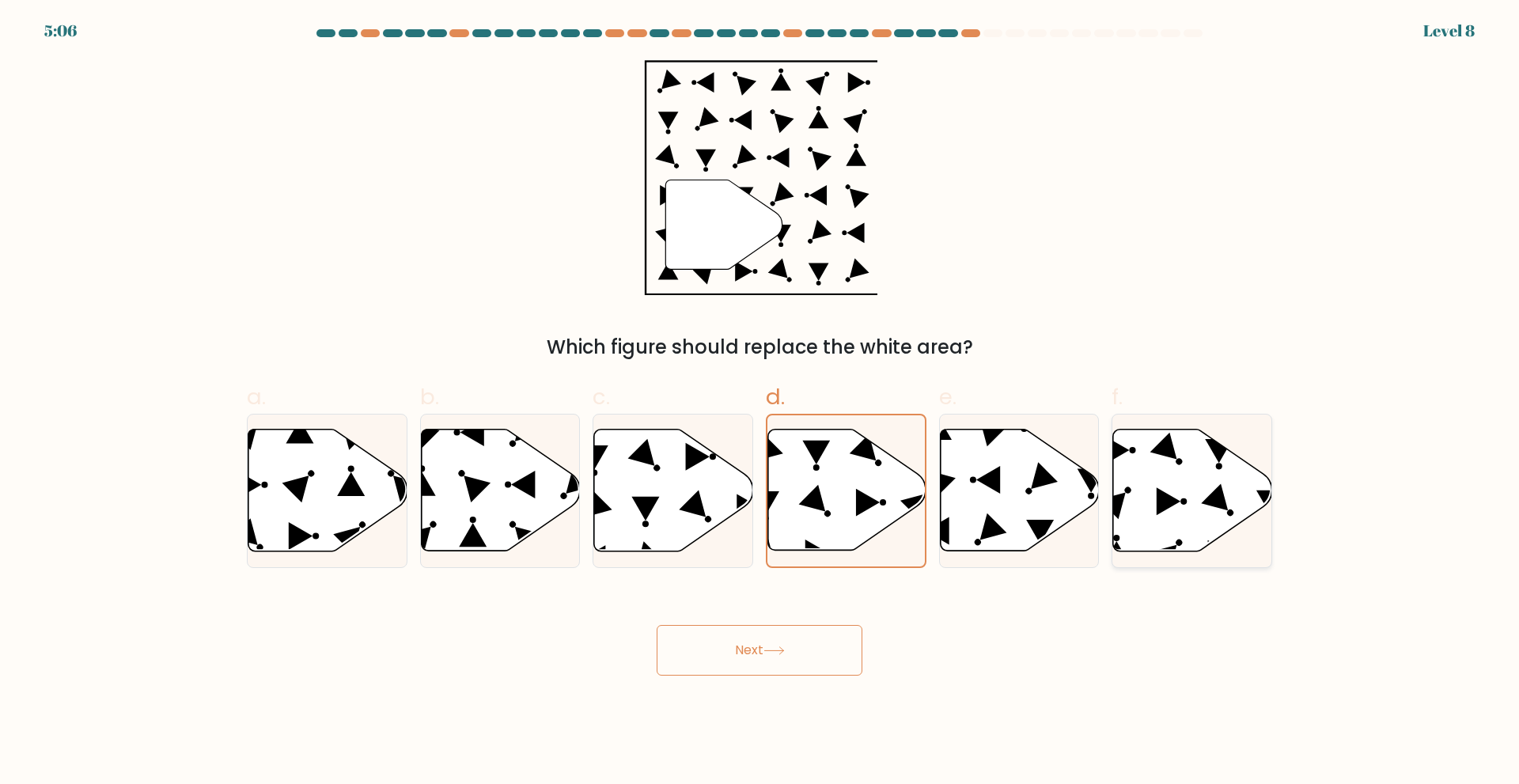
radio input "true"
click at [769, 646] on icon at bounding box center [774, 650] width 22 height 9
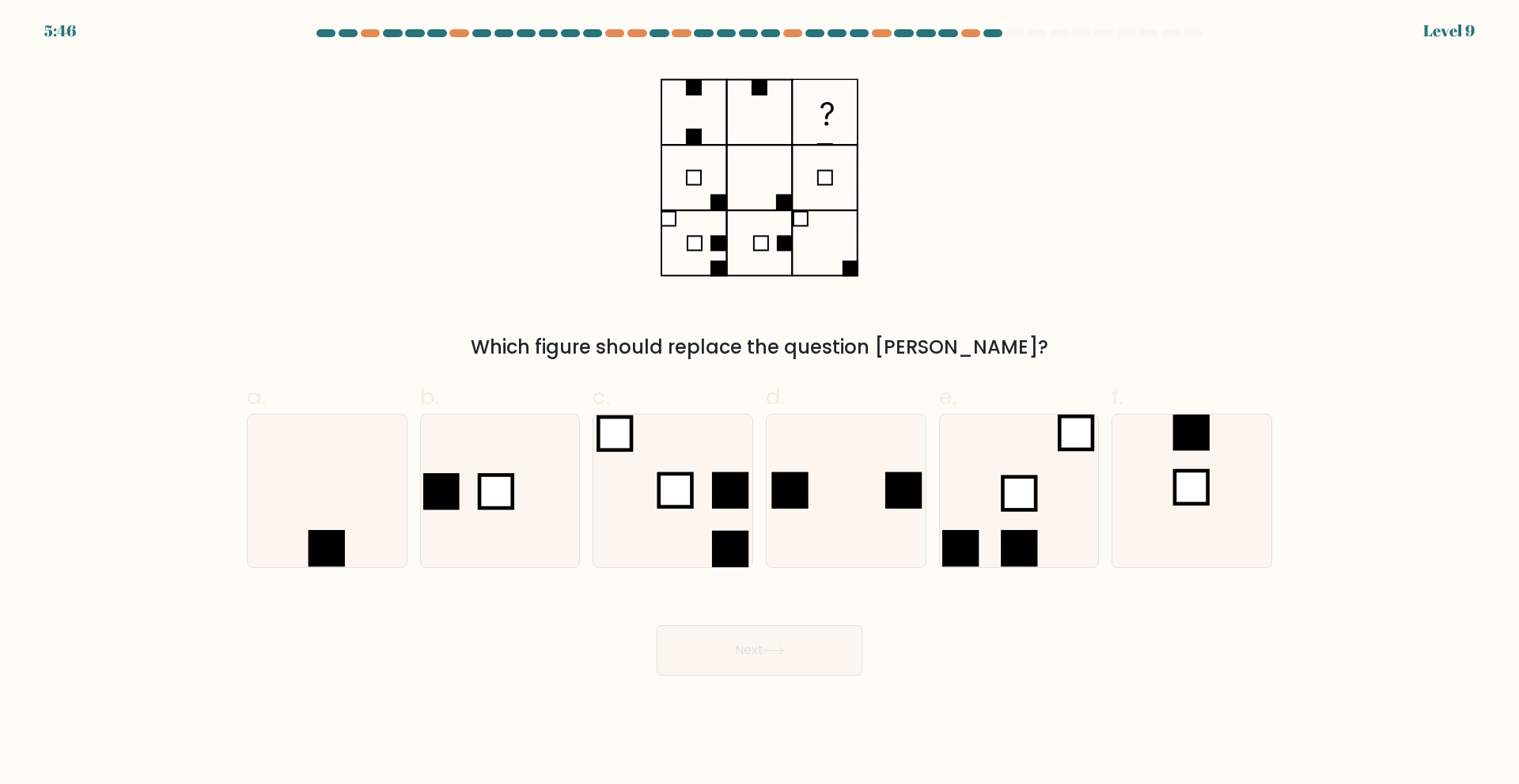
drag, startPoint x: 769, startPoint y: 646, endPoint x: 861, endPoint y: 709, distance: 111.5
click at [861, 709] on body "5:46 Level 9" at bounding box center [760, 392] width 1519 height 784
click at [517, 450] on icon at bounding box center [499, 491] width 152 height 152
click at [760, 403] on input "b." at bounding box center [760, 397] width 1 height 10
radio input "true"
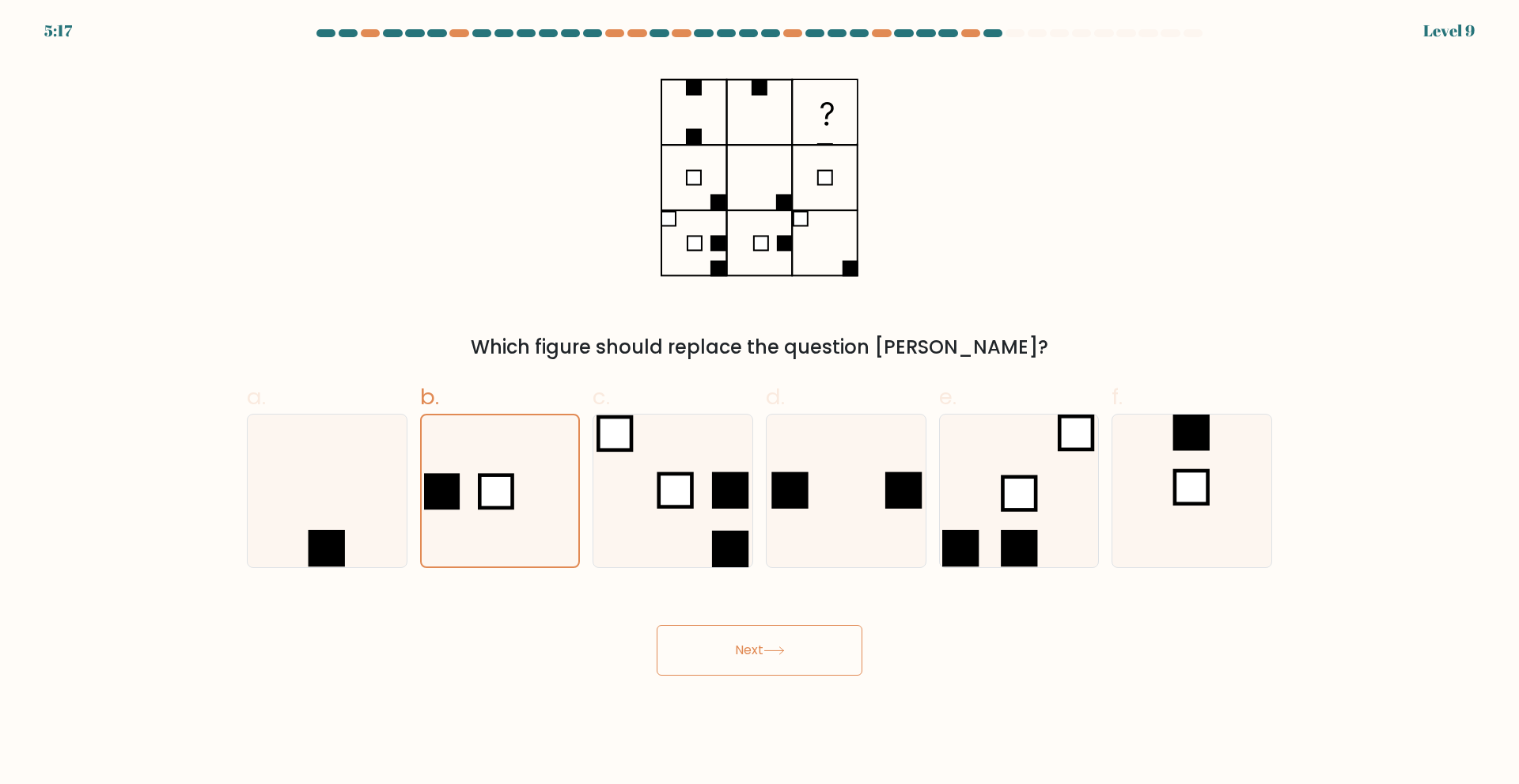
click at [796, 639] on button "Next" at bounding box center [760, 649] width 206 height 50
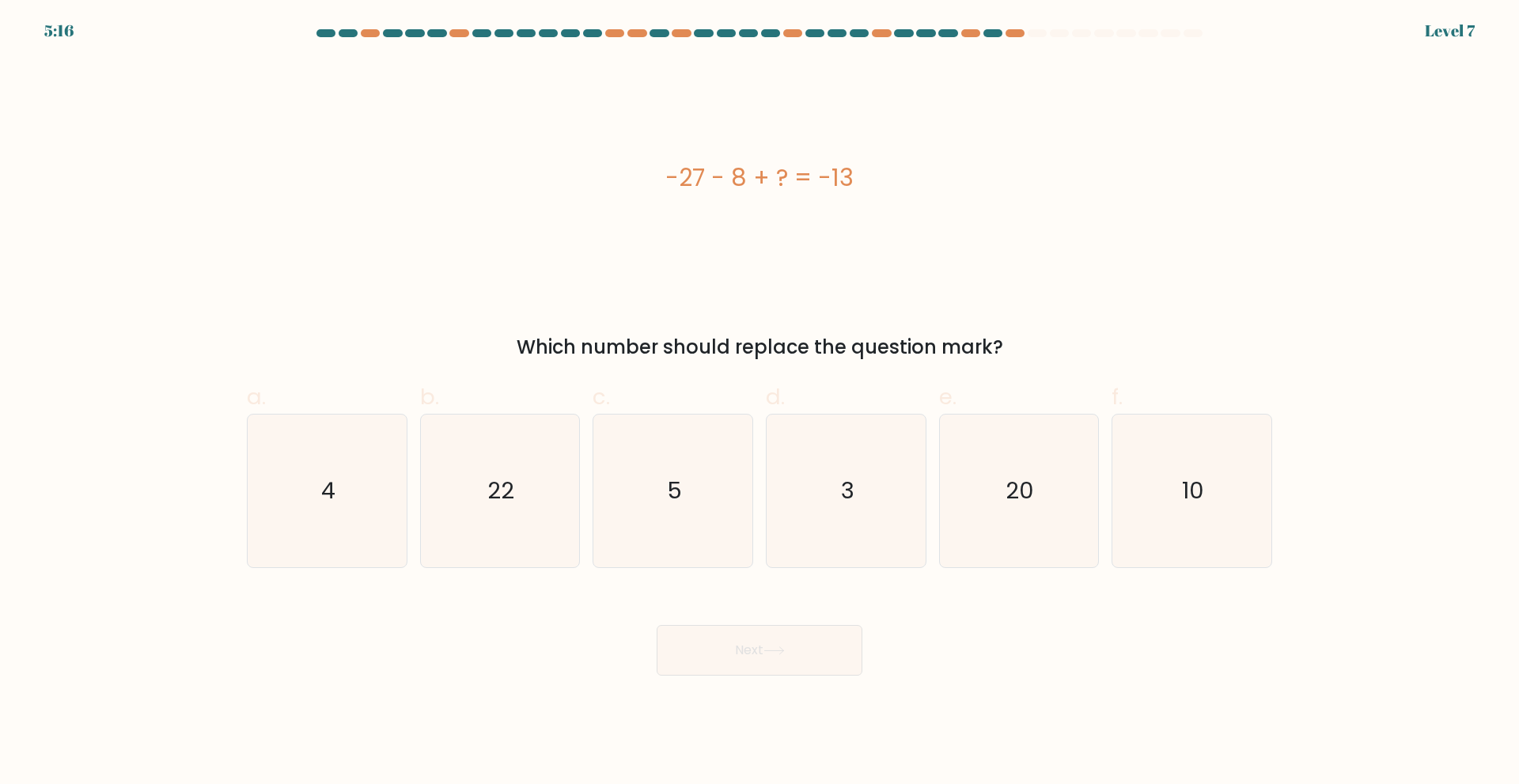
click at [796, 638] on button "Next" at bounding box center [760, 649] width 206 height 50
click at [529, 490] on icon "22" at bounding box center [499, 491] width 152 height 152
click at [760, 403] on input "b. 22" at bounding box center [760, 397] width 1 height 10
radio input "true"
click at [716, 649] on button "Next" at bounding box center [760, 649] width 206 height 50
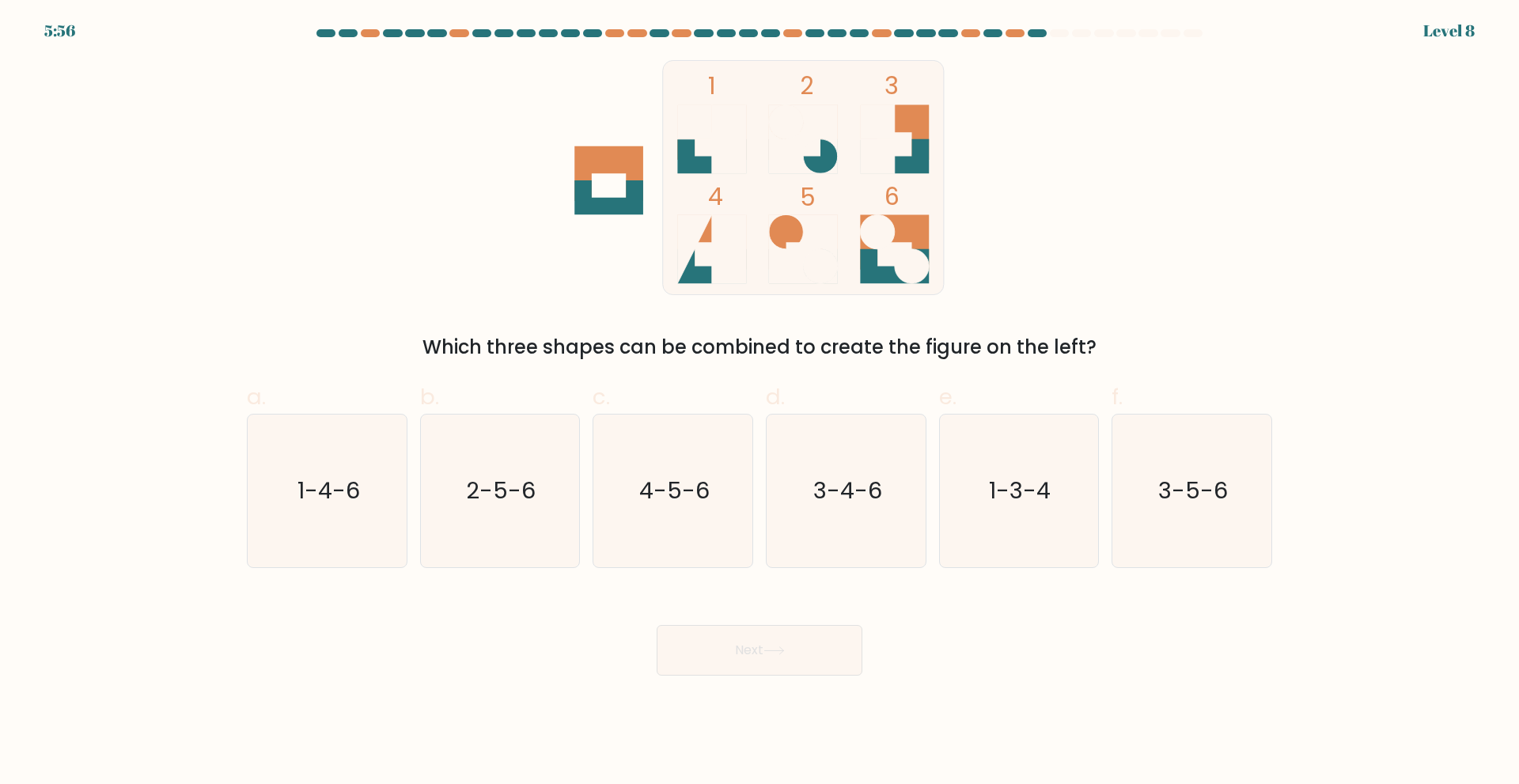
click at [716, 650] on button "Next" at bounding box center [760, 649] width 206 height 50
click at [494, 484] on text "2-5-6" at bounding box center [501, 490] width 69 height 32
click at [760, 403] on input "b. 2-5-6" at bounding box center [760, 397] width 1 height 10
radio input "true"
click at [757, 661] on button "Next" at bounding box center [760, 649] width 206 height 50
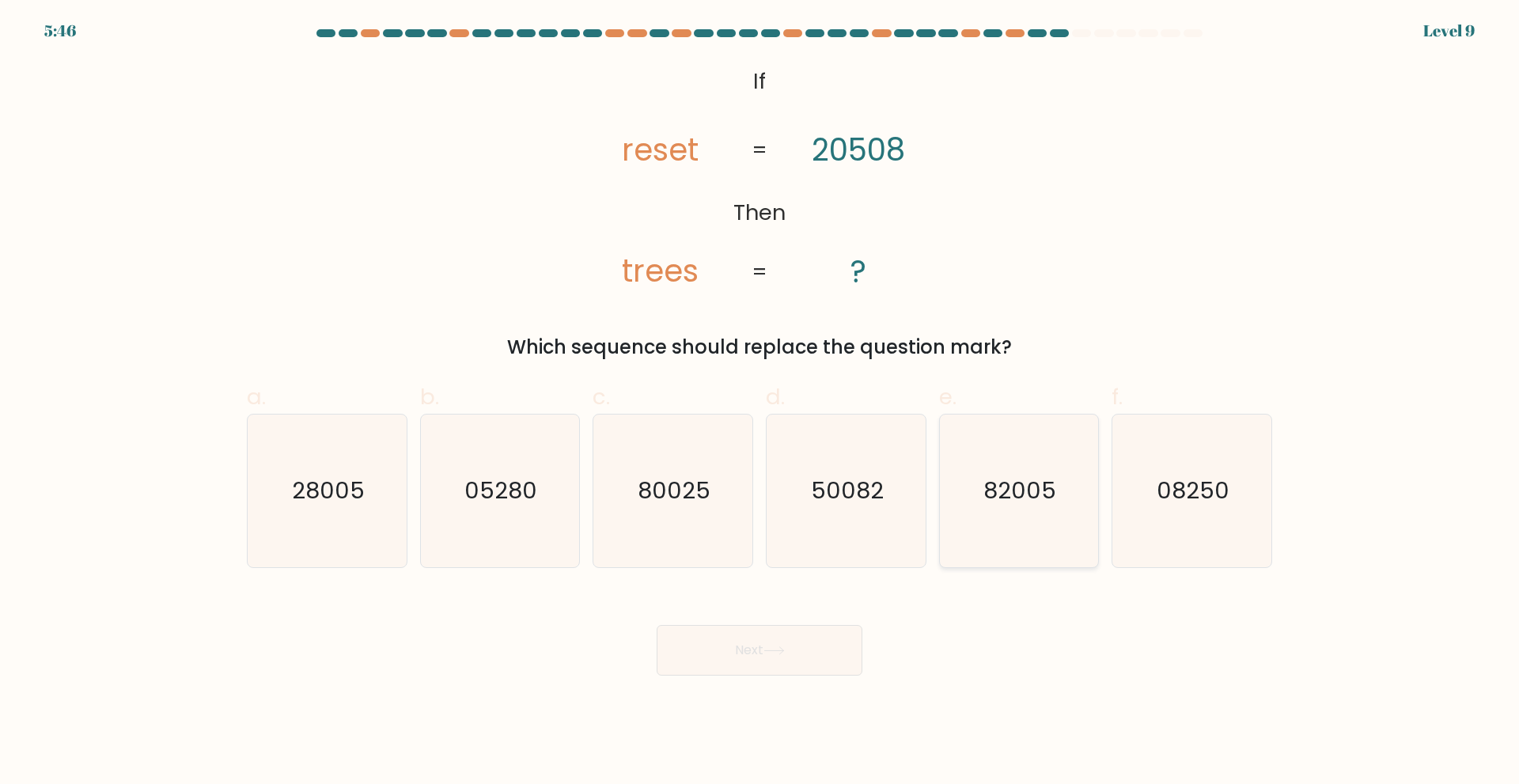
click at [995, 483] on text "82005" at bounding box center [1020, 490] width 72 height 32
click at [760, 403] on input "e. 82005" at bounding box center [760, 397] width 1 height 10
radio input "true"
click at [771, 640] on button "Next" at bounding box center [760, 649] width 206 height 50
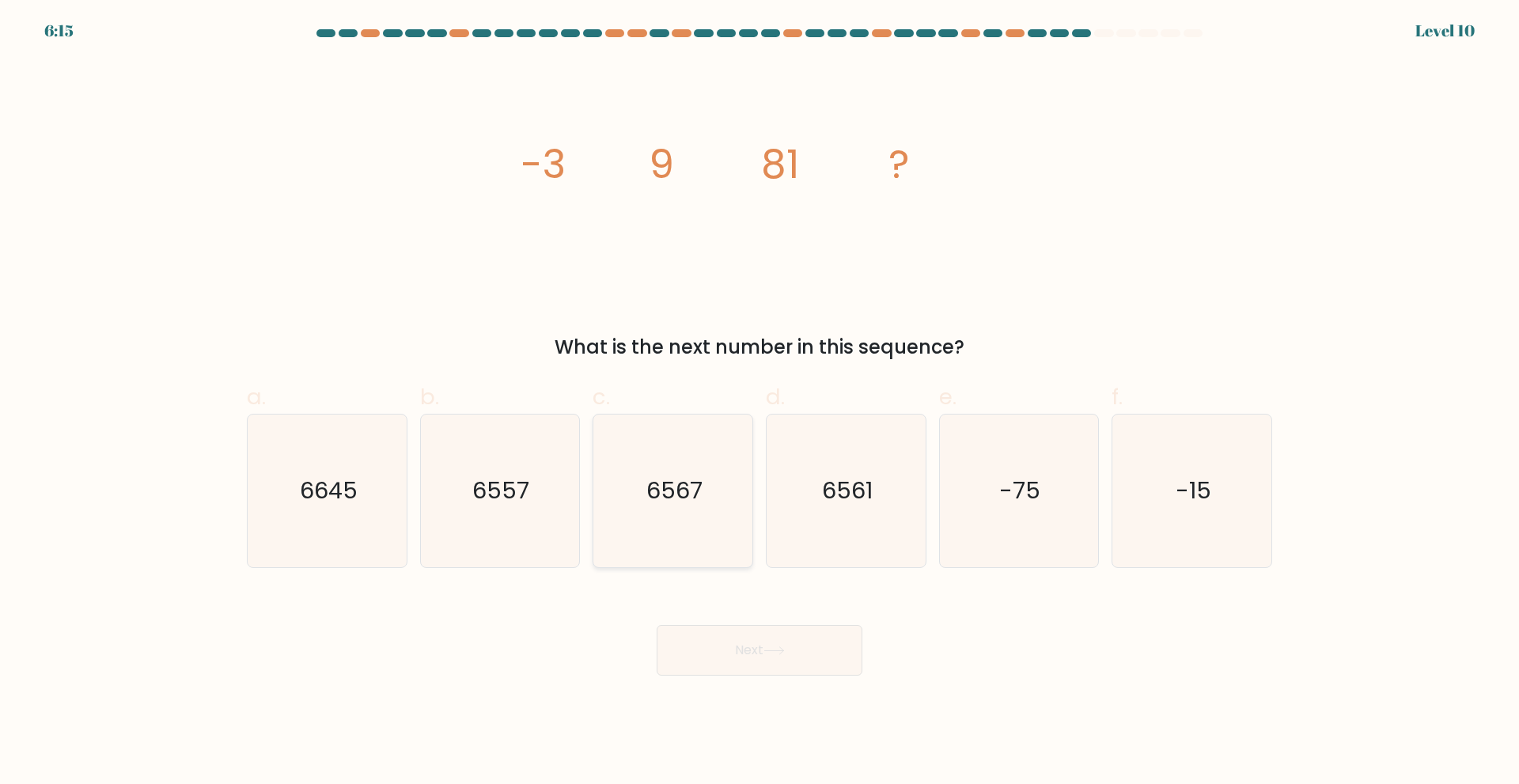
click at [675, 478] on text "6567" at bounding box center [674, 490] width 56 height 32
click at [760, 403] on input "c. 6567" at bounding box center [760, 397] width 1 height 10
radio input "true"
click at [873, 514] on icon "6561" at bounding box center [846, 491] width 152 height 152
click at [760, 403] on input "d. 6561" at bounding box center [760, 397] width 1 height 10
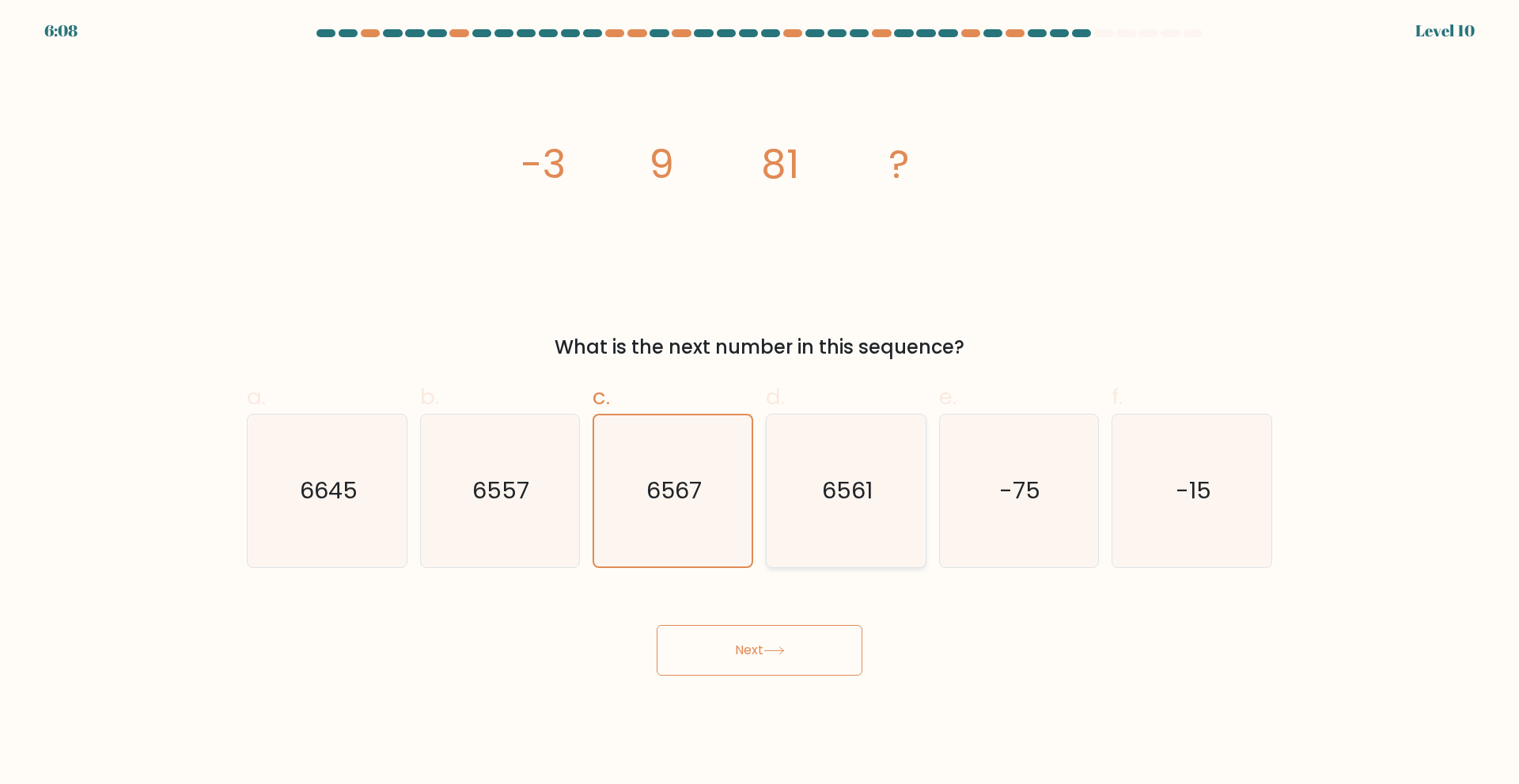
radio input "true"
click at [761, 636] on button "Next" at bounding box center [760, 649] width 206 height 50
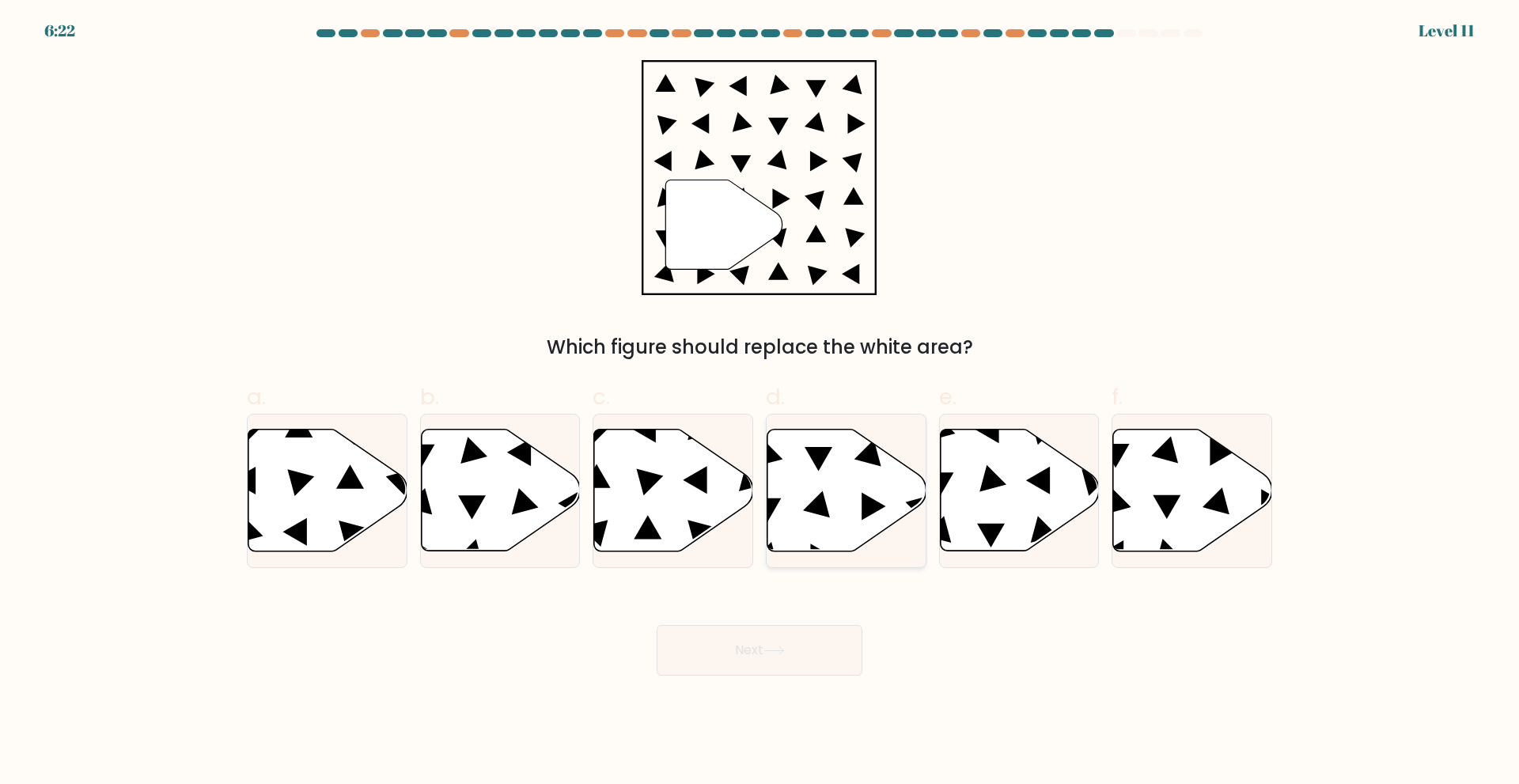
click at [875, 497] on icon at bounding box center [847, 489] width 159 height 122
click at [760, 403] on input "d." at bounding box center [760, 397] width 1 height 10
radio input "true"
click at [790, 654] on button "Next" at bounding box center [760, 649] width 206 height 50
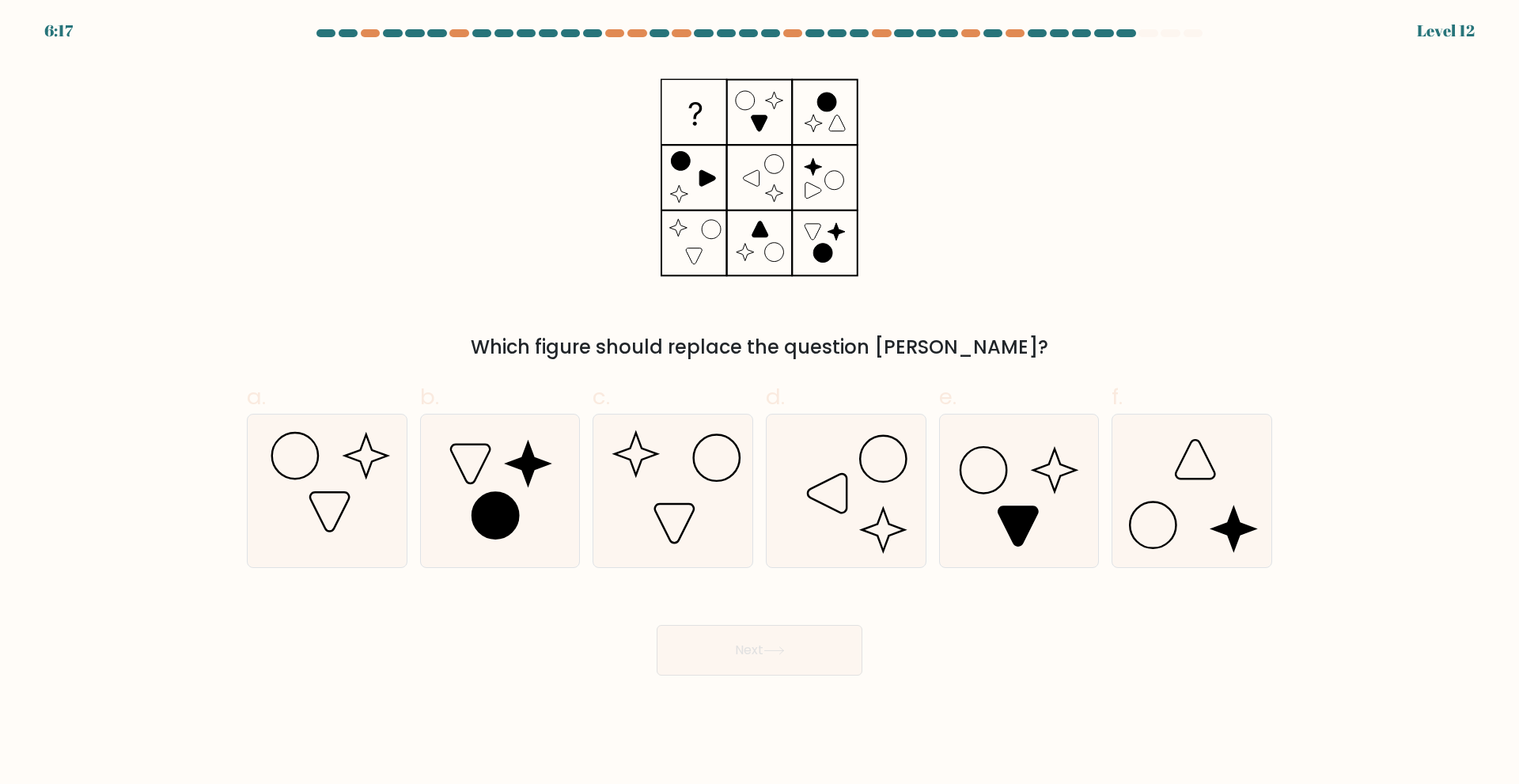
click at [790, 653] on button "Next" at bounding box center [760, 649] width 206 height 50
click at [1207, 520] on icon at bounding box center [1191, 491] width 152 height 152
click at [760, 403] on input "f." at bounding box center [760, 397] width 1 height 10
radio input "true"
click at [773, 650] on icon at bounding box center [773, 650] width 19 height 7
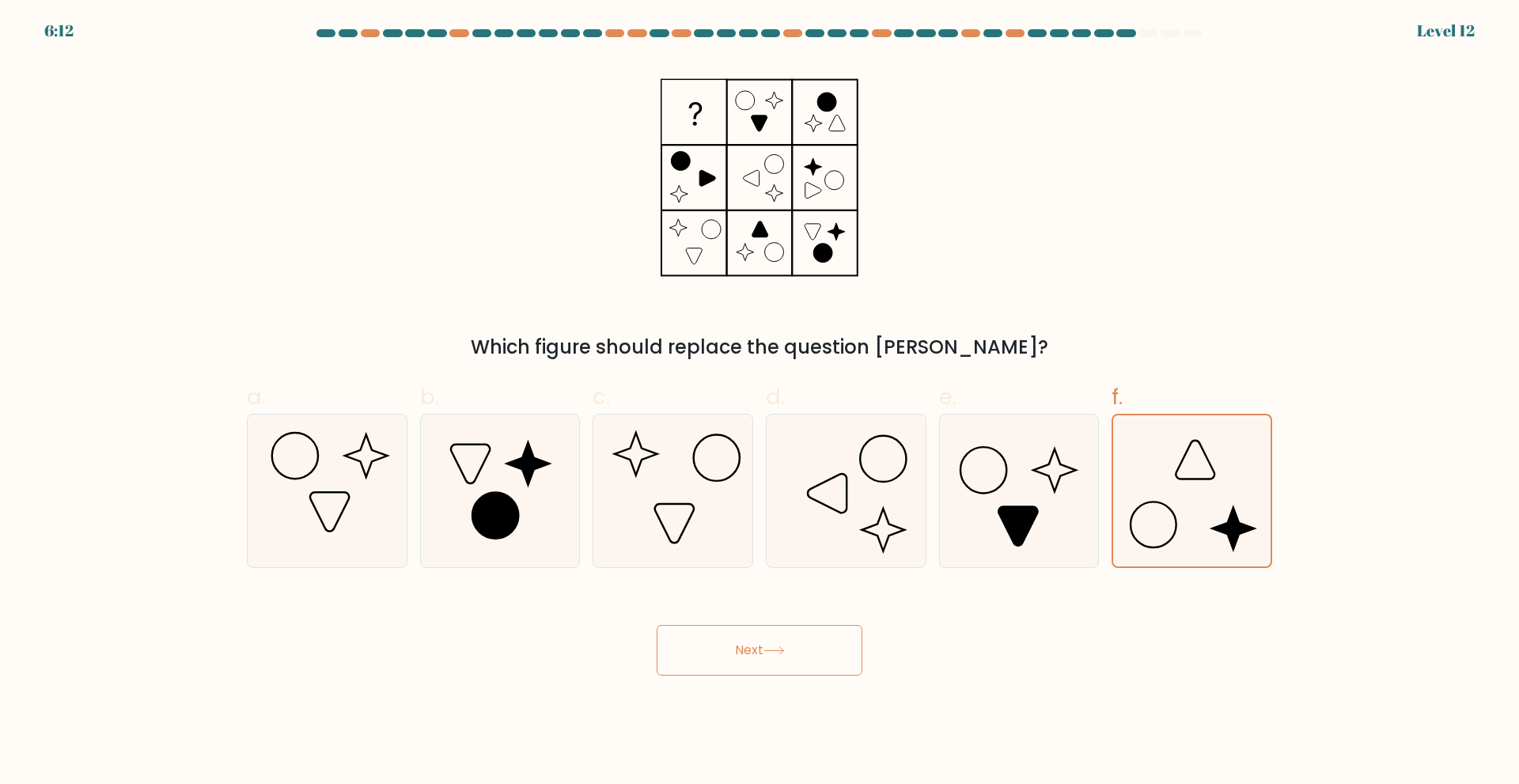
click at [773, 650] on icon at bounding box center [773, 650] width 19 height 7
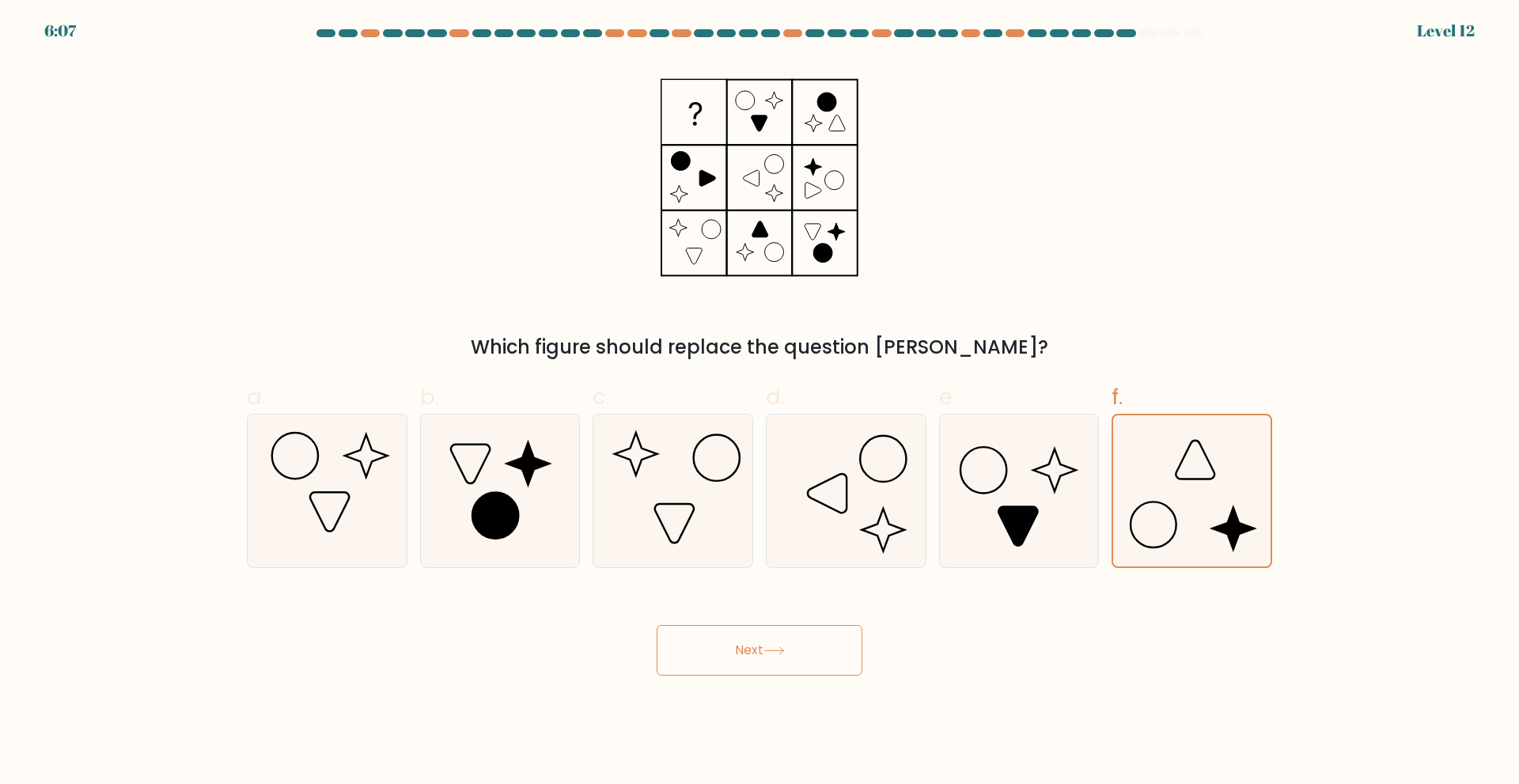
click at [773, 650] on icon at bounding box center [773, 650] width 19 height 7
click at [766, 647] on button "Next" at bounding box center [760, 649] width 206 height 50
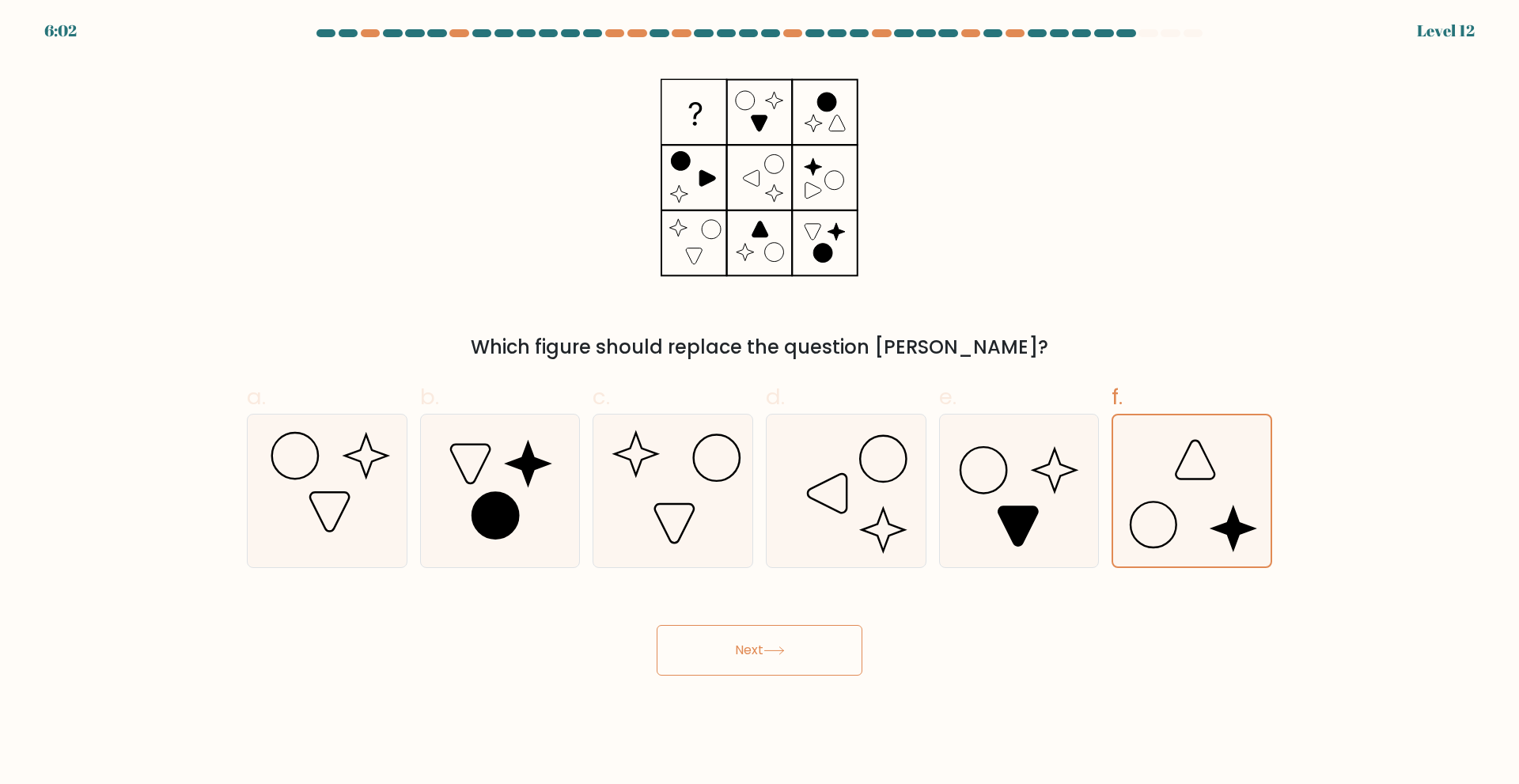
click at [773, 651] on icon at bounding box center [774, 650] width 22 height 9
click at [774, 652] on icon at bounding box center [774, 650] width 22 height 9
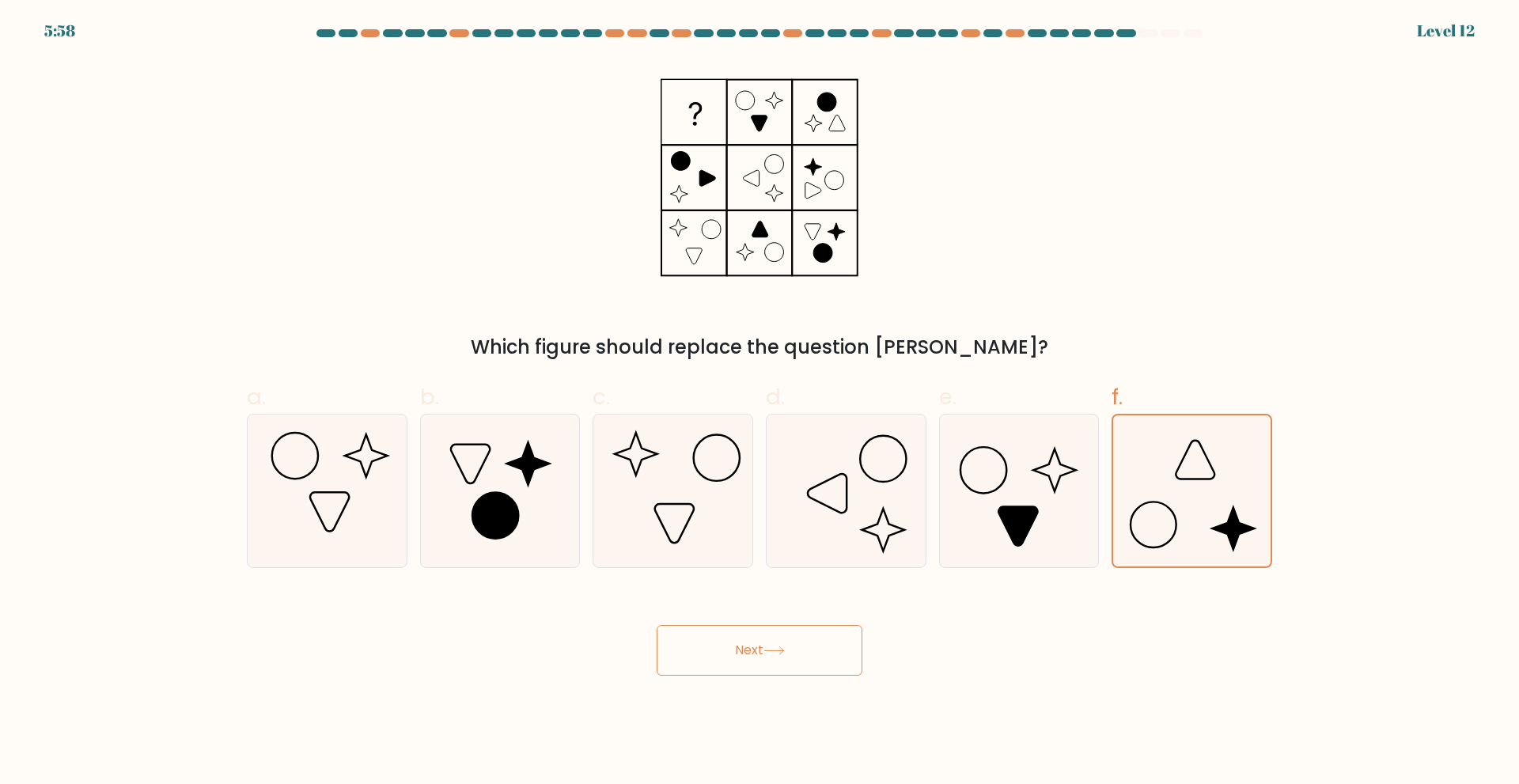
click at [774, 652] on icon at bounding box center [774, 650] width 22 height 9
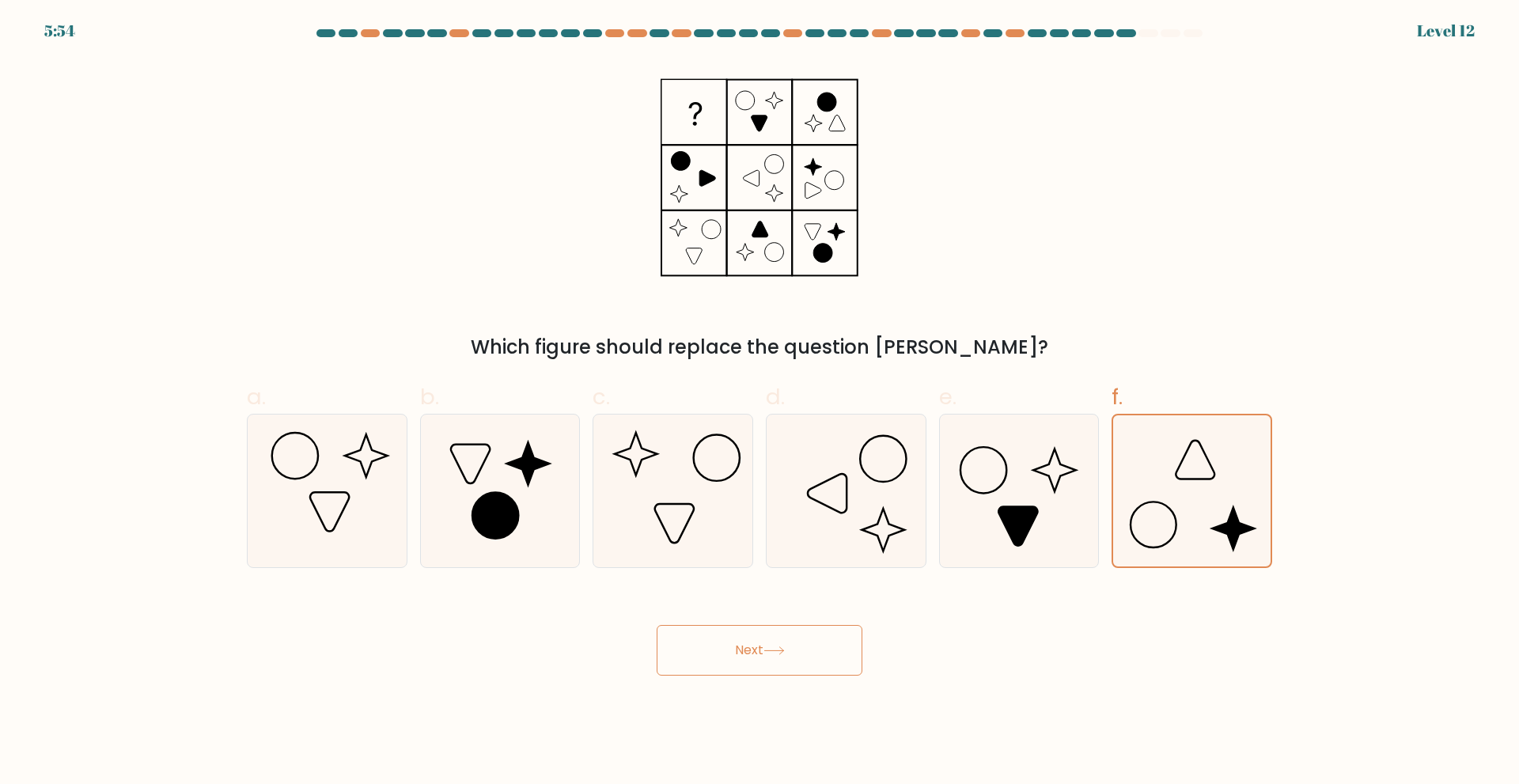
click at [774, 654] on icon at bounding box center [774, 650] width 22 height 9
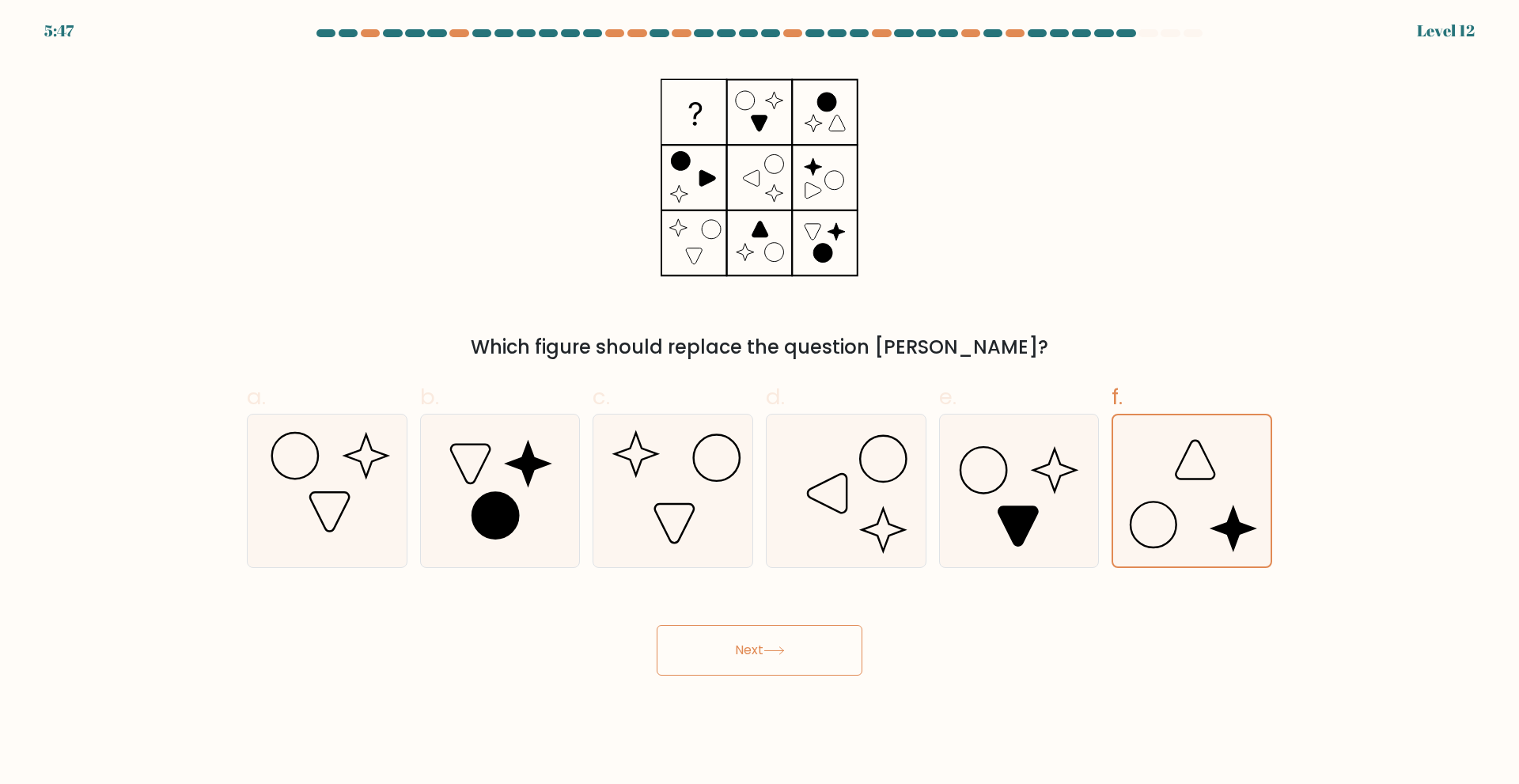
click at [774, 654] on icon at bounding box center [774, 650] width 22 height 9
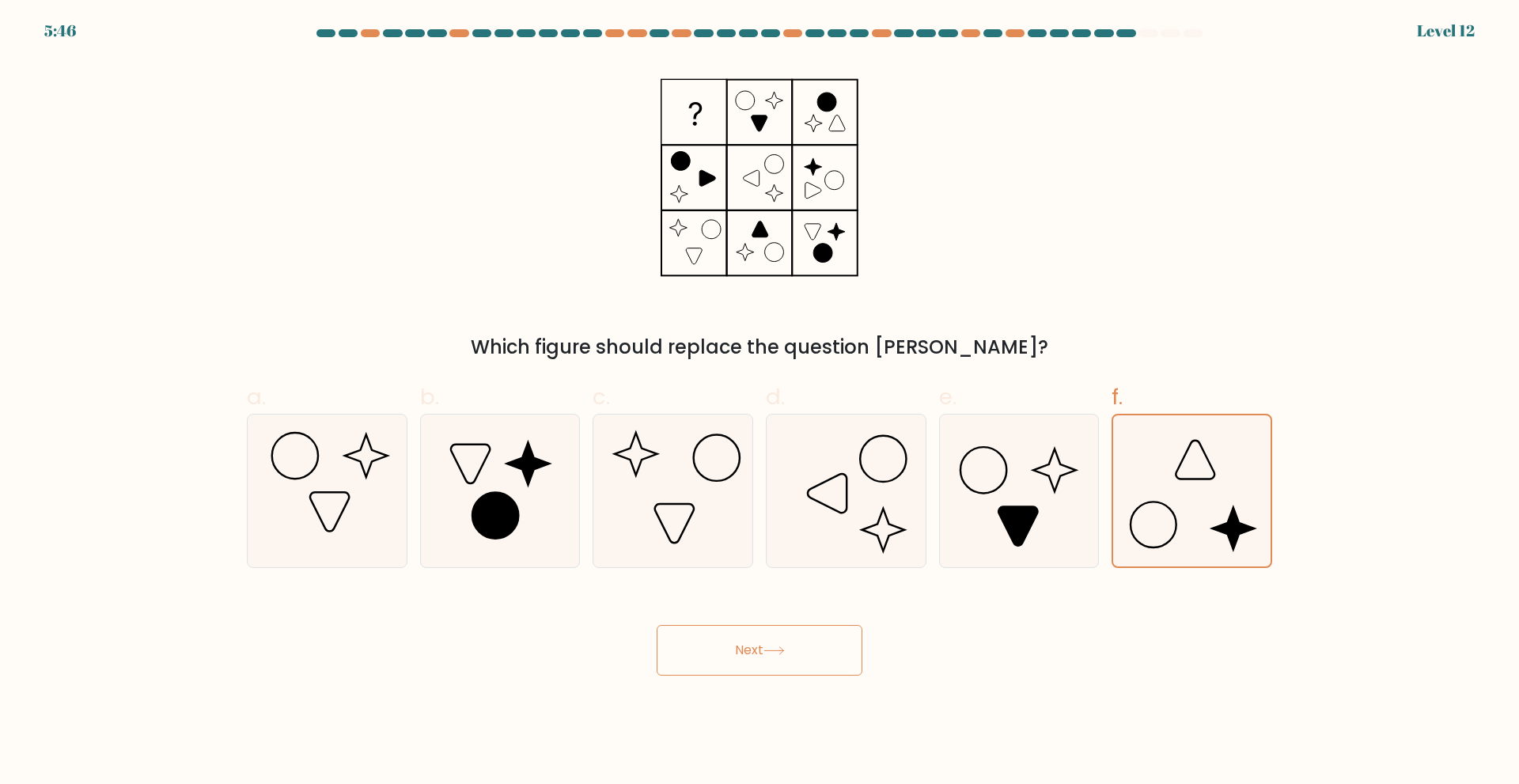
click at [774, 654] on icon at bounding box center [774, 650] width 22 height 9
click at [769, 652] on icon at bounding box center [774, 650] width 22 height 9
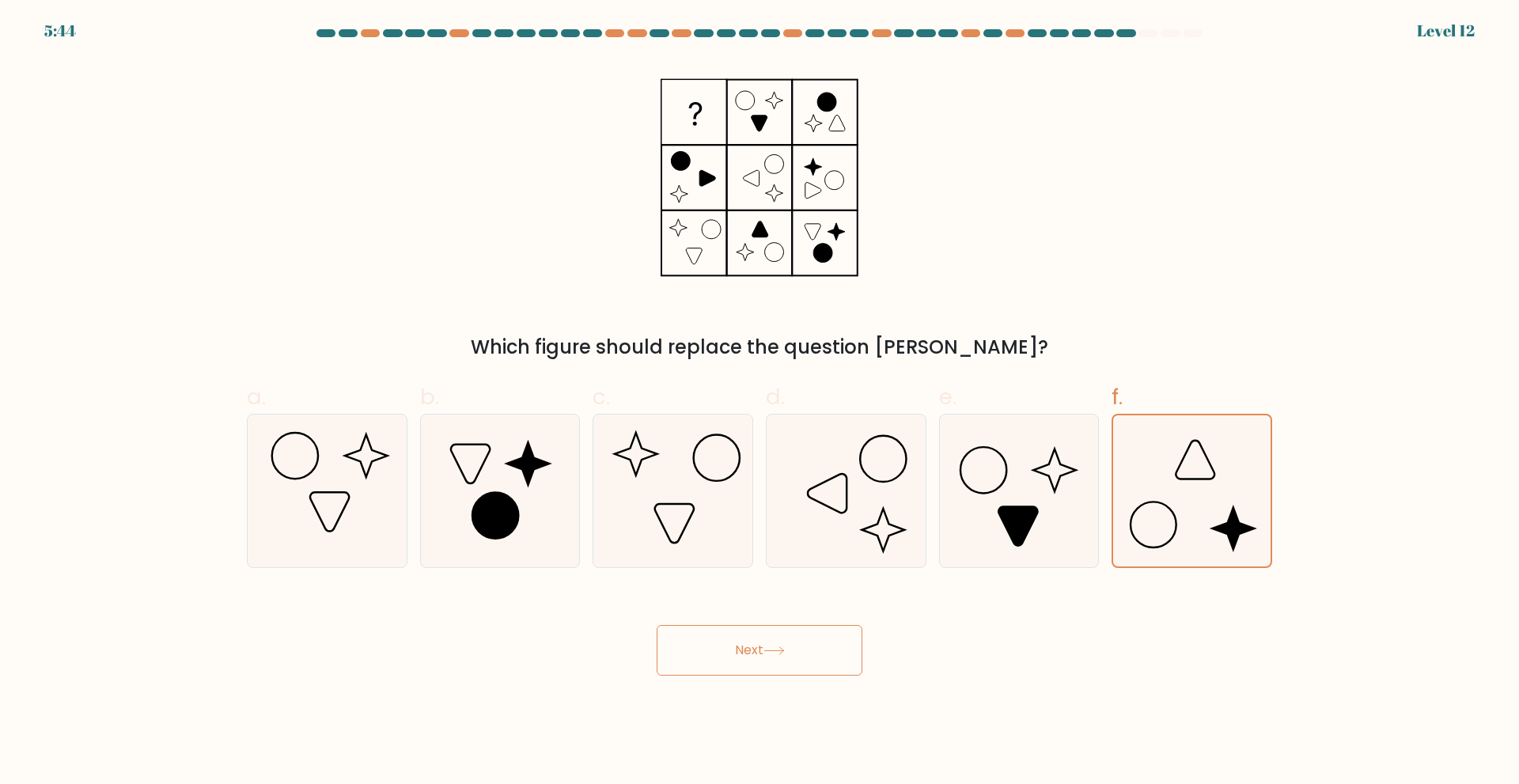
click at [769, 652] on icon at bounding box center [774, 650] width 22 height 9
click at [767, 659] on button "Next" at bounding box center [760, 649] width 206 height 50
click at [766, 659] on button "Next" at bounding box center [760, 649] width 206 height 50
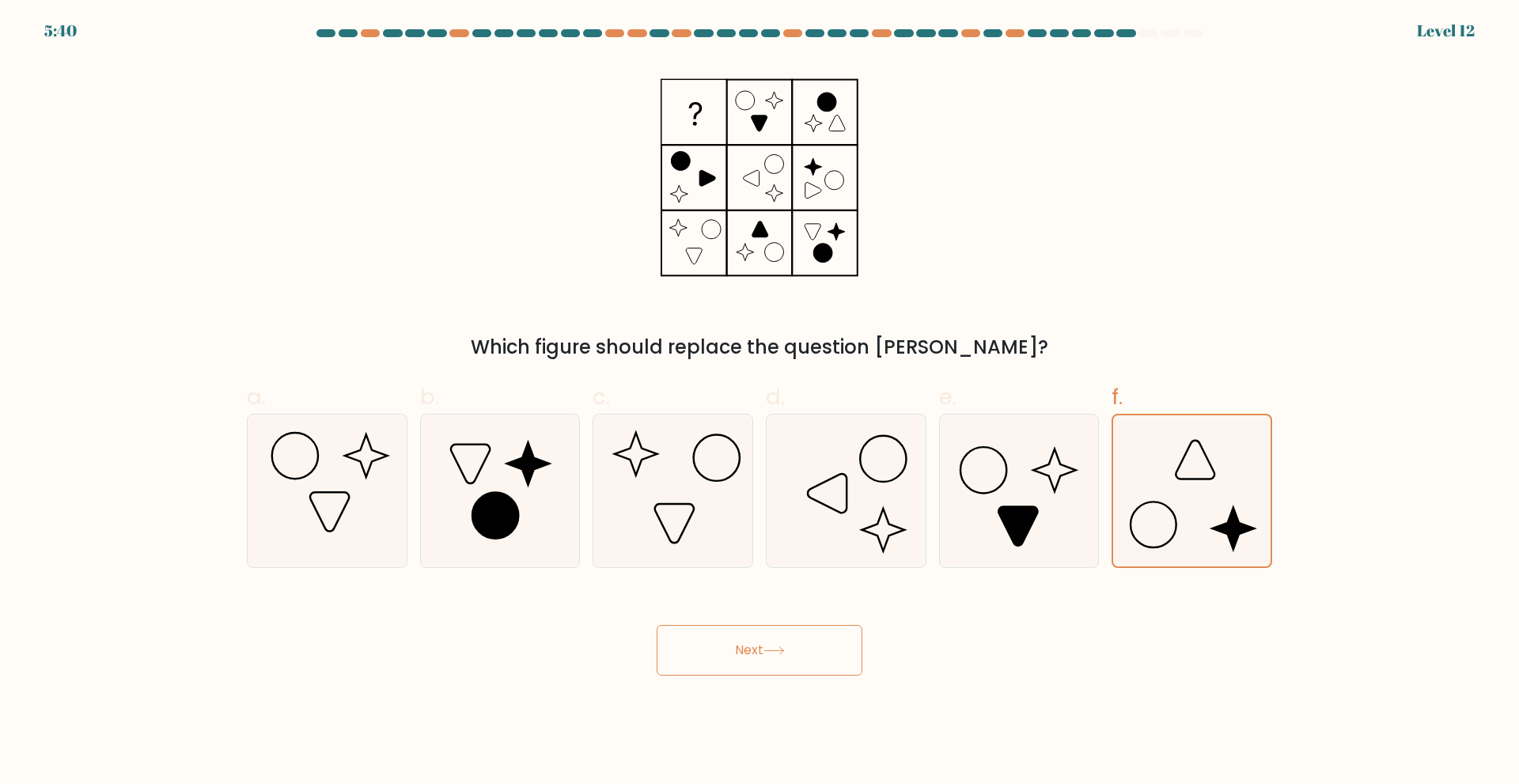
click at [766, 662] on button "Next" at bounding box center [760, 649] width 206 height 50
click at [765, 659] on button "Next" at bounding box center [760, 649] width 206 height 50
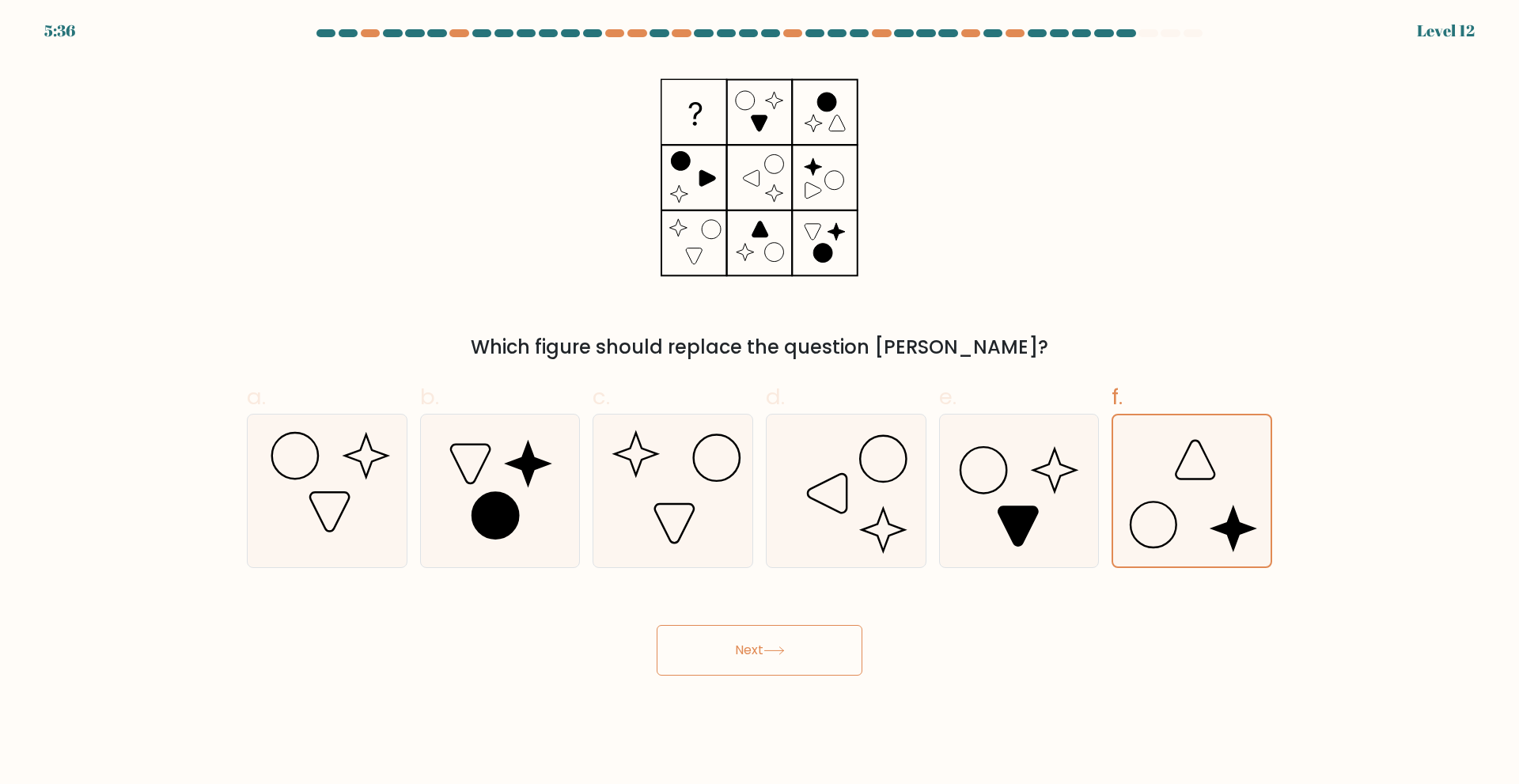
click at [765, 659] on button "Next" at bounding box center [760, 649] width 206 height 50
click at [745, 650] on button "Next" at bounding box center [760, 649] width 206 height 50
click at [746, 654] on button "Next" at bounding box center [760, 649] width 206 height 50
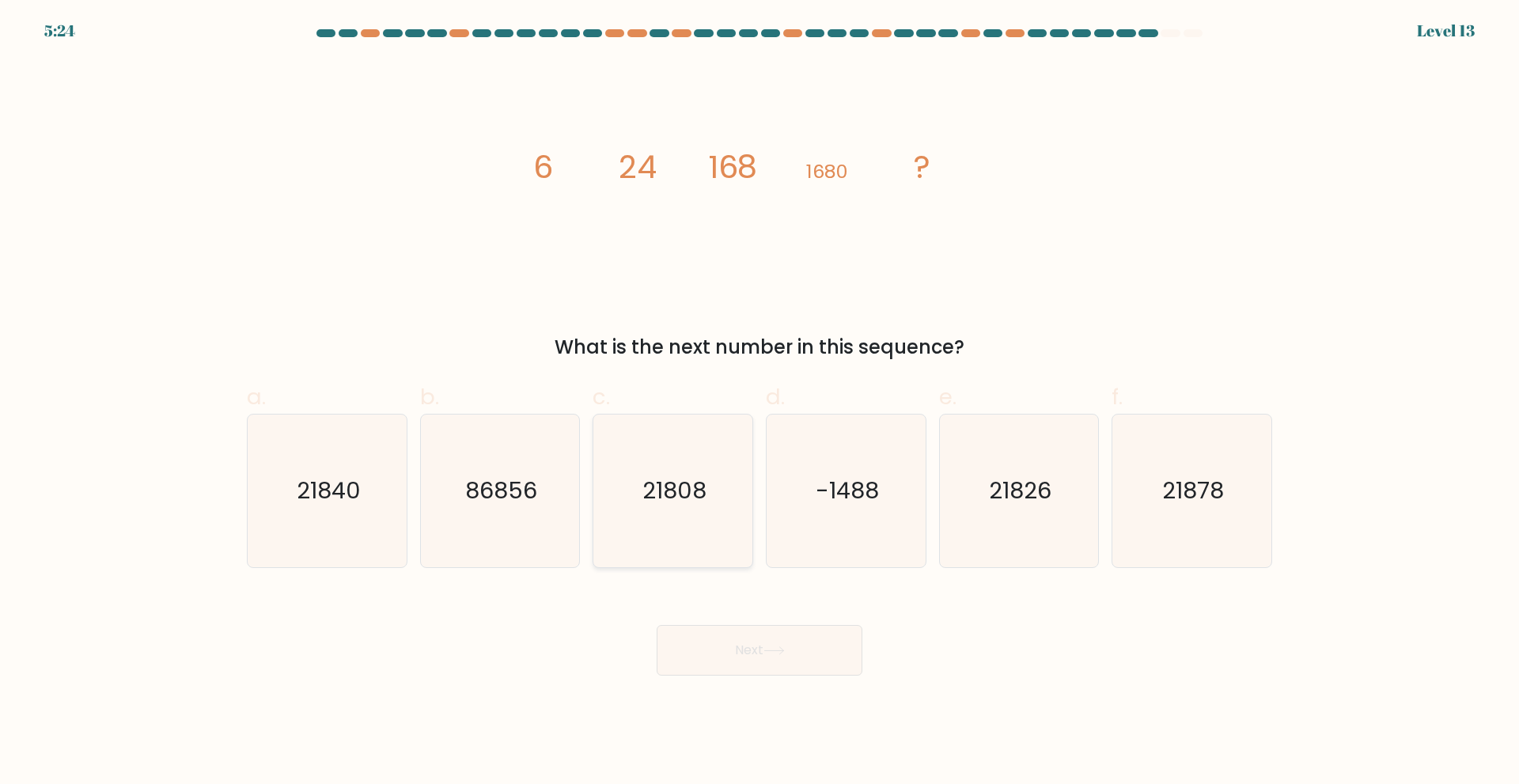
click at [669, 474] on icon "21808" at bounding box center [672, 491] width 152 height 152
click at [760, 403] on input "c. 21808" at bounding box center [760, 397] width 1 height 10
radio input "true"
click at [781, 653] on icon at bounding box center [774, 650] width 22 height 9
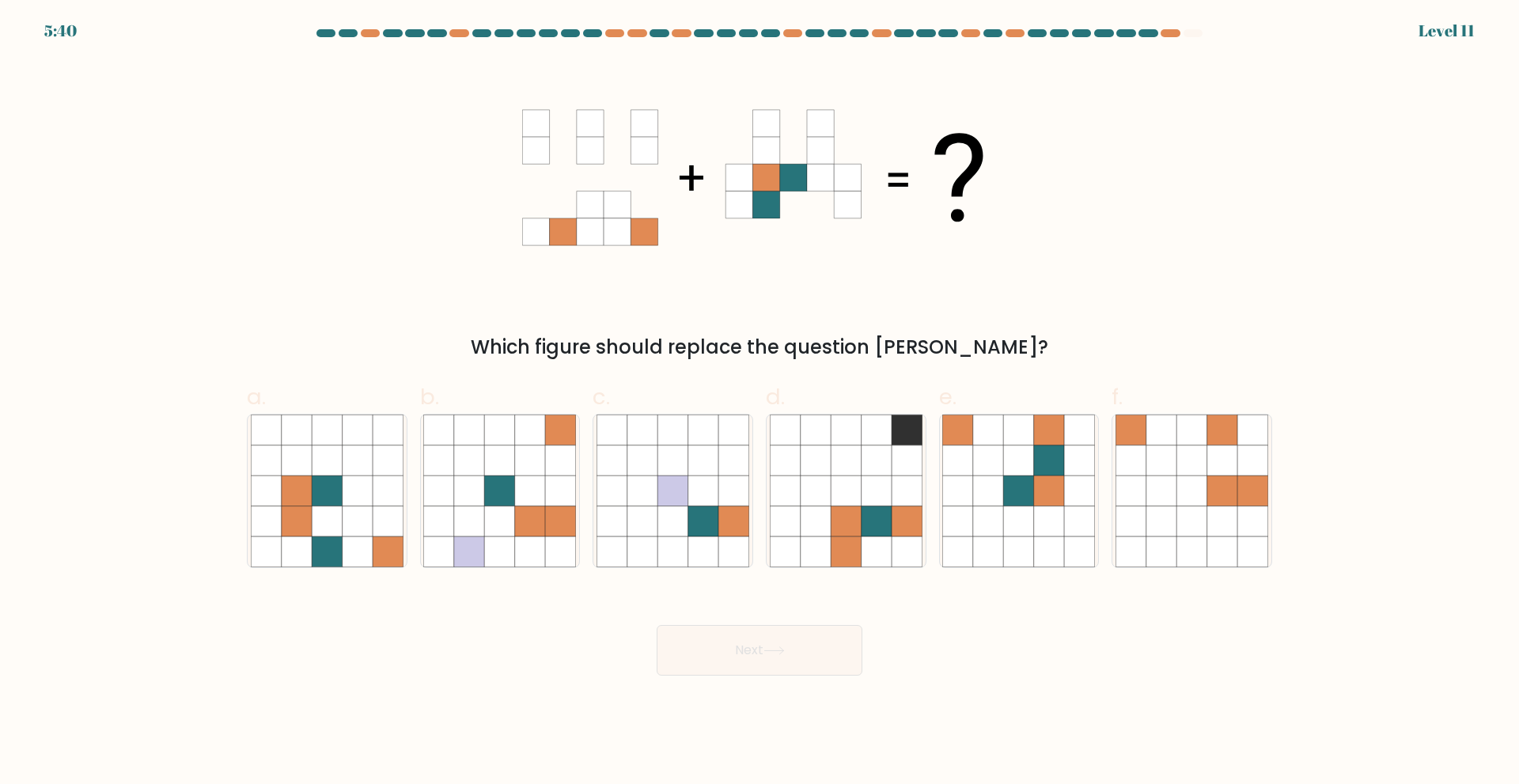
click at [411, 584] on form at bounding box center [760, 352] width 1519 height 646
click at [329, 498] on icon at bounding box center [327, 490] width 30 height 30
click at [760, 403] on input "a." at bounding box center [760, 397] width 1 height 10
radio input "true"
click at [1078, 508] on icon at bounding box center [1079, 521] width 30 height 30
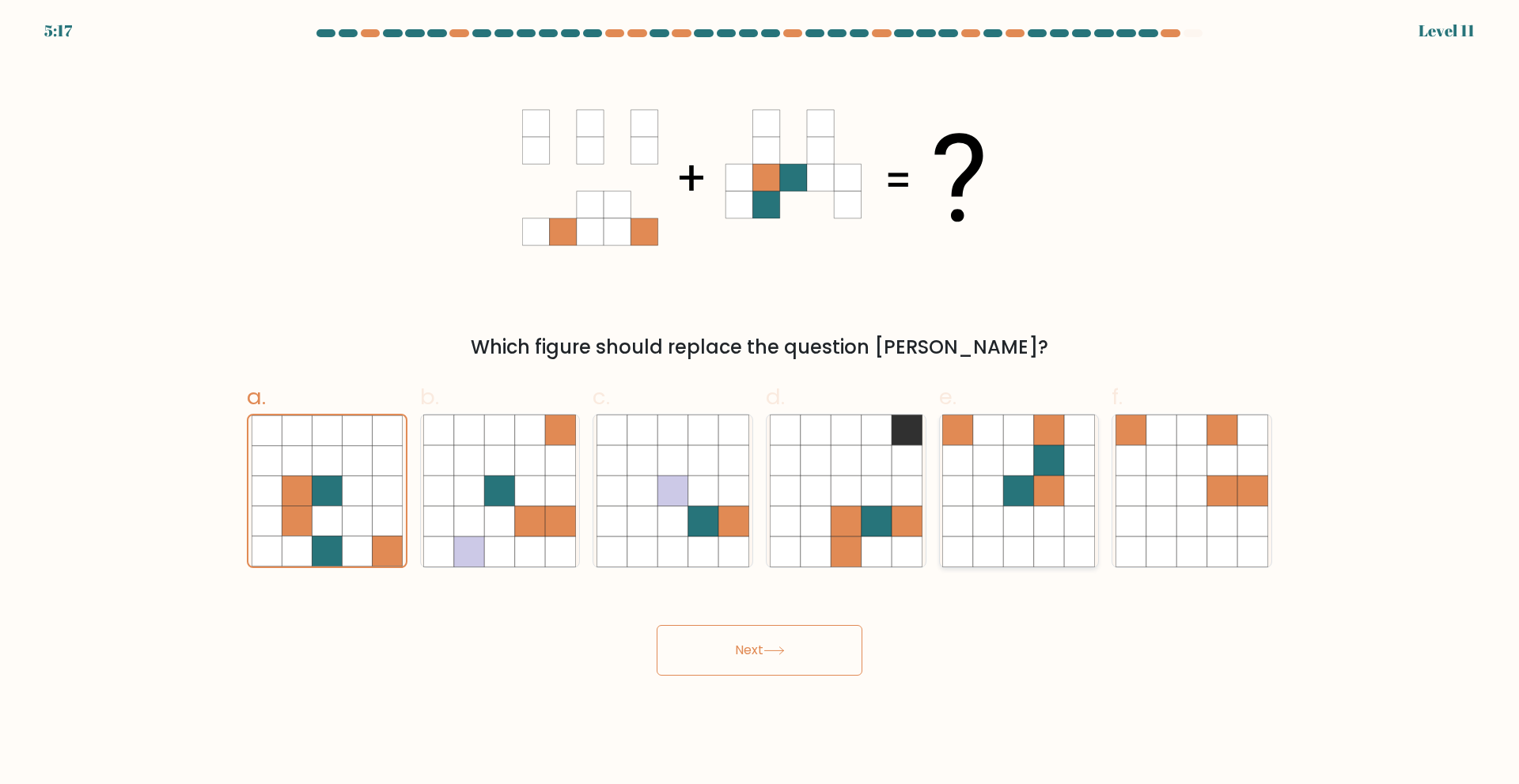
click at [760, 403] on input "e." at bounding box center [760, 397] width 1 height 10
radio input "true"
click at [758, 644] on button "Next" at bounding box center [760, 649] width 206 height 50
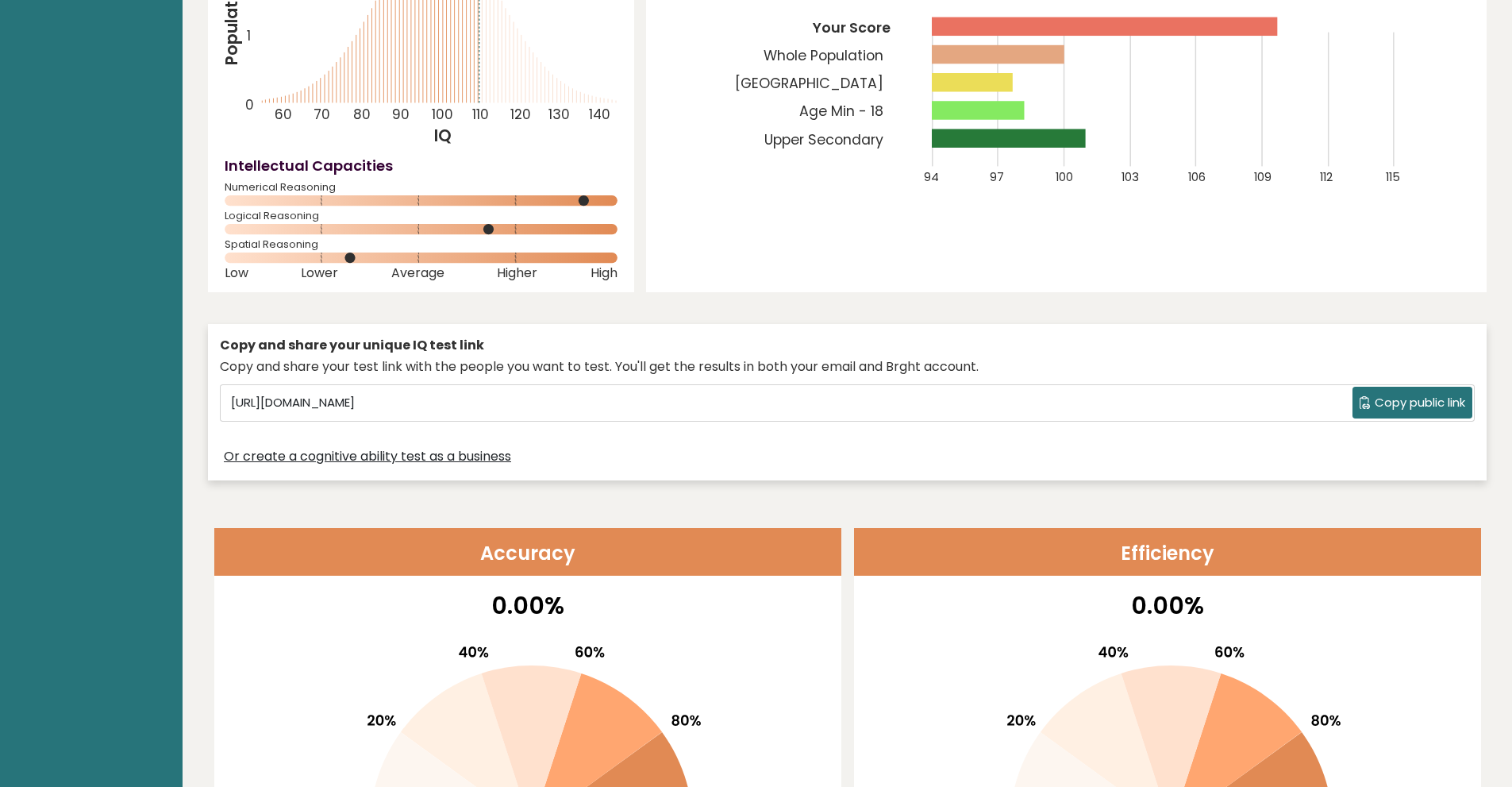
scroll to position [187, 0]
